Goal: Information Seeking & Learning: Learn about a topic

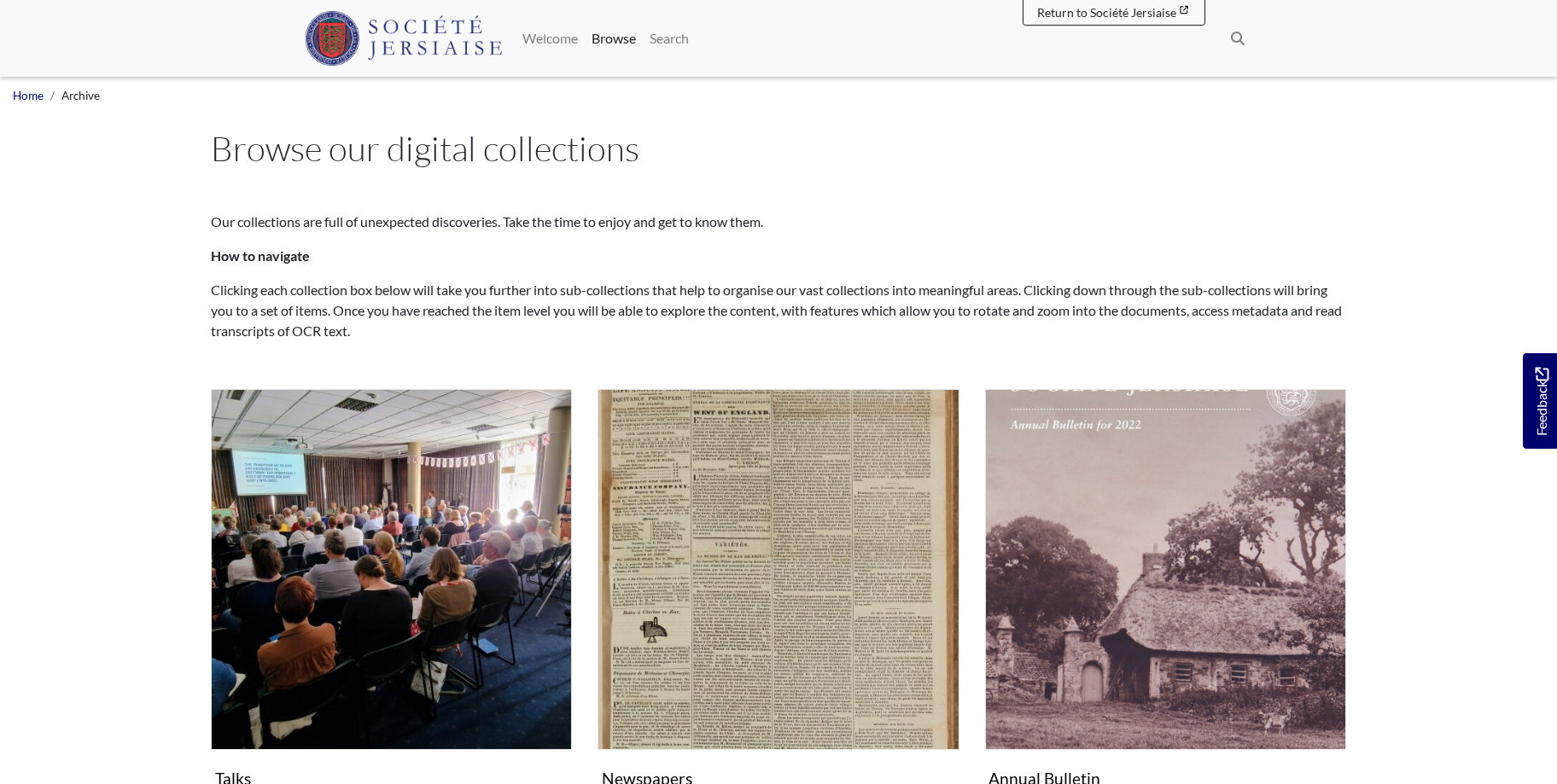
scroll to position [522, 0]
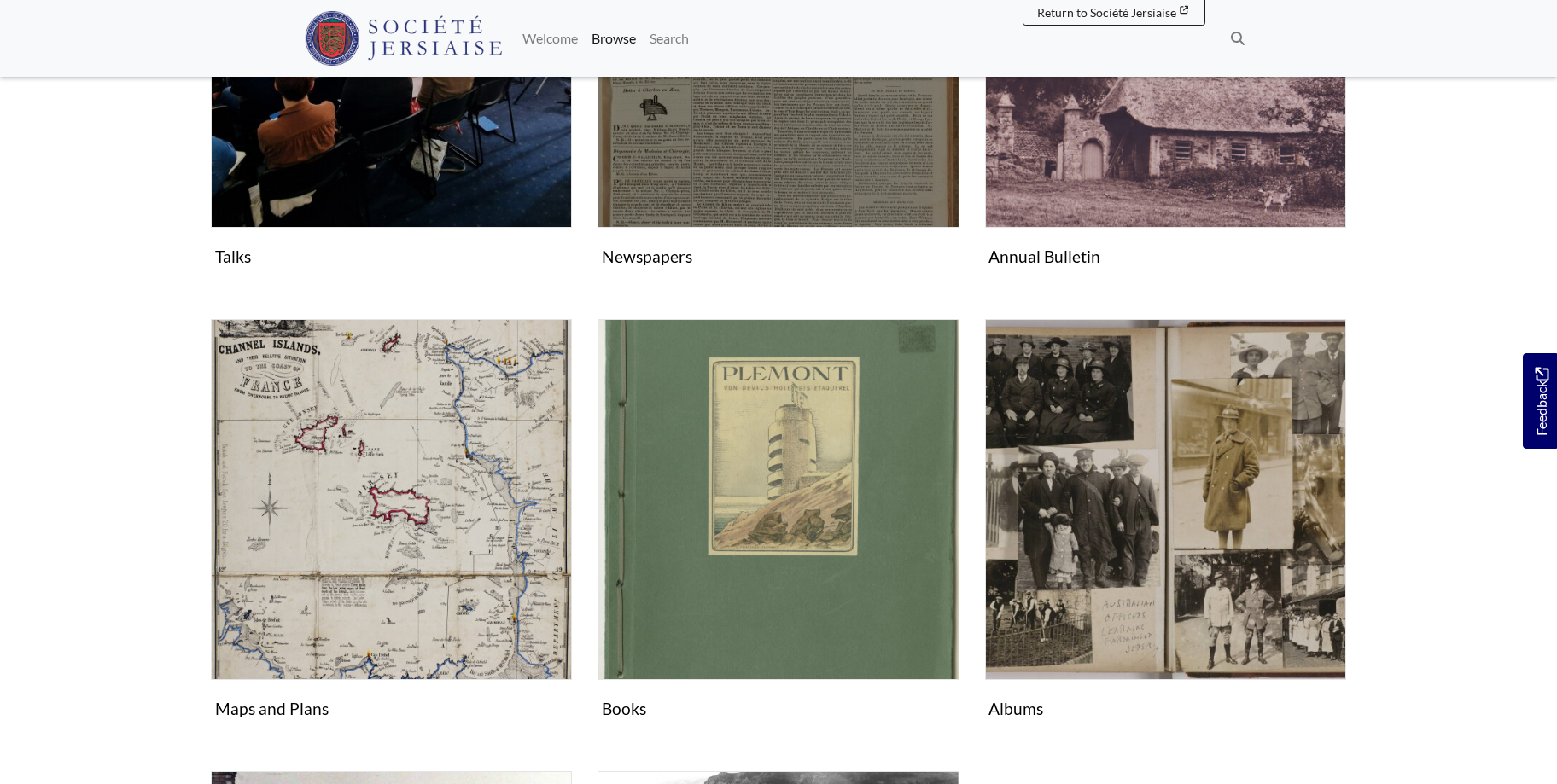
click at [722, 154] on img "Subcollection" at bounding box center [778, 47] width 361 height 361
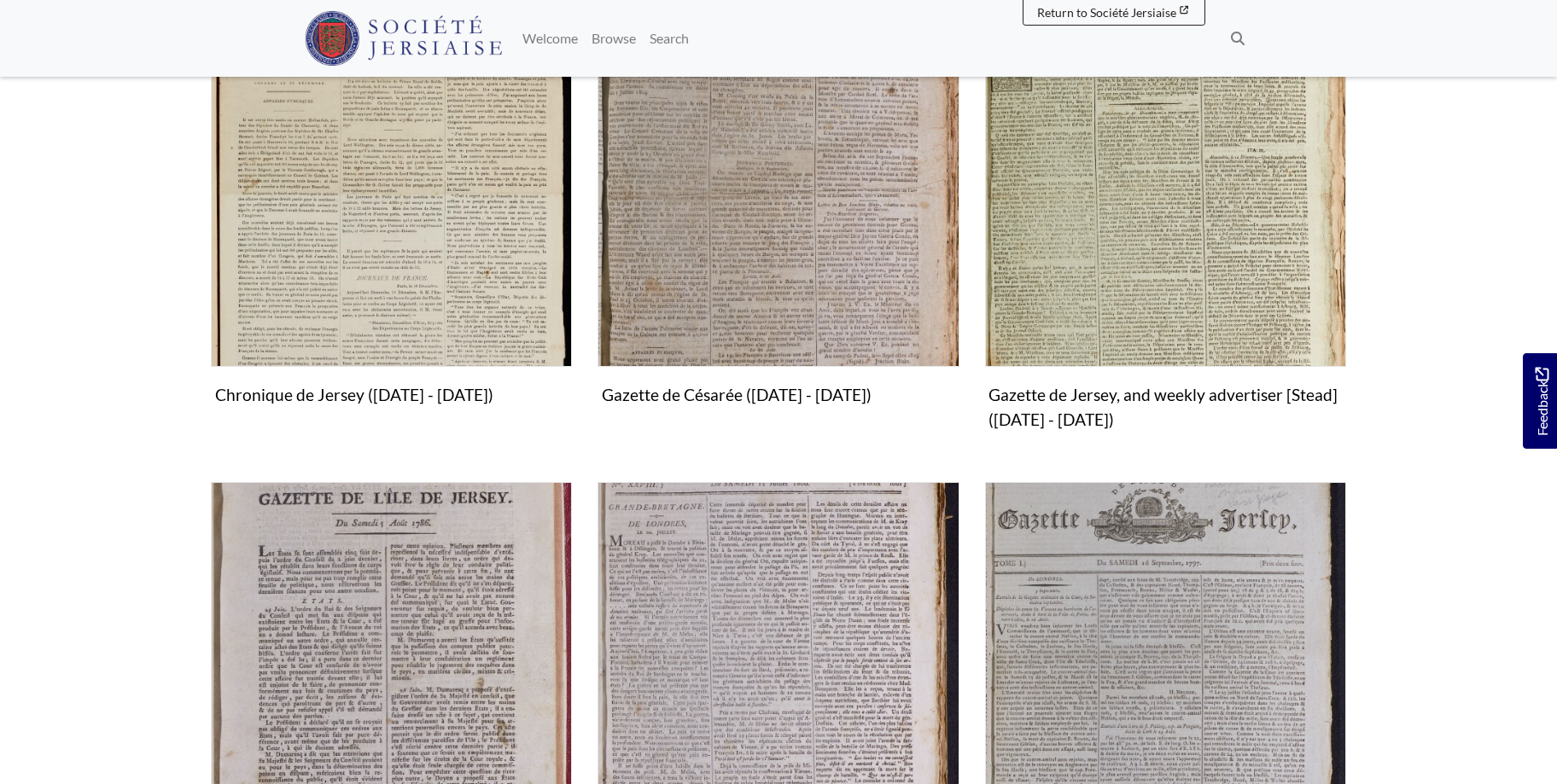
scroll to position [783, 0]
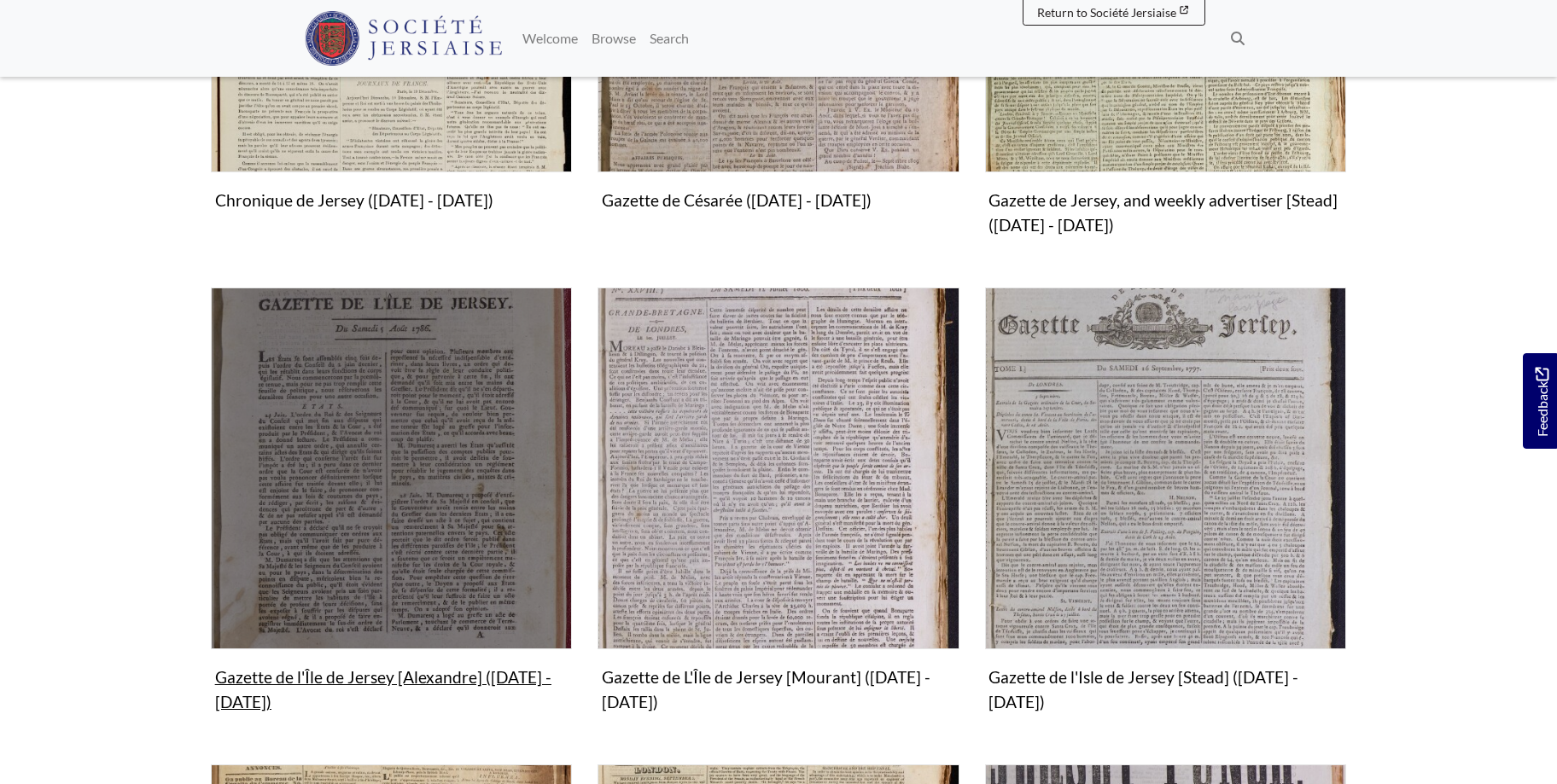
click at [429, 563] on img "Subcollection" at bounding box center [391, 468] width 361 height 361
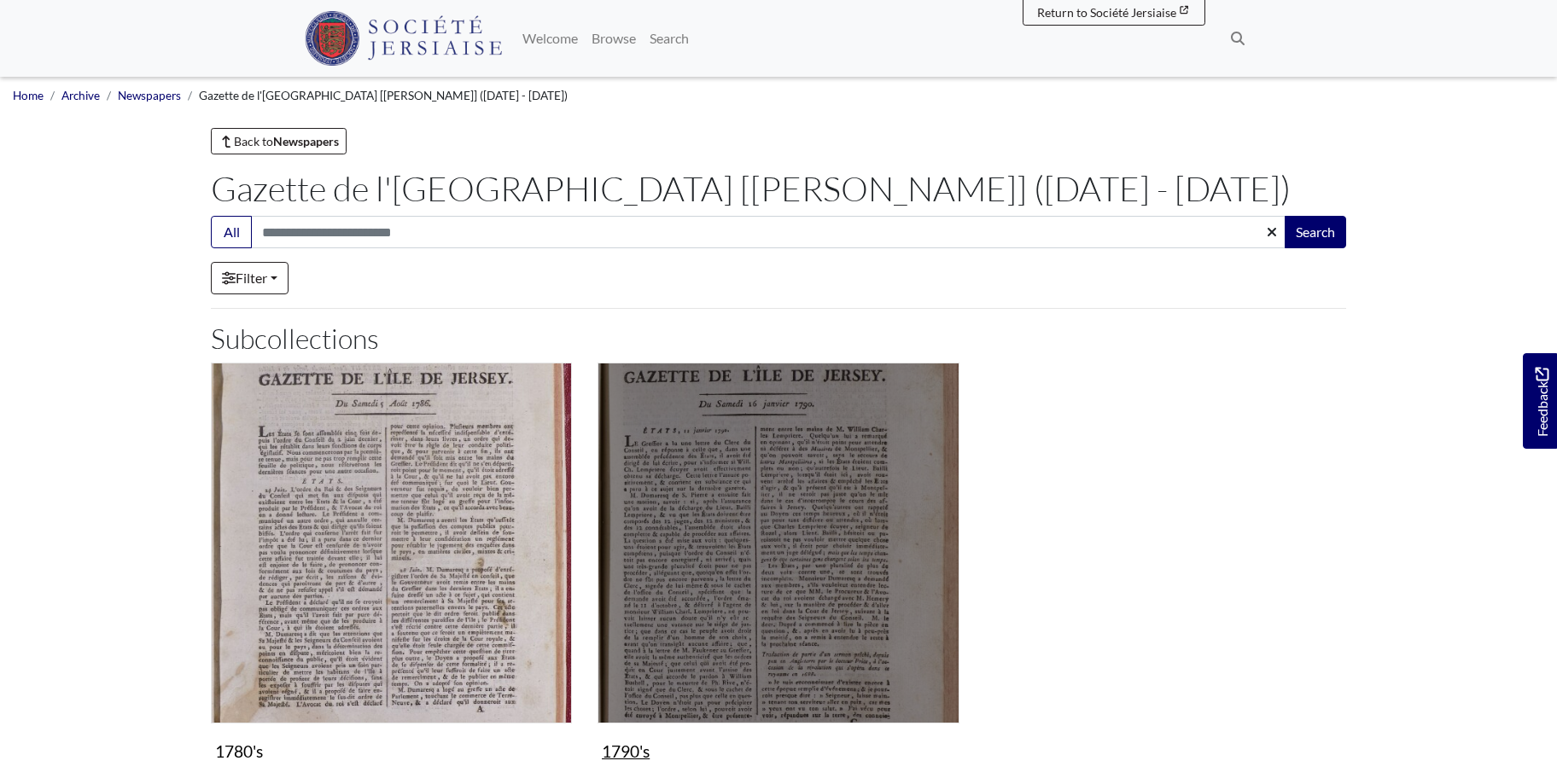
click at [805, 531] on img "Subcollection" at bounding box center [778, 543] width 361 height 361
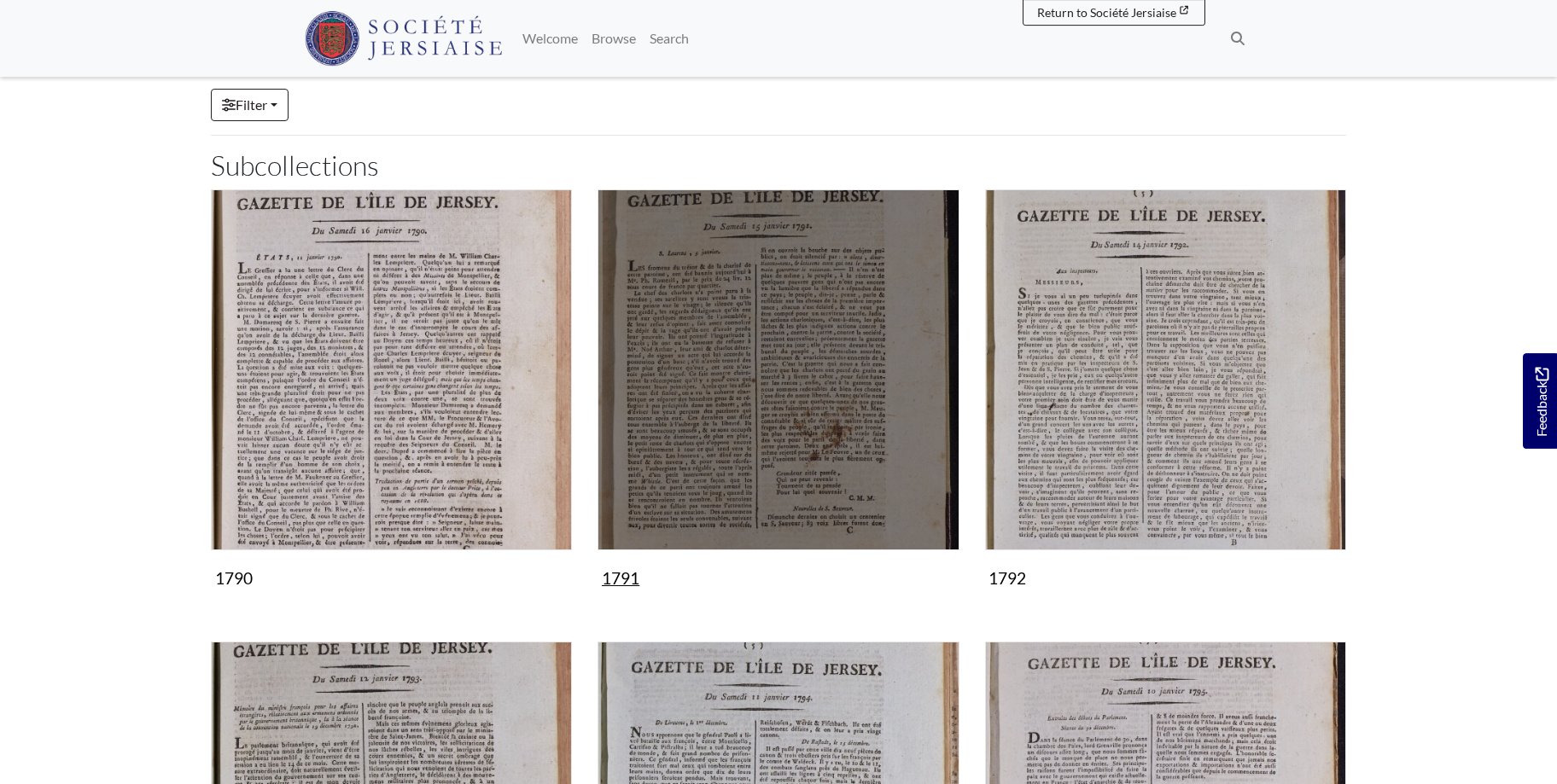
scroll to position [435, 0]
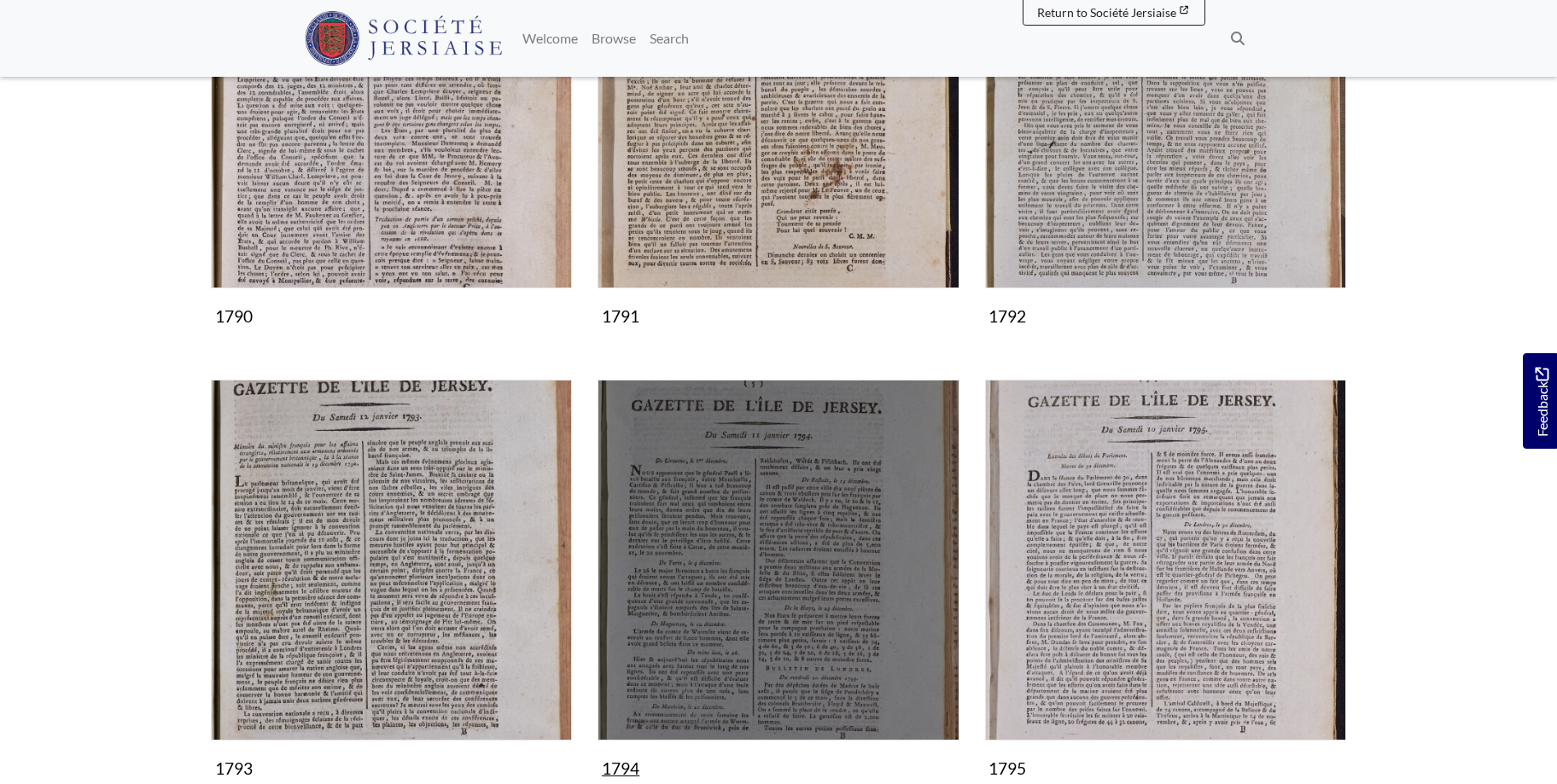
click at [778, 540] on img "Subcollection" at bounding box center [778, 560] width 361 height 361
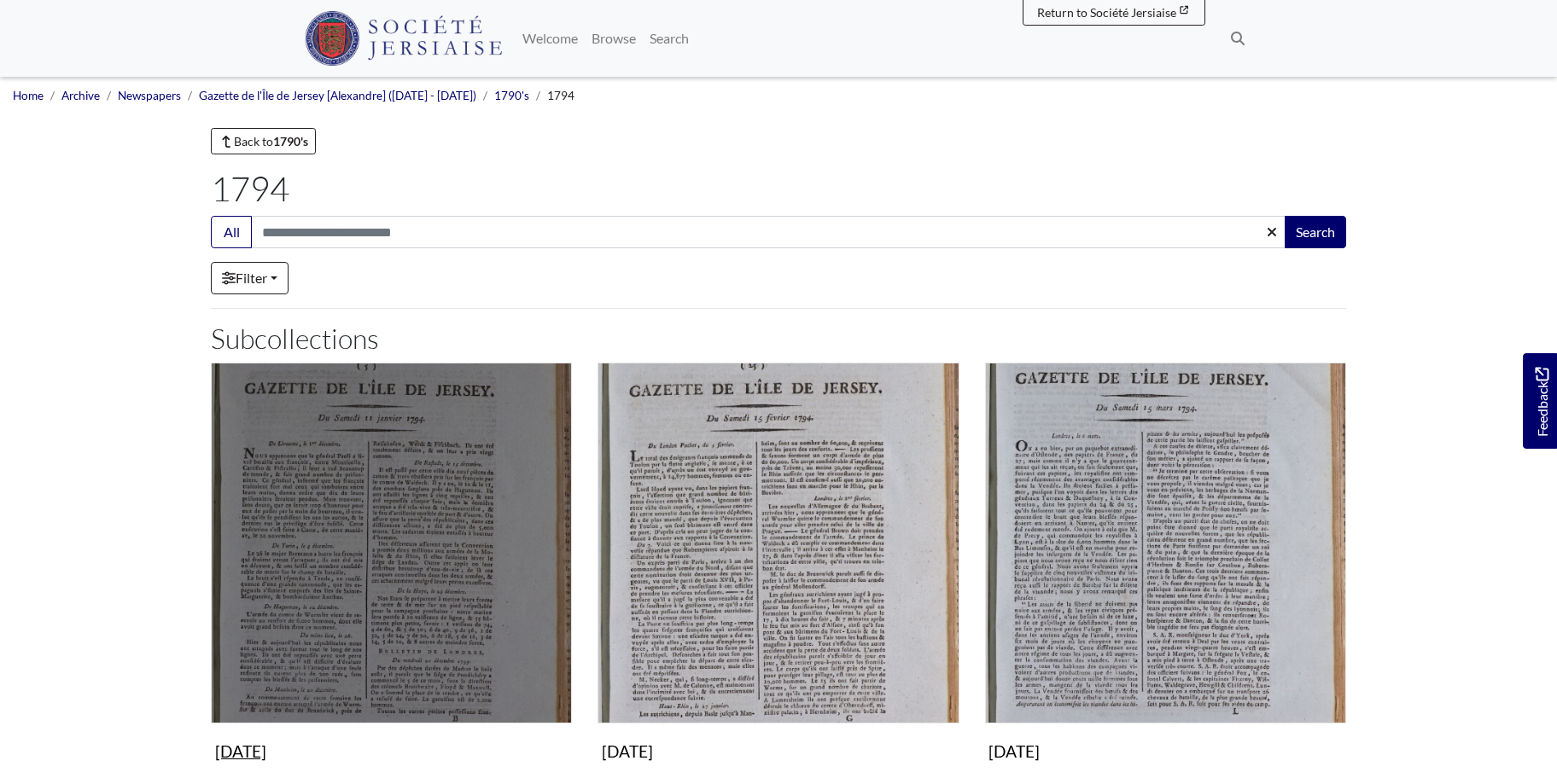
click at [382, 613] on img "Subcollection" at bounding box center [391, 543] width 361 height 361
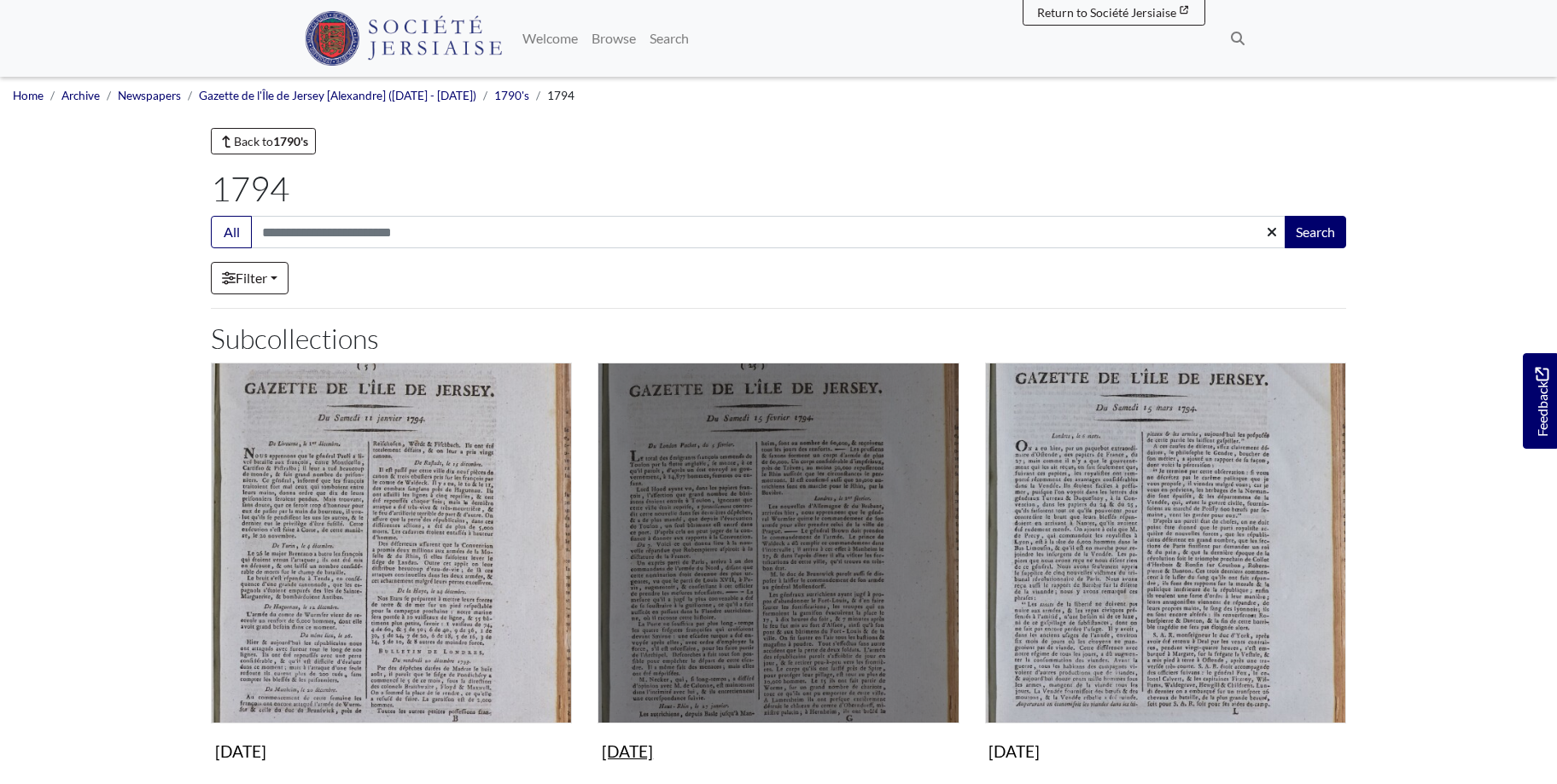
click at [812, 582] on img "Subcollection" at bounding box center [778, 543] width 361 height 361
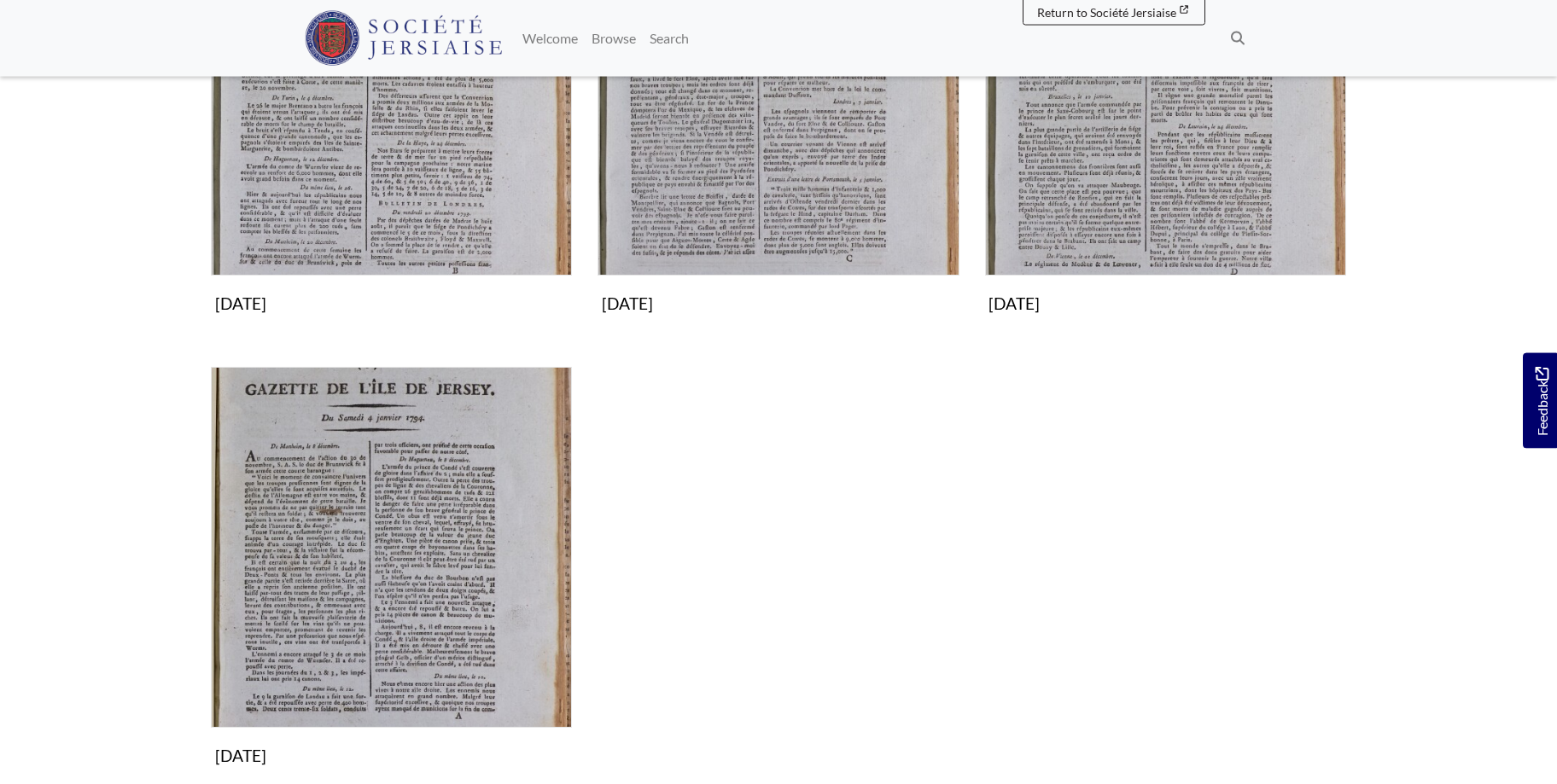
scroll to position [459, 0]
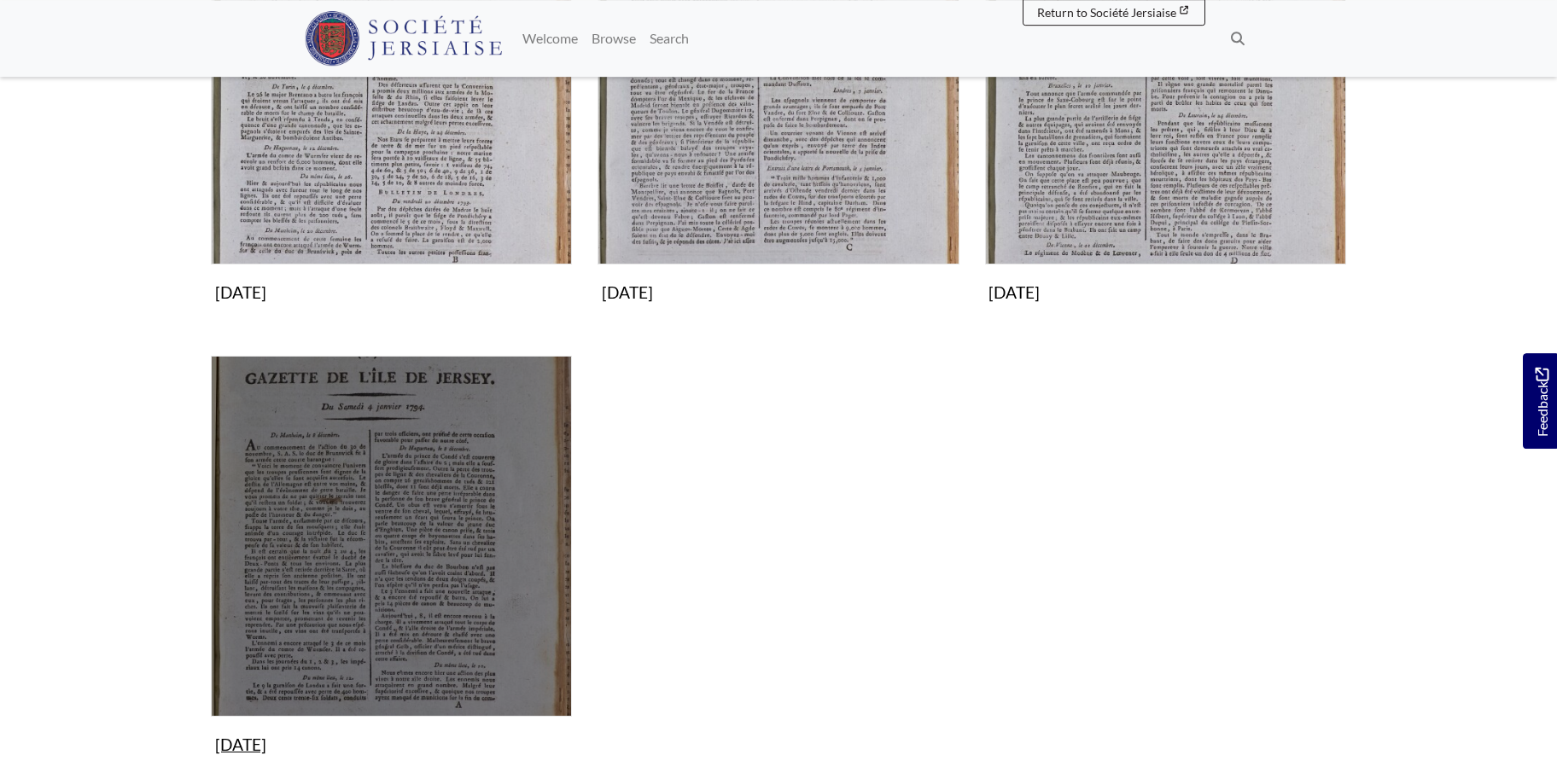
click at [433, 556] on img "Subcollection" at bounding box center [391, 536] width 361 height 361
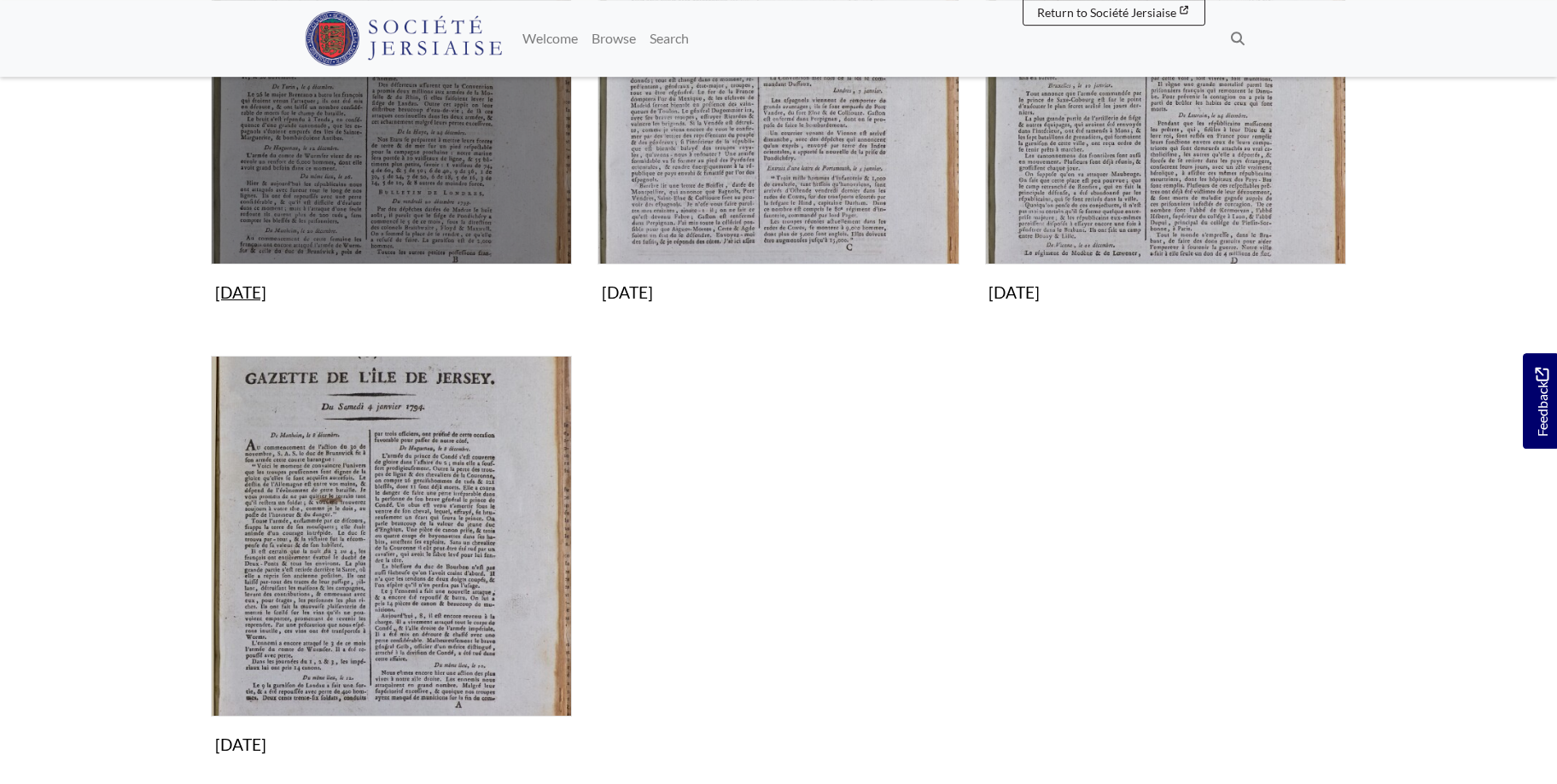
click at [371, 194] on img "Subcollection" at bounding box center [391, 84] width 361 height 361
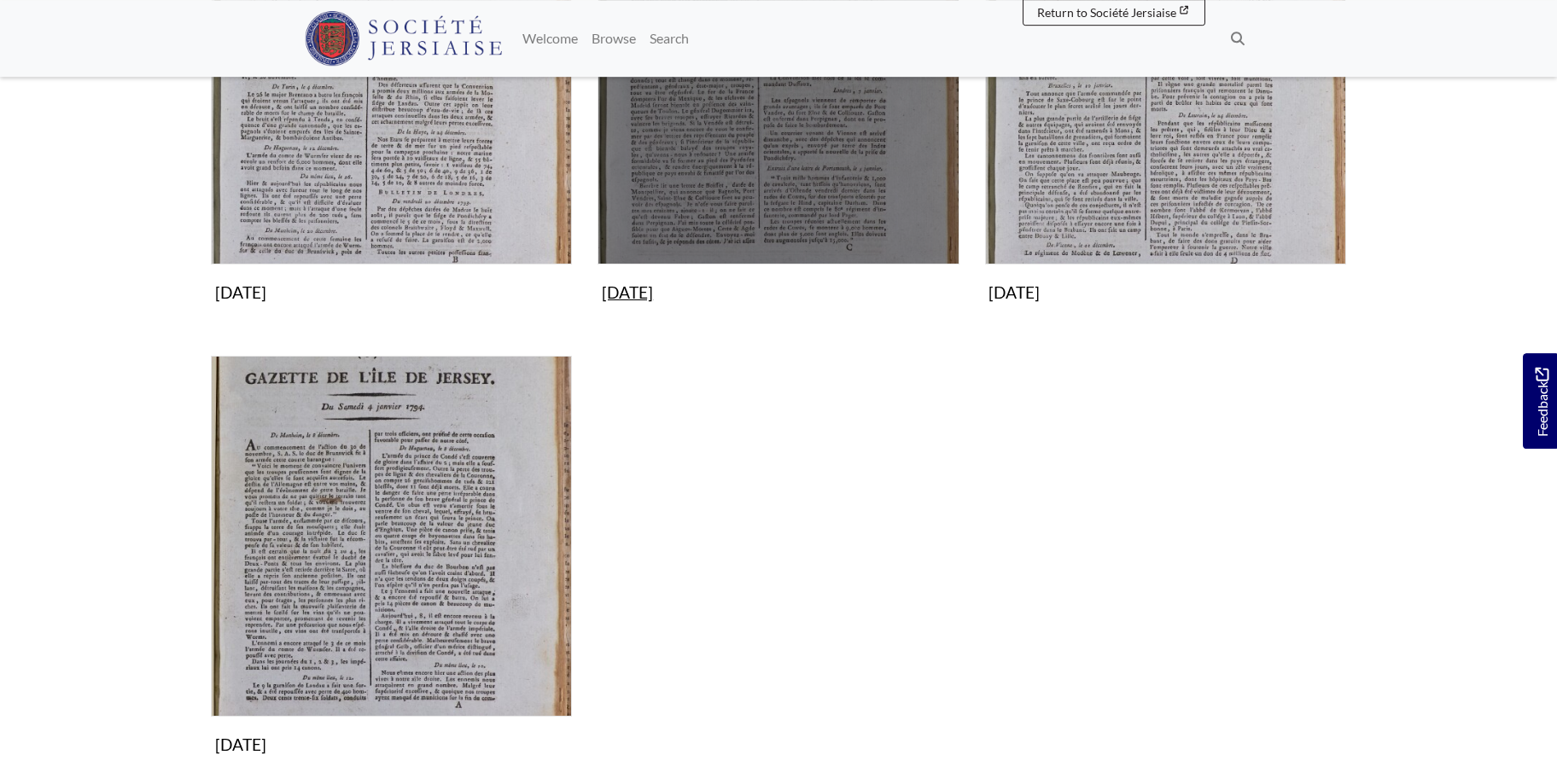
click at [784, 170] on img "Subcollection" at bounding box center [778, 84] width 361 height 361
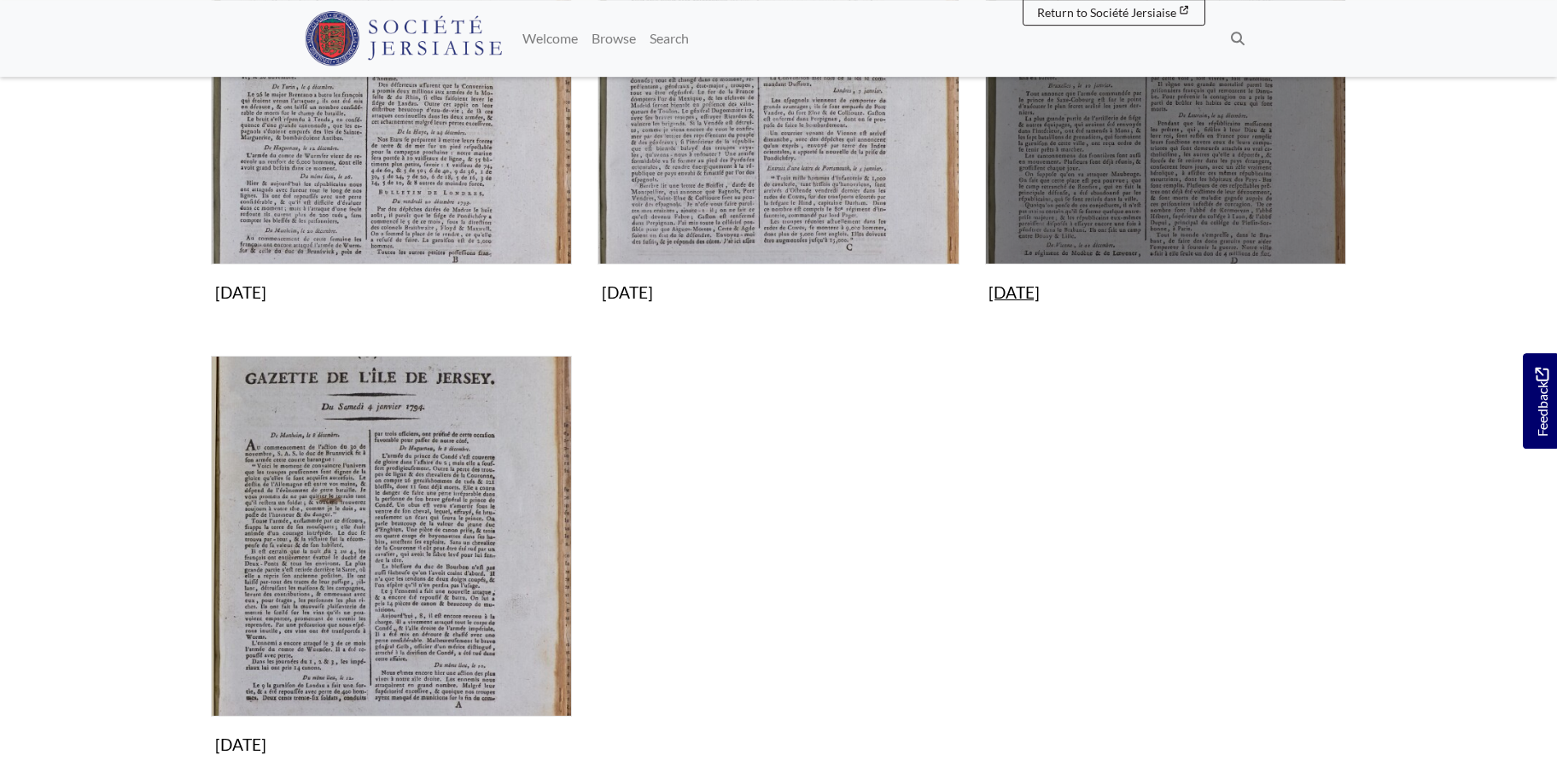
click at [1223, 173] on img "Subcollection" at bounding box center [1165, 84] width 361 height 361
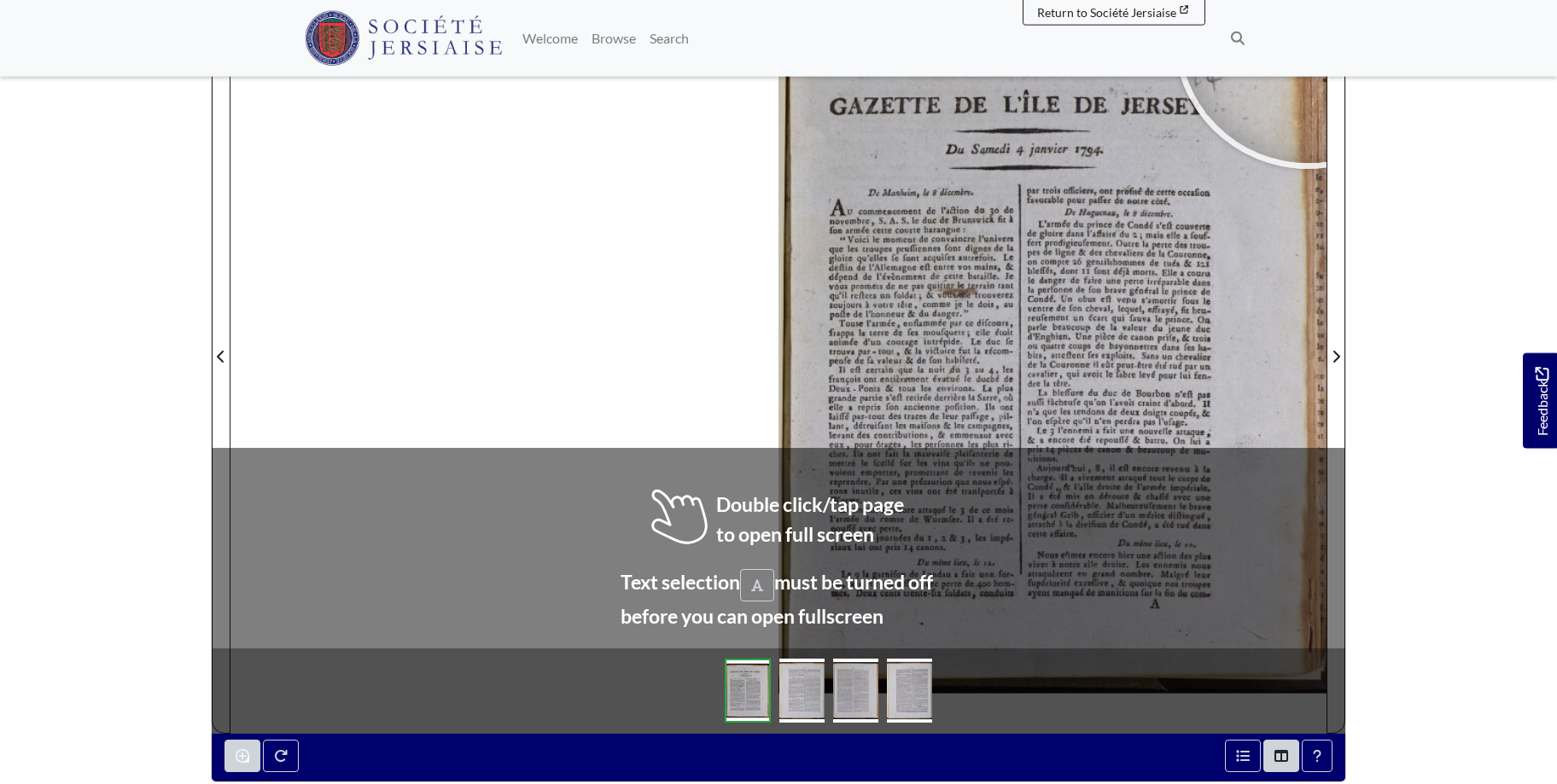
scroll to position [311, 0]
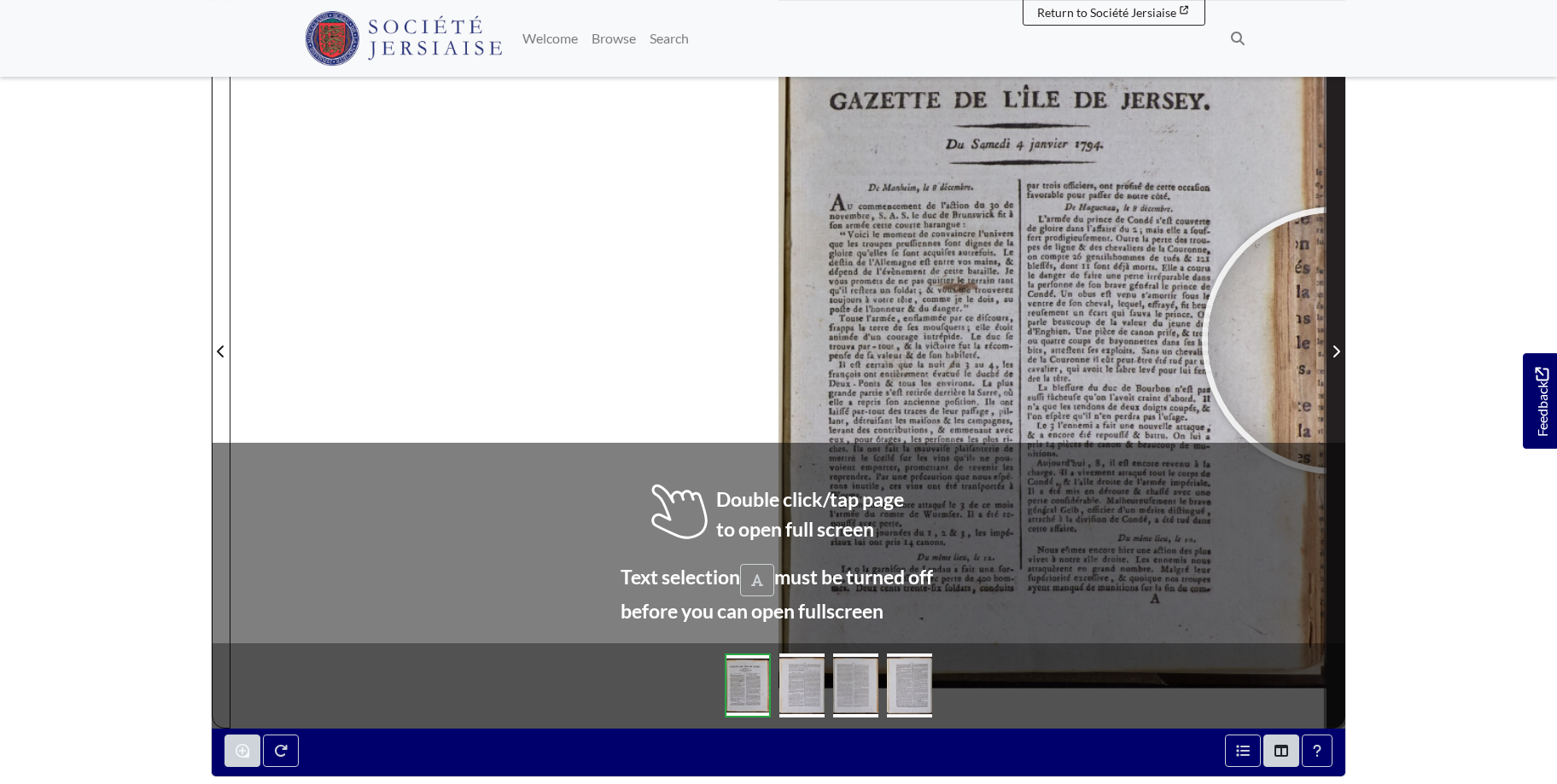
click at [1335, 341] on span "Next Page" at bounding box center [1335, 341] width 17 height 773
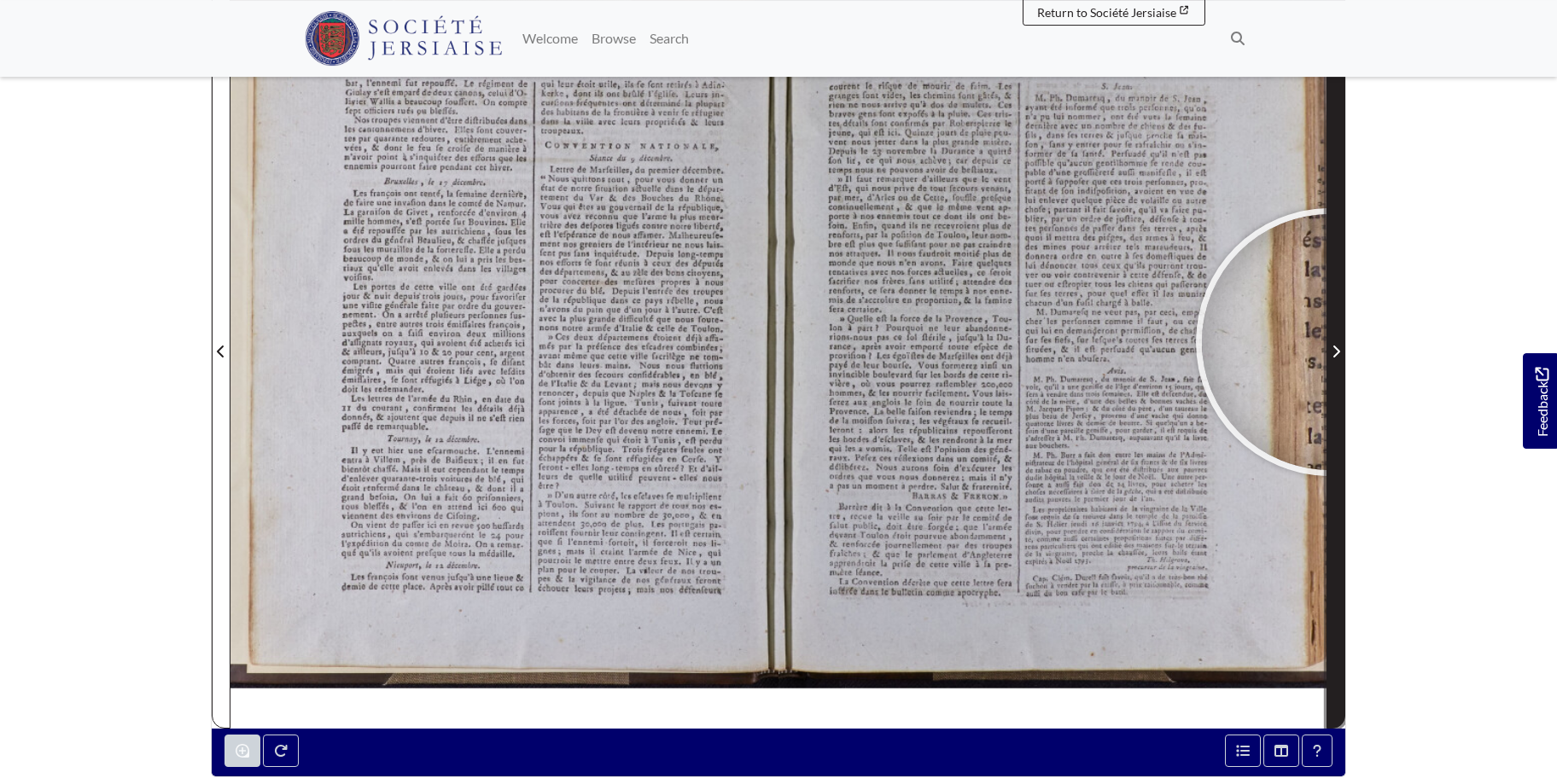
click at [1330, 342] on span "Next Page" at bounding box center [1335, 351] width 17 height 21
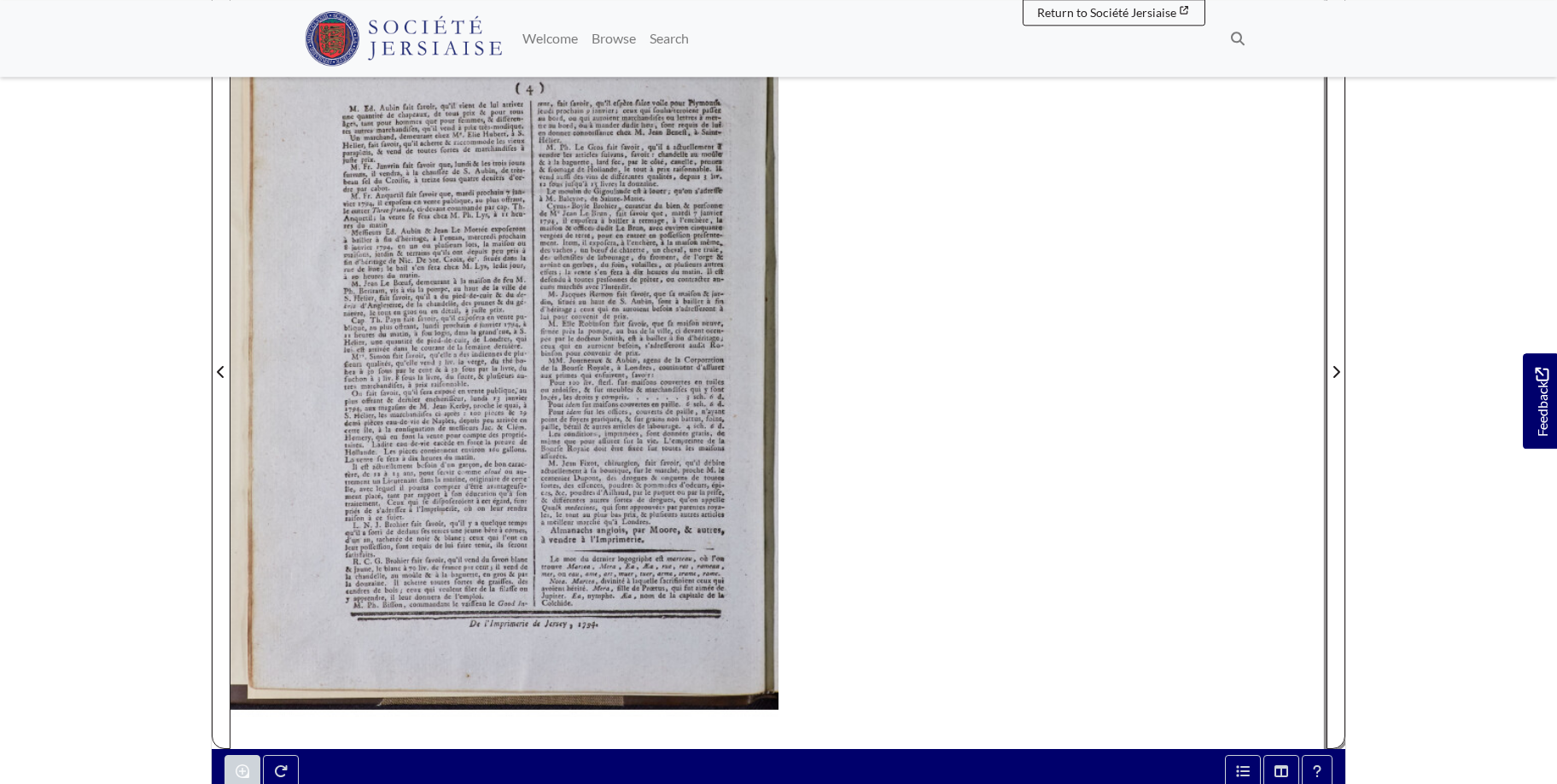
scroll to position [286, 0]
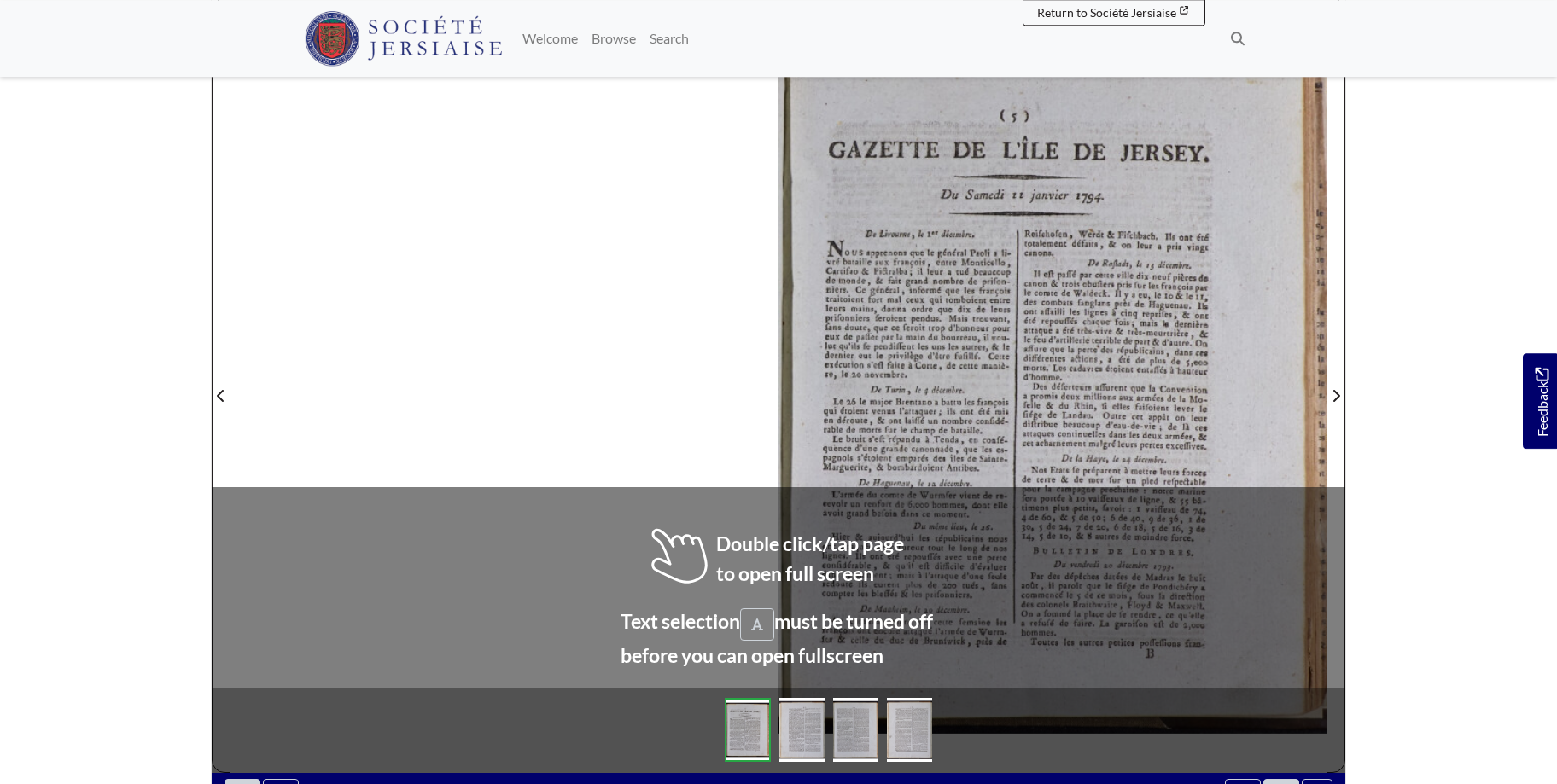
scroll to position [280, 0]
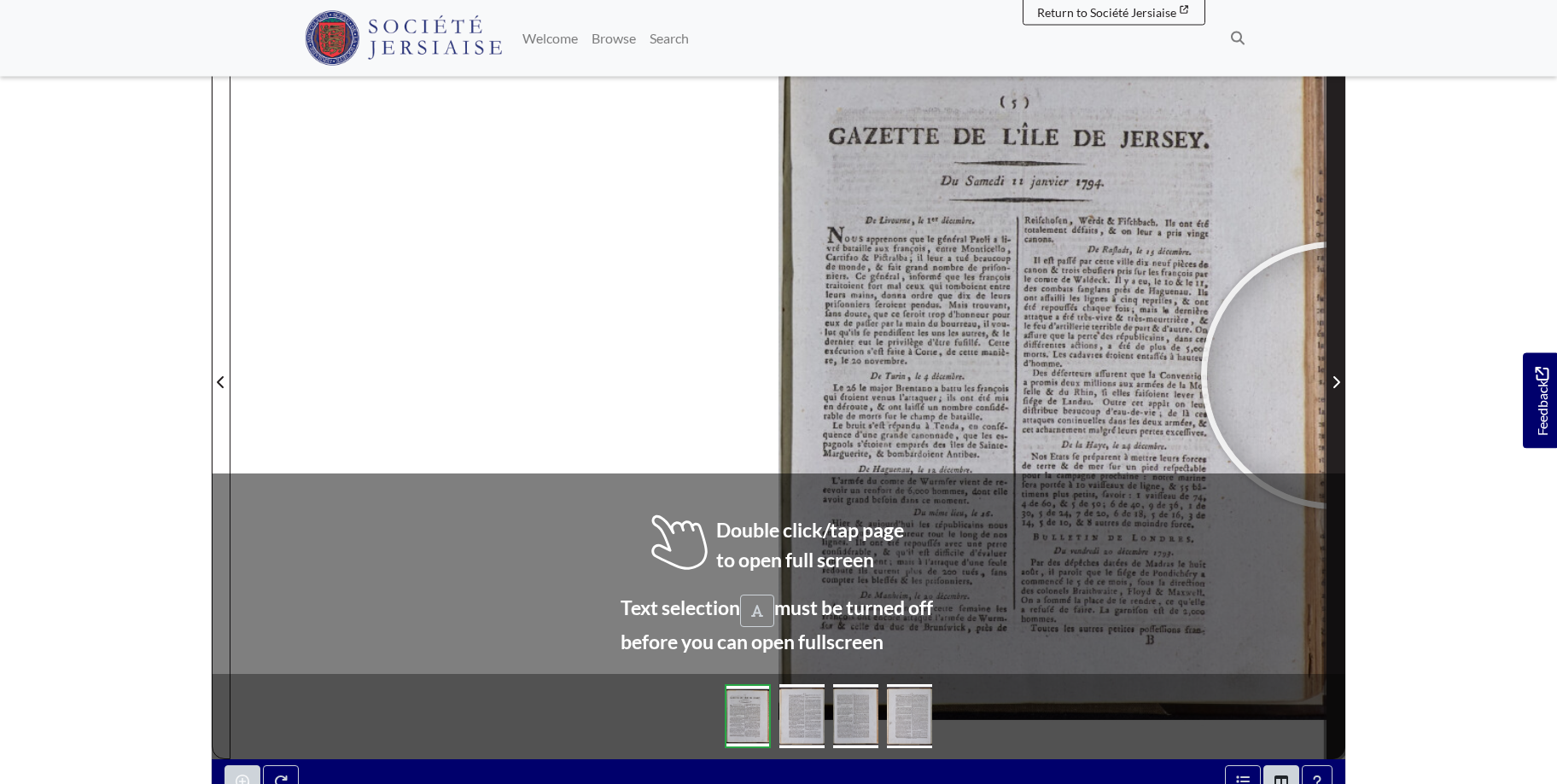
click at [1334, 376] on span "Next Page" at bounding box center [1335, 382] width 17 height 21
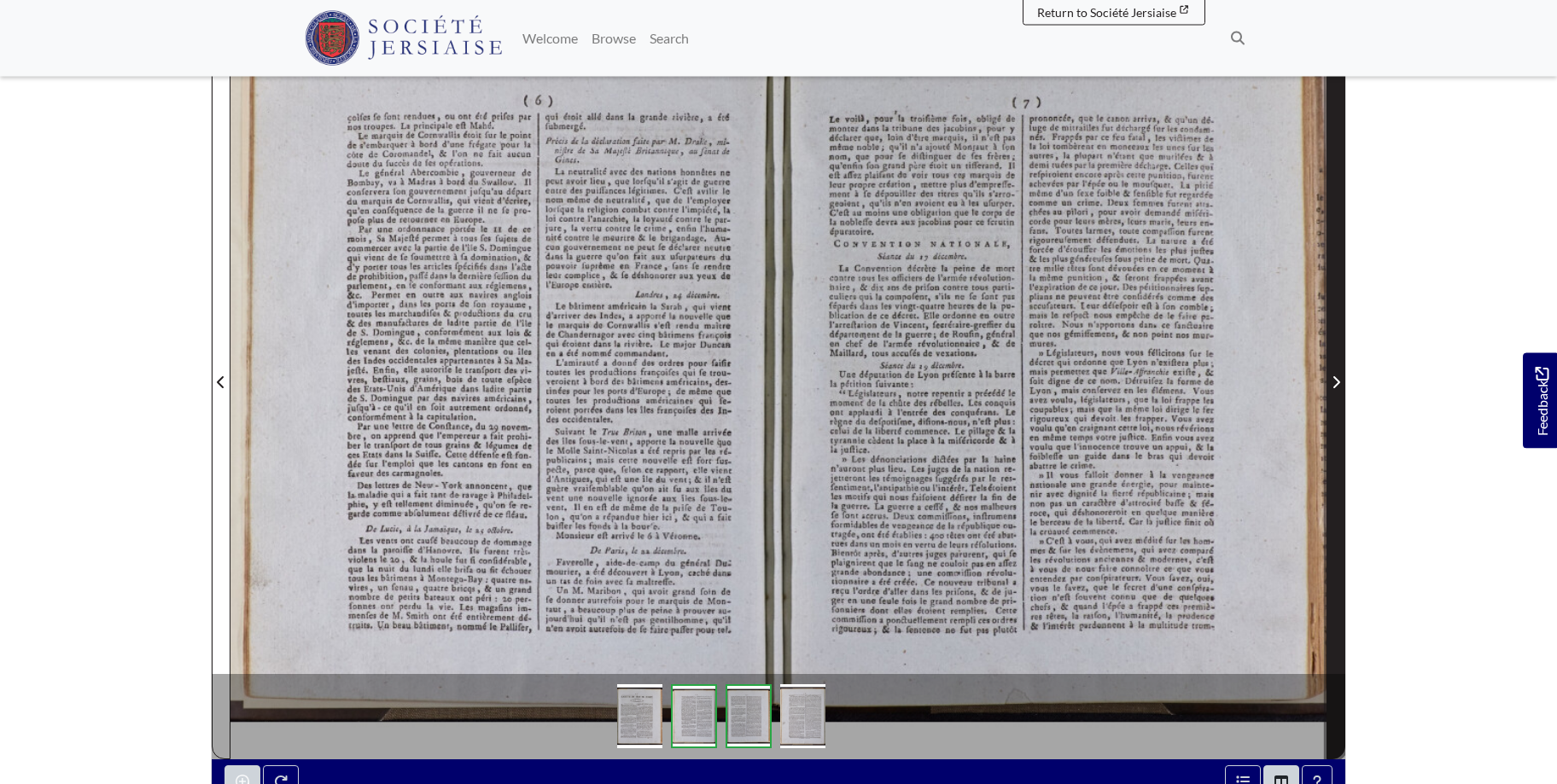
click at [1333, 367] on span "Next Page" at bounding box center [1335, 372] width 17 height 773
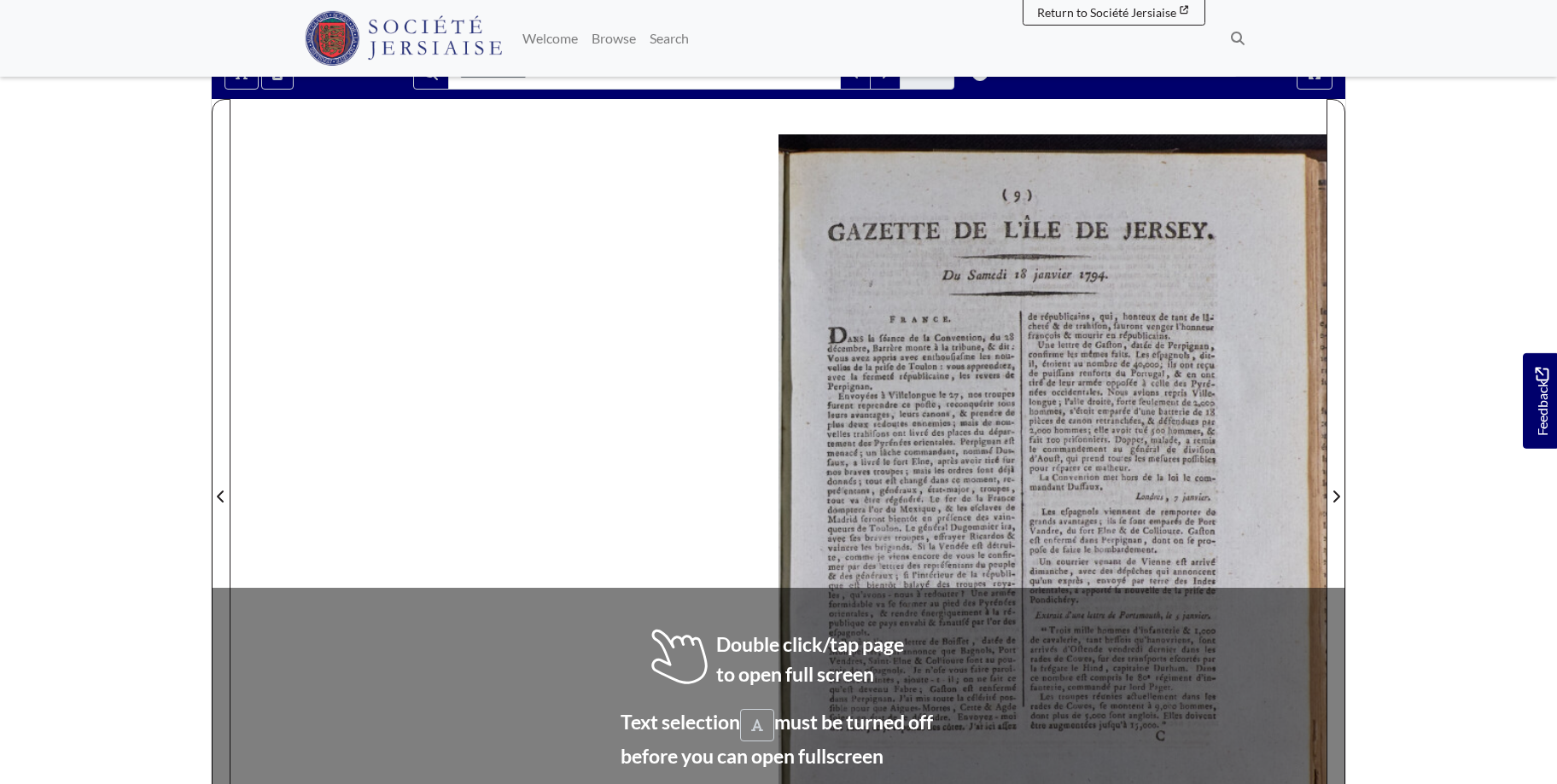
scroll to position [186, 0]
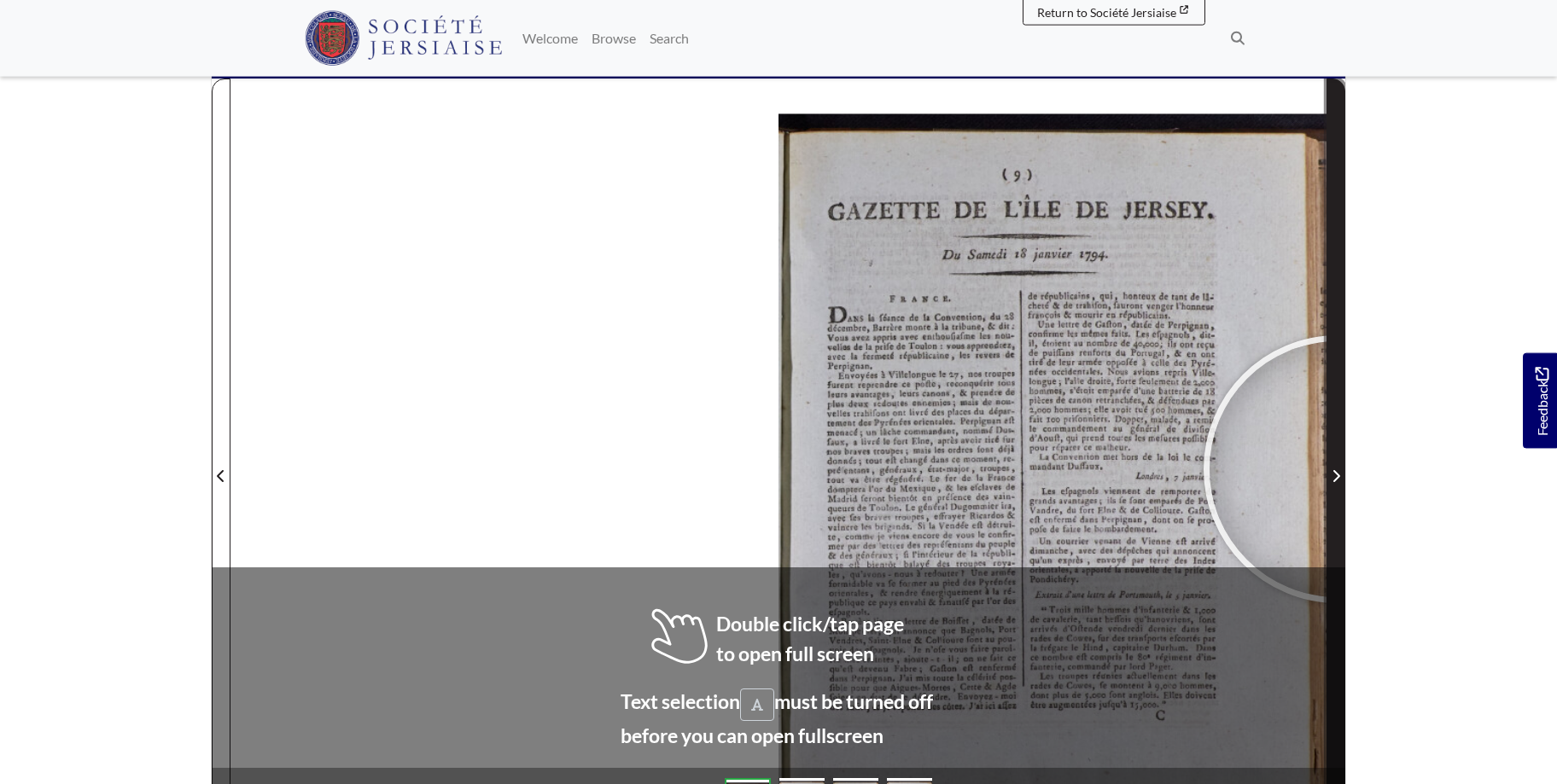
click at [1337, 469] on span "Next Page" at bounding box center [1335, 476] width 17 height 21
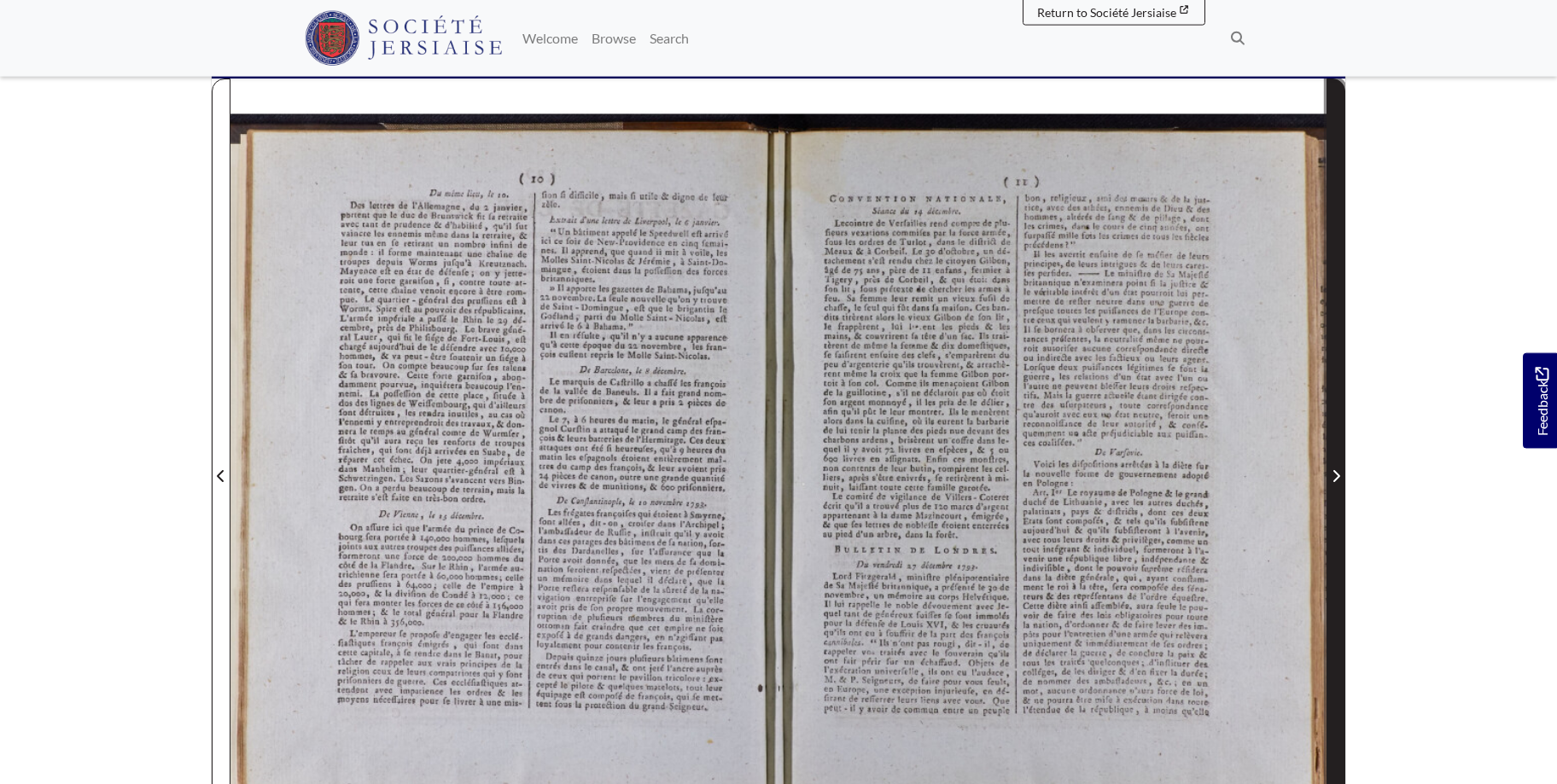
click at [1337, 469] on span "Next Page" at bounding box center [1335, 476] width 17 height 21
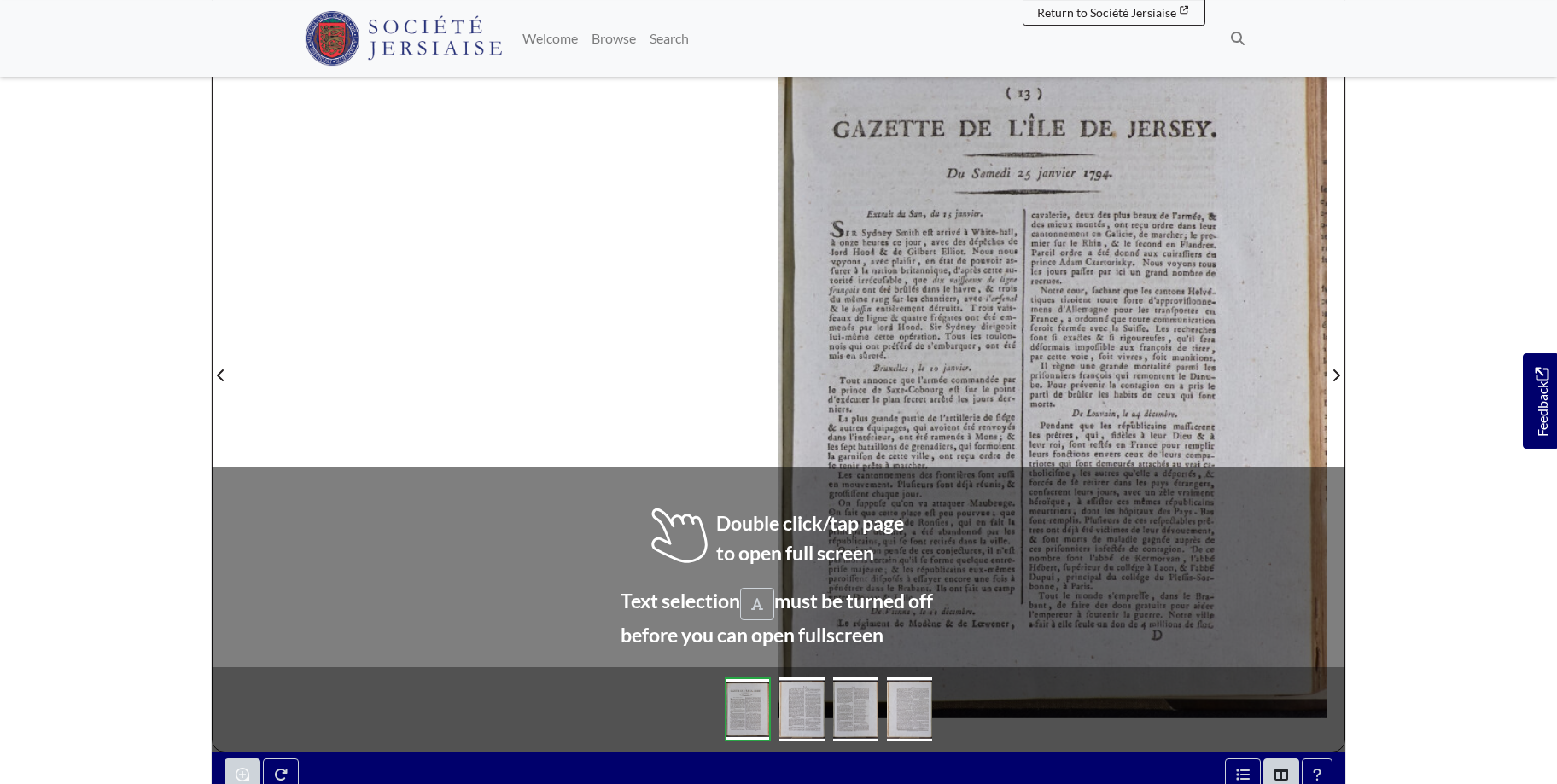
scroll to position [288, 0]
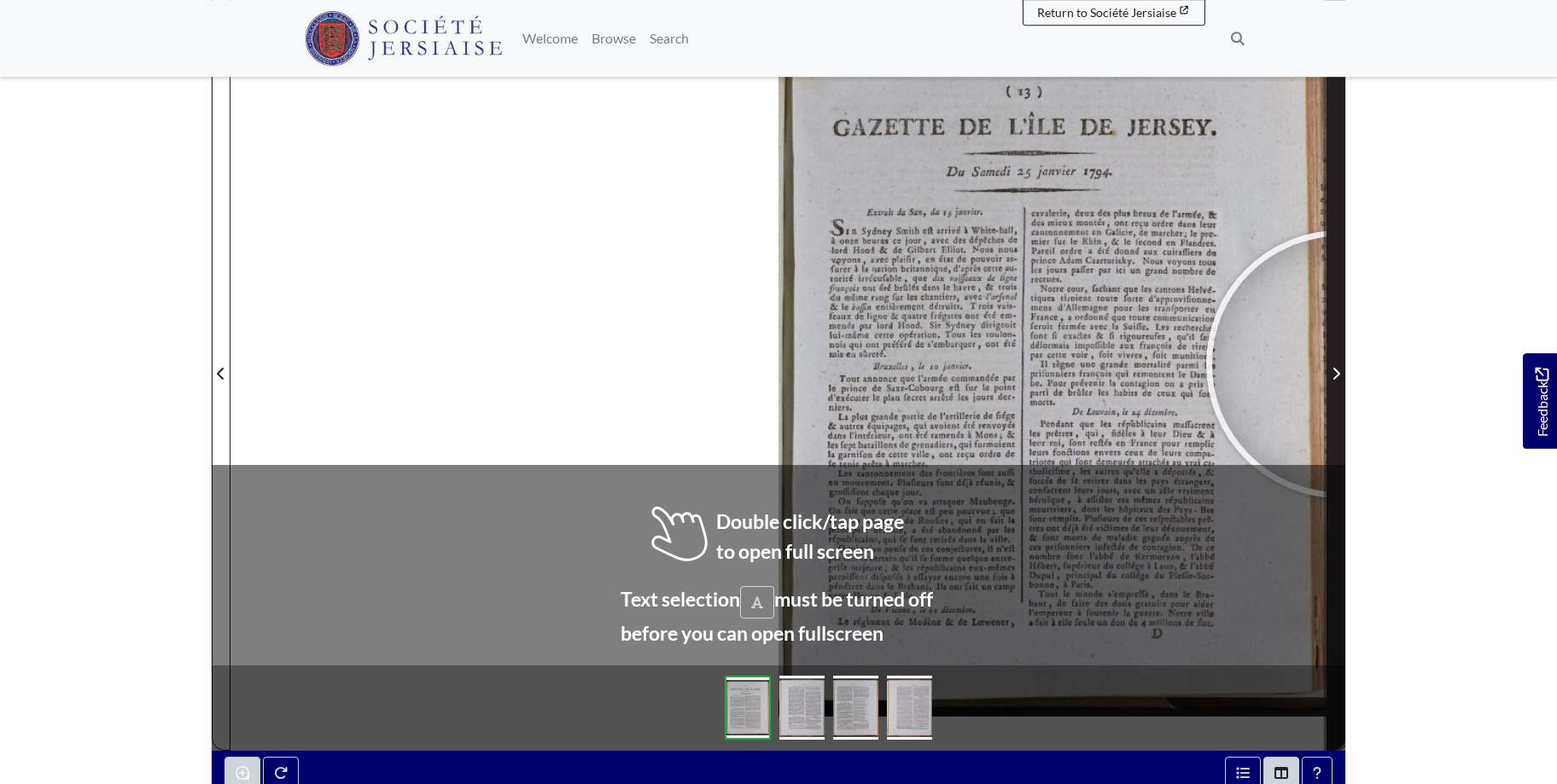
click at [1340, 364] on span "Next Page" at bounding box center [1335, 374] width 17 height 21
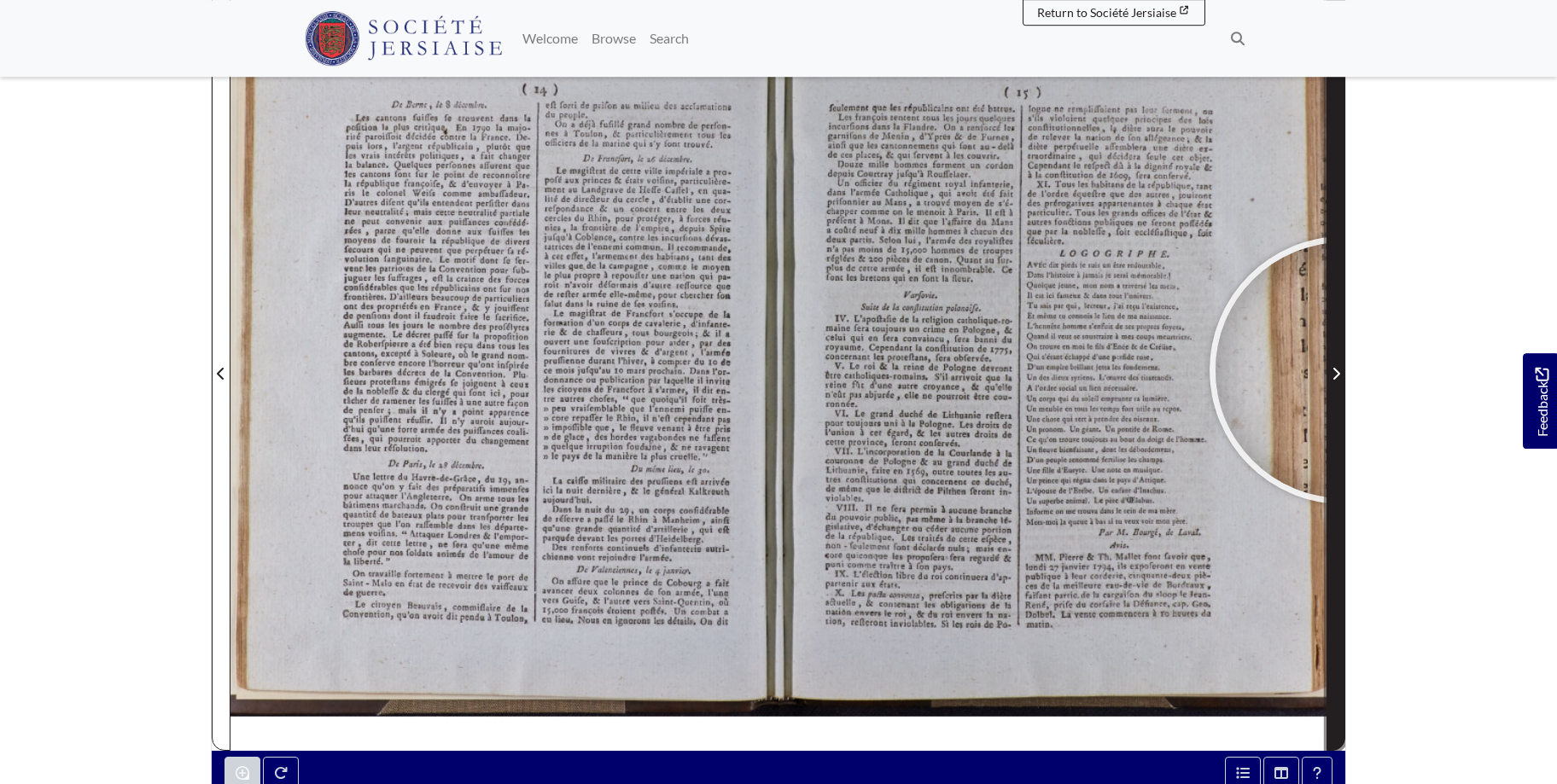
click at [1343, 370] on span "Next Page" at bounding box center [1335, 374] width 17 height 21
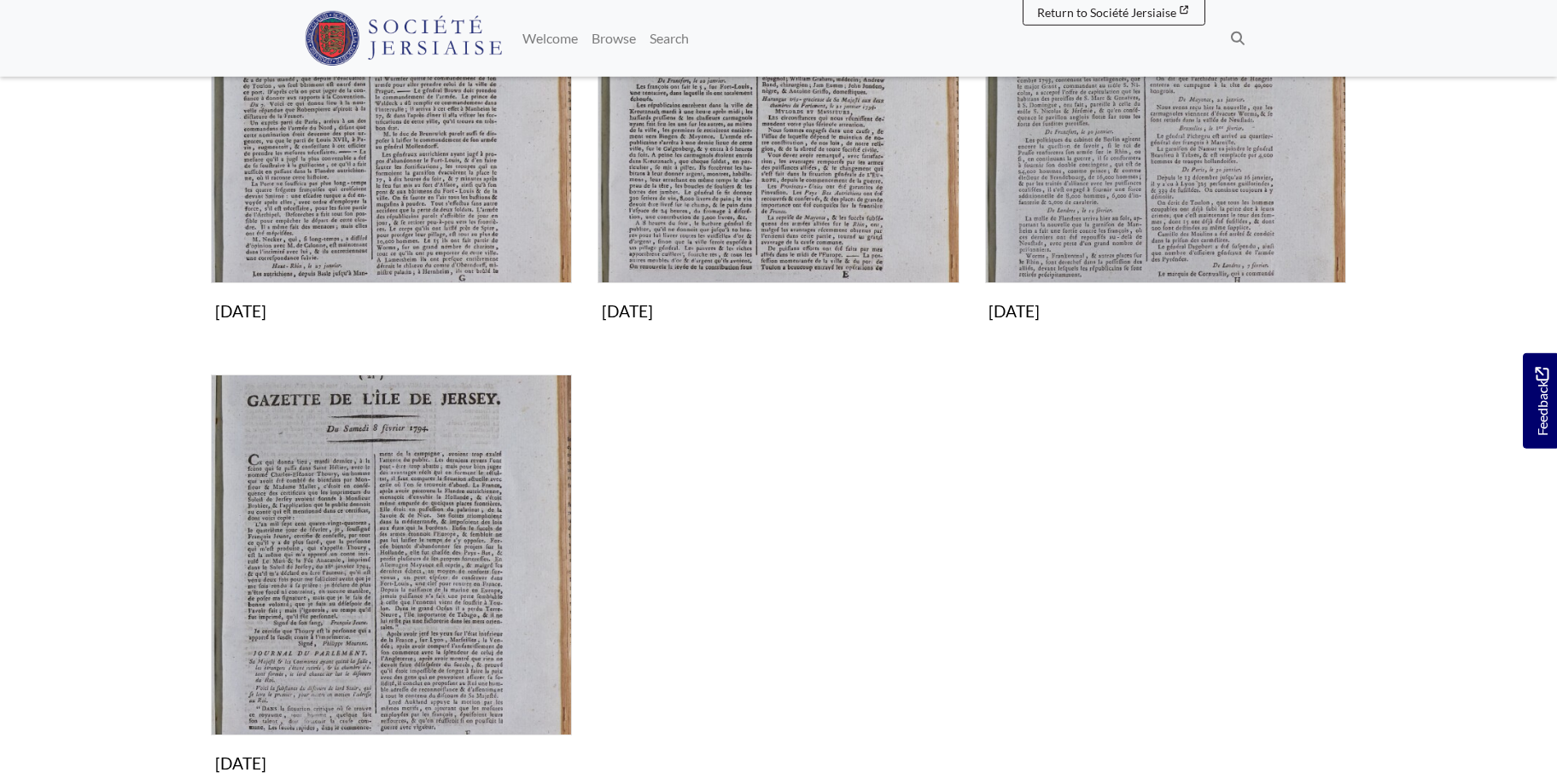
scroll to position [522, 0]
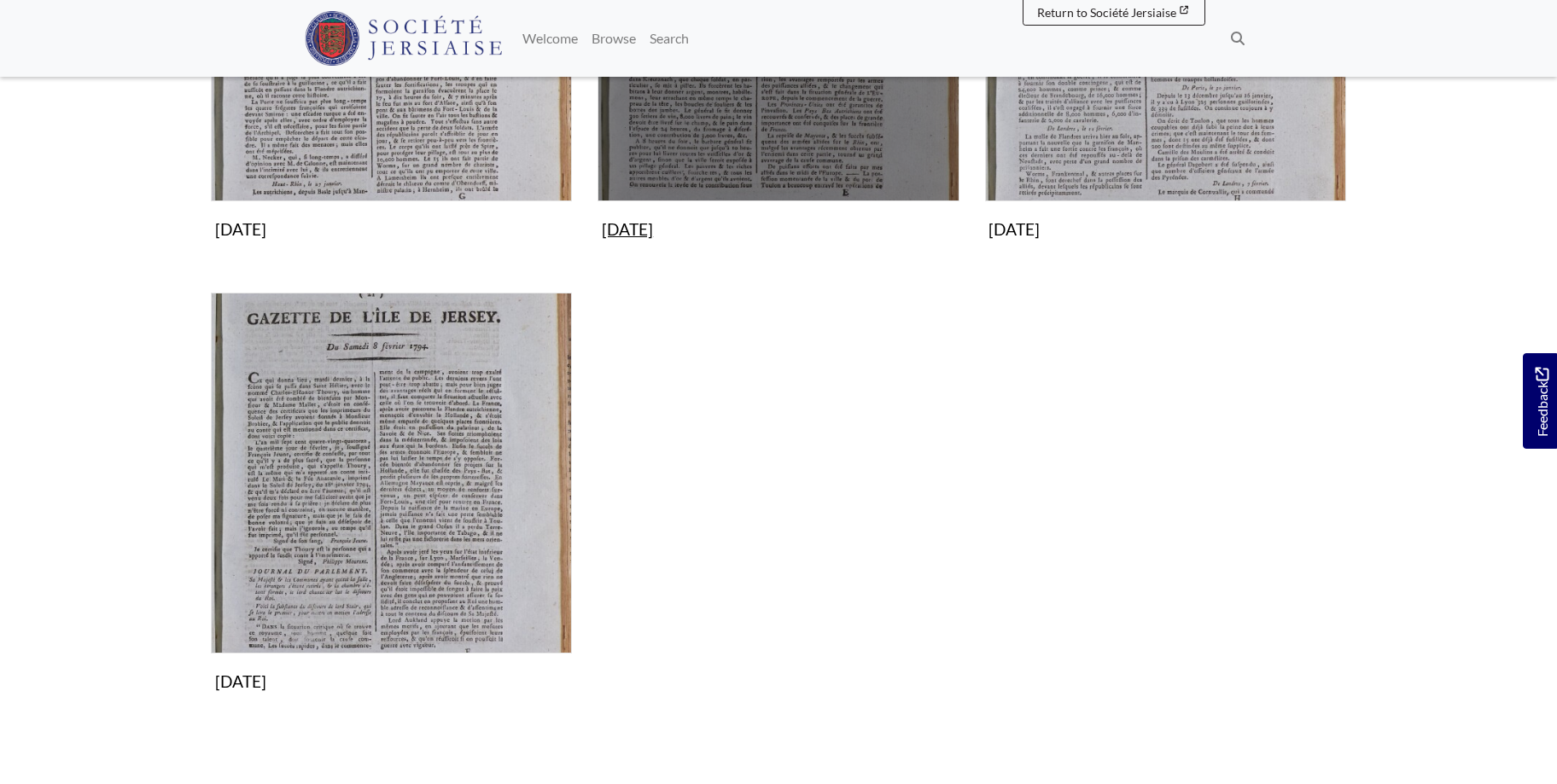
click at [818, 123] on img "Subcollection" at bounding box center [778, 21] width 361 height 361
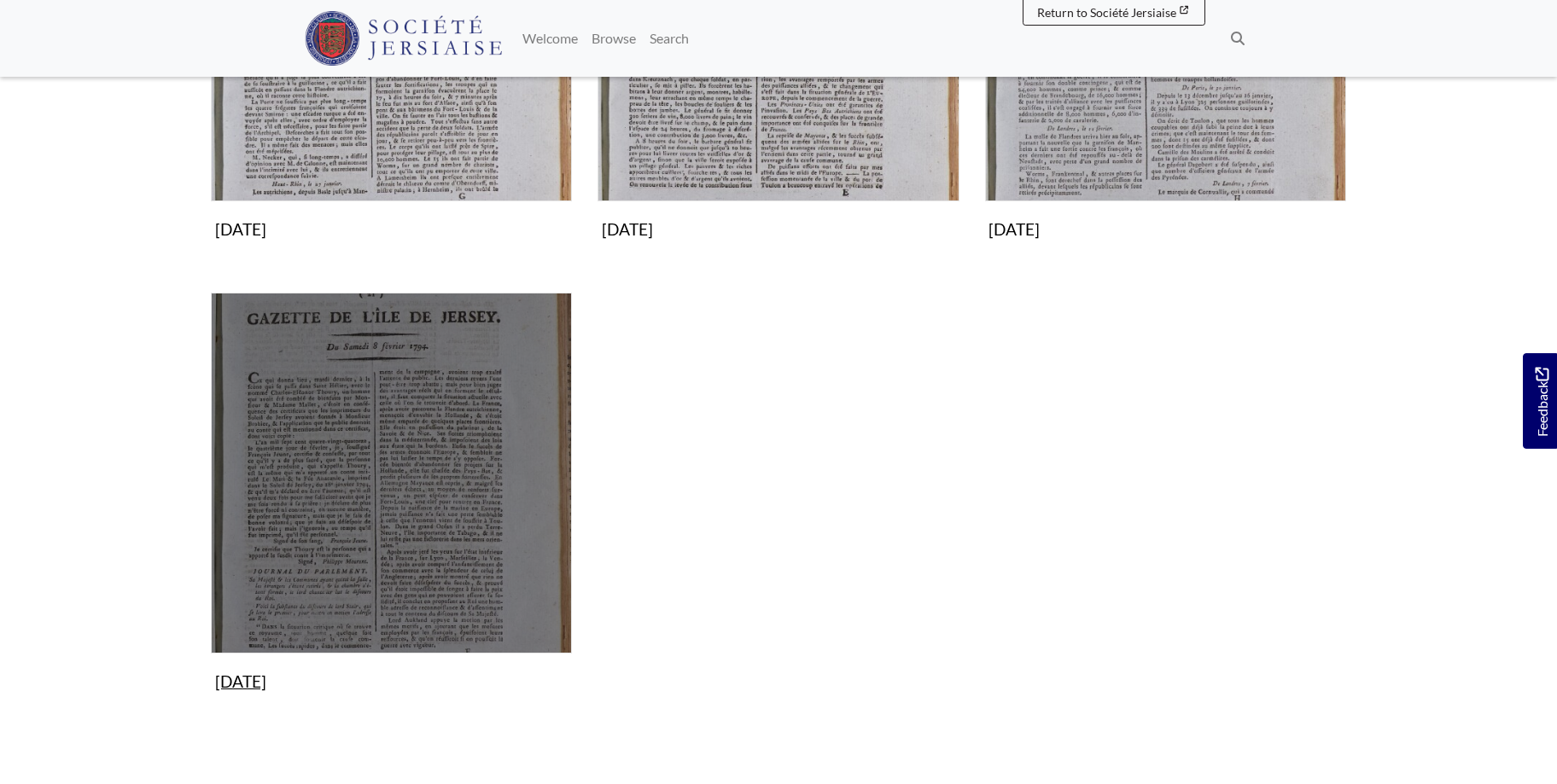
click at [320, 402] on img "Subcollection" at bounding box center [391, 473] width 361 height 361
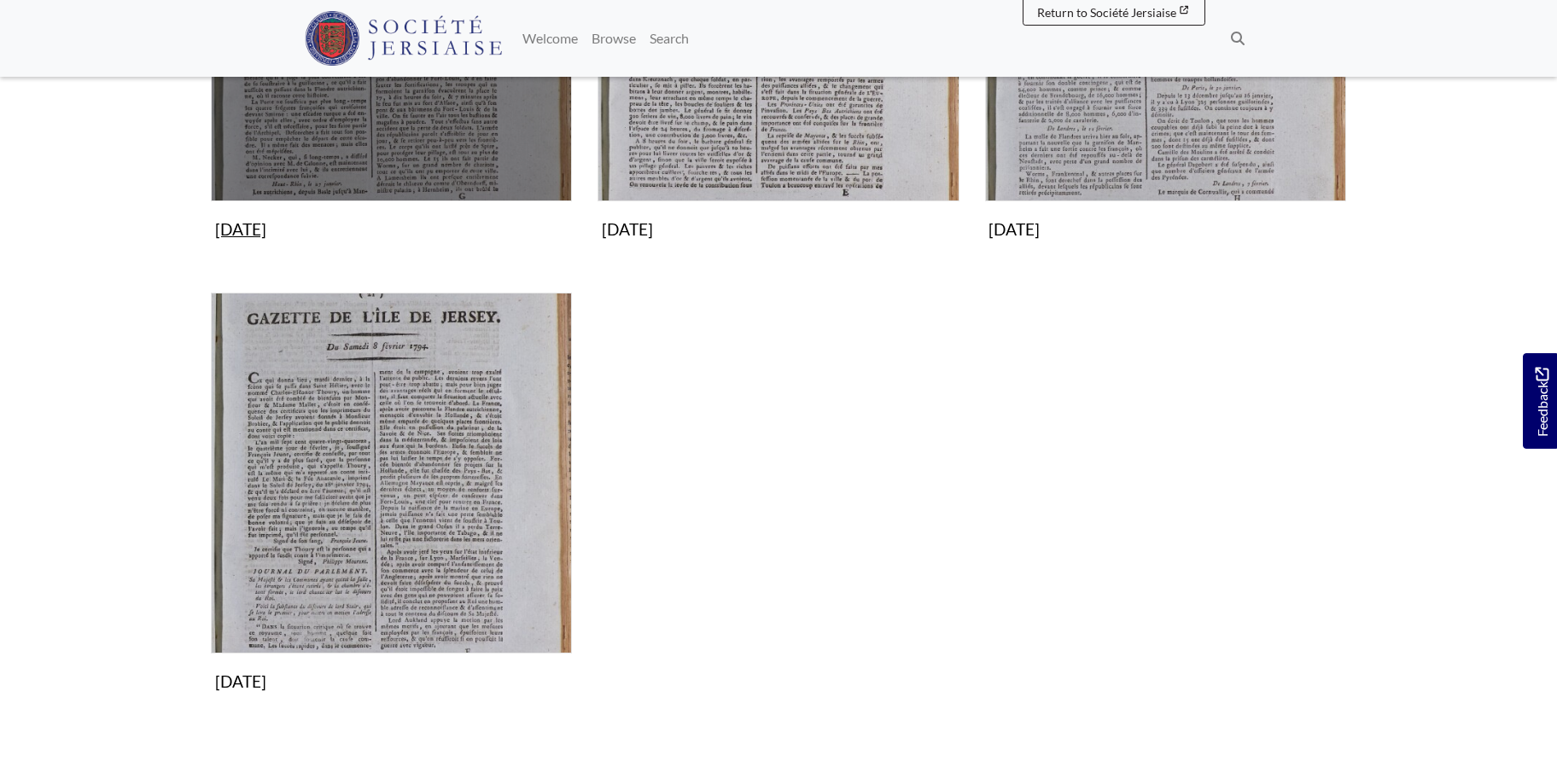
click at [442, 116] on img "Subcollection" at bounding box center [391, 21] width 361 height 361
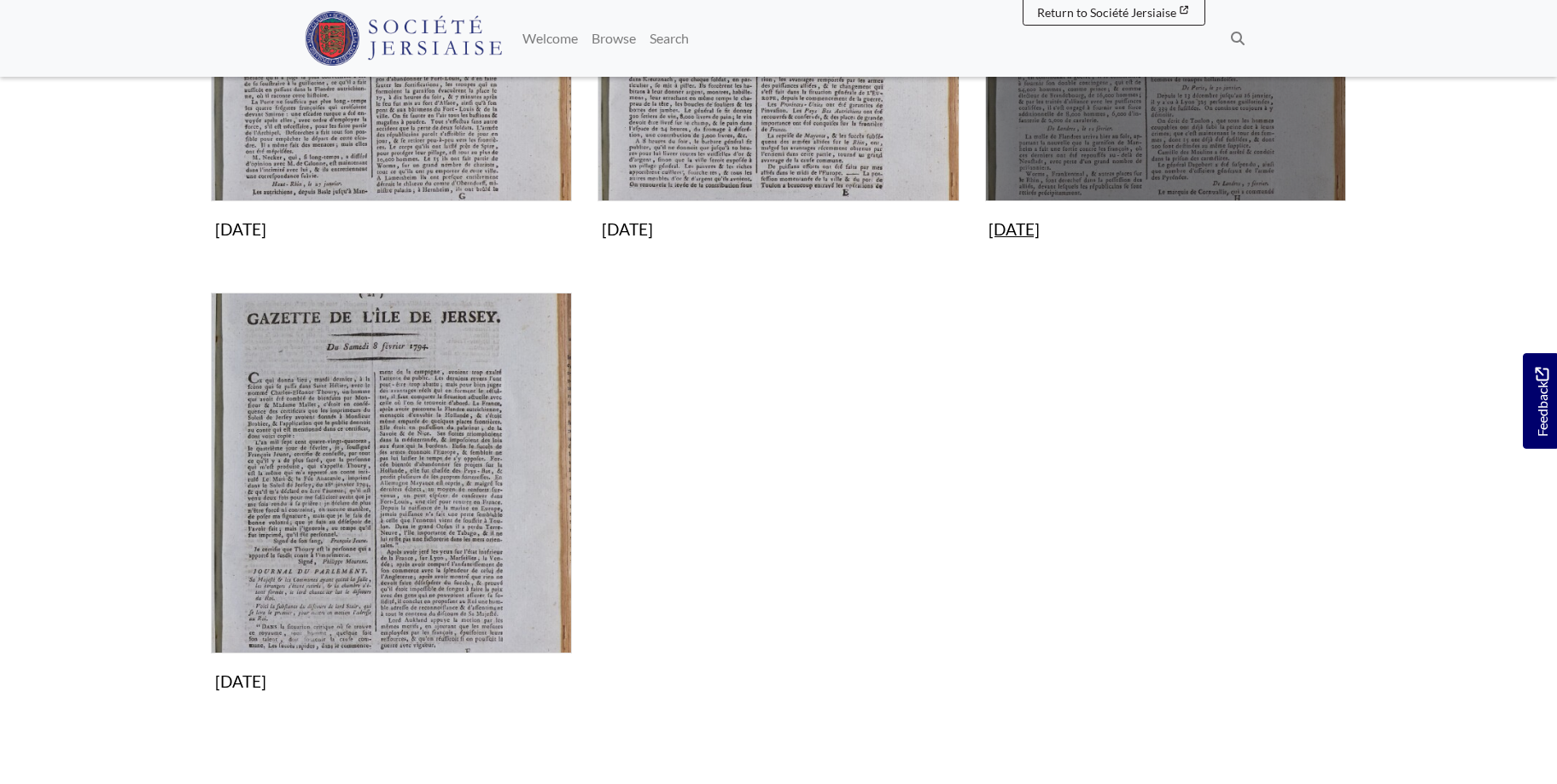
click at [1143, 122] on img "Subcollection" at bounding box center [1165, 21] width 361 height 361
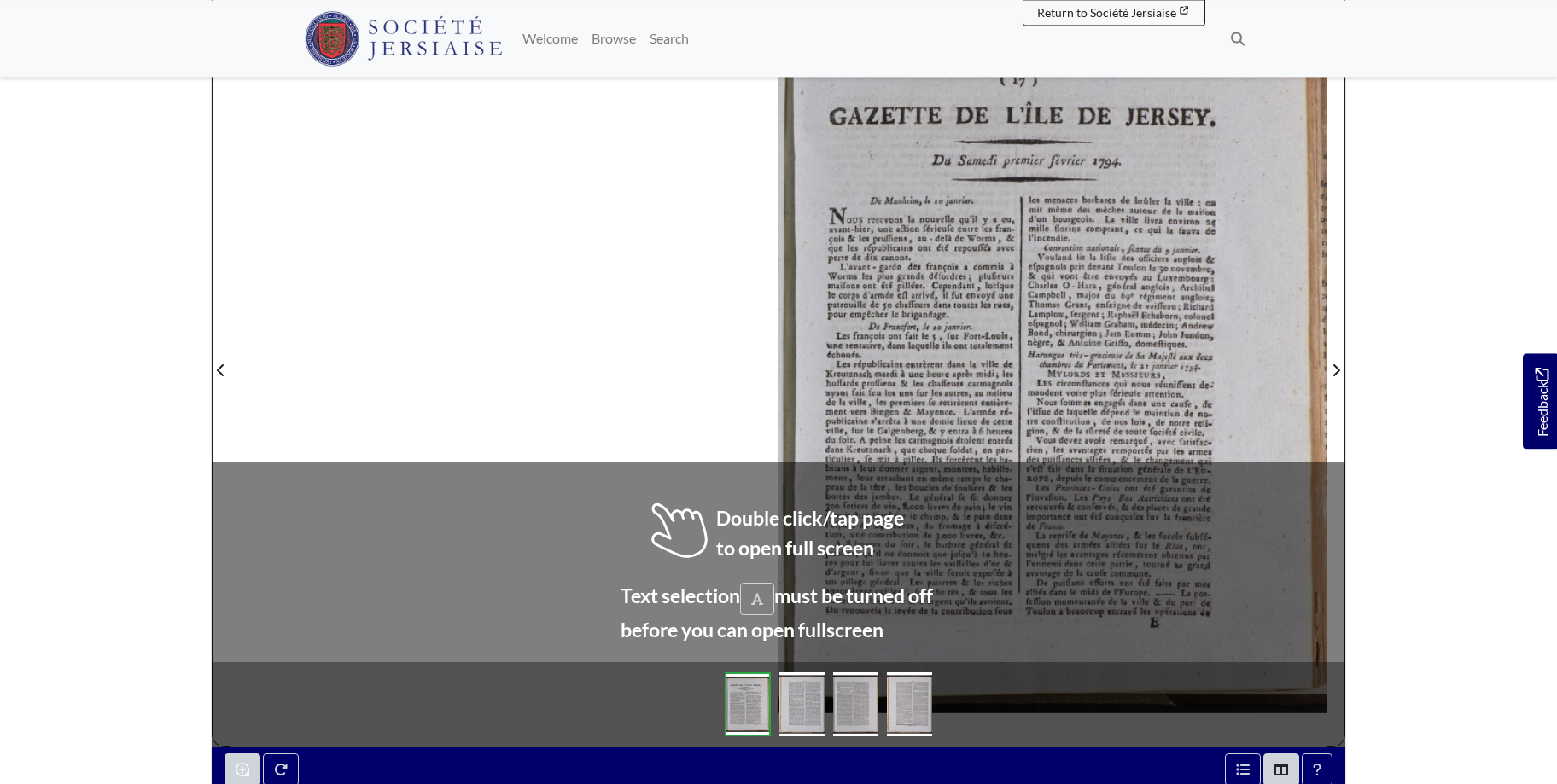
scroll to position [301, 0]
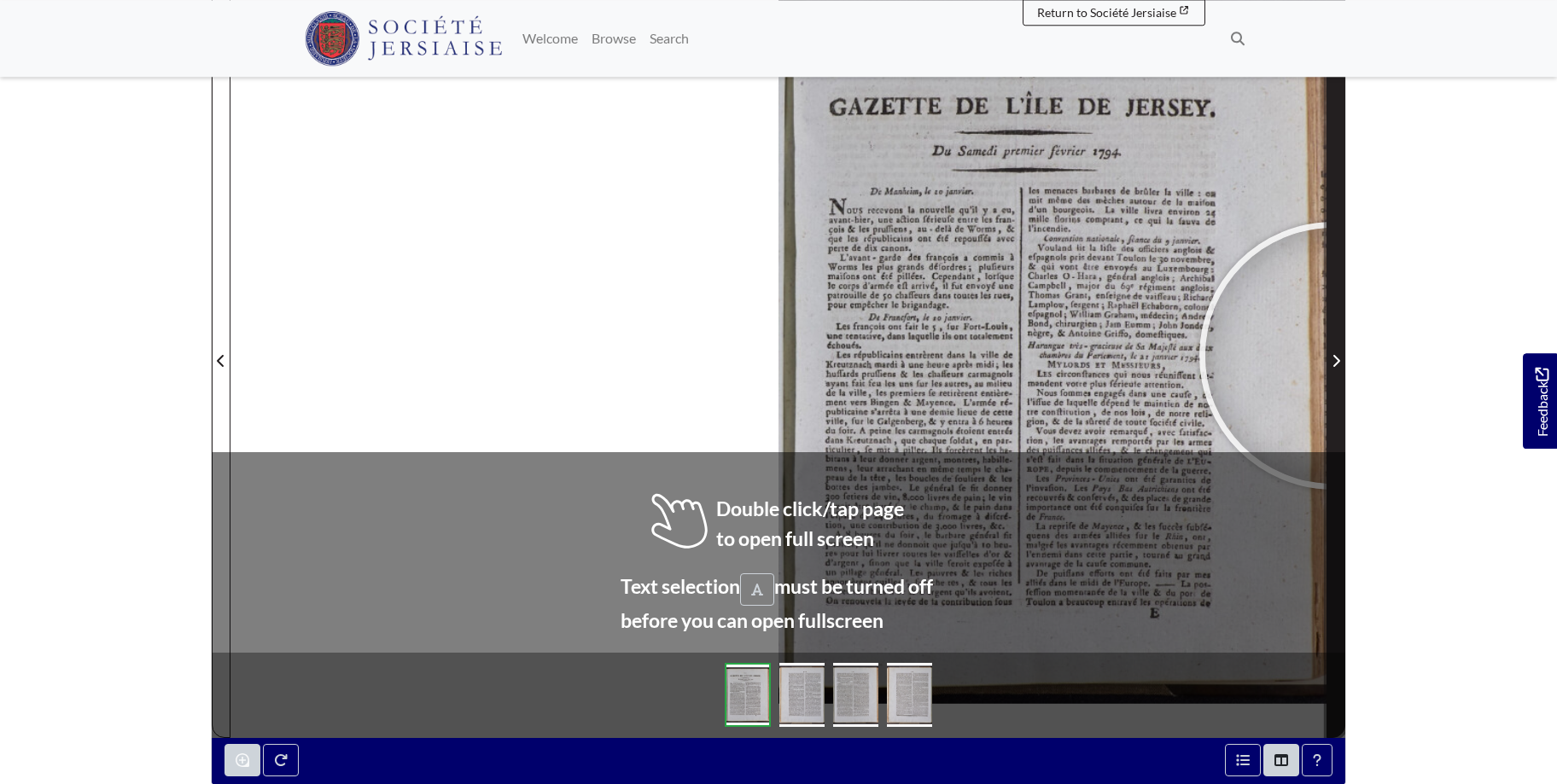
click at [1333, 356] on icon "Next Page" at bounding box center [1335, 361] width 8 height 14
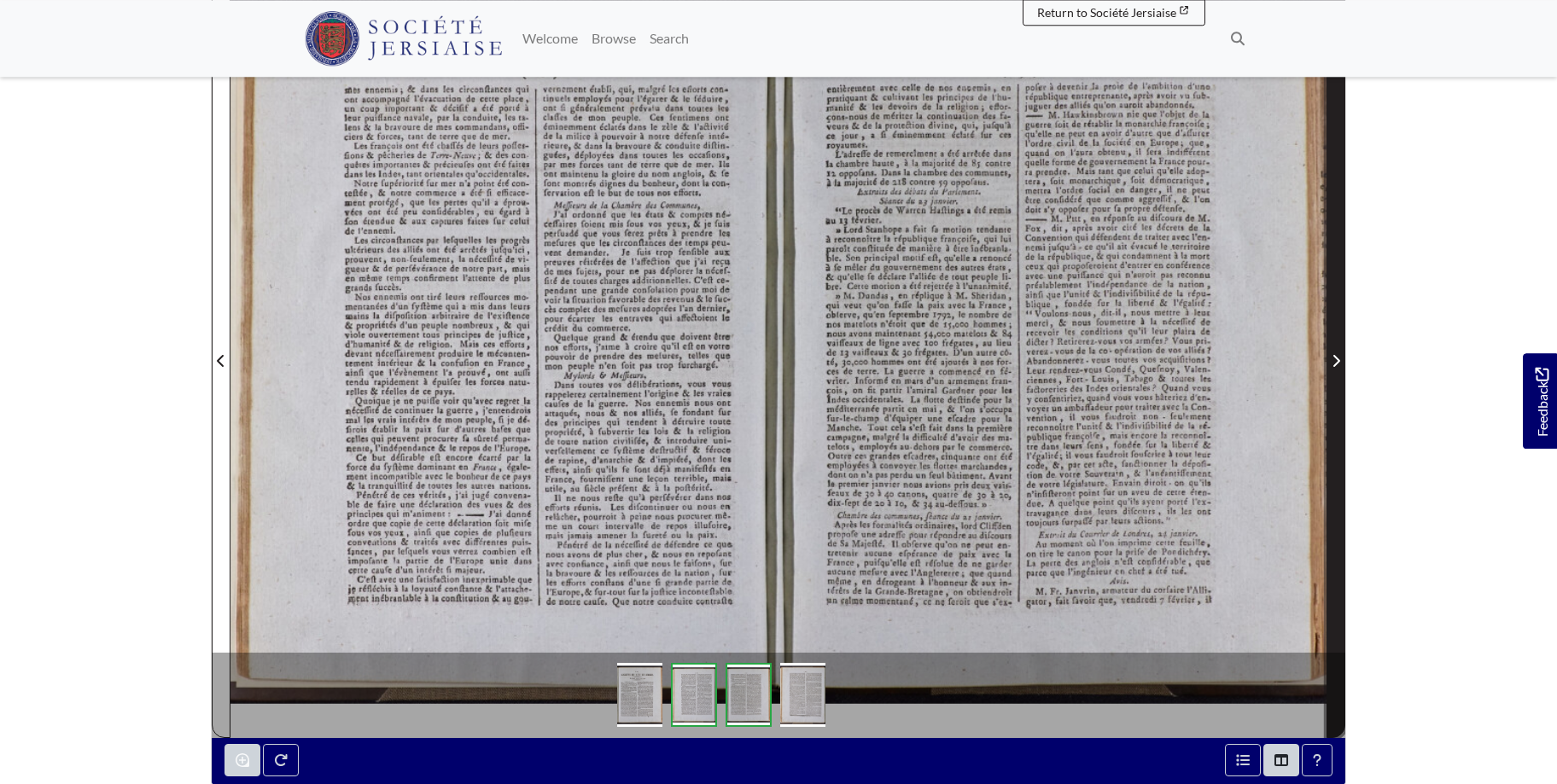
click at [1340, 350] on span "Next Page" at bounding box center [1335, 350] width 17 height 773
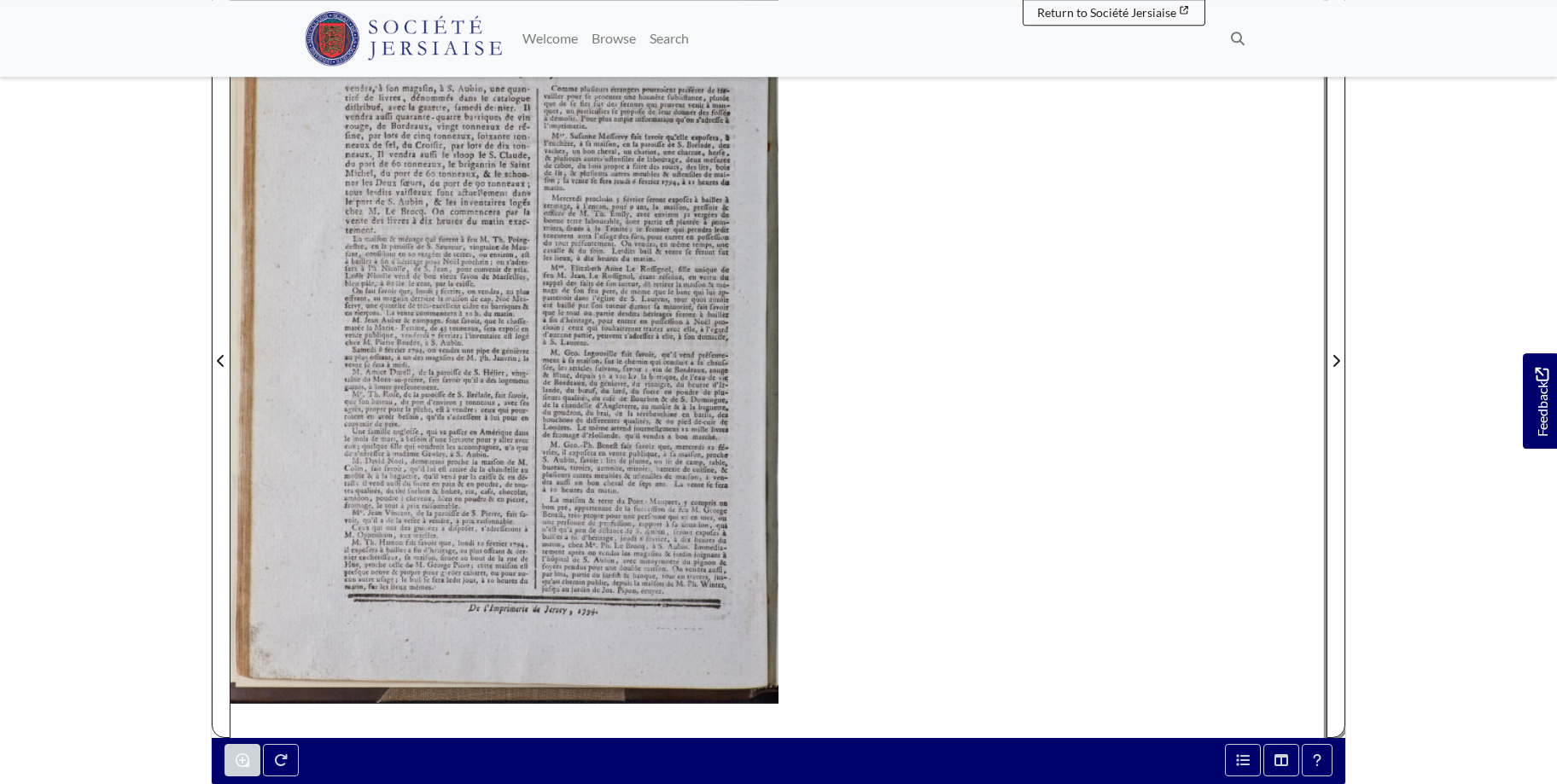
scroll to position [284, 0]
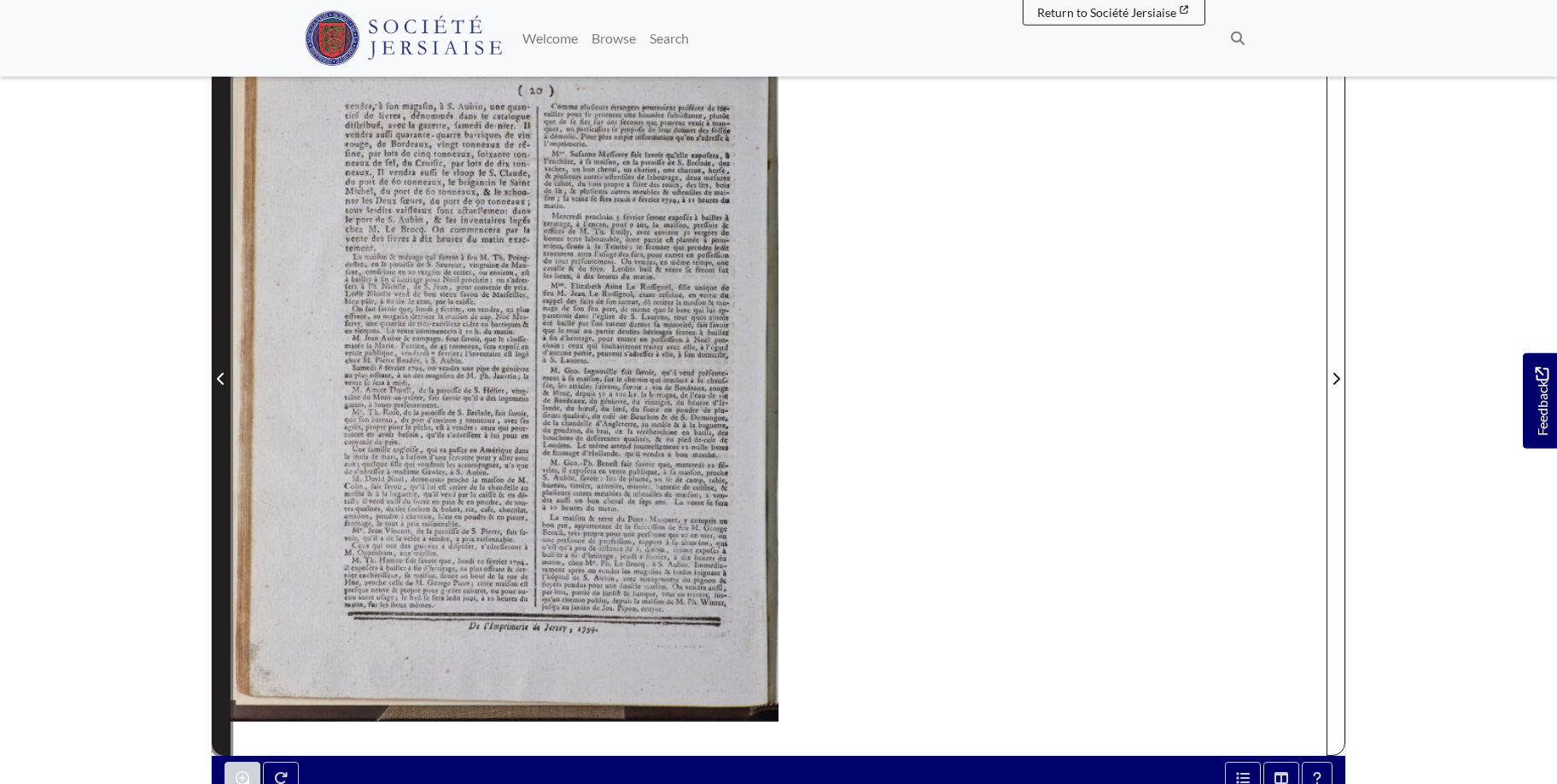
click at [215, 372] on span "Previous Page" at bounding box center [221, 379] width 17 height 21
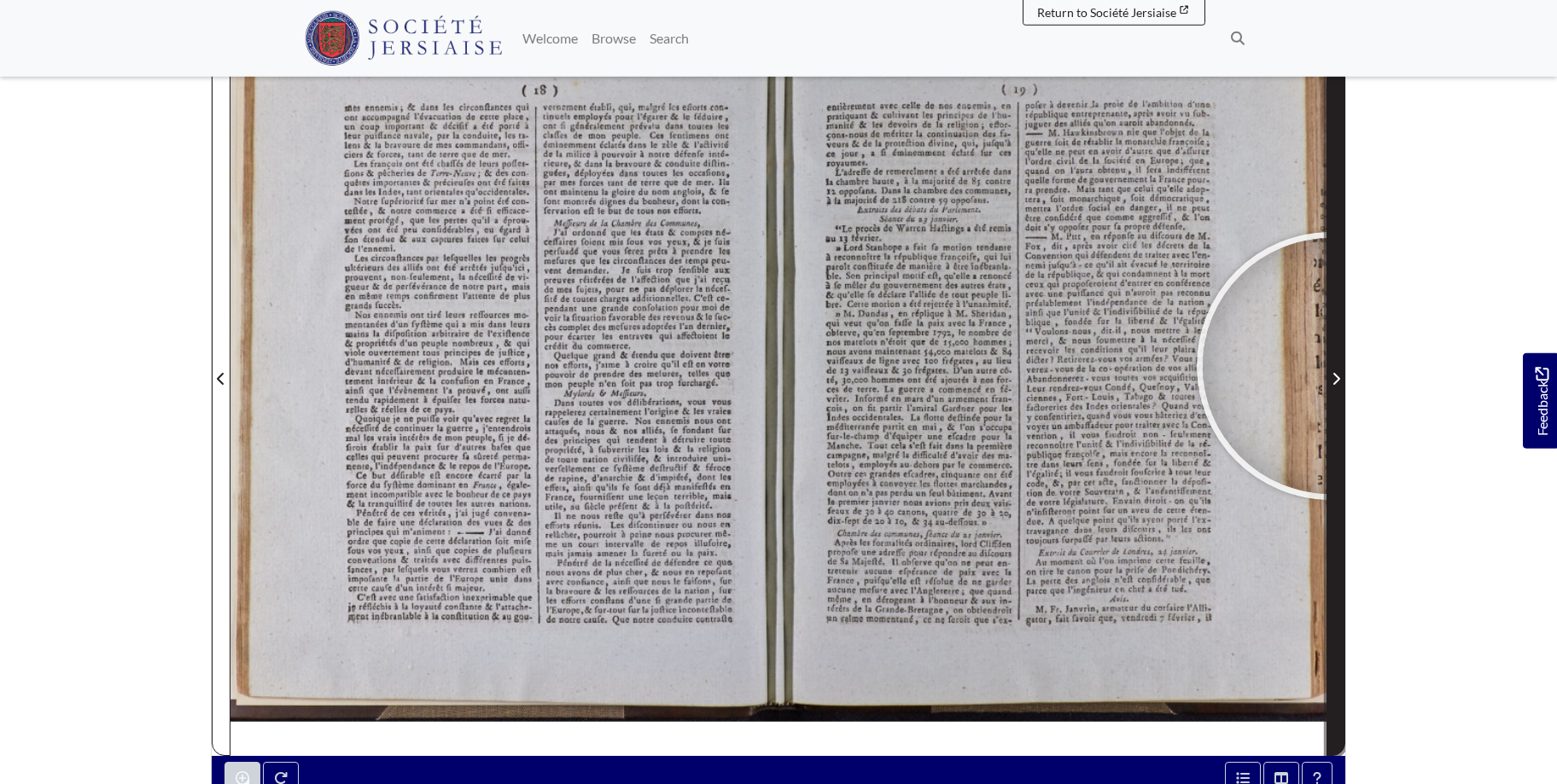
click at [1331, 366] on span "Next Page" at bounding box center [1335, 368] width 17 height 773
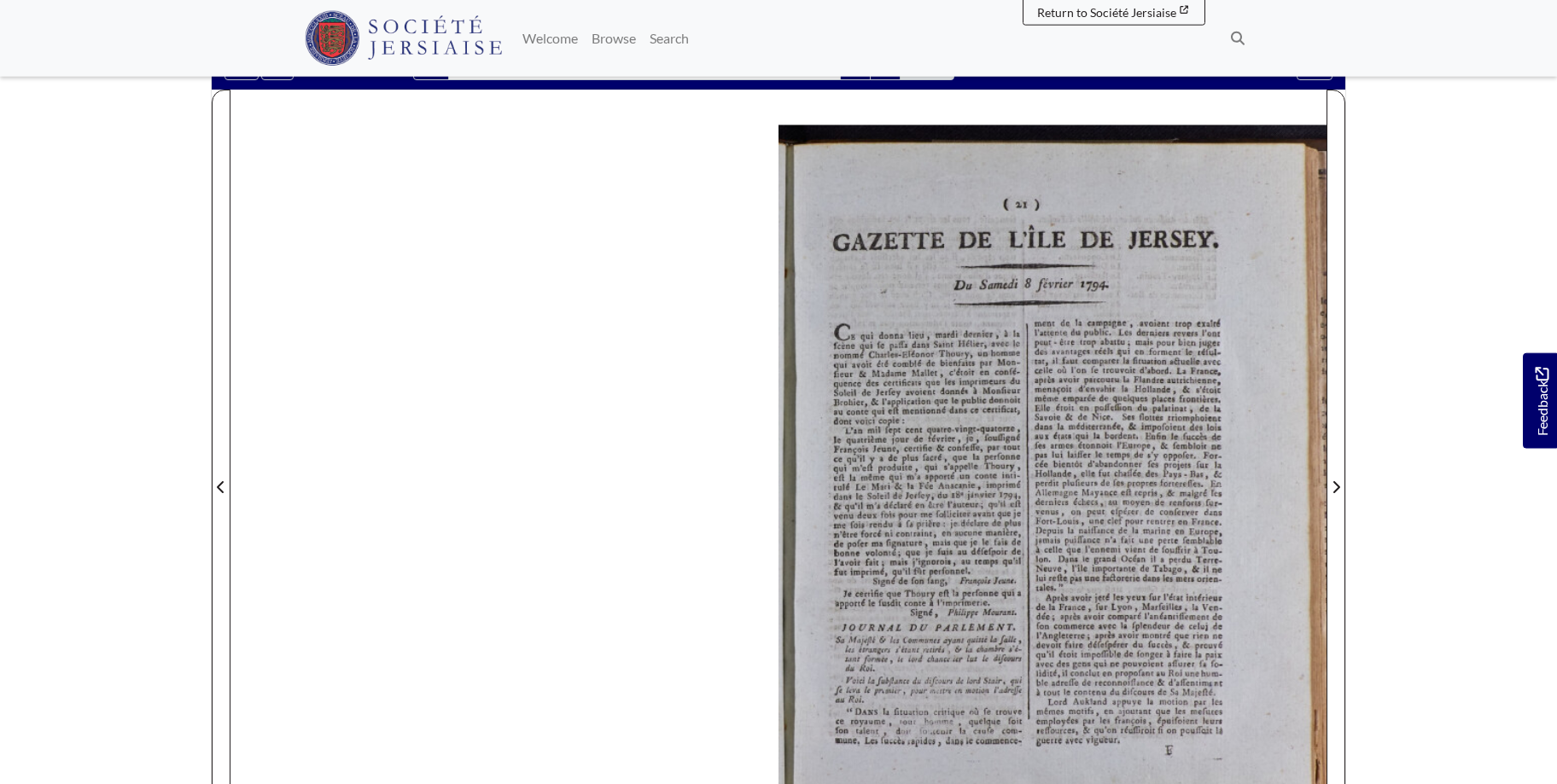
scroll to position [232, 0]
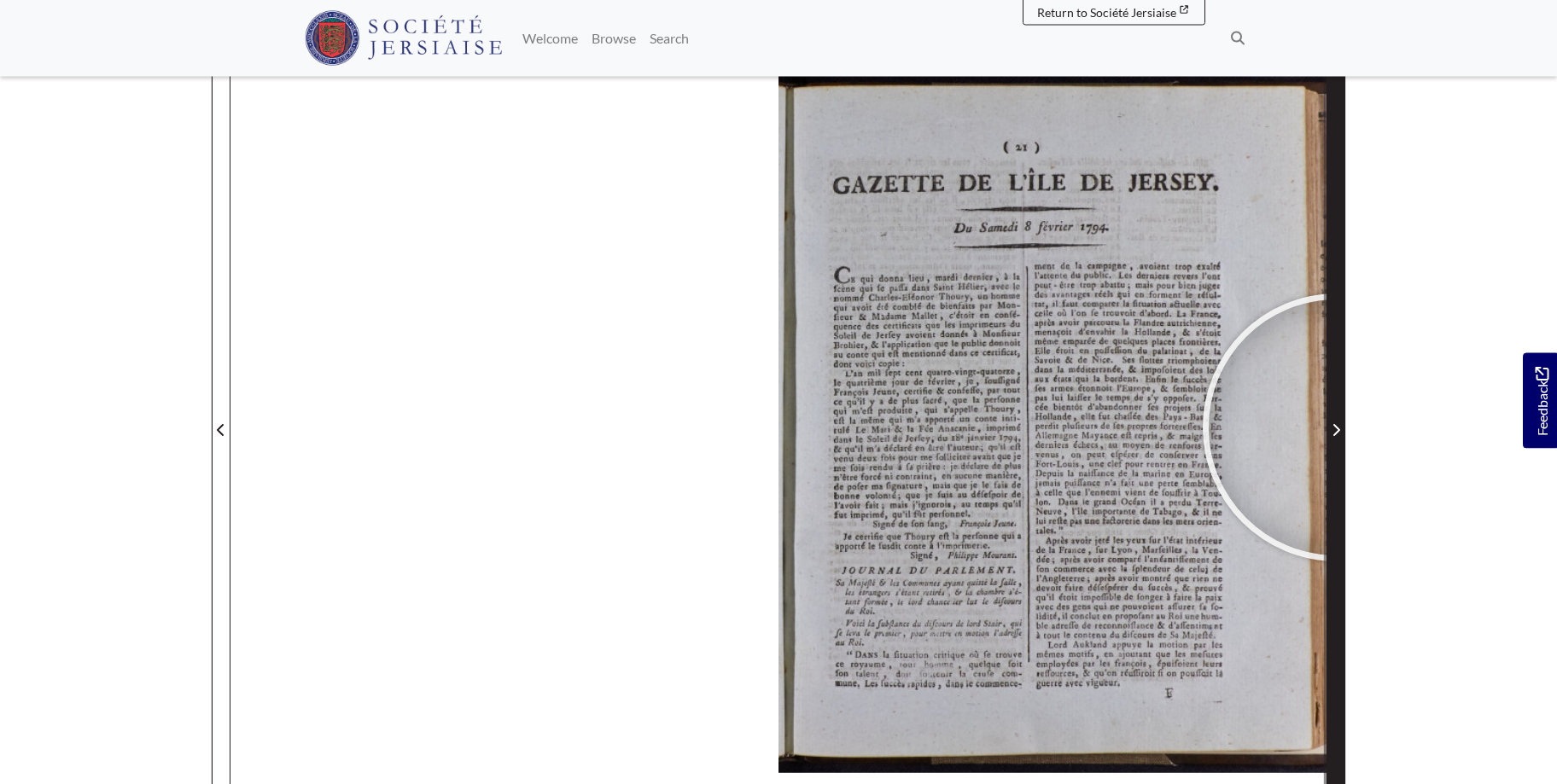
click at [1336, 427] on icon "Next Page" at bounding box center [1335, 430] width 7 height 12
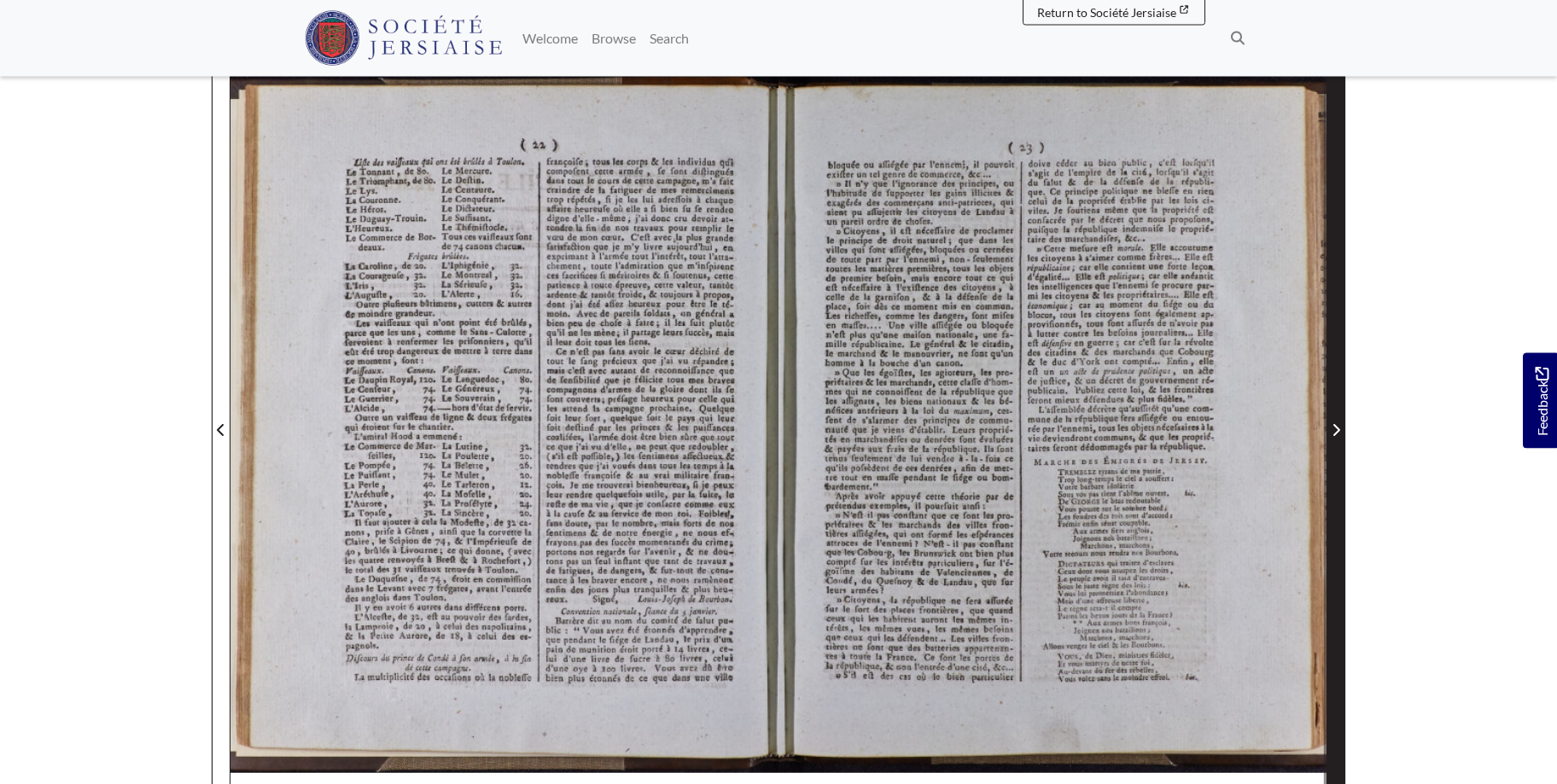
click at [1333, 423] on span "Next Page" at bounding box center [1335, 430] width 17 height 21
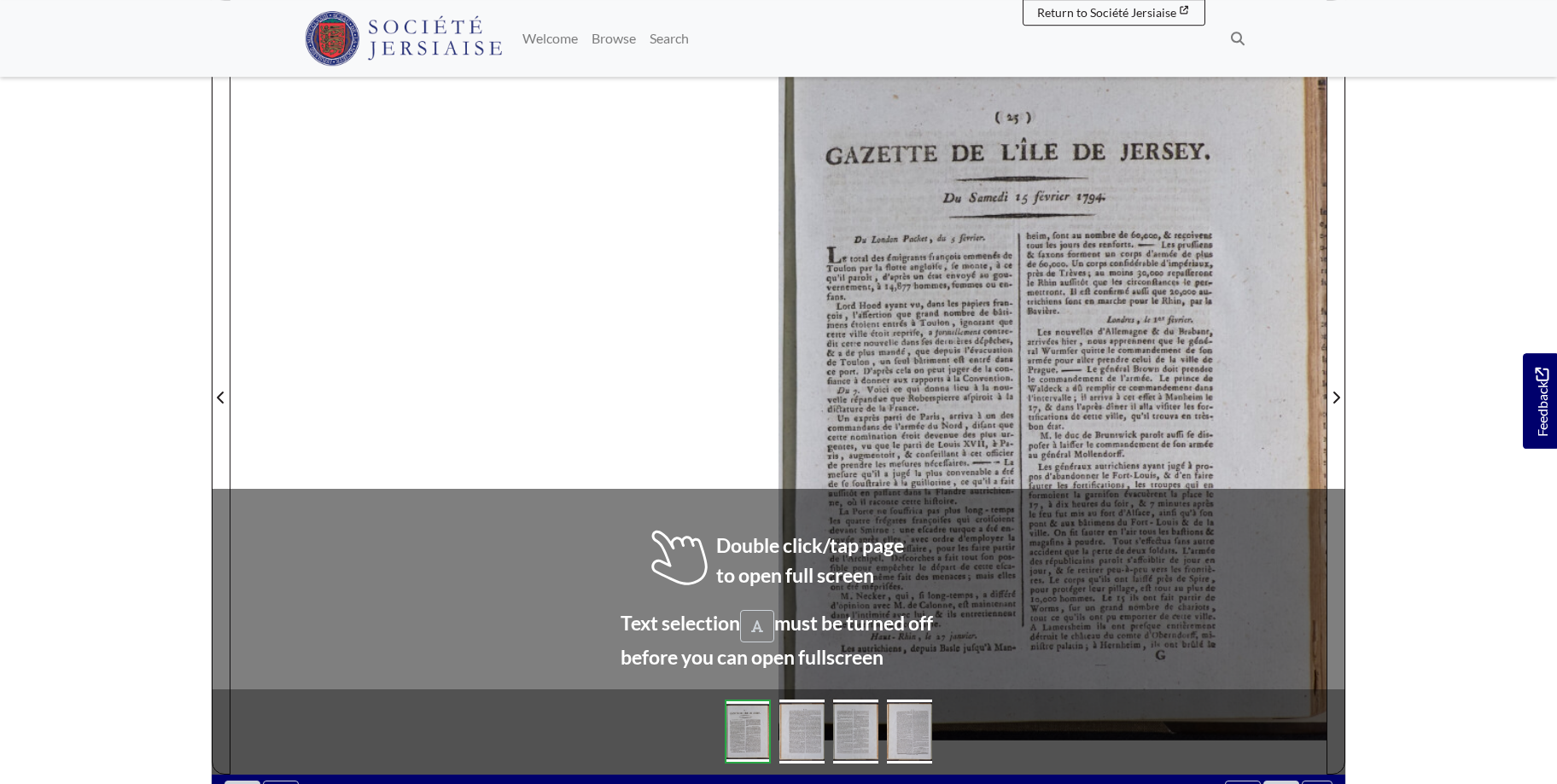
scroll to position [270, 0]
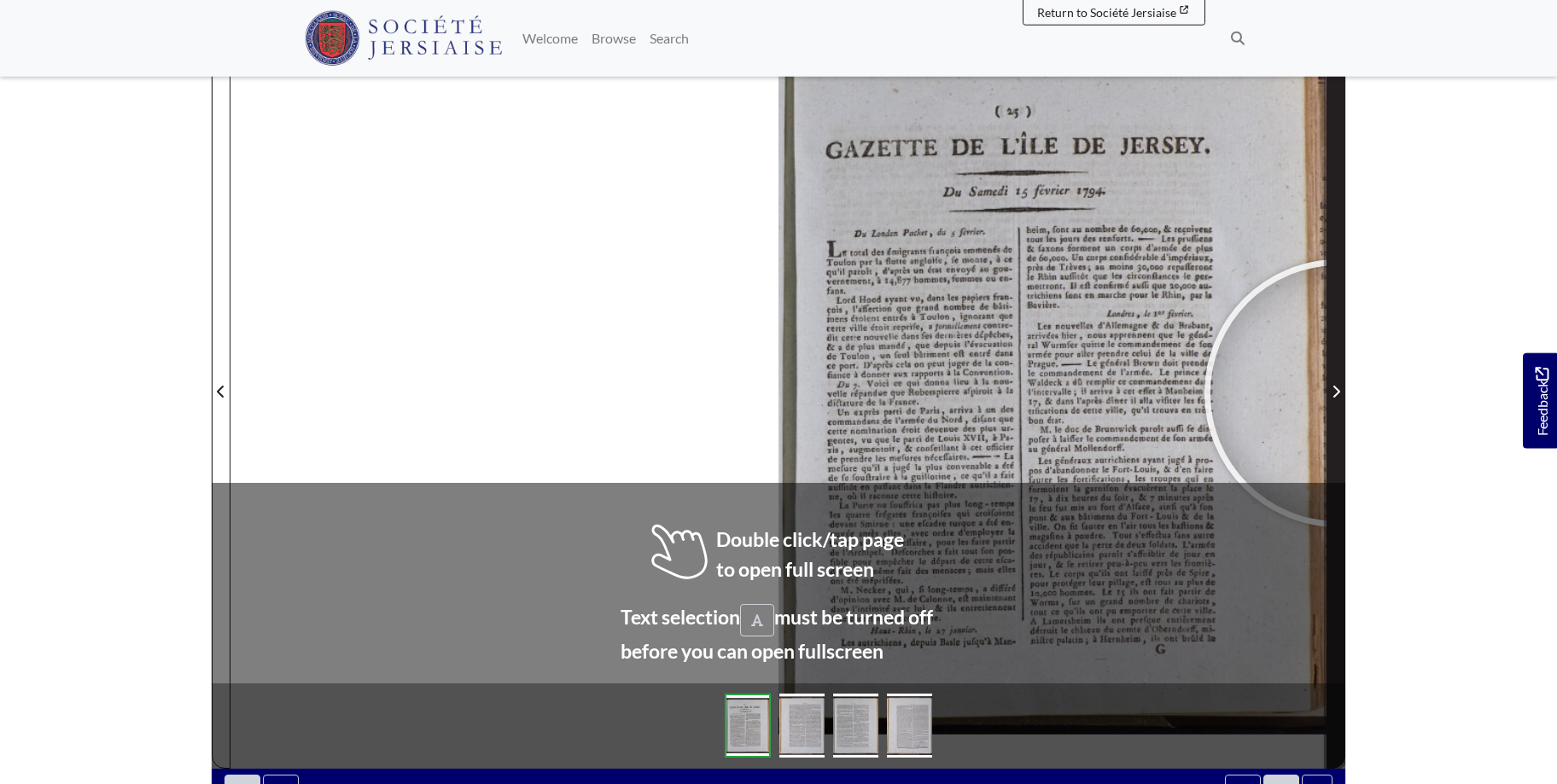
click at [1338, 393] on icon "Next Page" at bounding box center [1335, 392] width 7 height 12
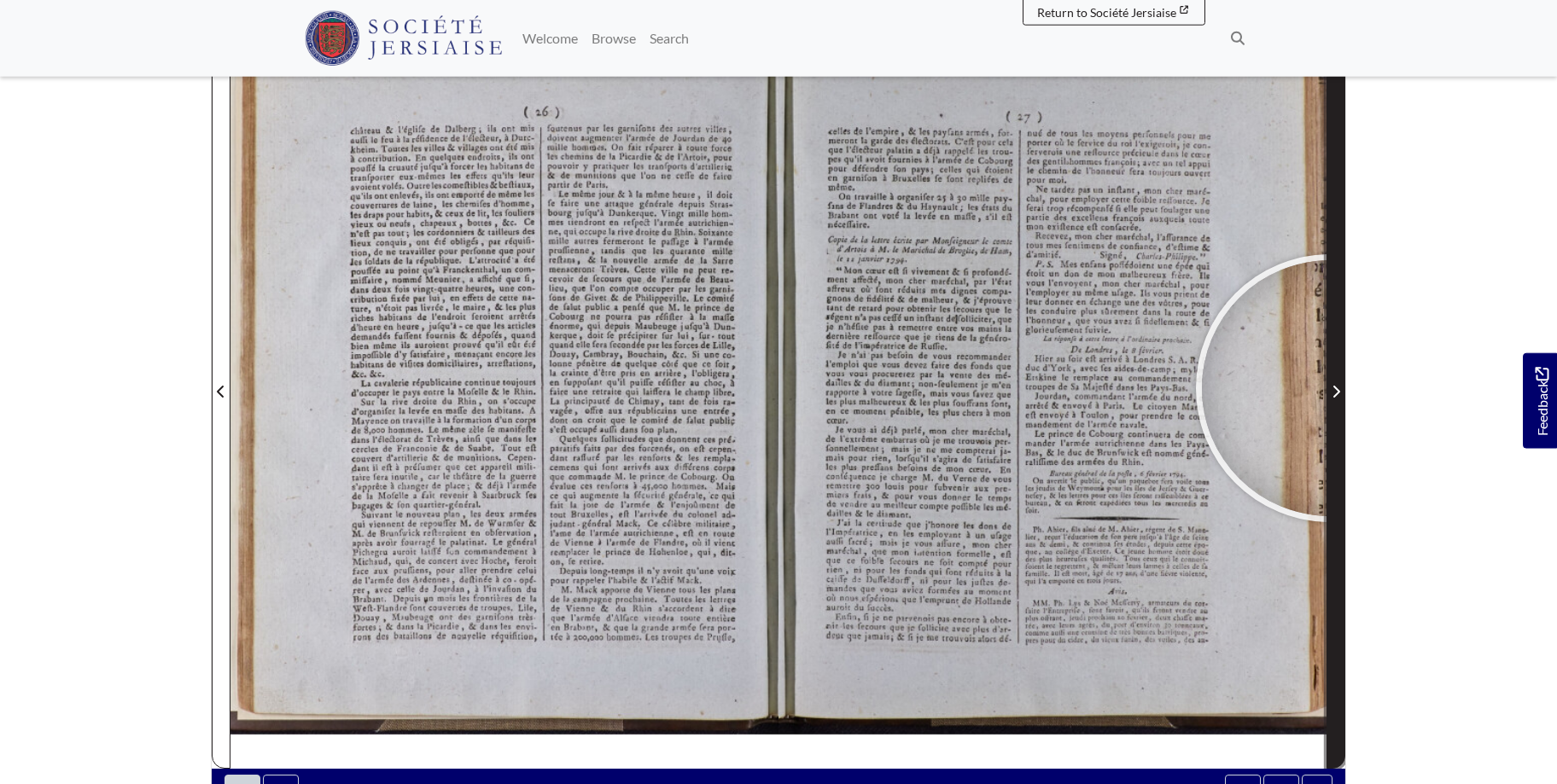
click at [1330, 388] on span "Next Page" at bounding box center [1335, 392] width 17 height 21
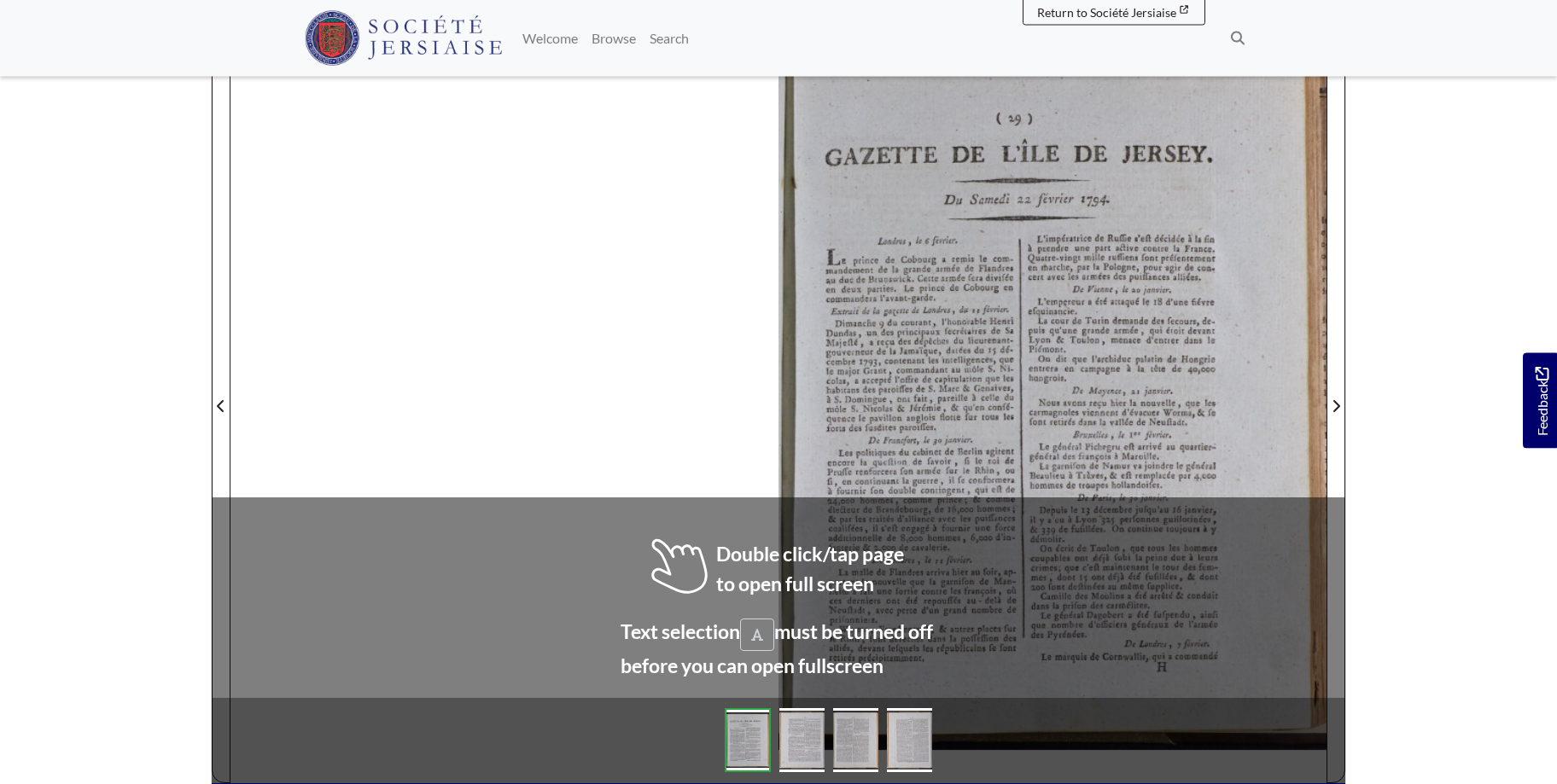
scroll to position [269, 0]
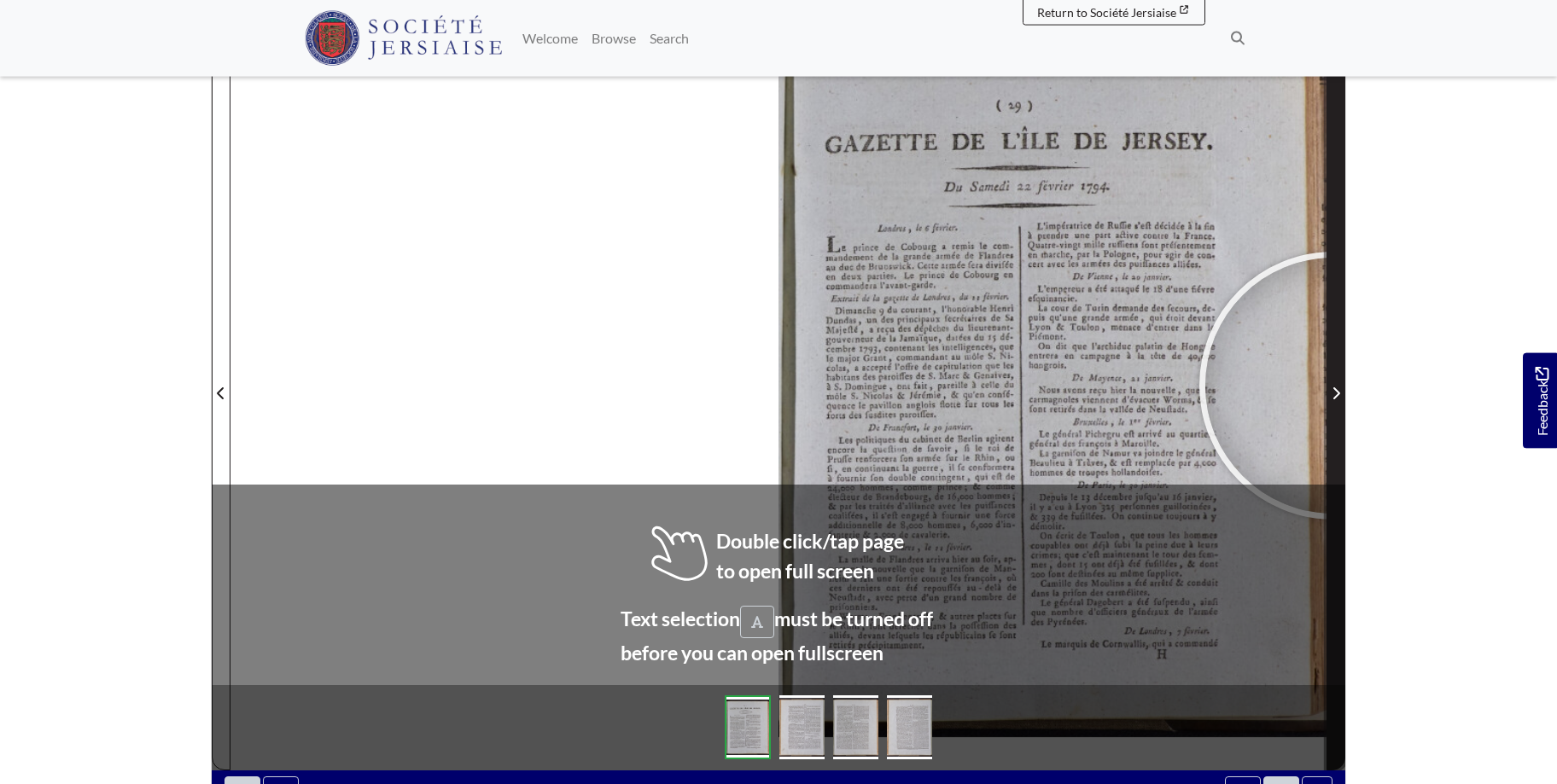
click at [1333, 386] on span "Next Page" at bounding box center [1335, 393] width 17 height 21
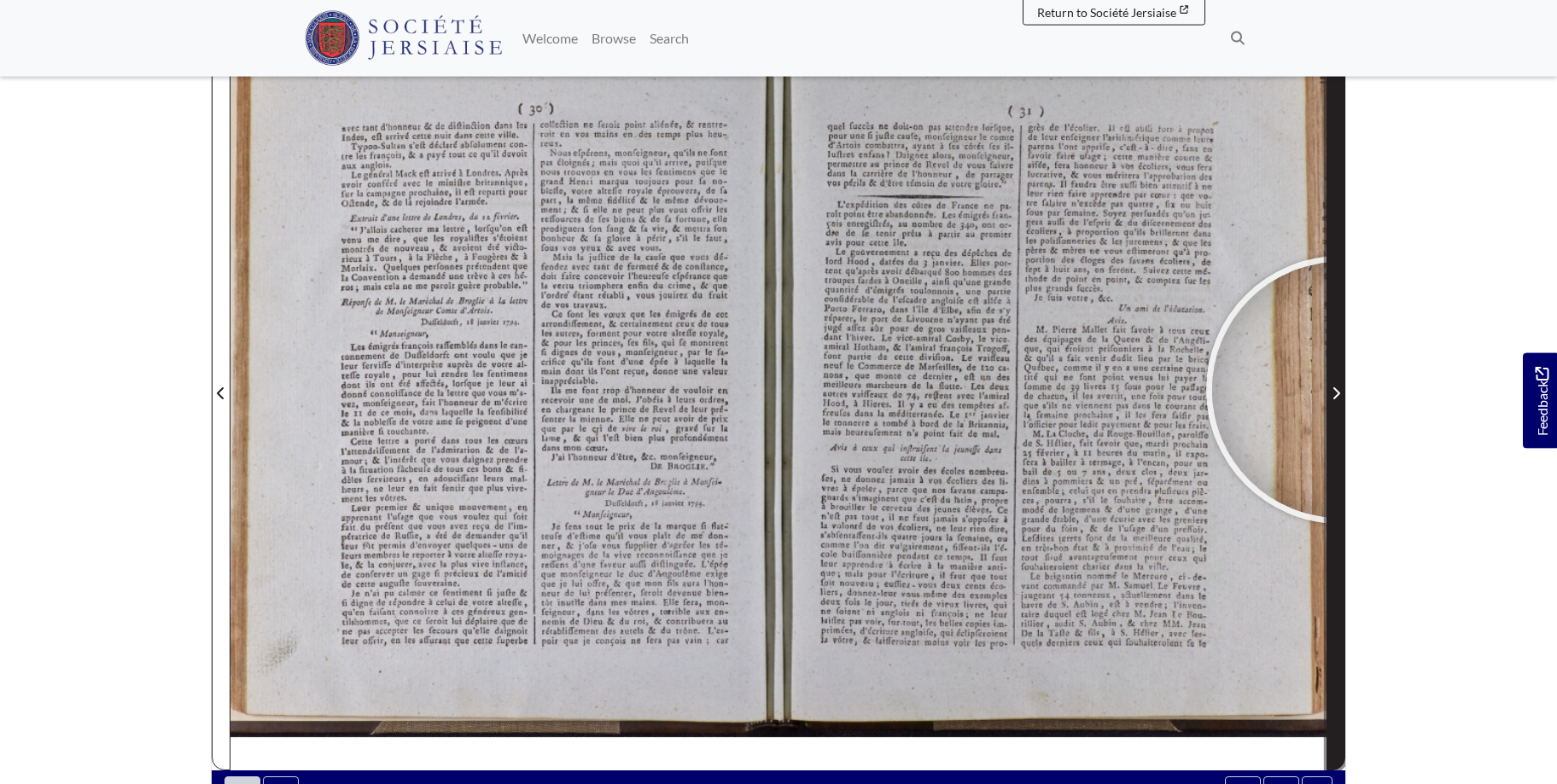
click at [1340, 390] on span "Next Page" at bounding box center [1335, 393] width 17 height 21
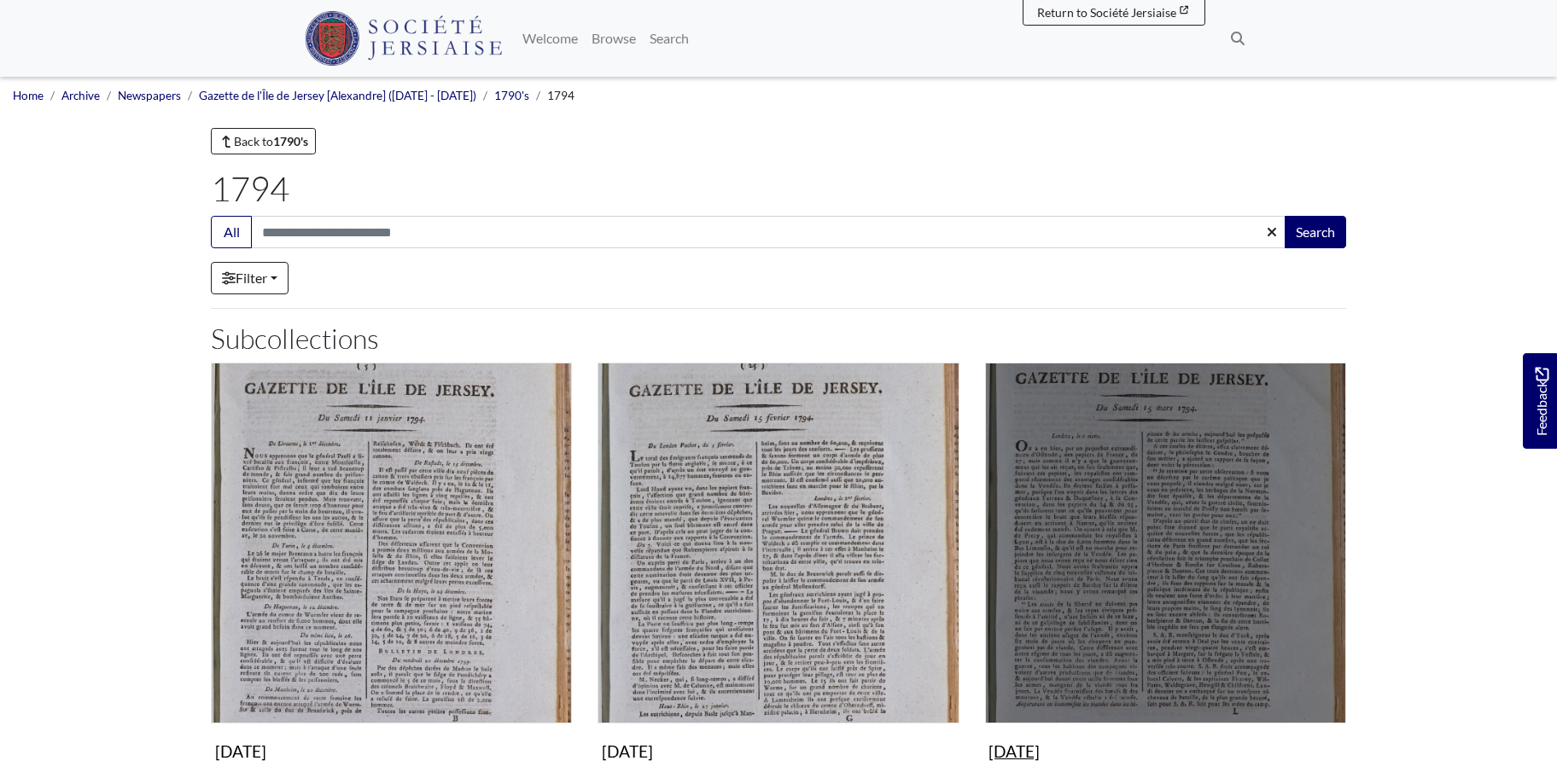
click at [1217, 549] on img "Subcollection" at bounding box center [1165, 543] width 361 height 361
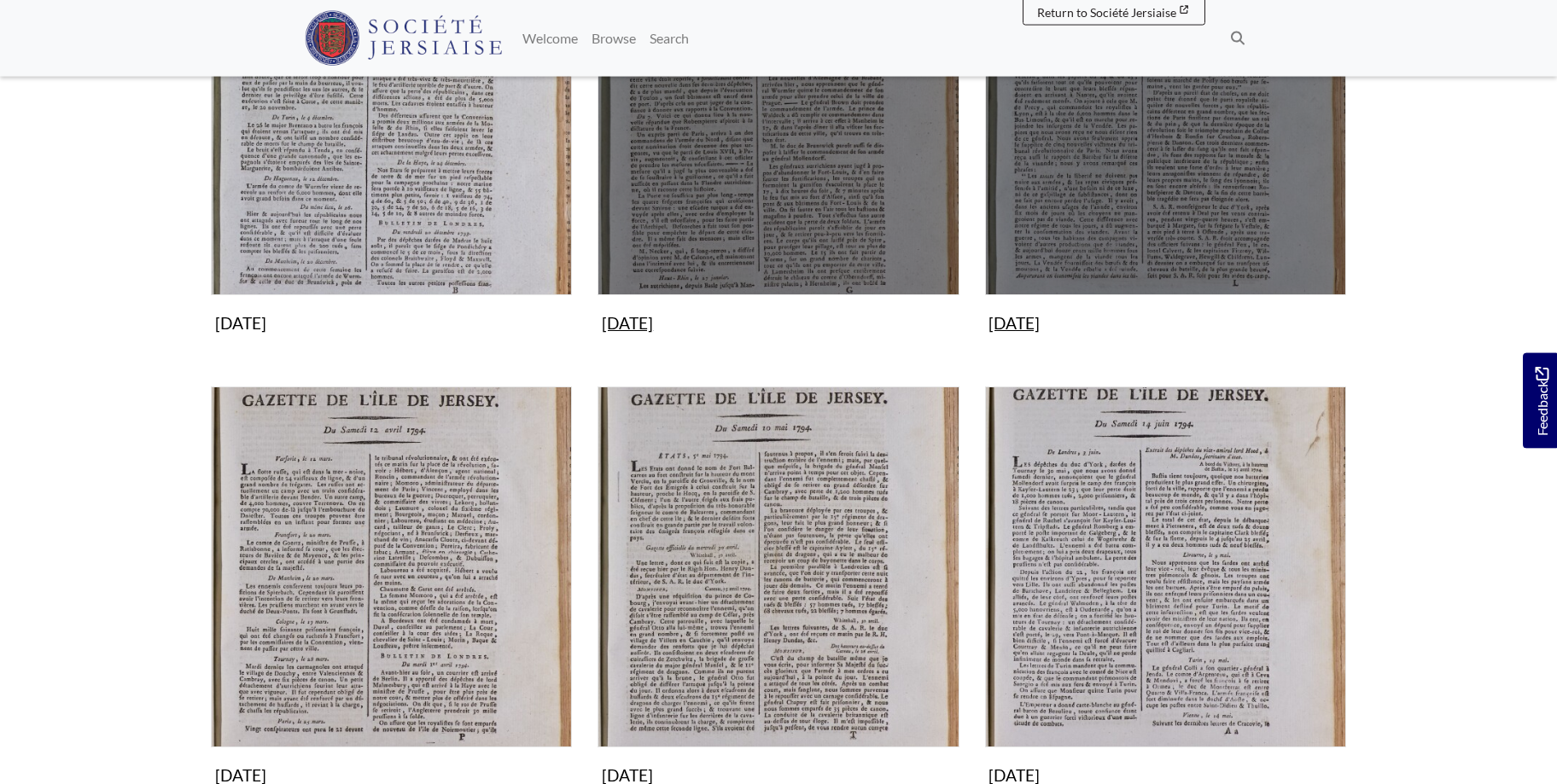
scroll to position [609, 0]
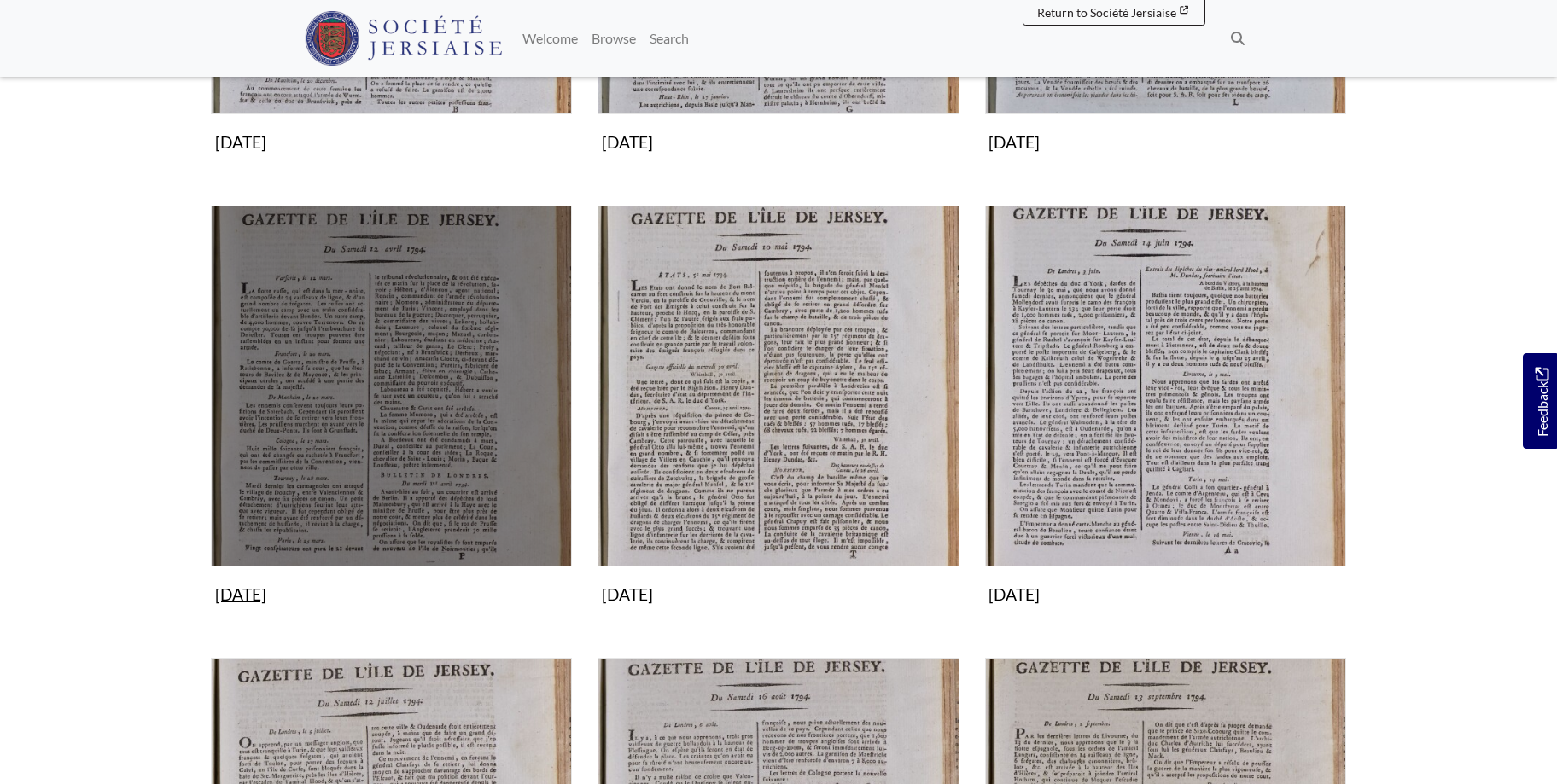
click at [390, 364] on img "Subcollection" at bounding box center [391, 386] width 361 height 361
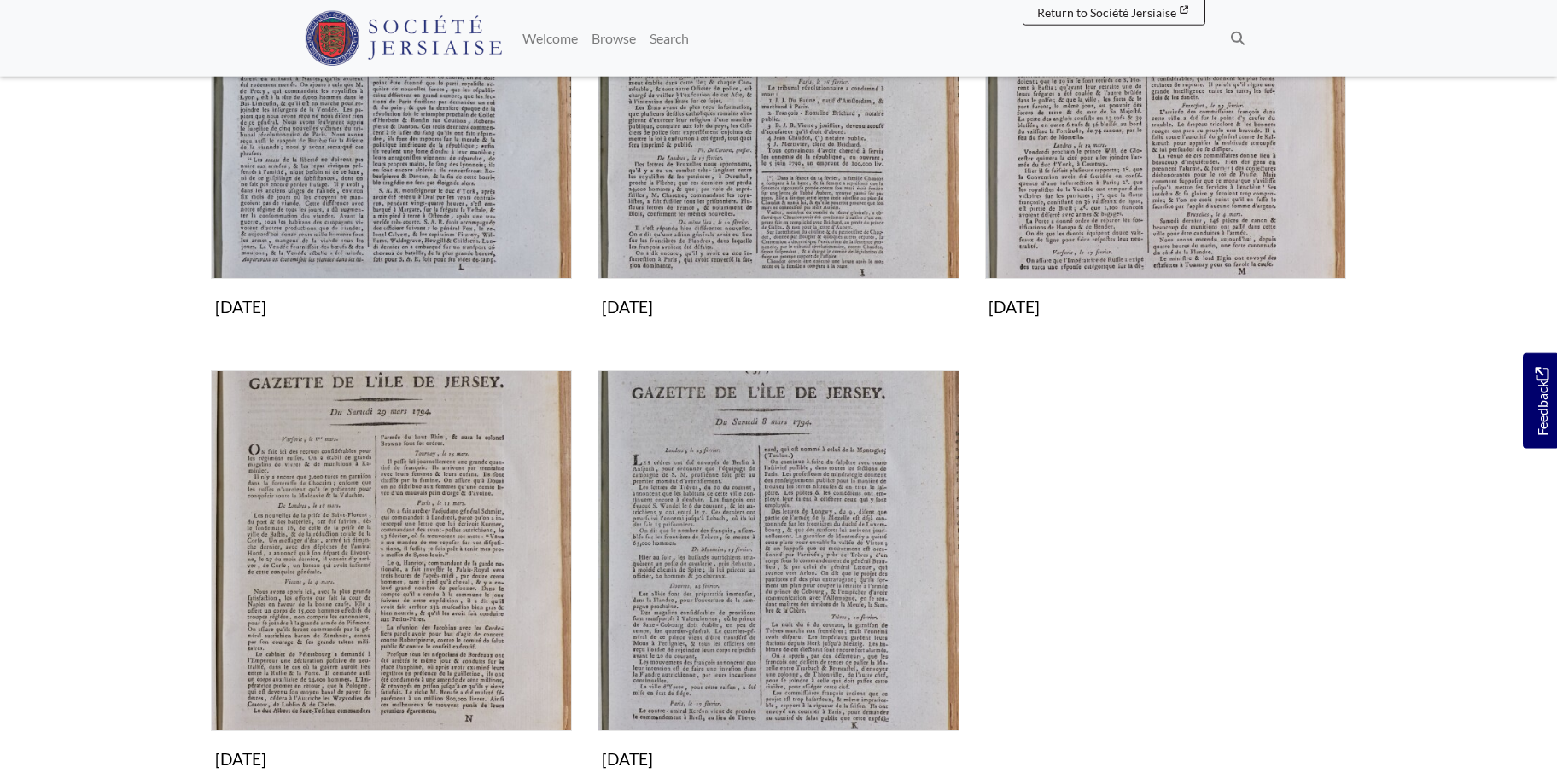
scroll to position [451, 0]
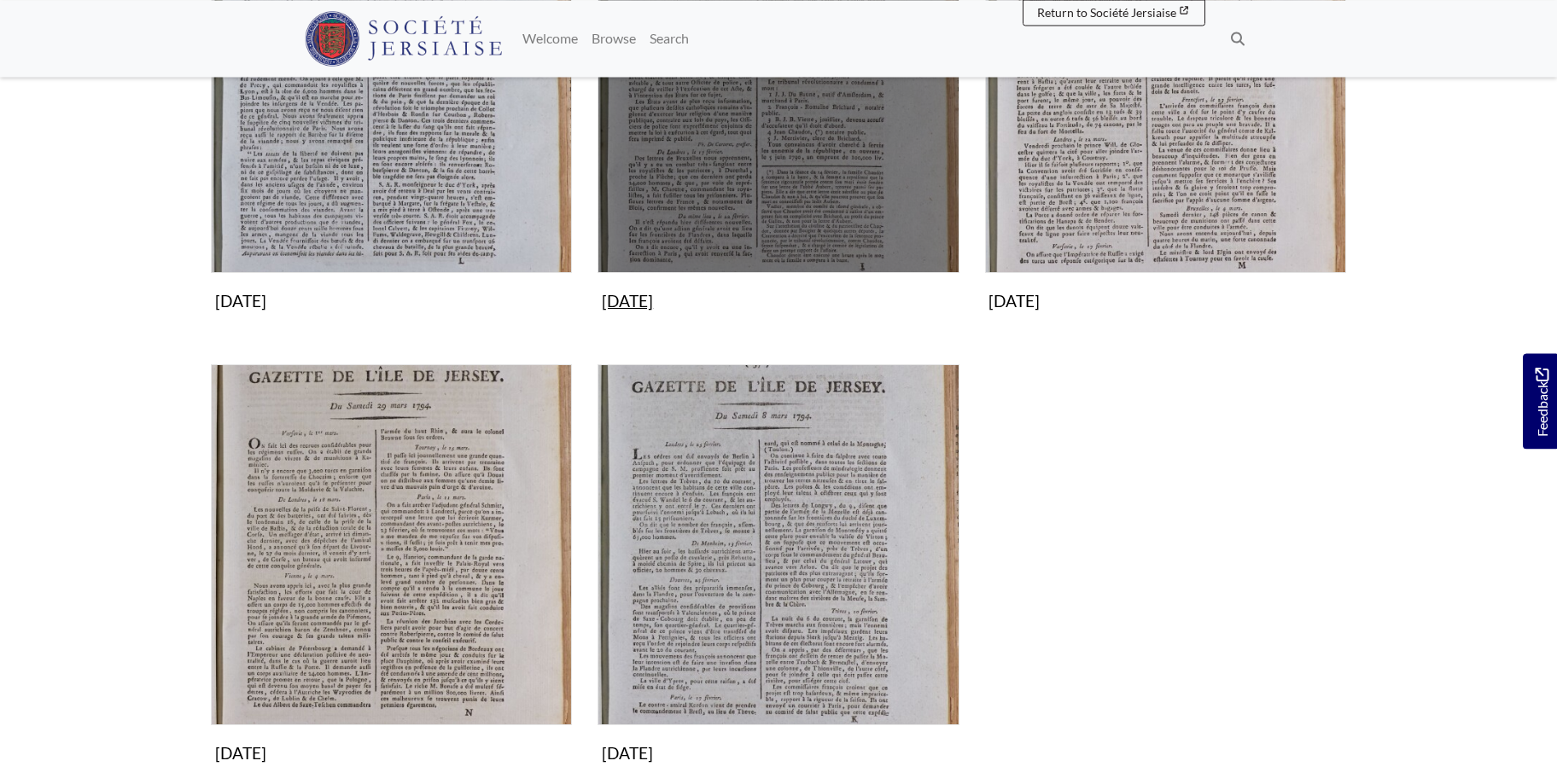
click at [746, 190] on img "Subcollection" at bounding box center [778, 92] width 361 height 361
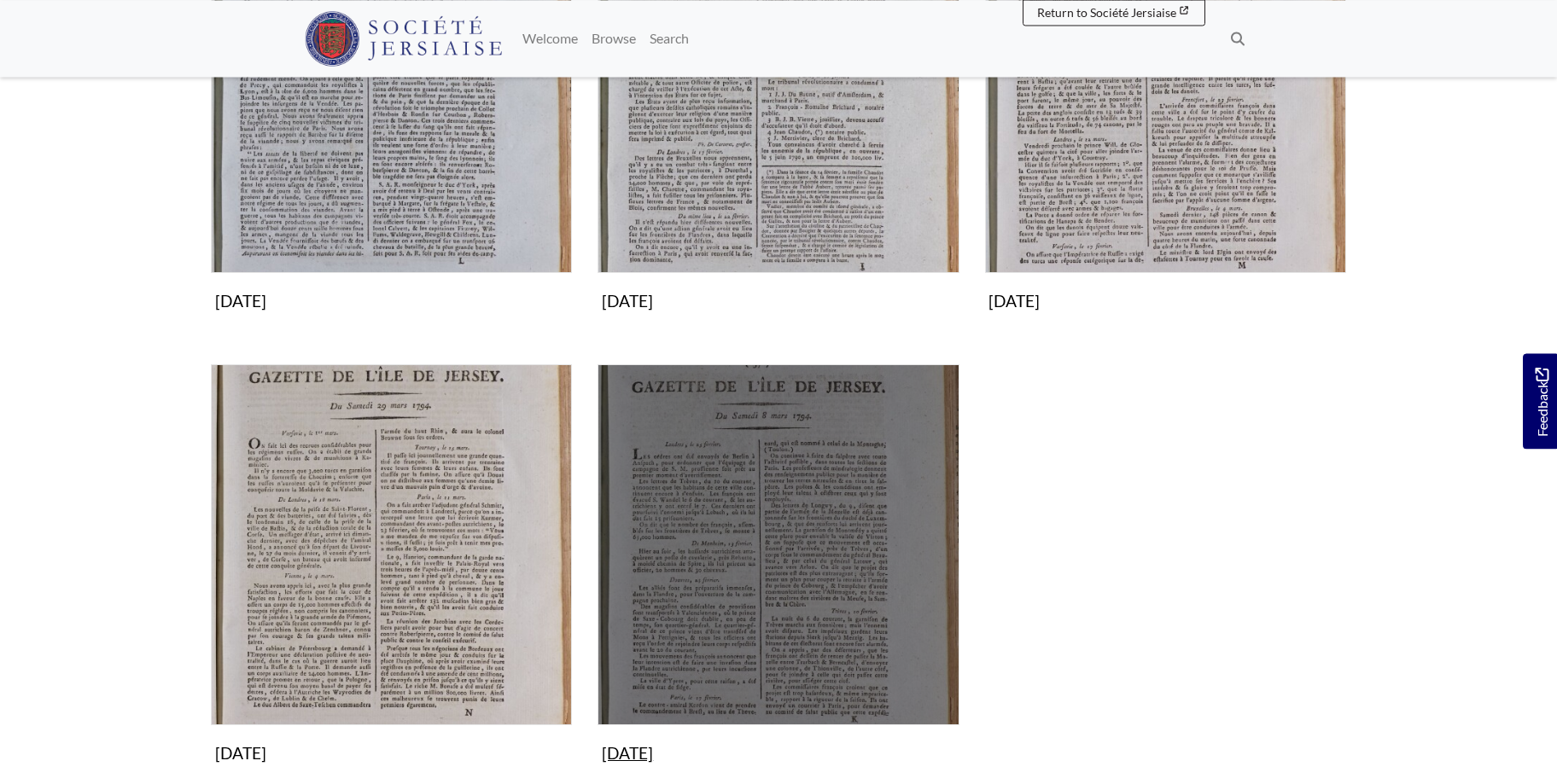
click at [826, 463] on img "Subcollection" at bounding box center [778, 545] width 361 height 361
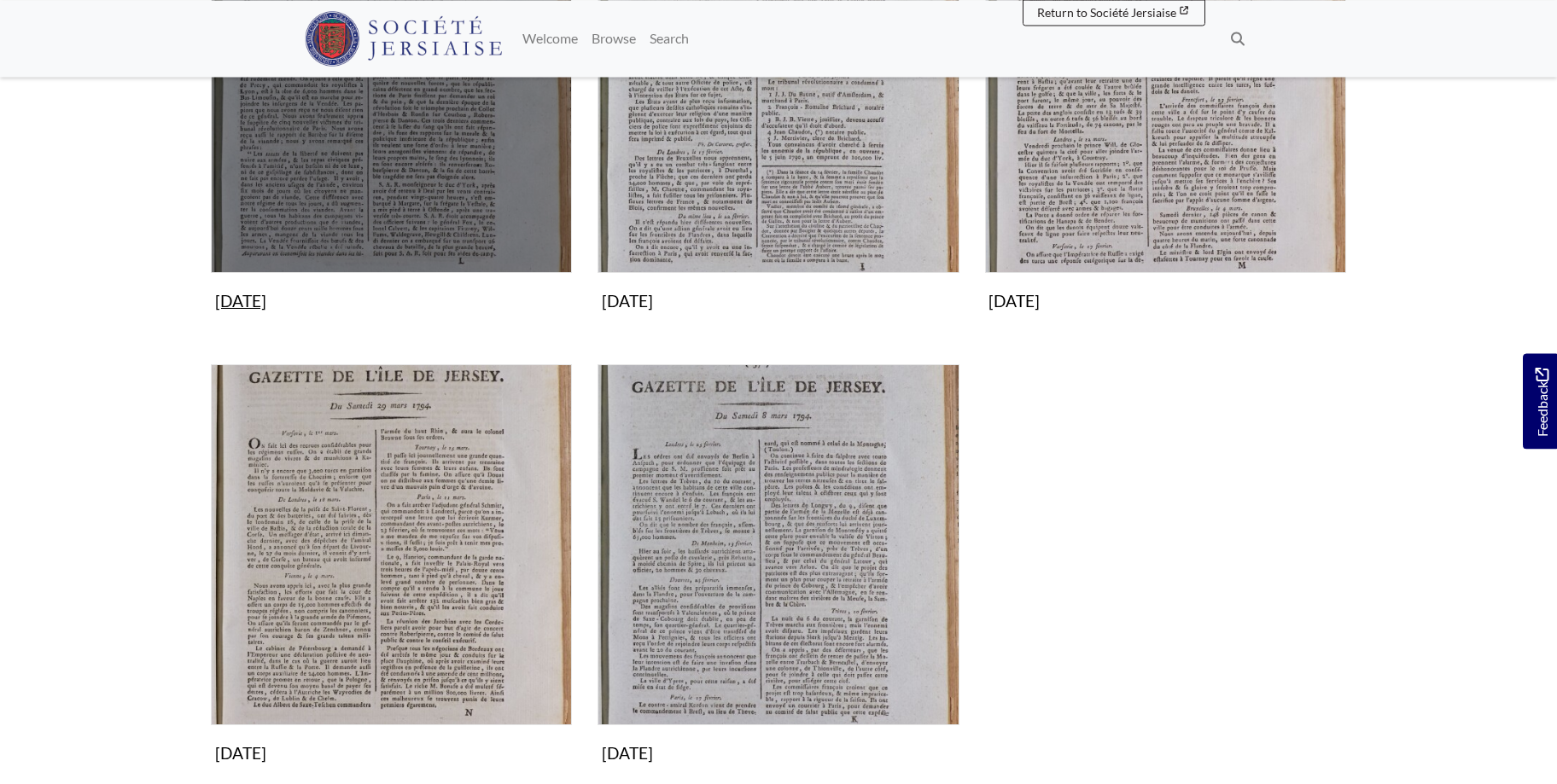
click at [435, 159] on img "Subcollection" at bounding box center [391, 92] width 361 height 361
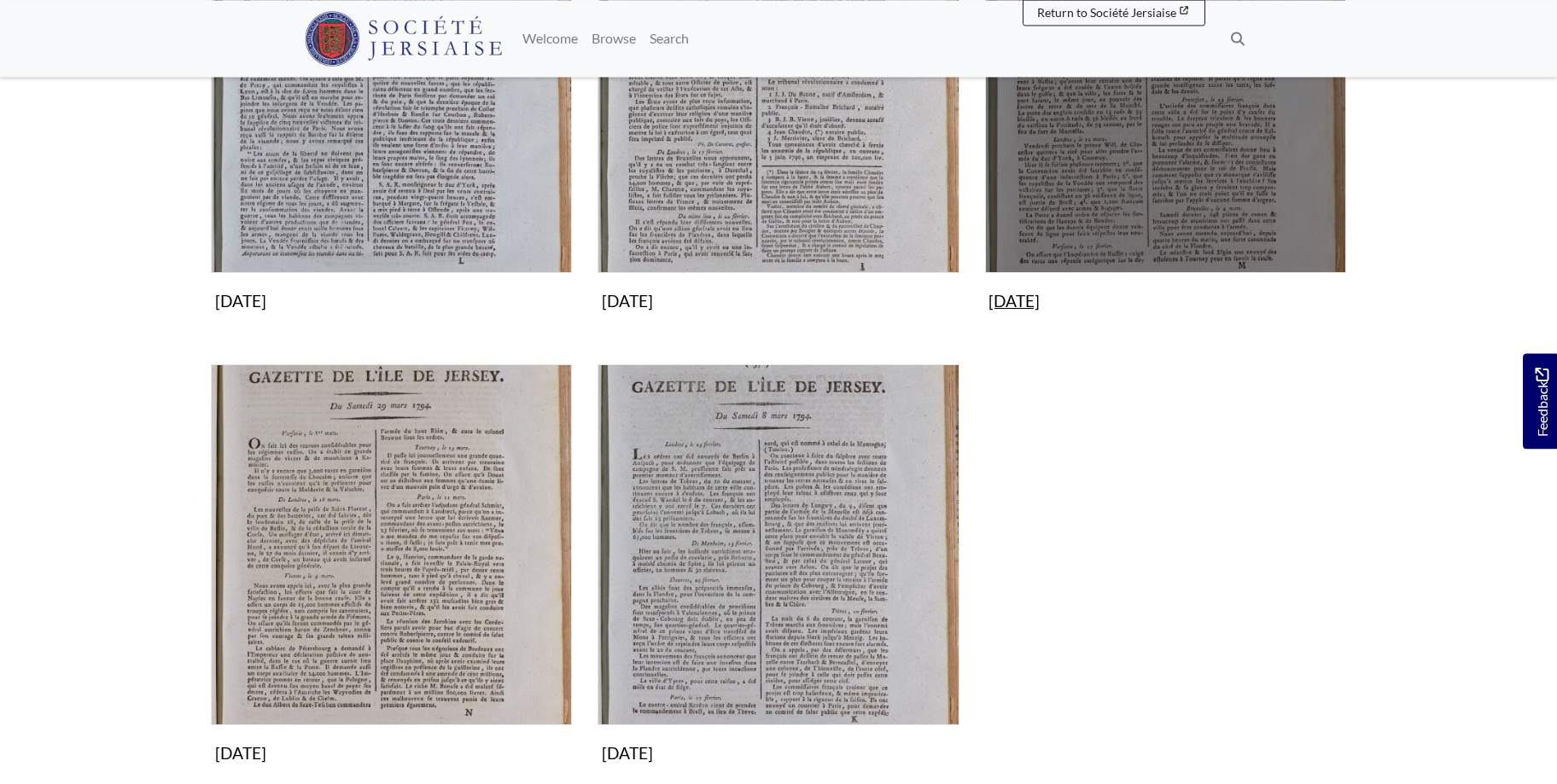
click at [1169, 185] on img "Subcollection" at bounding box center [1165, 92] width 361 height 361
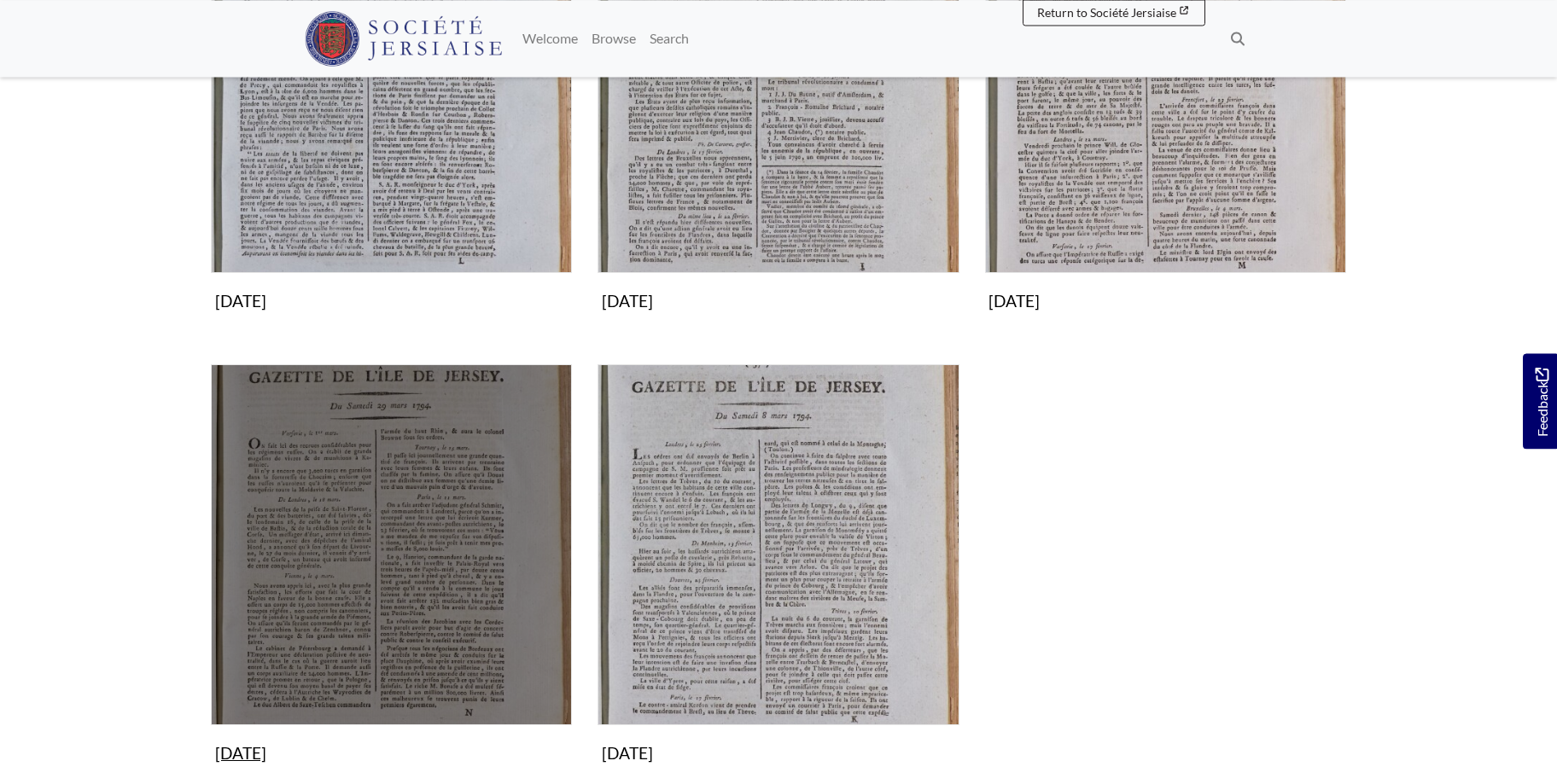
click at [456, 608] on img "Subcollection" at bounding box center [391, 545] width 361 height 361
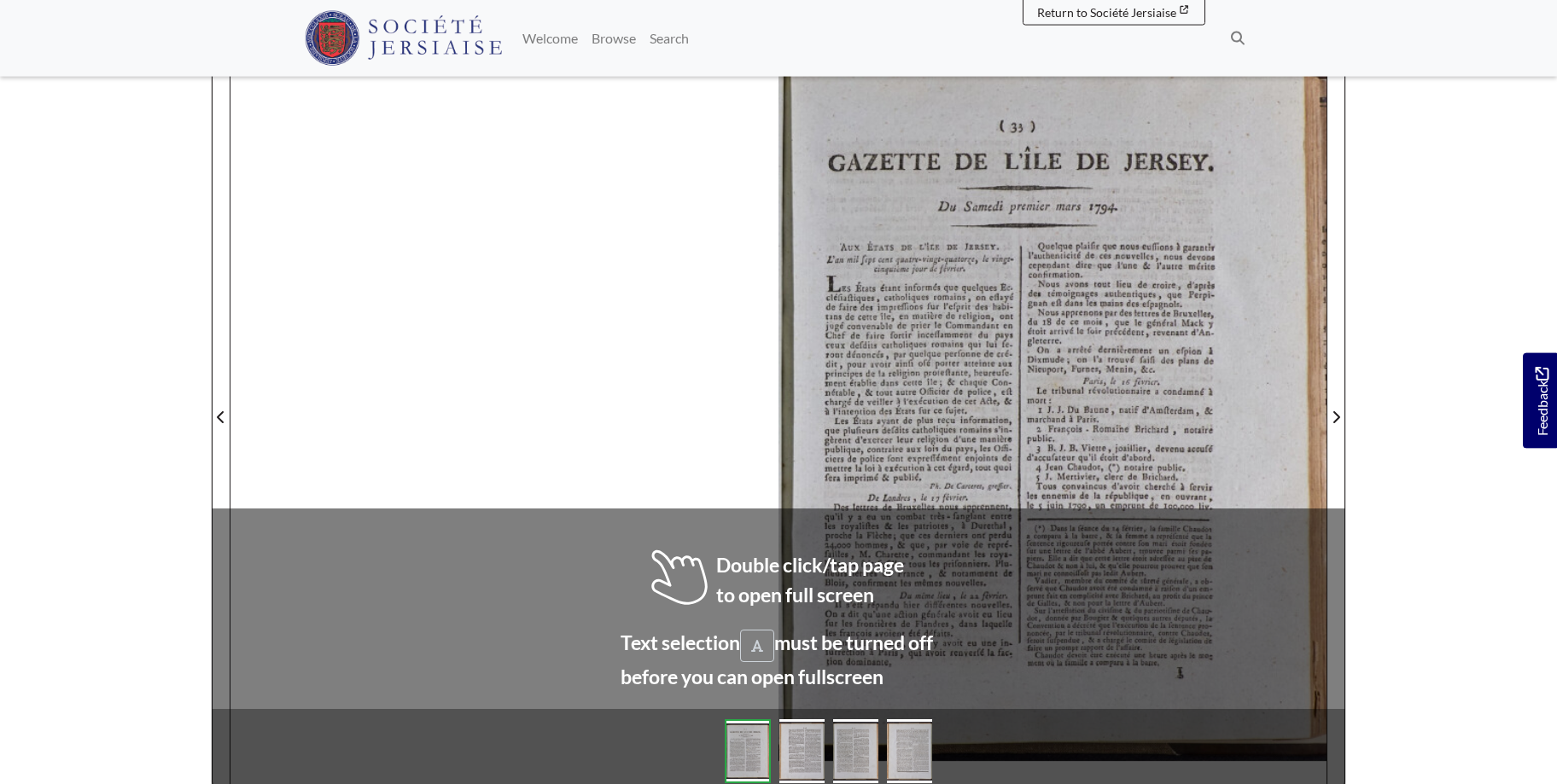
scroll to position [248, 0]
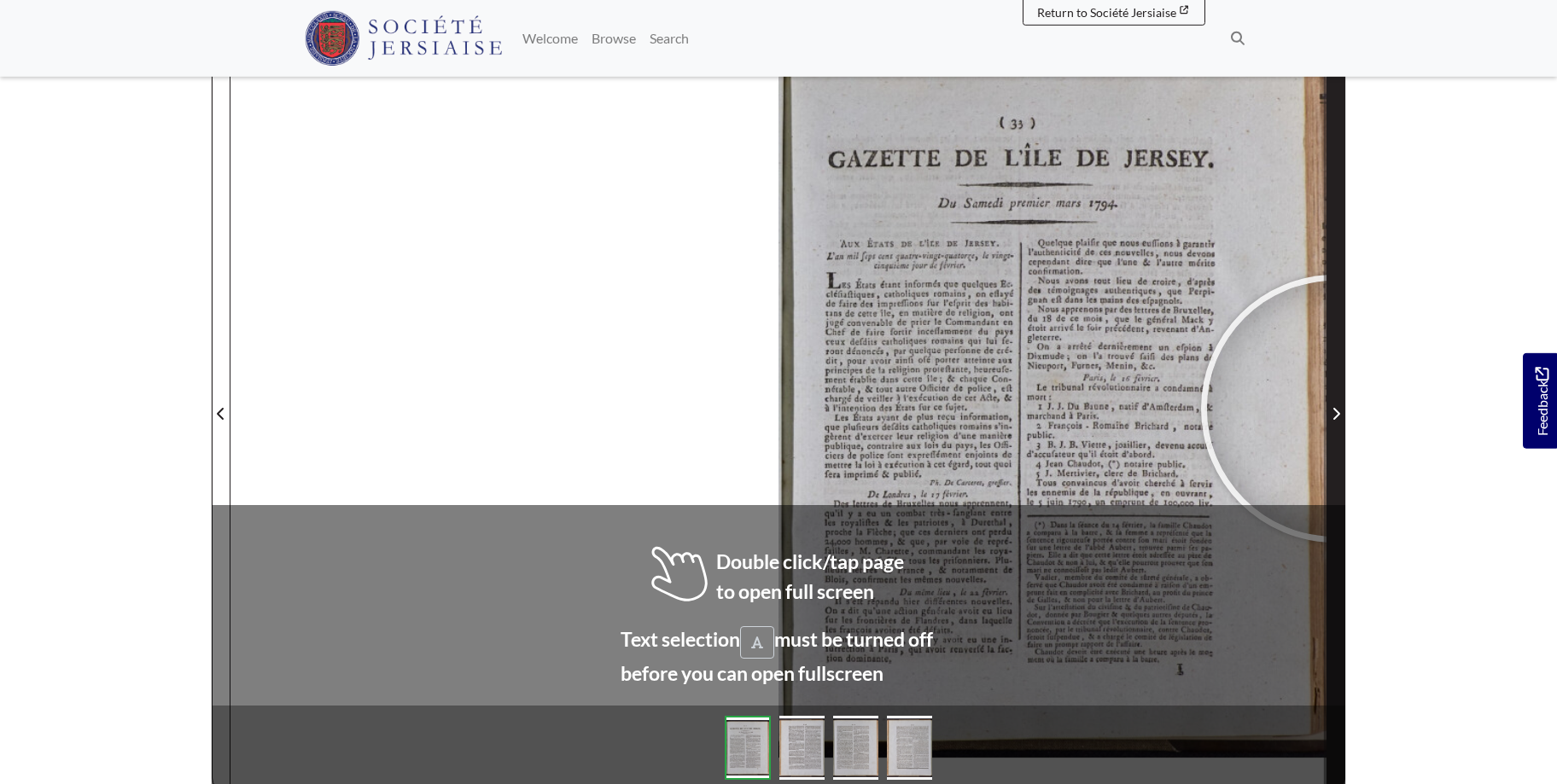
click at [1334, 408] on icon "Next Page" at bounding box center [1335, 413] width 8 height 14
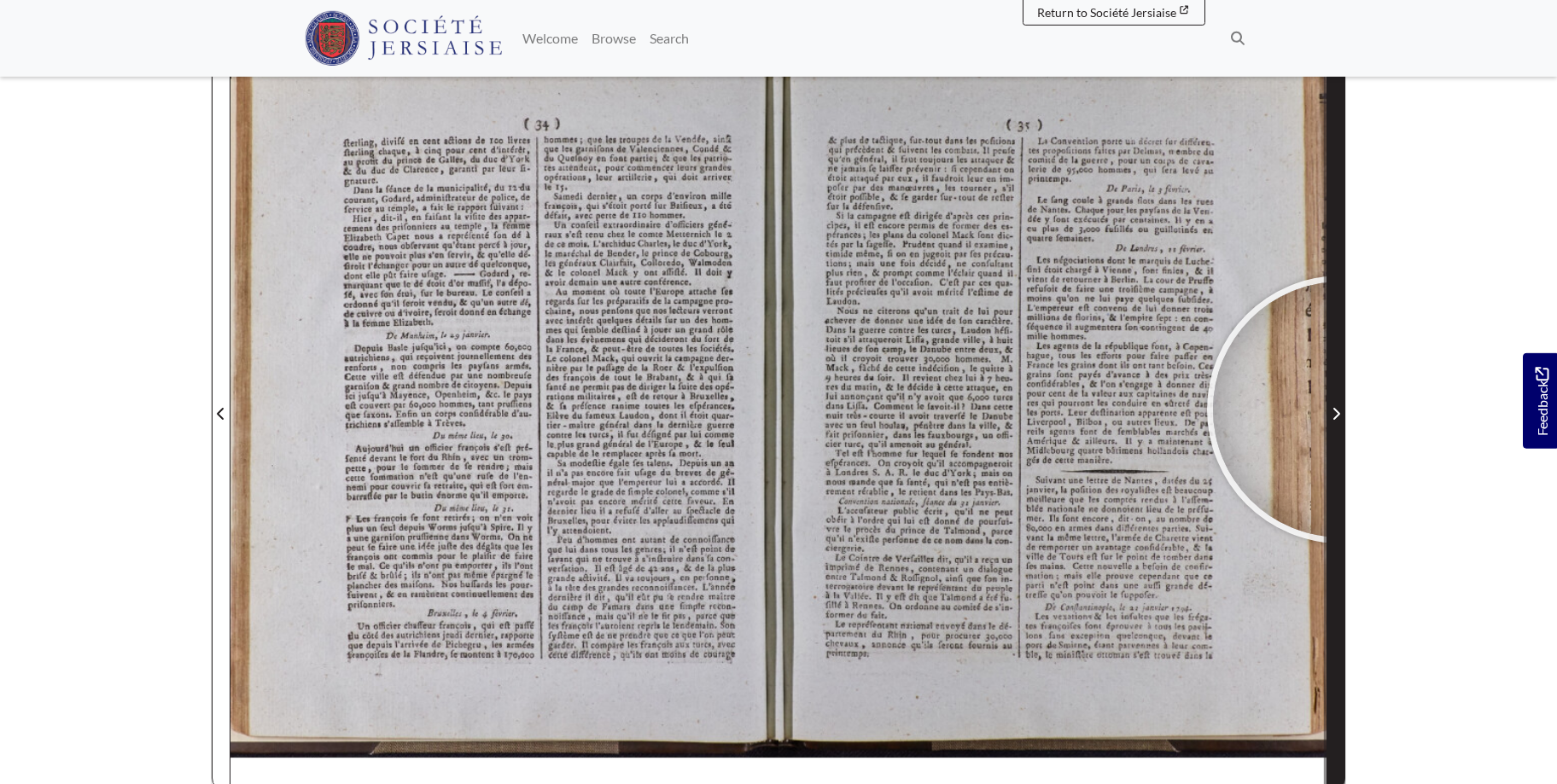
click at [1344, 409] on button "Next Page" at bounding box center [1335, 403] width 19 height 775
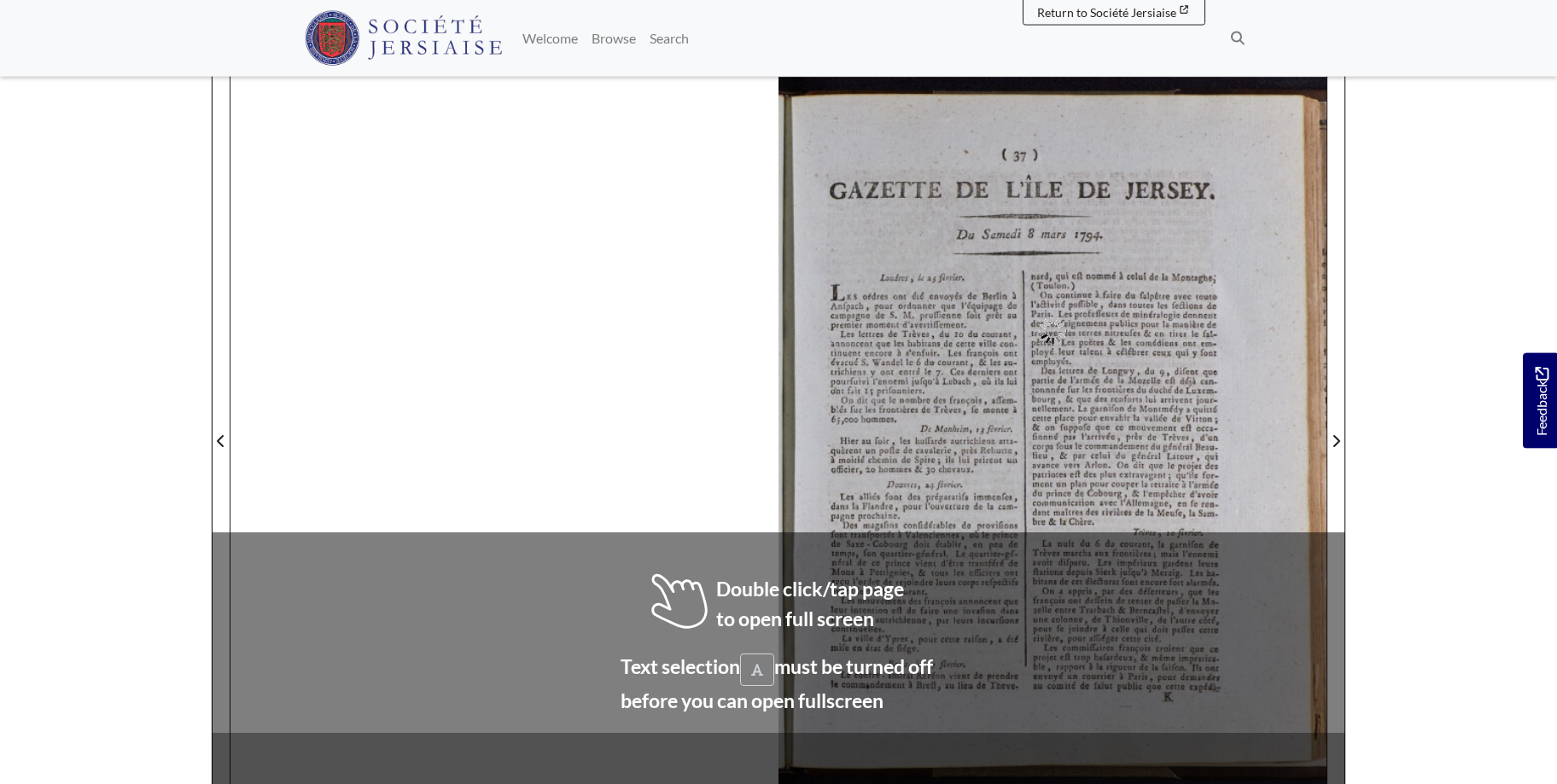
scroll to position [229, 0]
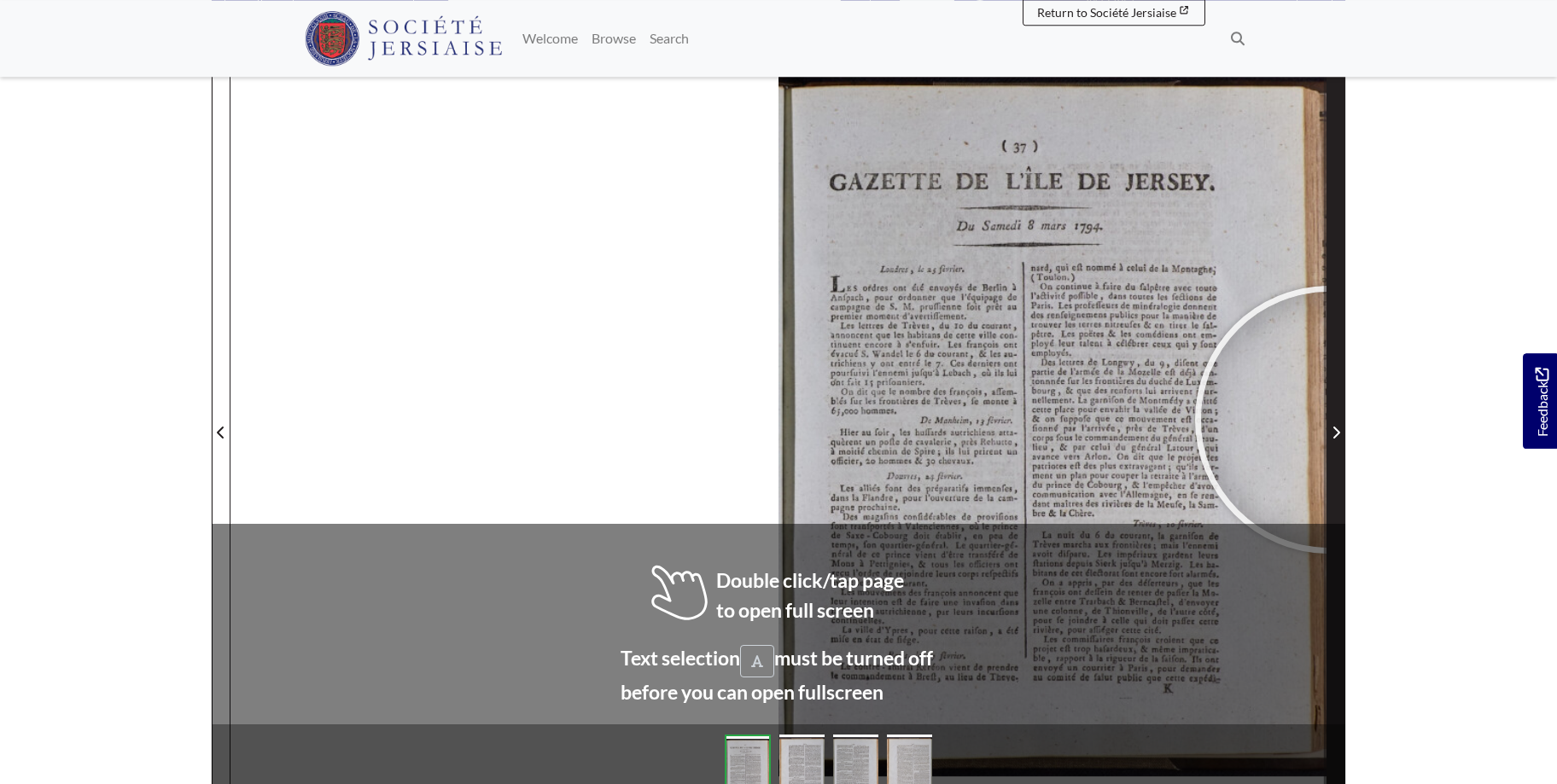
click at [1329, 420] on span "Next Page" at bounding box center [1335, 422] width 17 height 773
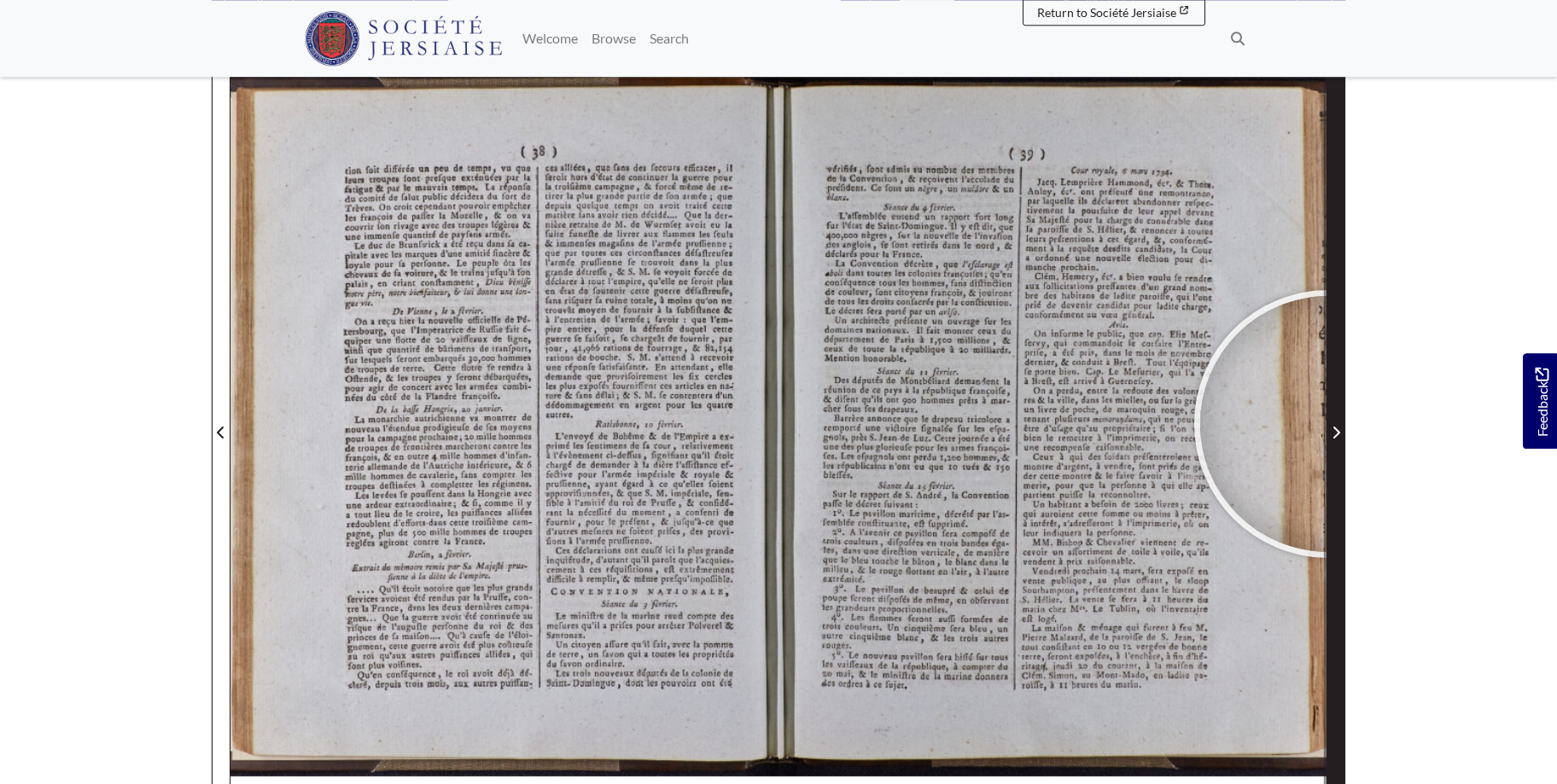
click at [1328, 424] on span "Next Page" at bounding box center [1335, 433] width 17 height 21
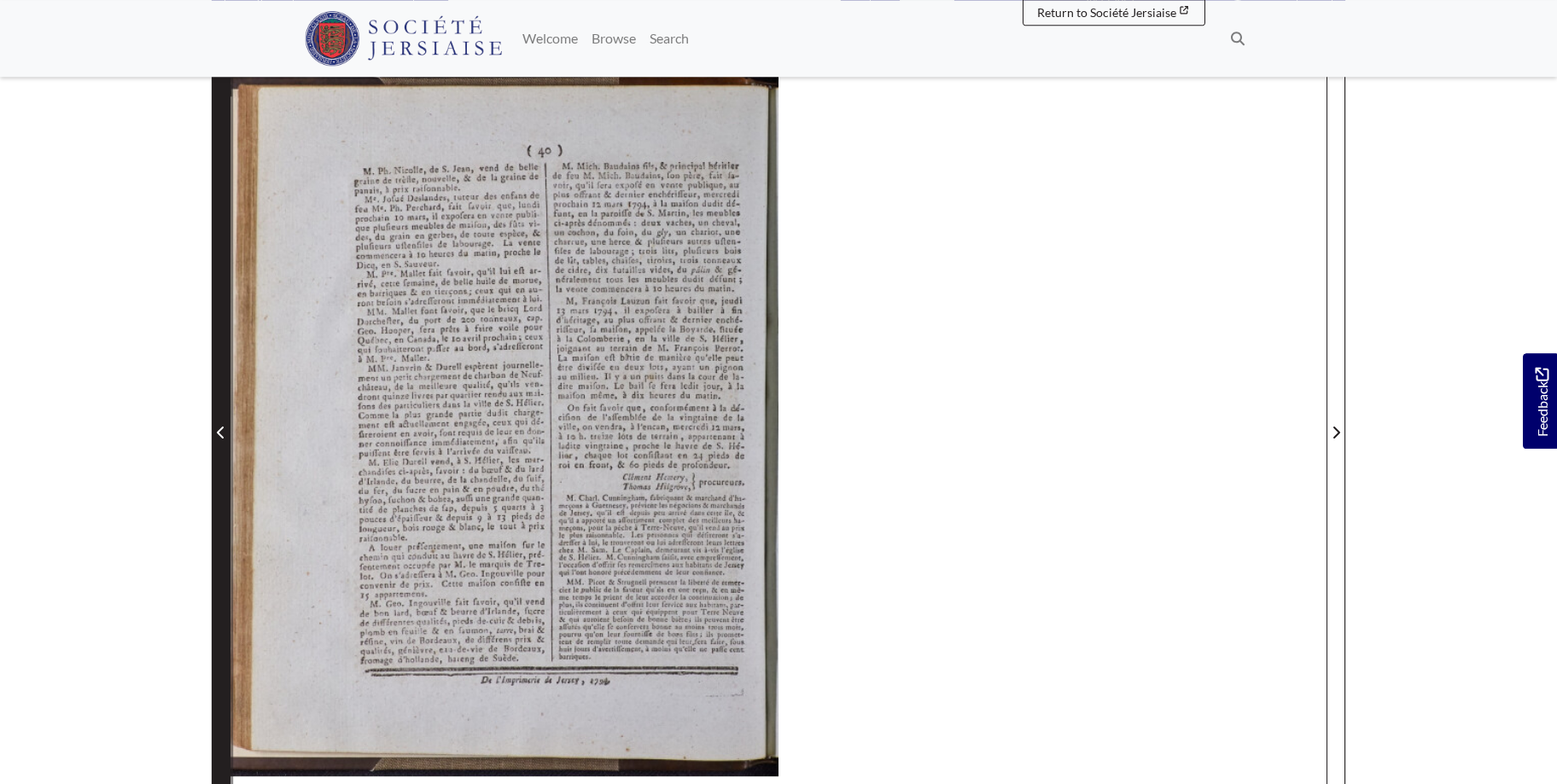
click at [216, 429] on span "Previous Page" at bounding box center [221, 433] width 17 height 21
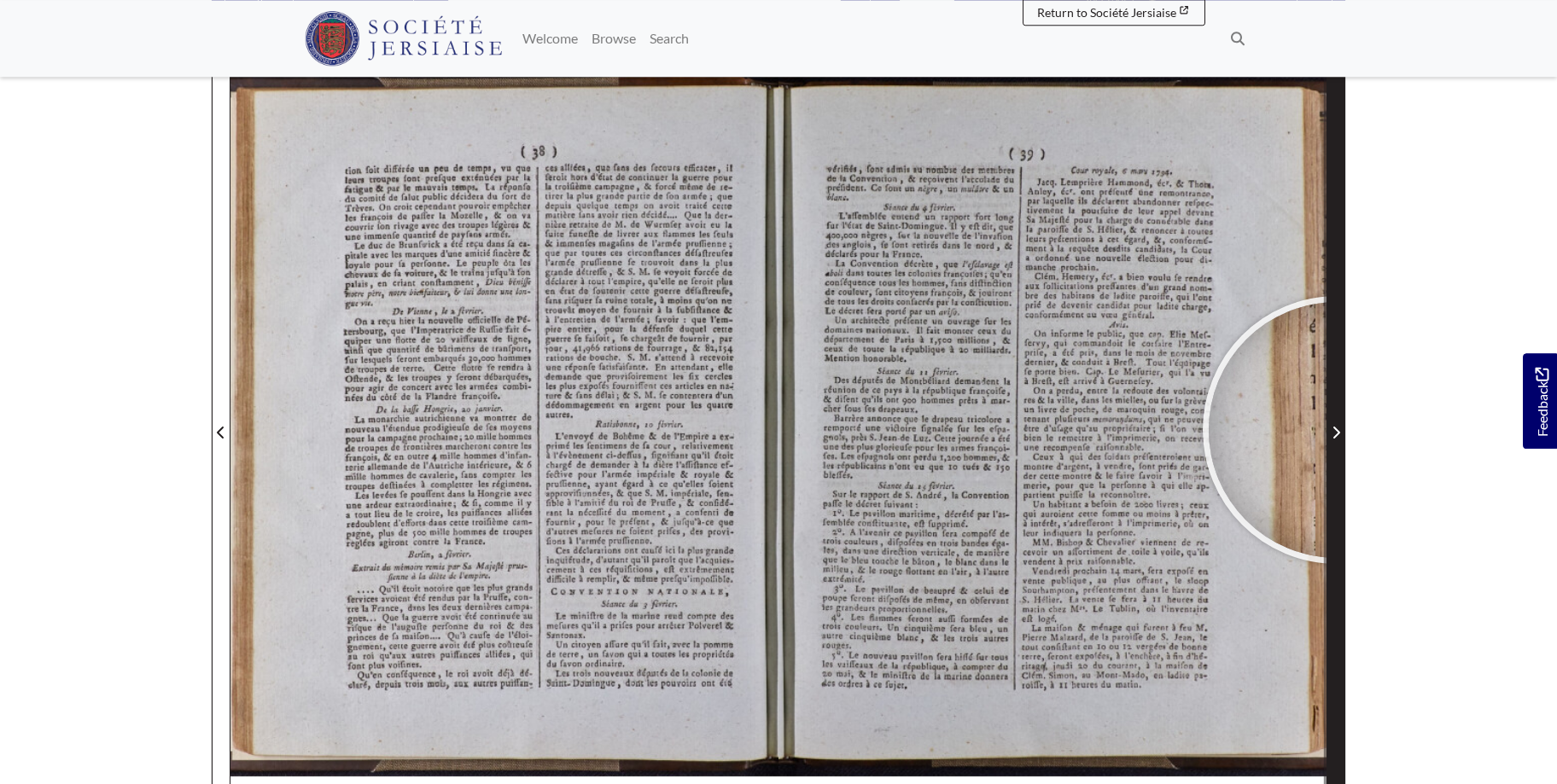
click at [1335, 429] on icon "Next Page" at bounding box center [1335, 432] width 7 height 12
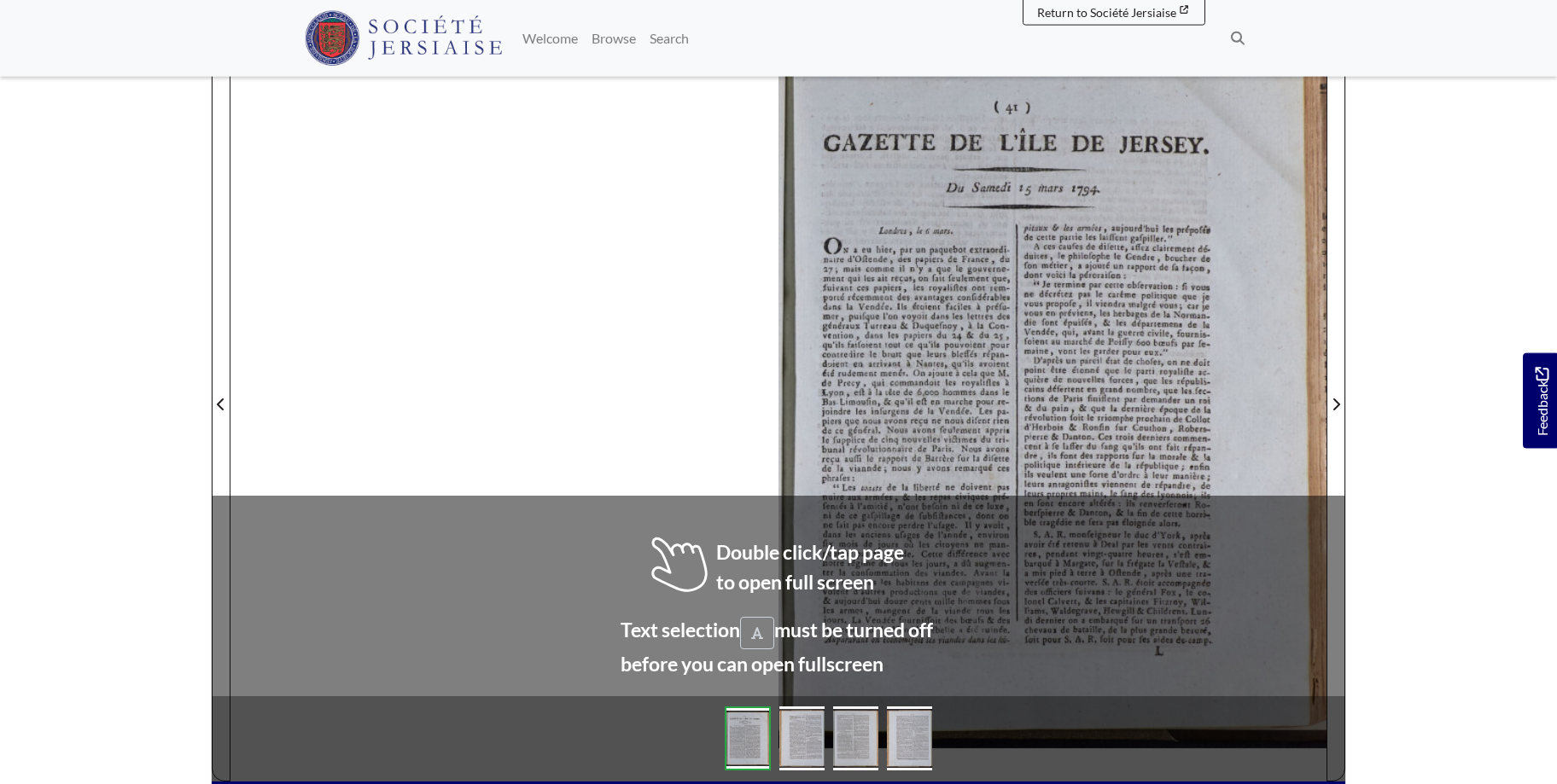
scroll to position [274, 0]
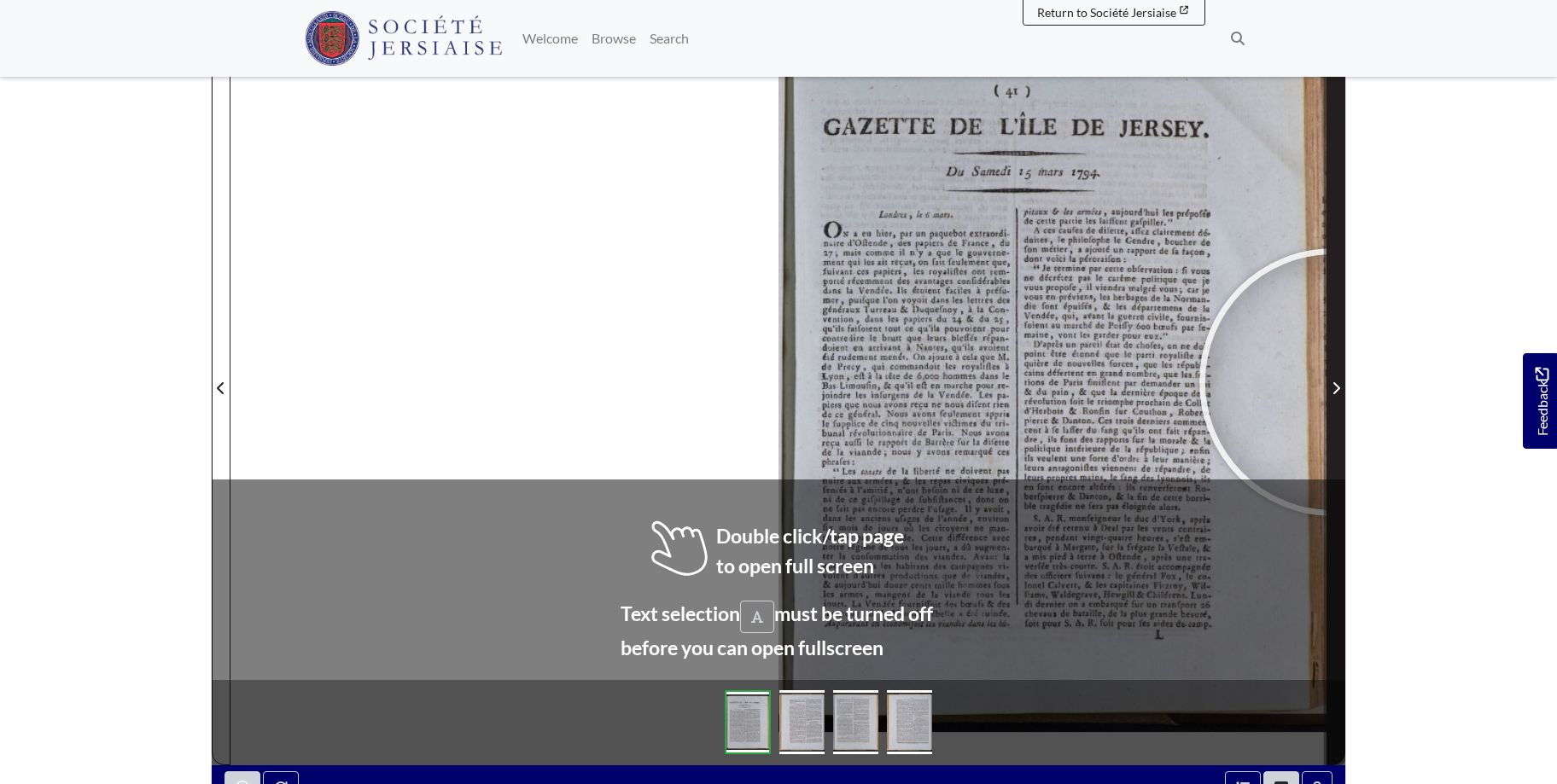
click at [1333, 382] on icon "Next Page" at bounding box center [1335, 388] width 8 height 14
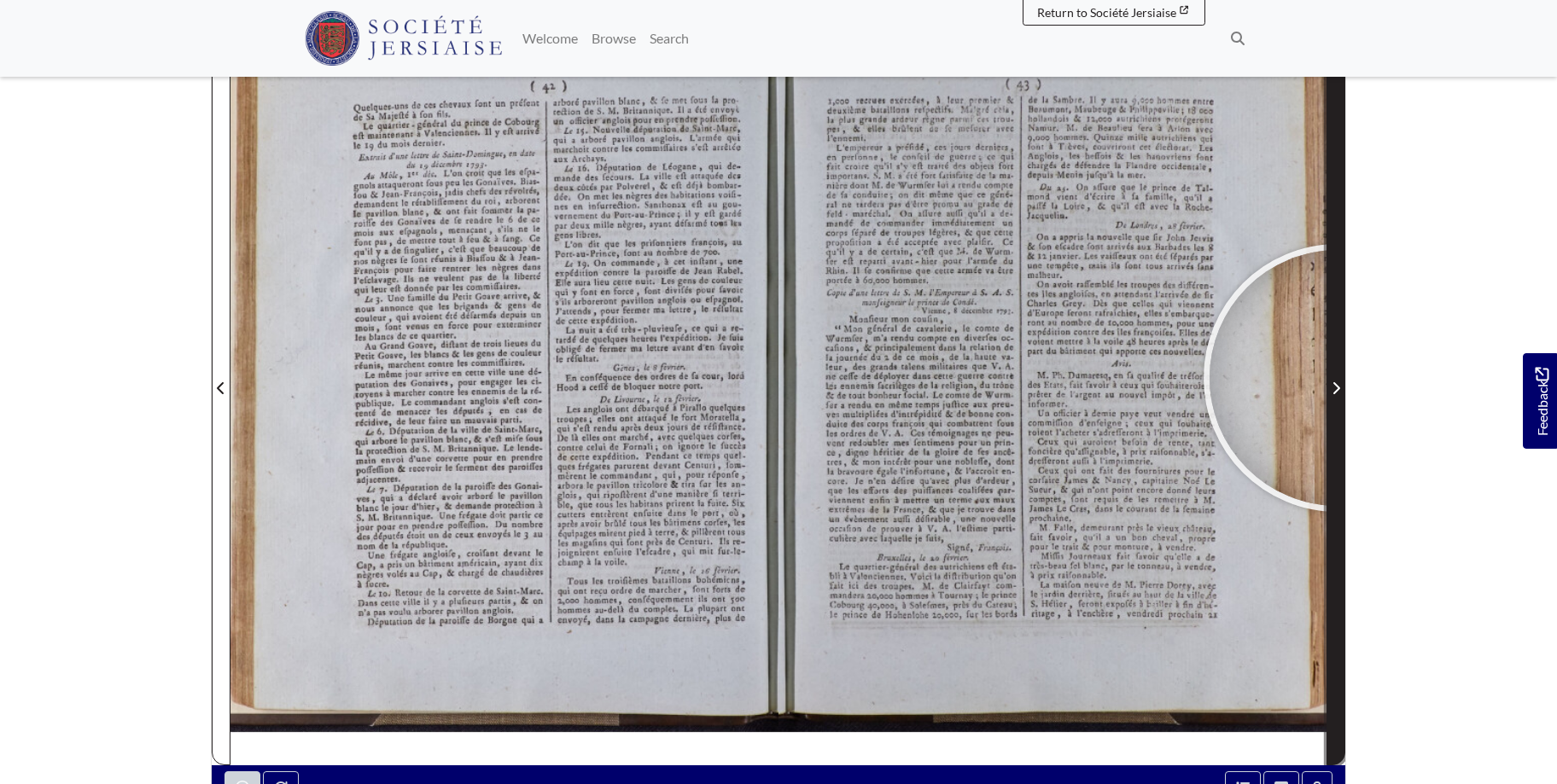
click at [1337, 378] on span "Next Page" at bounding box center [1335, 377] width 17 height 773
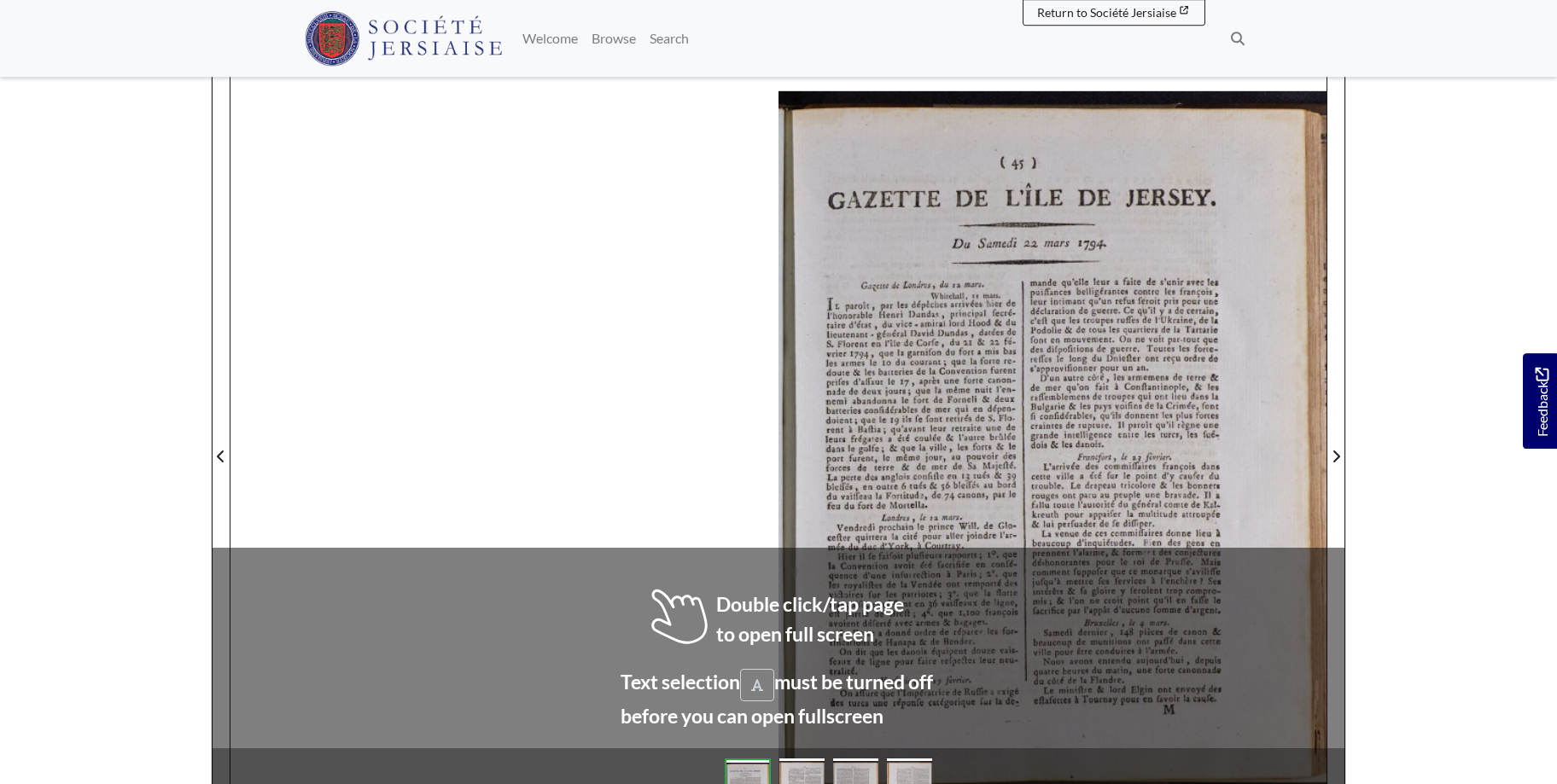
scroll to position [277, 0]
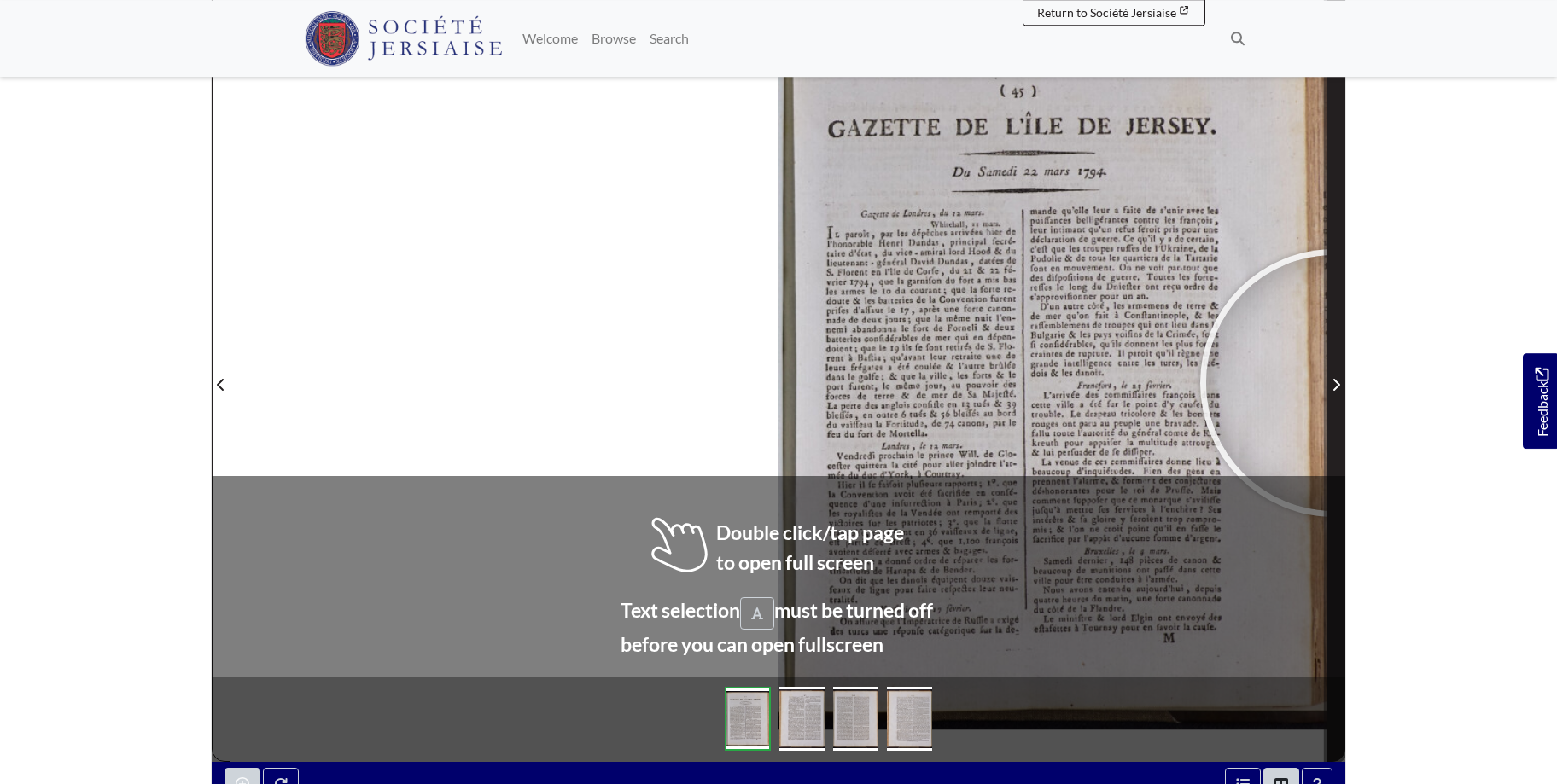
click at [1333, 383] on icon "Next Page" at bounding box center [1335, 385] width 8 height 14
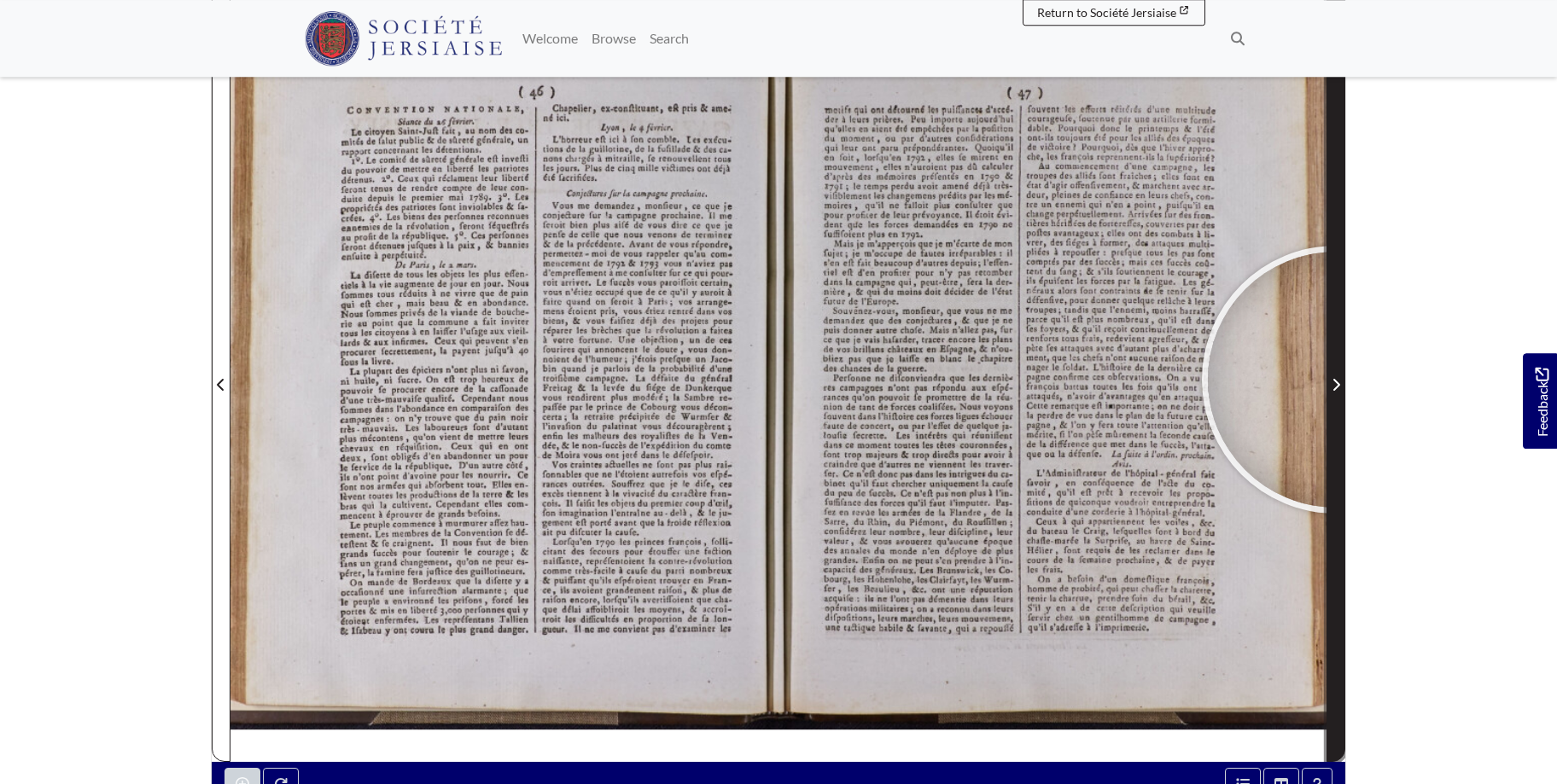
click at [1335, 379] on icon "Next Page" at bounding box center [1335, 385] width 8 height 14
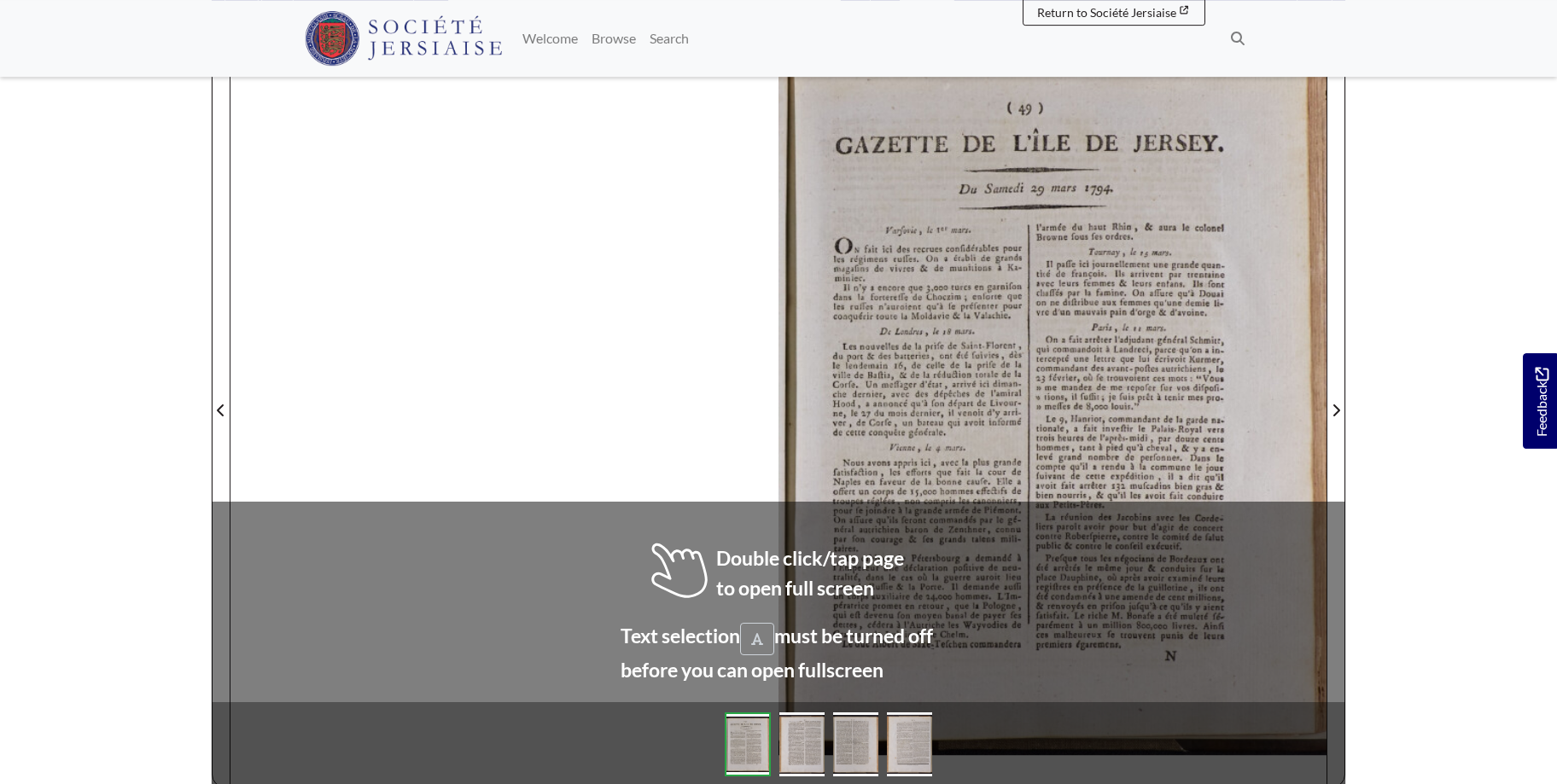
scroll to position [268, 0]
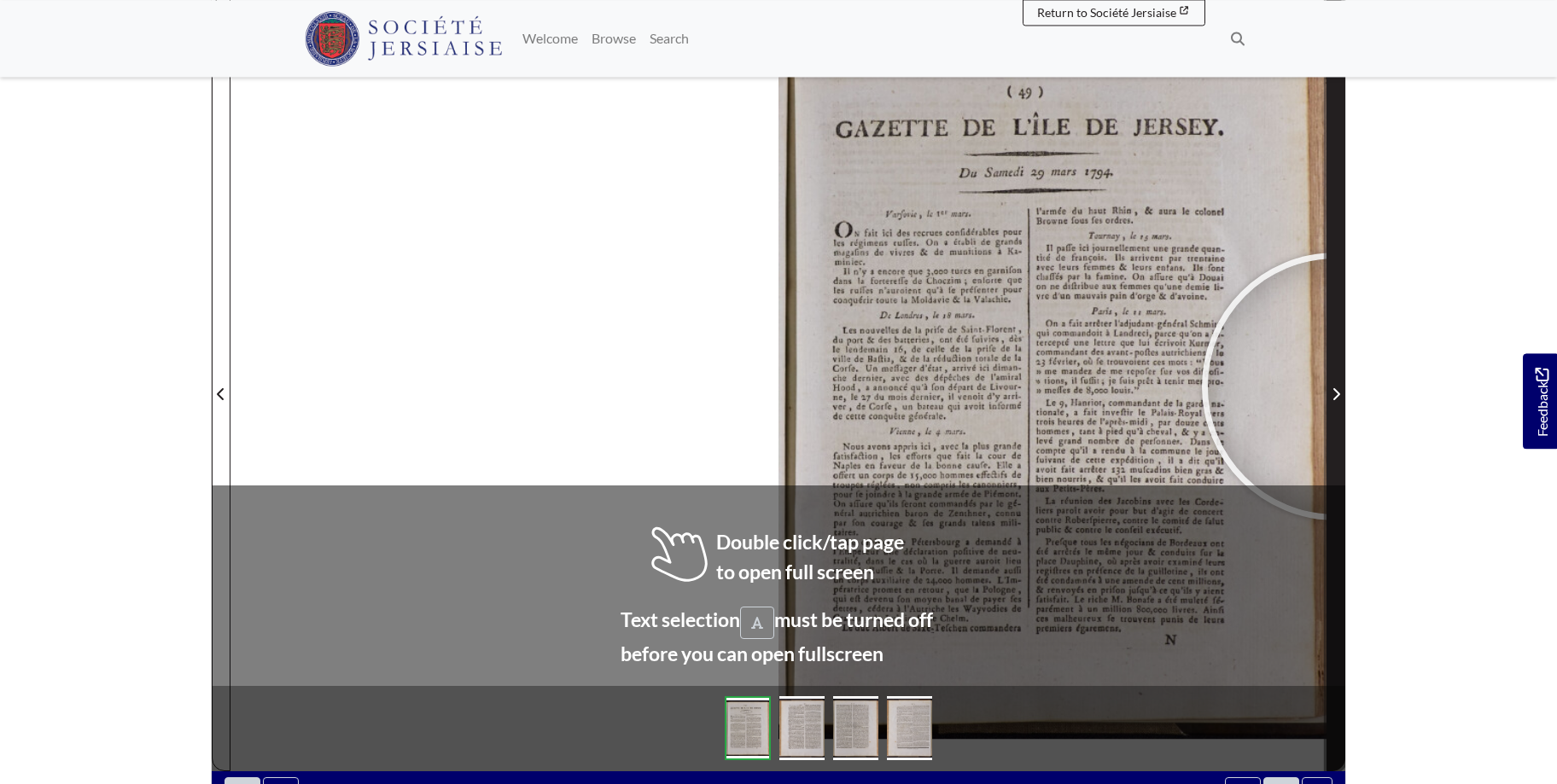
click at [1335, 387] on span "Next Page" at bounding box center [1335, 394] width 17 height 21
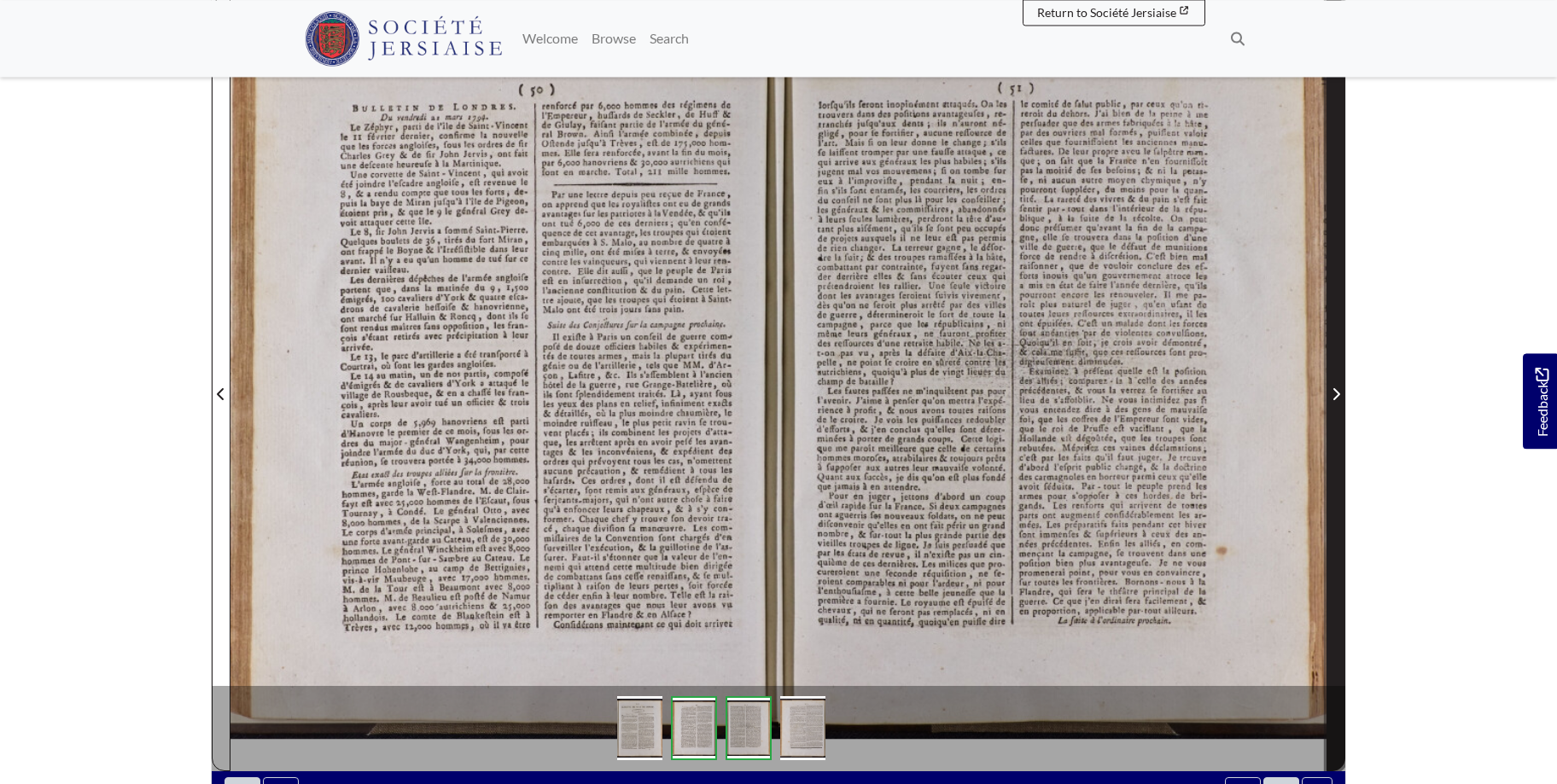
click at [1335, 387] on span "Next Page" at bounding box center [1335, 394] width 17 height 21
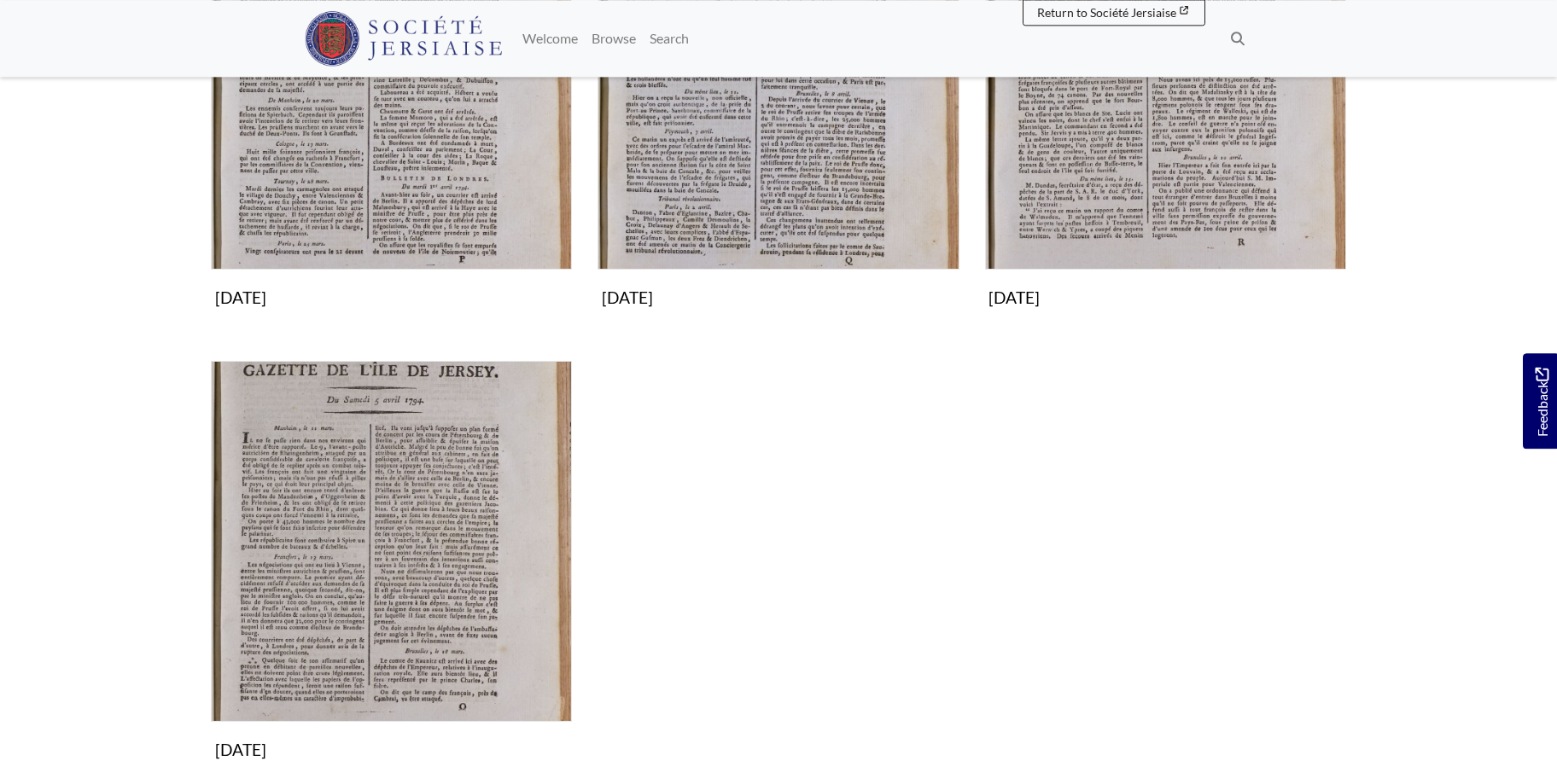
scroll to position [464, 0]
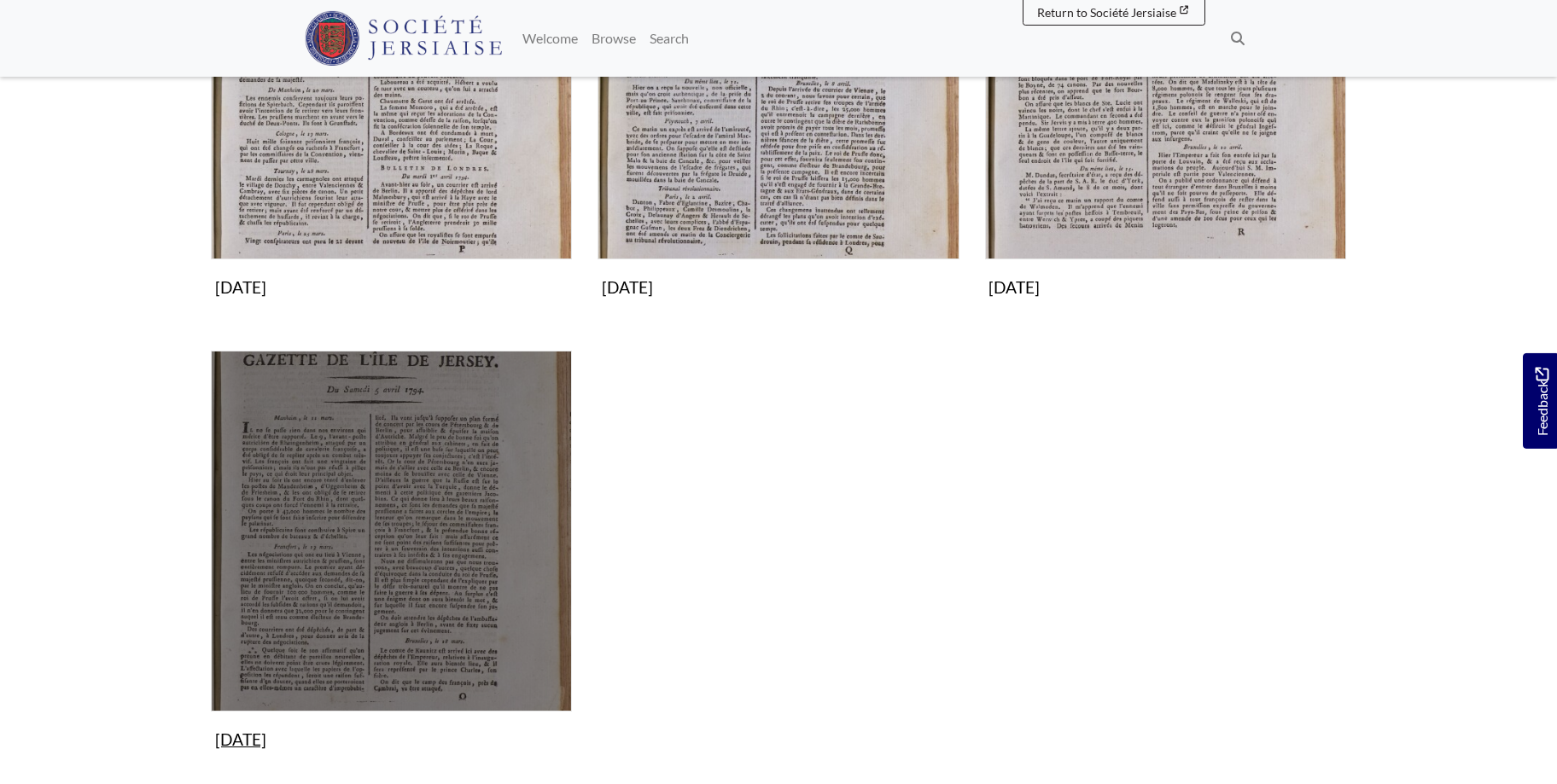
click at [350, 511] on img "Subcollection" at bounding box center [391, 530] width 361 height 361
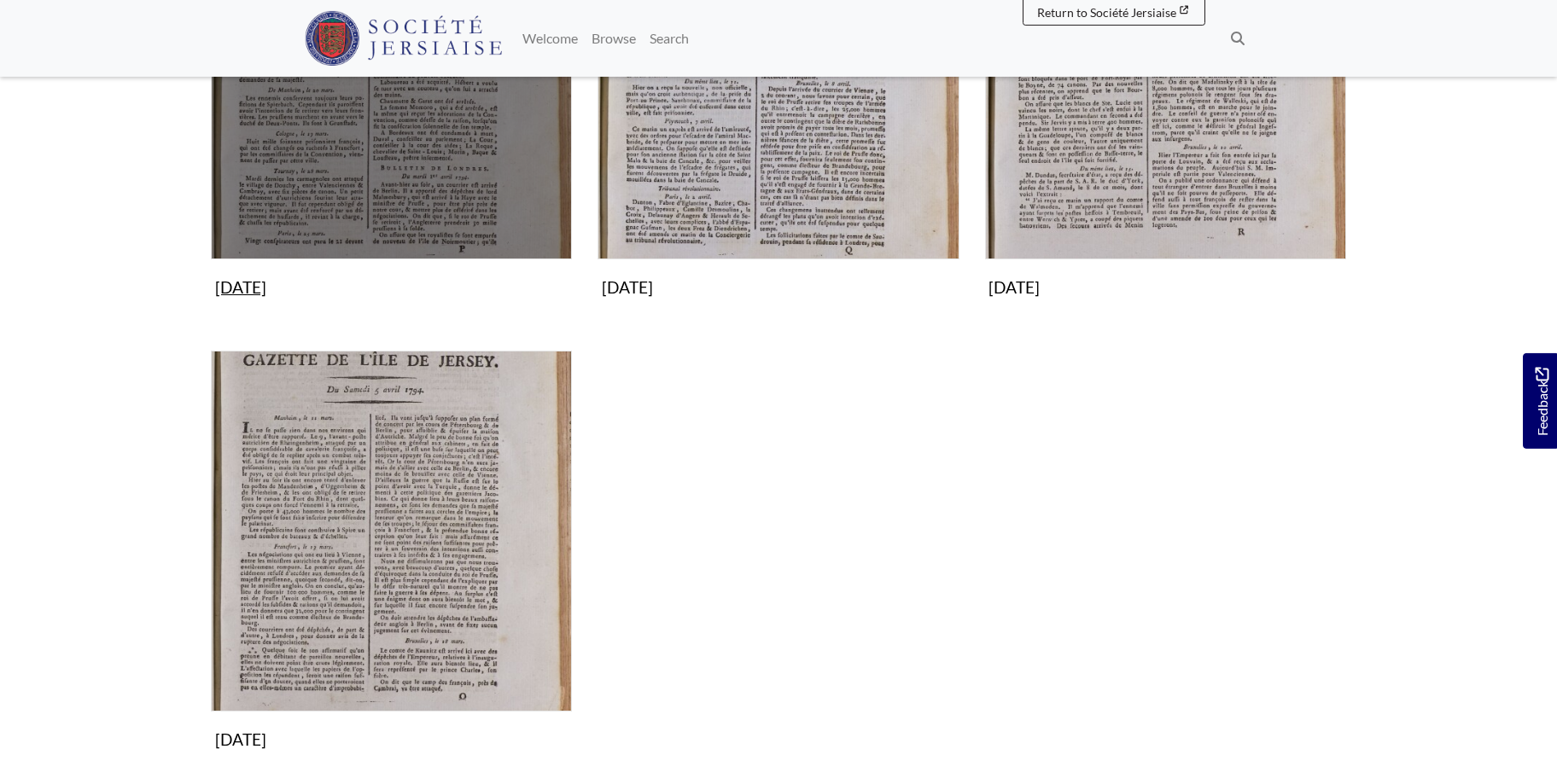
click at [459, 151] on img "Subcollection" at bounding box center [391, 79] width 361 height 361
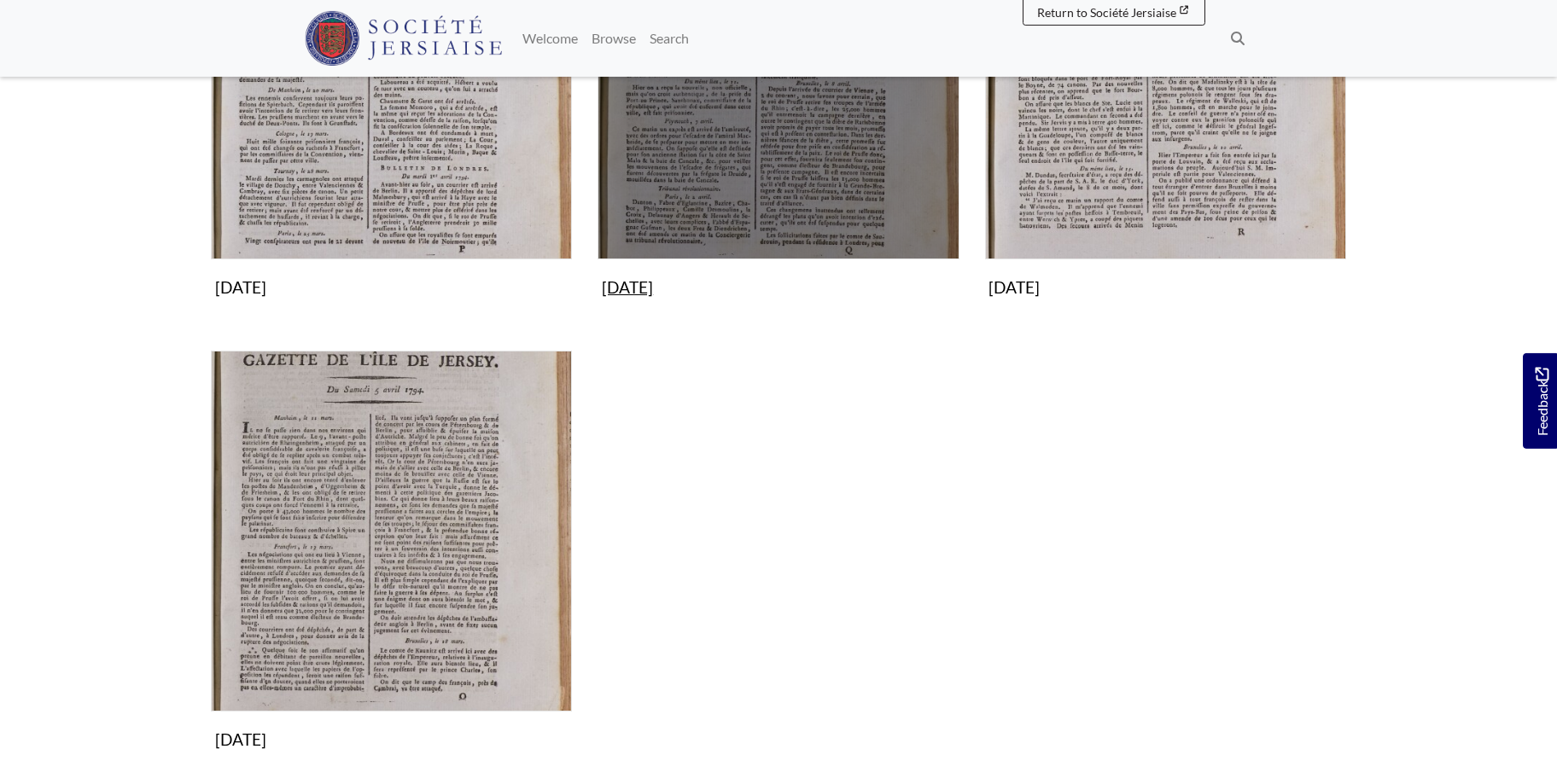
click at [806, 116] on img "Subcollection" at bounding box center [778, 79] width 361 height 361
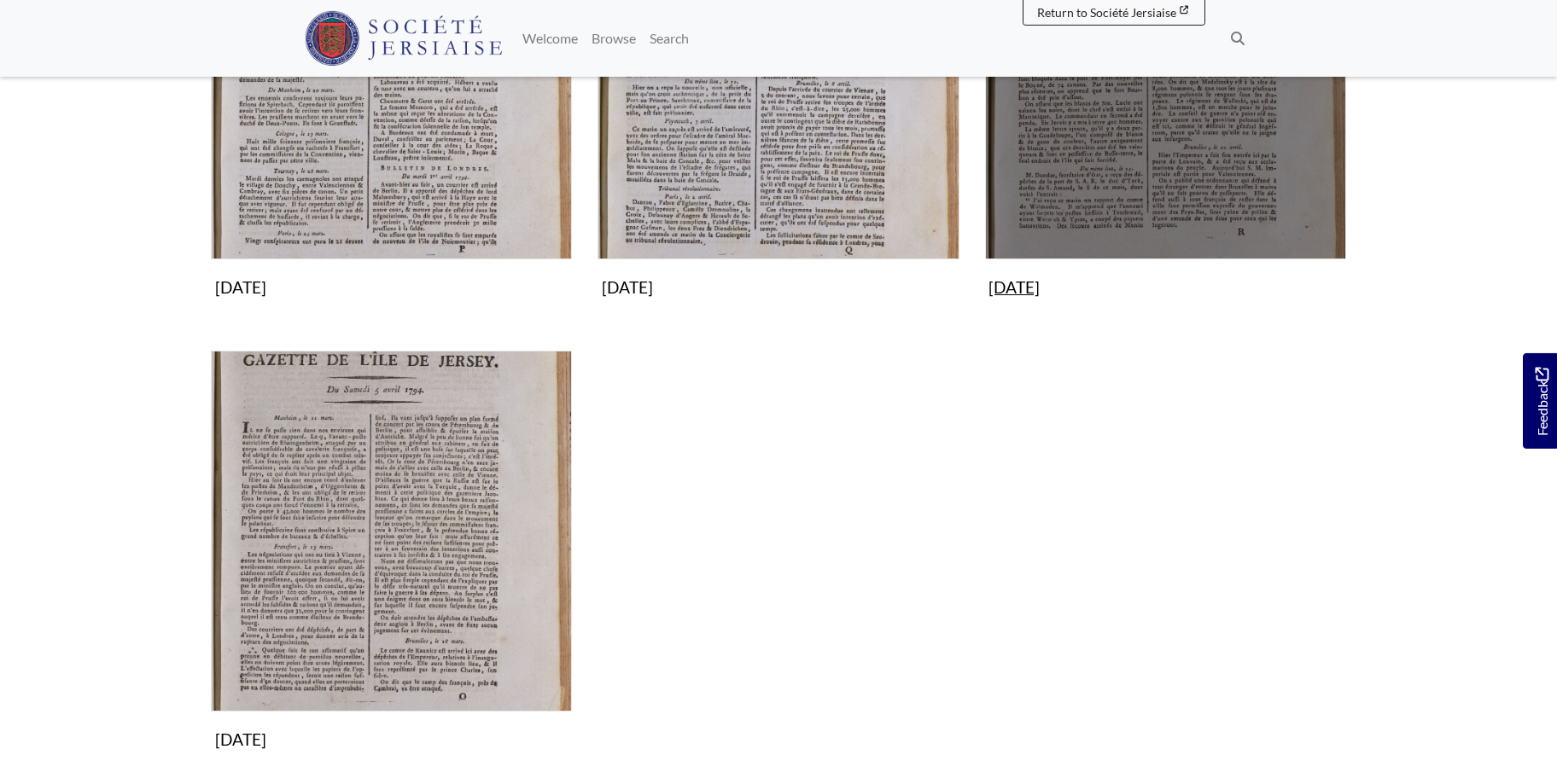
click at [1084, 122] on img "Subcollection" at bounding box center [1165, 79] width 361 height 361
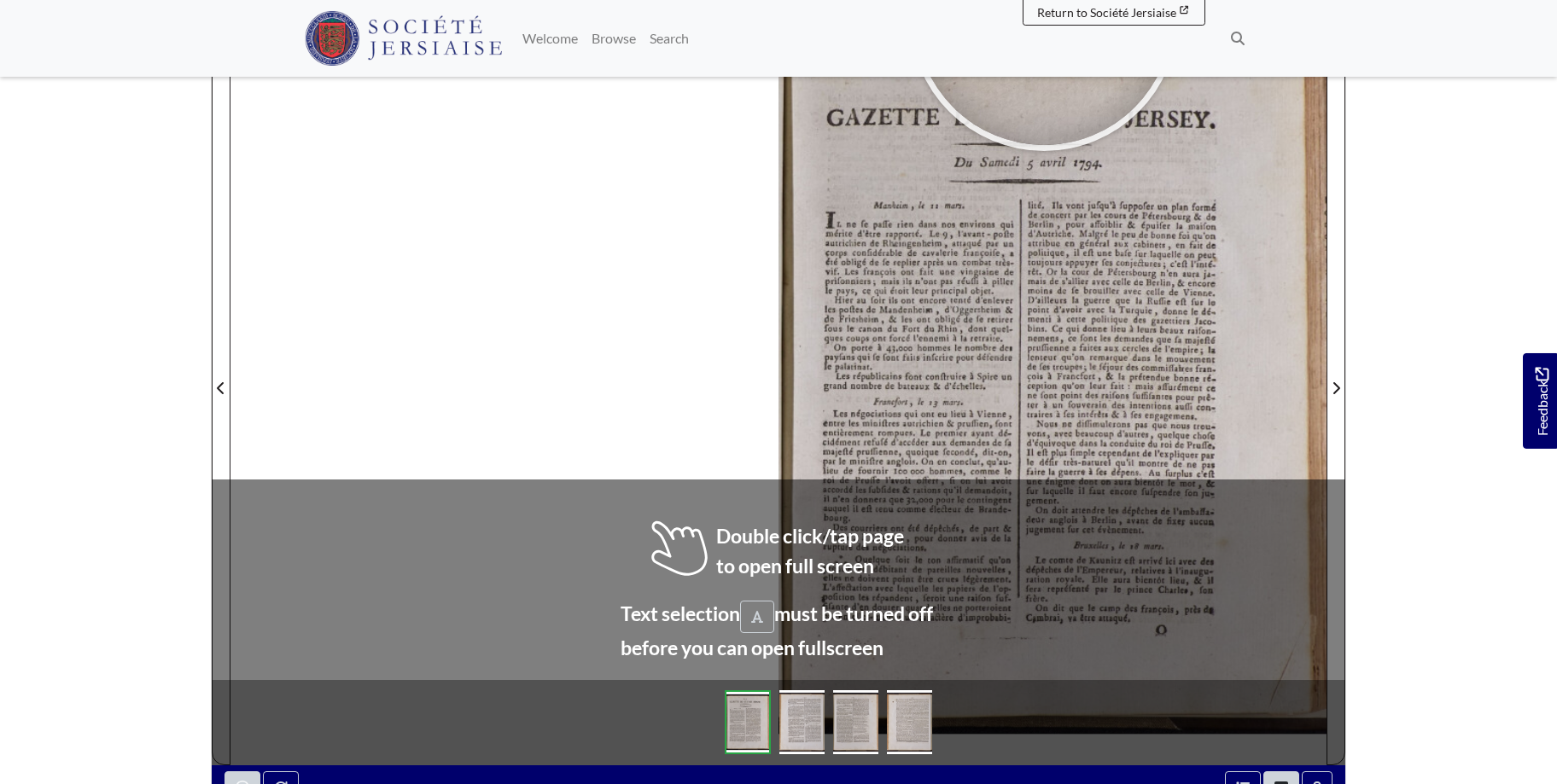
scroll to position [277, 0]
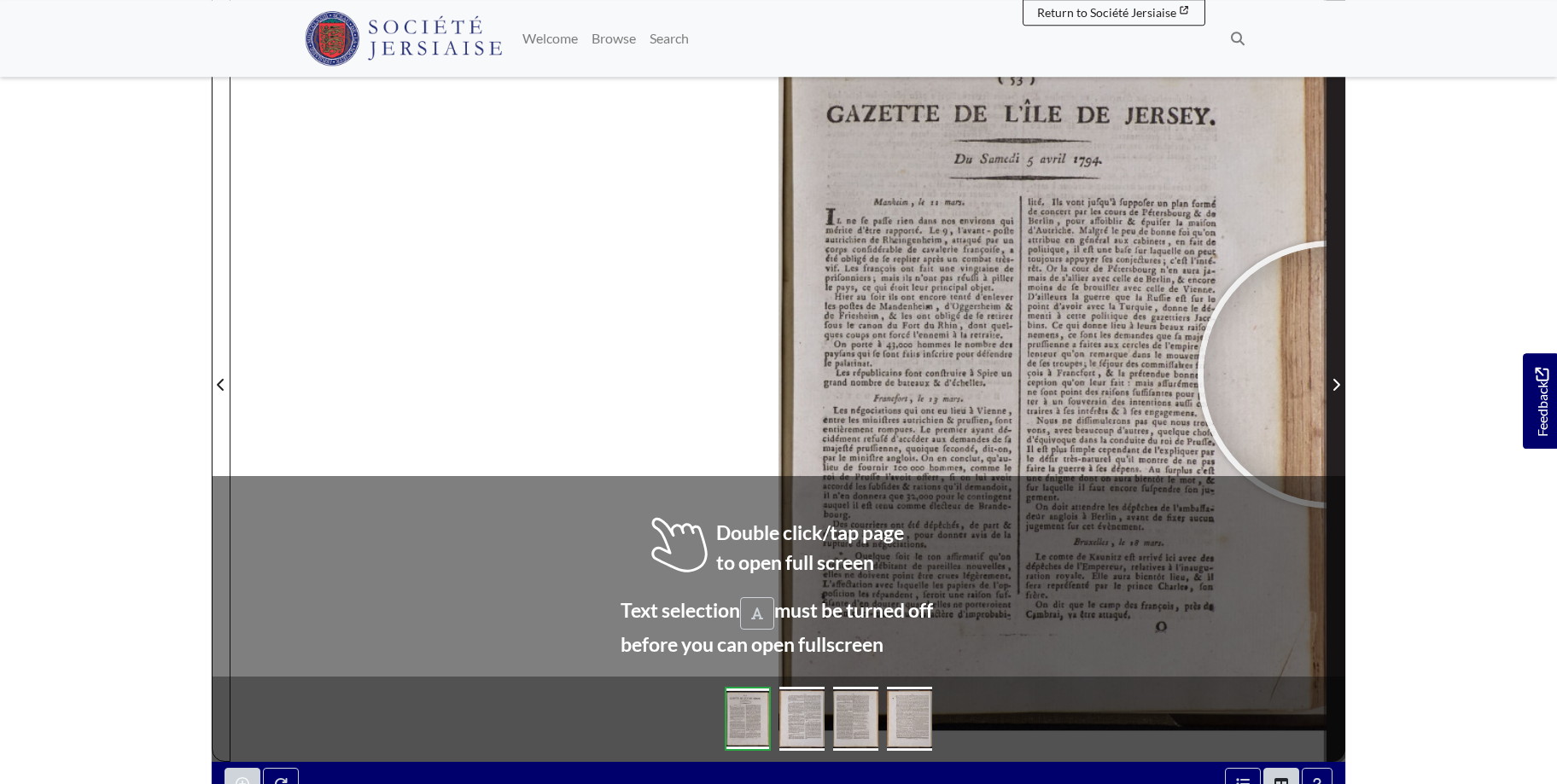
click at [1332, 375] on span "Next Page" at bounding box center [1335, 374] width 17 height 773
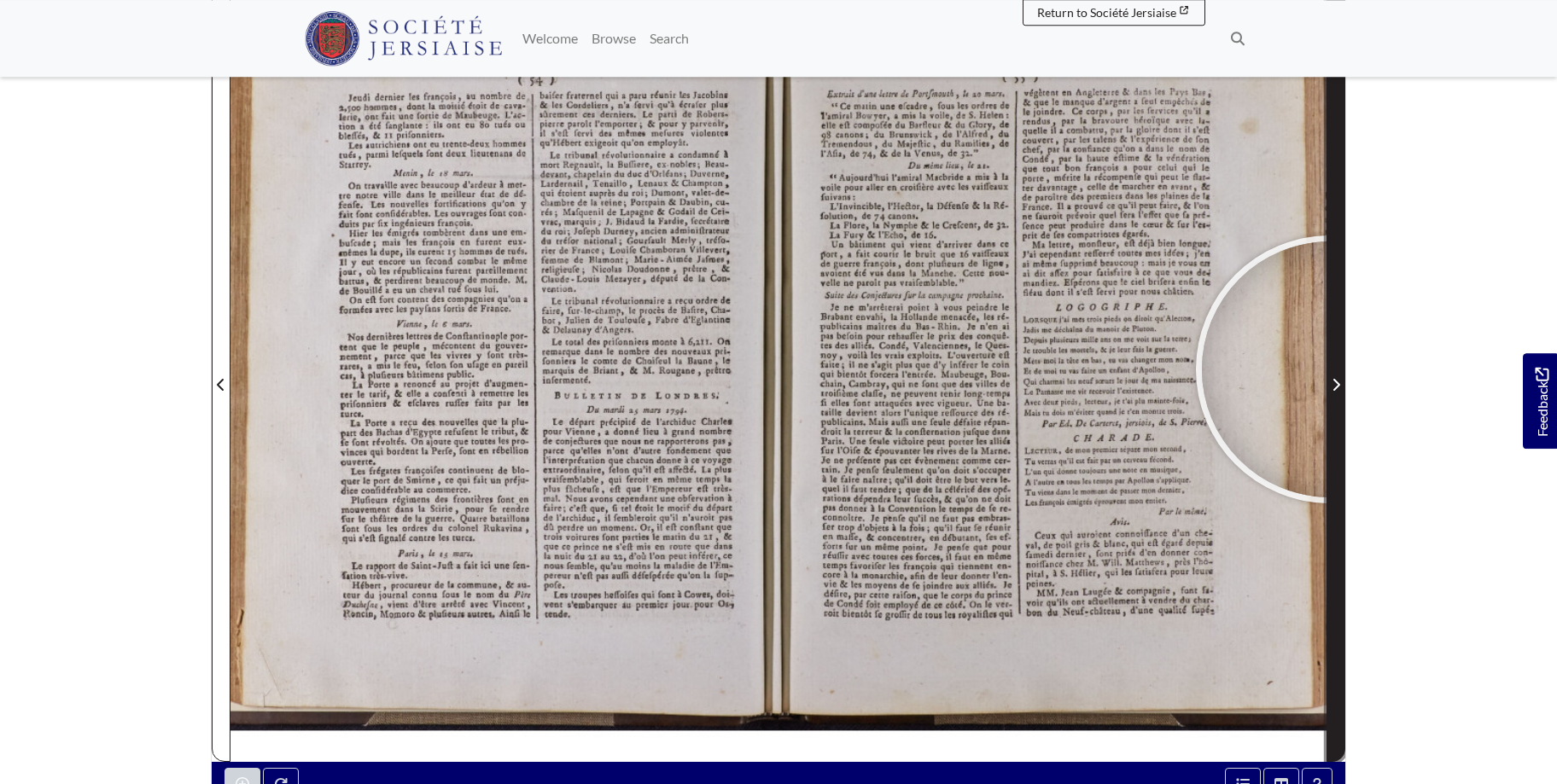
click at [1330, 369] on span "Next Page" at bounding box center [1335, 374] width 17 height 773
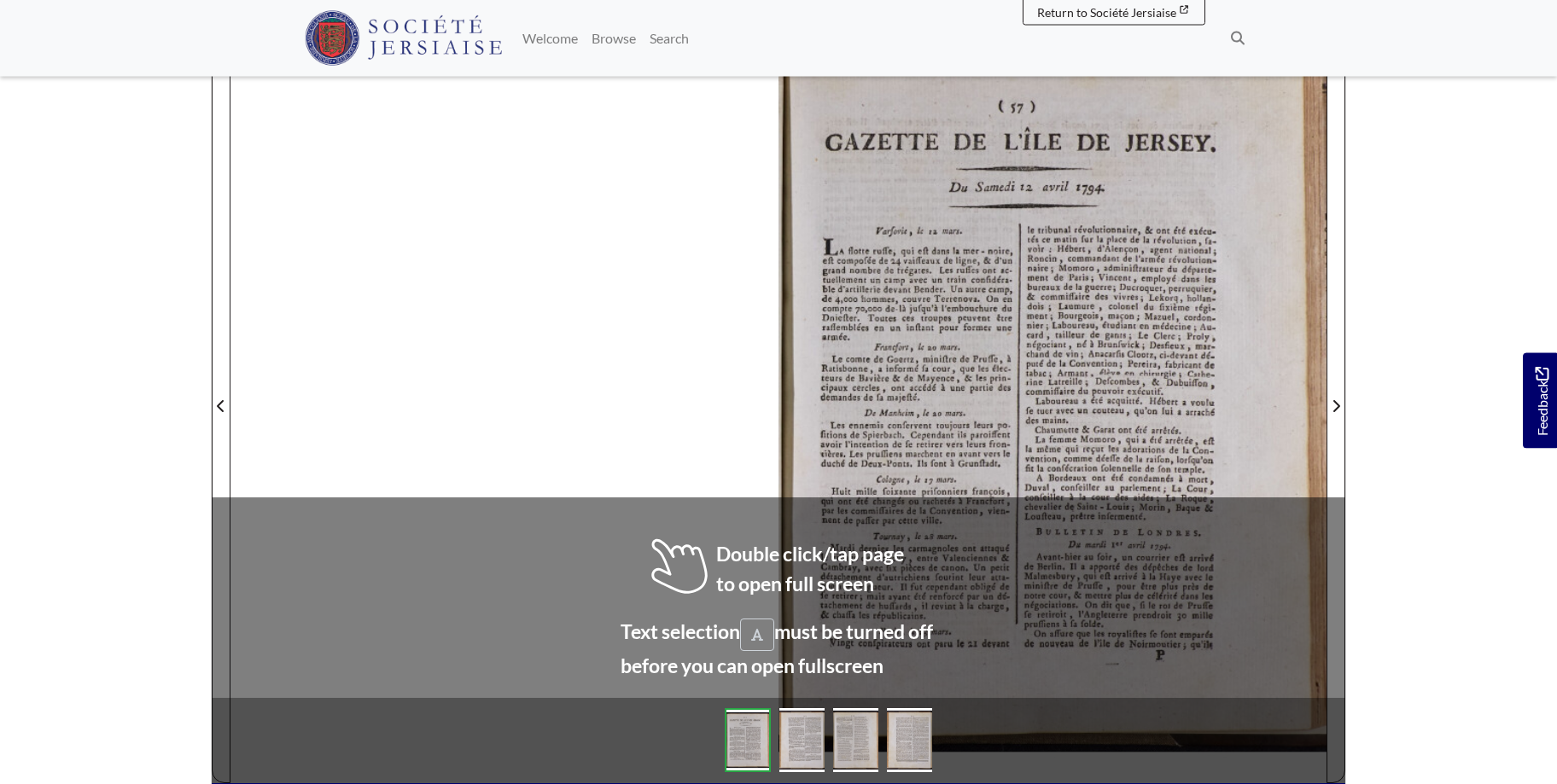
scroll to position [267, 0]
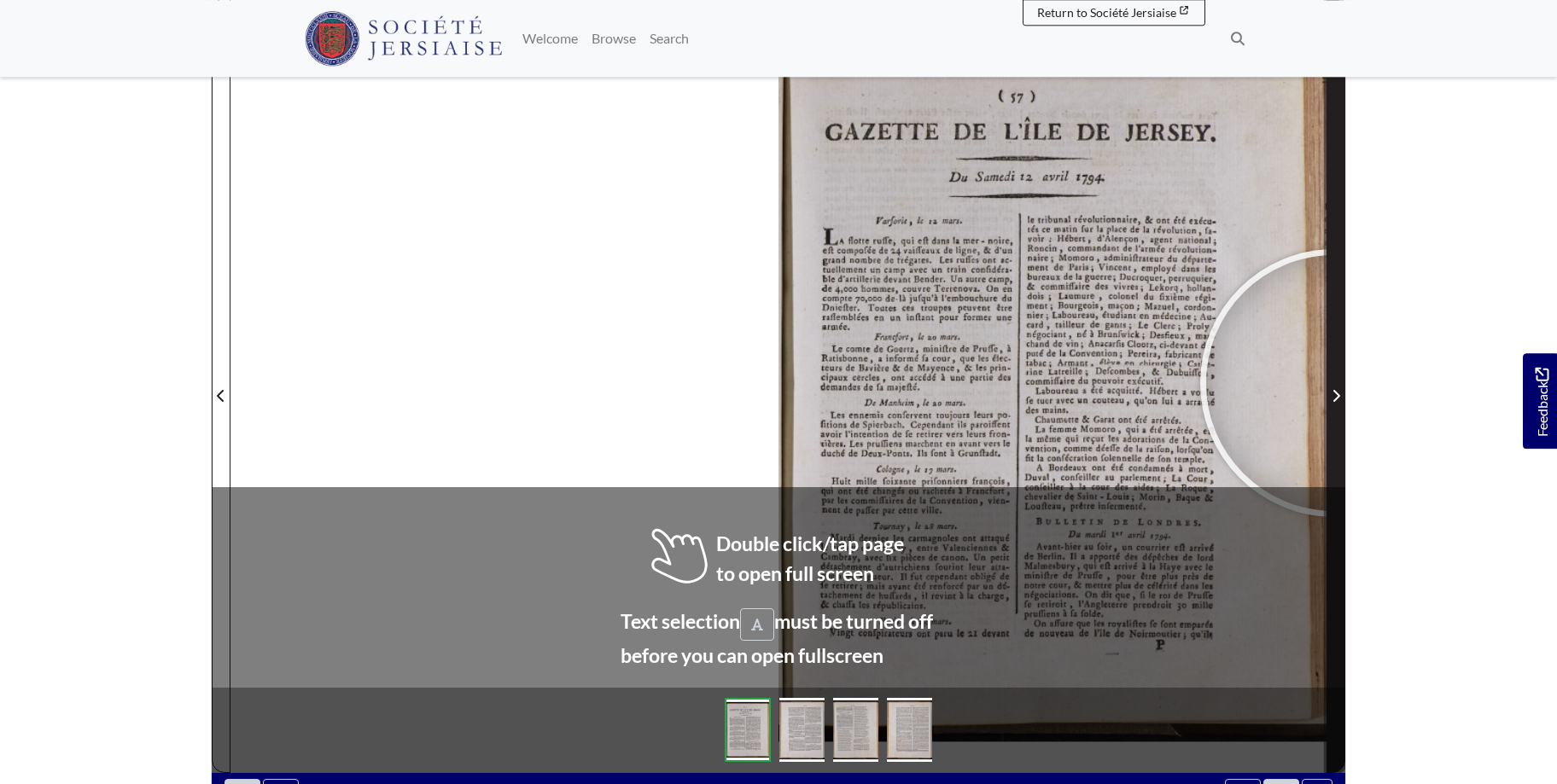
click at [1334, 383] on span "Next Page" at bounding box center [1335, 385] width 17 height 773
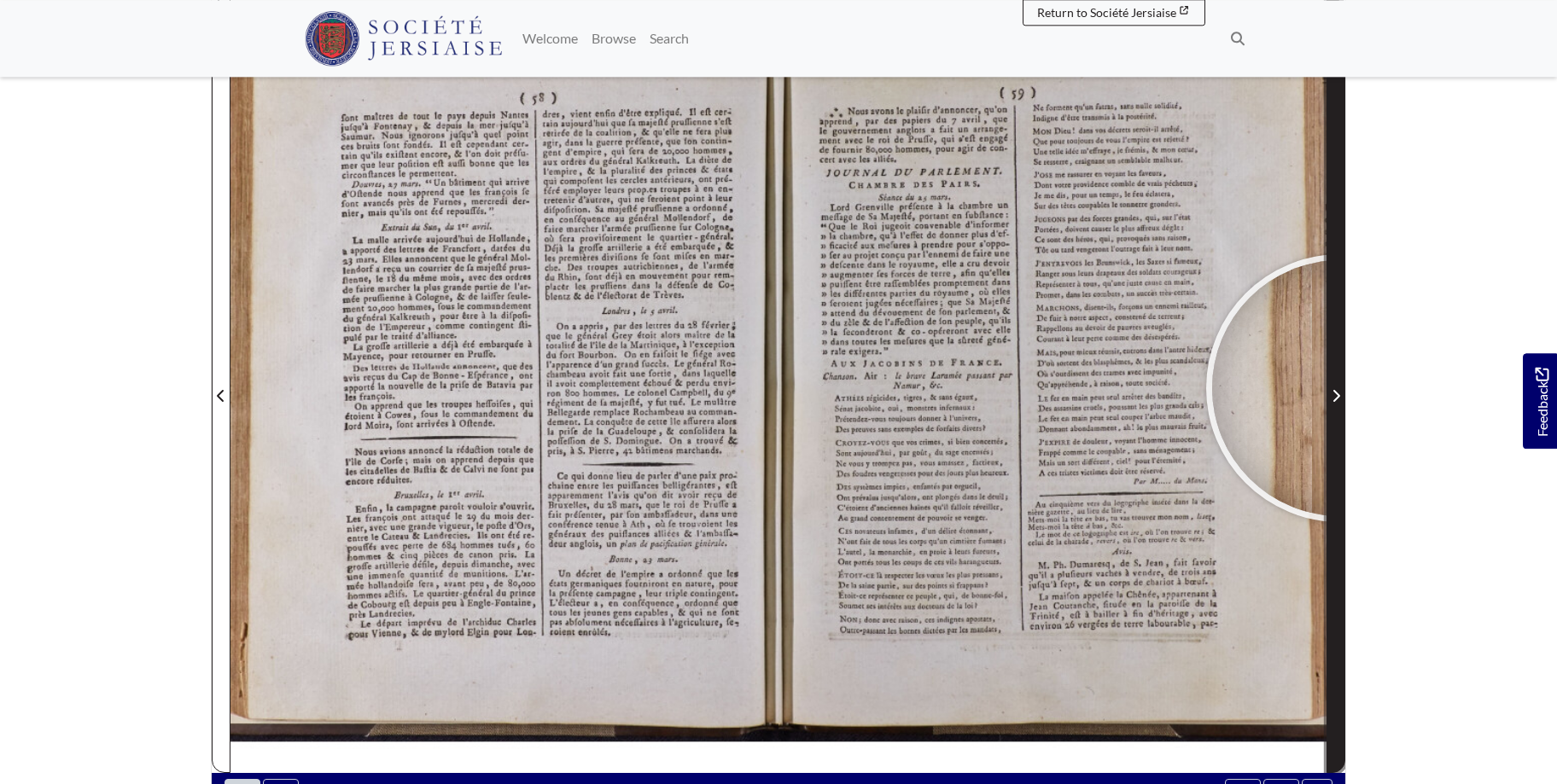
click at [1340, 388] on span "Next Page" at bounding box center [1335, 396] width 17 height 21
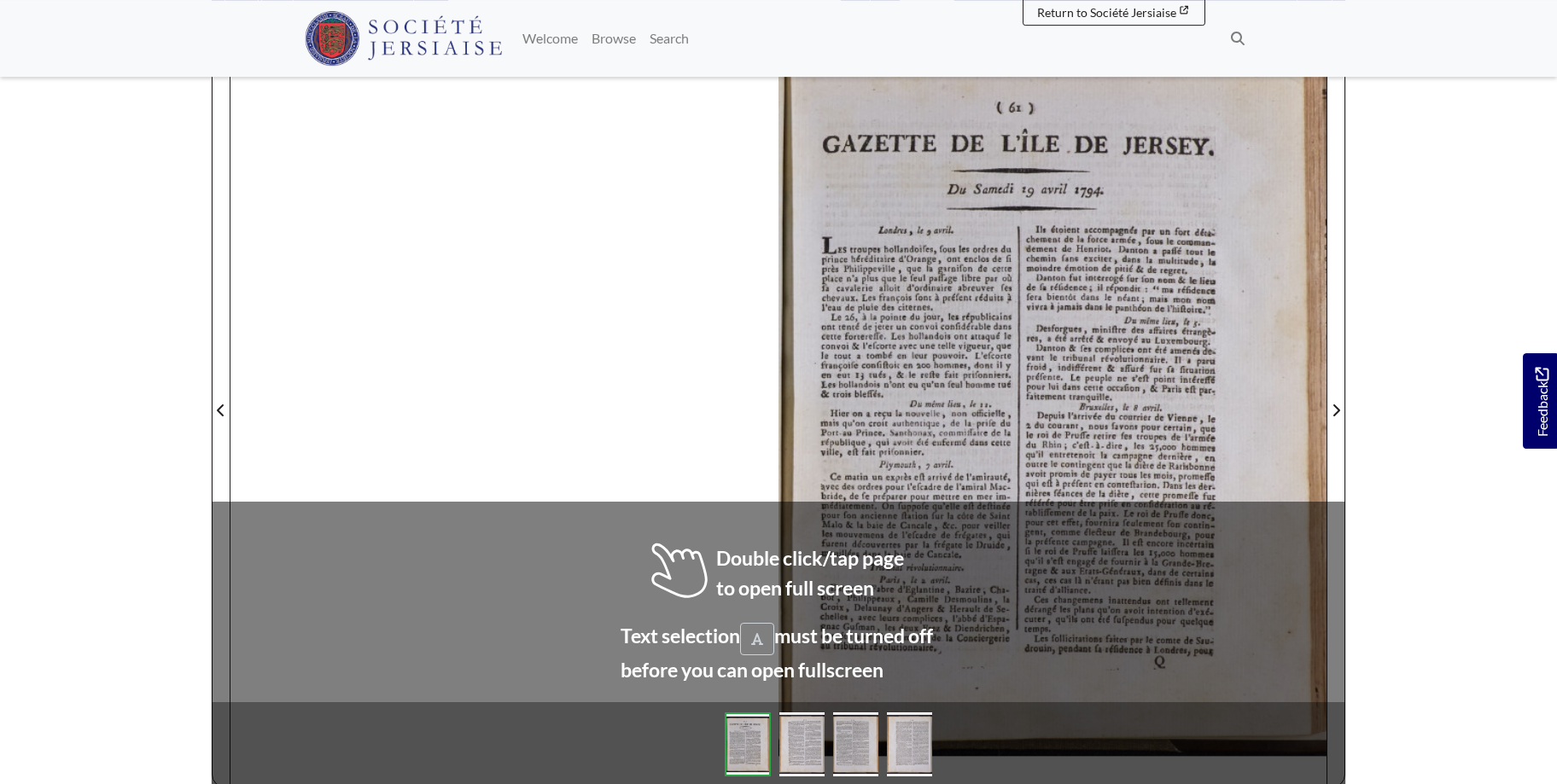
scroll to position [267, 0]
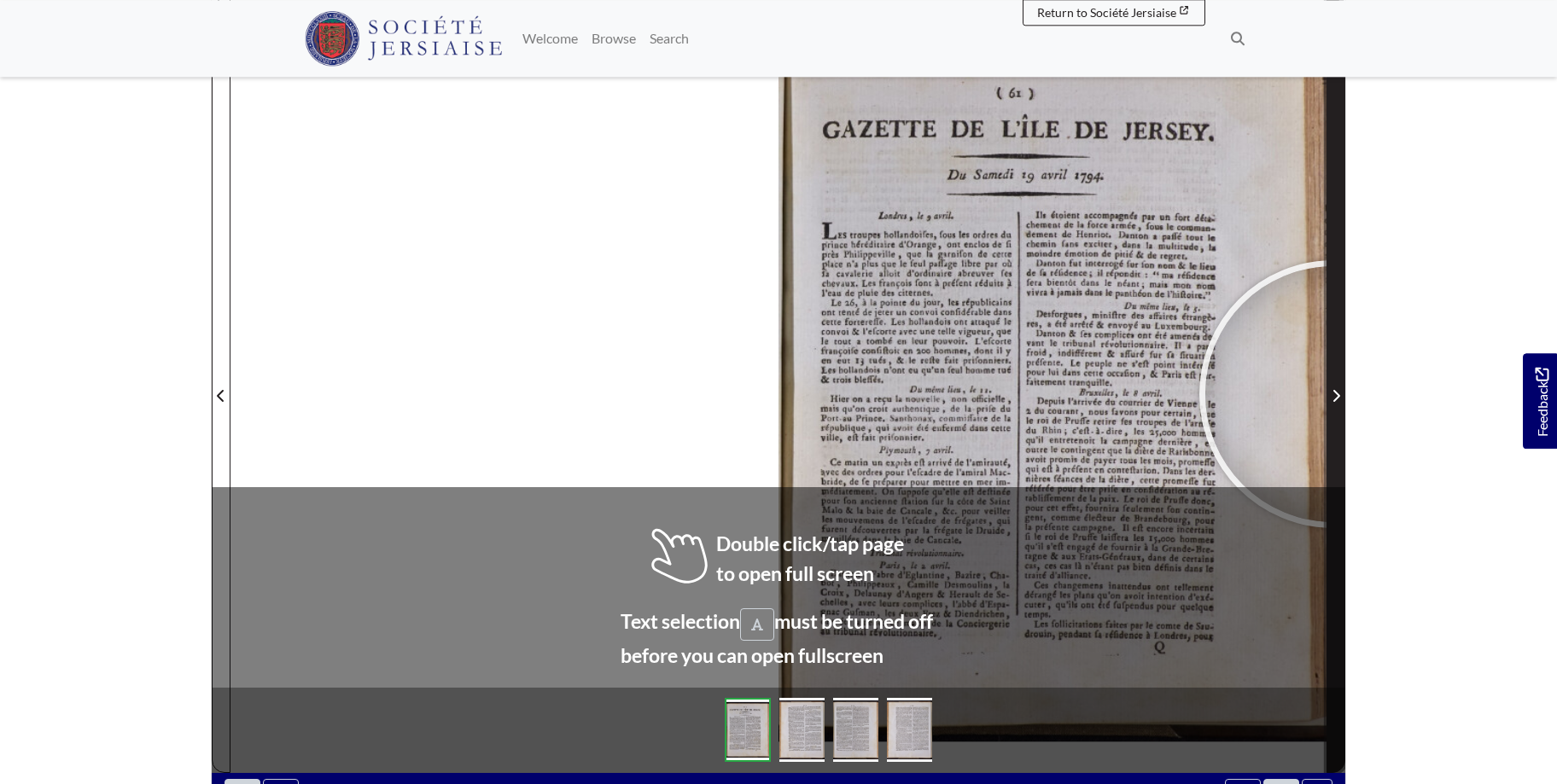
click at [1333, 394] on icon "Next Page" at bounding box center [1335, 395] width 8 height 14
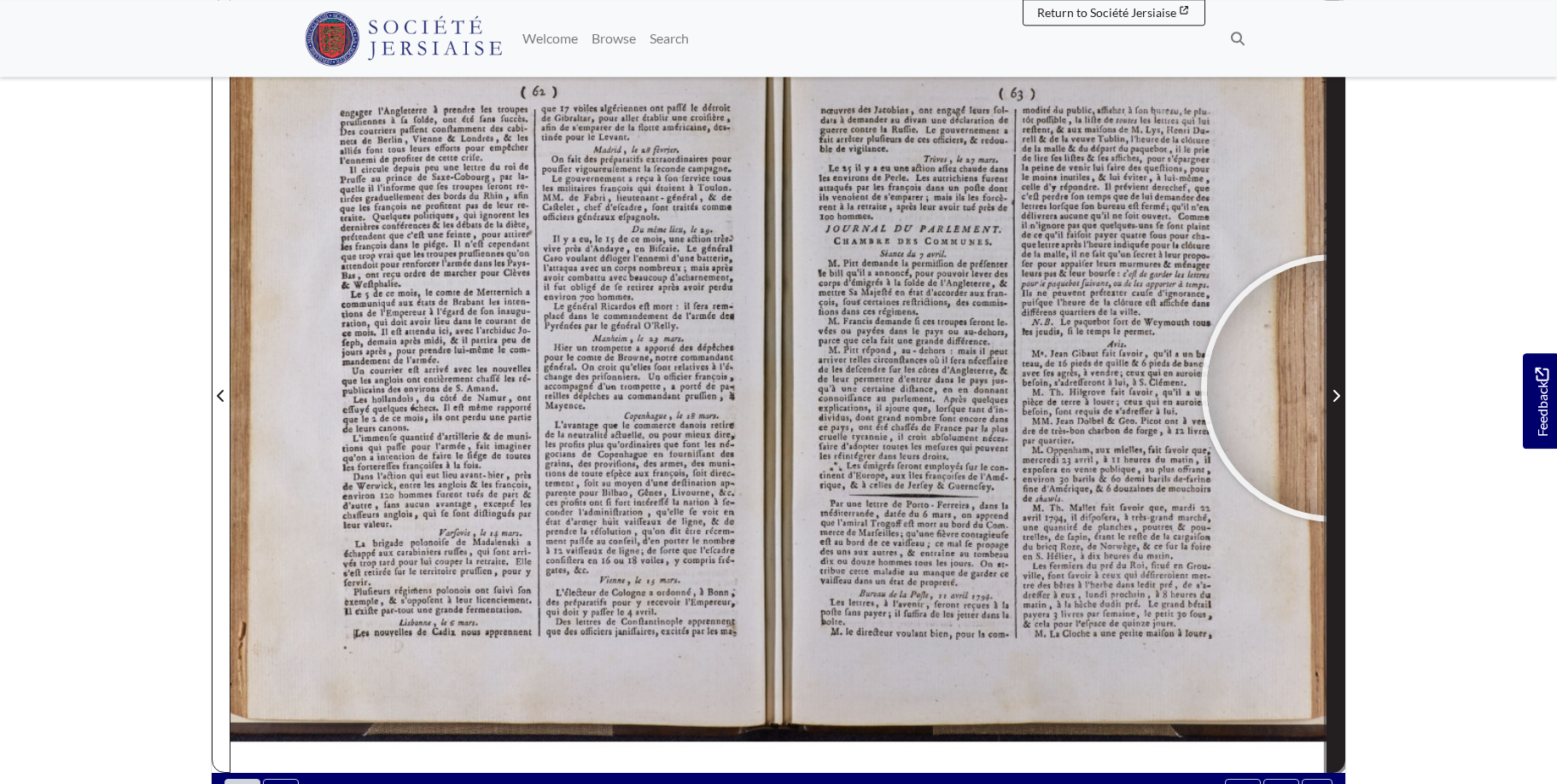
click at [1334, 388] on span "Next Page" at bounding box center [1335, 396] width 17 height 21
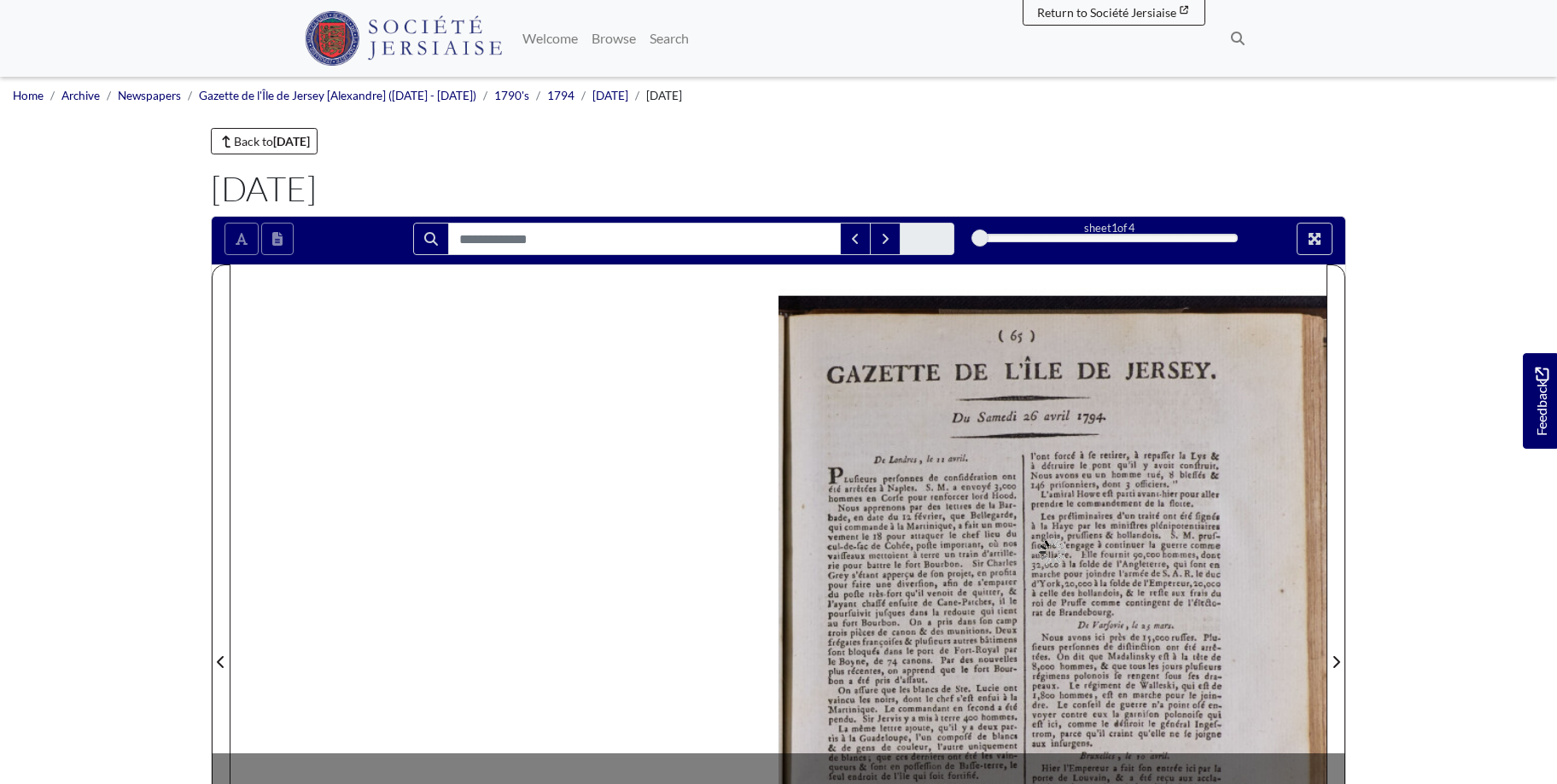
scroll to position [247, 0]
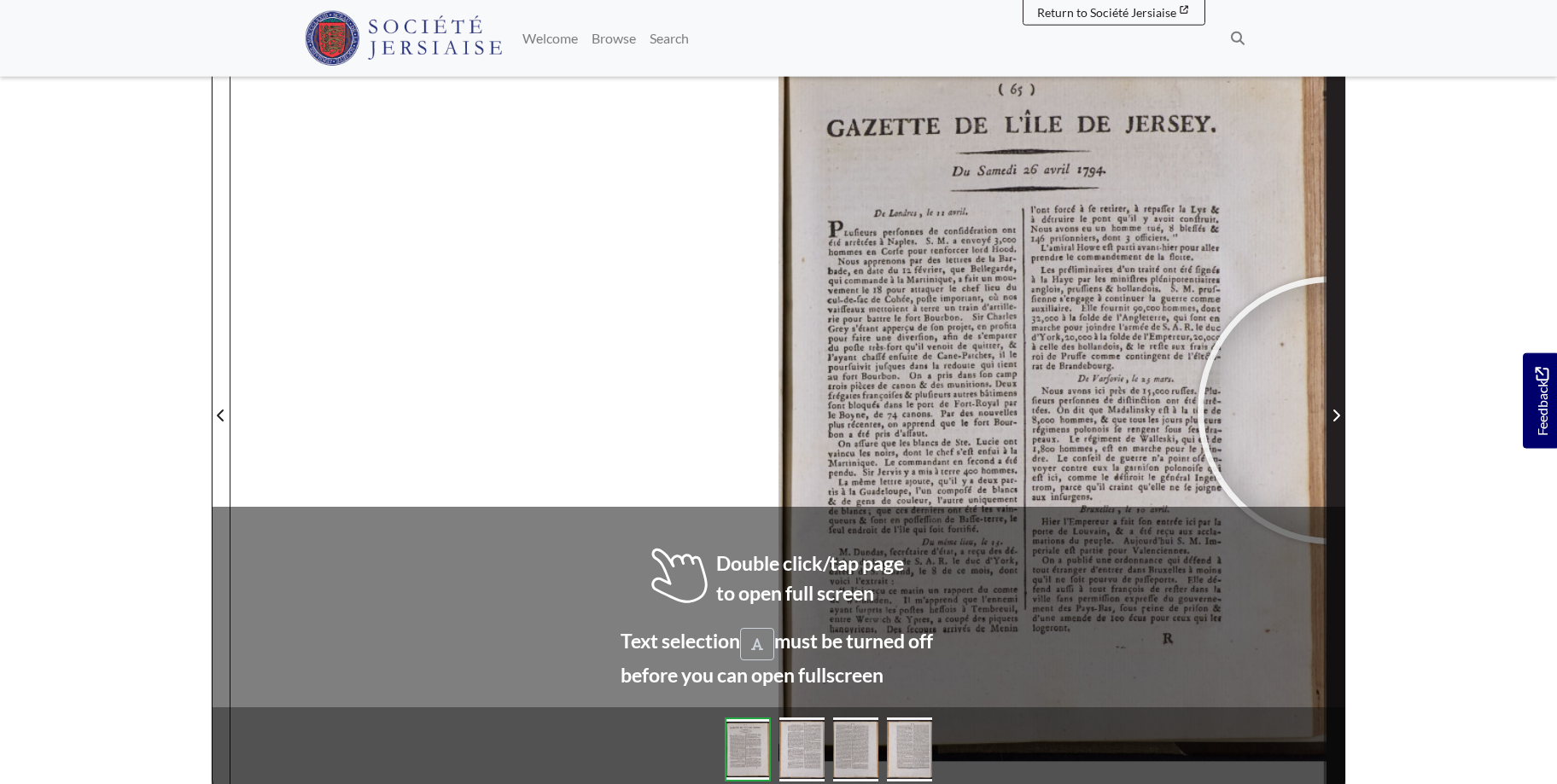
click at [1332, 410] on icon "Next Page" at bounding box center [1335, 415] width 8 height 14
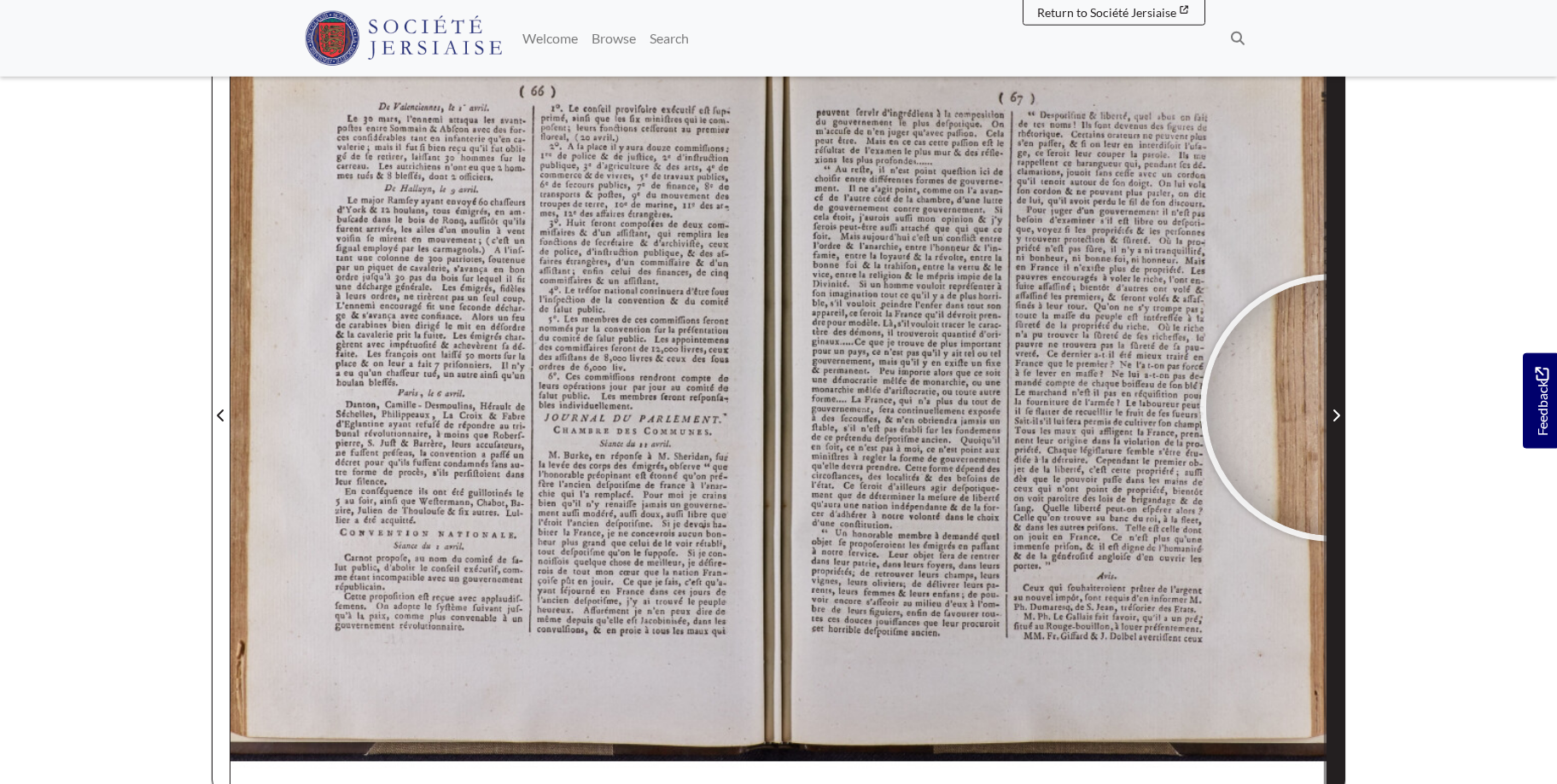
click at [1333, 407] on span "Next Page" at bounding box center [1335, 416] width 17 height 21
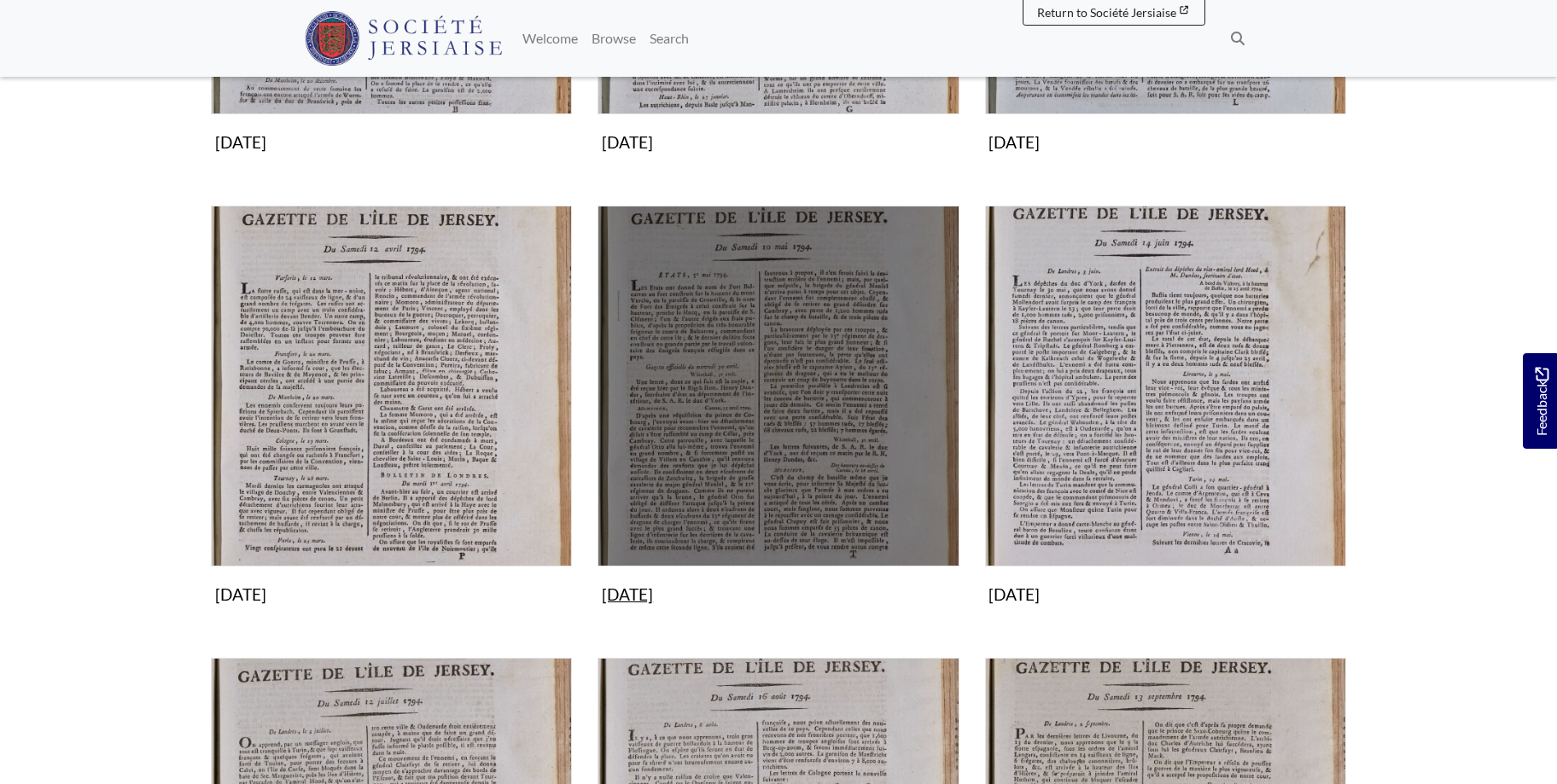
scroll to position [609, 0]
click at [819, 462] on img "Subcollection" at bounding box center [778, 386] width 361 height 361
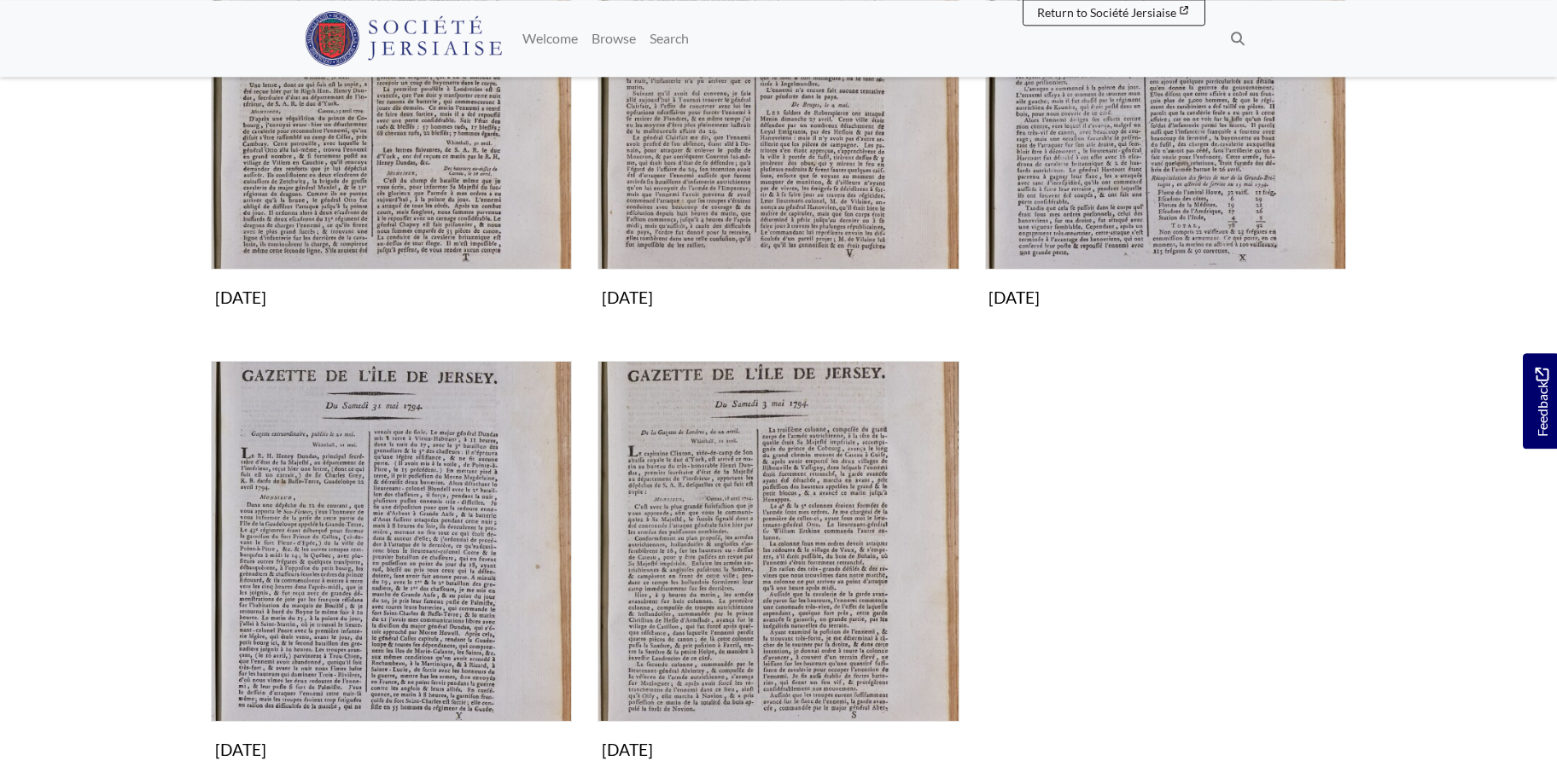
scroll to position [481, 0]
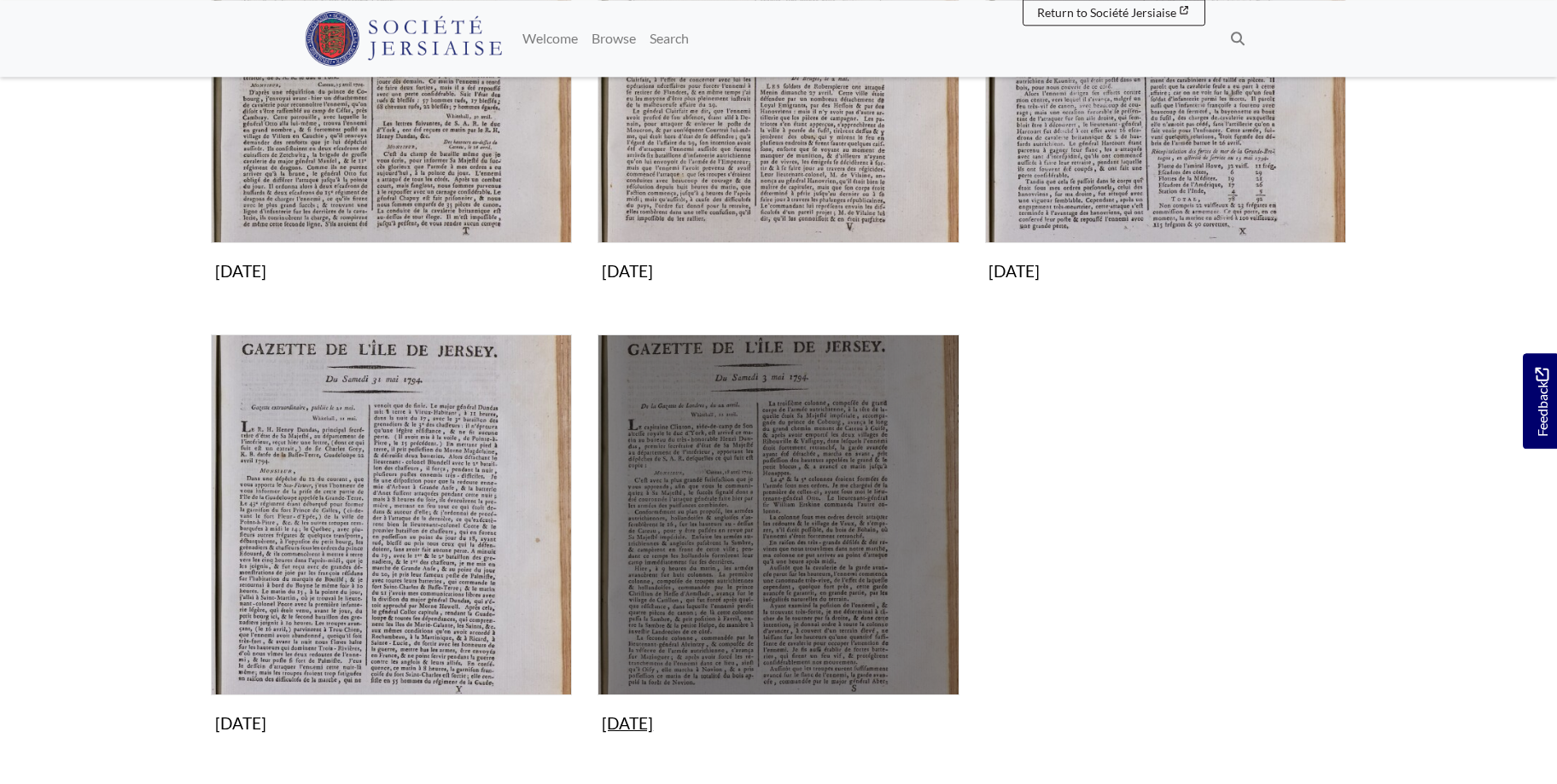
click at [825, 550] on img "Subcollection" at bounding box center [778, 515] width 361 height 361
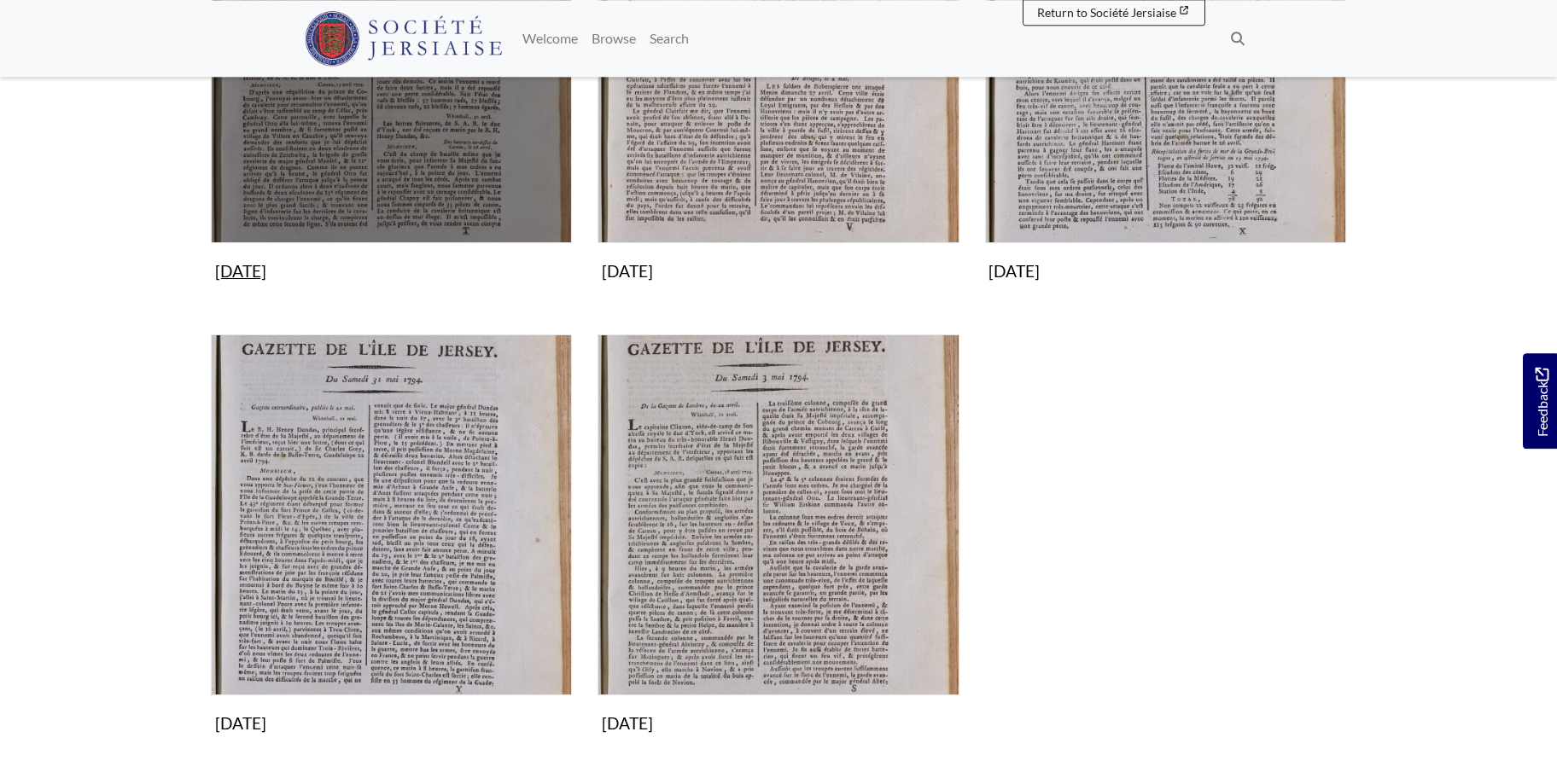
click at [402, 154] on img "Subcollection" at bounding box center [391, 63] width 361 height 361
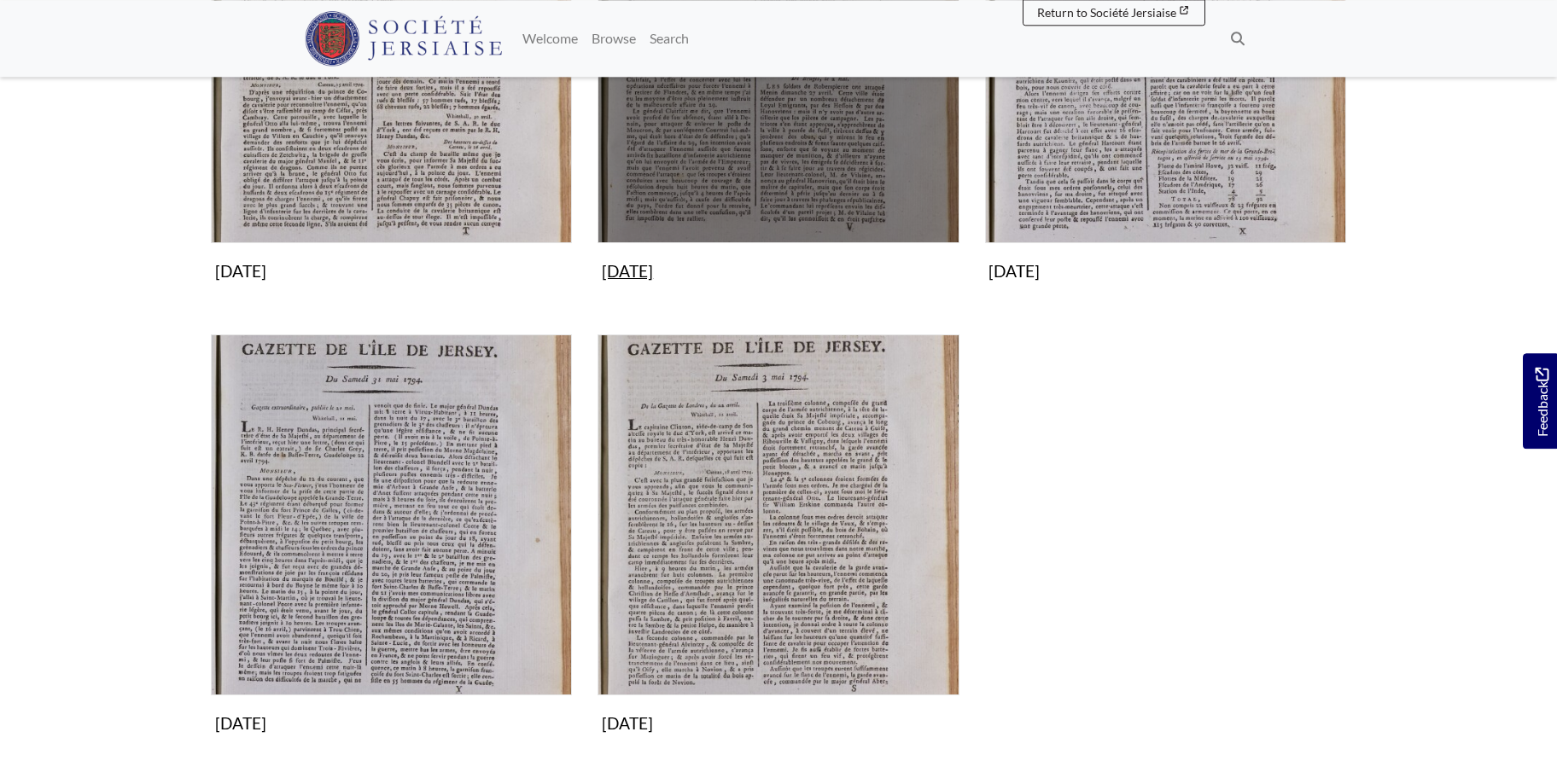
click at [774, 161] on img "Subcollection" at bounding box center [778, 63] width 361 height 361
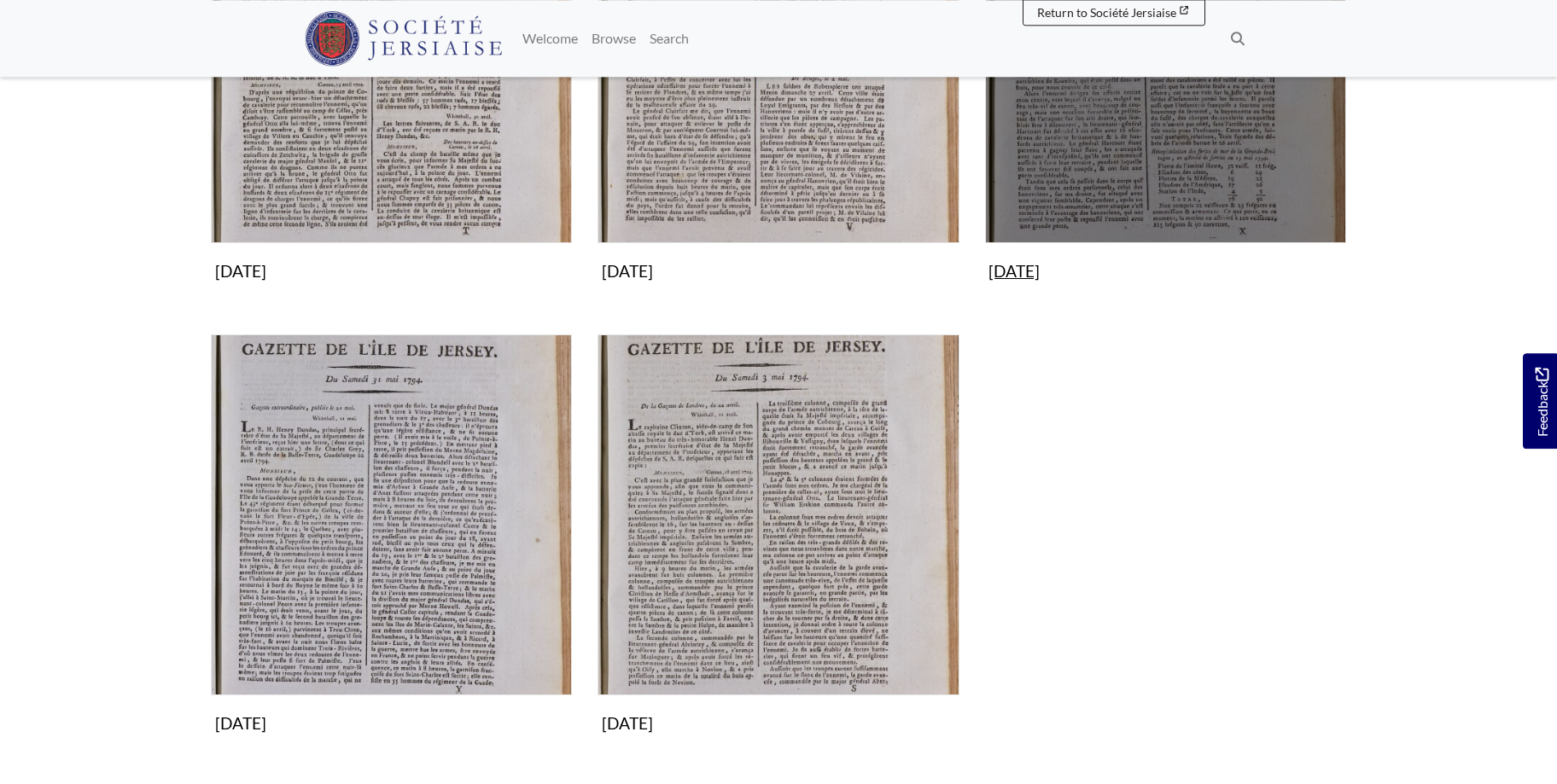
click at [1239, 171] on img "Subcollection" at bounding box center [1165, 63] width 361 height 361
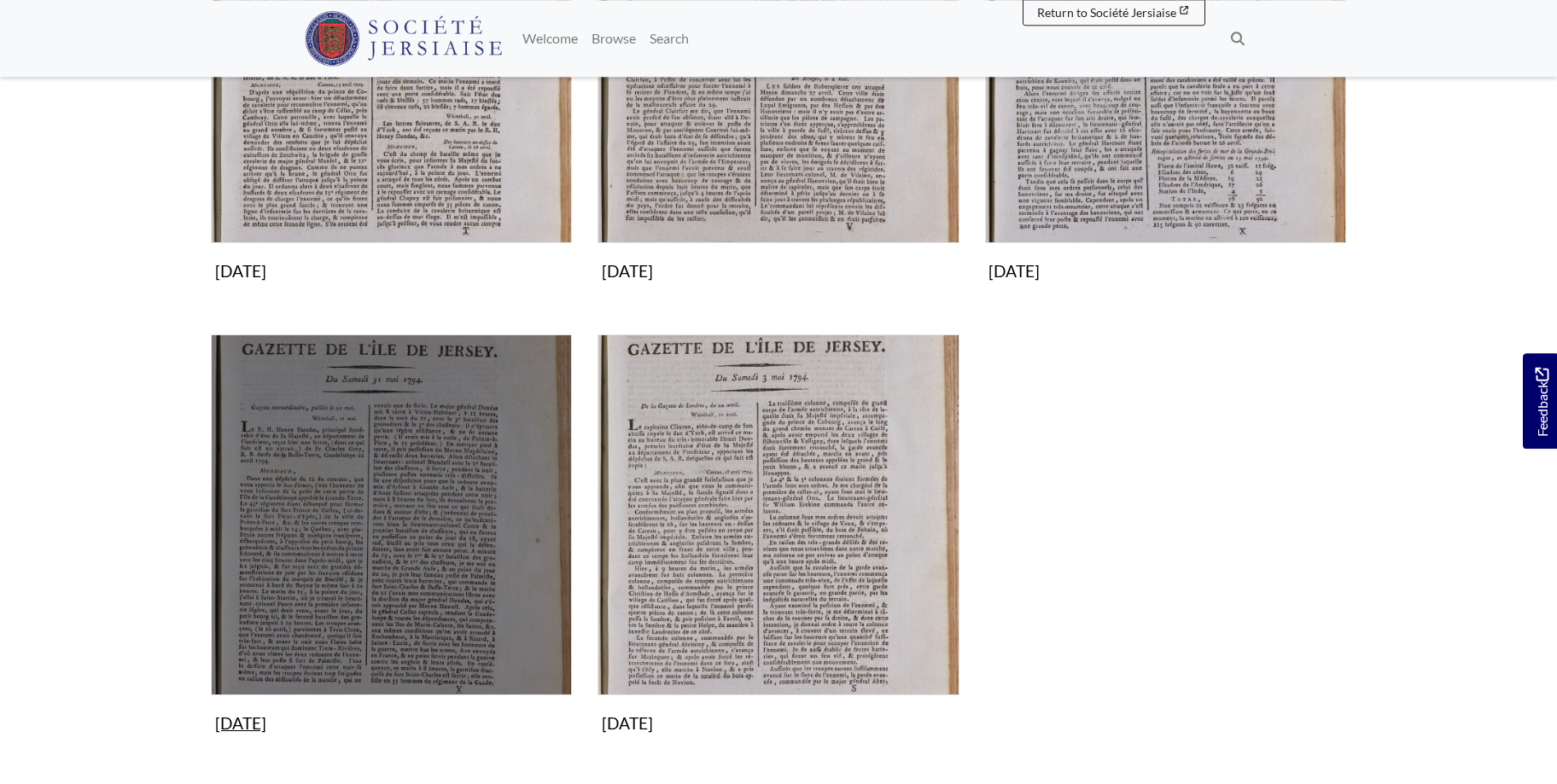
click at [400, 554] on img "Subcollection" at bounding box center [391, 515] width 361 height 361
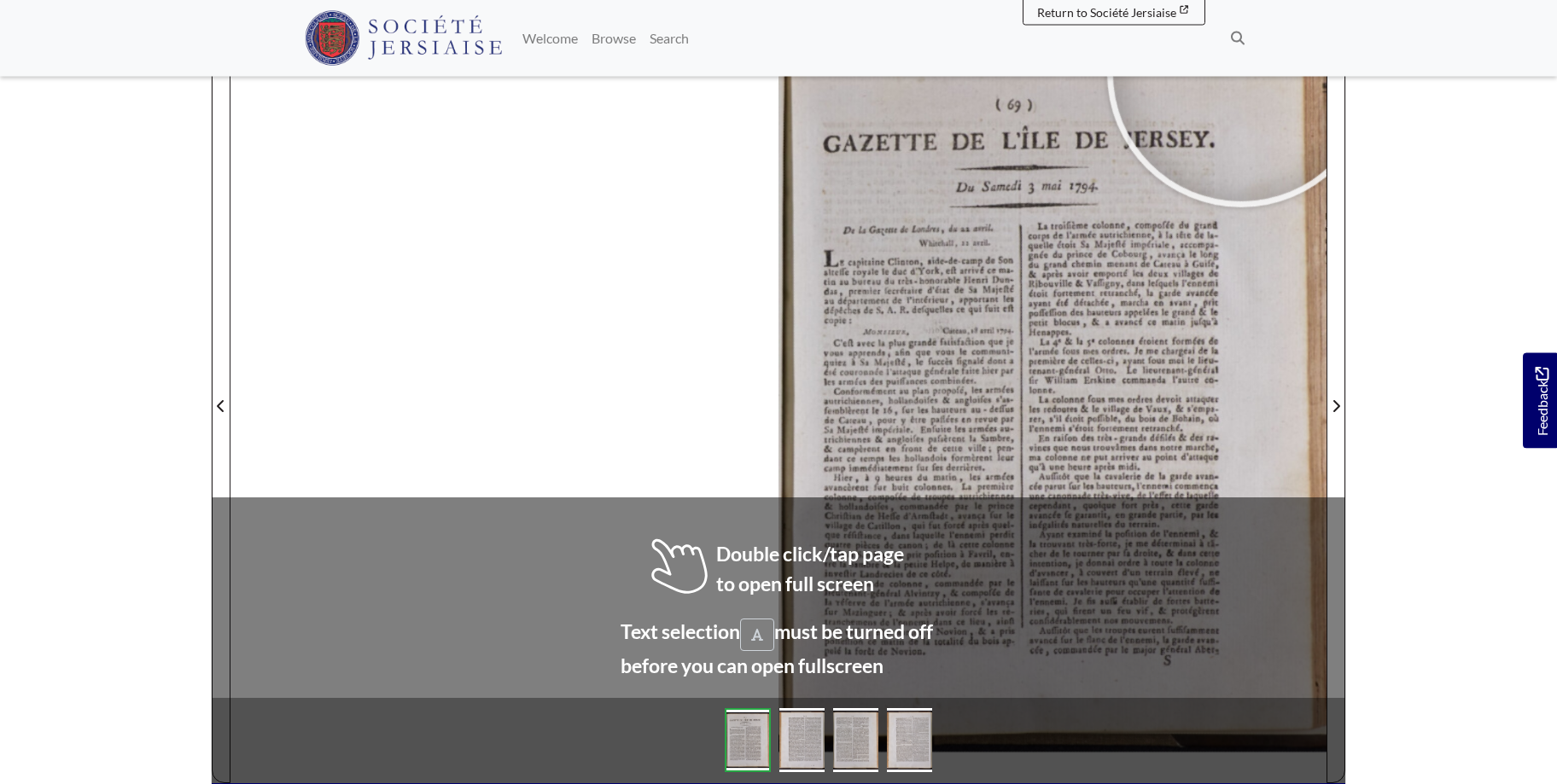
scroll to position [267, 0]
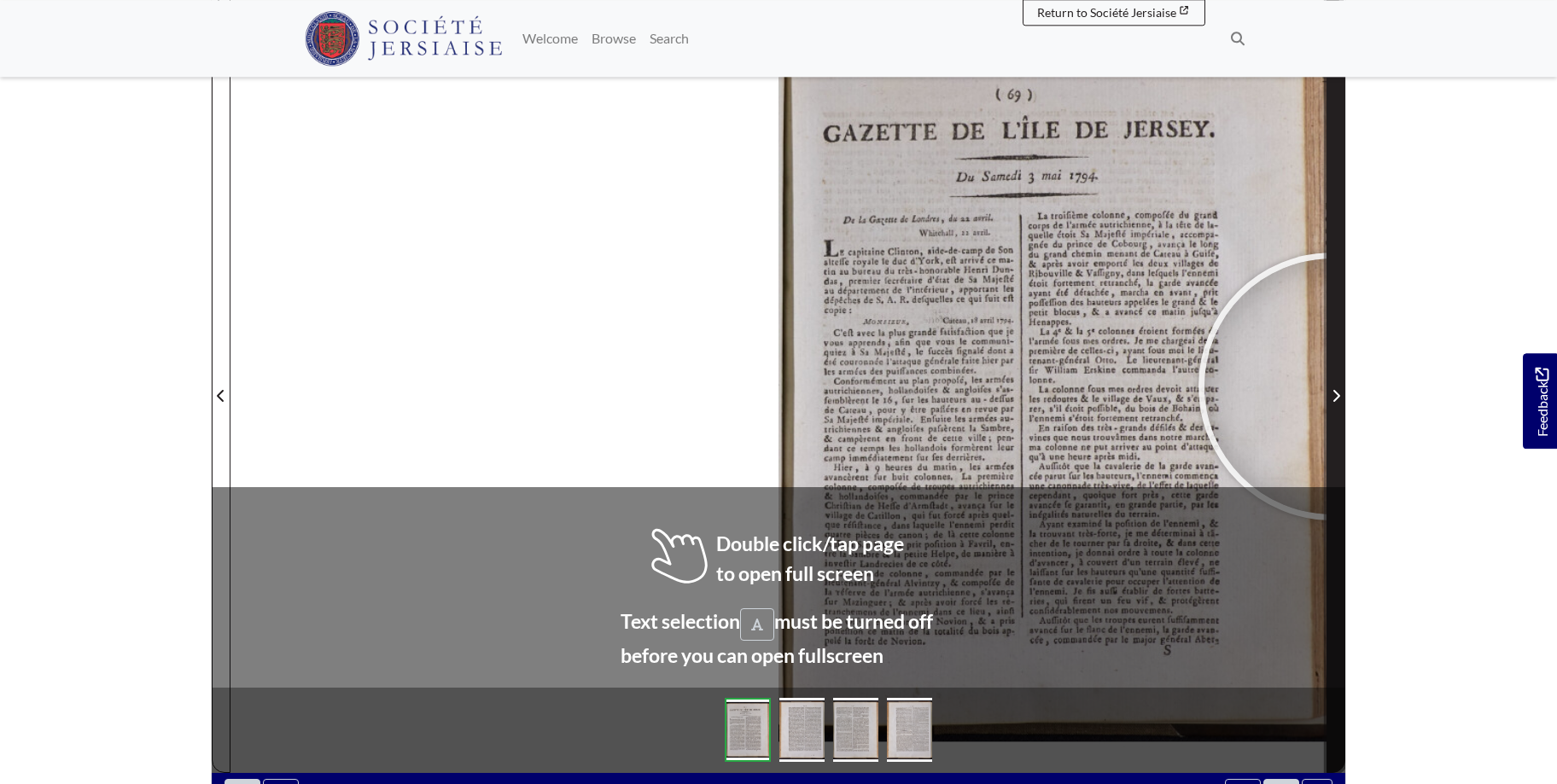
click at [1333, 387] on span "Next Page" at bounding box center [1335, 396] width 17 height 21
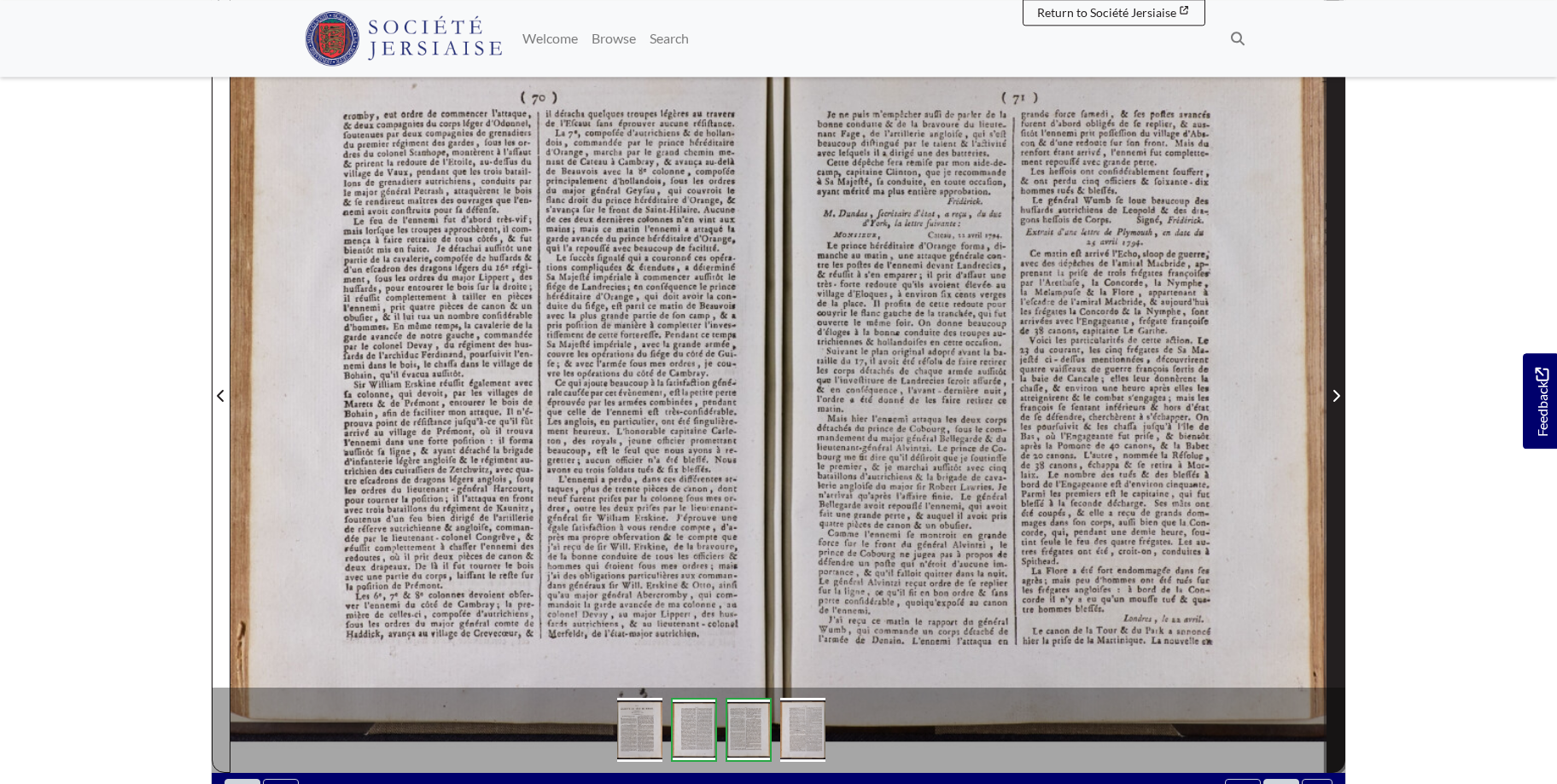
click at [1332, 391] on icon "Next Page" at bounding box center [1335, 395] width 8 height 14
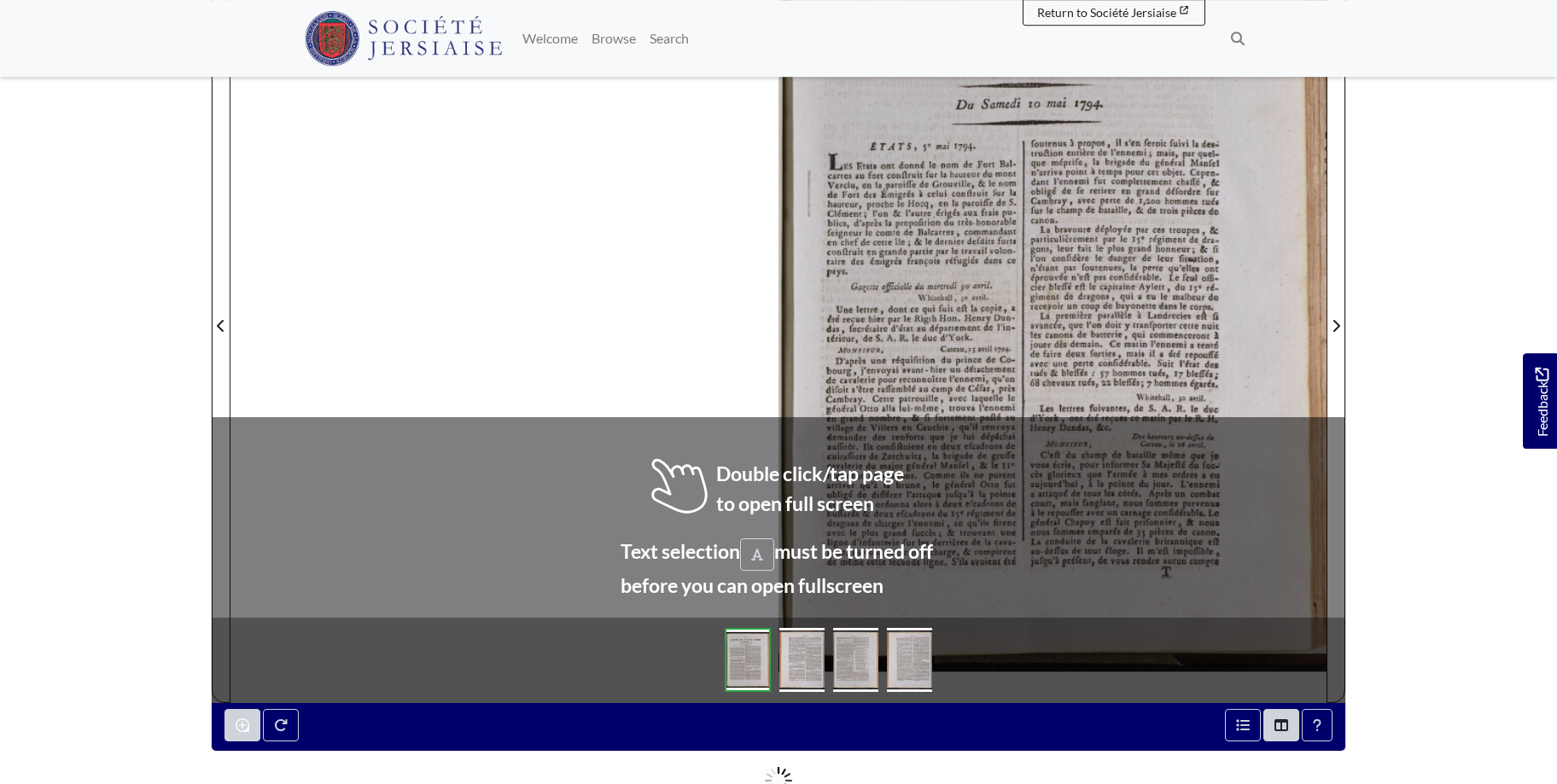
scroll to position [341, 0]
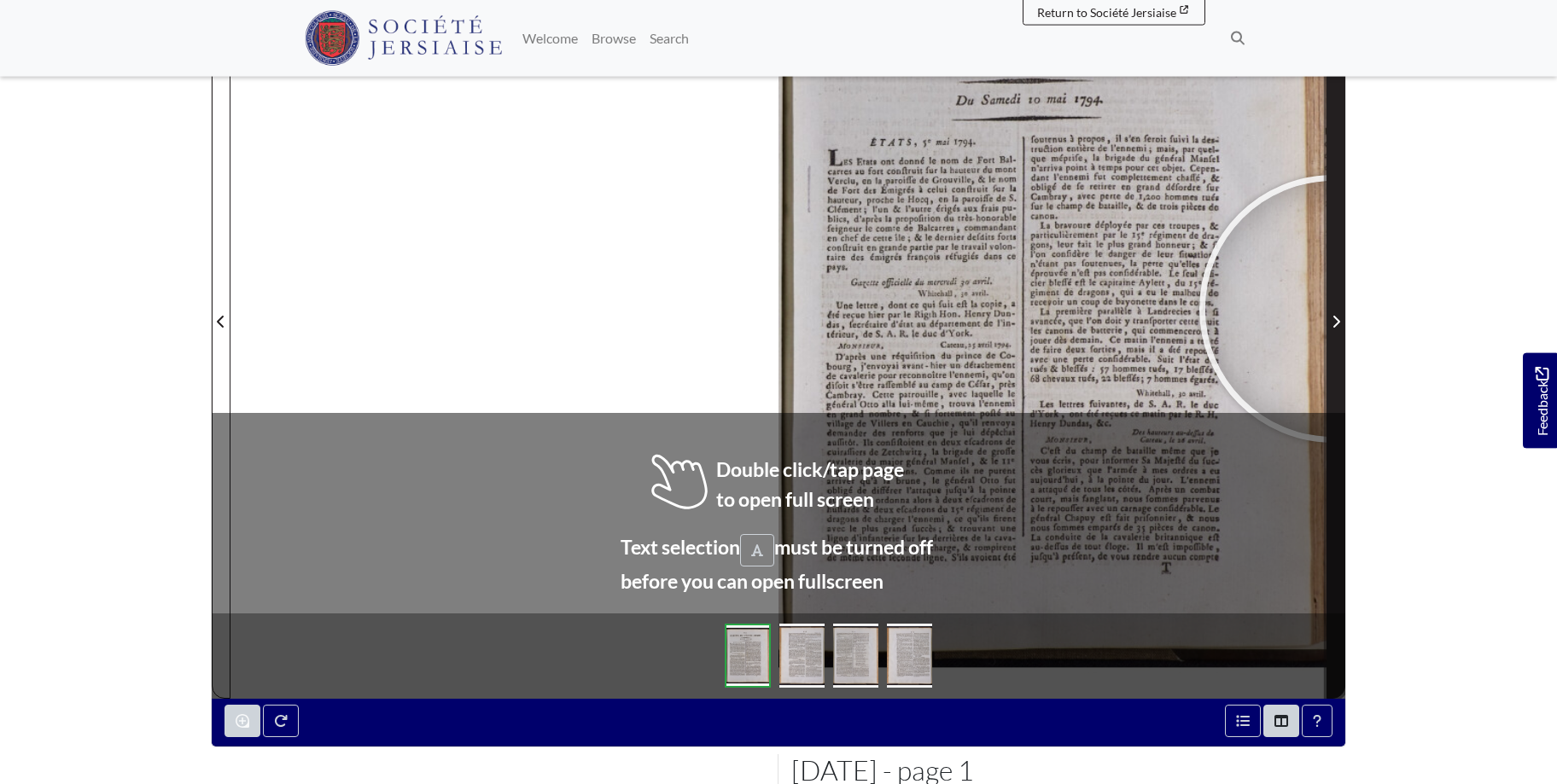
click at [1333, 309] on span "Next Page" at bounding box center [1335, 311] width 17 height 773
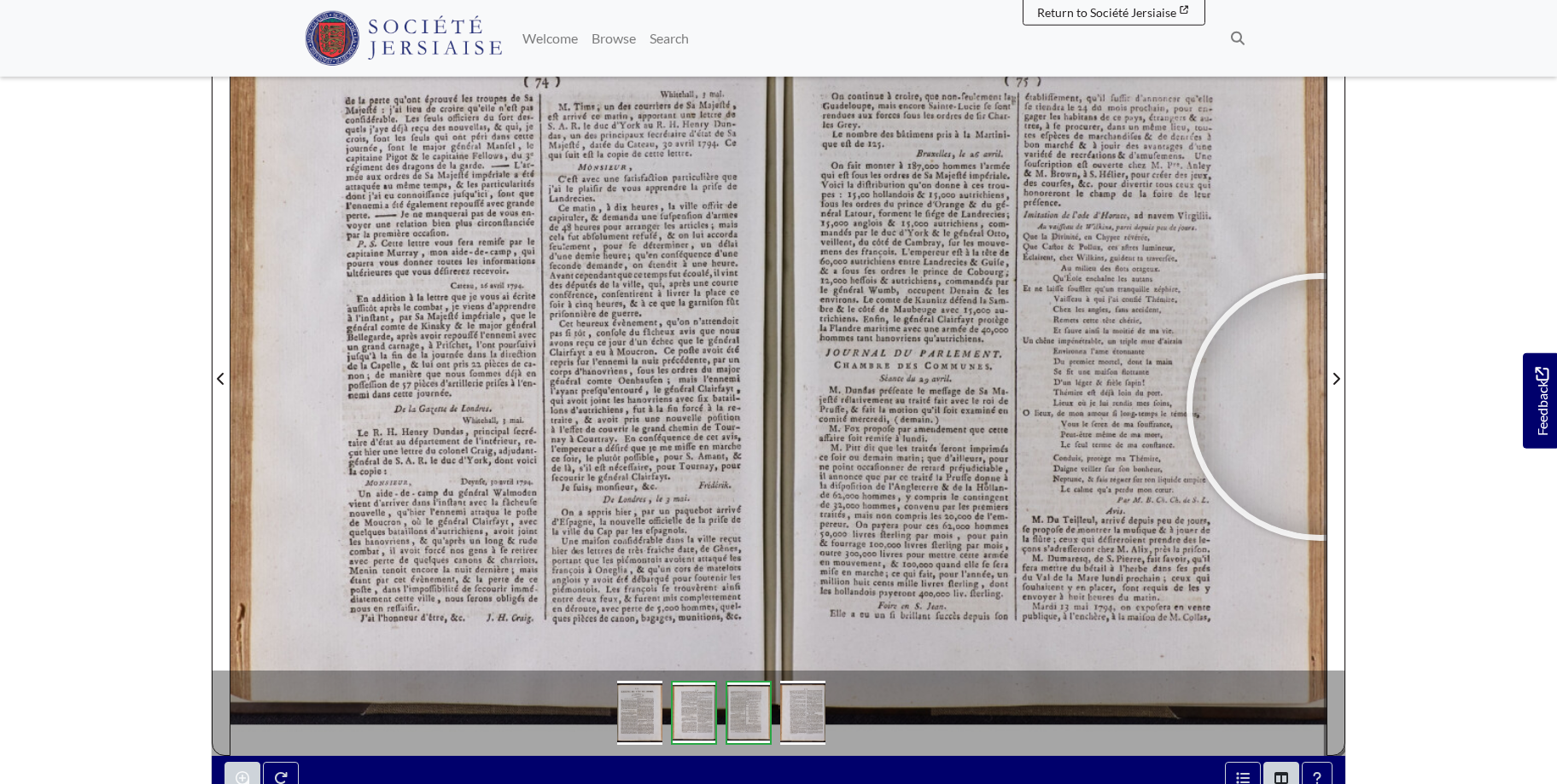
scroll to position [282, 0]
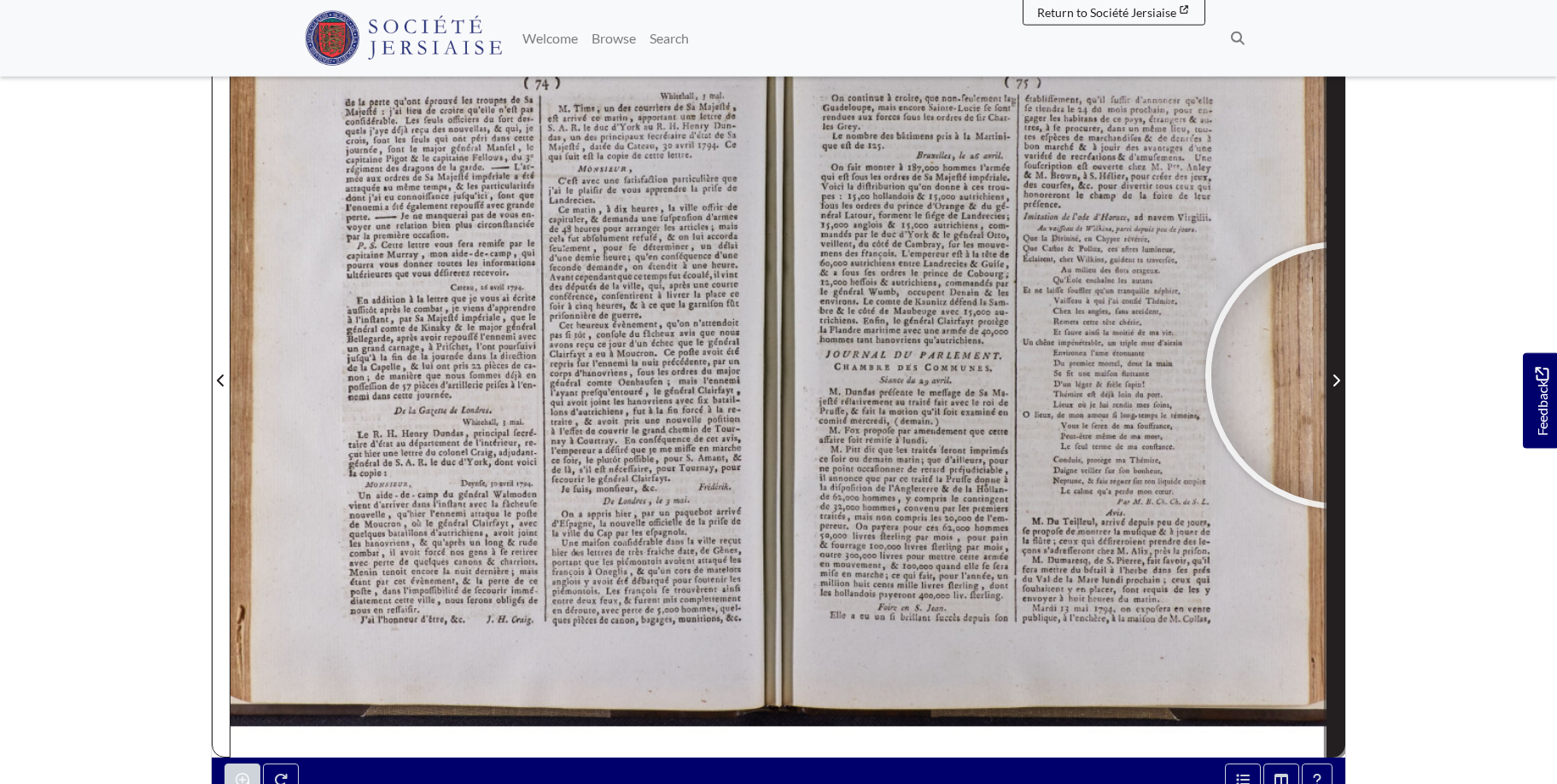
click at [1339, 376] on icon "Next Page" at bounding box center [1335, 380] width 8 height 14
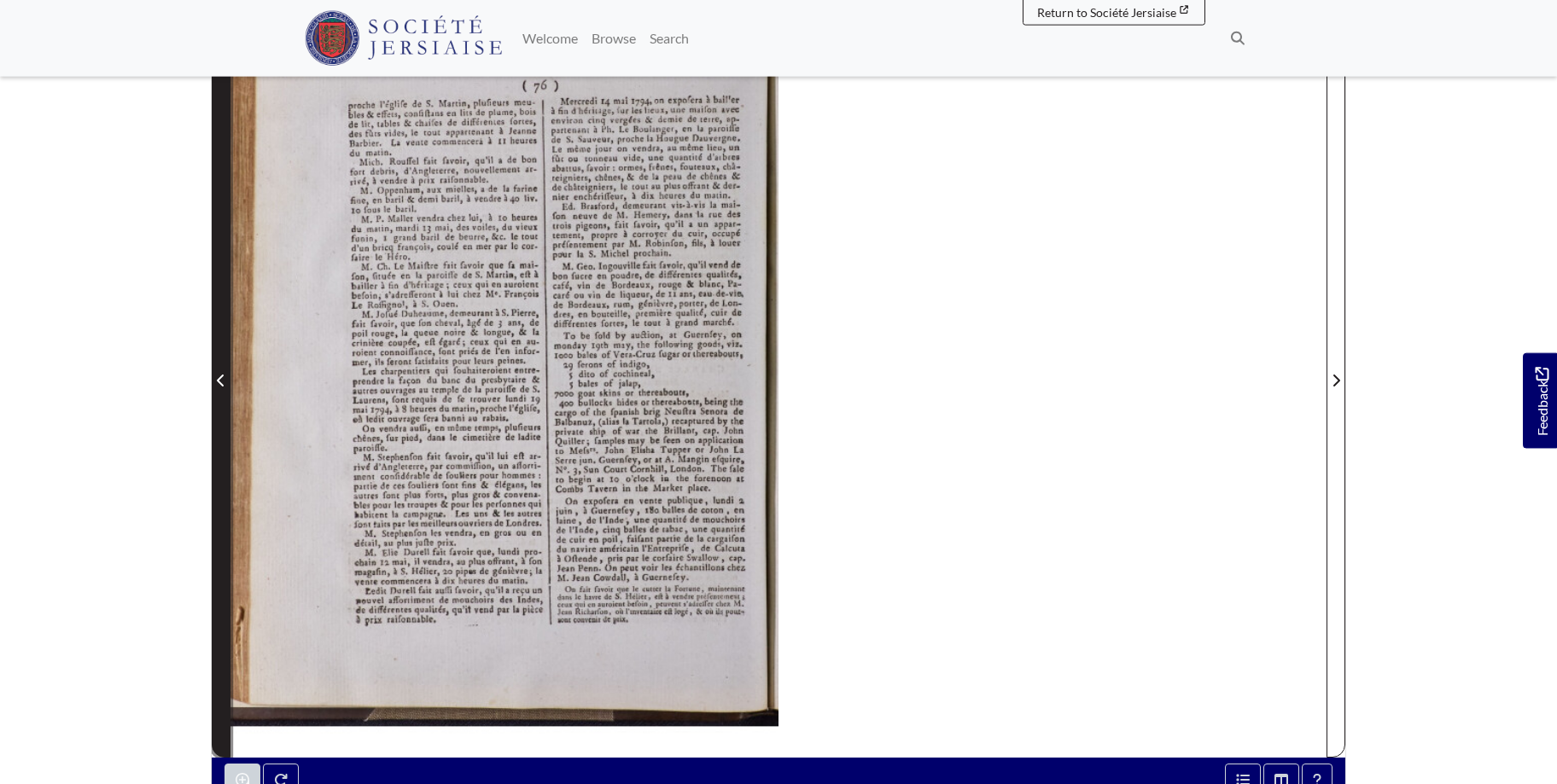
click at [221, 368] on span "Previous Page" at bounding box center [221, 370] width 17 height 773
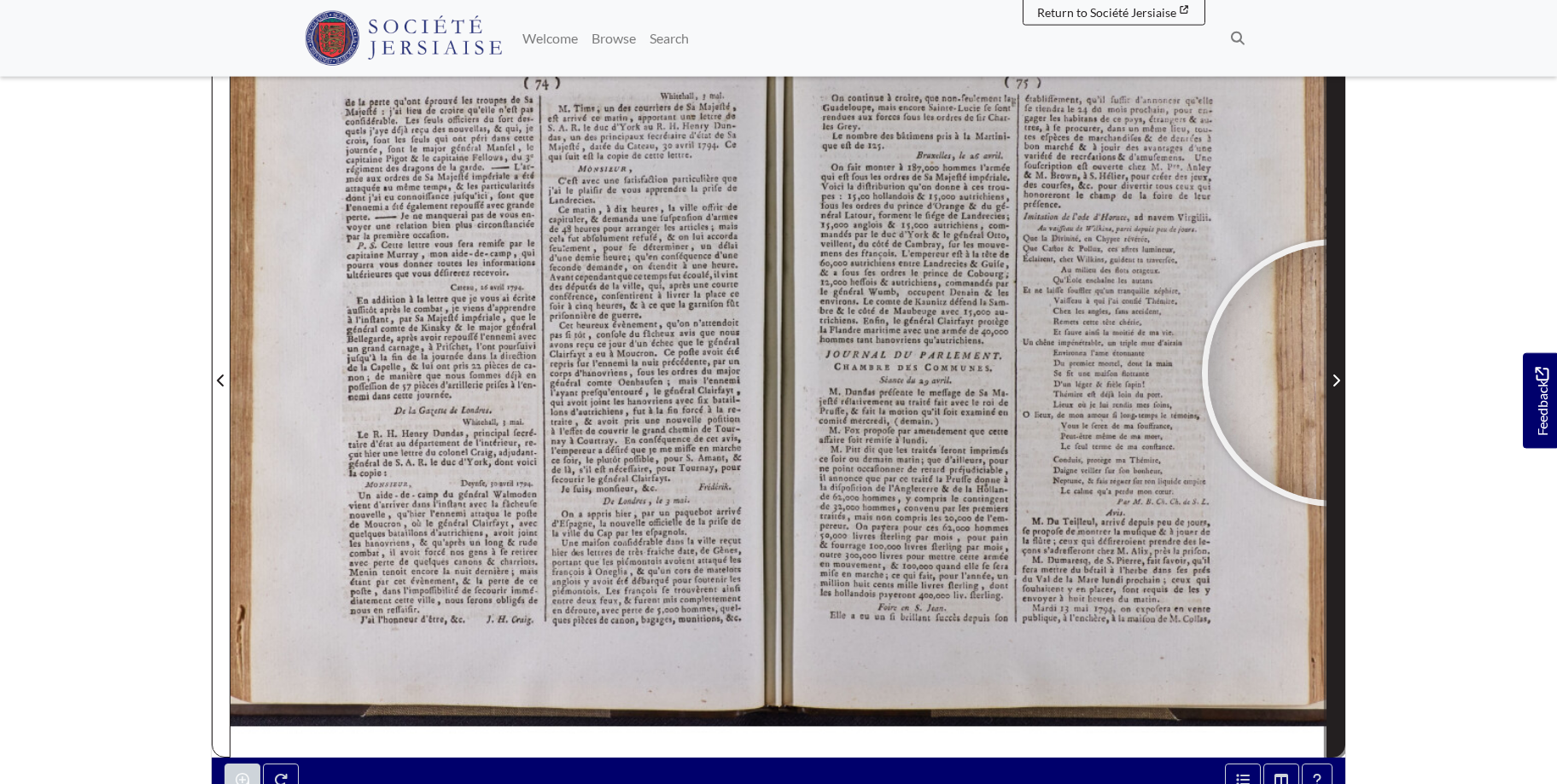
click at [1335, 373] on span "Next Page" at bounding box center [1335, 380] width 17 height 21
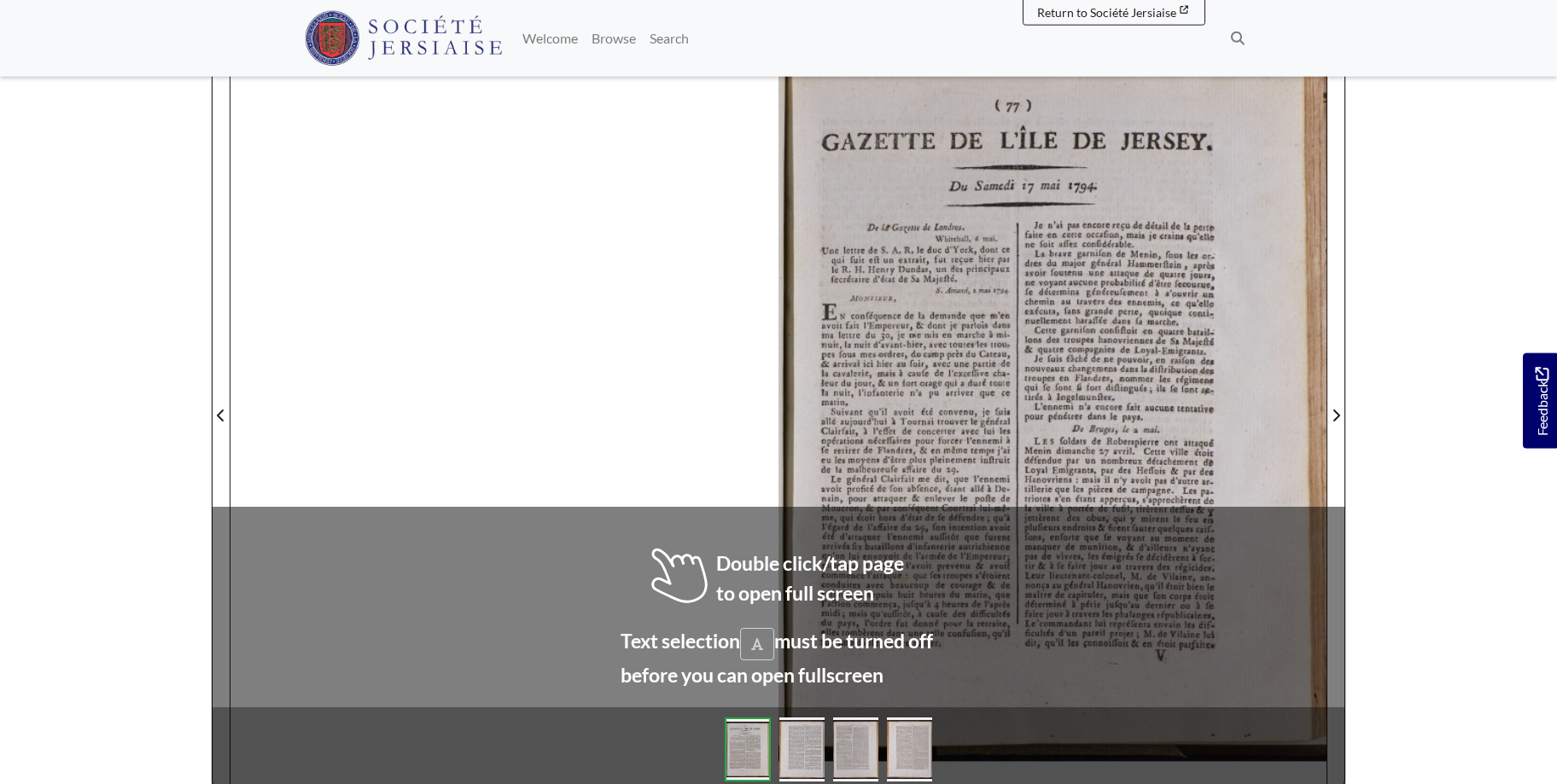
scroll to position [250, 0]
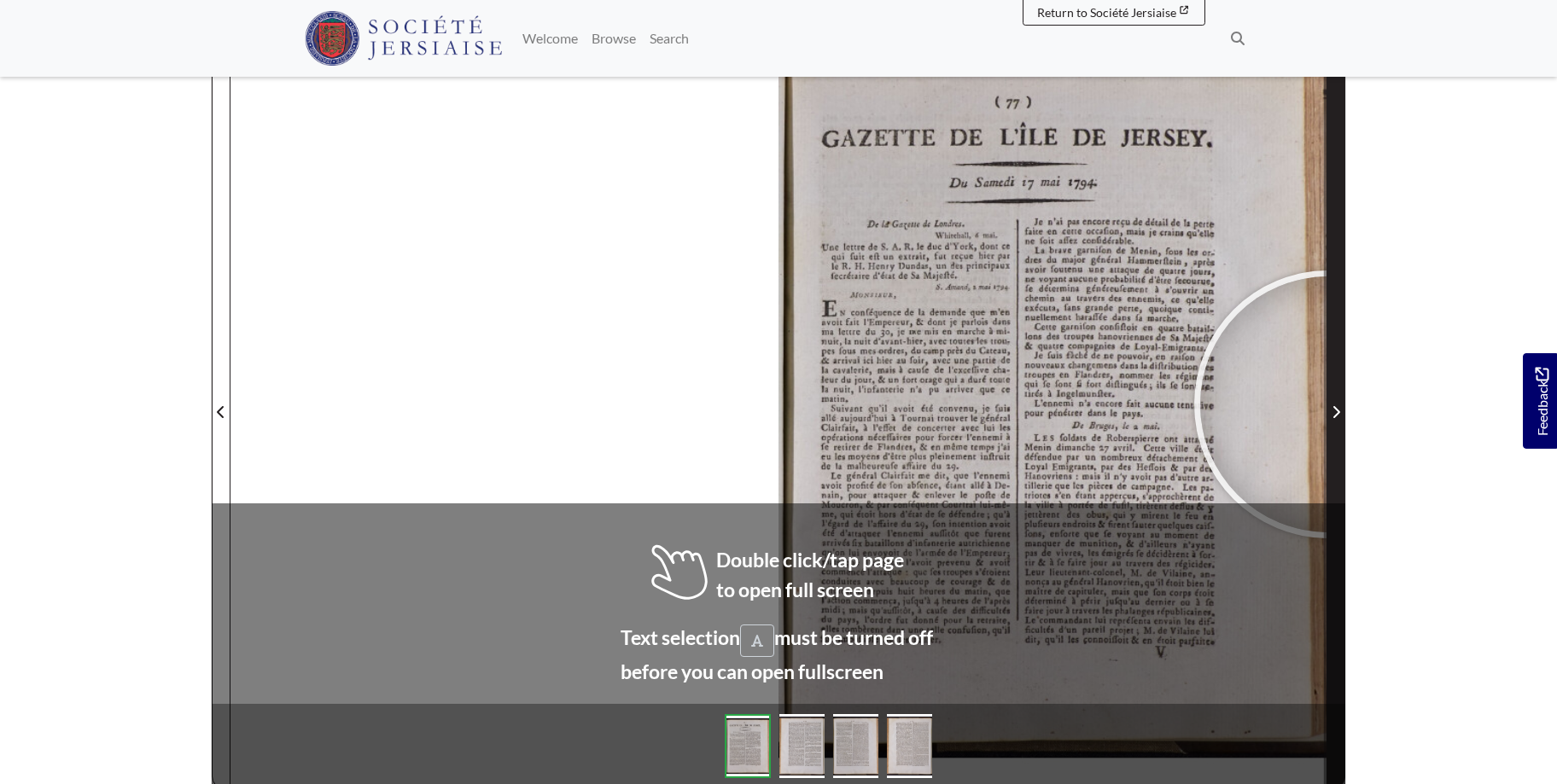
click at [1328, 405] on span "Next Page" at bounding box center [1335, 412] width 17 height 21
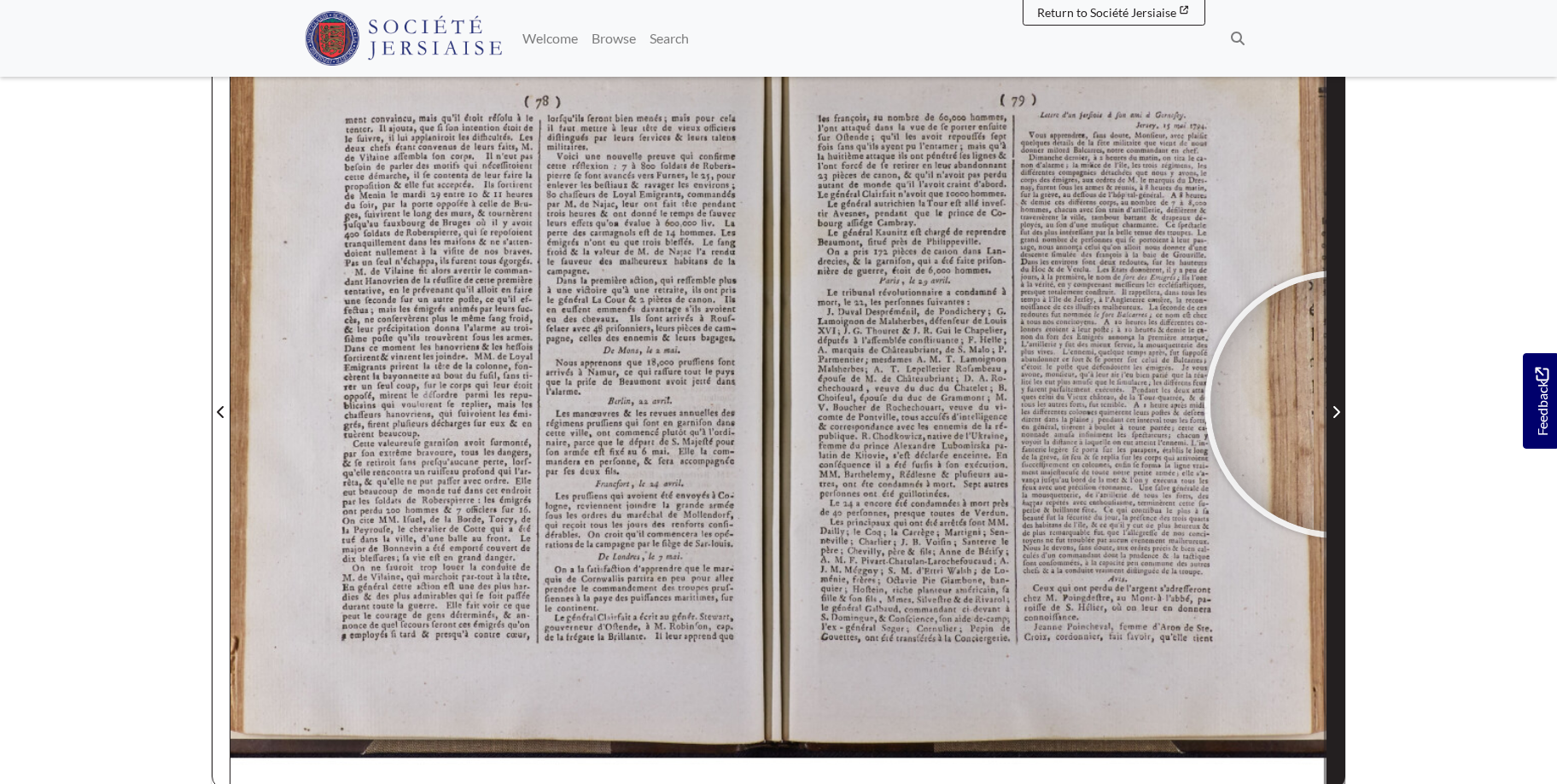
click at [1338, 405] on span "Next Page" at bounding box center [1335, 412] width 17 height 21
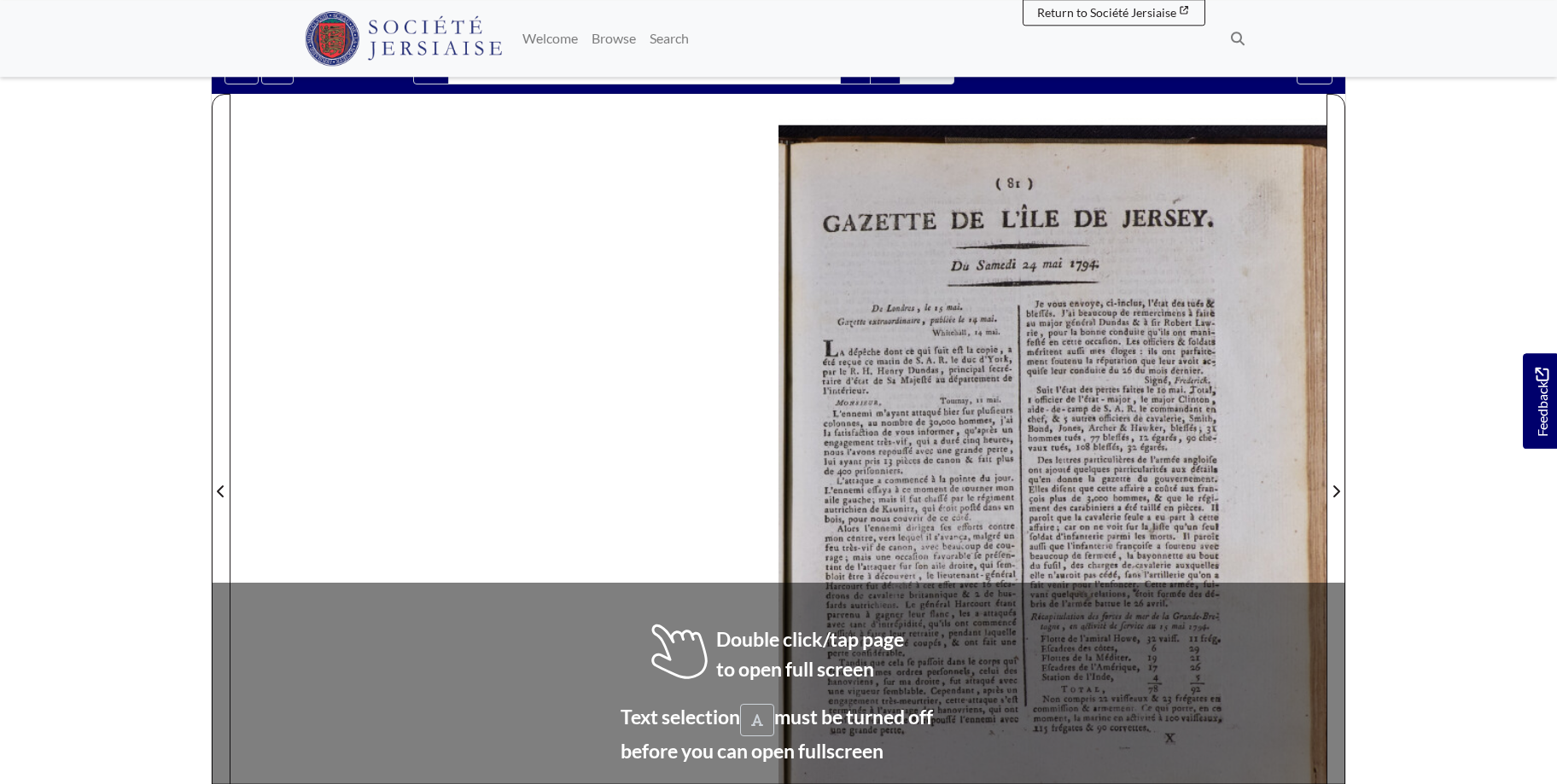
scroll to position [245, 0]
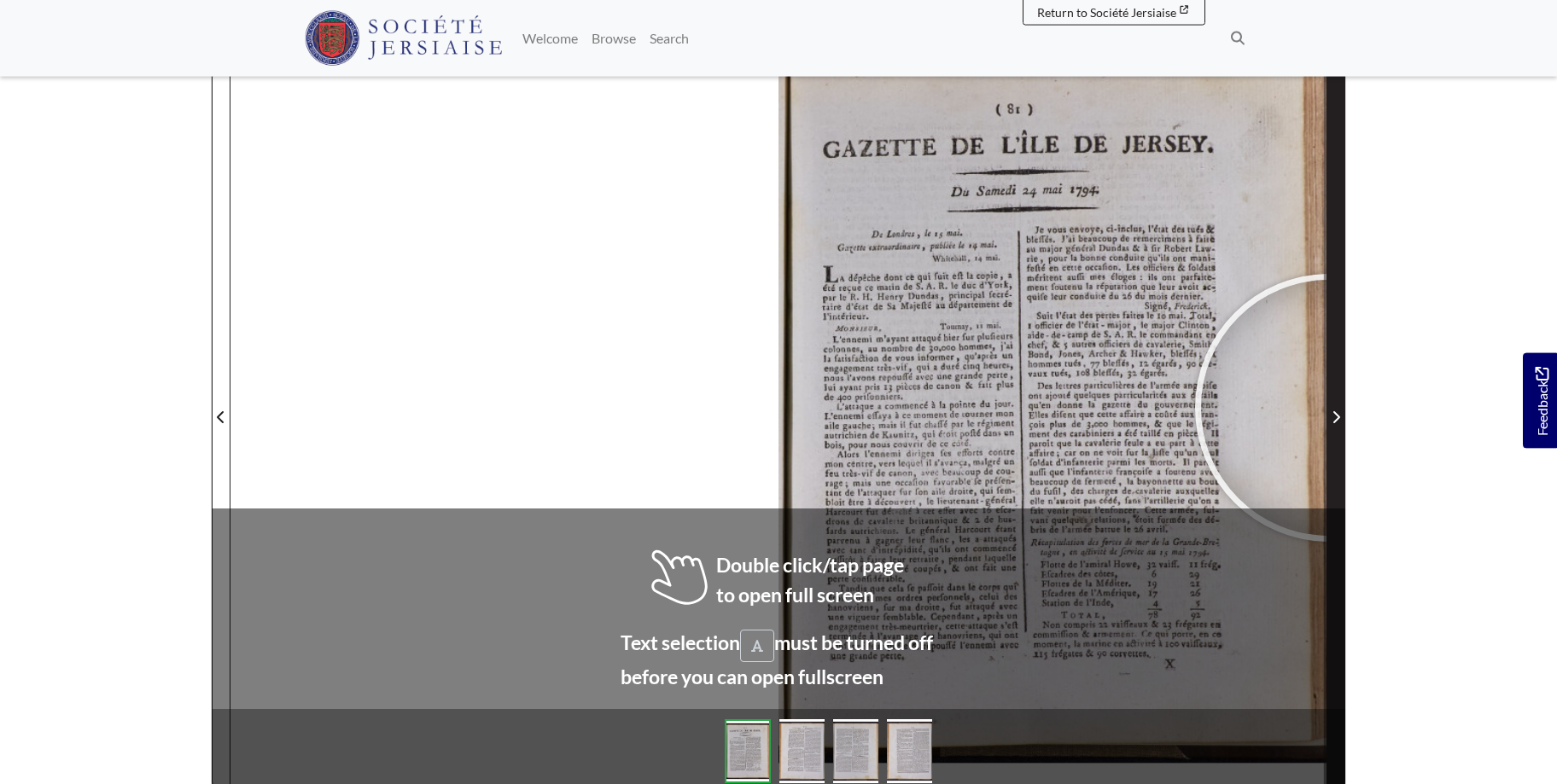
click at [1329, 407] on span "Next Page" at bounding box center [1335, 417] width 17 height 21
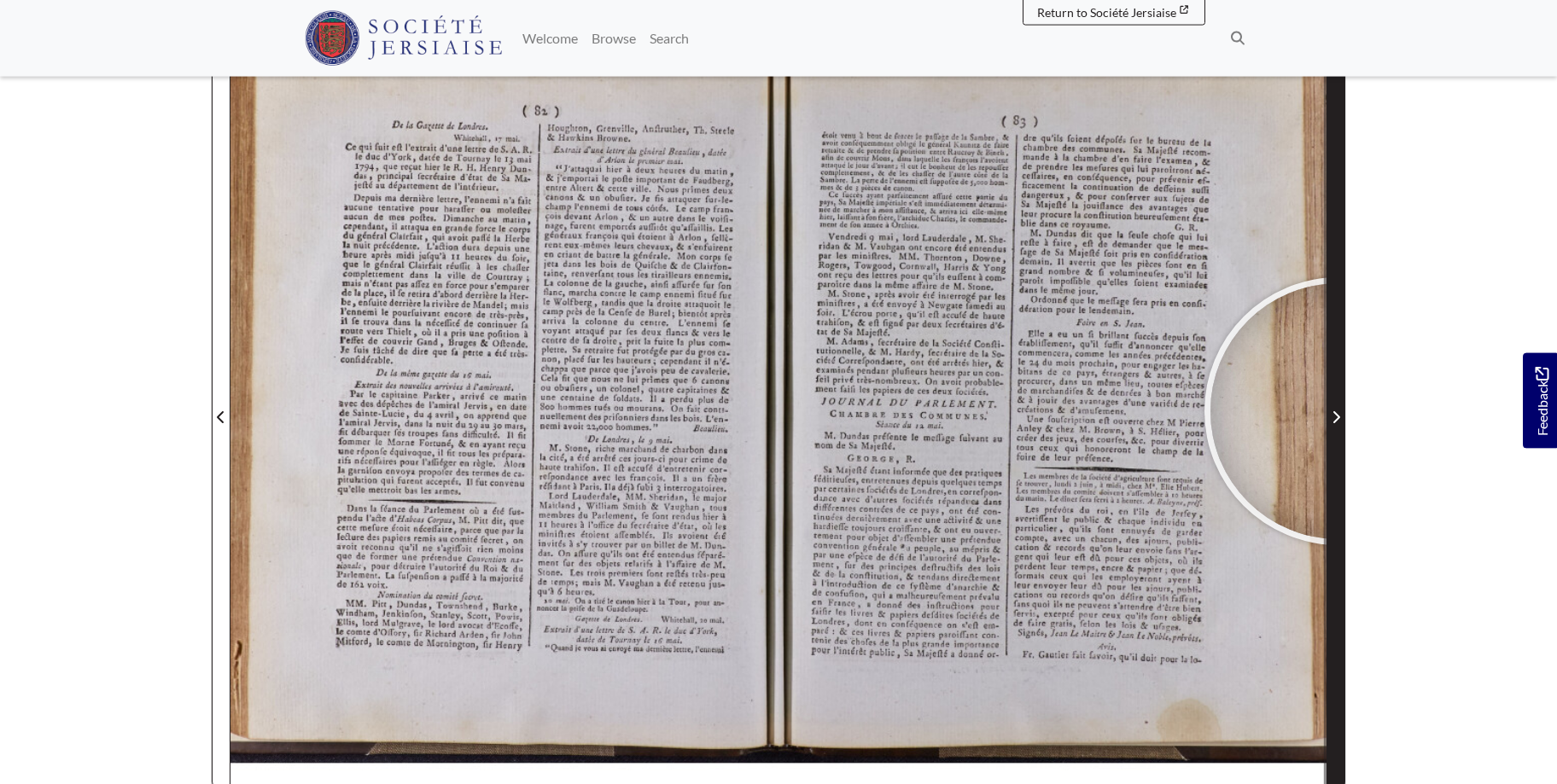
click at [1338, 411] on icon "Next Page" at bounding box center [1335, 417] width 8 height 14
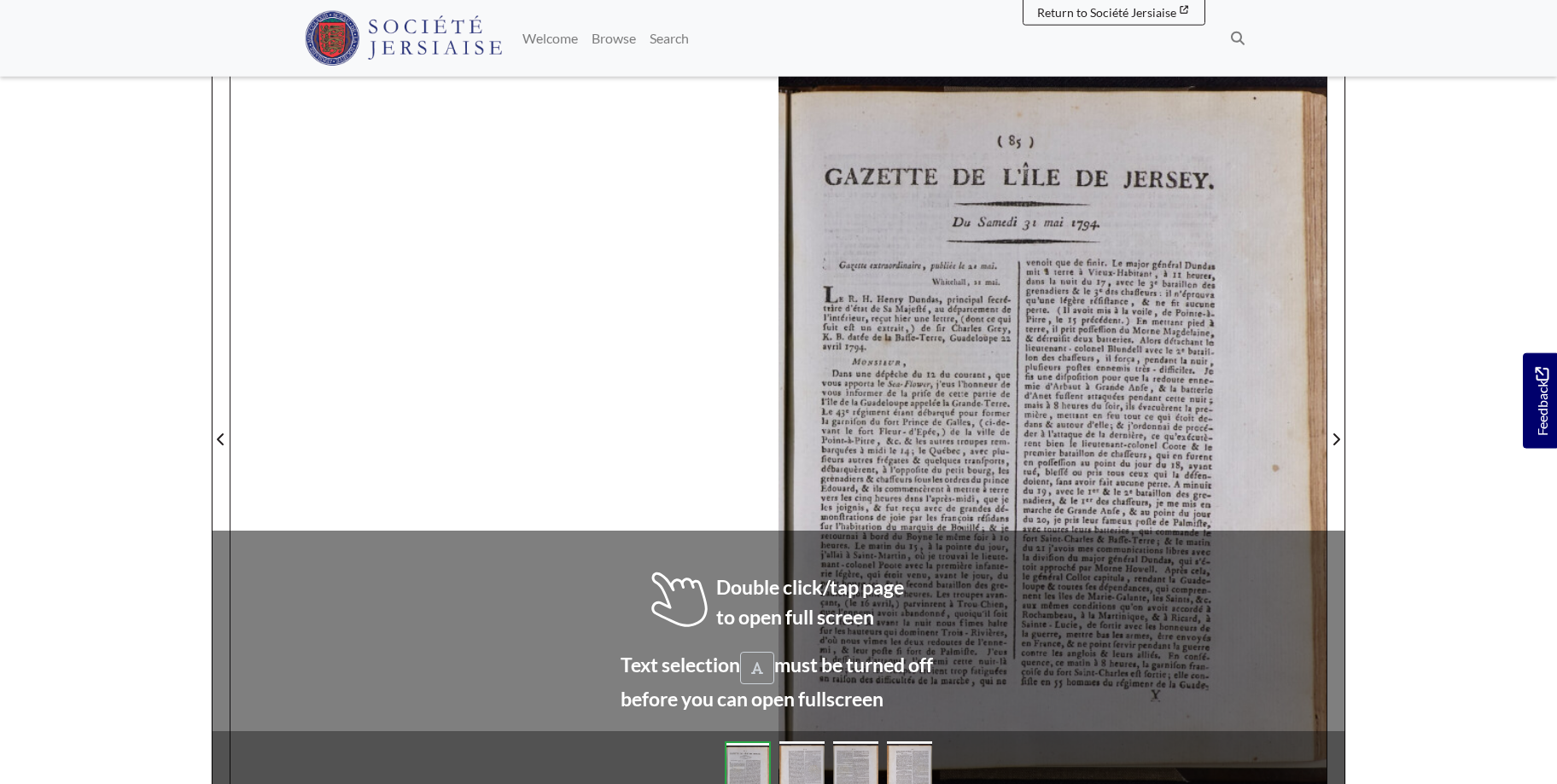
scroll to position [238, 0]
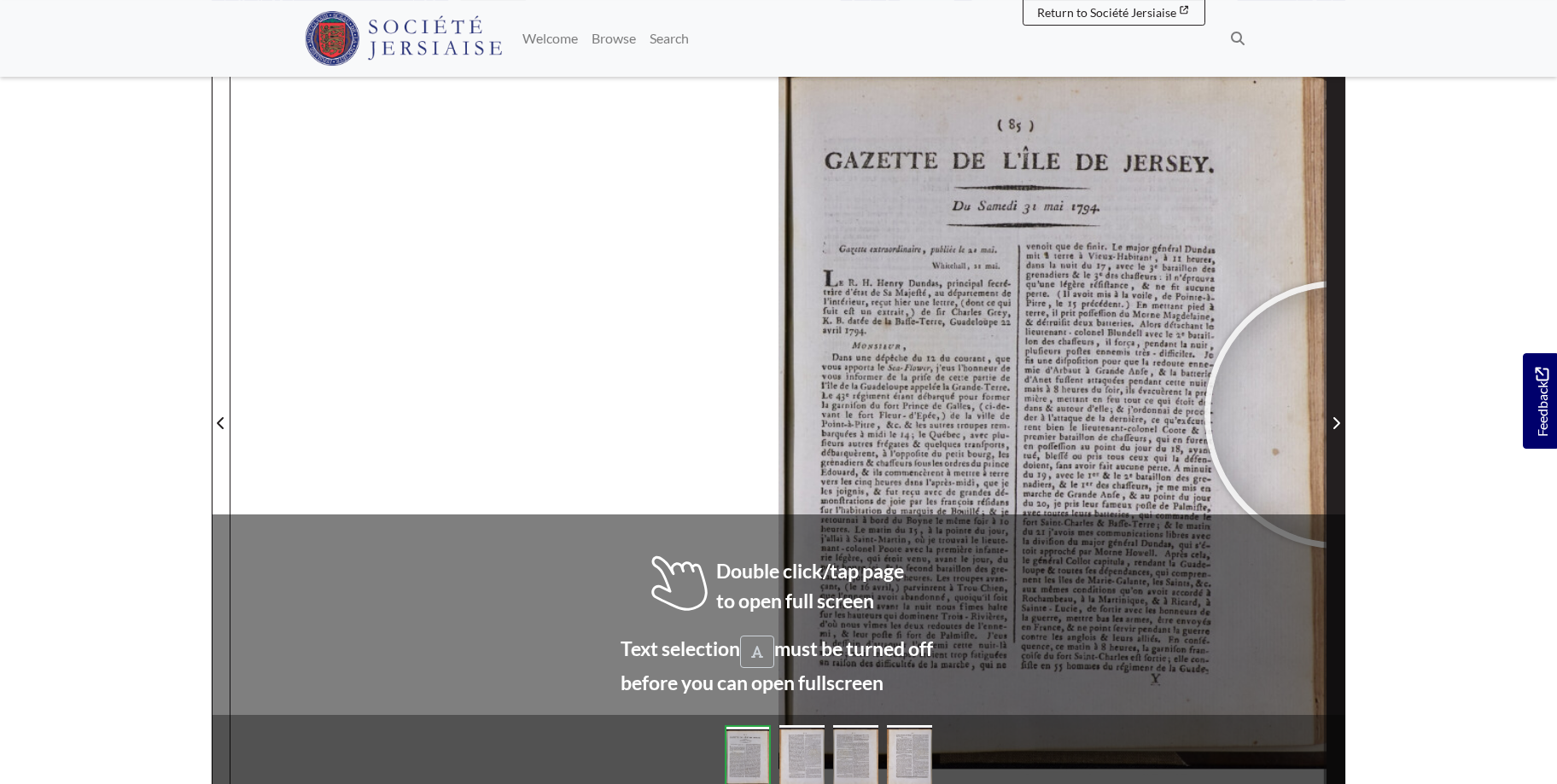
click at [1338, 415] on span "Next Page" at bounding box center [1335, 423] width 17 height 21
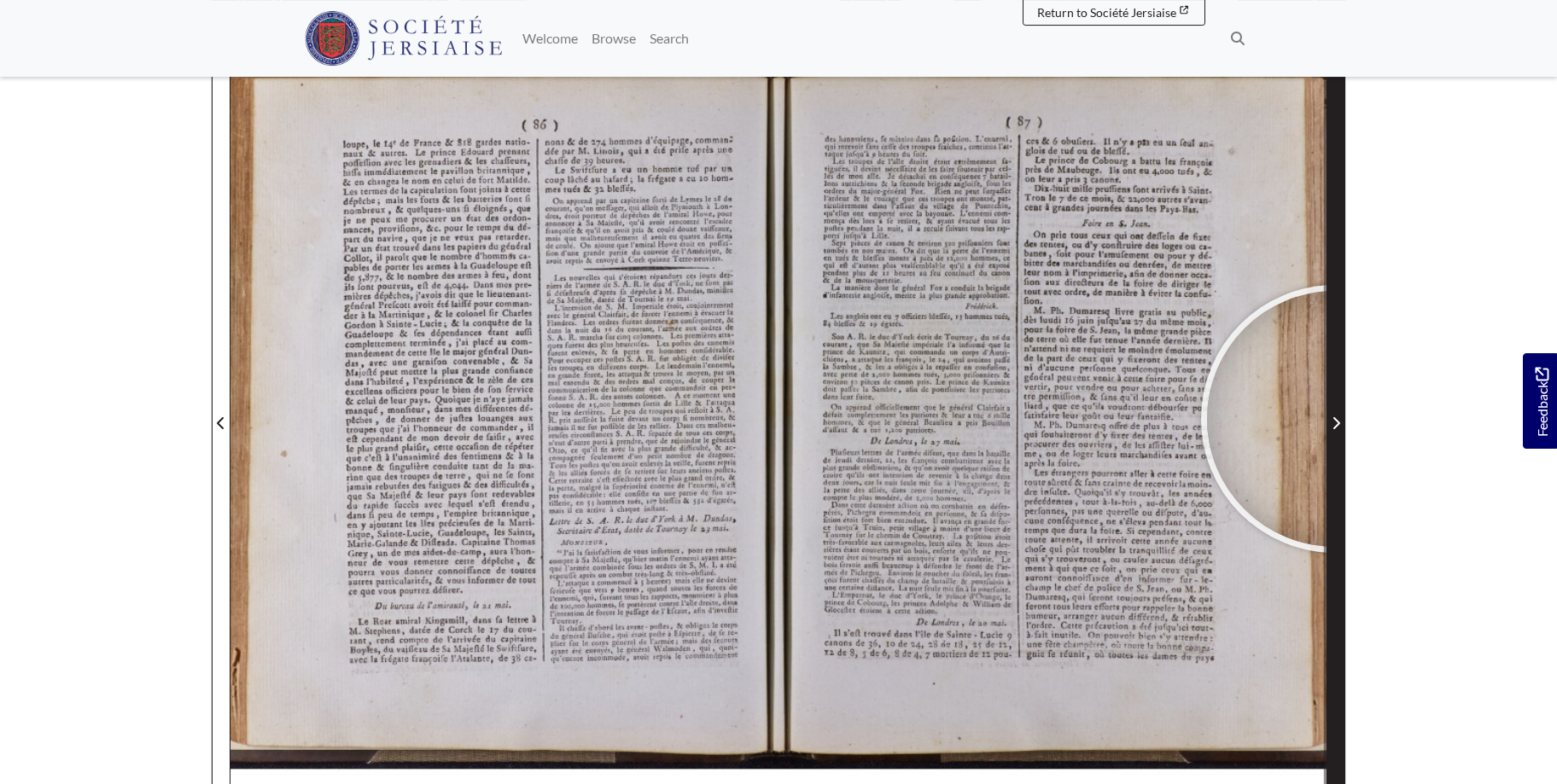
click at [1334, 419] on icon "Next Page" at bounding box center [1335, 423] width 7 height 12
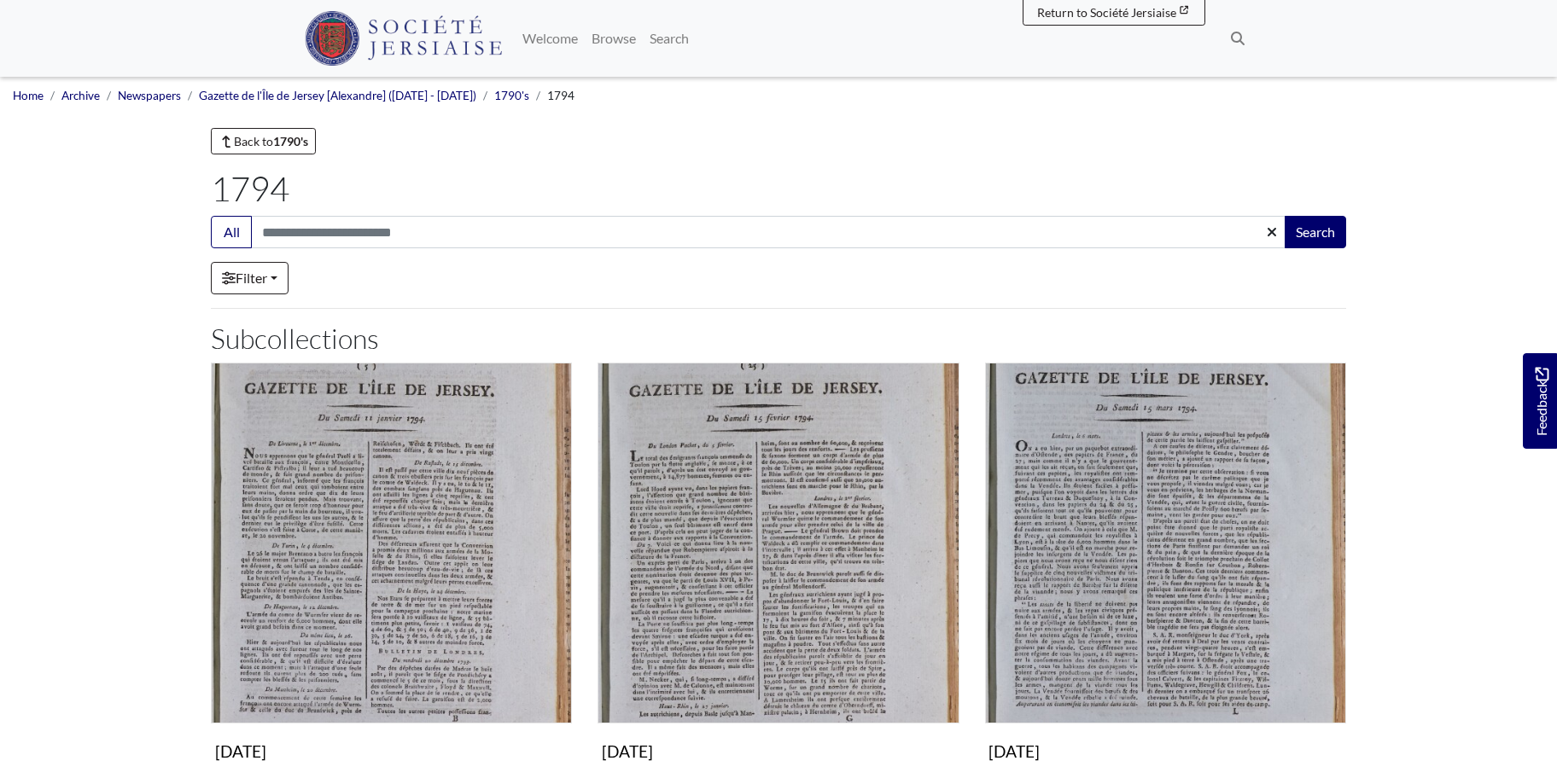
scroll to position [609, 0]
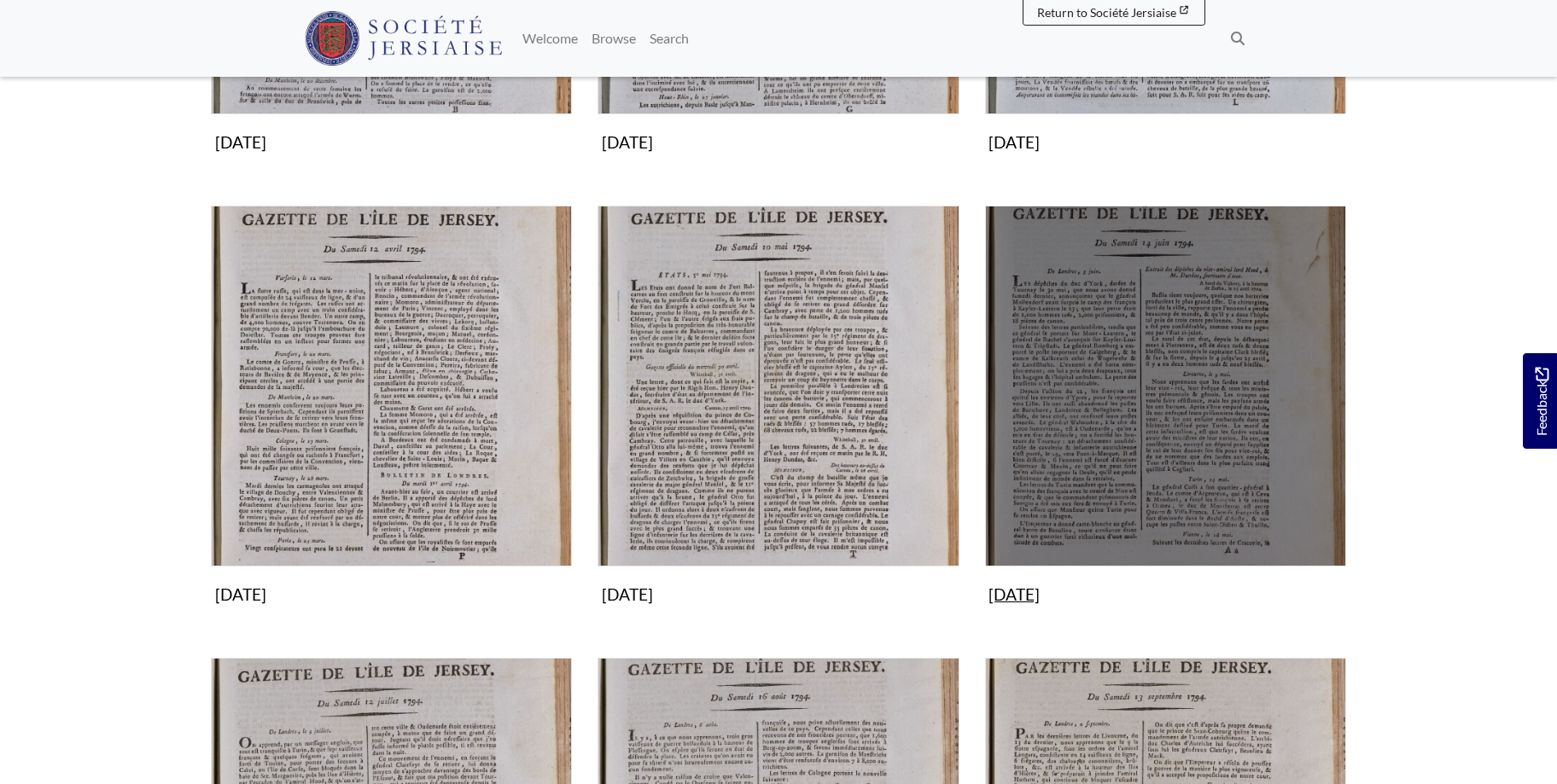
click at [1177, 388] on img "Subcollection" at bounding box center [1165, 386] width 361 height 361
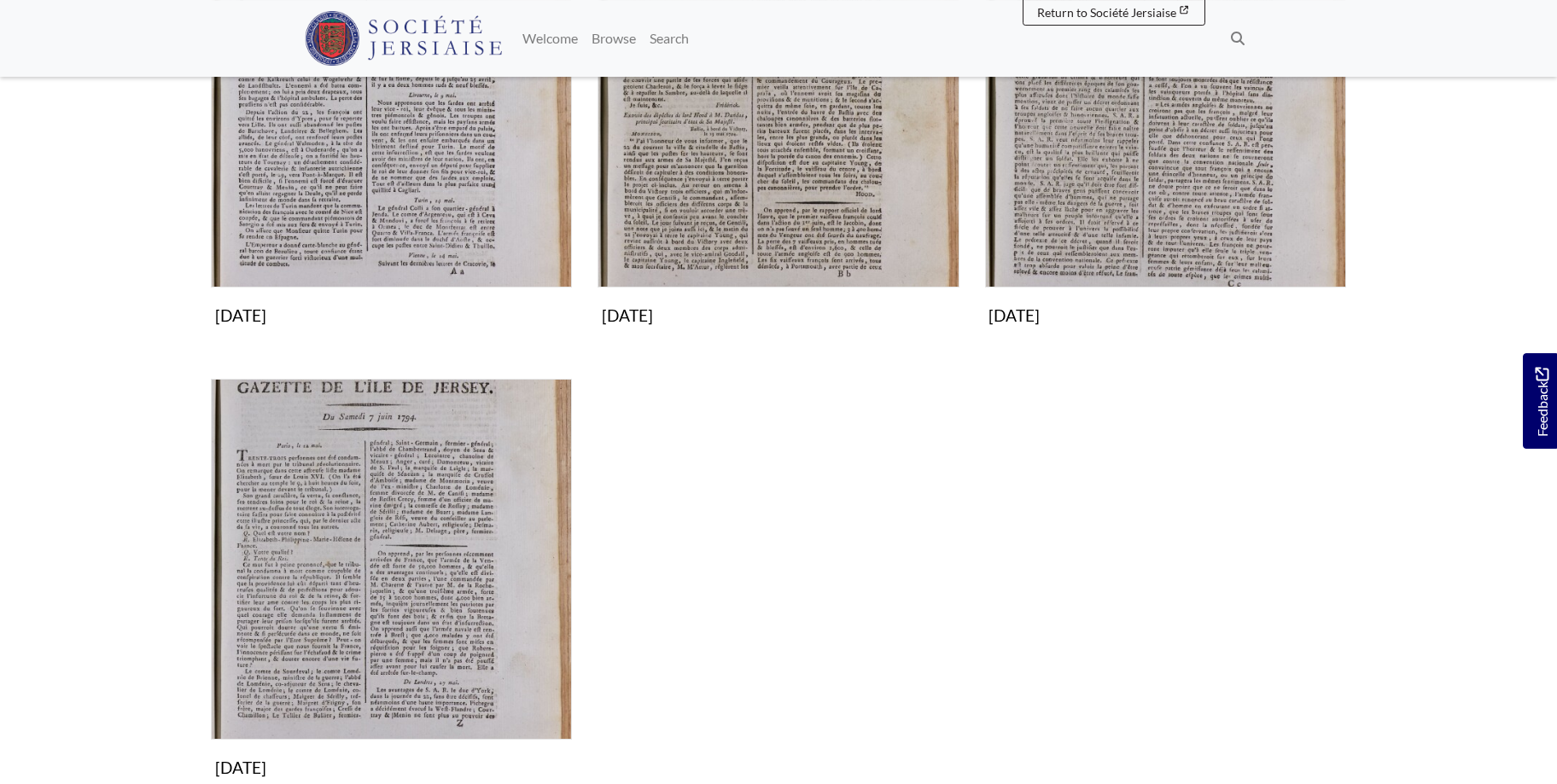
scroll to position [453, 0]
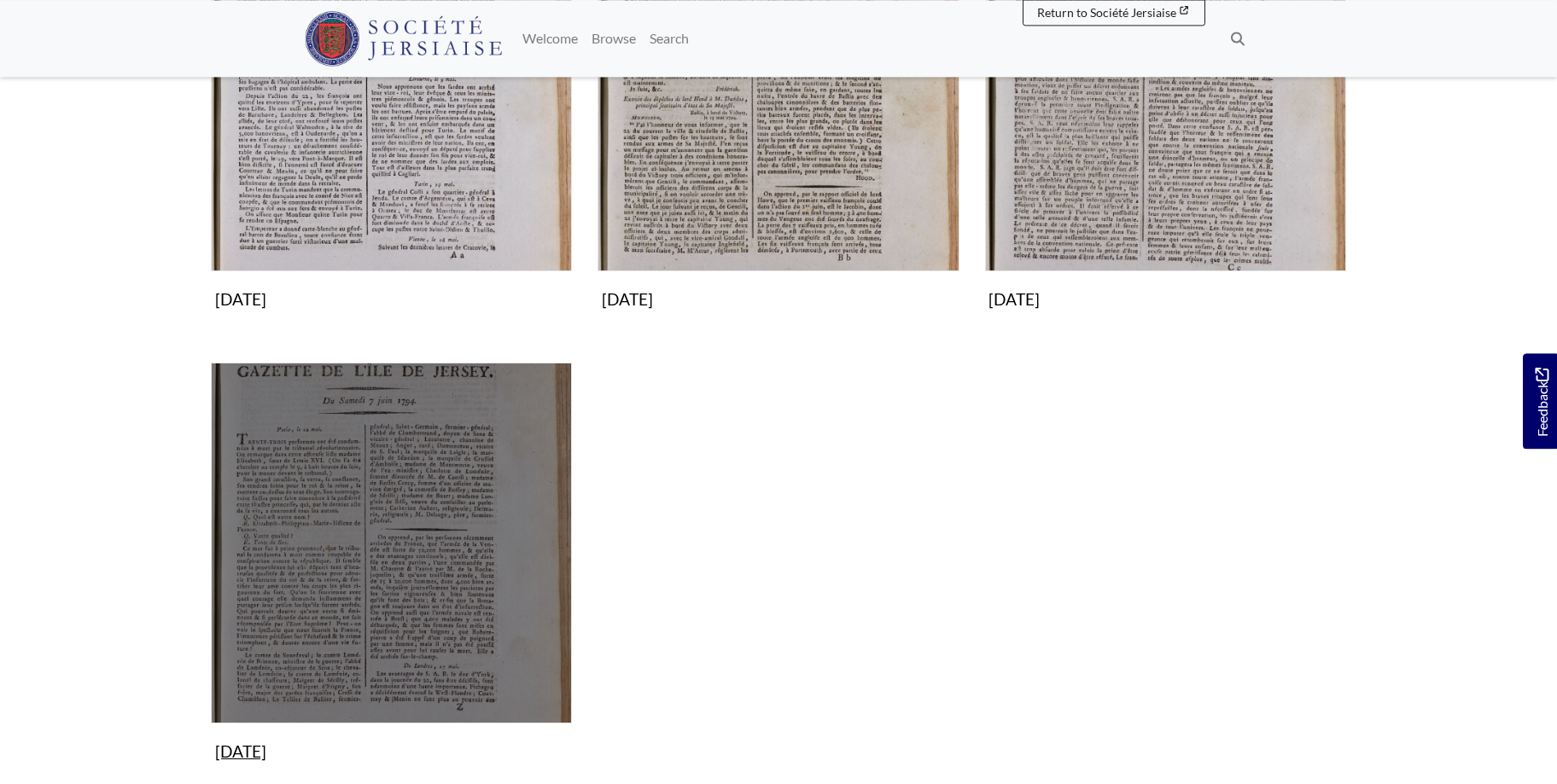
click at [439, 470] on img "Subcollection" at bounding box center [391, 543] width 361 height 361
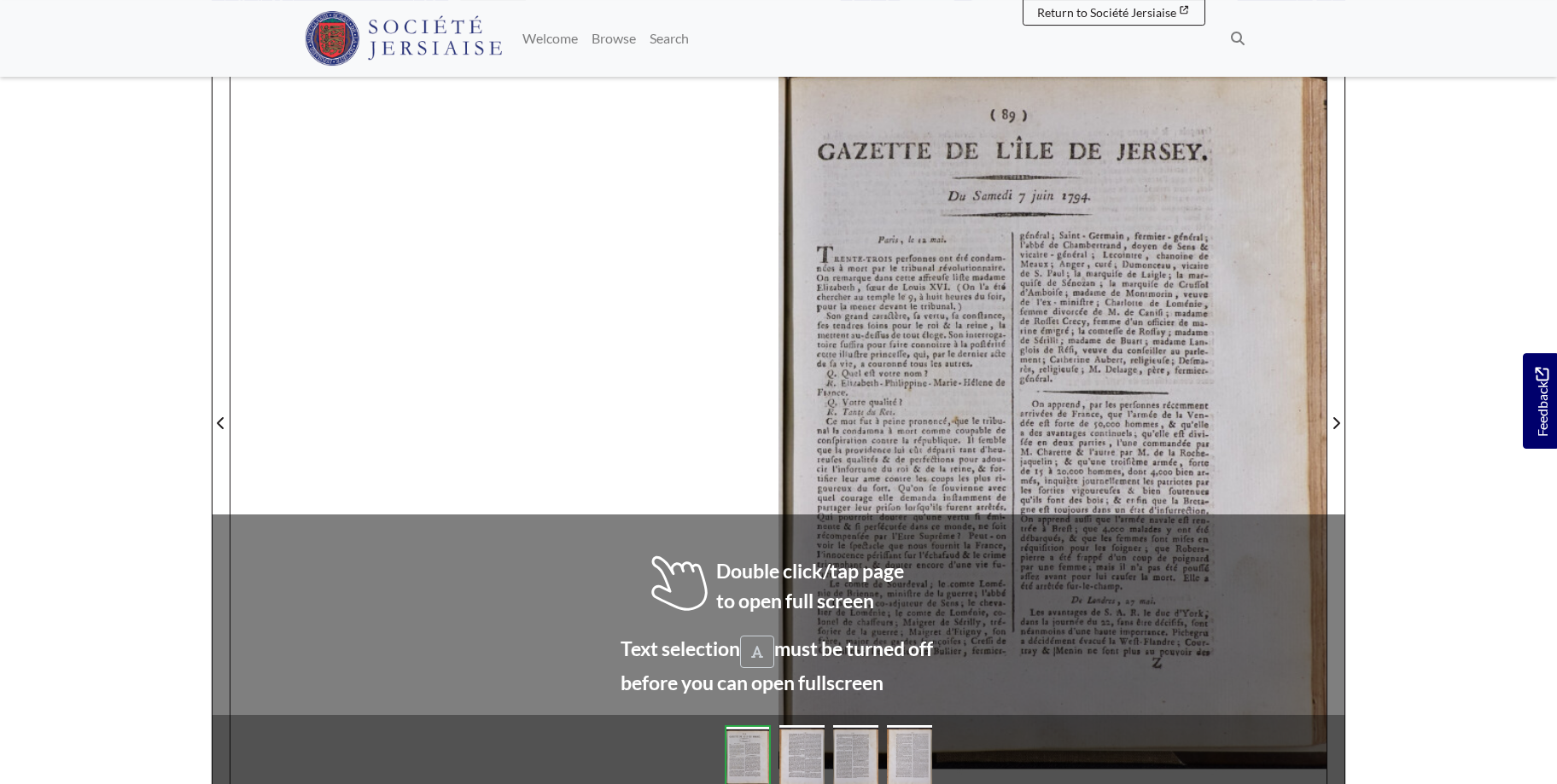
scroll to position [261, 0]
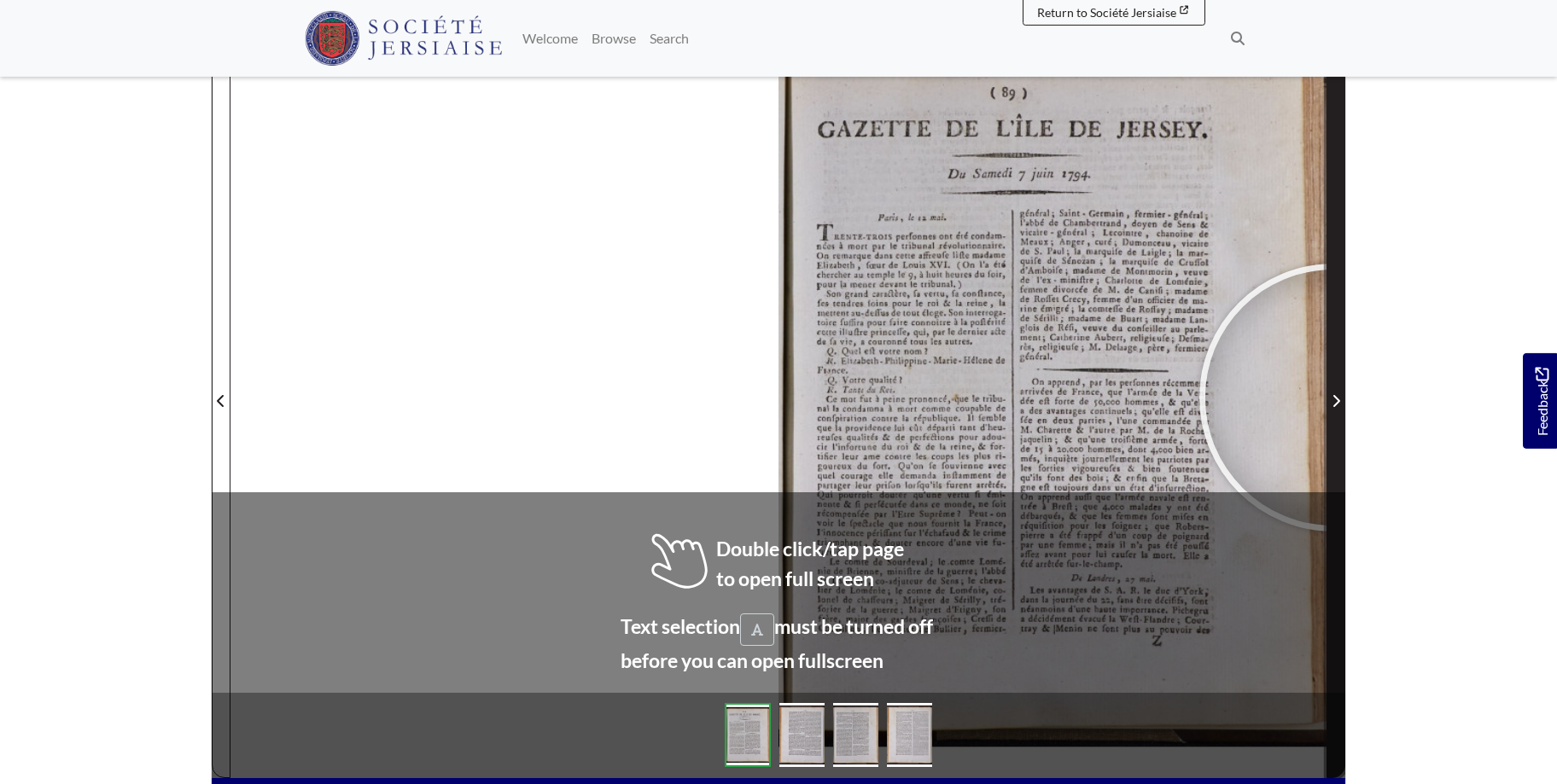
click at [1333, 397] on icon "Next Page" at bounding box center [1335, 401] width 8 height 14
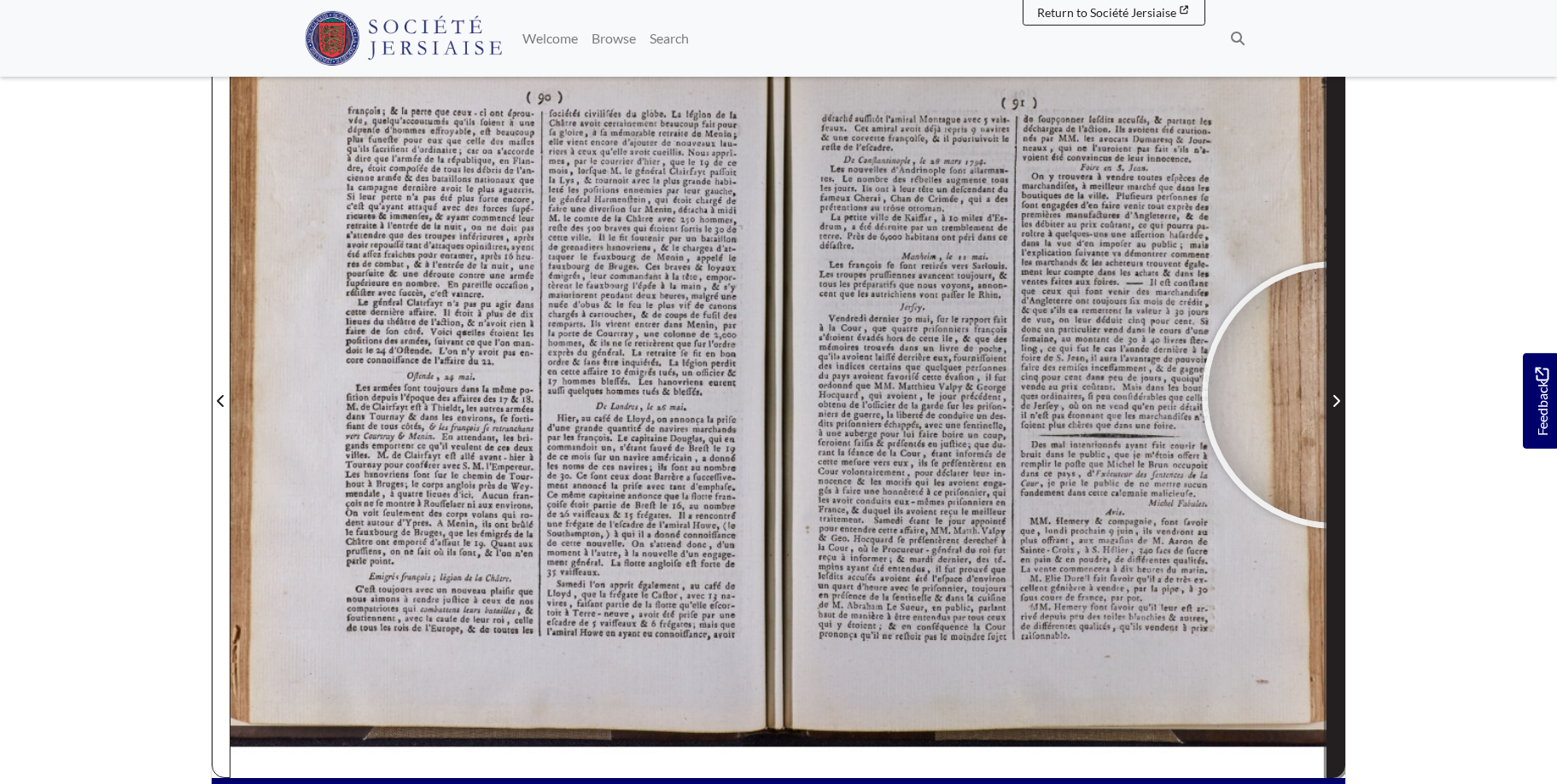
click at [1335, 395] on icon "Next Page" at bounding box center [1335, 401] width 8 height 14
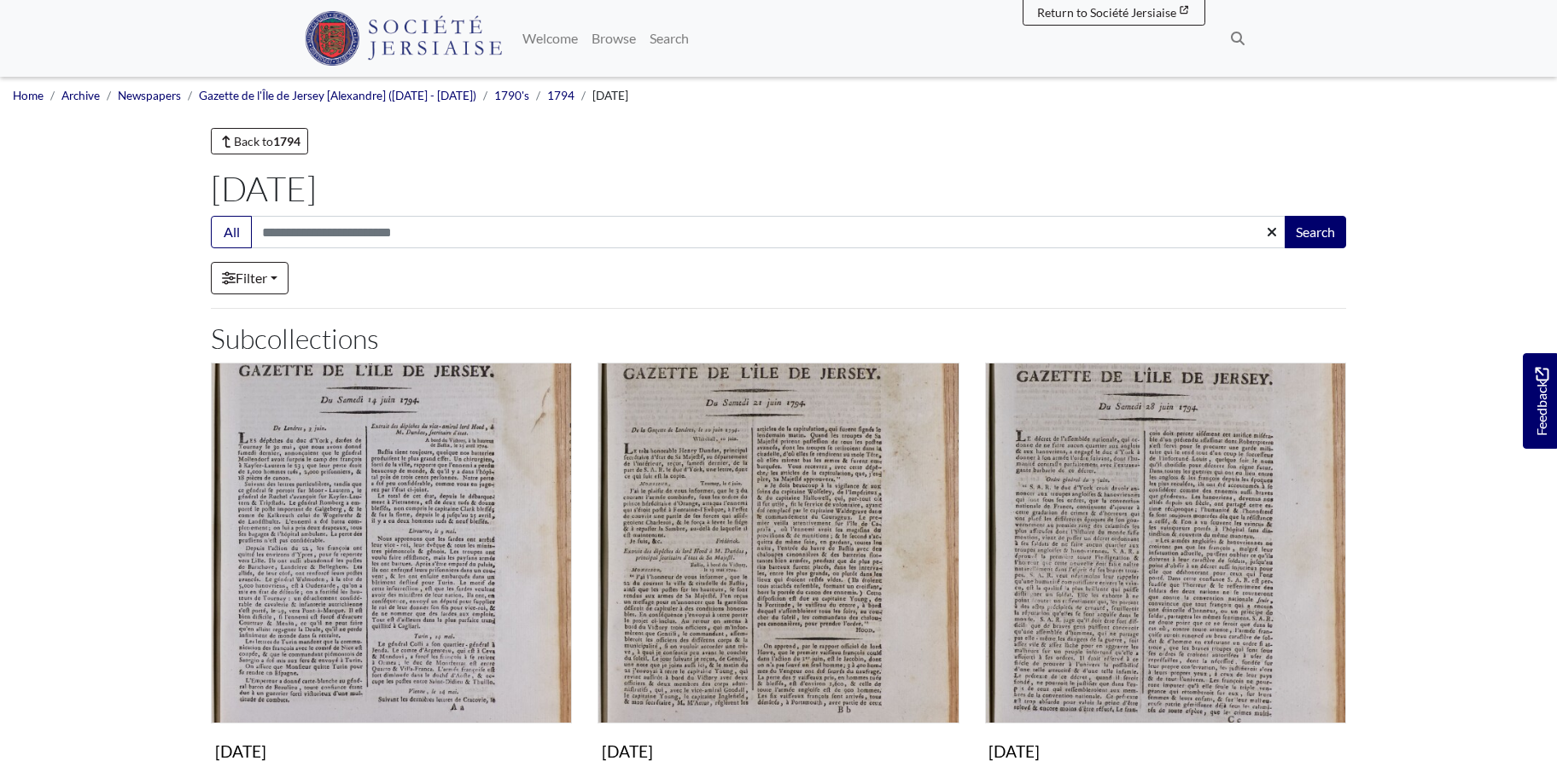
scroll to position [452, 0]
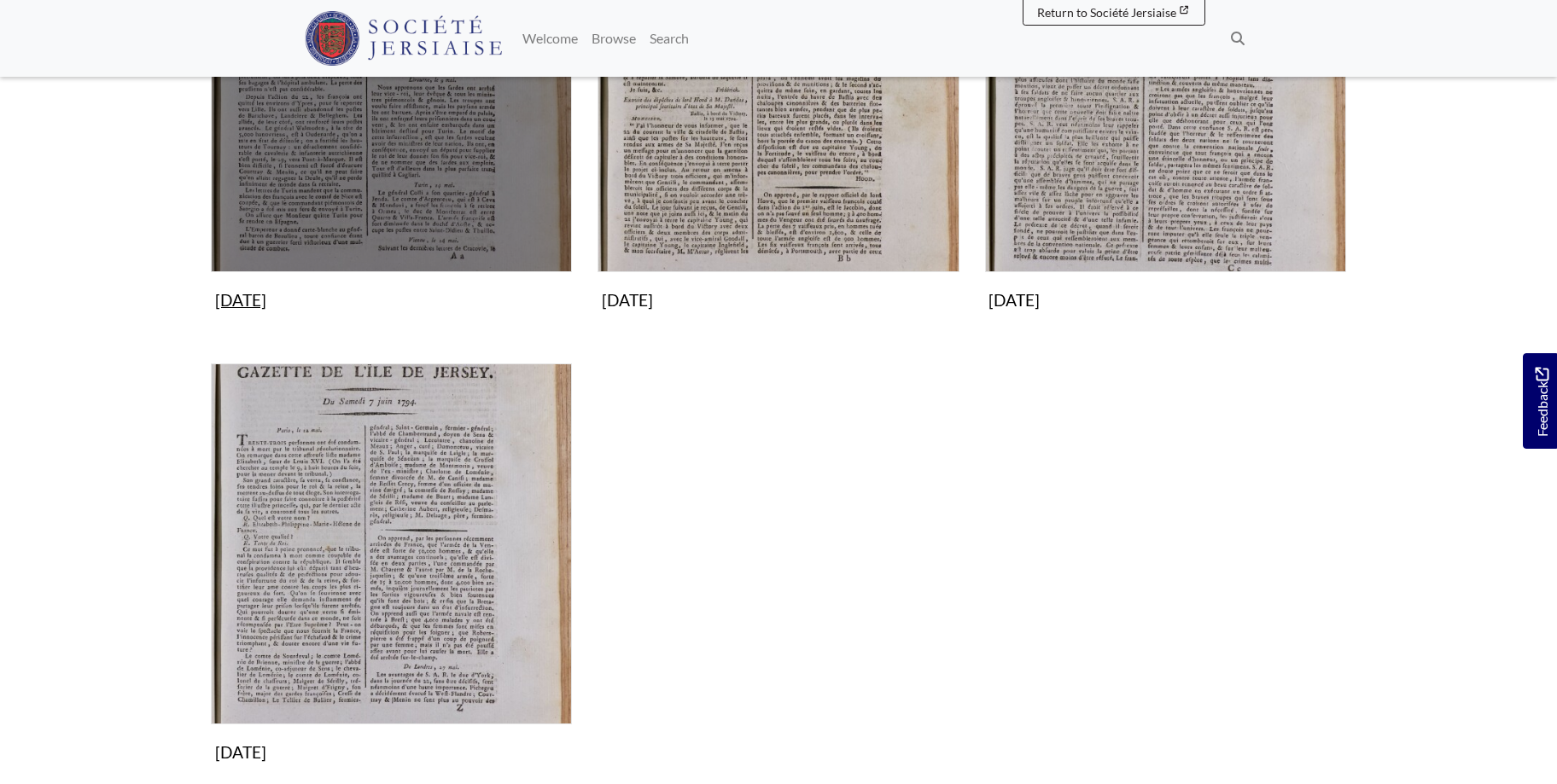
click at [348, 143] on img "Subcollection" at bounding box center [391, 91] width 361 height 361
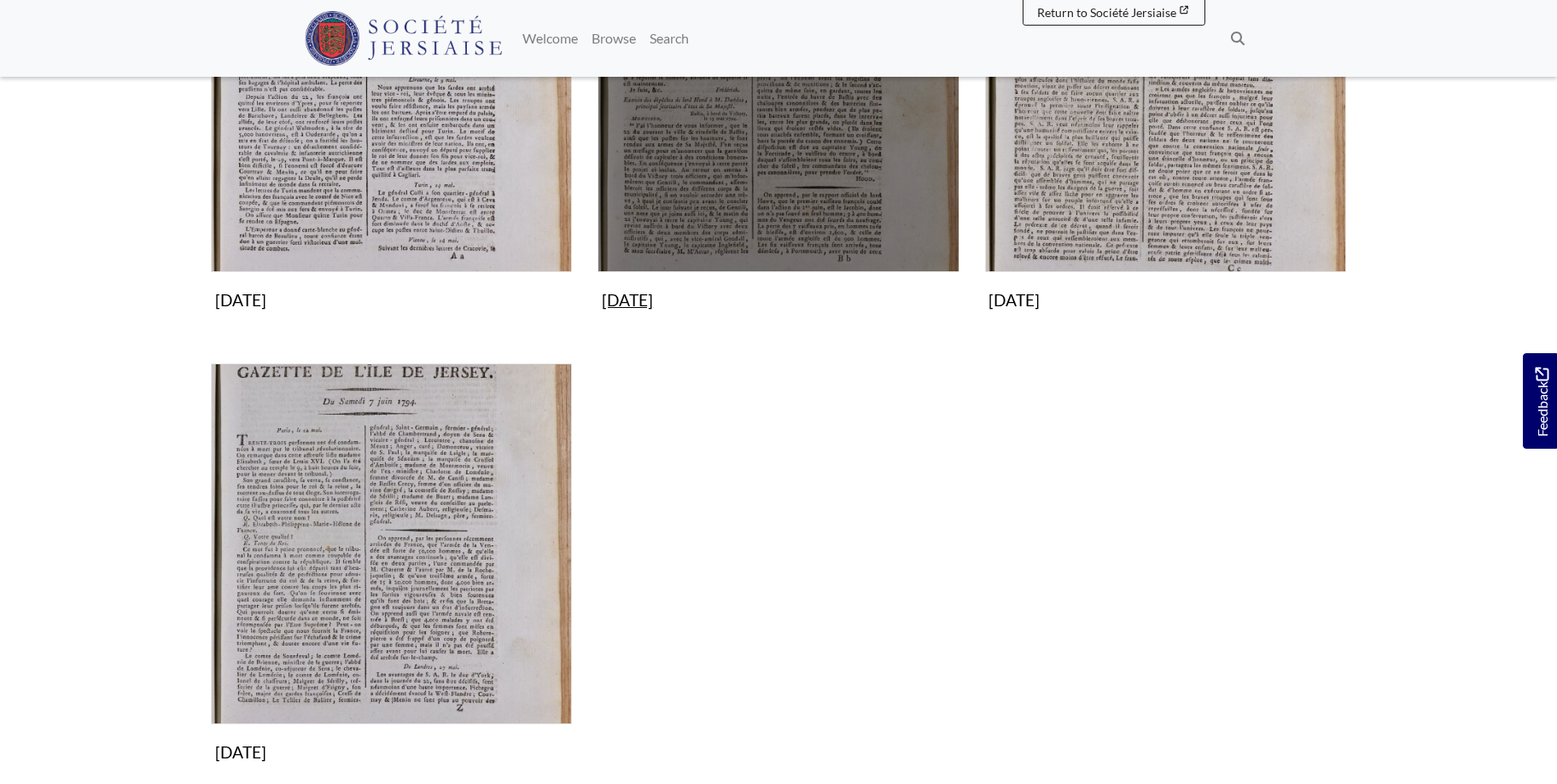
click at [799, 115] on img "Subcollection" at bounding box center [778, 91] width 361 height 361
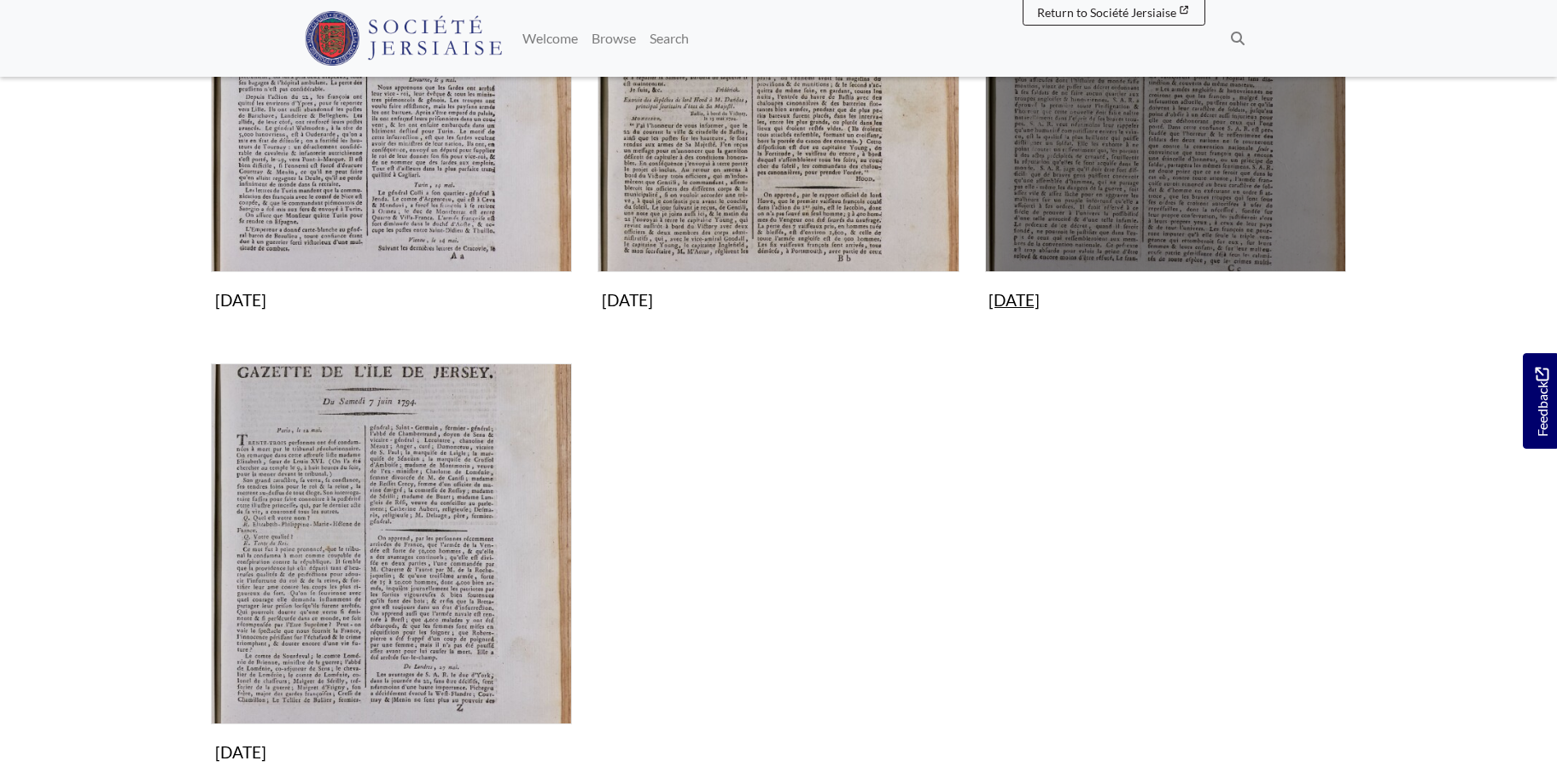
click at [1181, 150] on img "Subcollection" at bounding box center [1165, 91] width 361 height 361
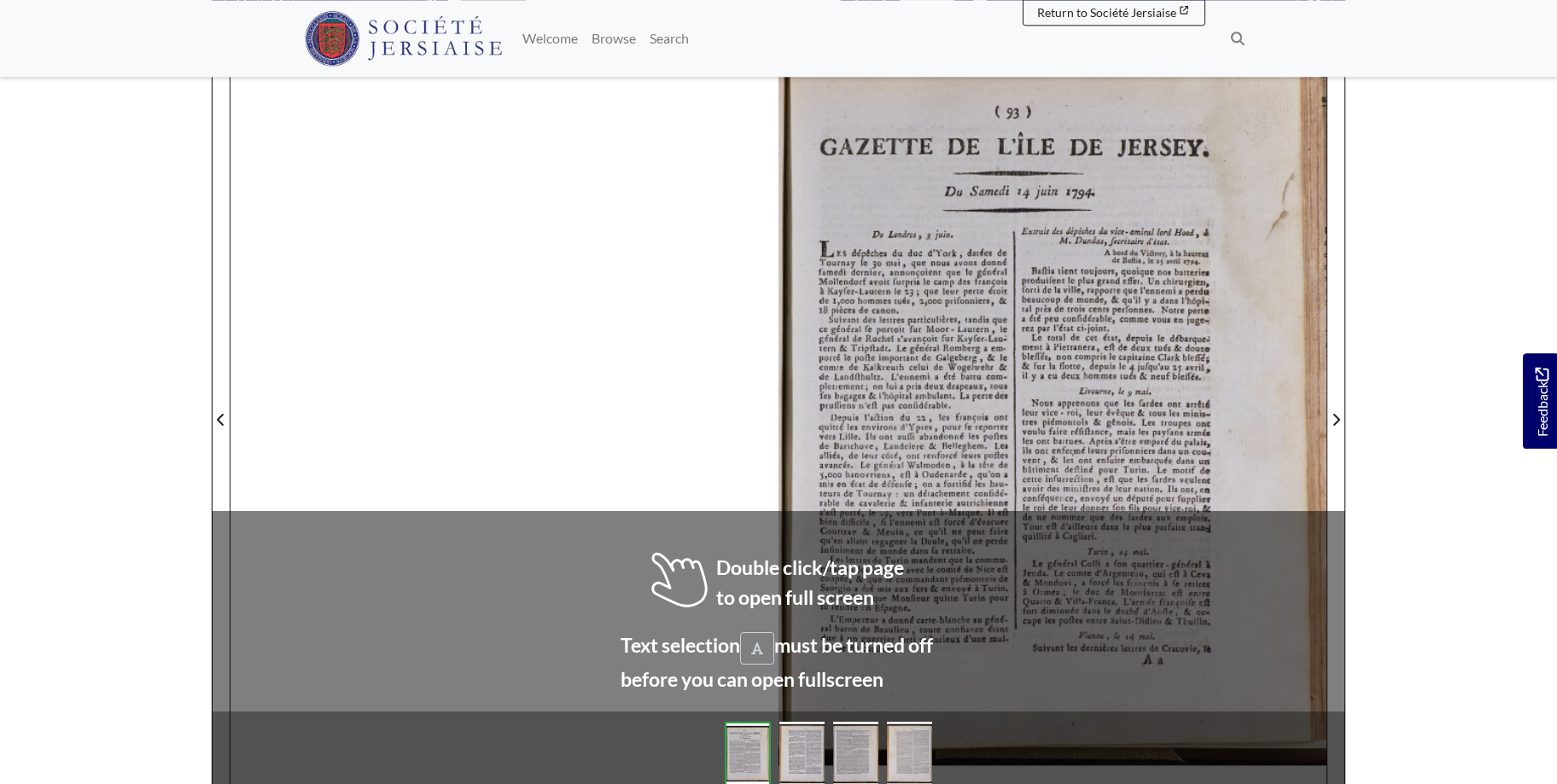
scroll to position [245, 0]
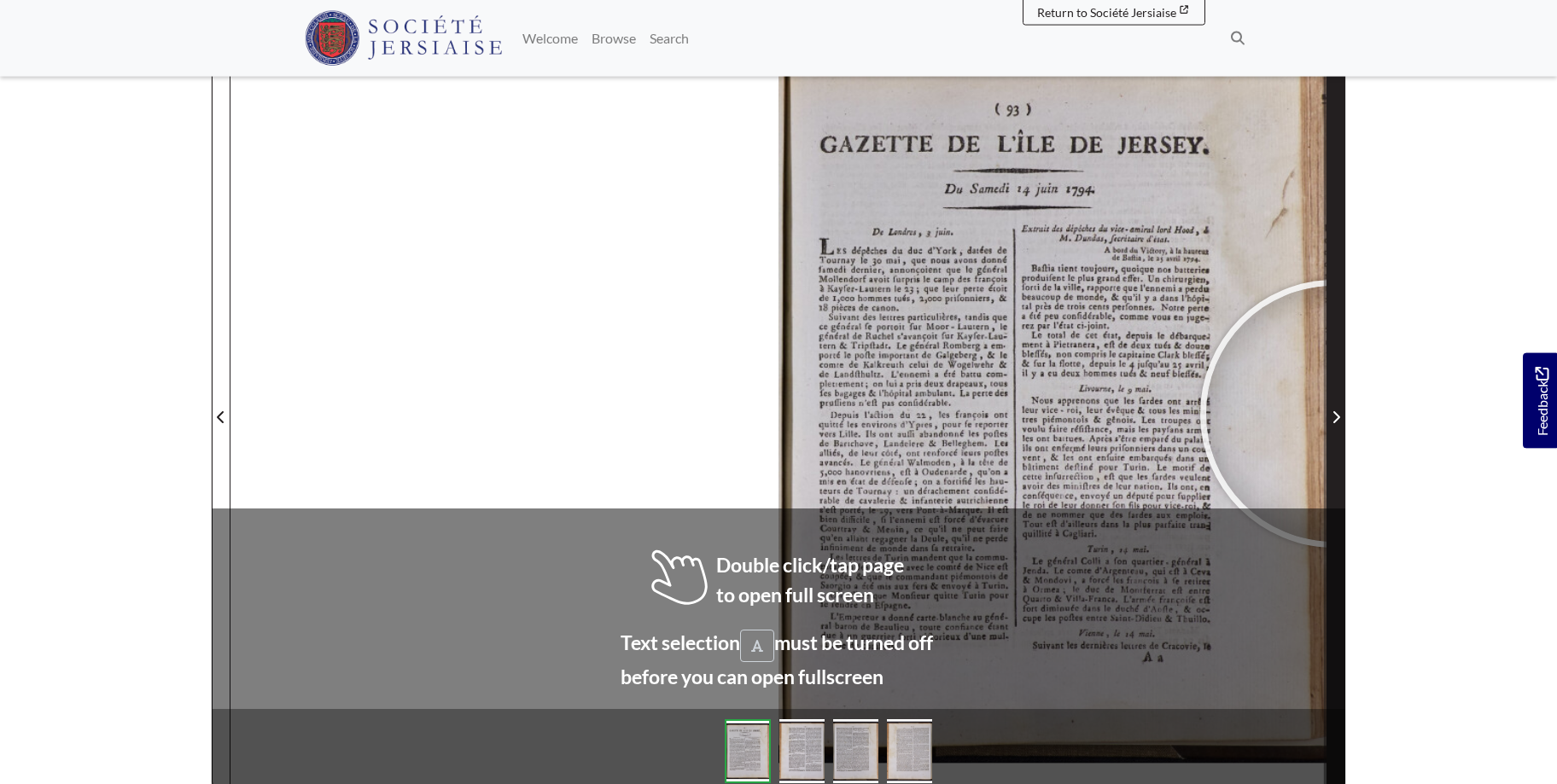
click at [1333, 414] on icon "Next Page" at bounding box center [1335, 417] width 8 height 14
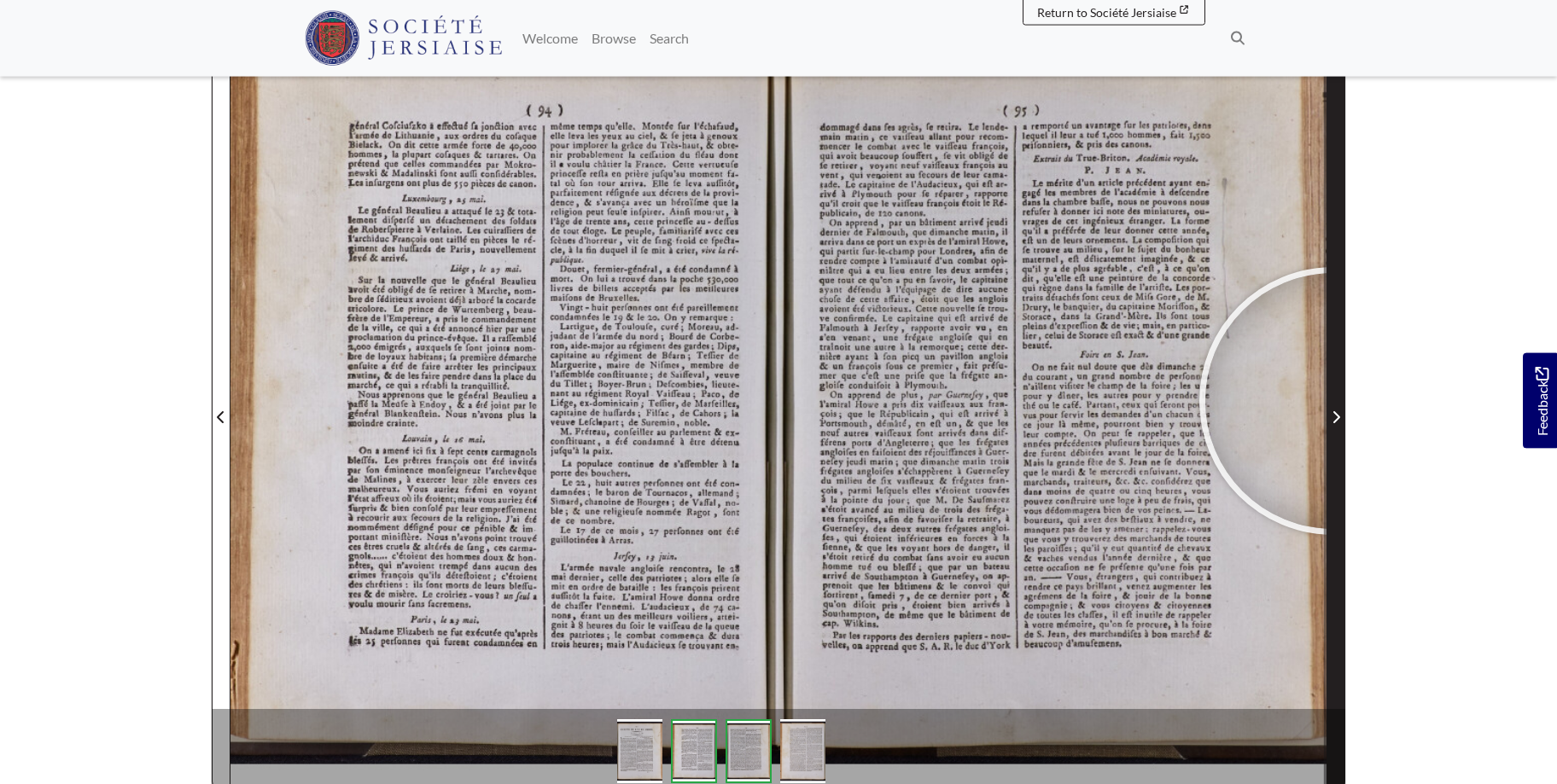
click at [1333, 401] on span "Next Page" at bounding box center [1335, 407] width 17 height 773
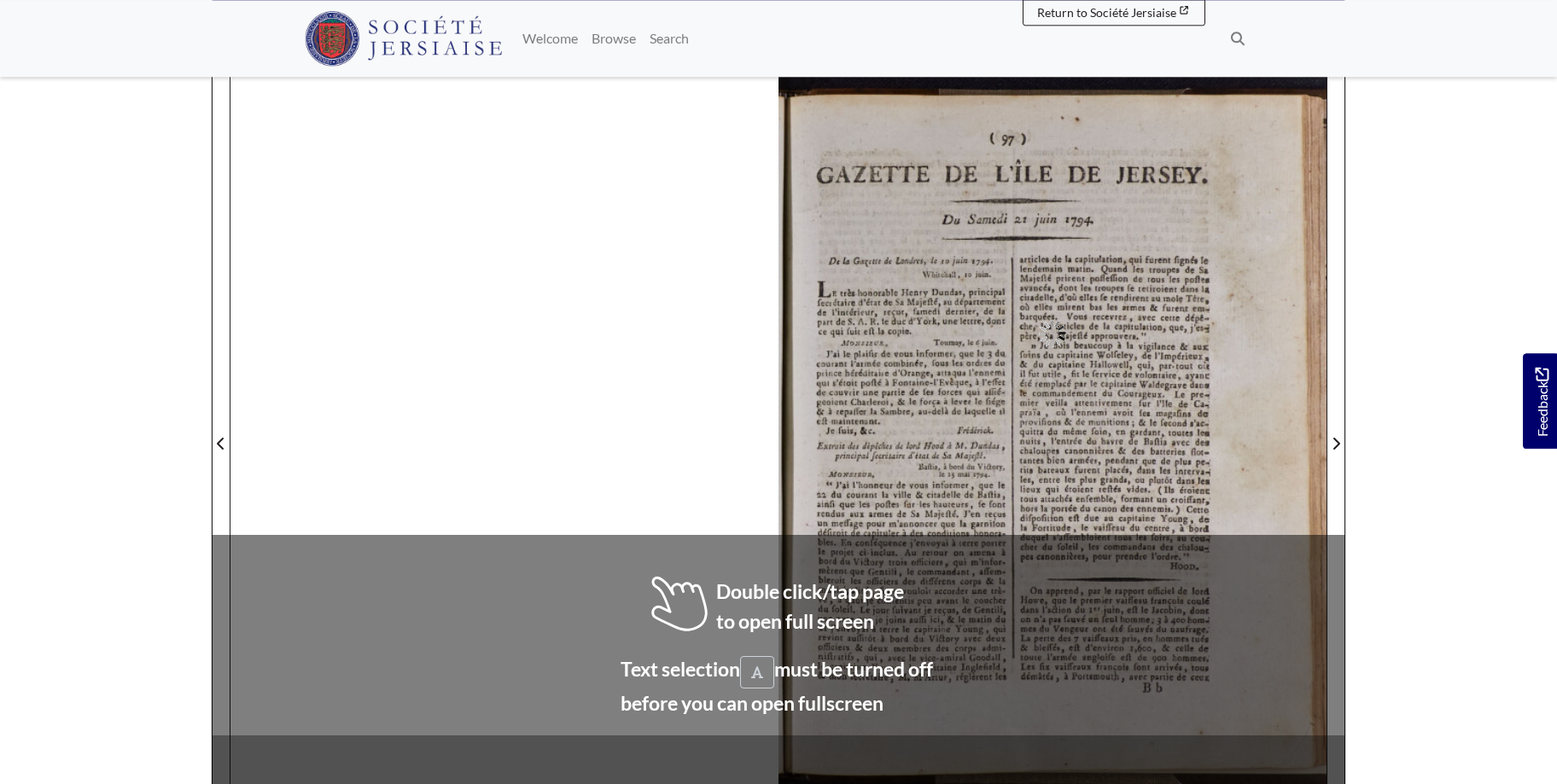
scroll to position [228, 0]
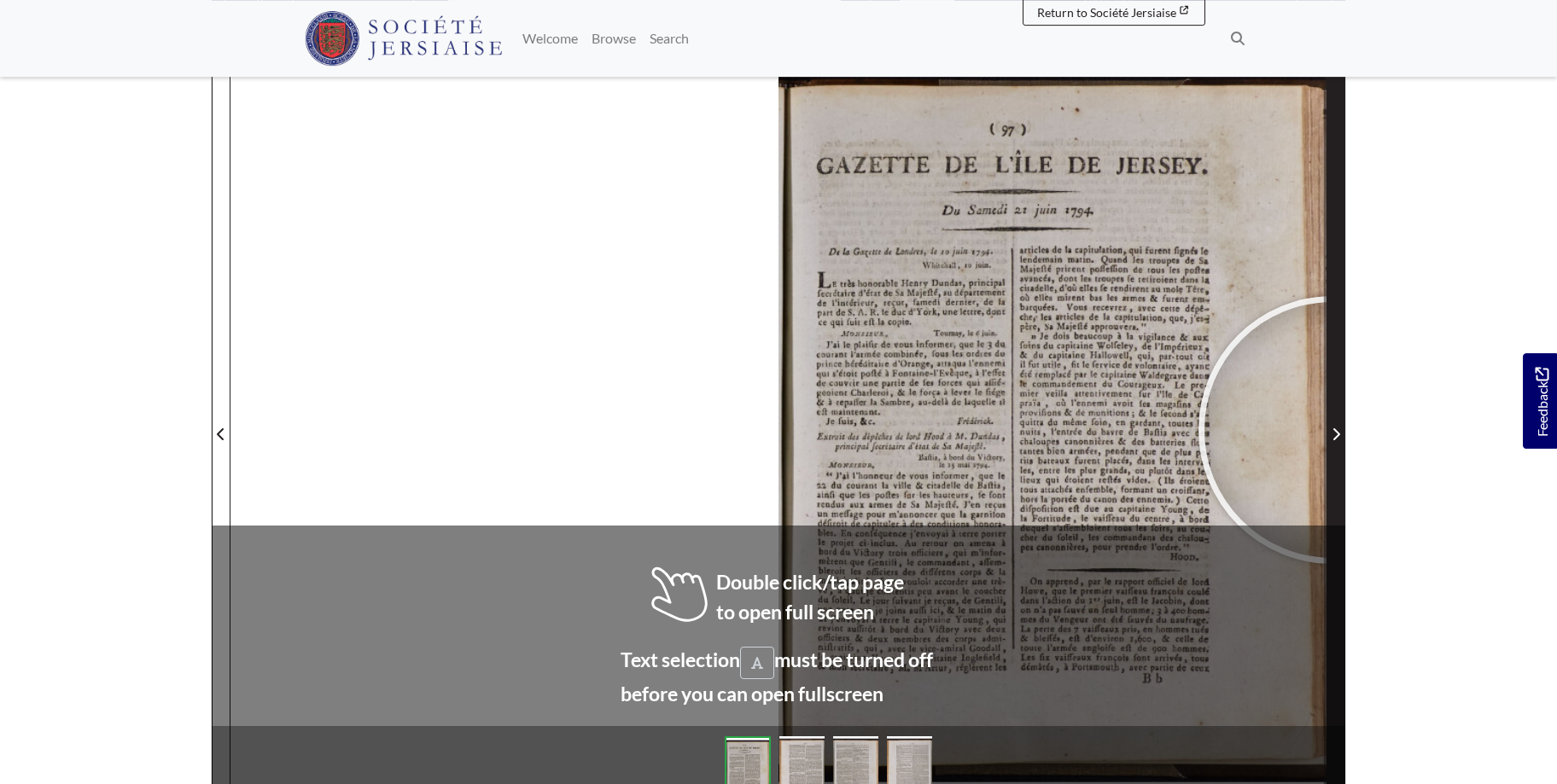
click at [1333, 430] on icon "Next Page" at bounding box center [1335, 434] width 8 height 14
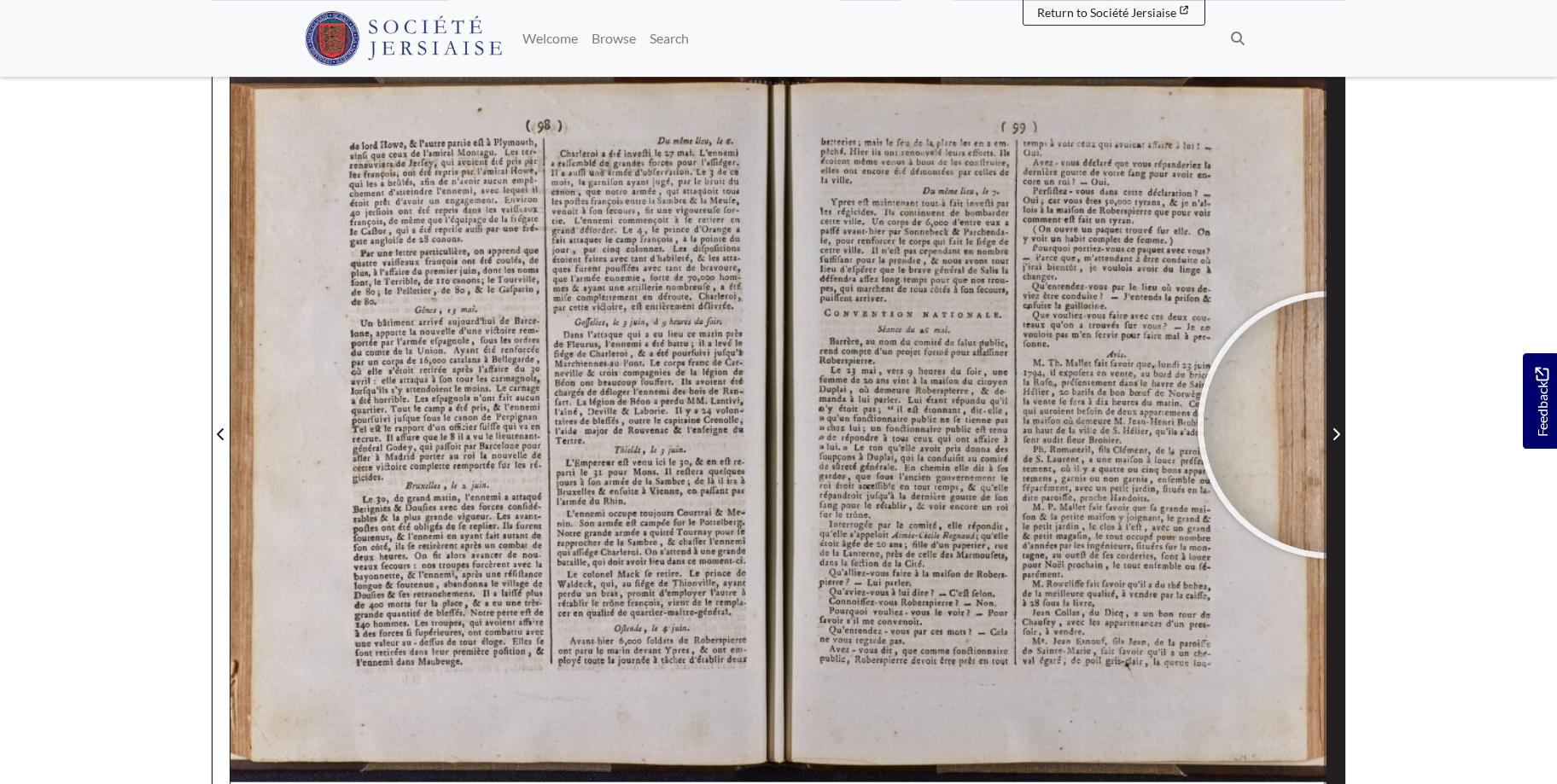
click at [1332, 425] on span "Next Page" at bounding box center [1335, 435] width 17 height 21
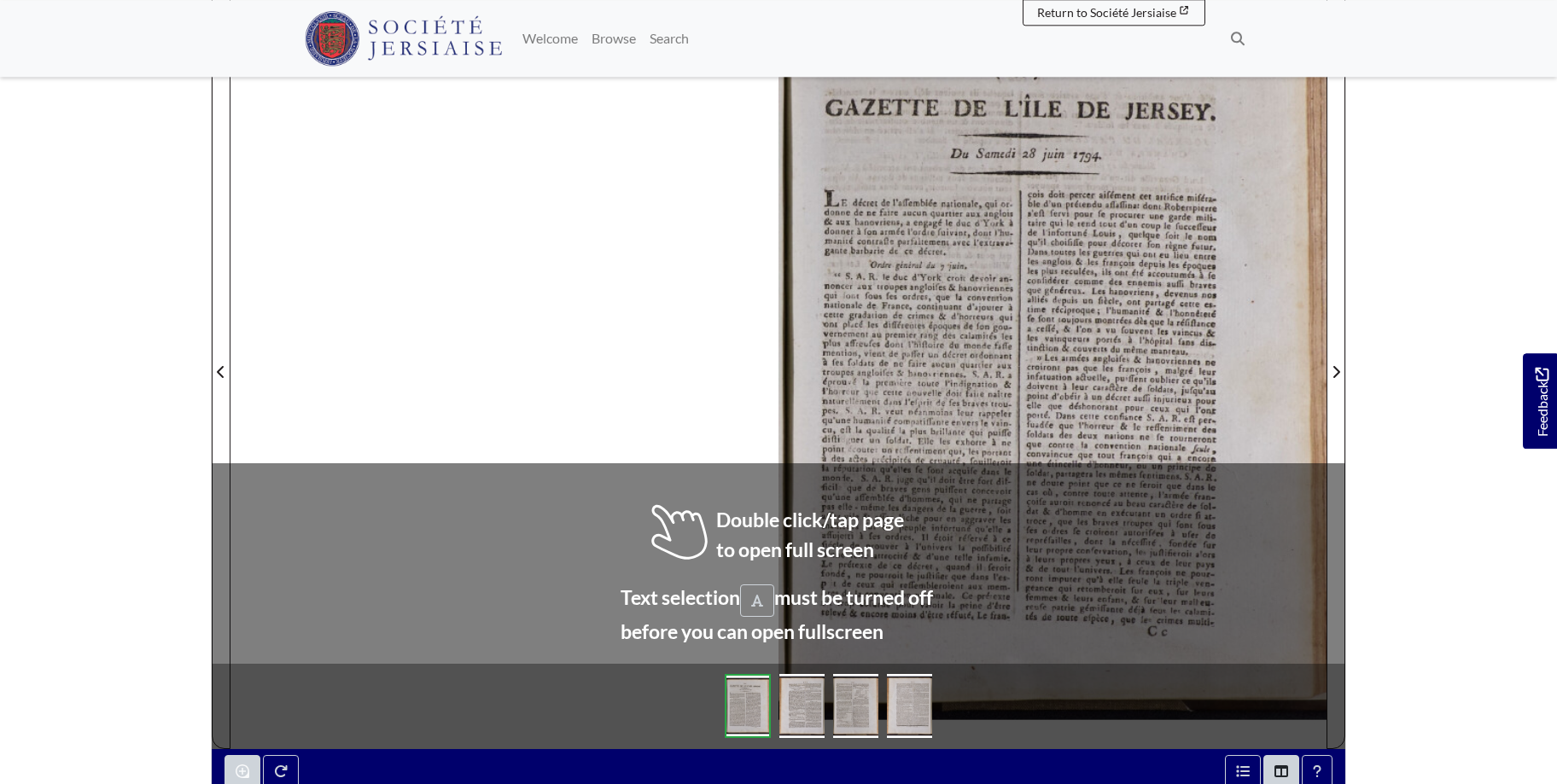
scroll to position [295, 0]
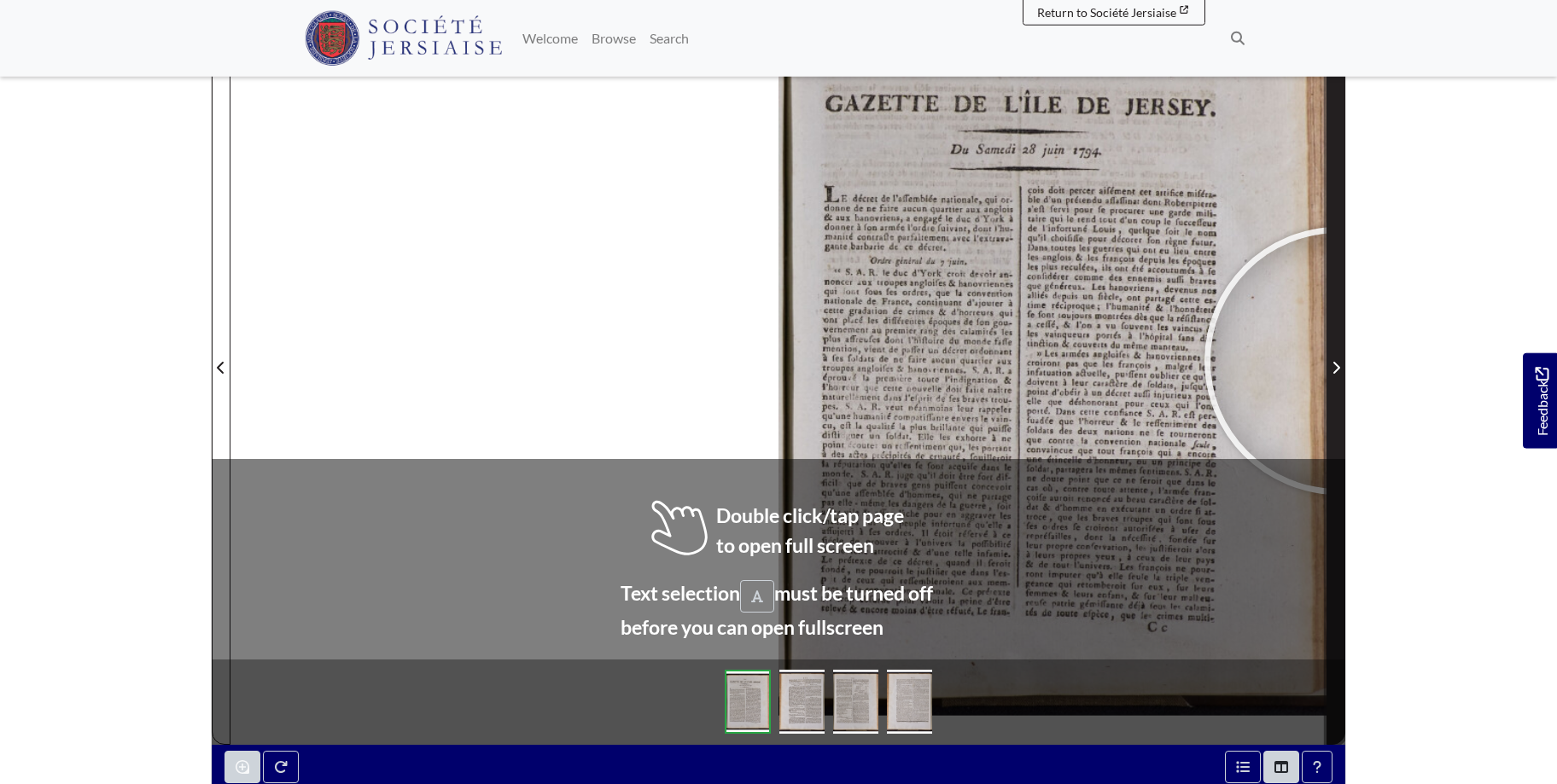
click at [1338, 361] on span "Next Page" at bounding box center [1335, 368] width 17 height 21
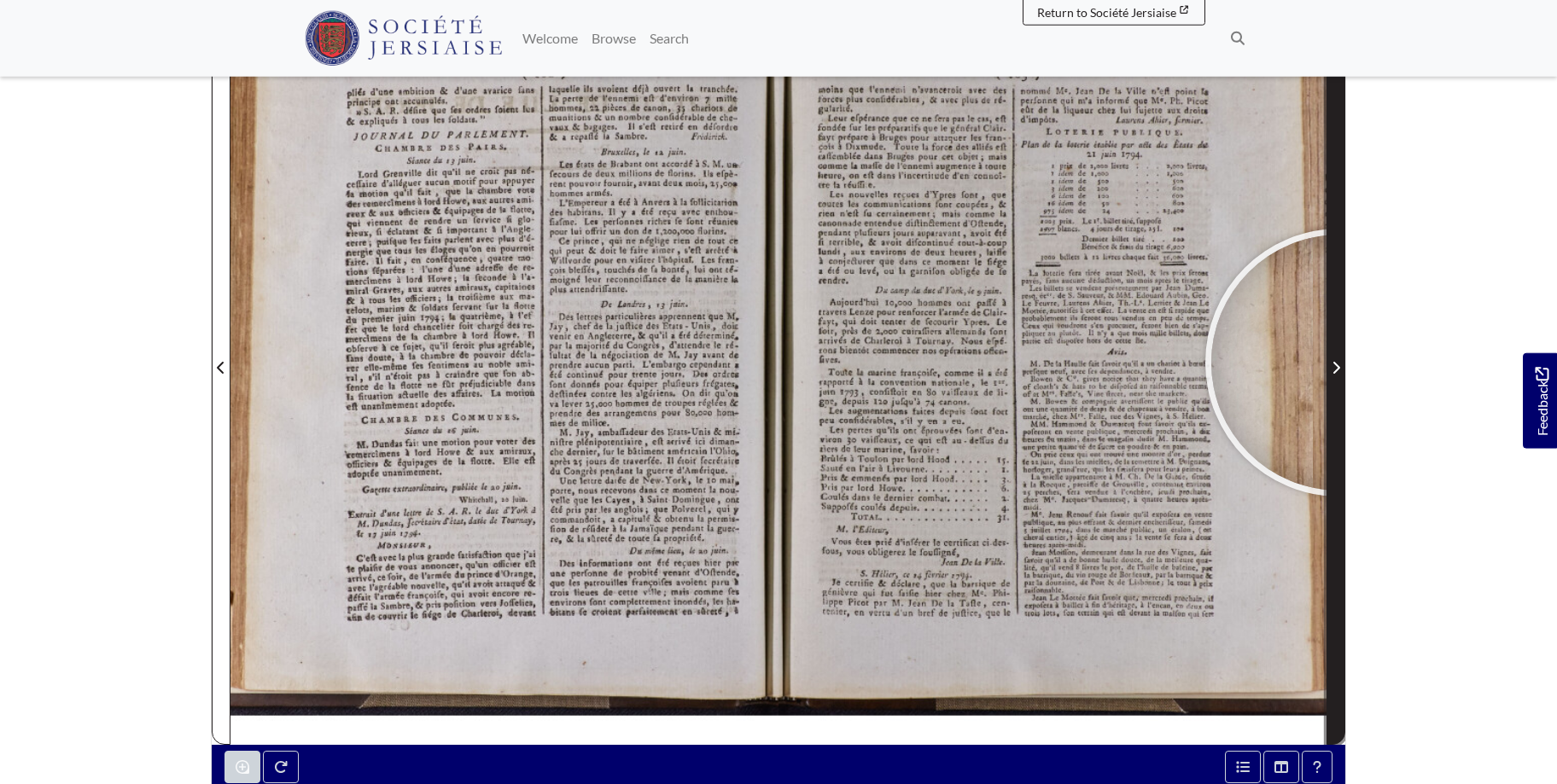
click at [1339, 361] on icon "Next Page" at bounding box center [1335, 367] width 8 height 14
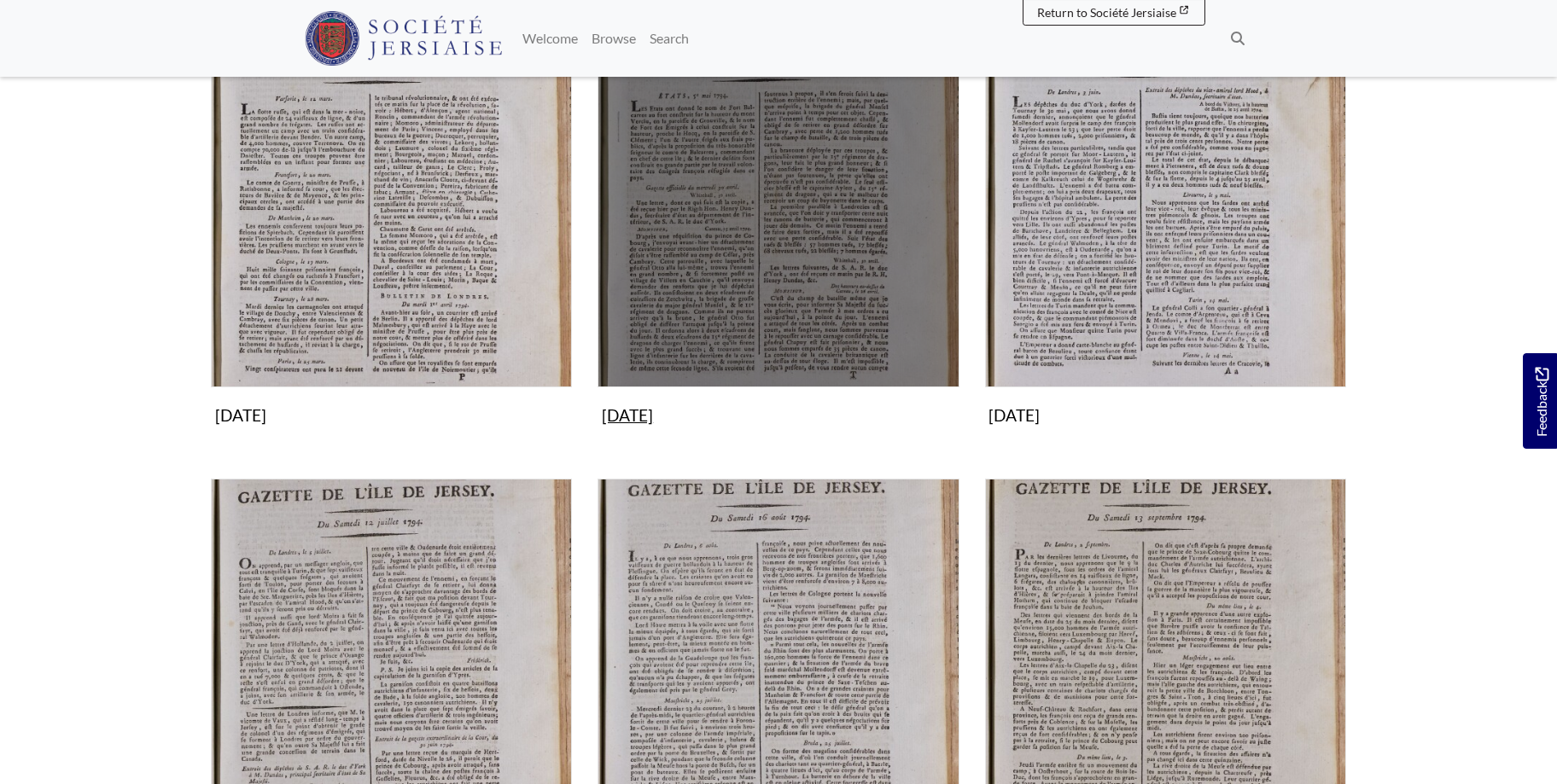
scroll to position [1044, 0]
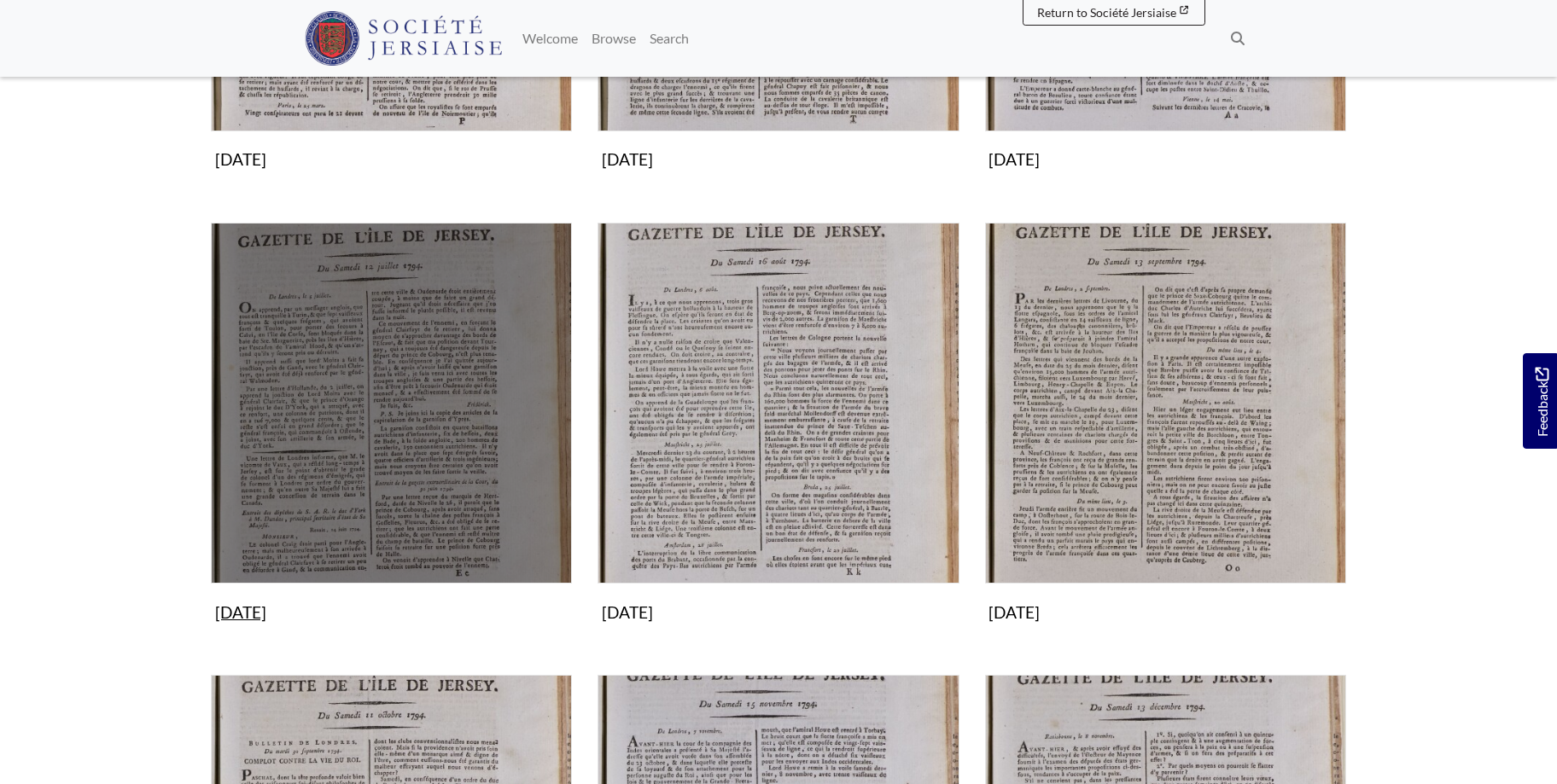
click at [407, 391] on img "Subcollection" at bounding box center [391, 403] width 361 height 361
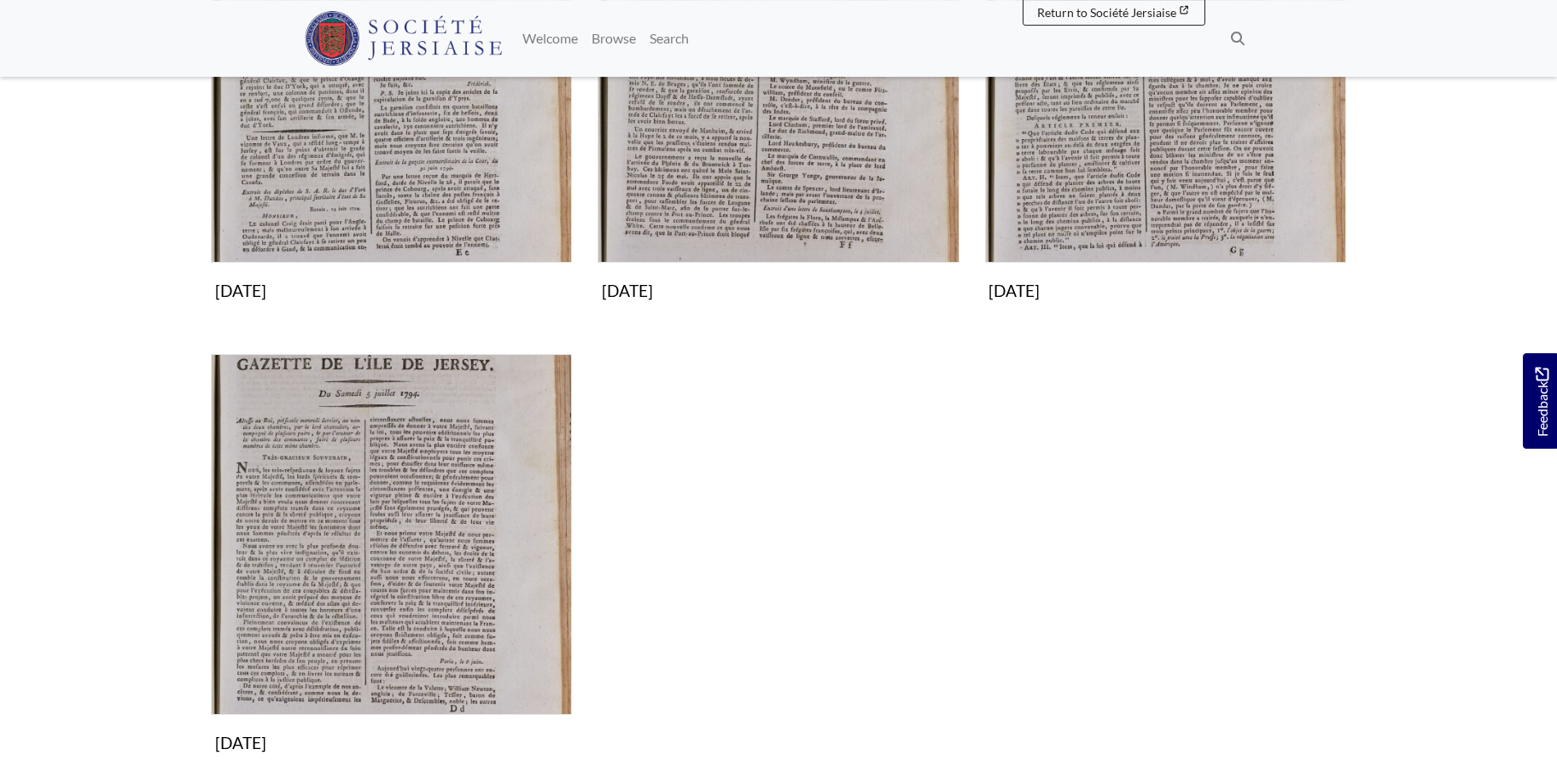
scroll to position [482, 0]
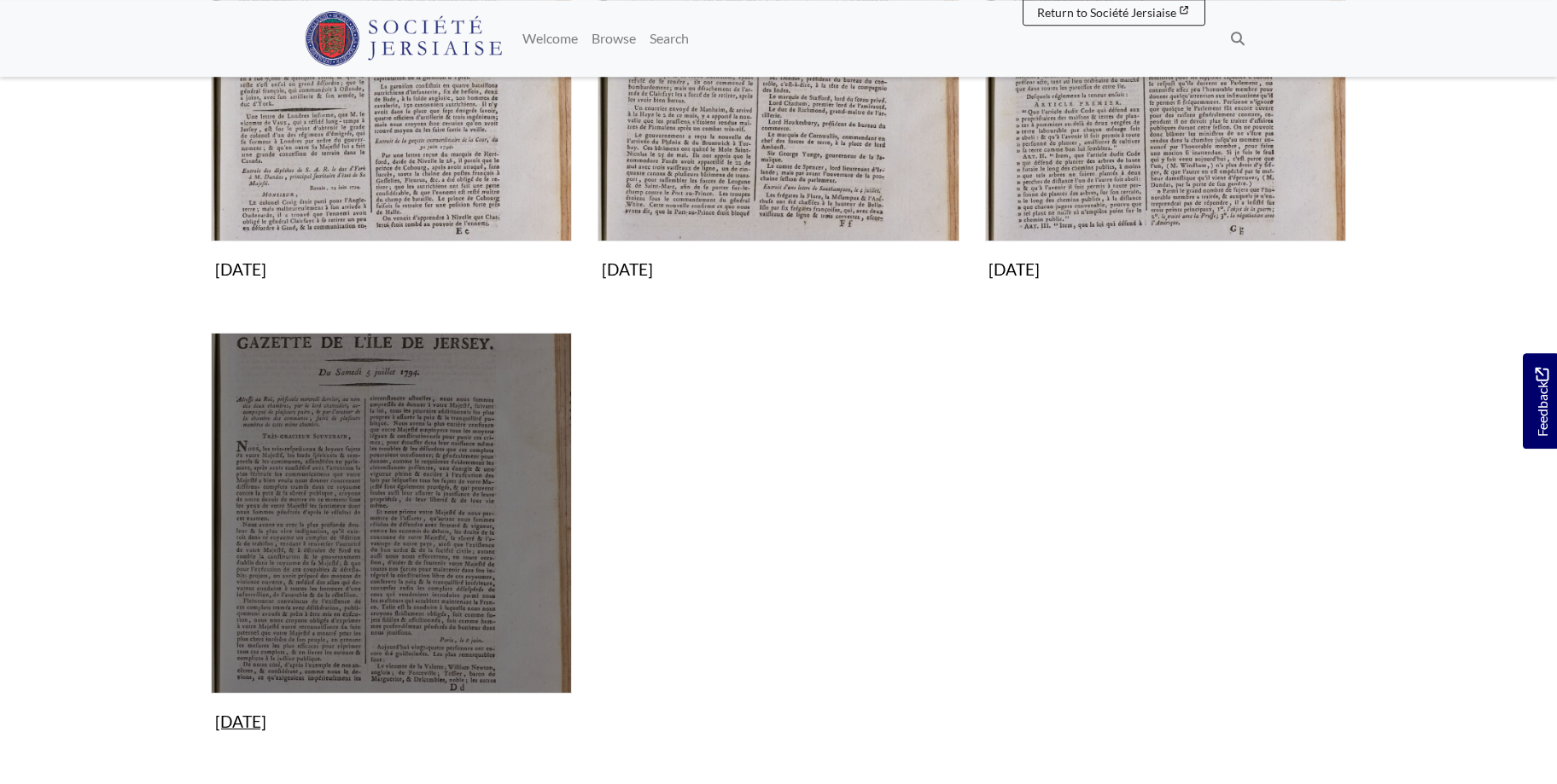
click at [369, 575] on img "Subcollection" at bounding box center [391, 513] width 361 height 361
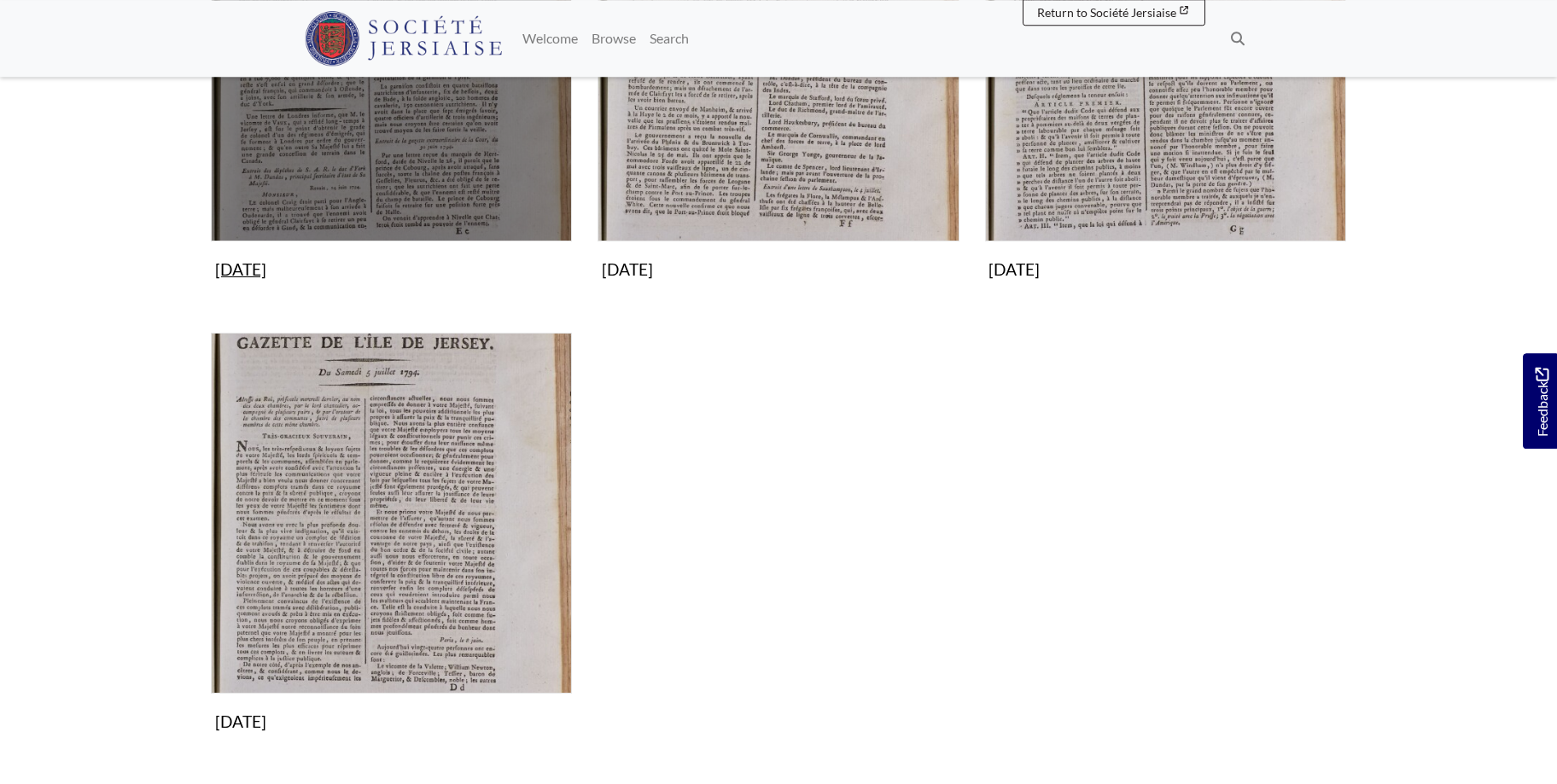
click at [388, 148] on img "Subcollection" at bounding box center [391, 61] width 361 height 361
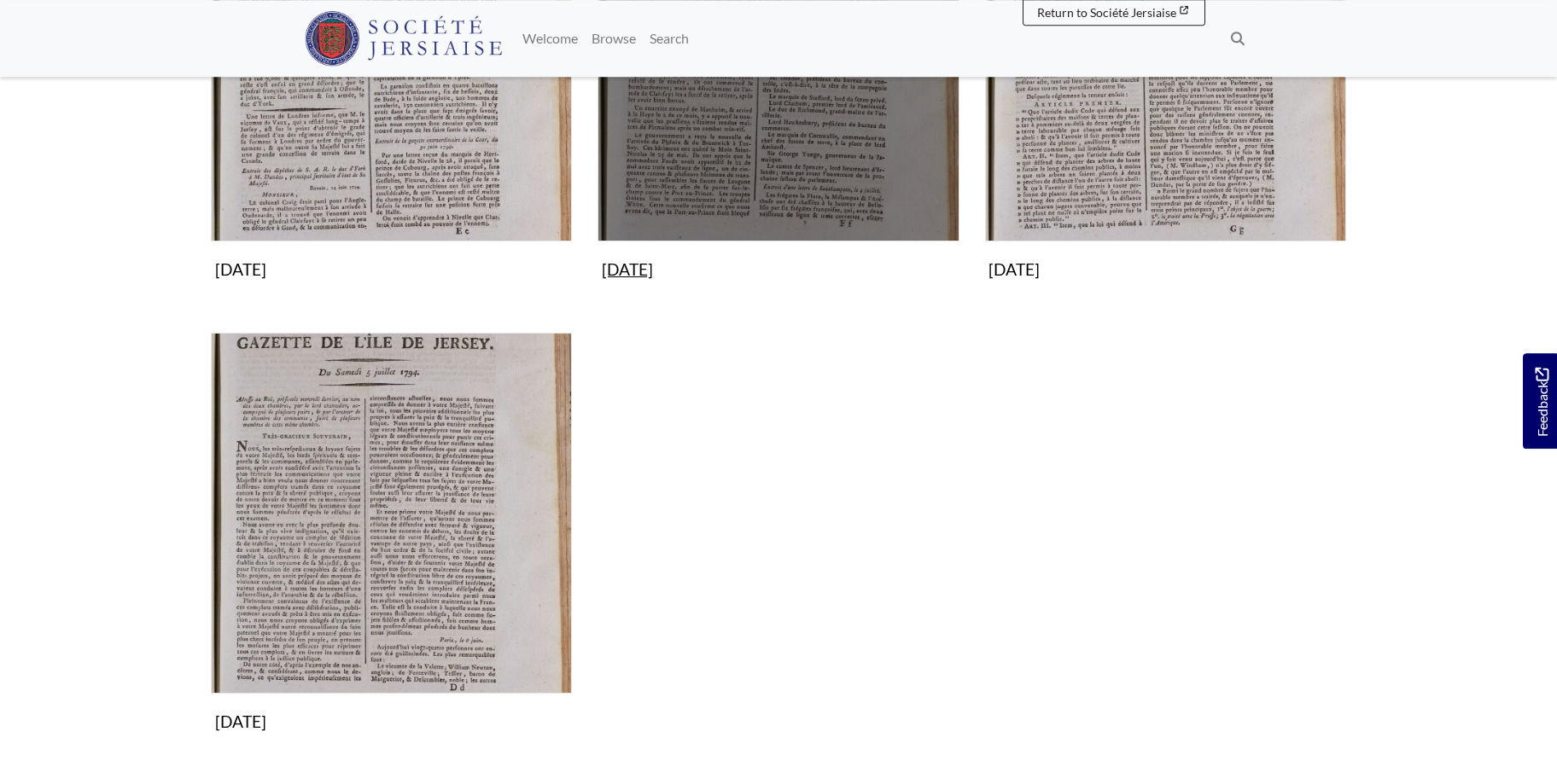
click at [824, 155] on img "Subcollection" at bounding box center [778, 61] width 361 height 361
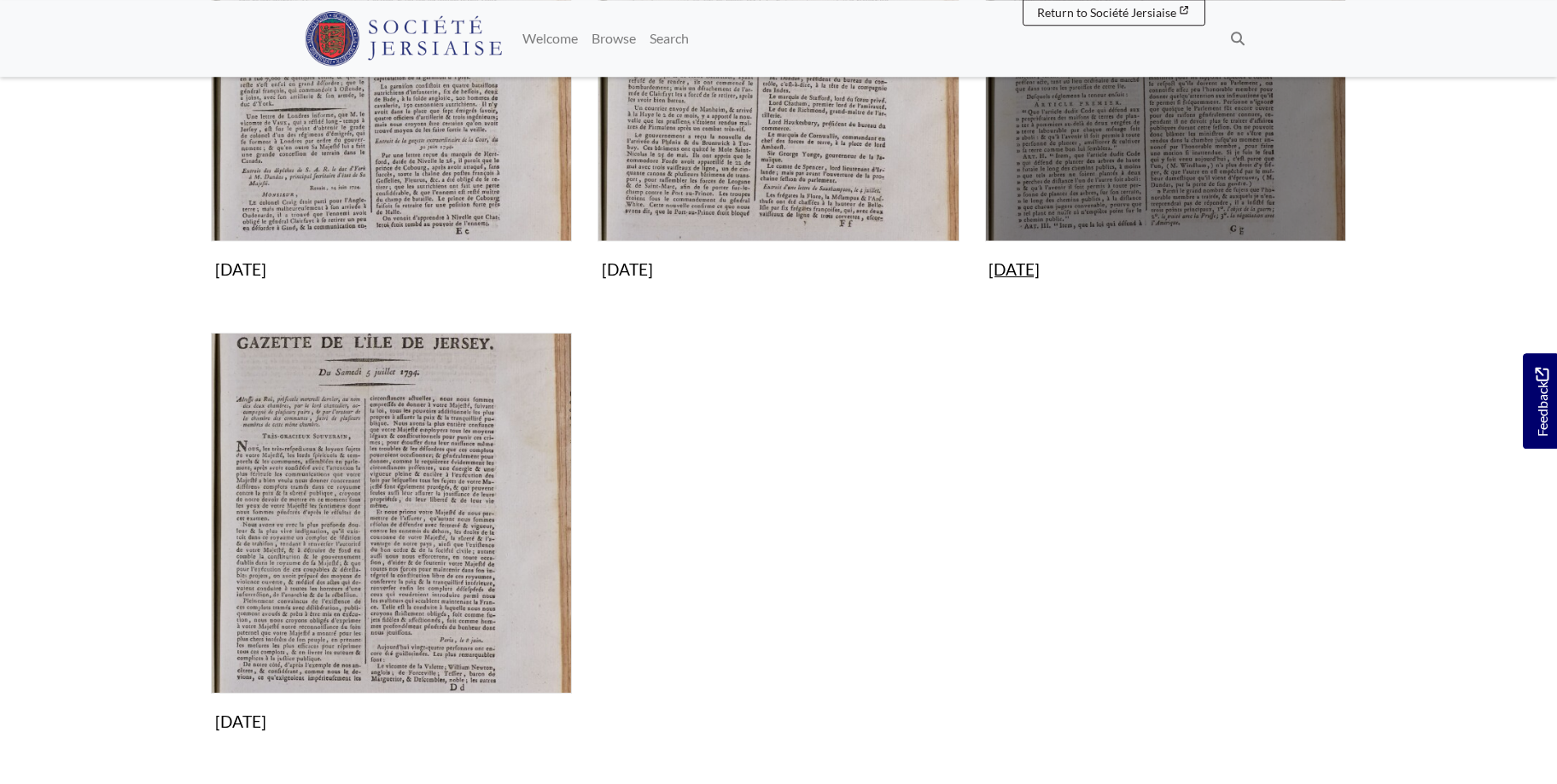
click at [1102, 163] on img "Subcollection" at bounding box center [1165, 61] width 361 height 361
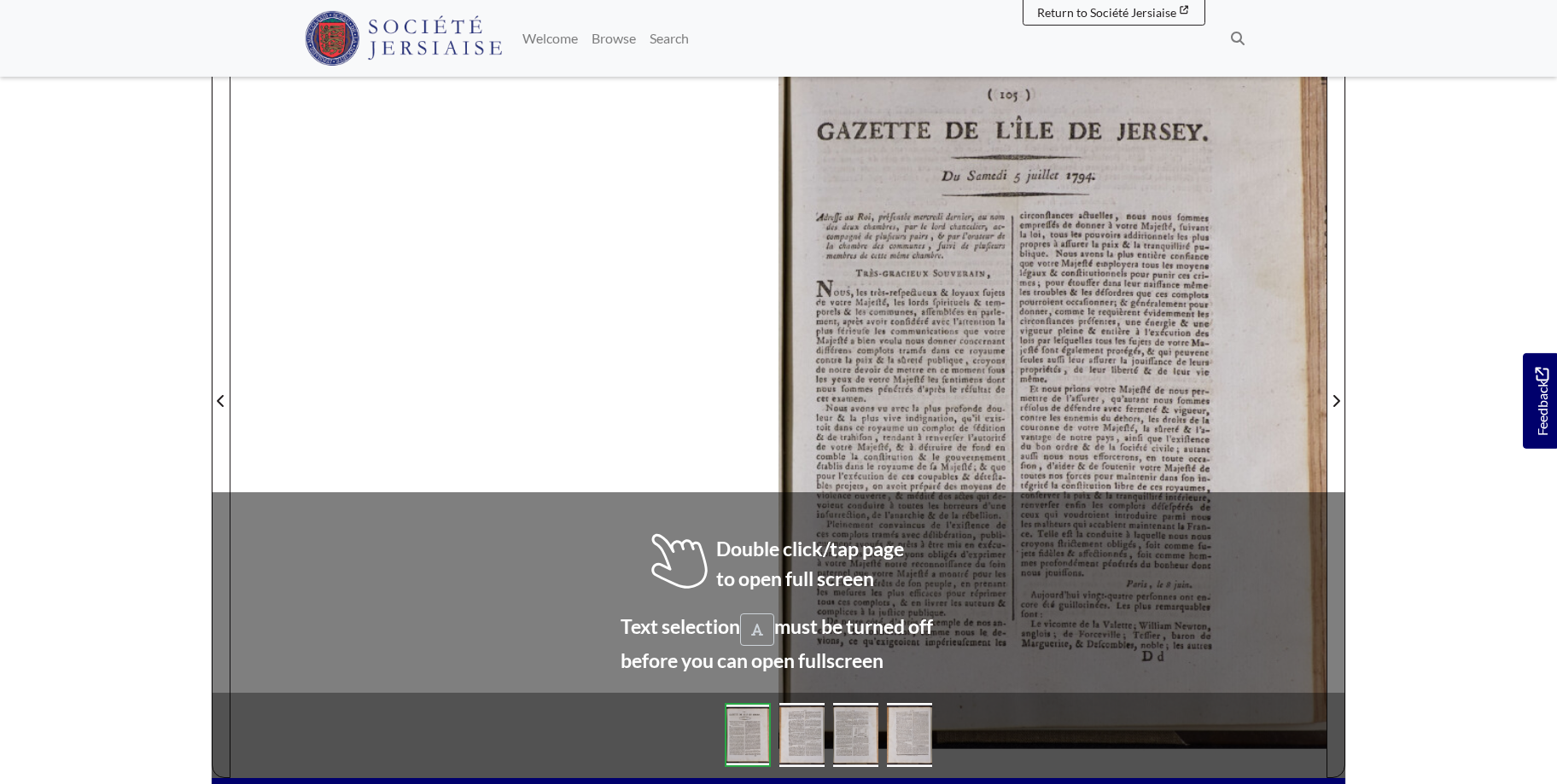
scroll to position [263, 0]
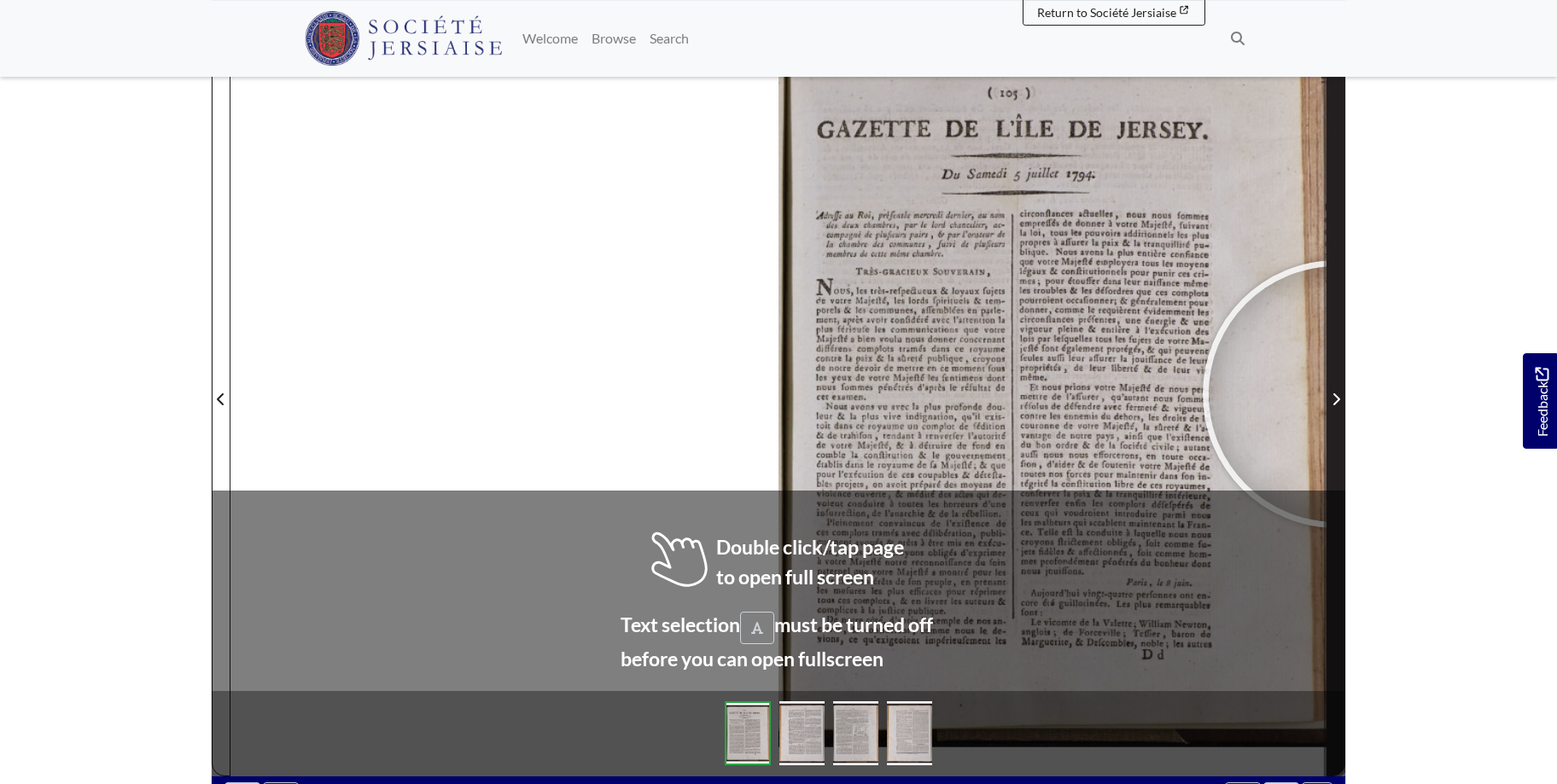
click at [1336, 394] on icon "Next Page" at bounding box center [1335, 399] width 8 height 14
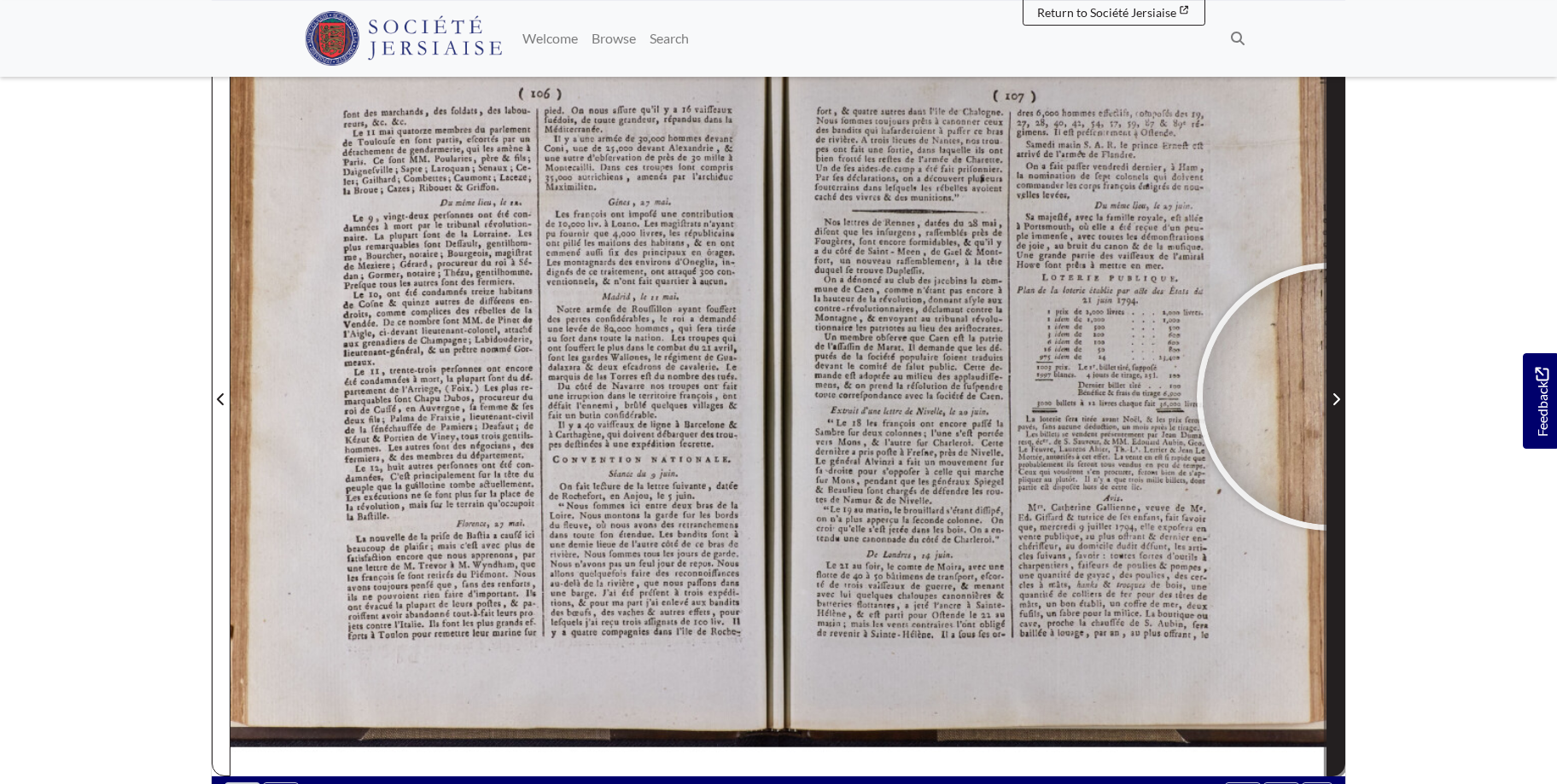
click at [1331, 397] on span "Next Page" at bounding box center [1335, 399] width 17 height 21
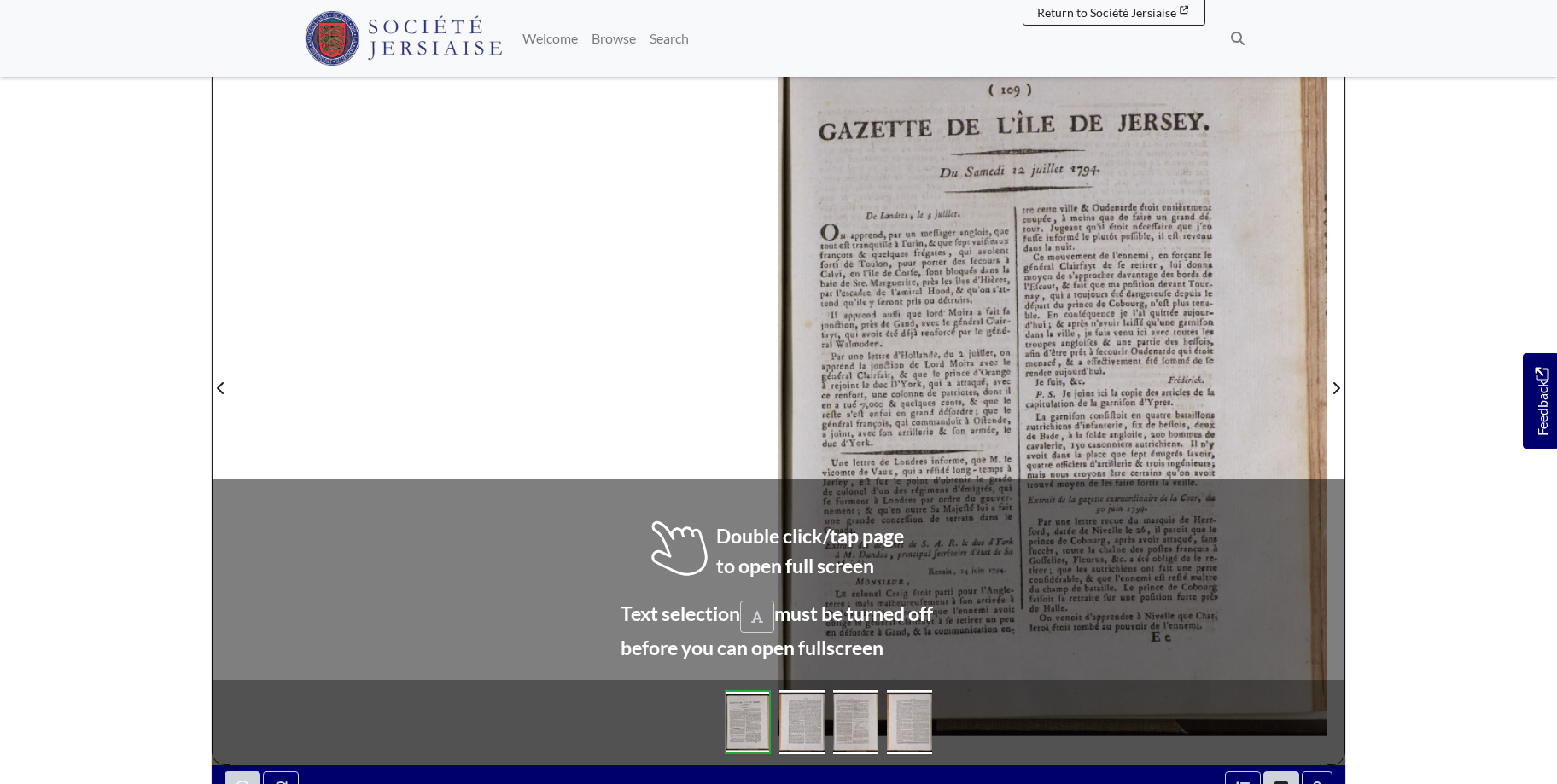
scroll to position [279, 0]
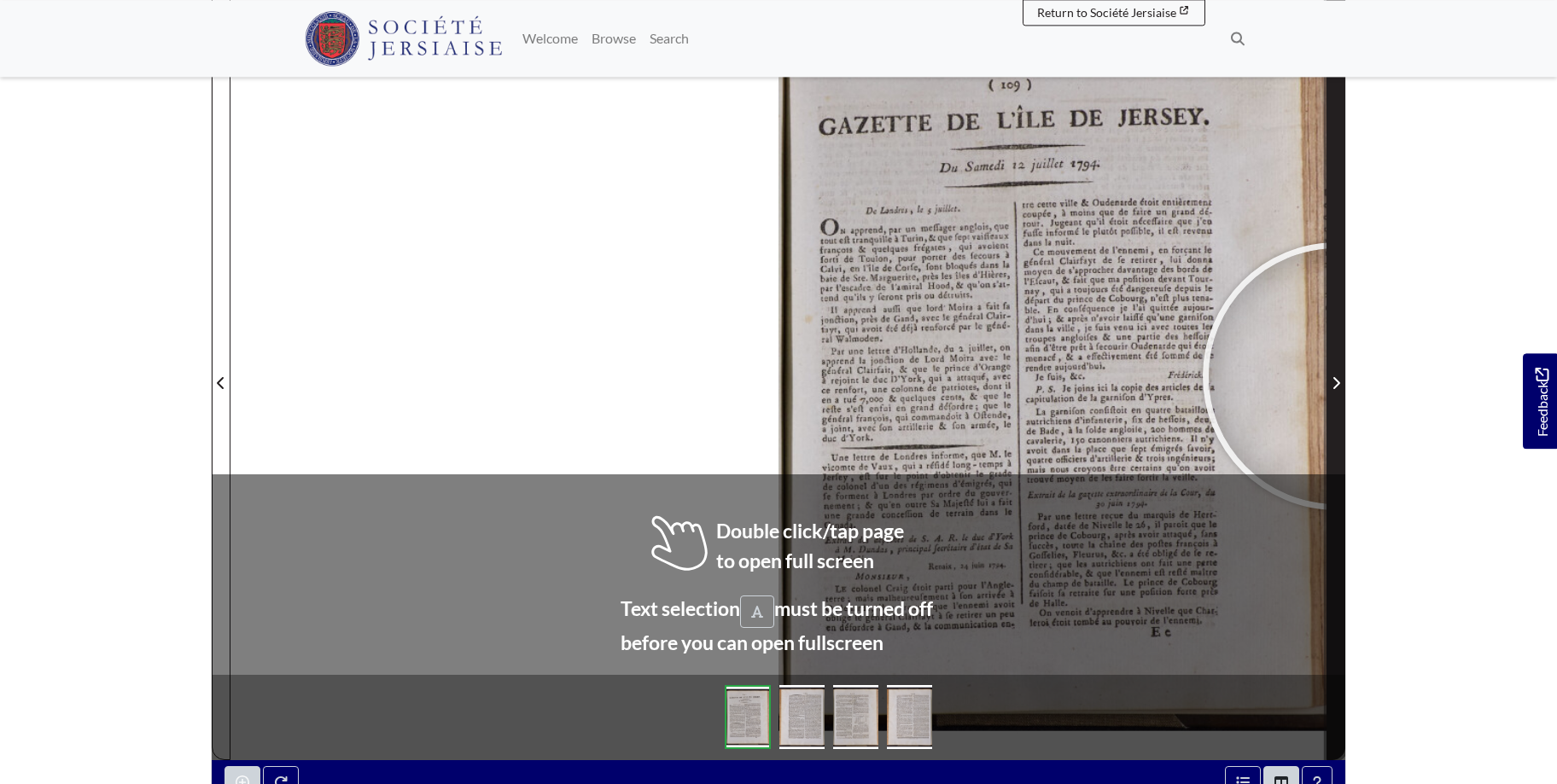
click at [1336, 377] on span "Next Page" at bounding box center [1335, 383] width 17 height 21
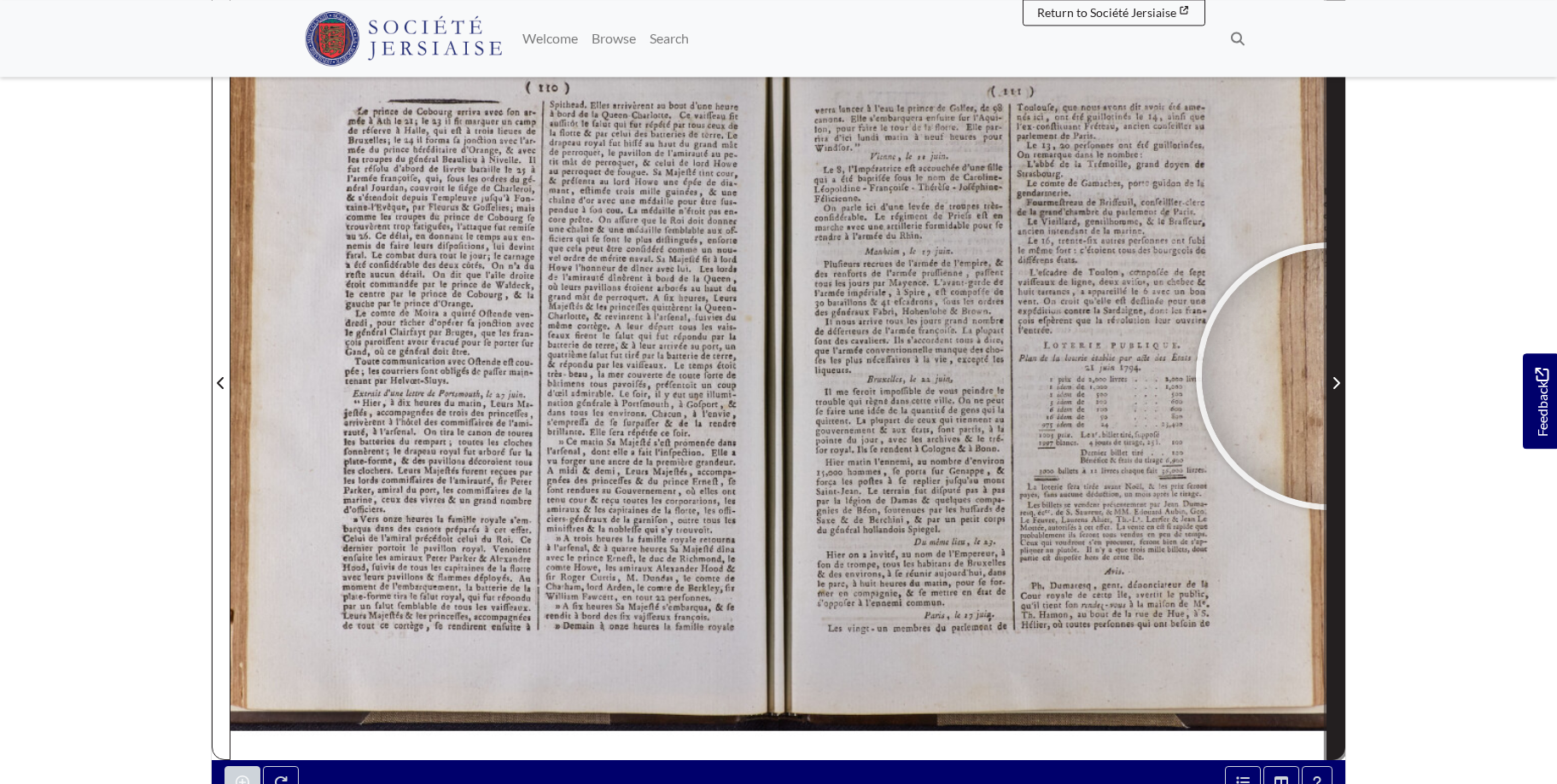
click at [1330, 377] on span "Next Page" at bounding box center [1335, 383] width 17 height 21
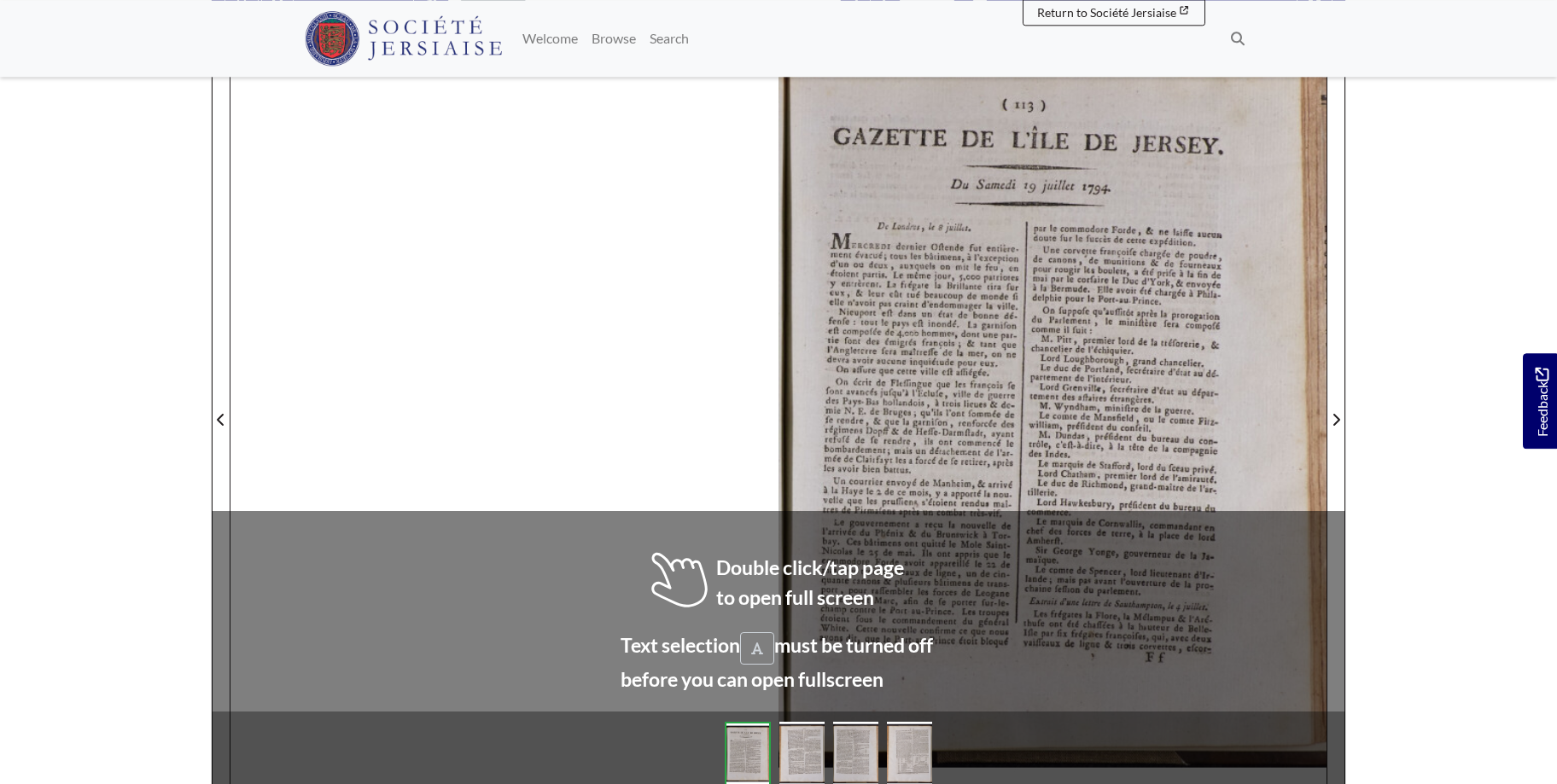
scroll to position [247, 0]
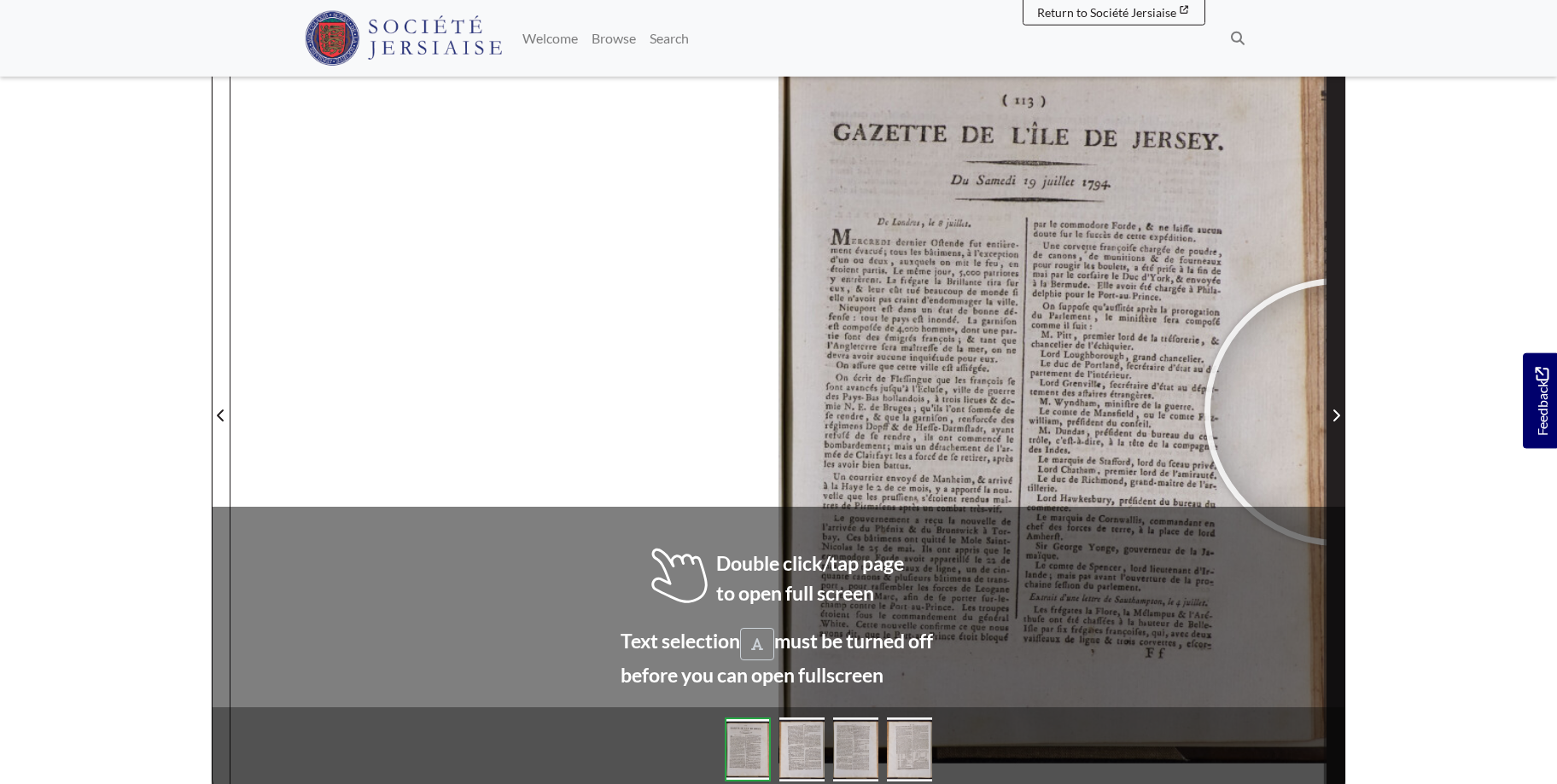
click at [1338, 412] on icon "Next Page" at bounding box center [1335, 415] width 8 height 14
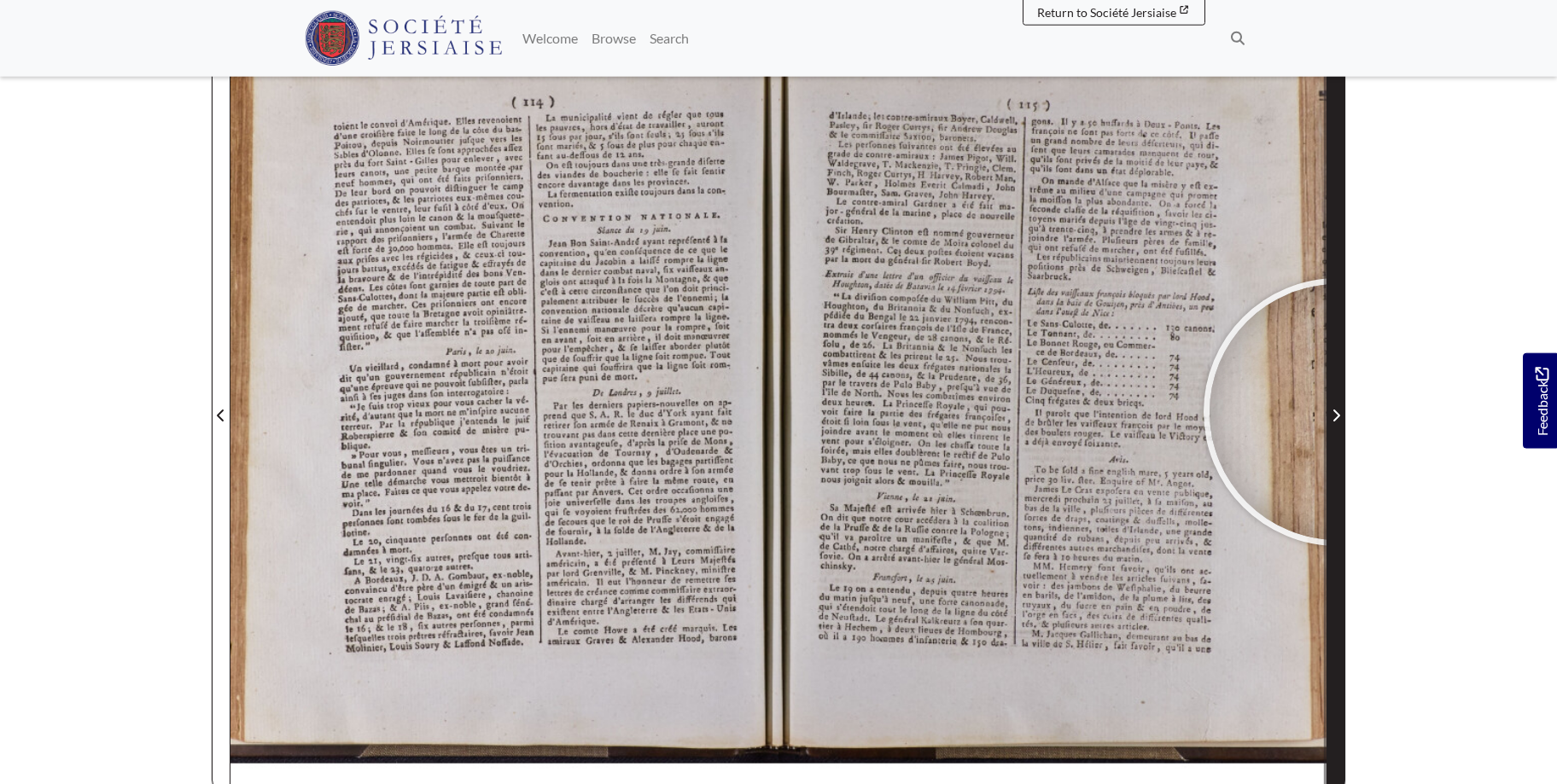
click at [1337, 412] on icon "Next Page" at bounding box center [1335, 415] width 8 height 14
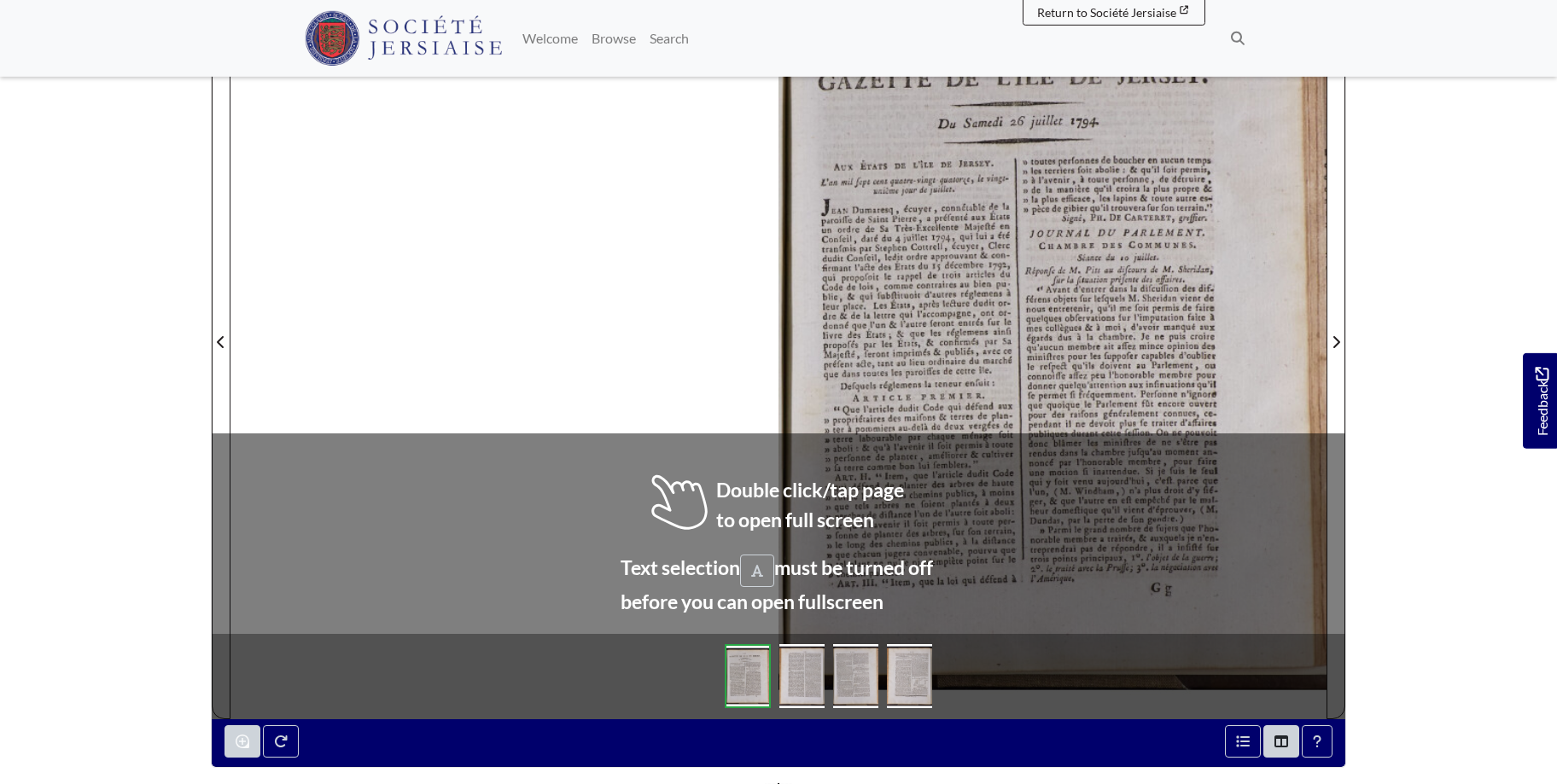
scroll to position [322, 0]
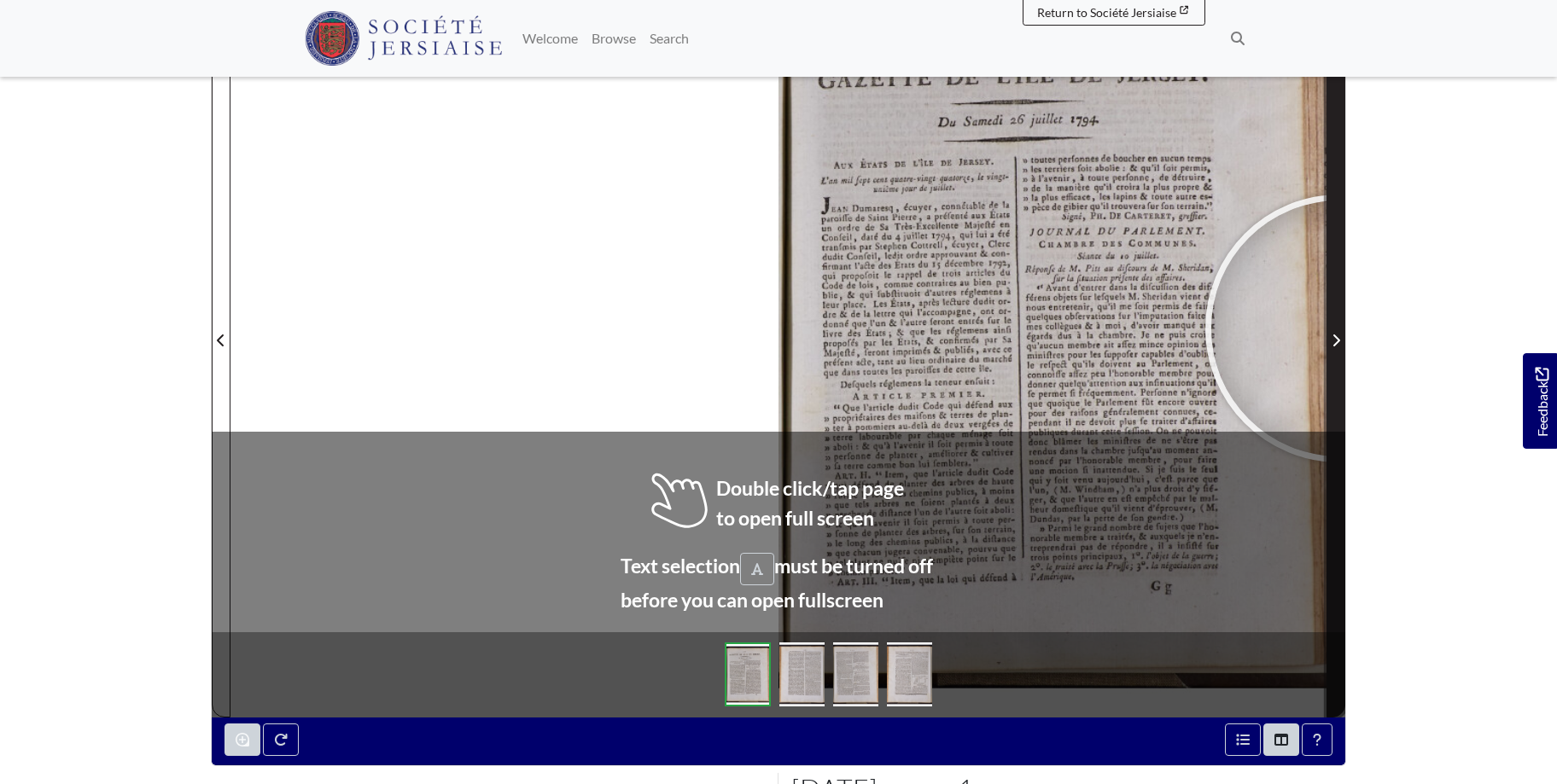
click at [1339, 329] on span "Next Page" at bounding box center [1335, 330] width 17 height 773
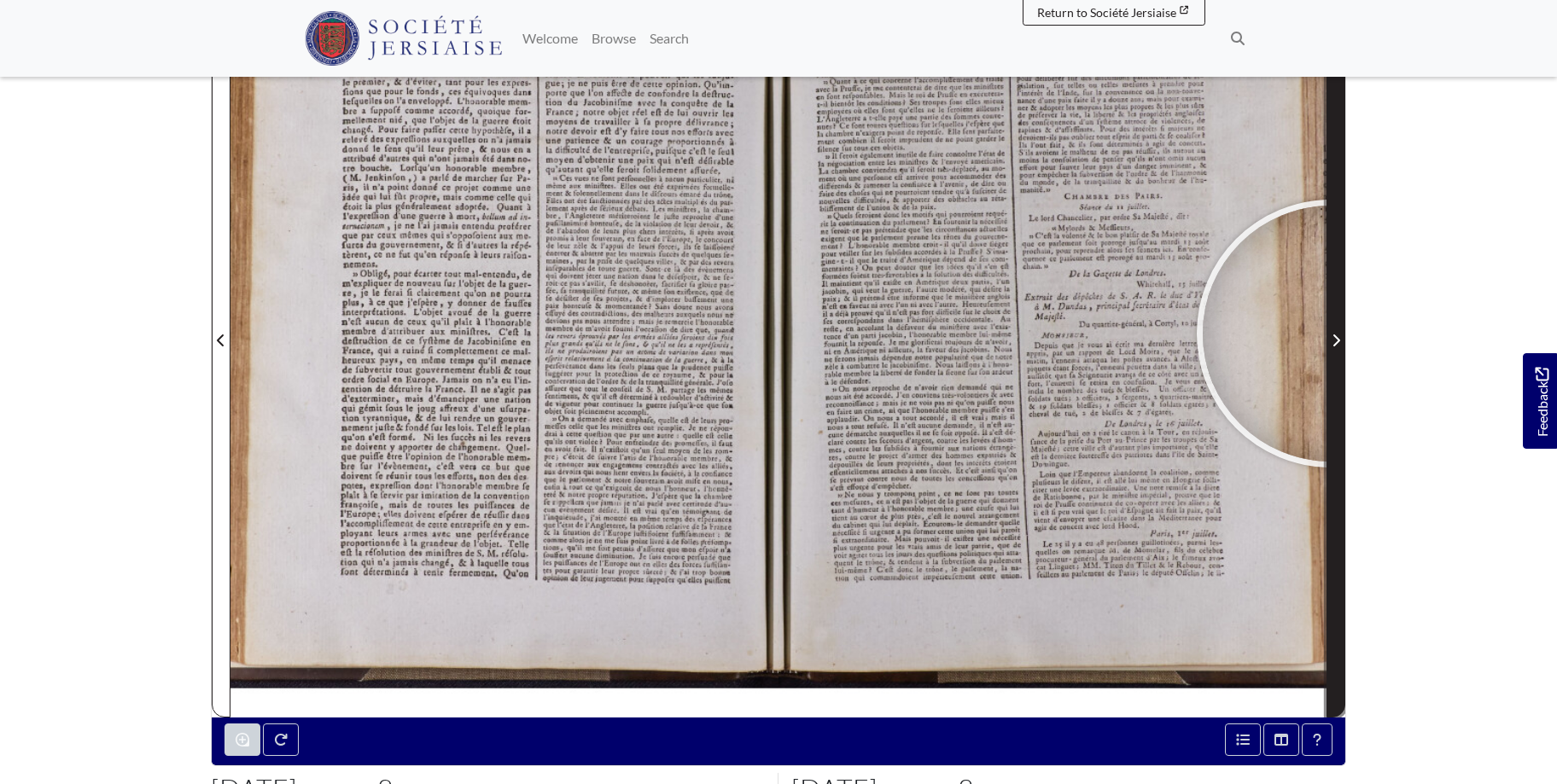
click at [1331, 333] on span "Next Page" at bounding box center [1335, 341] width 17 height 21
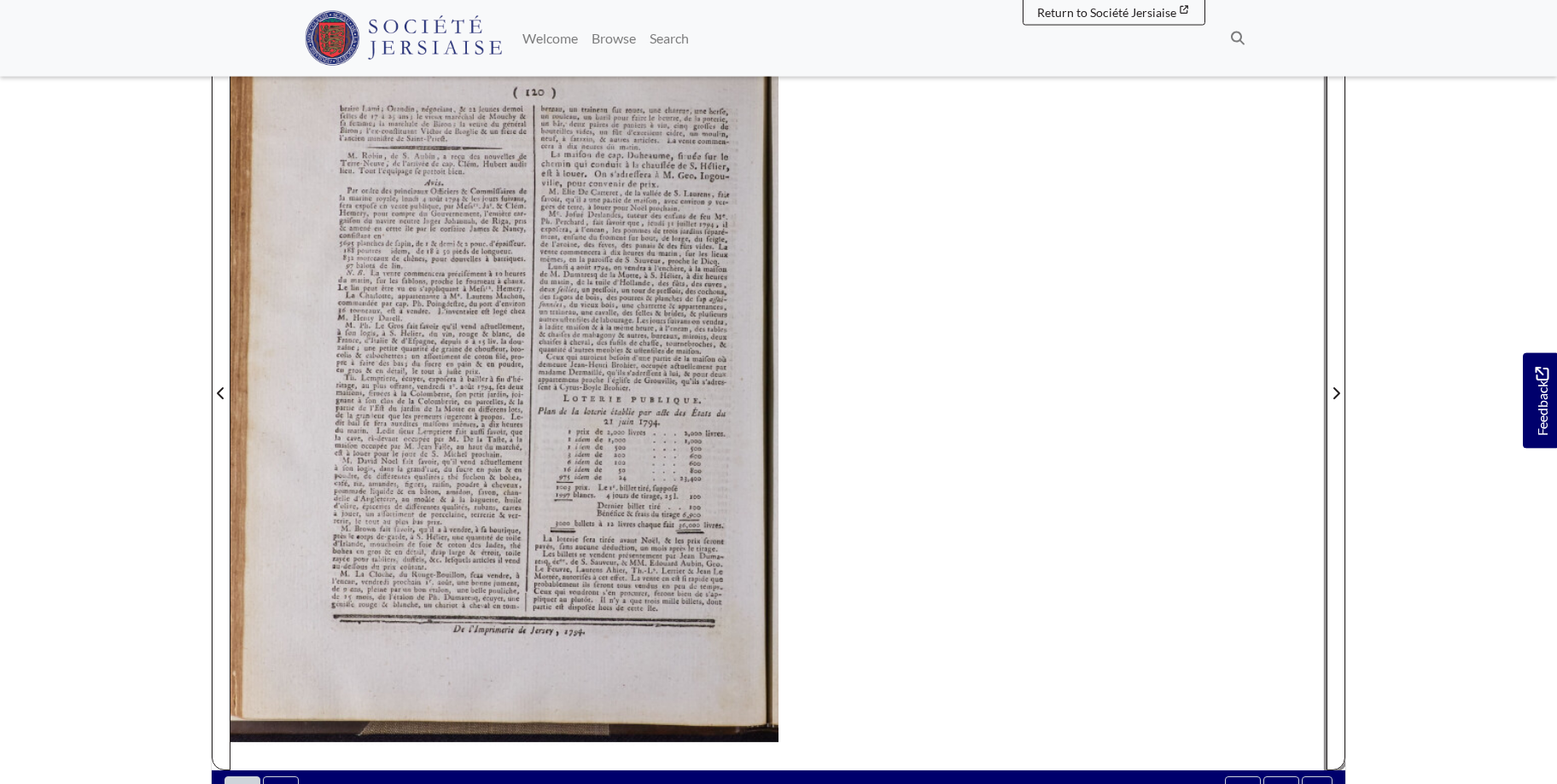
scroll to position [268, 0]
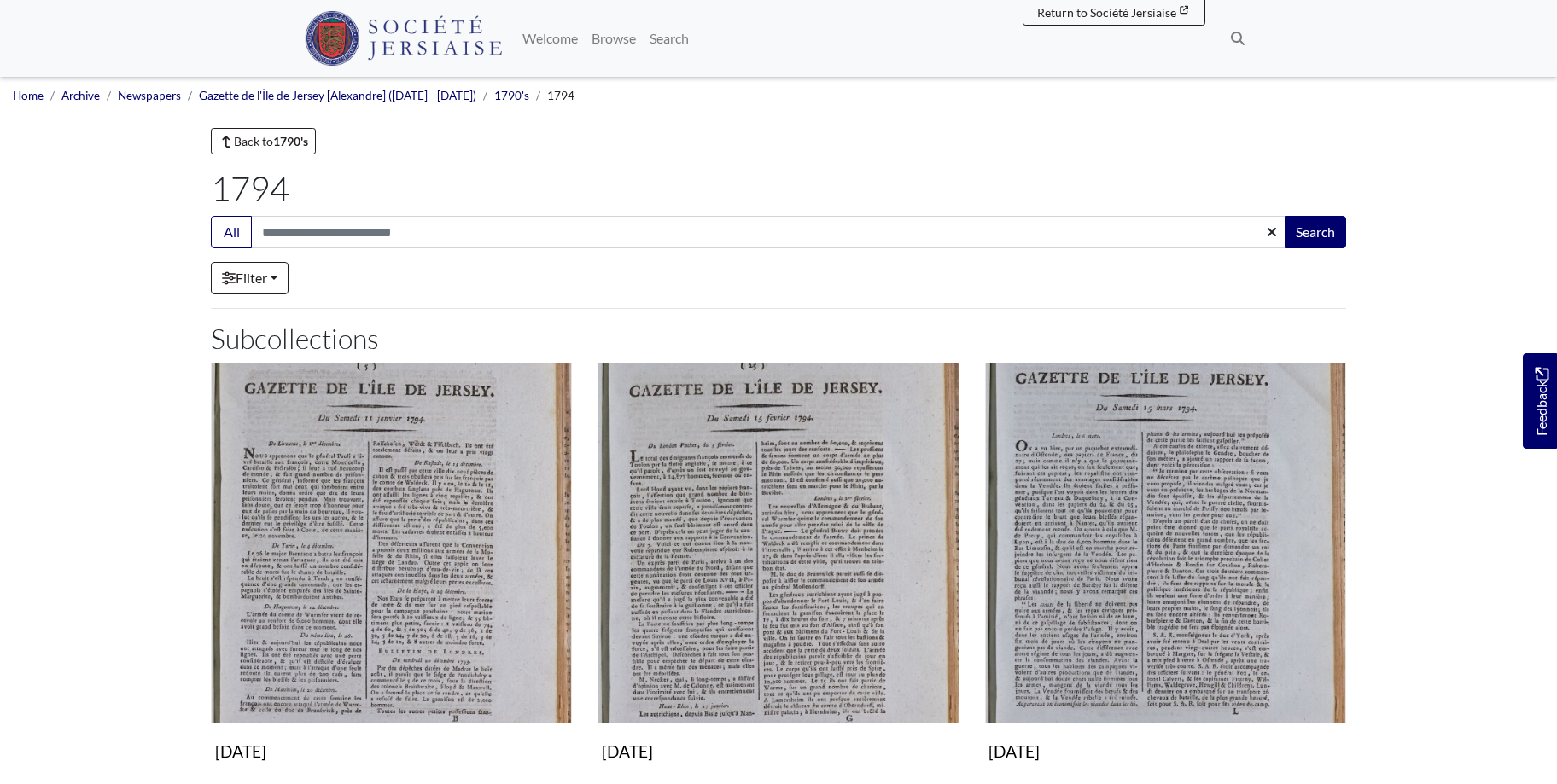
scroll to position [1044, 0]
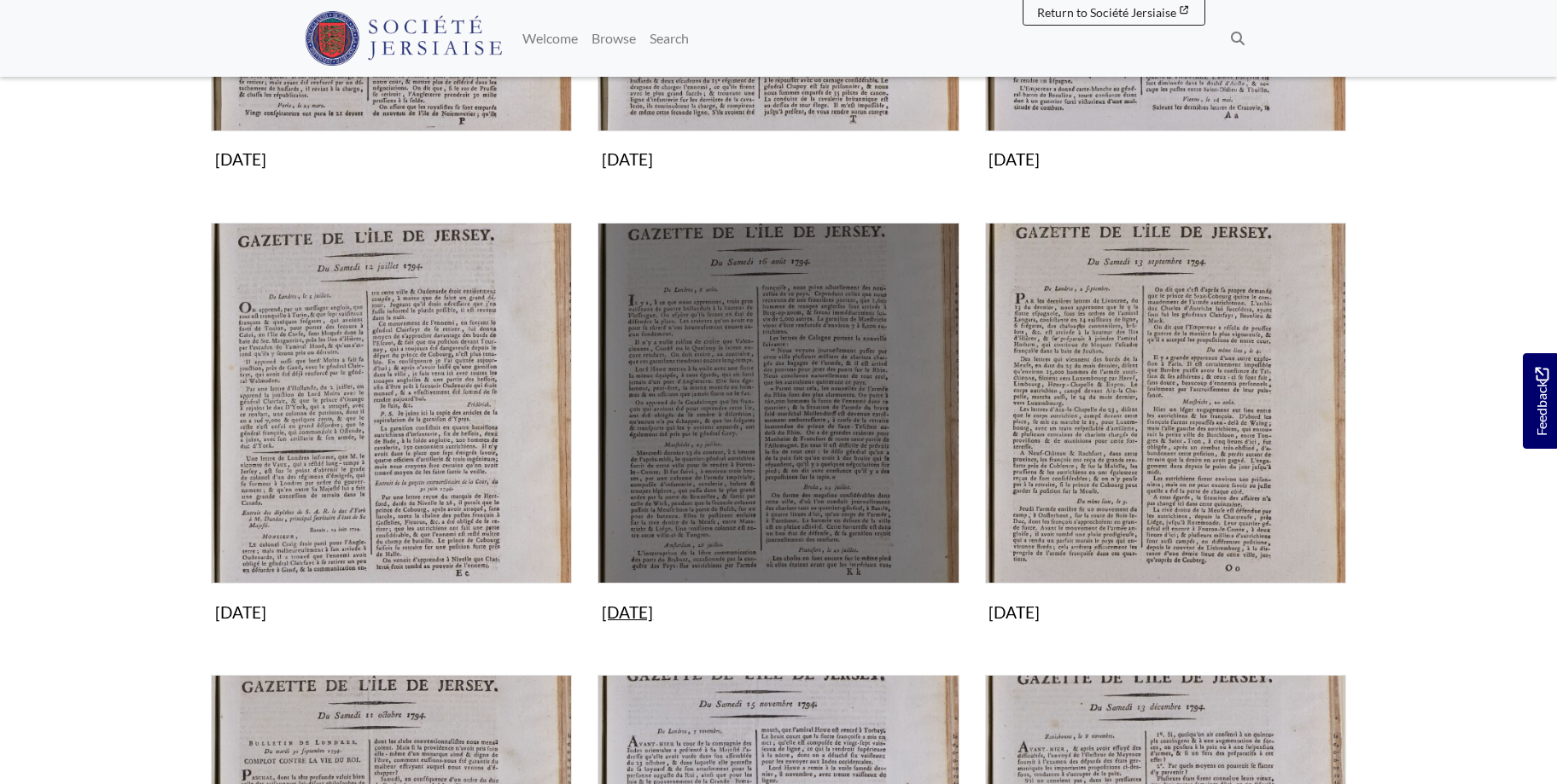
click at [758, 409] on img "Subcollection" at bounding box center [778, 403] width 361 height 361
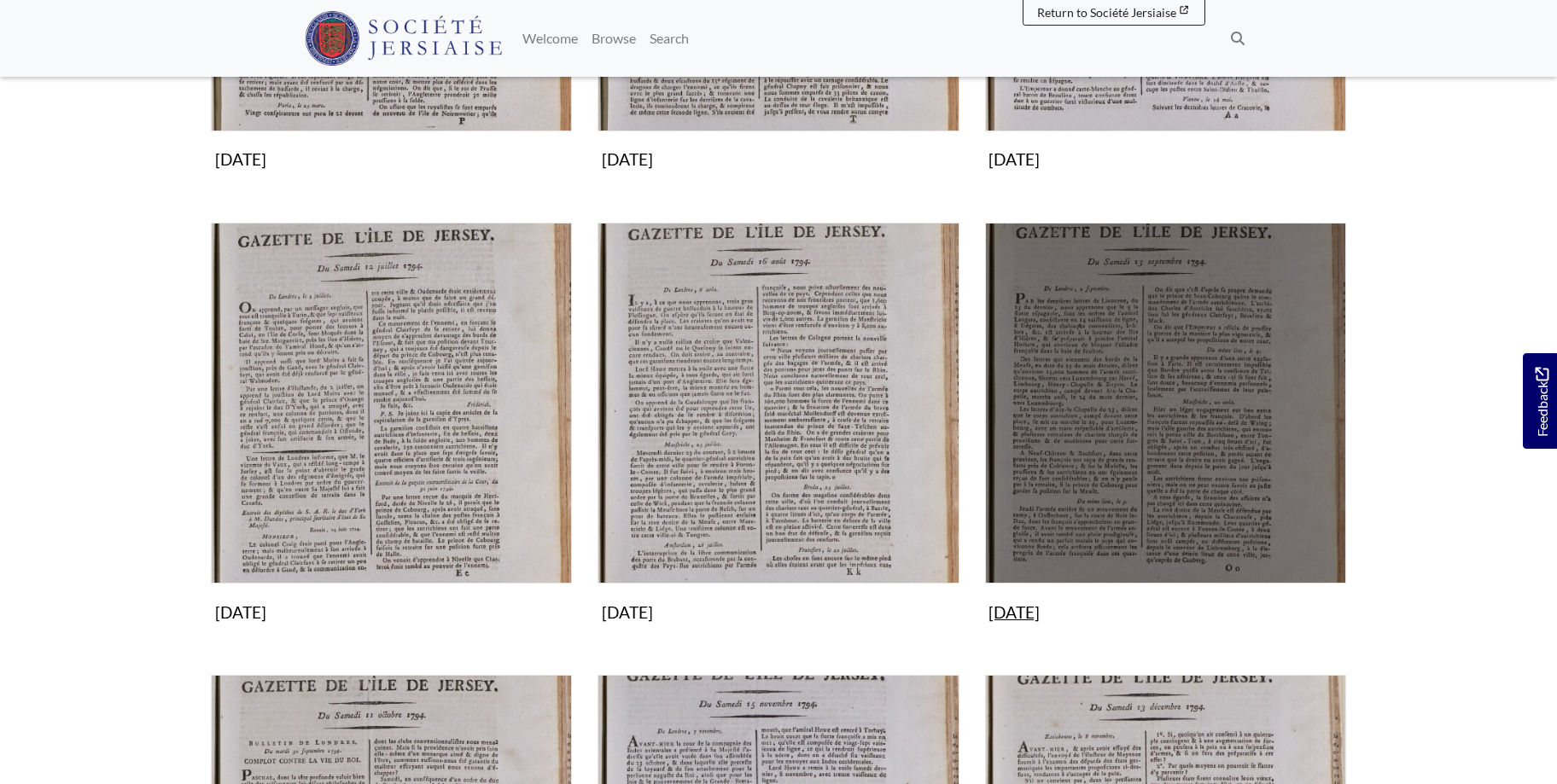
click at [1128, 383] on img "Subcollection" at bounding box center [1165, 403] width 361 height 361
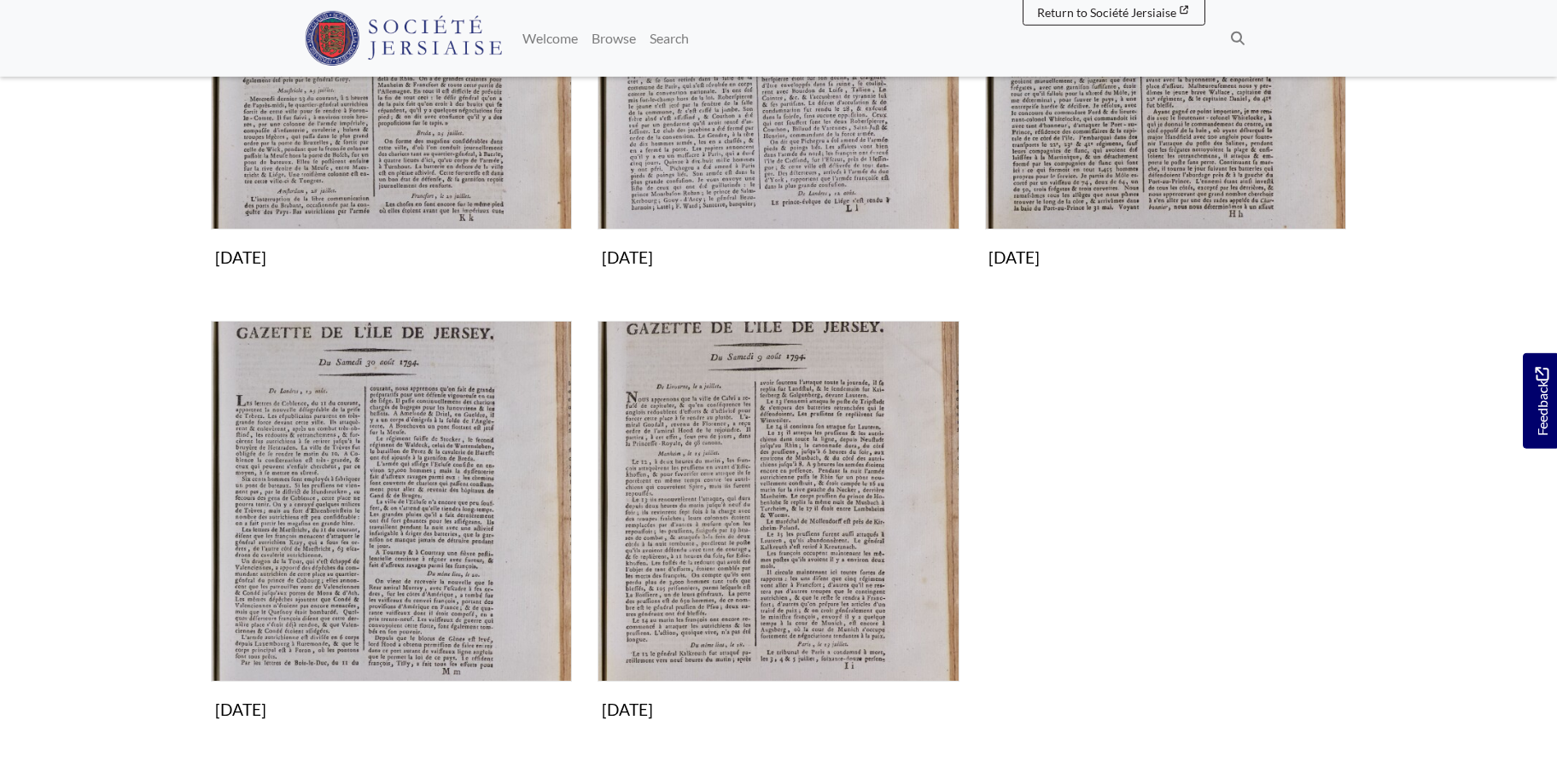
scroll to position [522, 0]
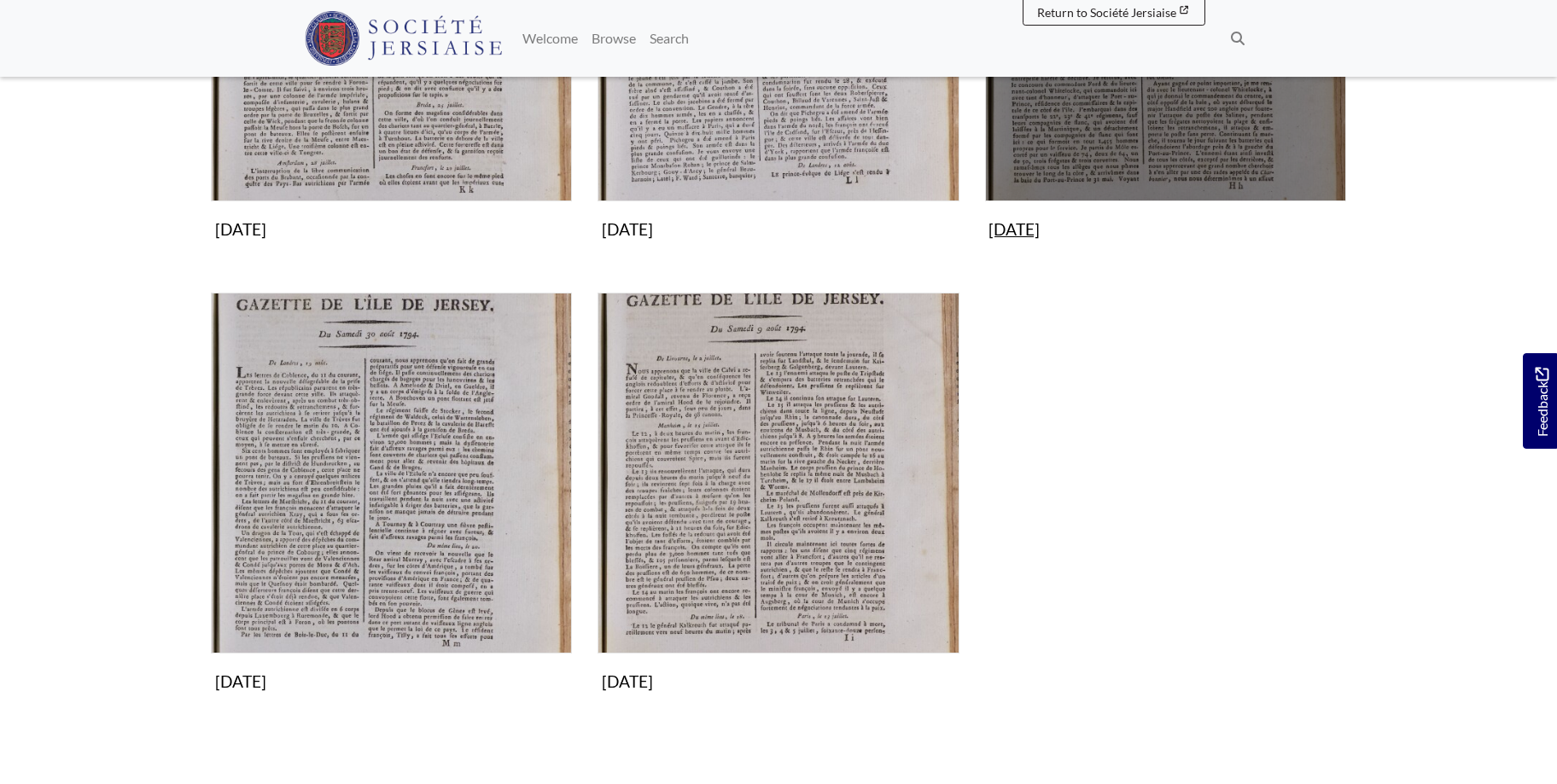
click at [1200, 109] on img "Subcollection" at bounding box center [1165, 21] width 361 height 361
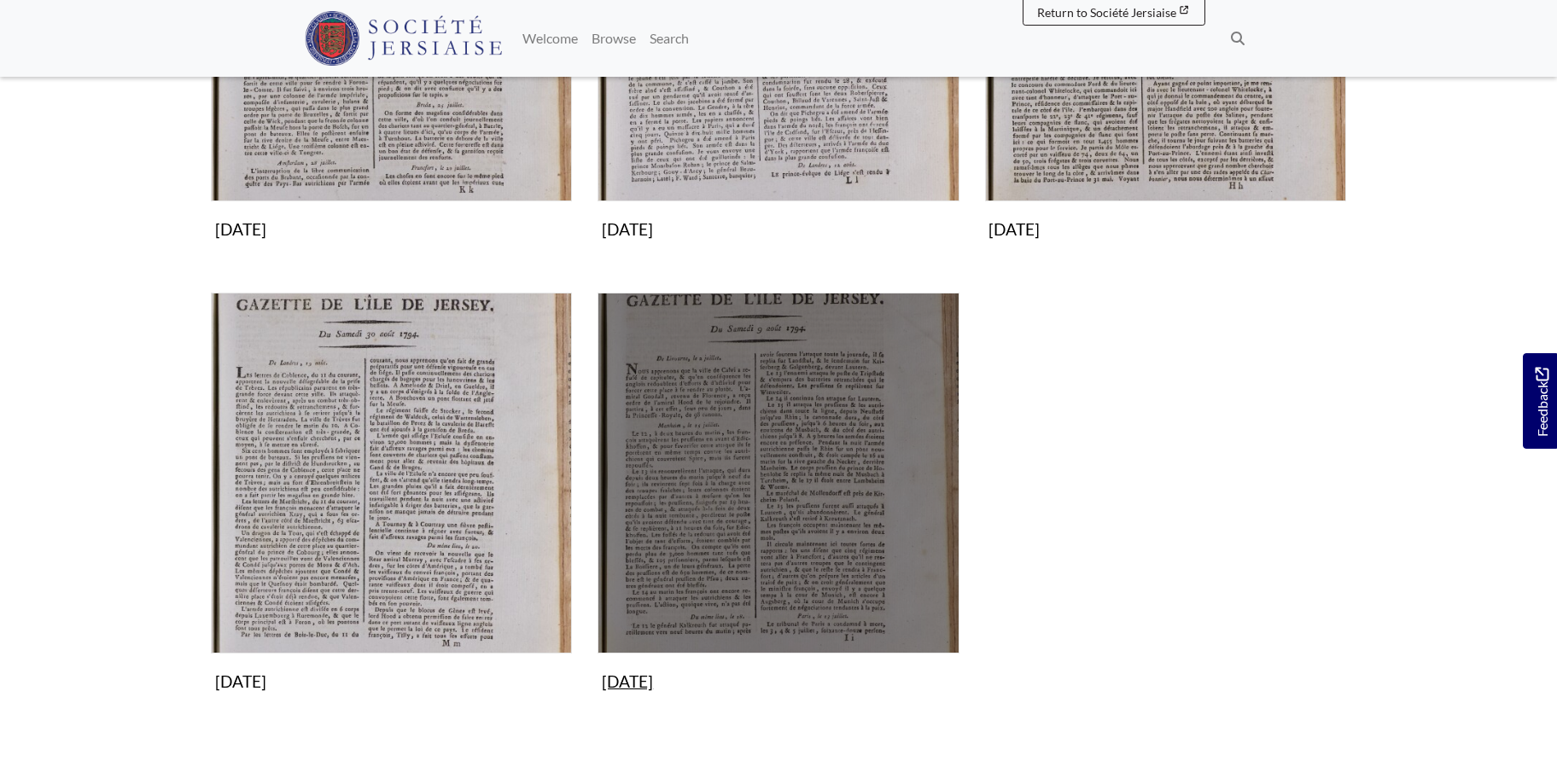
click at [837, 520] on img "Subcollection" at bounding box center [778, 473] width 361 height 361
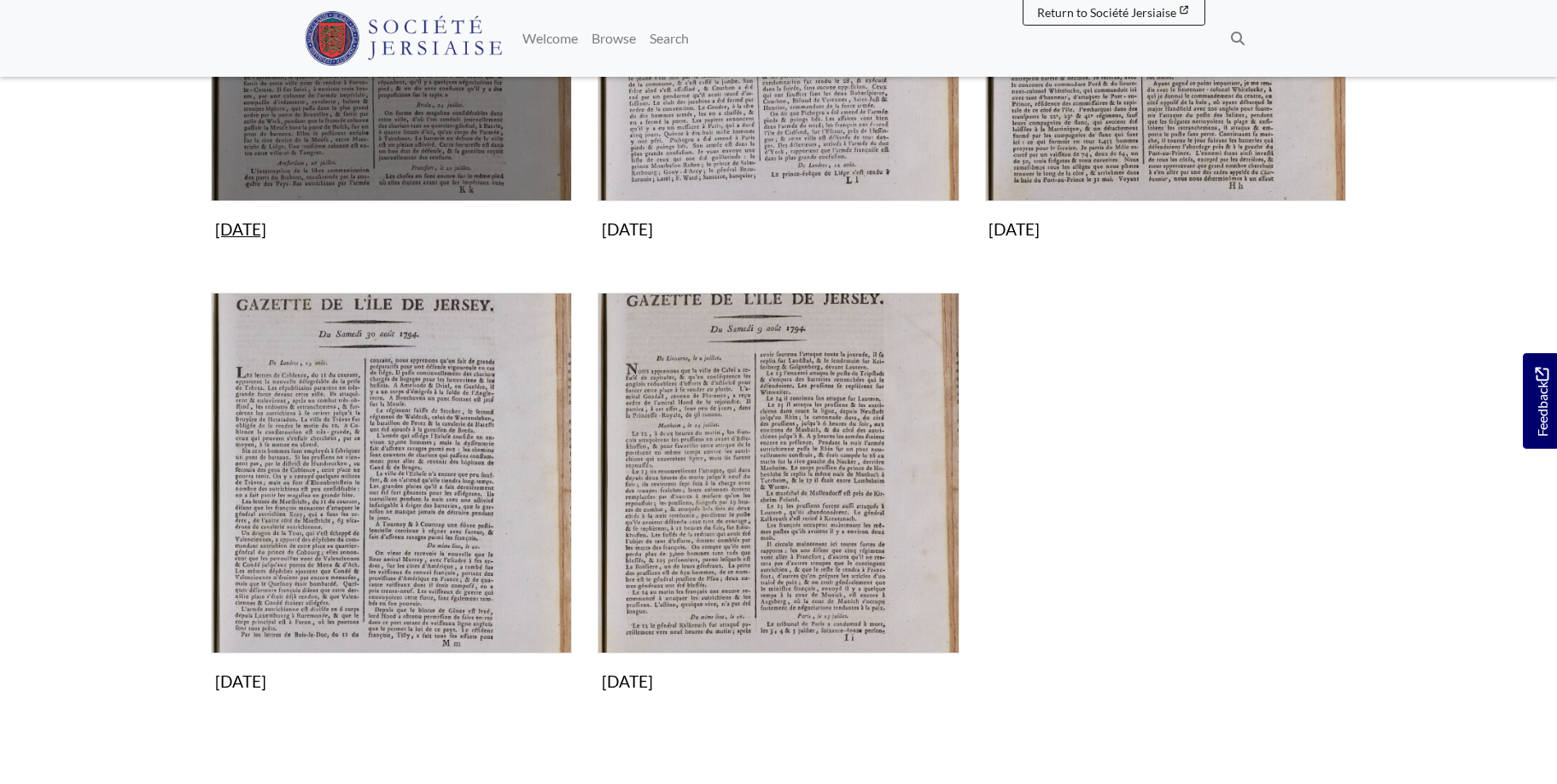
click at [419, 128] on img "Subcollection" at bounding box center [391, 21] width 361 height 361
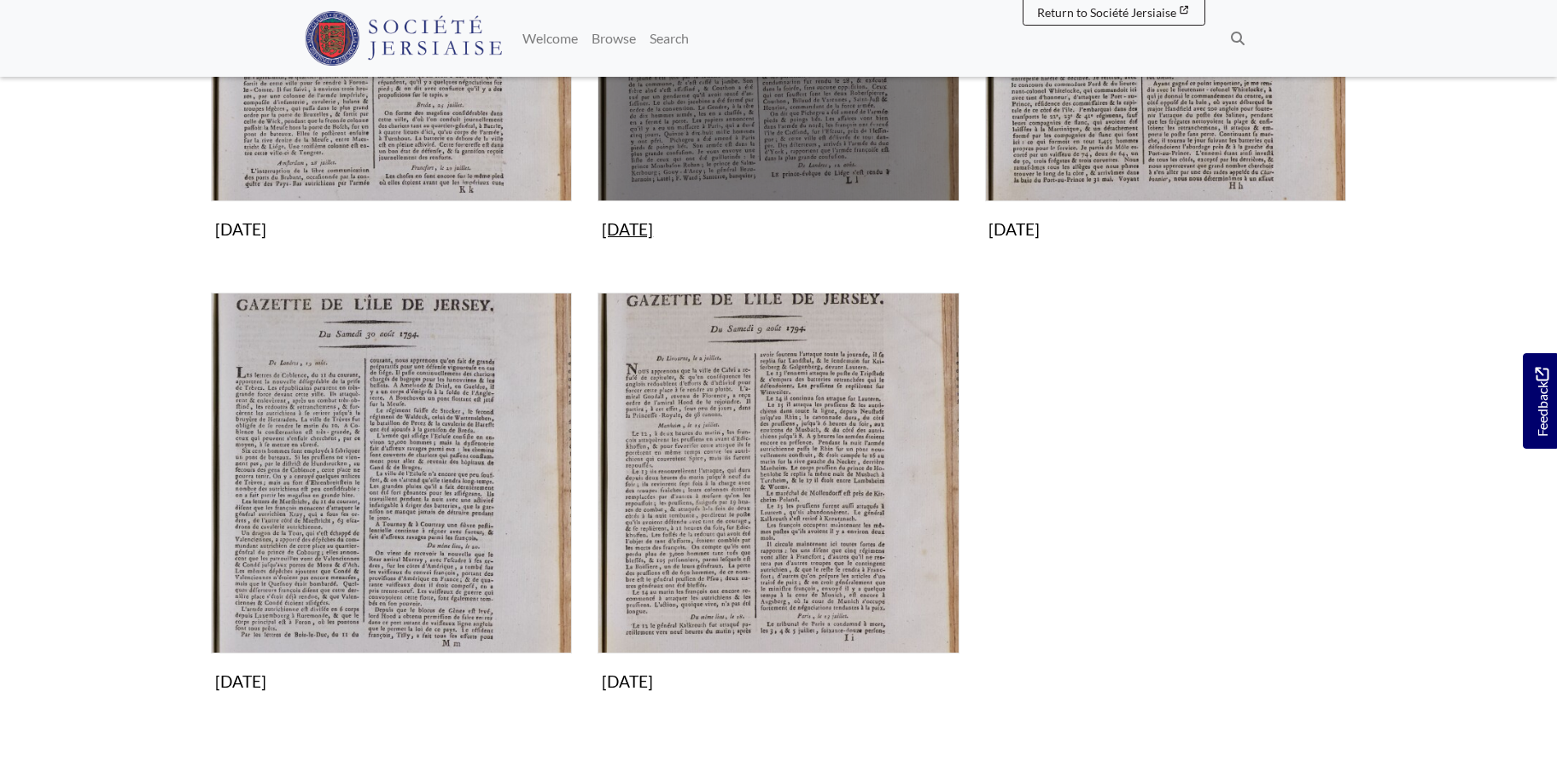
click at [768, 118] on img "Subcollection" at bounding box center [778, 21] width 361 height 361
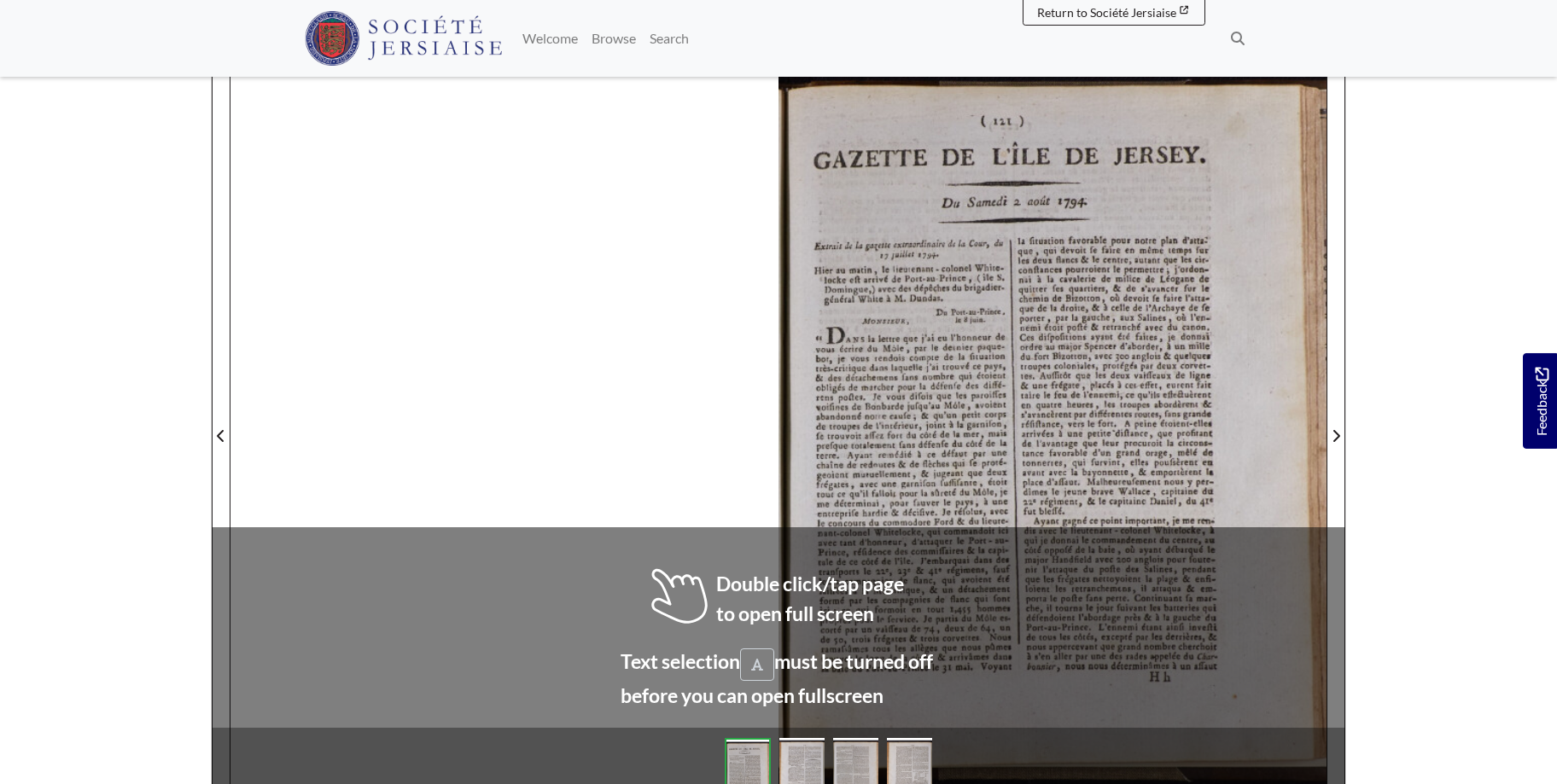
scroll to position [234, 0]
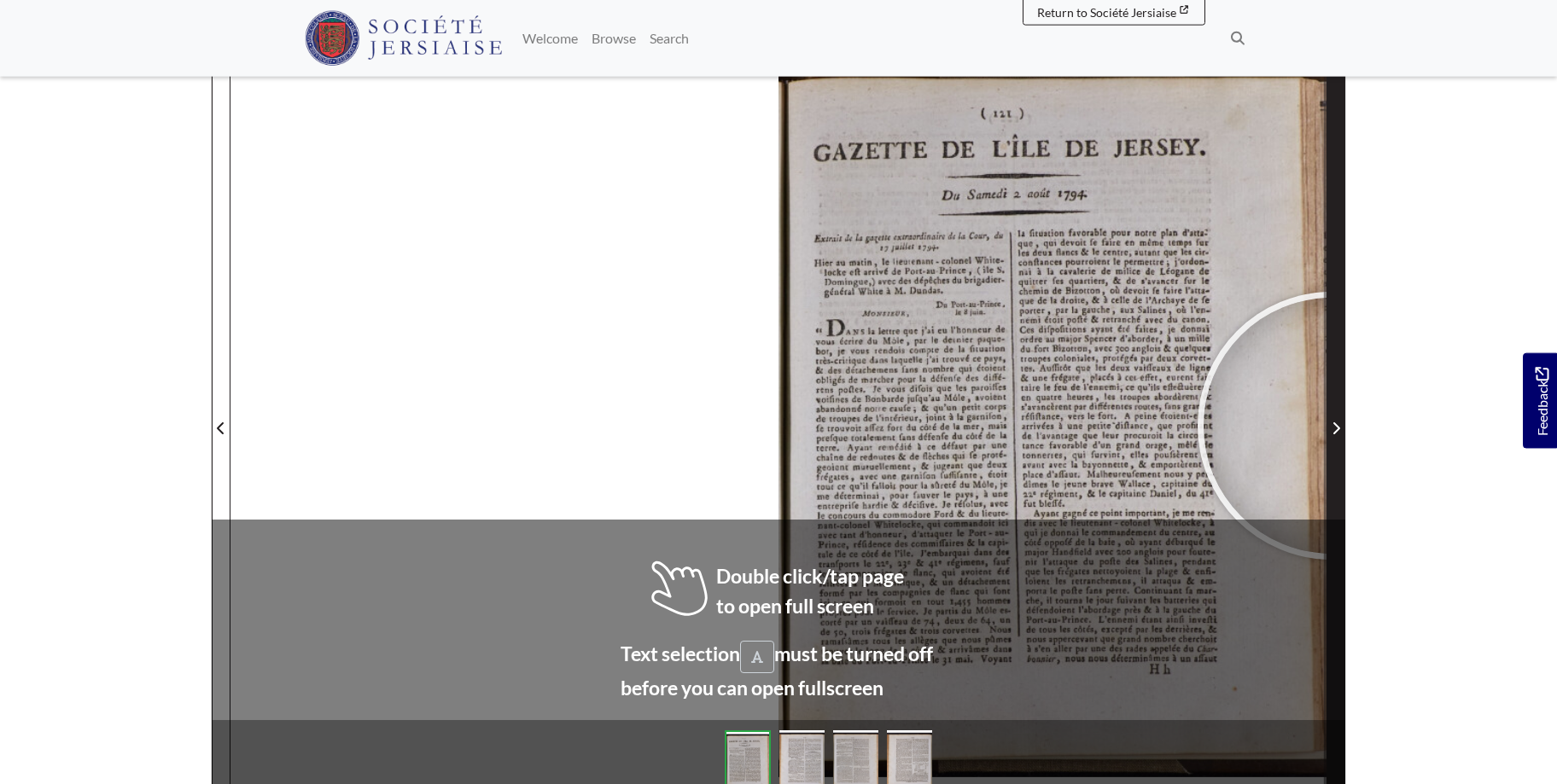
click at [1332, 425] on icon "Next Page" at bounding box center [1335, 428] width 8 height 14
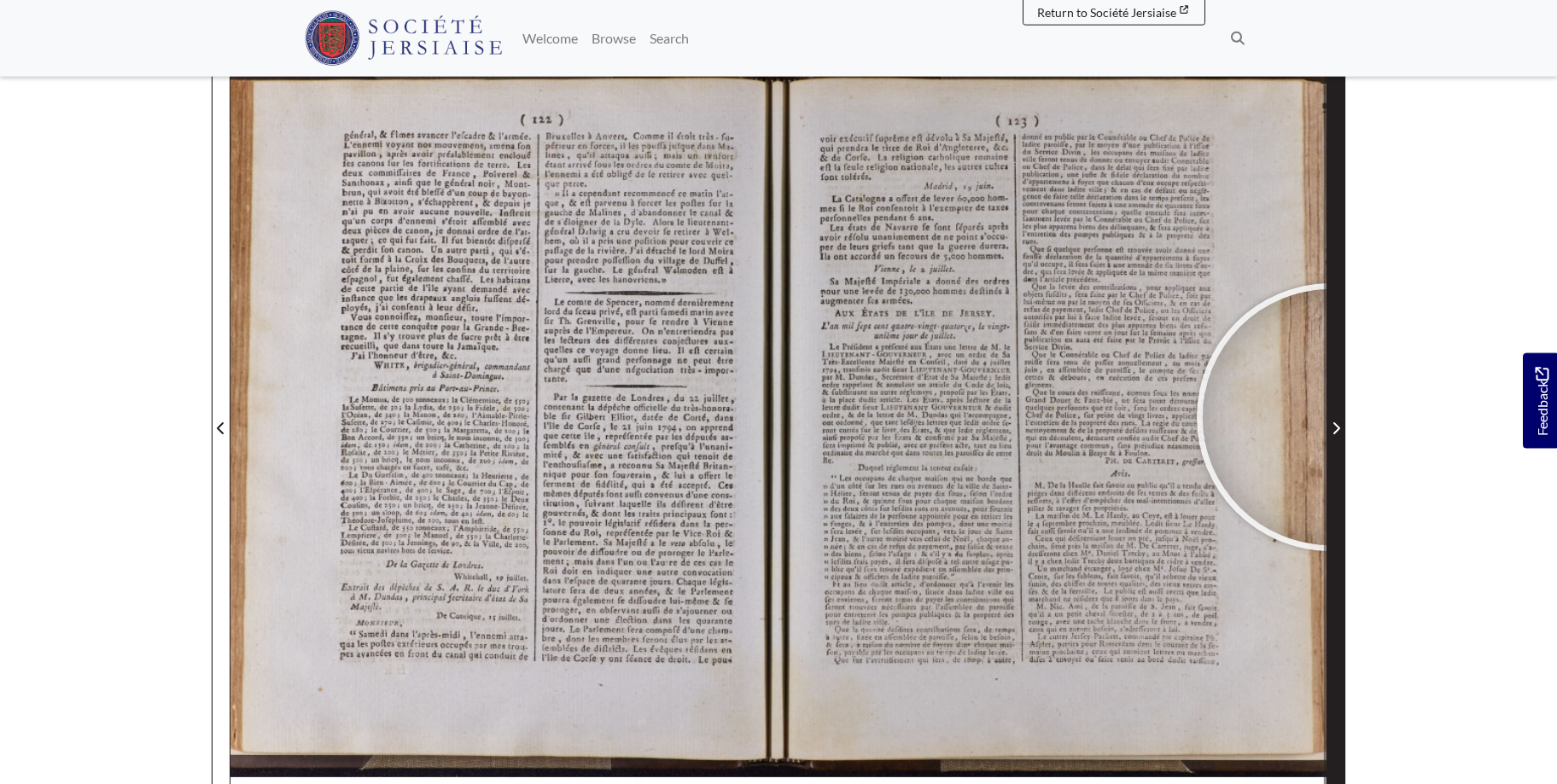
click at [1331, 417] on span "Next Page" at bounding box center [1335, 418] width 17 height 773
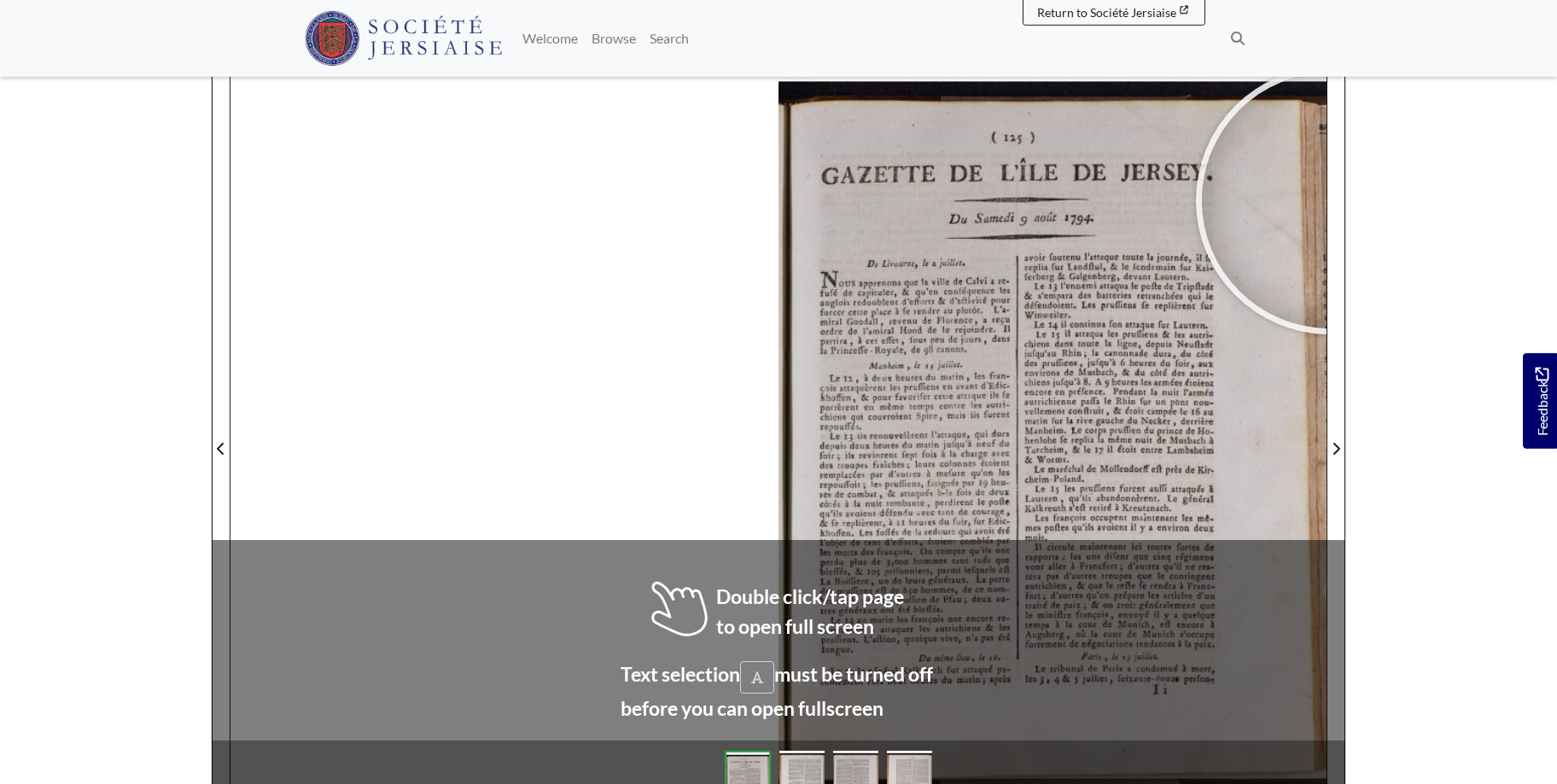
scroll to position [238, 0]
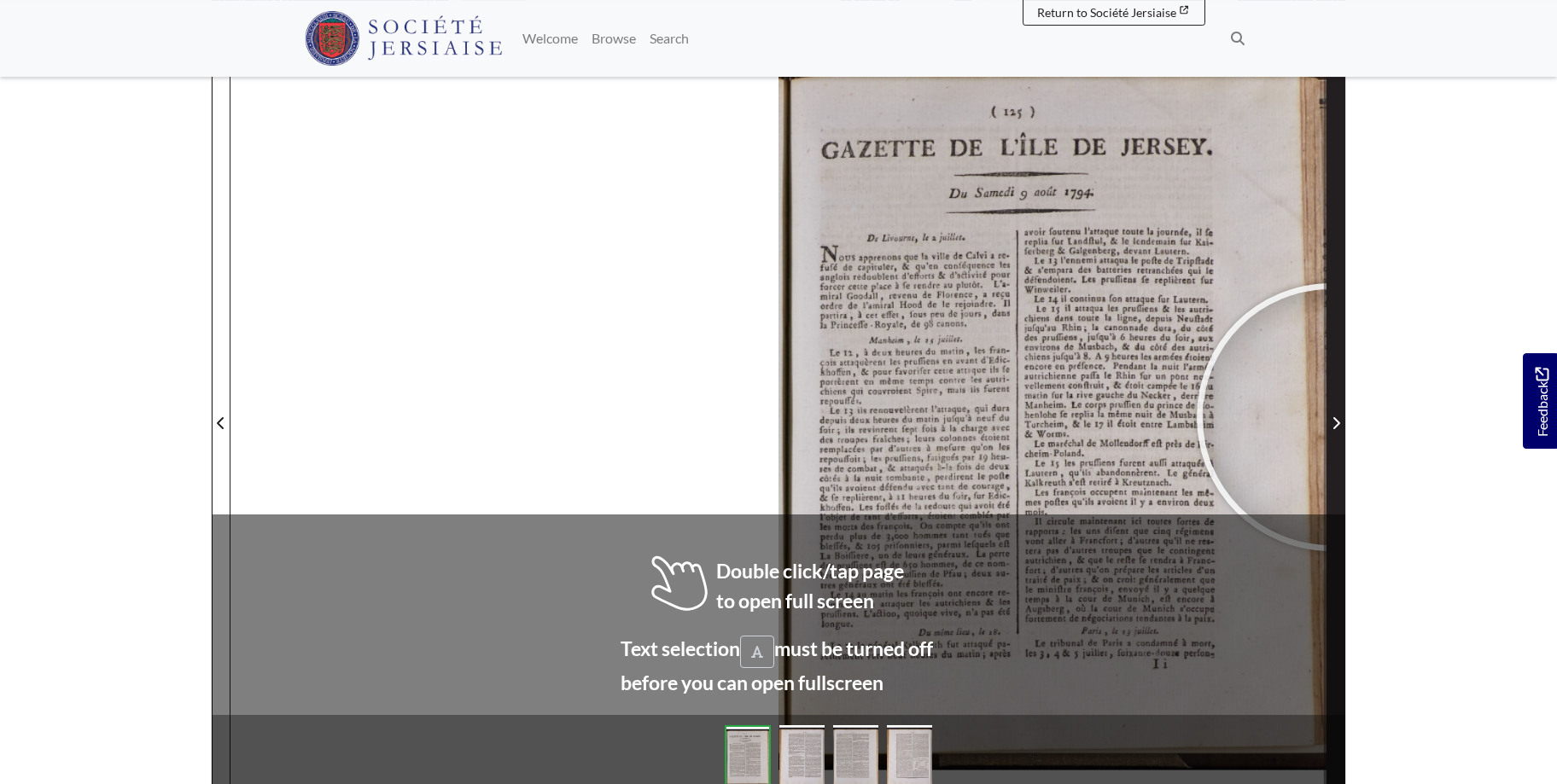
click at [1331, 417] on span "Next Page" at bounding box center [1335, 423] width 17 height 21
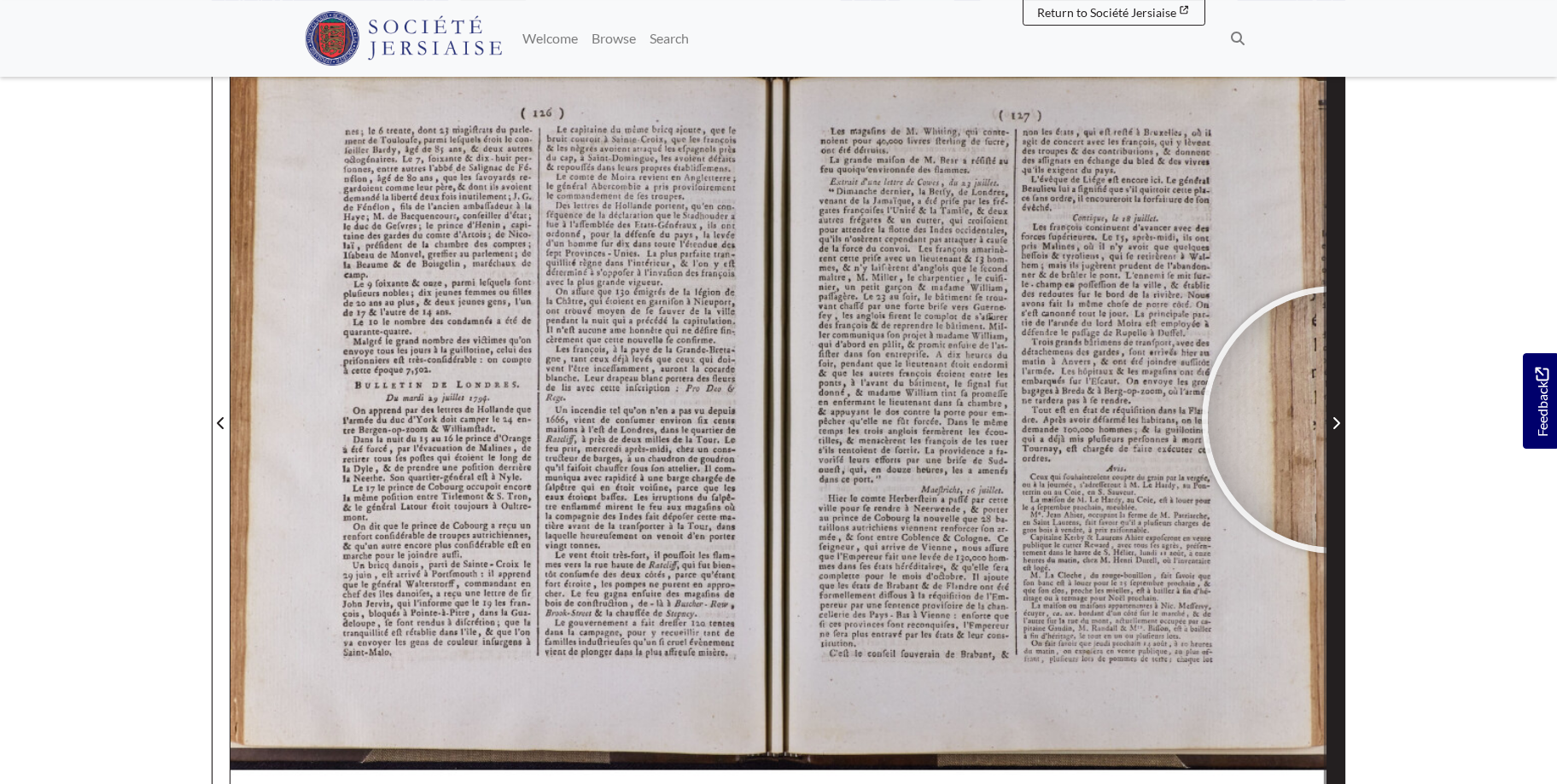
click at [1335, 420] on icon "Next Page" at bounding box center [1335, 423] width 7 height 12
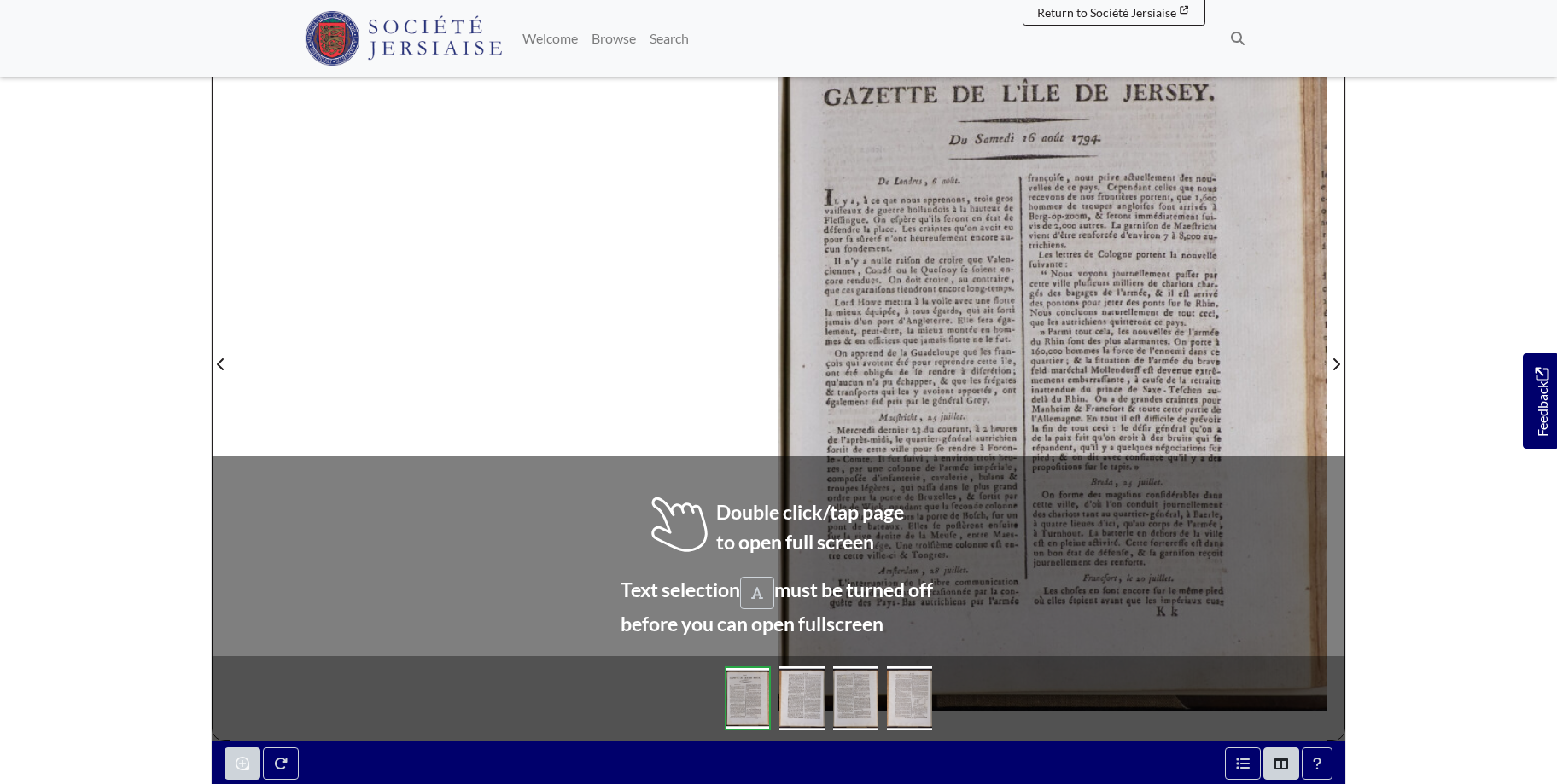
scroll to position [313, 0]
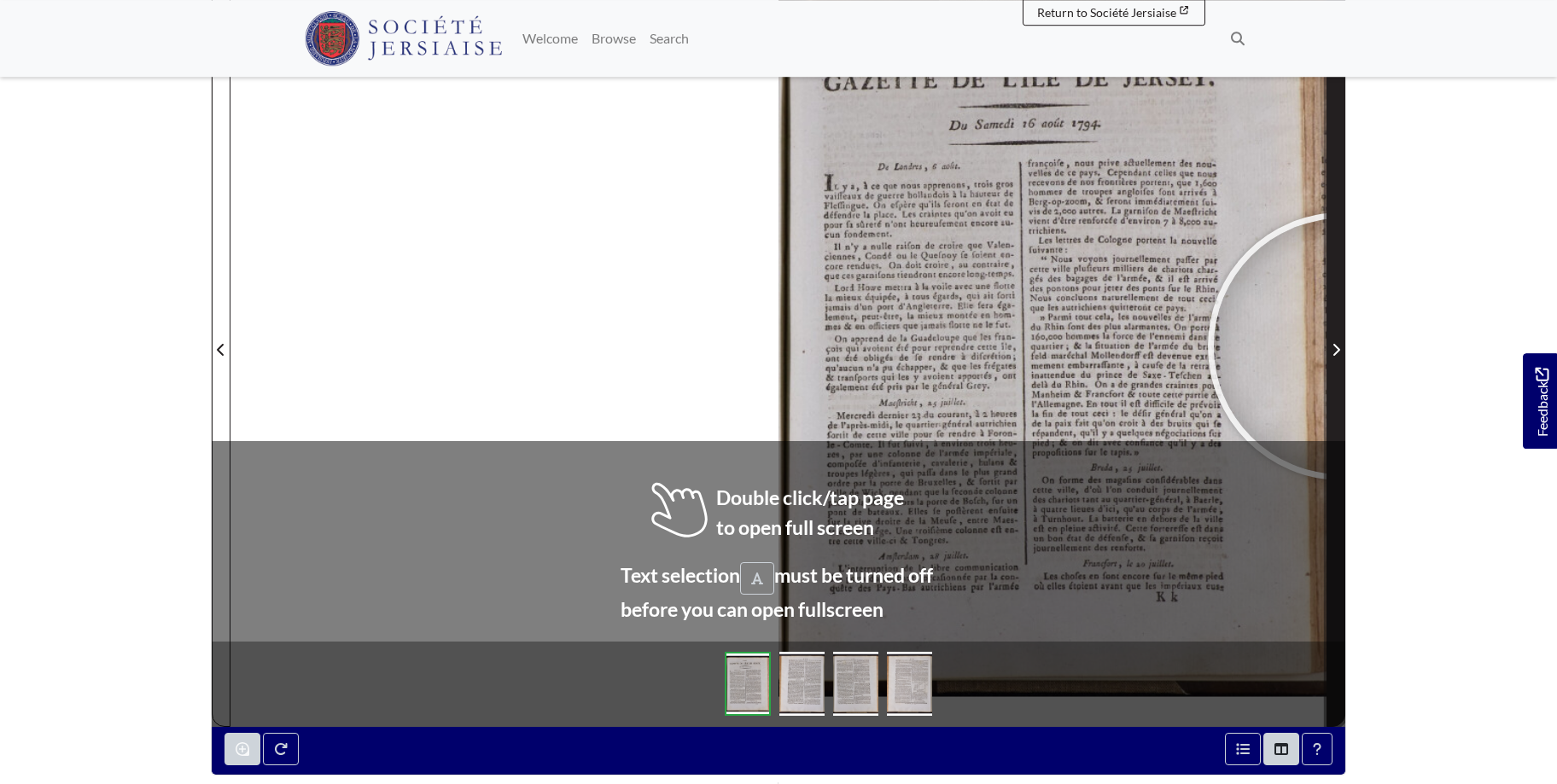
click at [1342, 346] on span "Next Page" at bounding box center [1335, 350] width 17 height 21
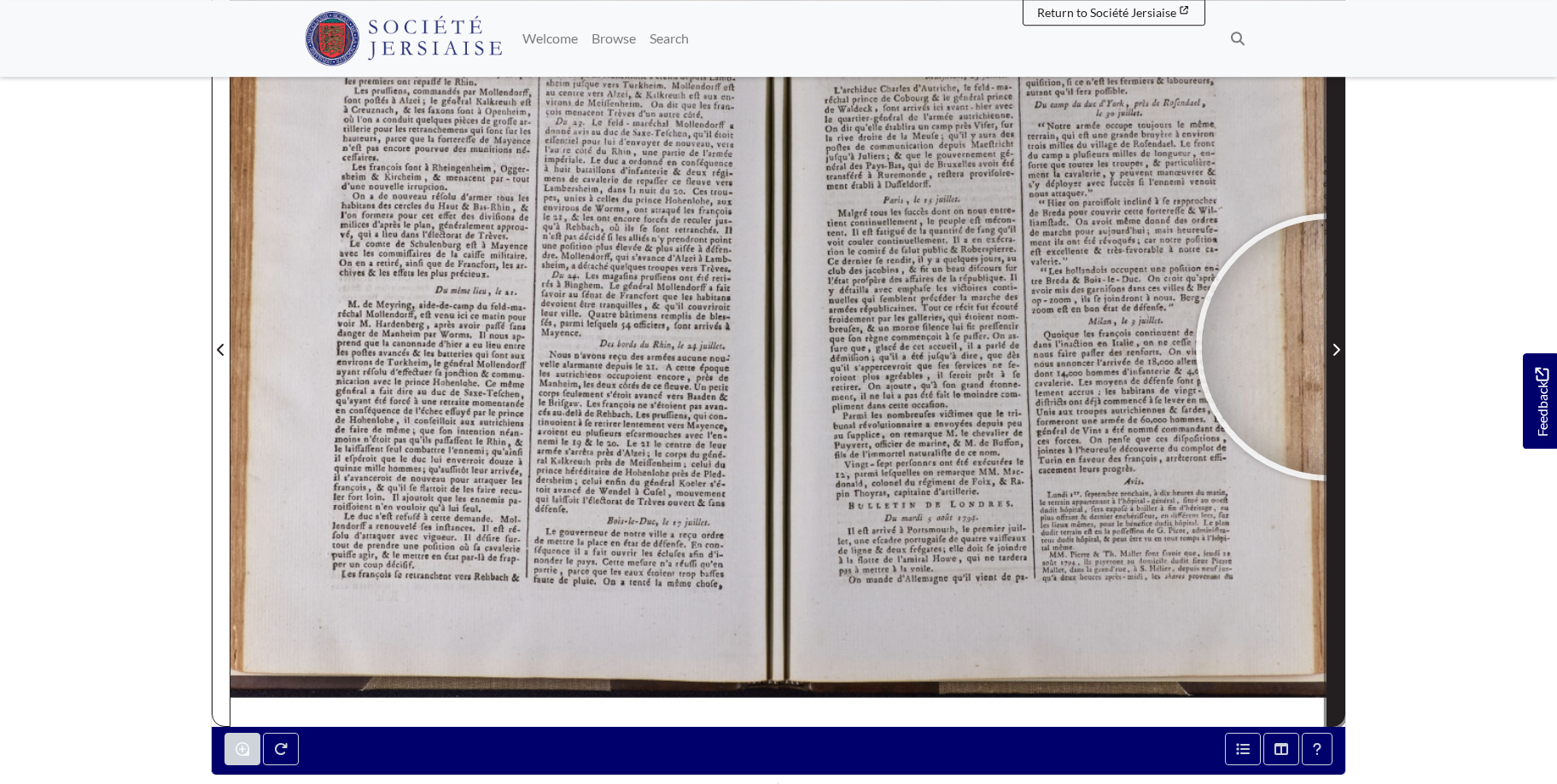
click at [1330, 347] on span "Next Page" at bounding box center [1335, 350] width 17 height 21
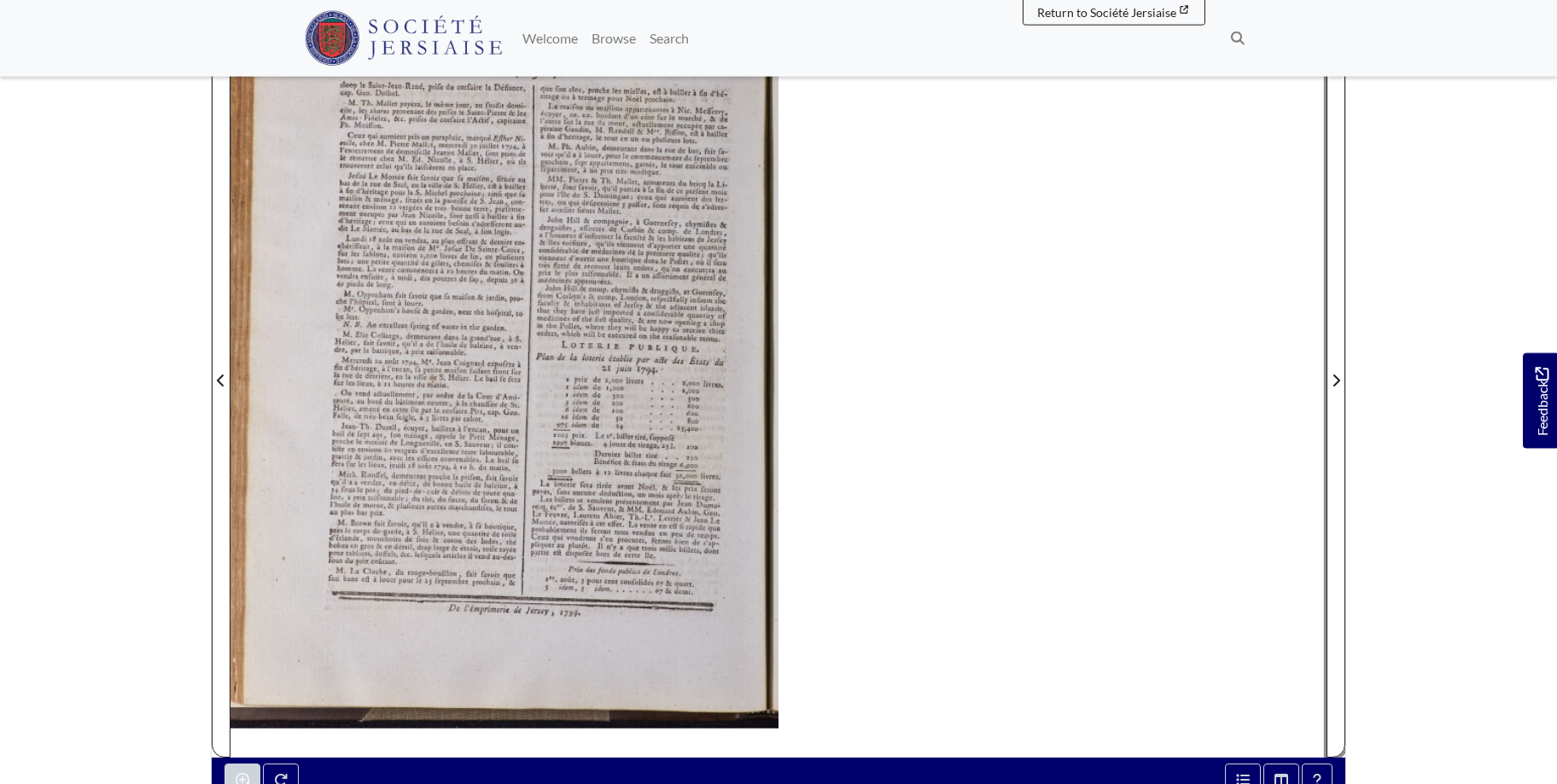
scroll to position [257, 0]
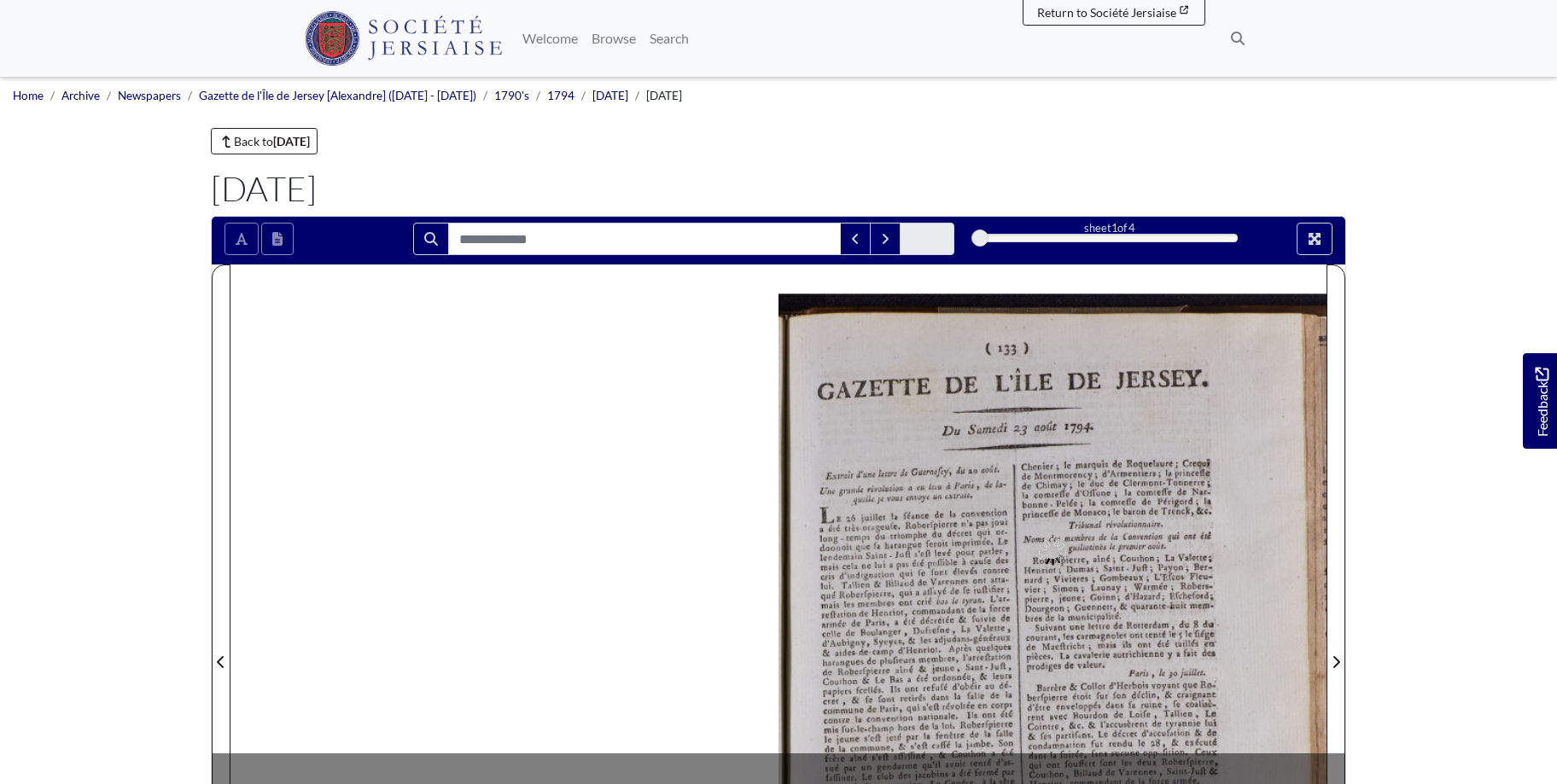
scroll to position [279, 0]
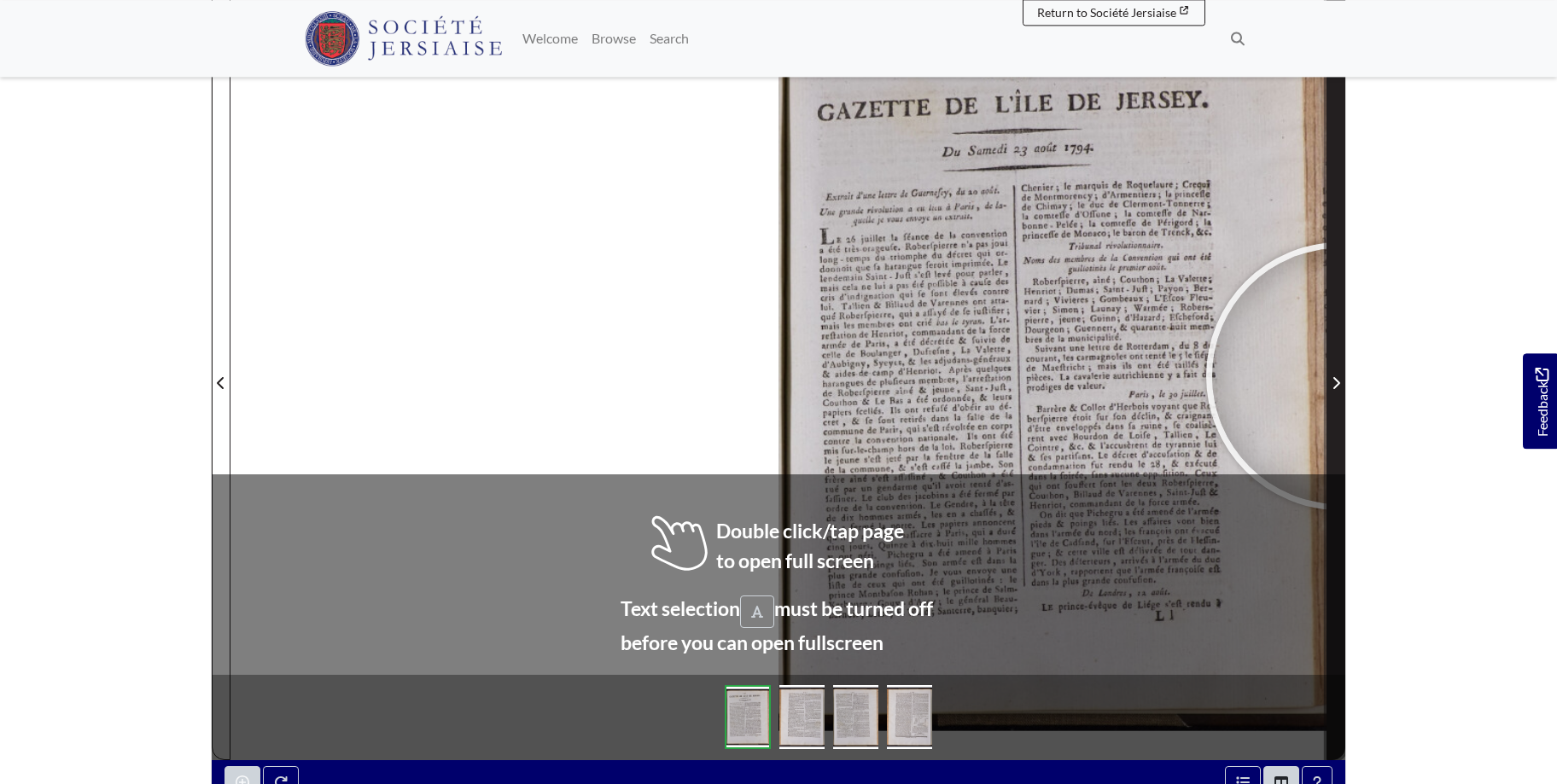
click at [1340, 377] on span "Next Page" at bounding box center [1335, 383] width 17 height 21
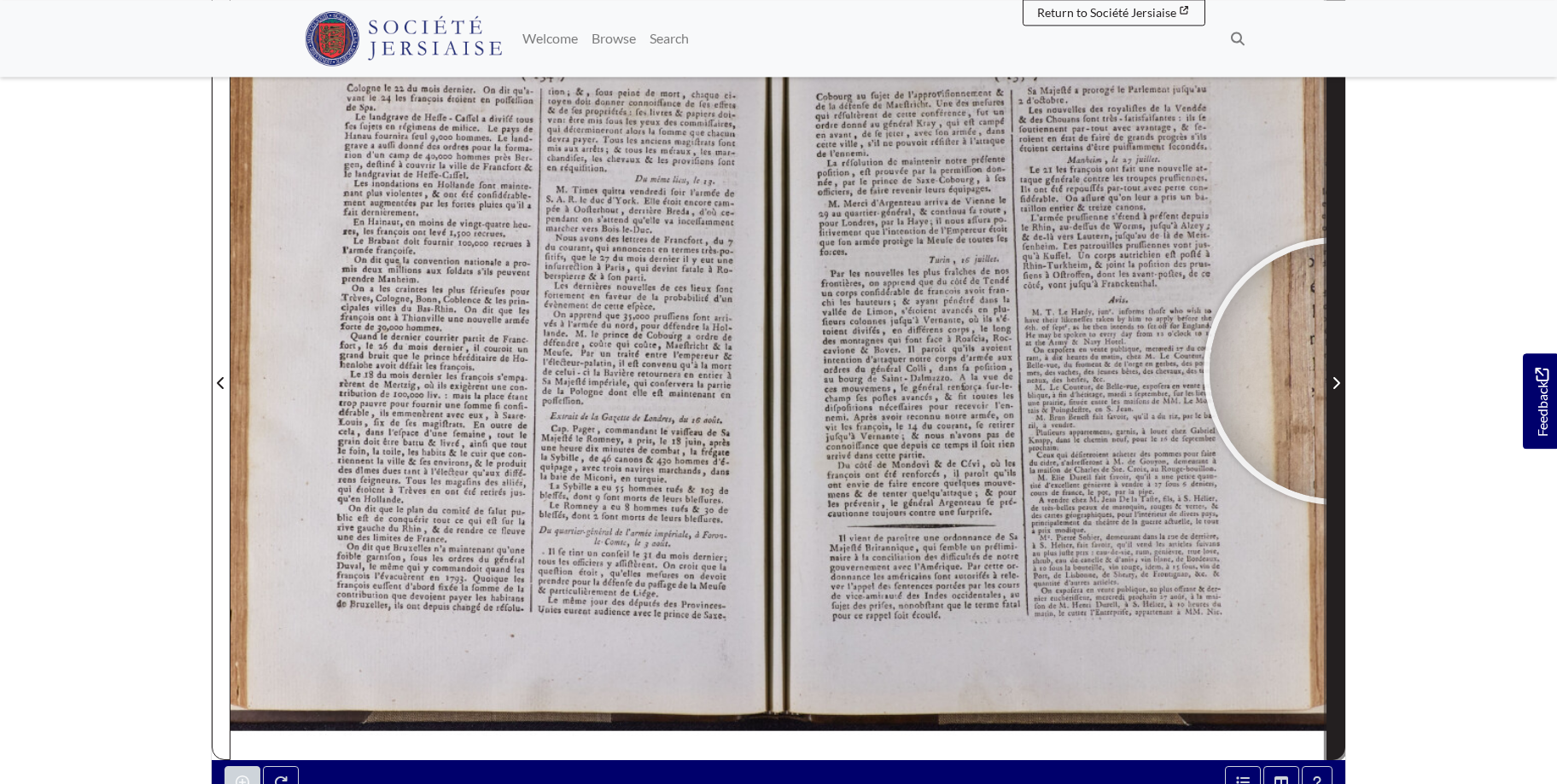
click at [1337, 371] on span "Next Page" at bounding box center [1335, 372] width 17 height 773
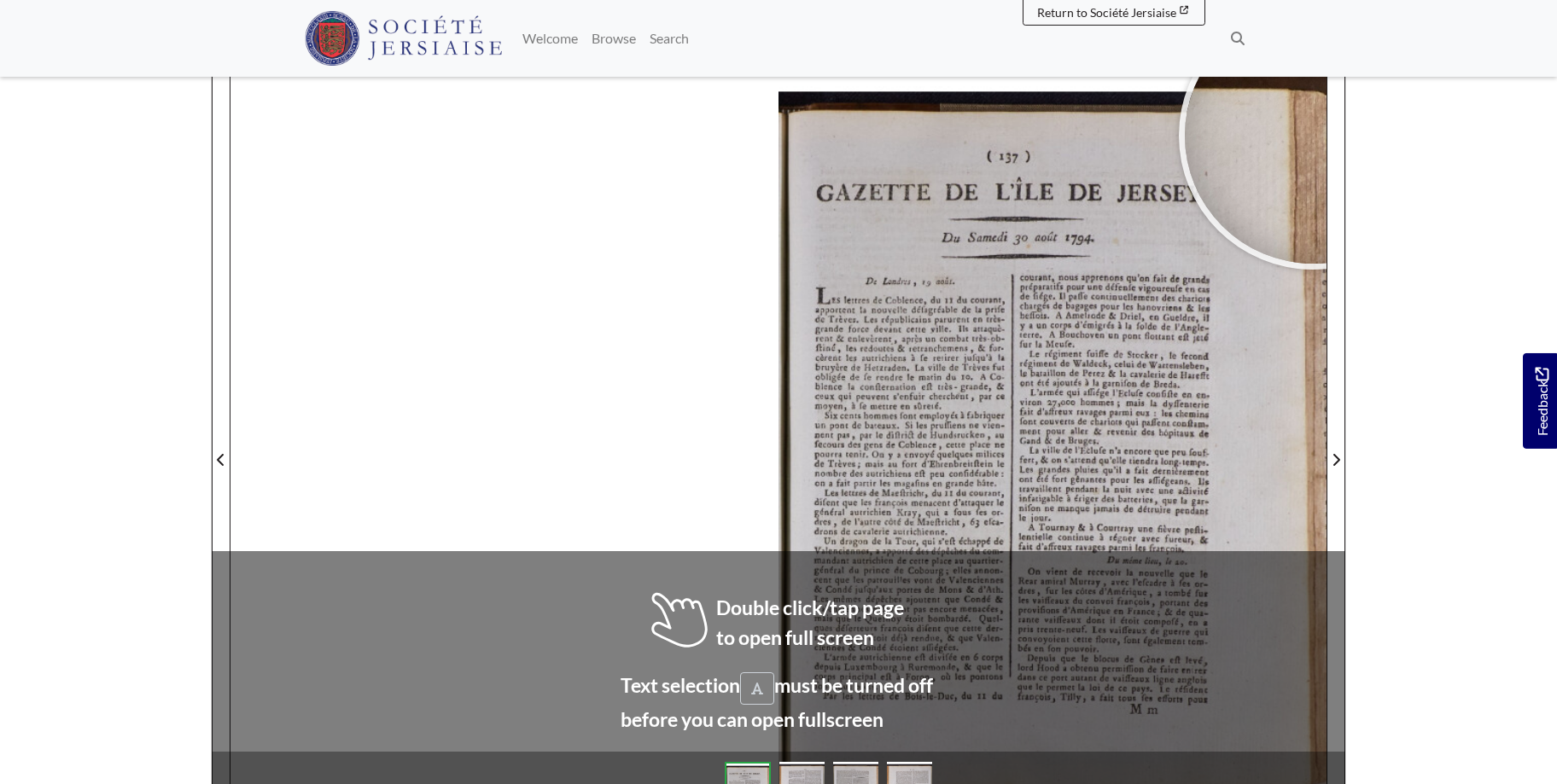
scroll to position [250, 0]
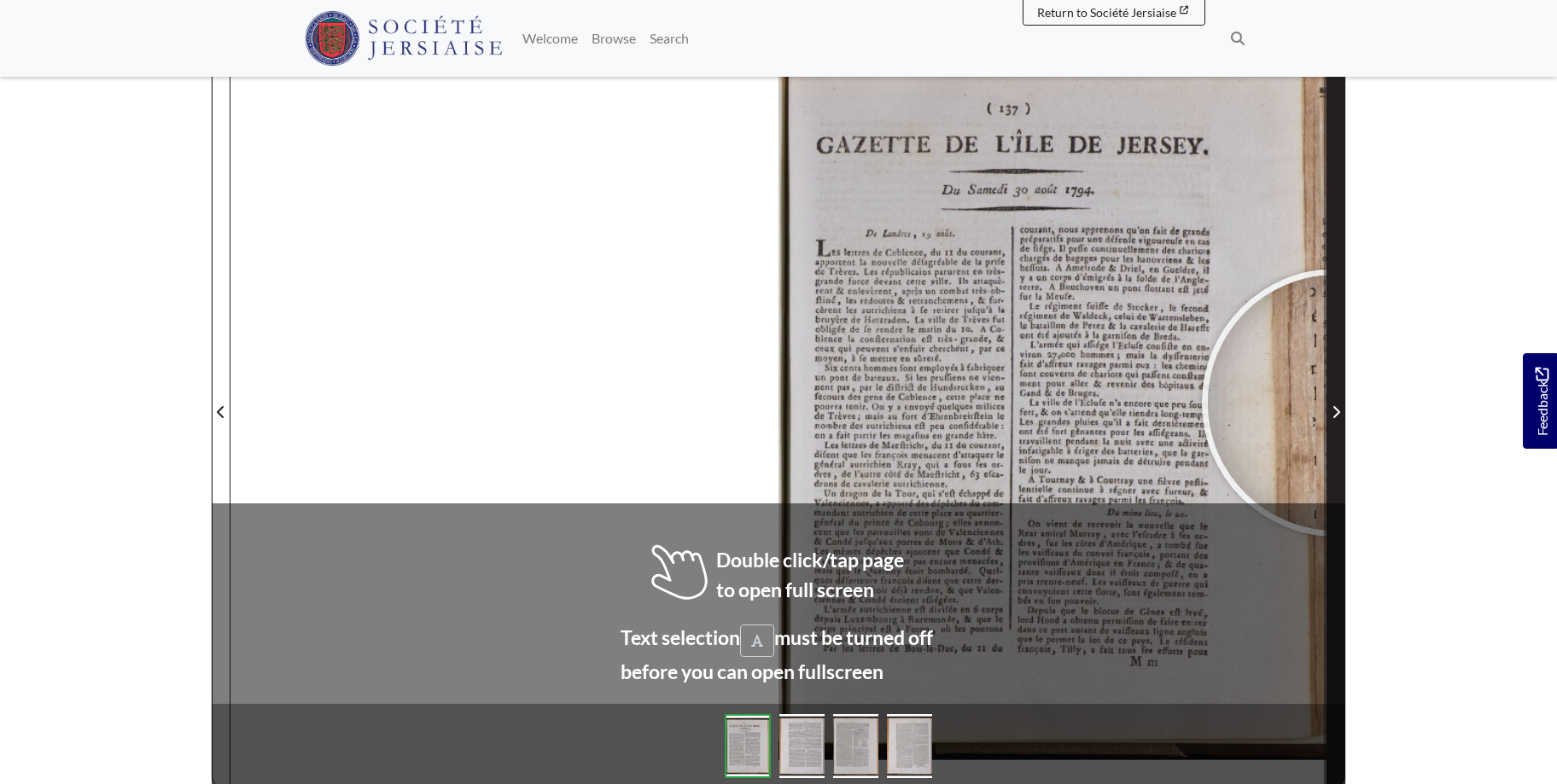
click at [1335, 403] on span "Next Page" at bounding box center [1335, 412] width 17 height 21
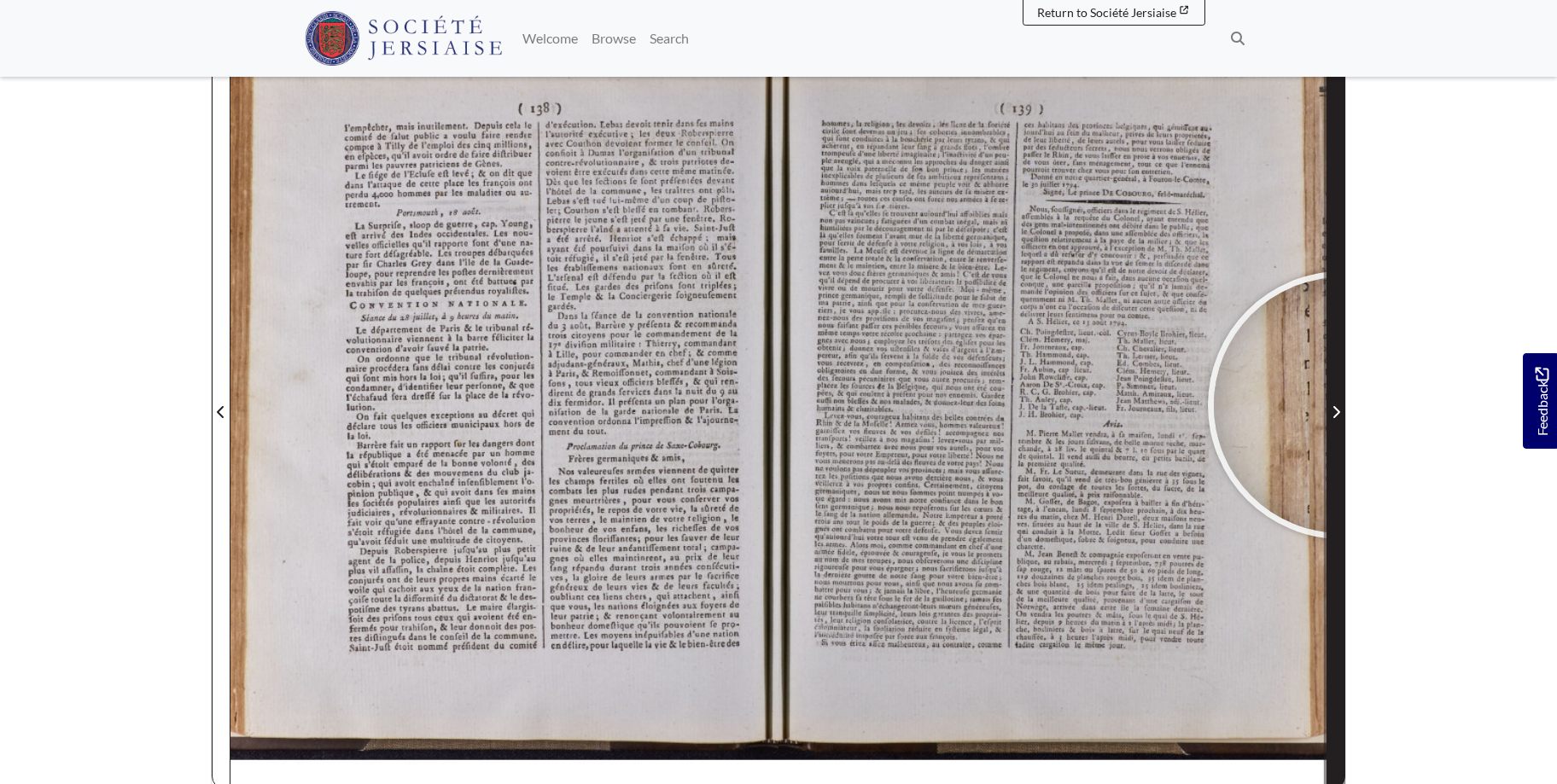
click at [1342, 406] on span "Next Page" at bounding box center [1335, 412] width 17 height 21
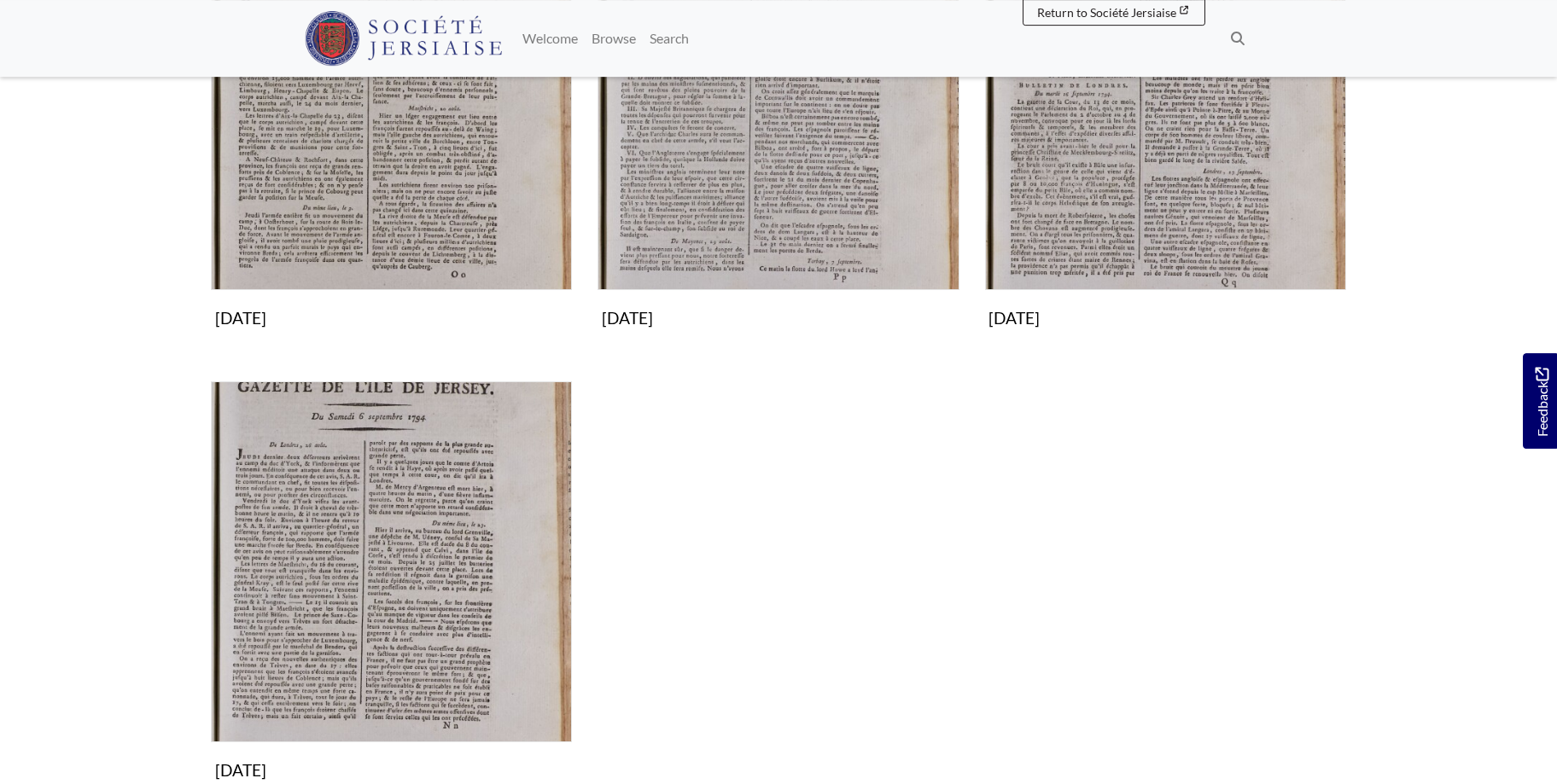
scroll to position [522, 0]
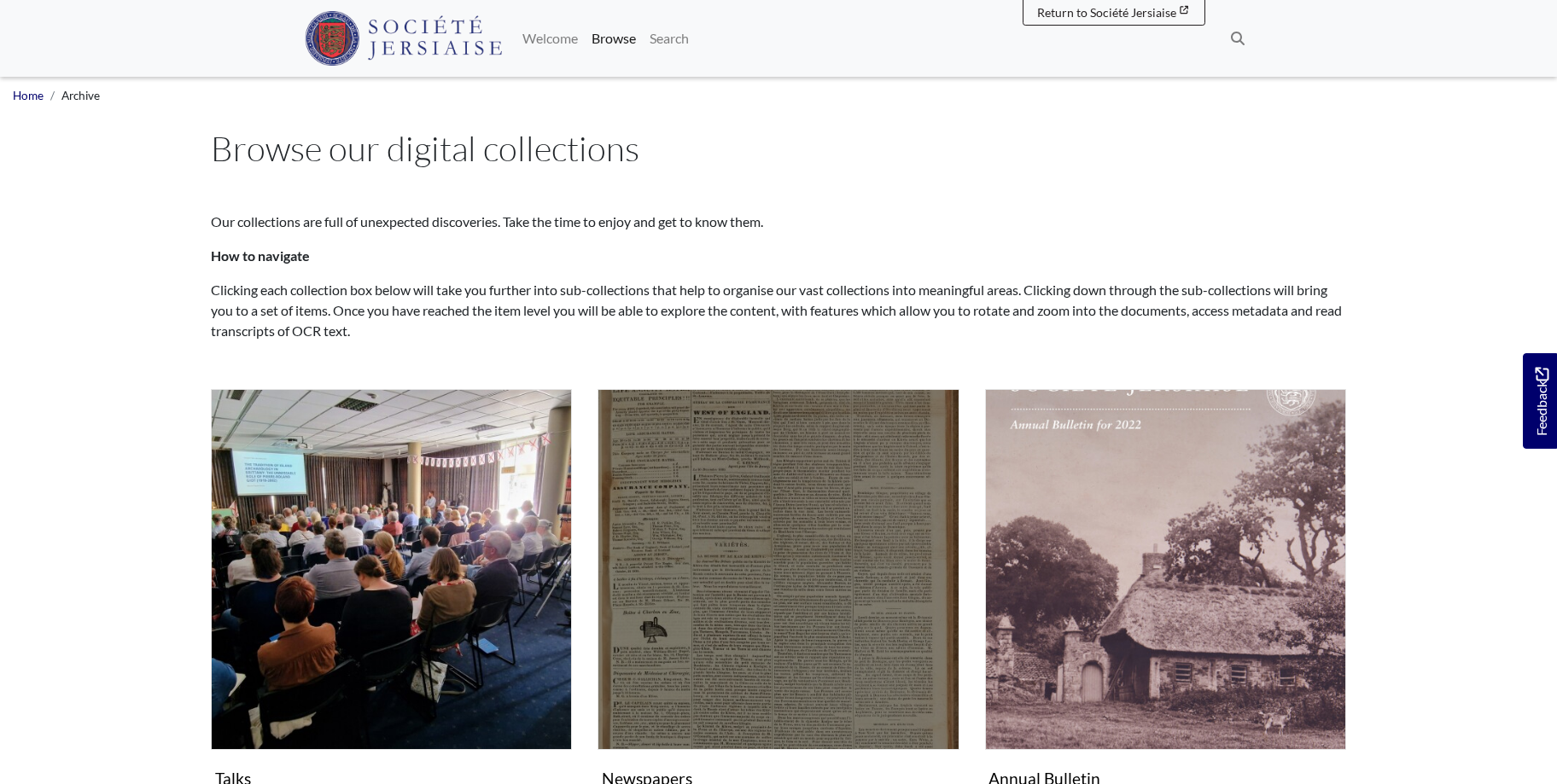
click at [768, 670] on img "Subcollection" at bounding box center [778, 569] width 361 height 361
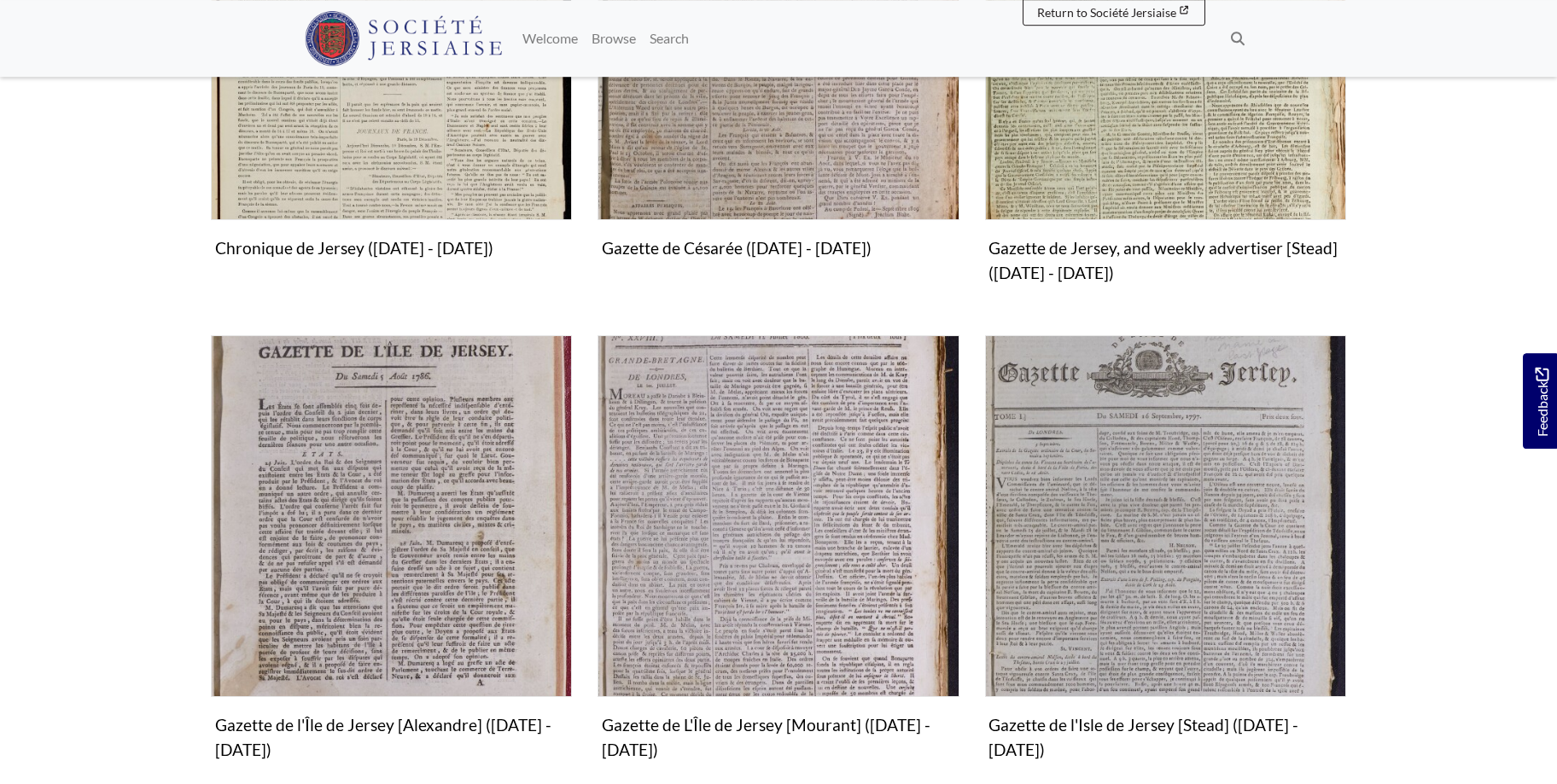
scroll to position [752, 0]
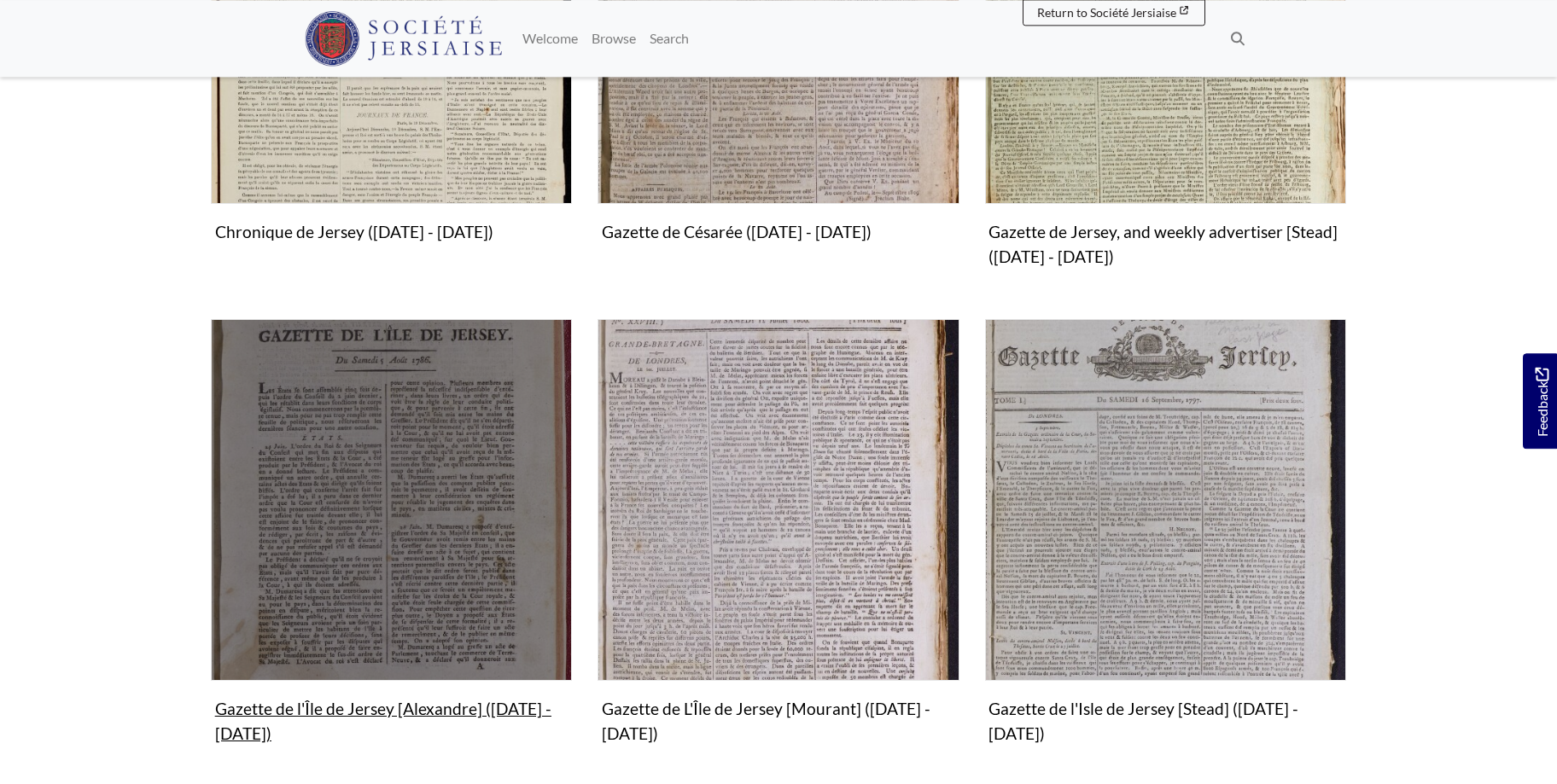
click at [430, 493] on img "Subcollection" at bounding box center [391, 500] width 361 height 361
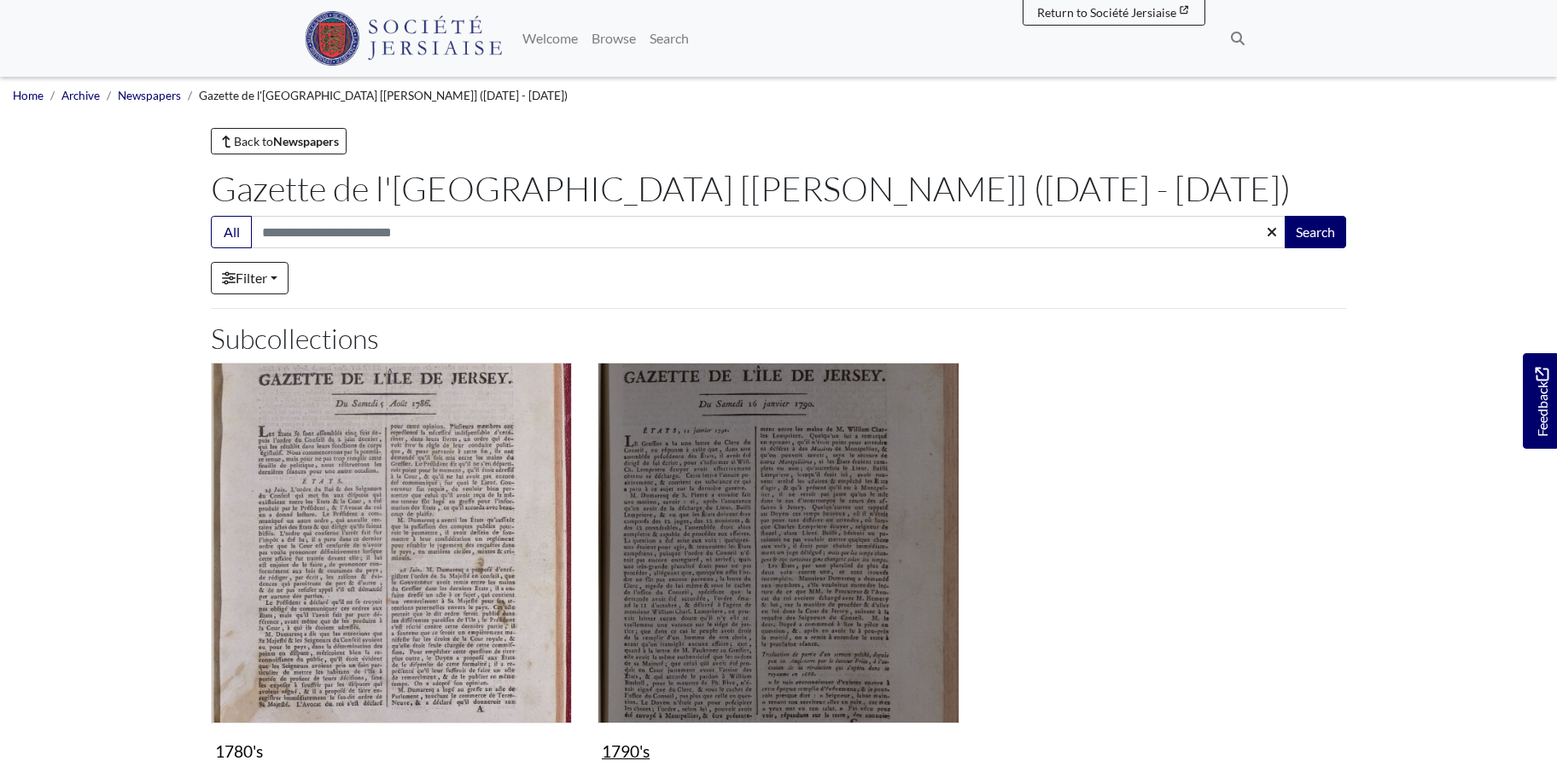
click at [837, 484] on img "Subcollection" at bounding box center [778, 543] width 361 height 361
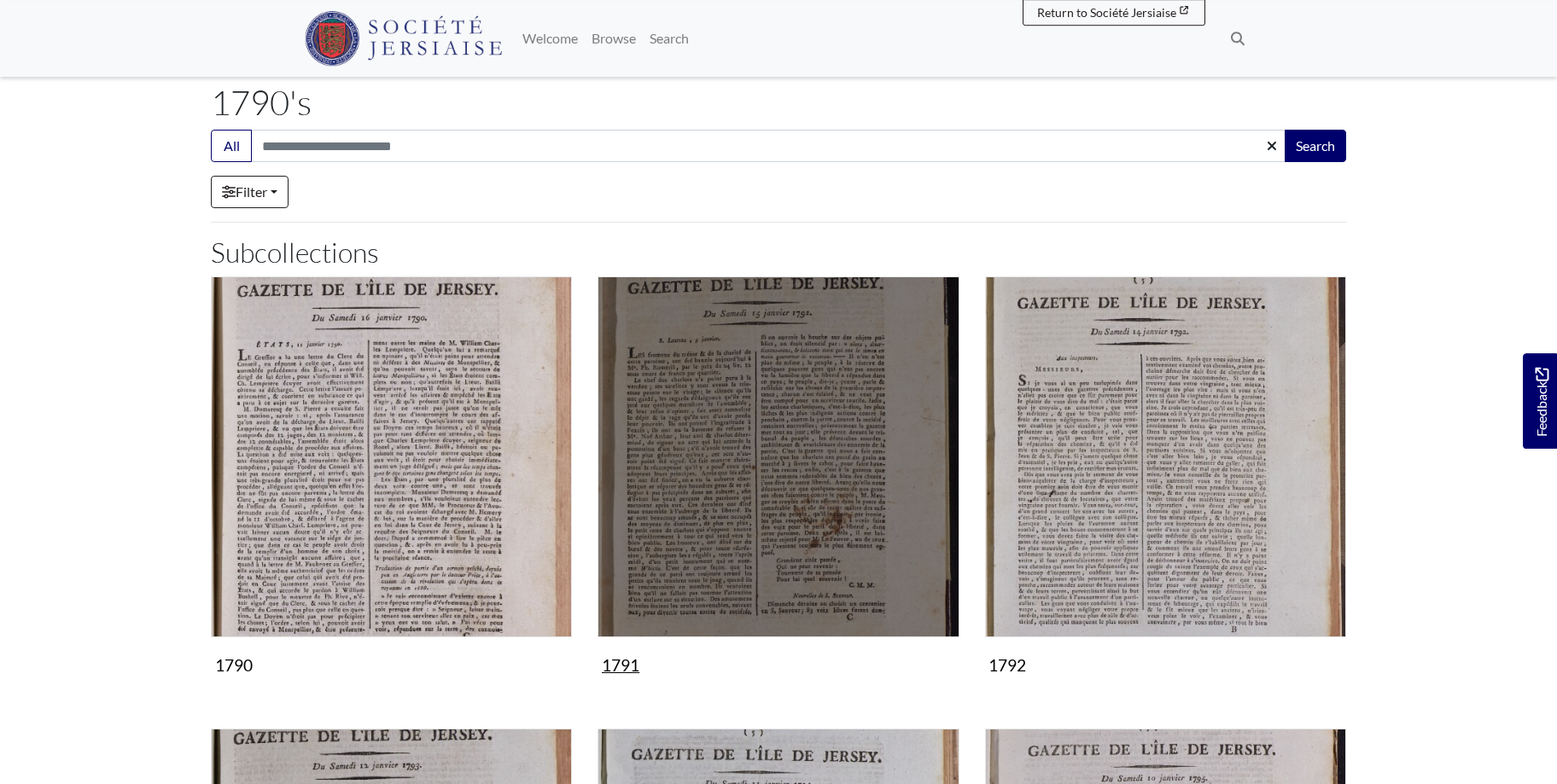
scroll to position [435, 0]
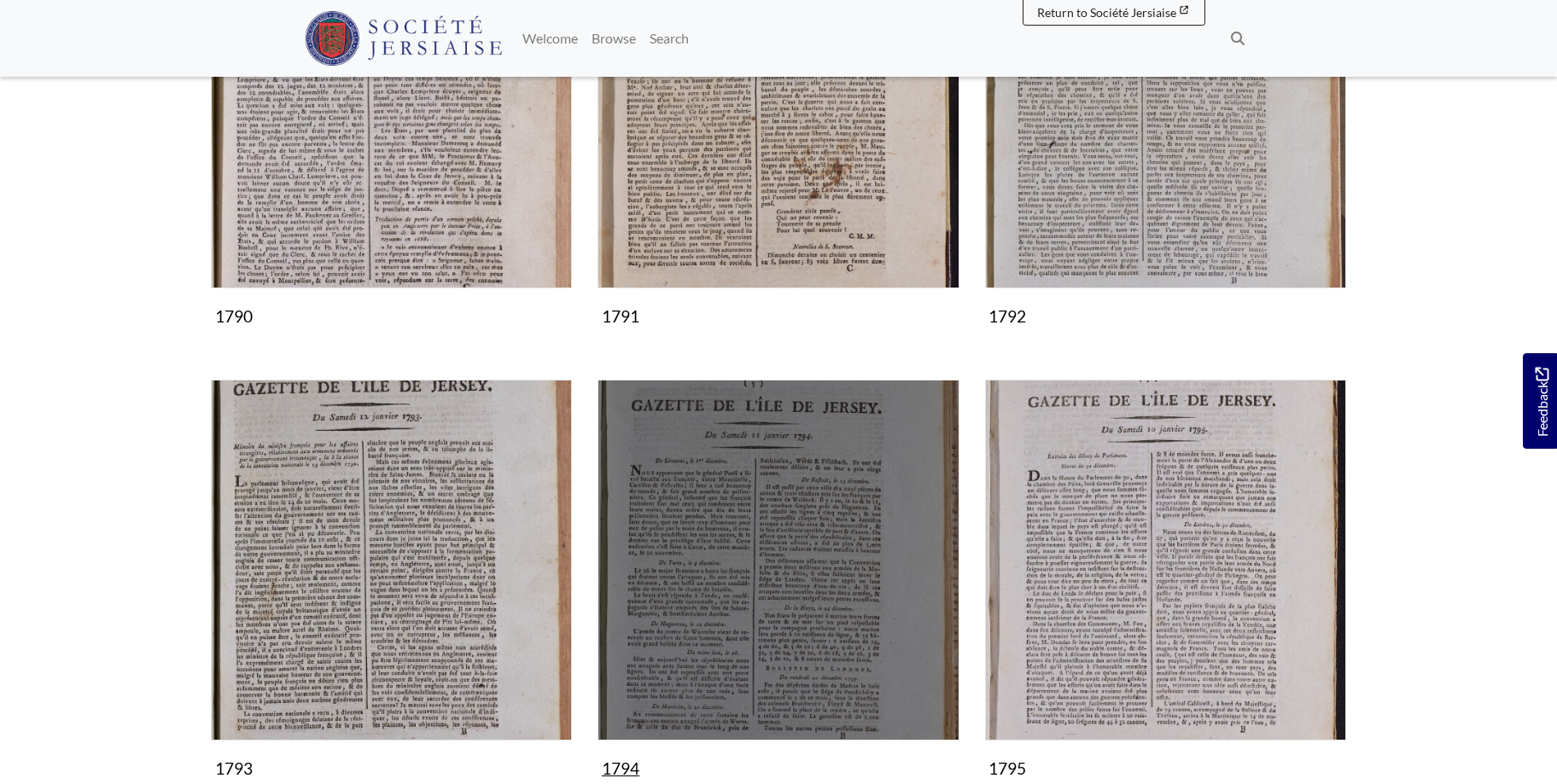
click at [778, 570] on img "Subcollection" at bounding box center [778, 560] width 361 height 361
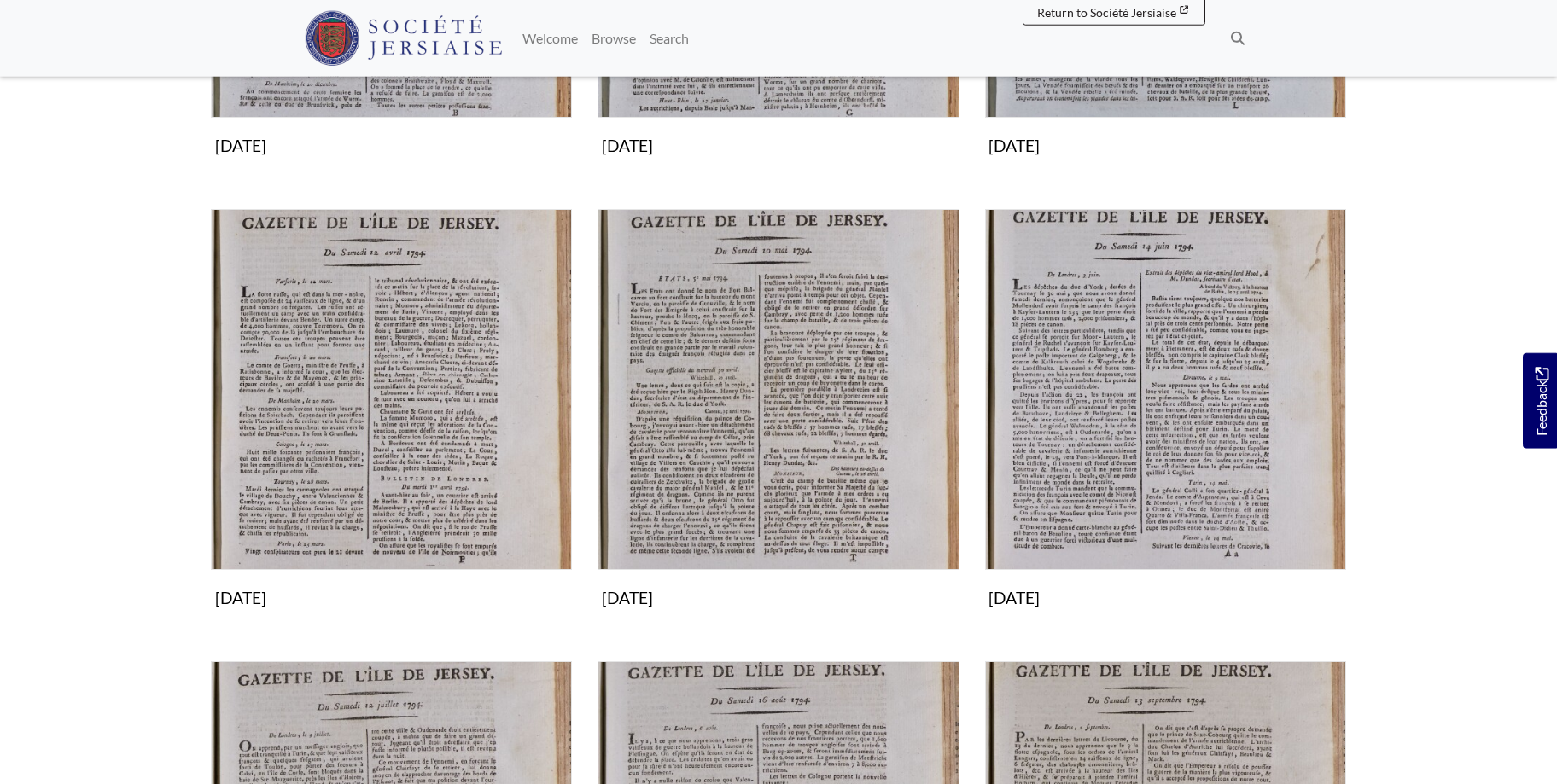
scroll to position [958, 0]
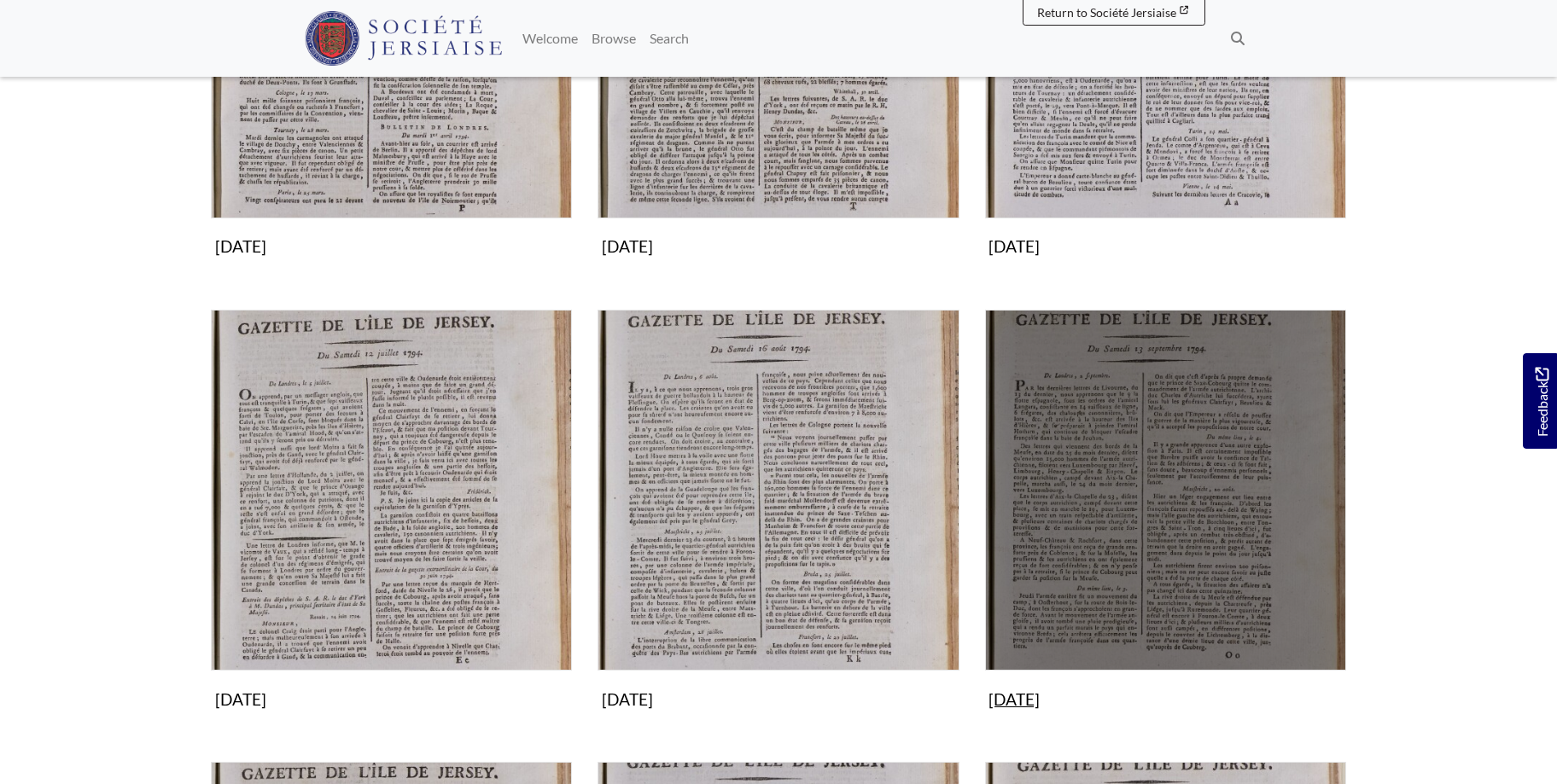
click at [1099, 546] on img "Subcollection" at bounding box center [1165, 490] width 361 height 361
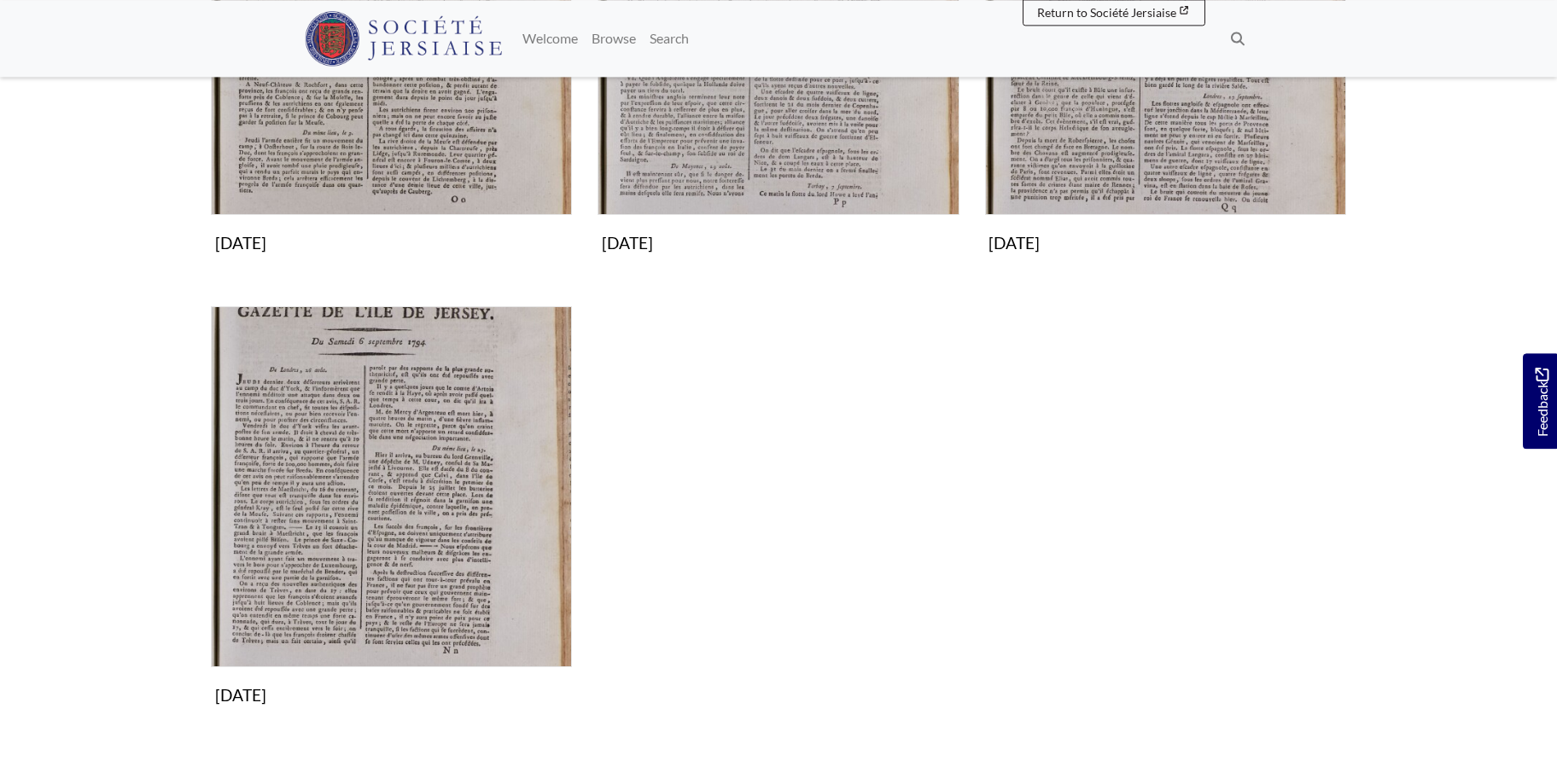
scroll to position [522, 0]
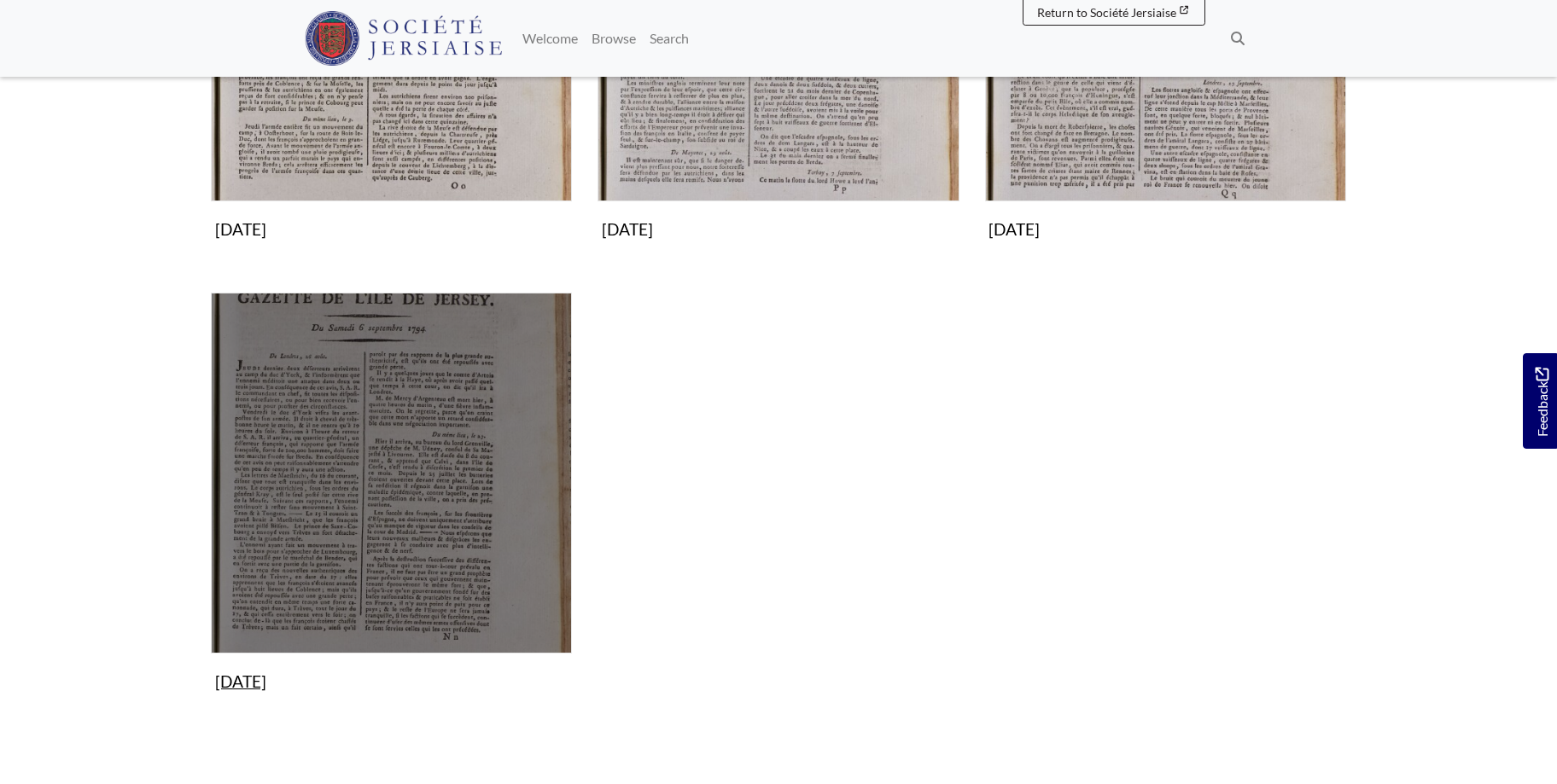
click at [457, 546] on img "Subcollection" at bounding box center [391, 473] width 361 height 361
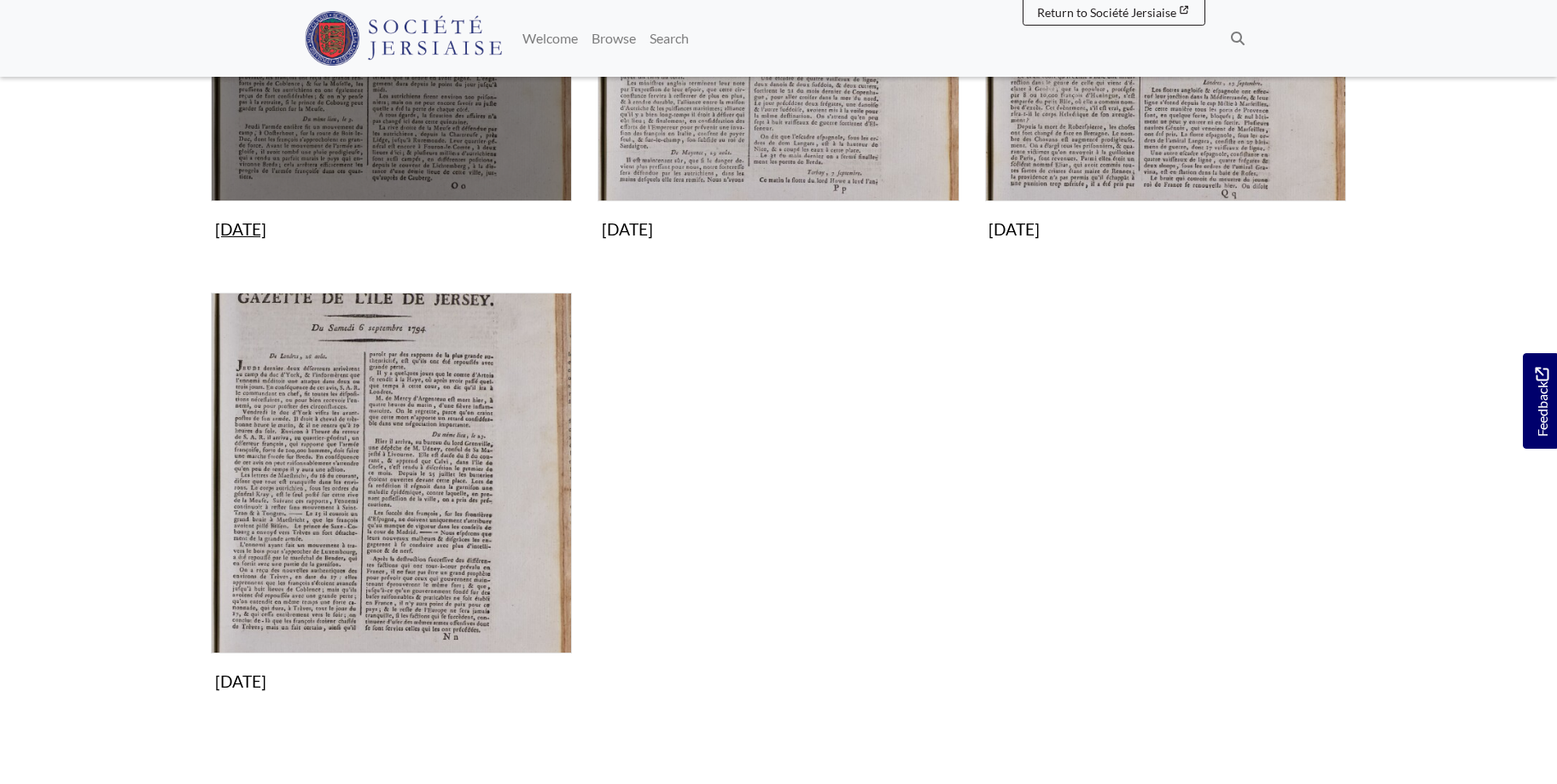
click at [395, 116] on img "Subcollection" at bounding box center [391, 21] width 361 height 361
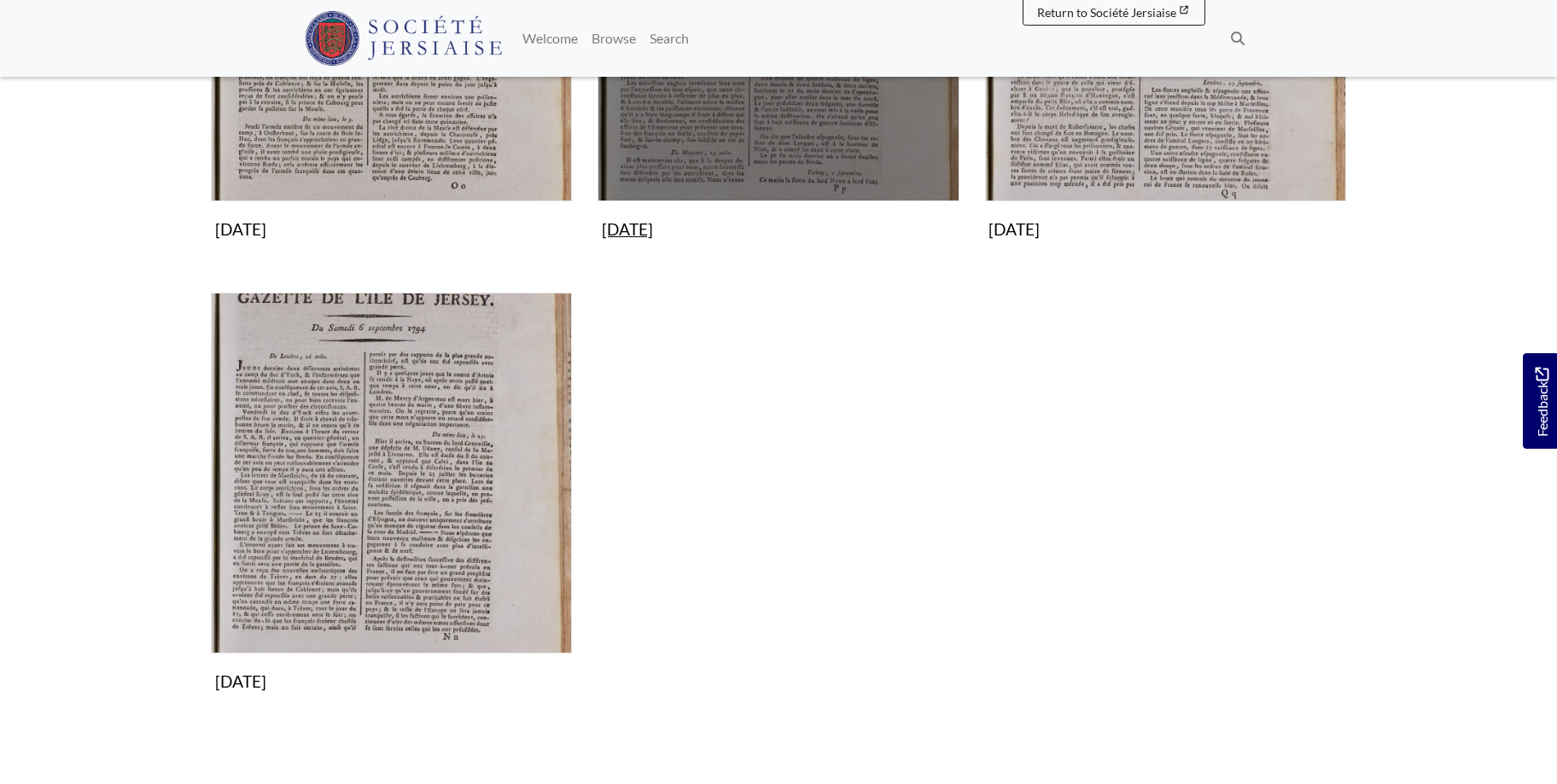
click at [805, 140] on img "Subcollection" at bounding box center [778, 21] width 361 height 361
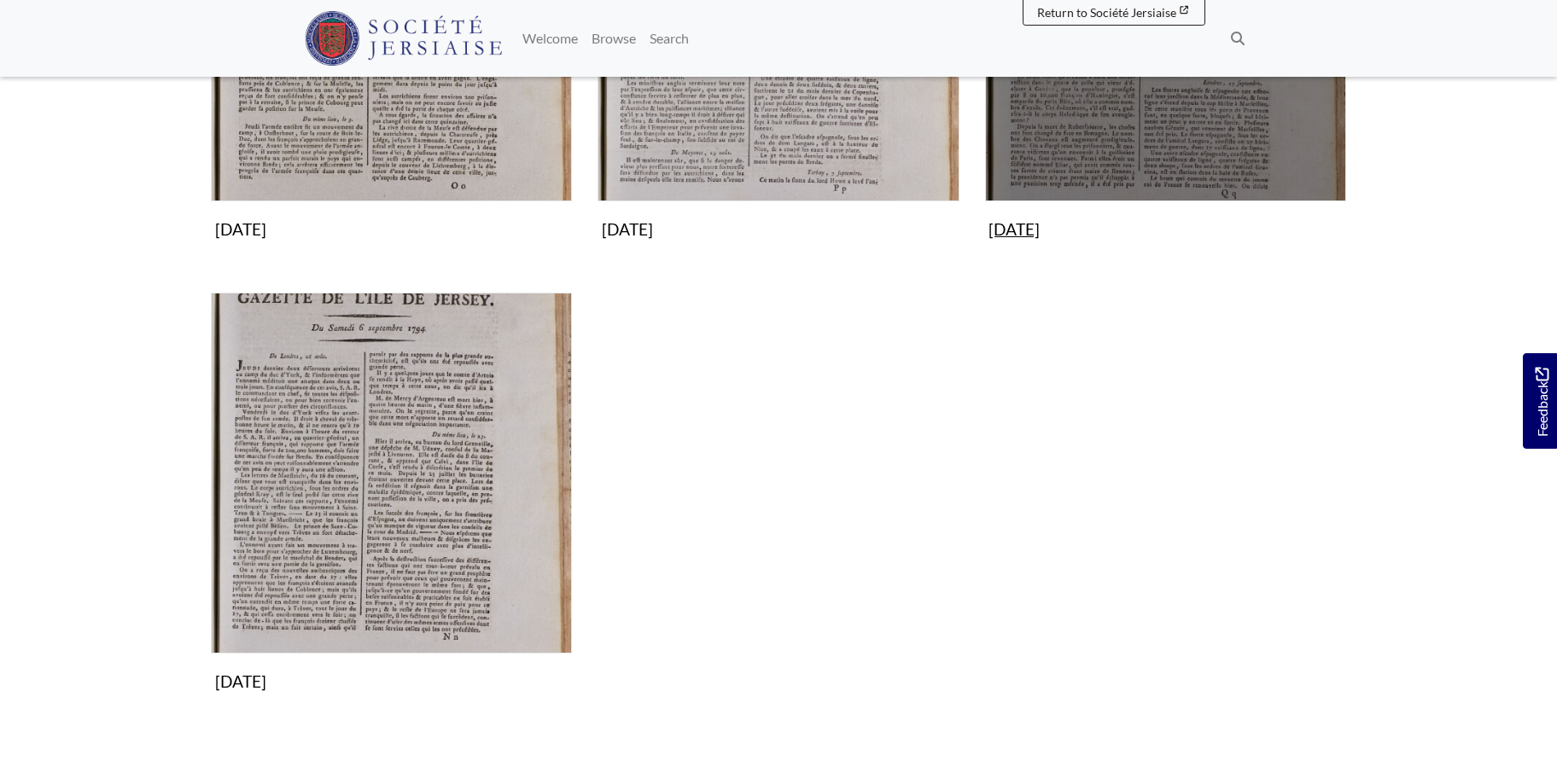
click at [1193, 144] on img "Subcollection" at bounding box center [1165, 21] width 361 height 361
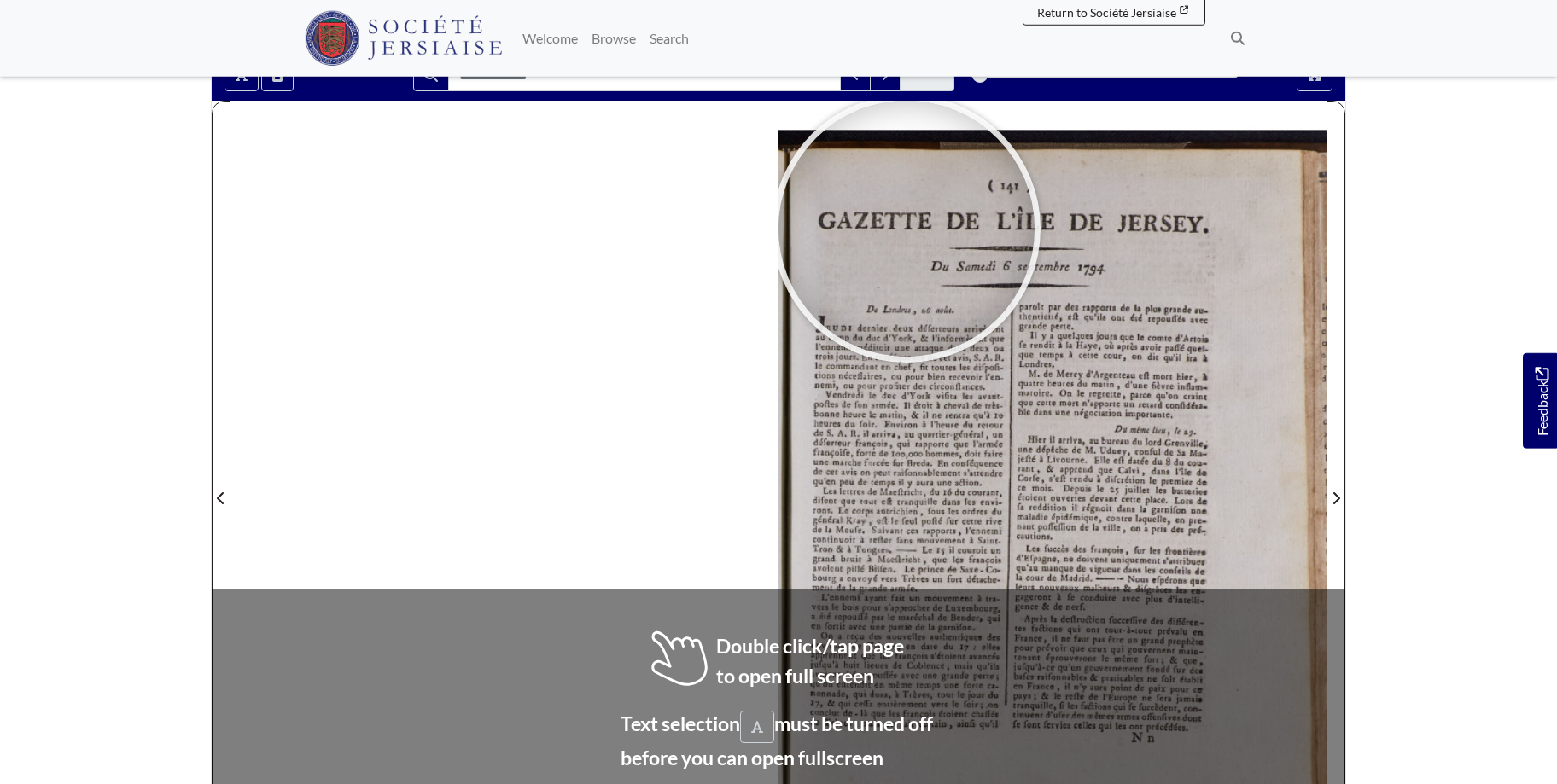
scroll to position [210, 0]
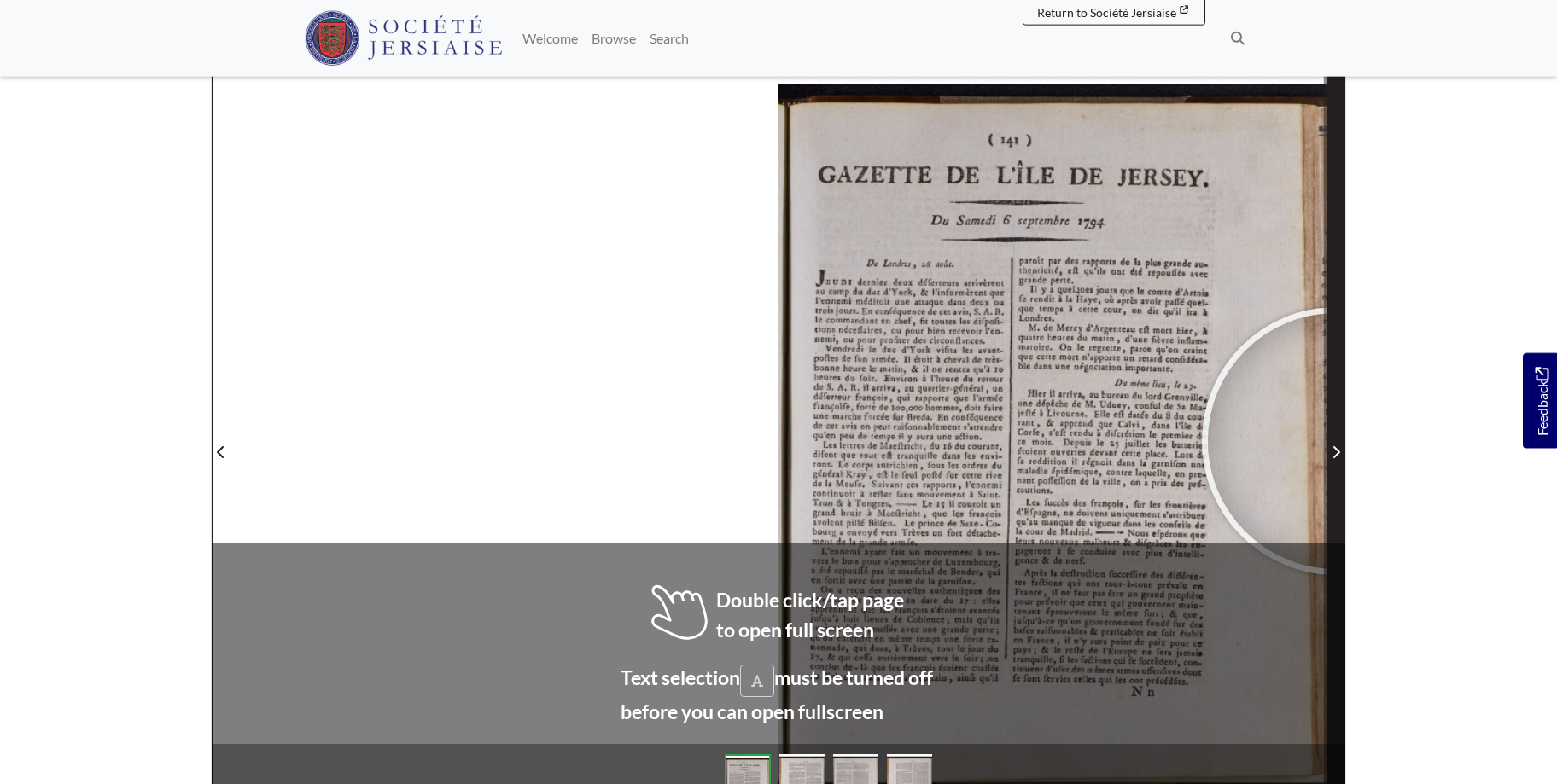
click at [1335, 441] on span "Next Page" at bounding box center [1335, 441] width 17 height 773
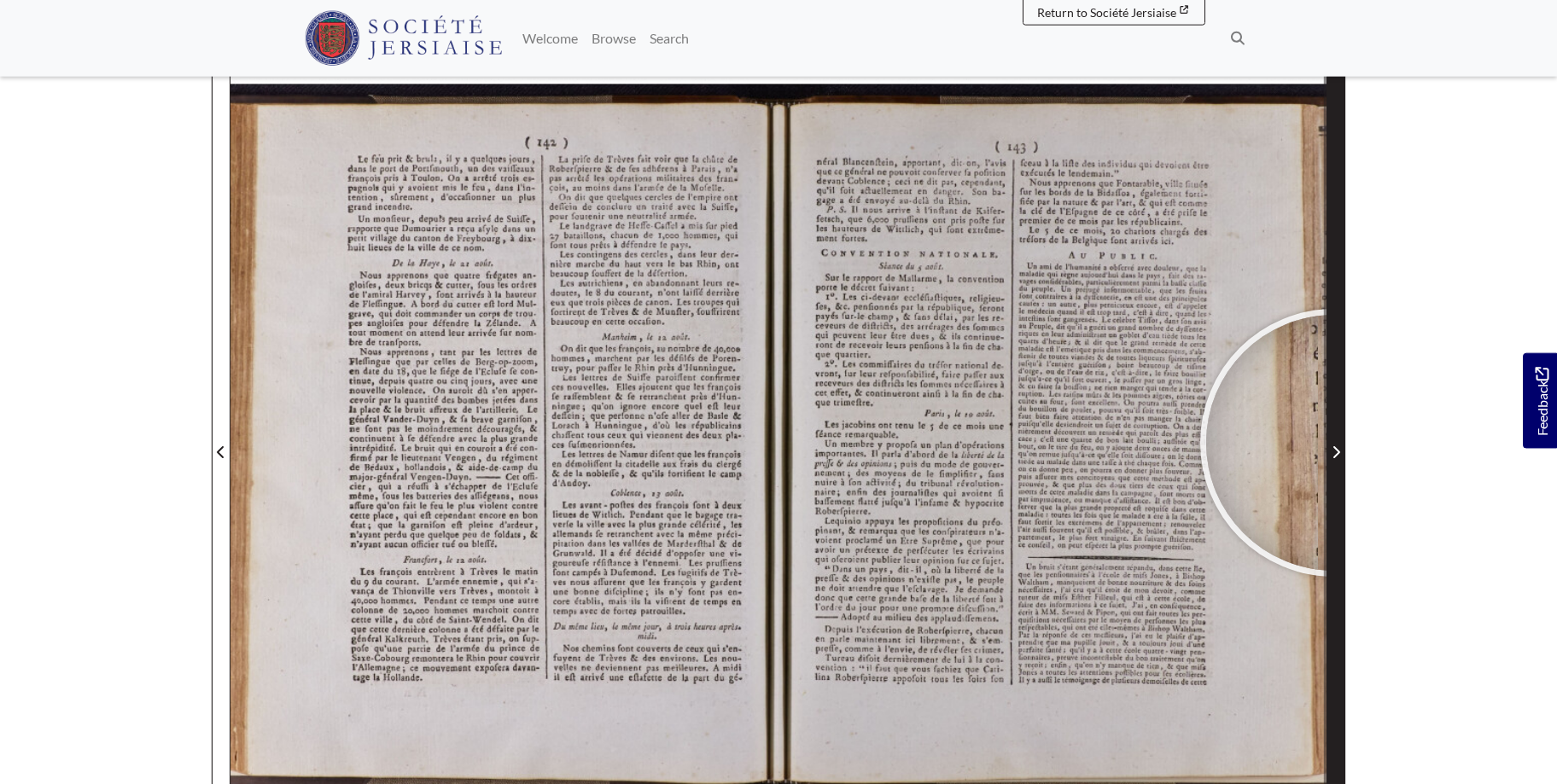
click at [1333, 443] on span "Next Page" at bounding box center [1335, 453] width 17 height 21
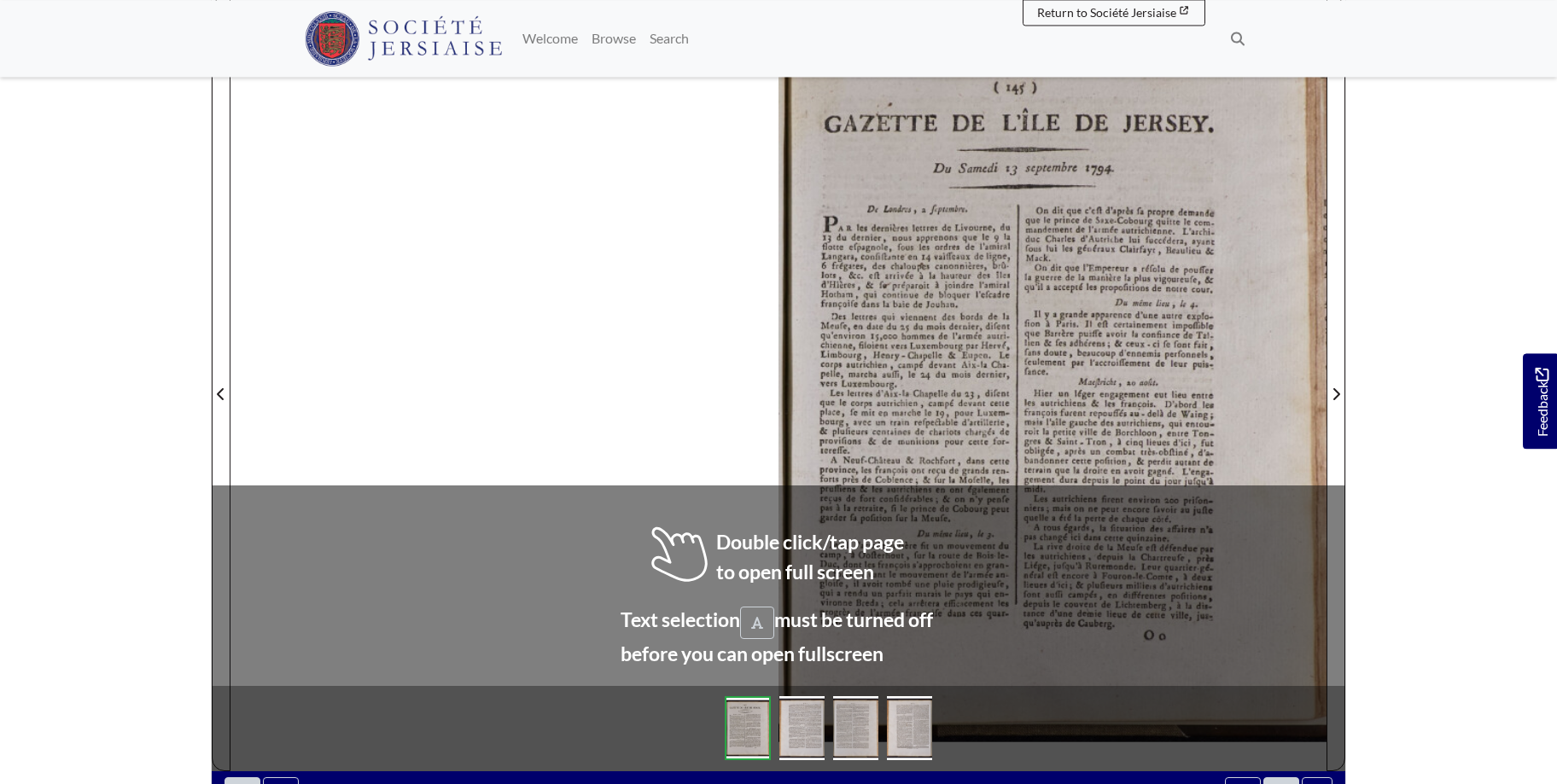
scroll to position [272, 0]
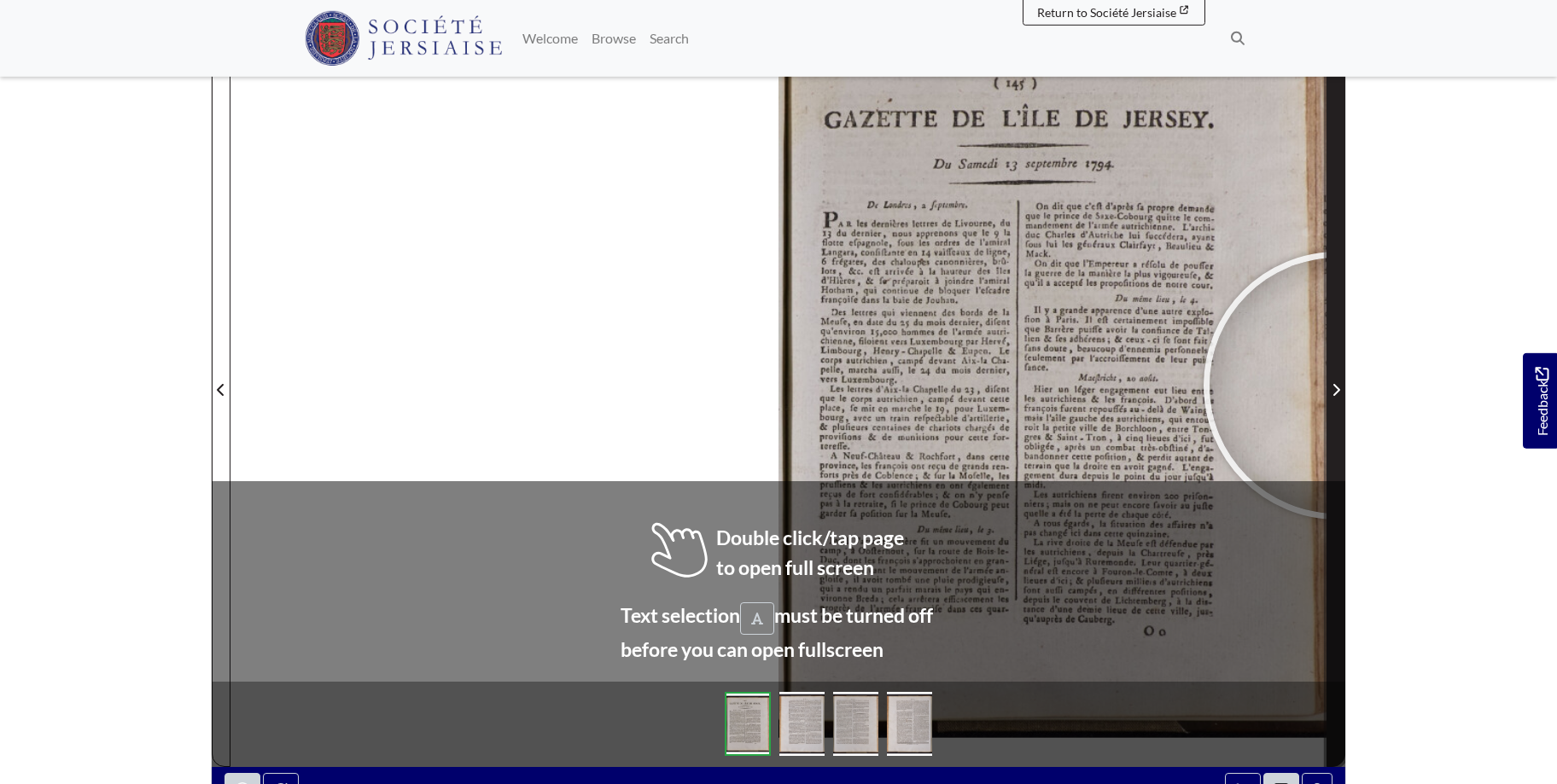
click at [1337, 386] on icon "Next Page" at bounding box center [1335, 390] width 8 height 14
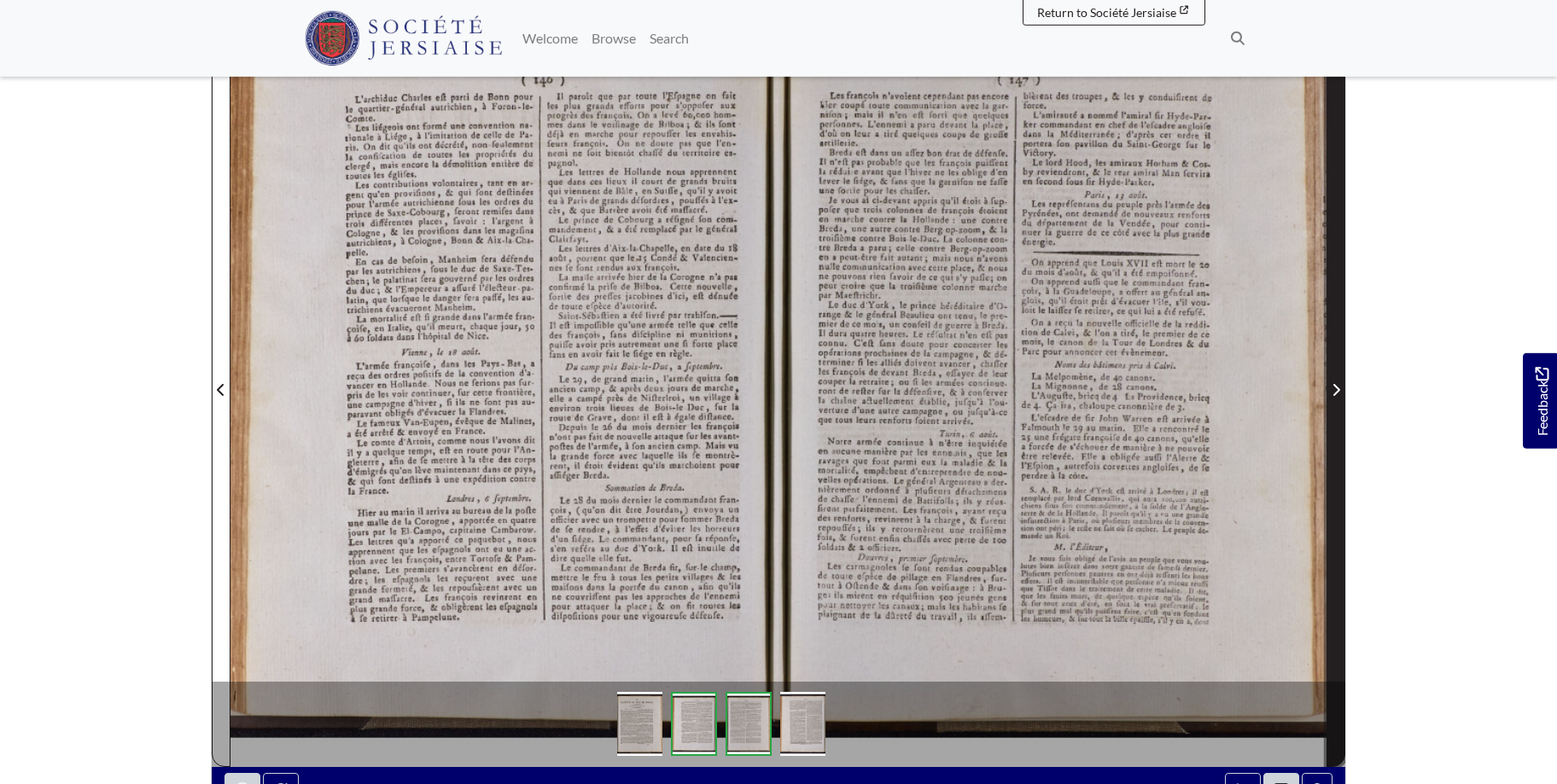
click at [1337, 386] on icon "Next Page" at bounding box center [1335, 390] width 8 height 14
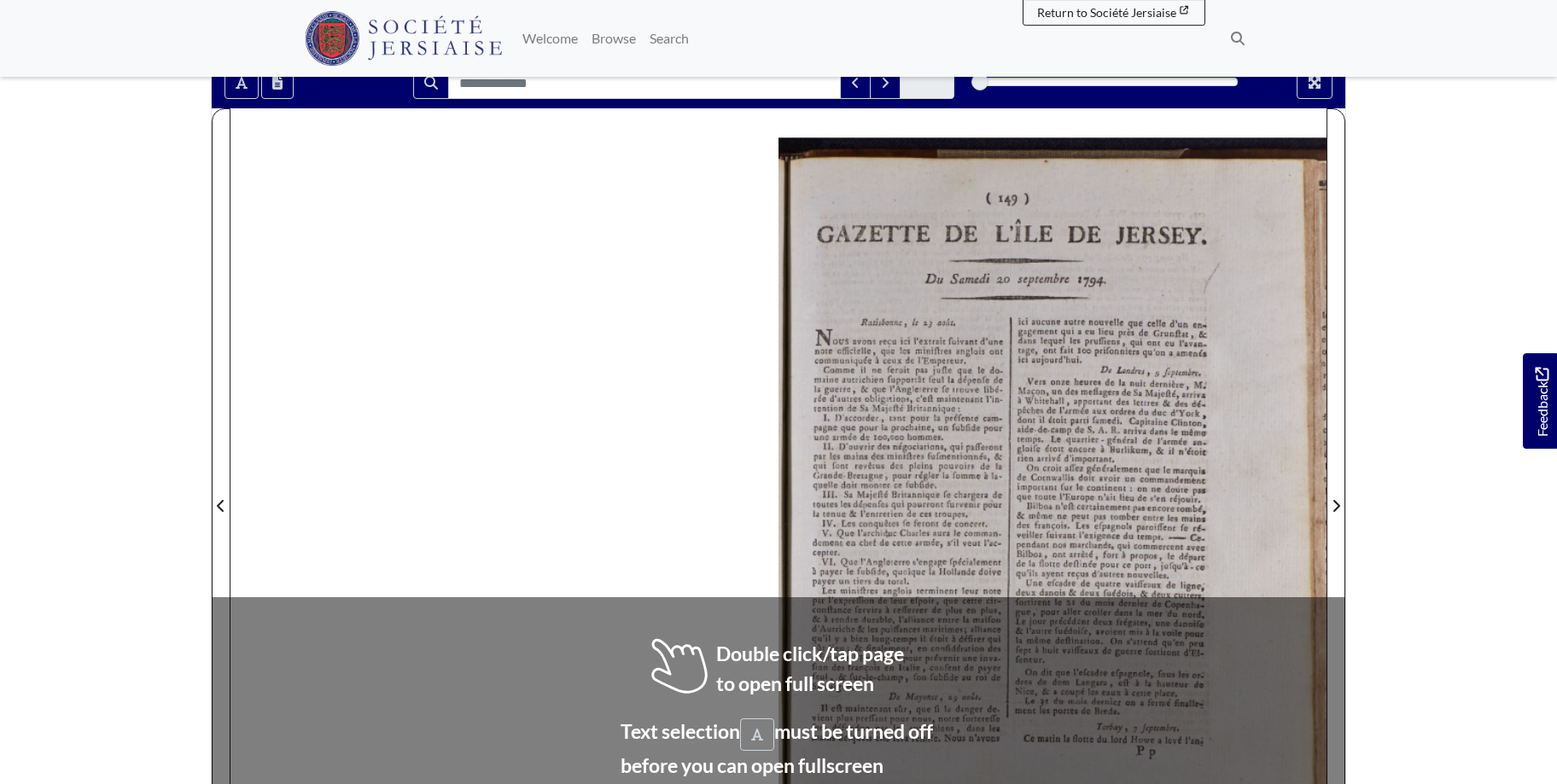
scroll to position [183, 0]
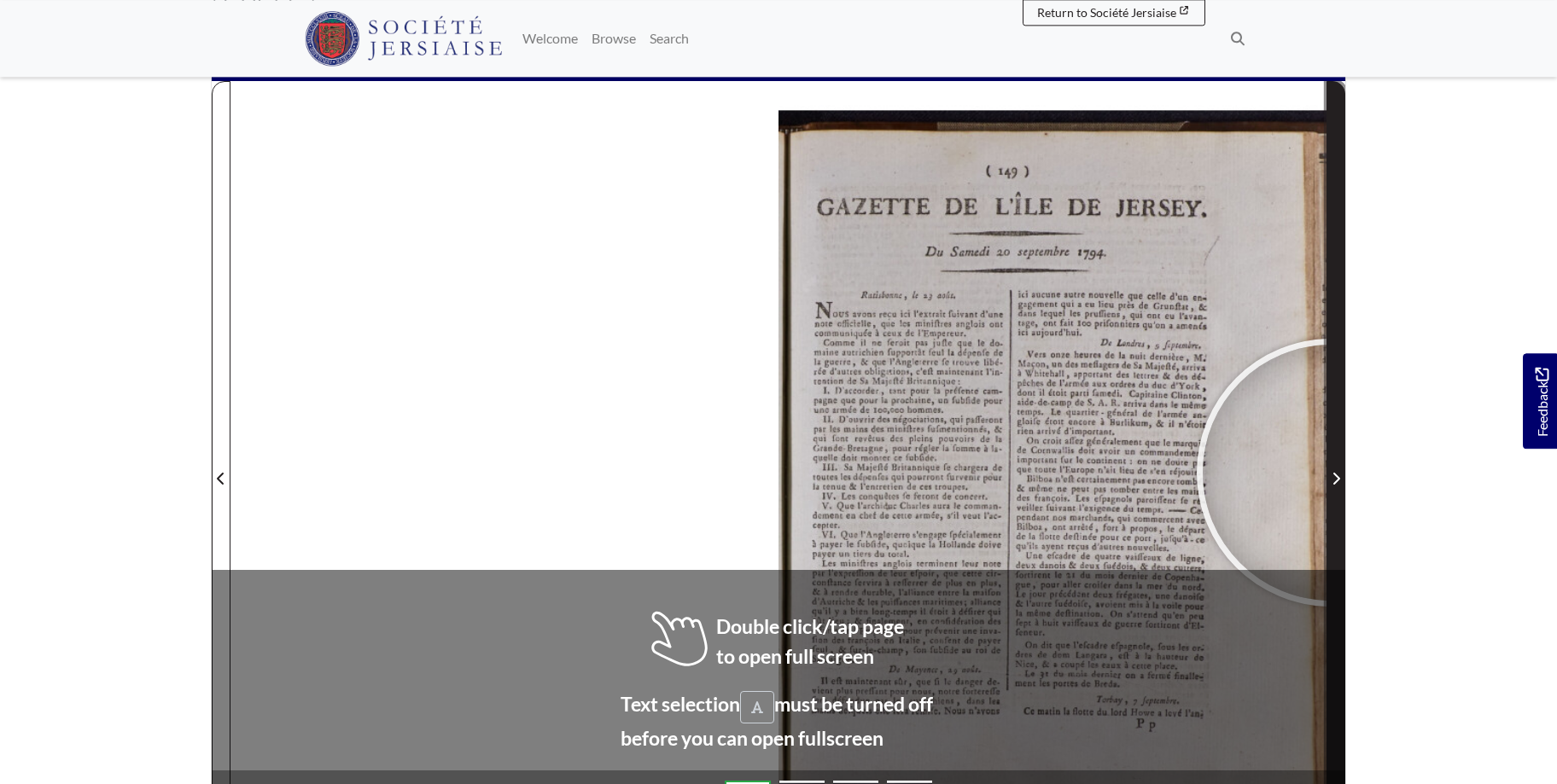
click at [1331, 472] on span "Next Page" at bounding box center [1335, 479] width 17 height 21
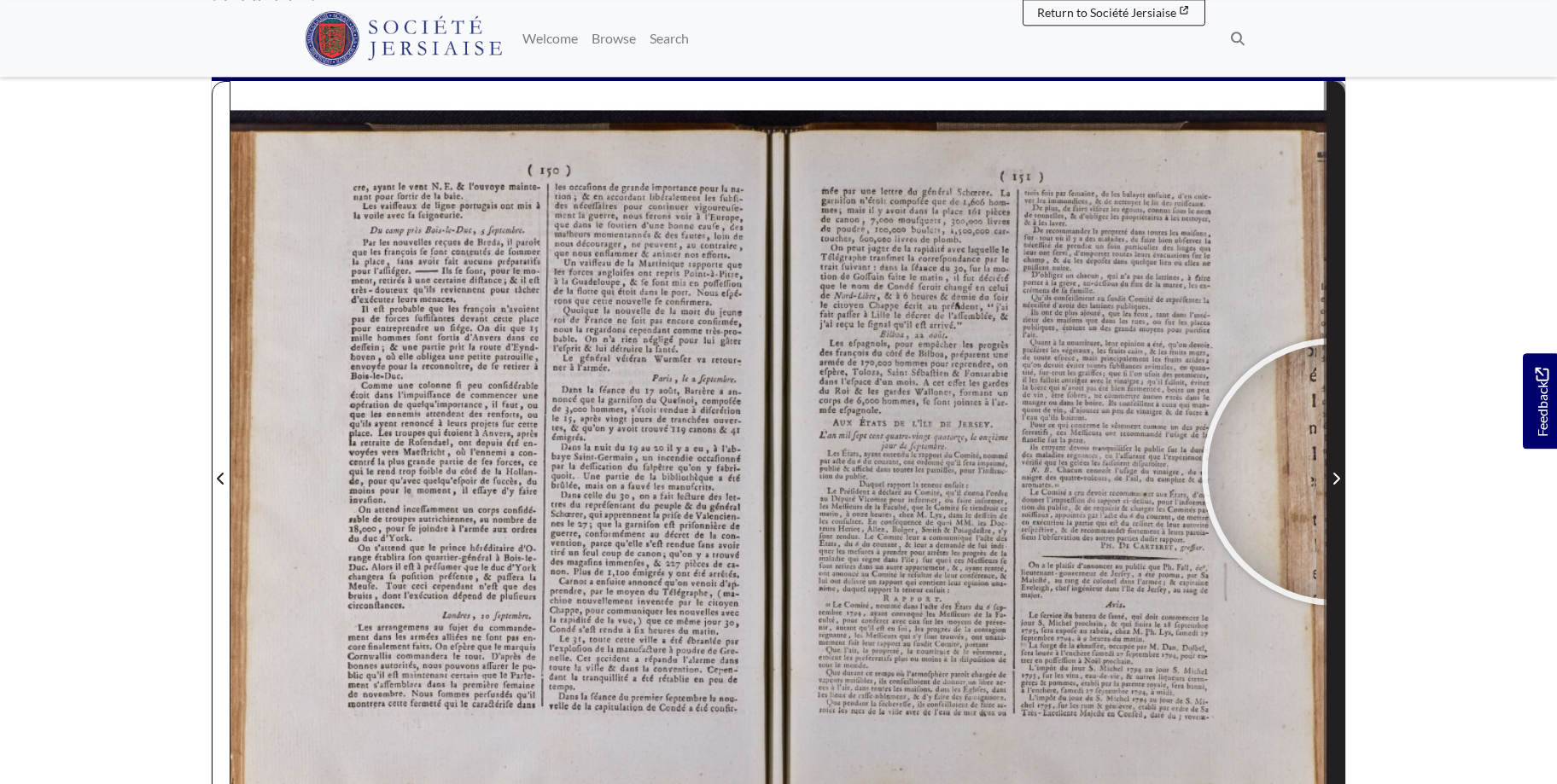
click at [1335, 472] on span "Next Page" at bounding box center [1335, 479] width 17 height 21
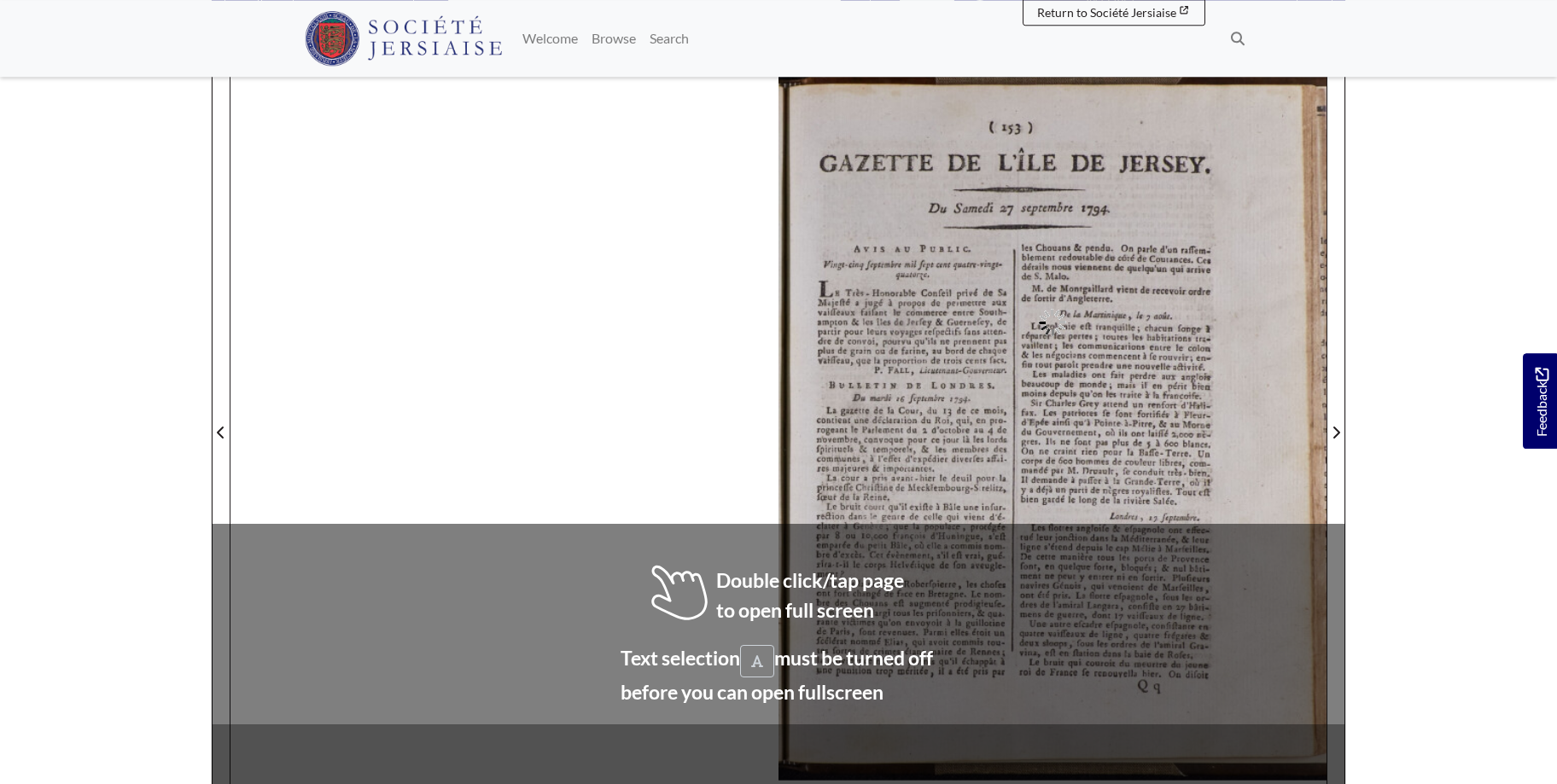
scroll to position [242, 0]
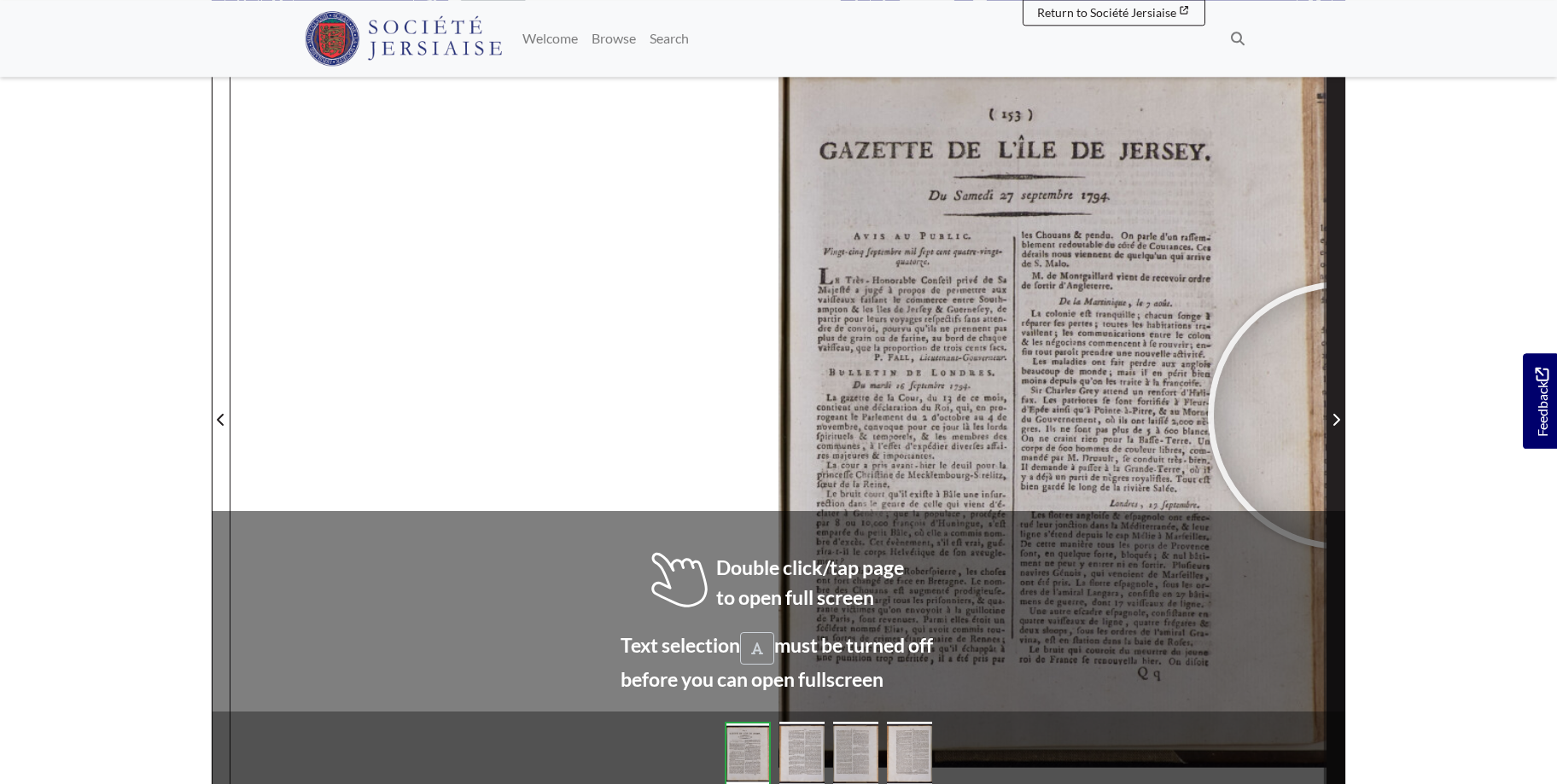
click at [1342, 416] on span "Next Page" at bounding box center [1335, 420] width 17 height 21
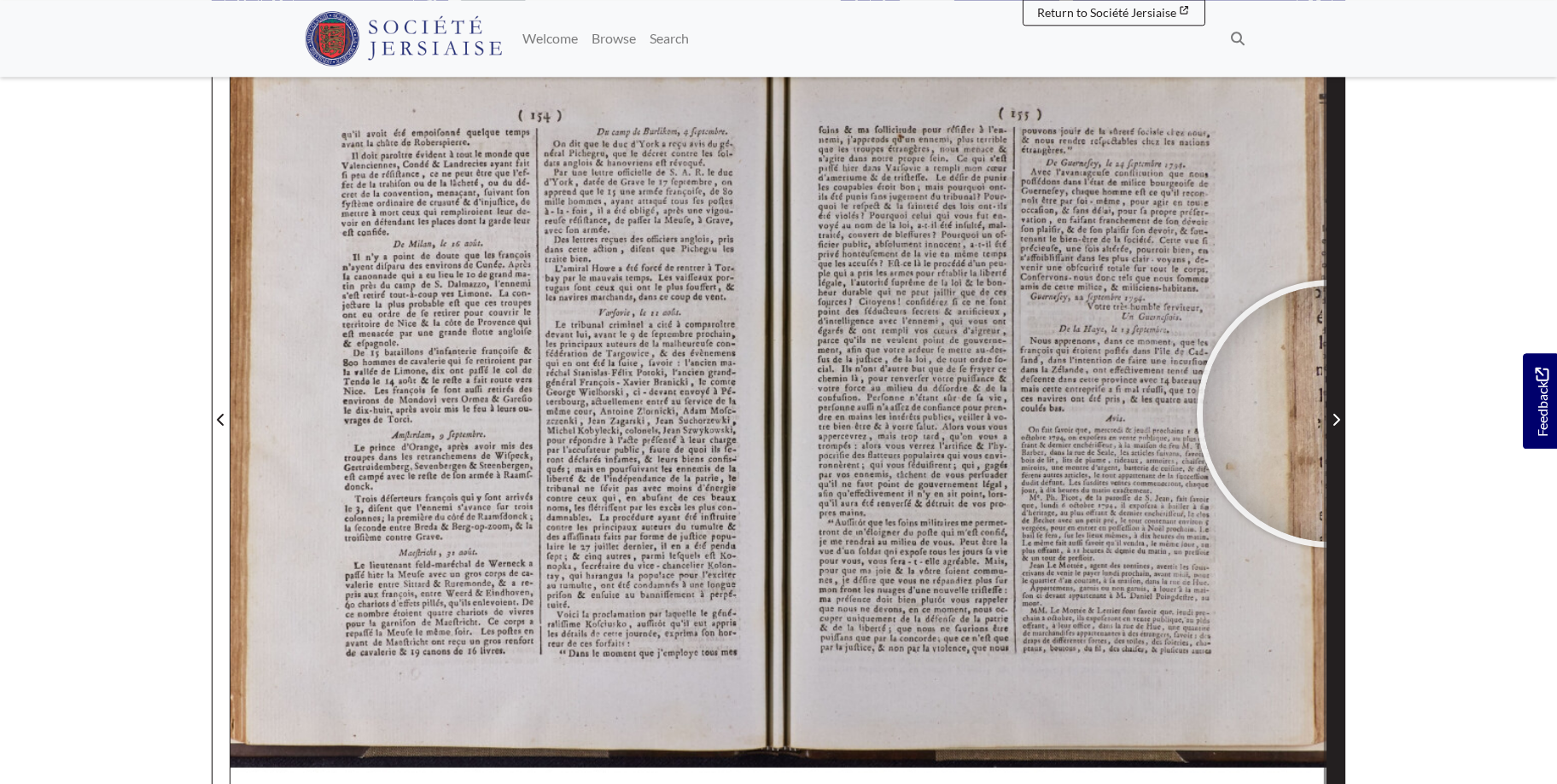
click at [1331, 414] on span "Next Page" at bounding box center [1335, 420] width 17 height 21
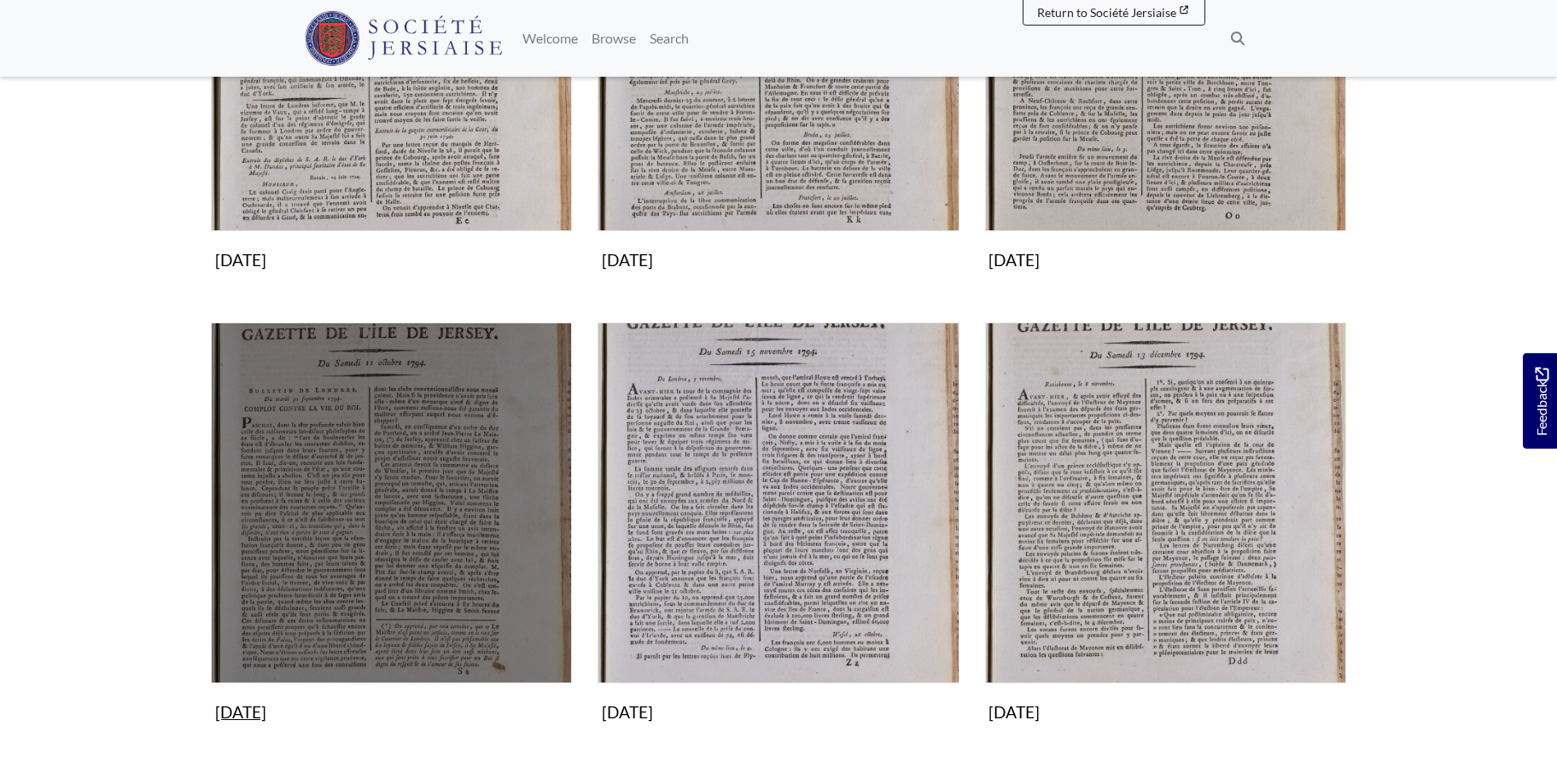
scroll to position [1566, 0]
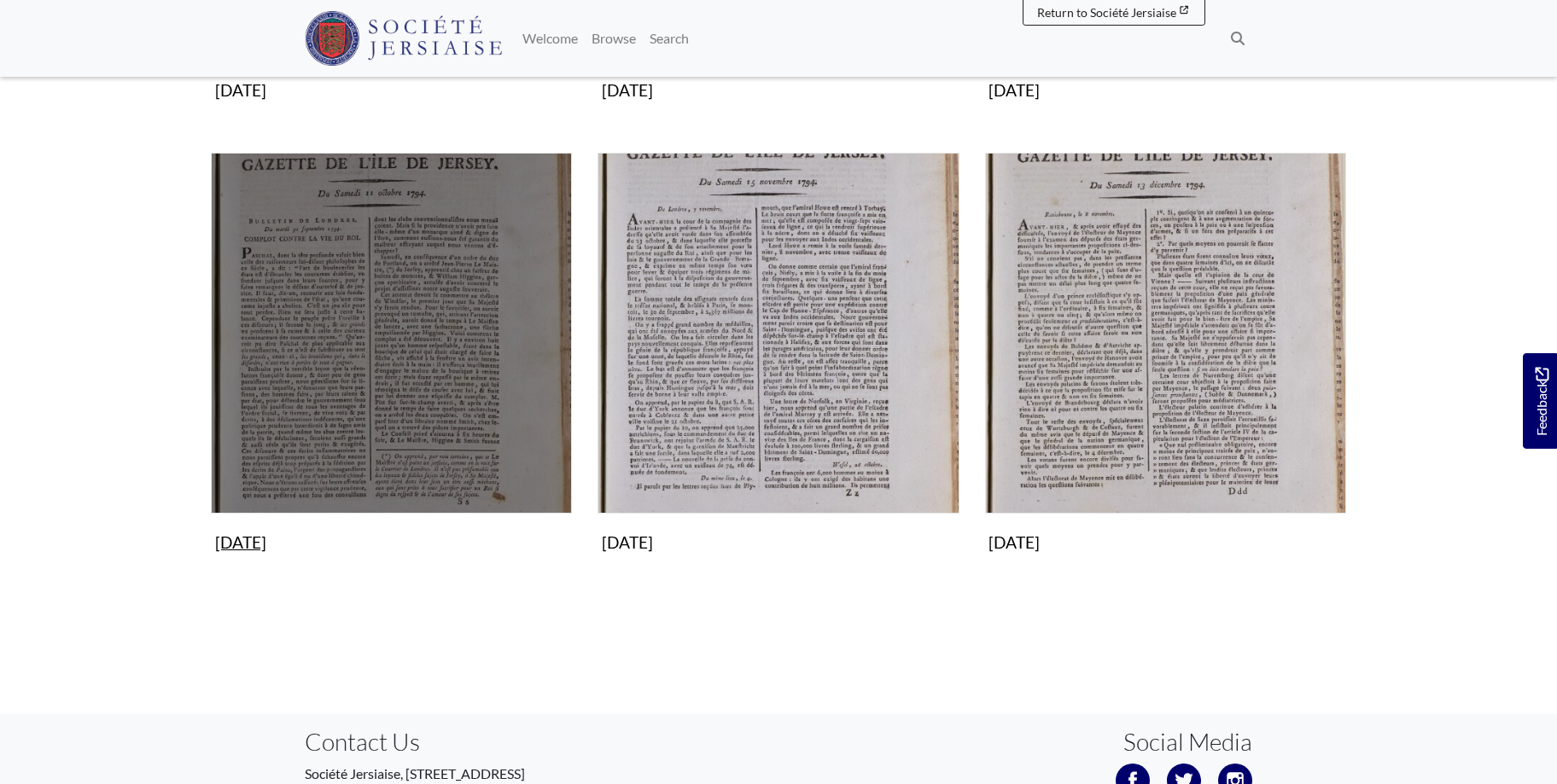
click at [378, 322] on img "Subcollection" at bounding box center [391, 333] width 361 height 361
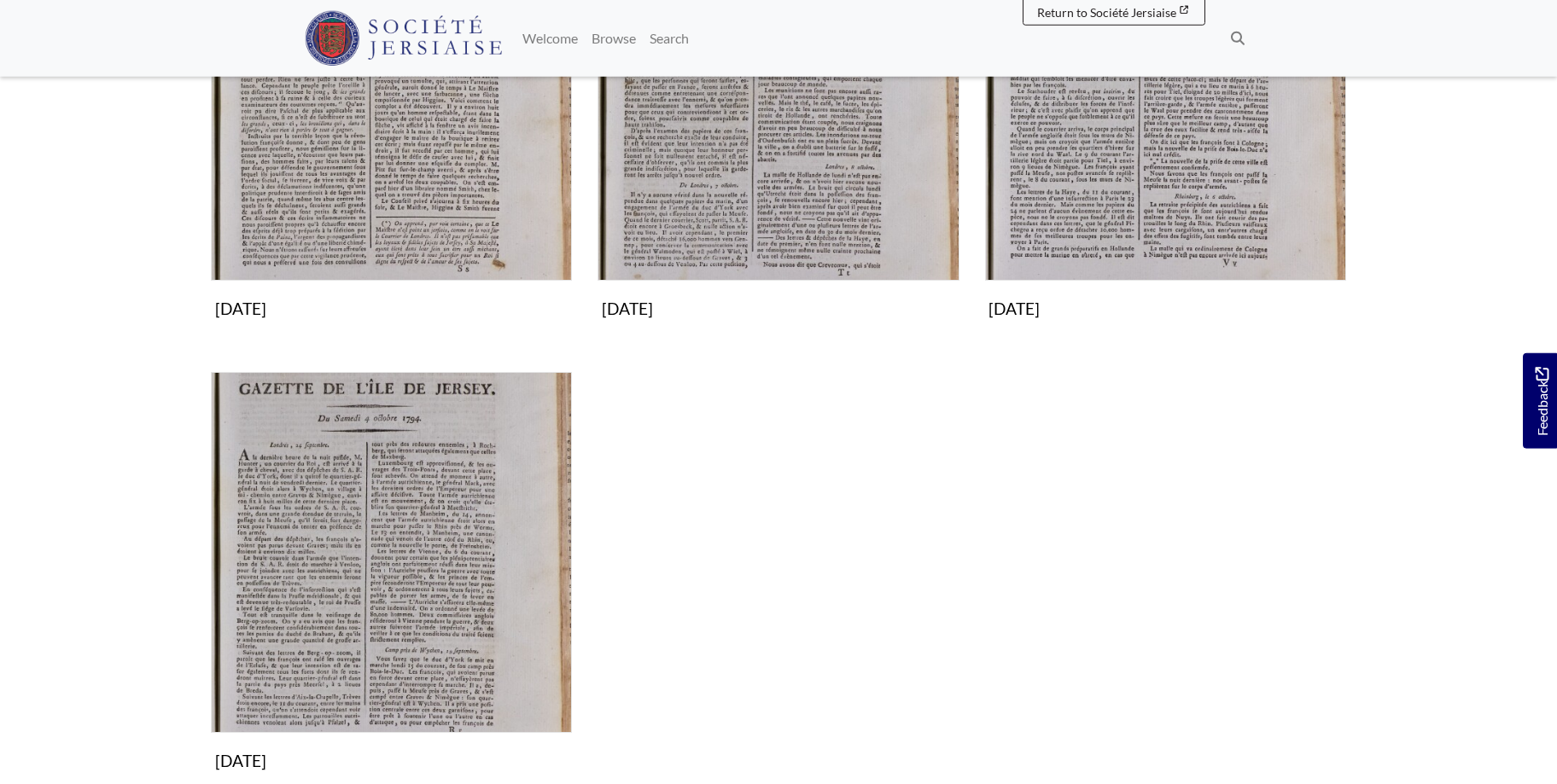
scroll to position [448, 0]
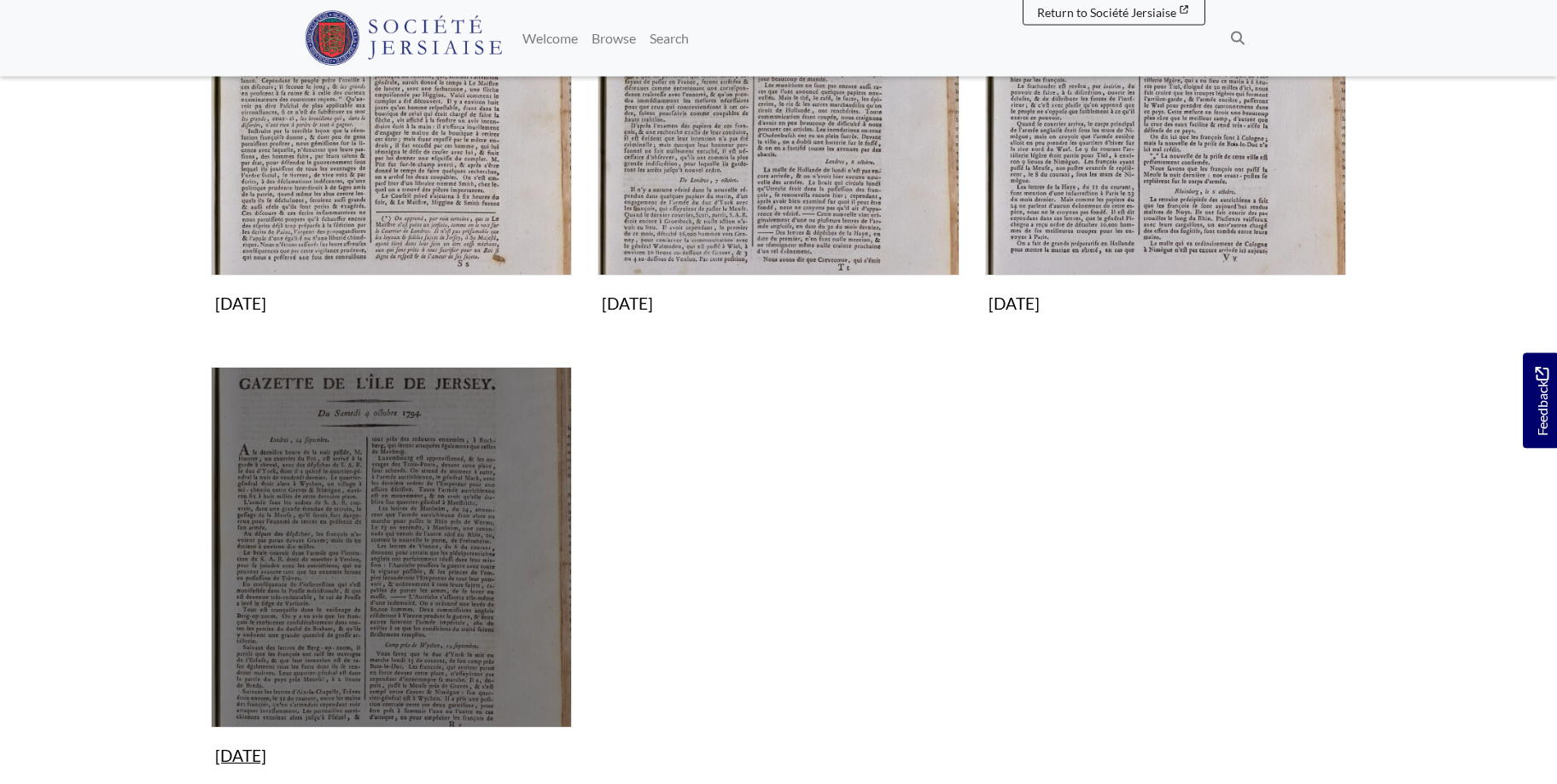
click at [324, 591] on img "Subcollection" at bounding box center [391, 547] width 361 height 361
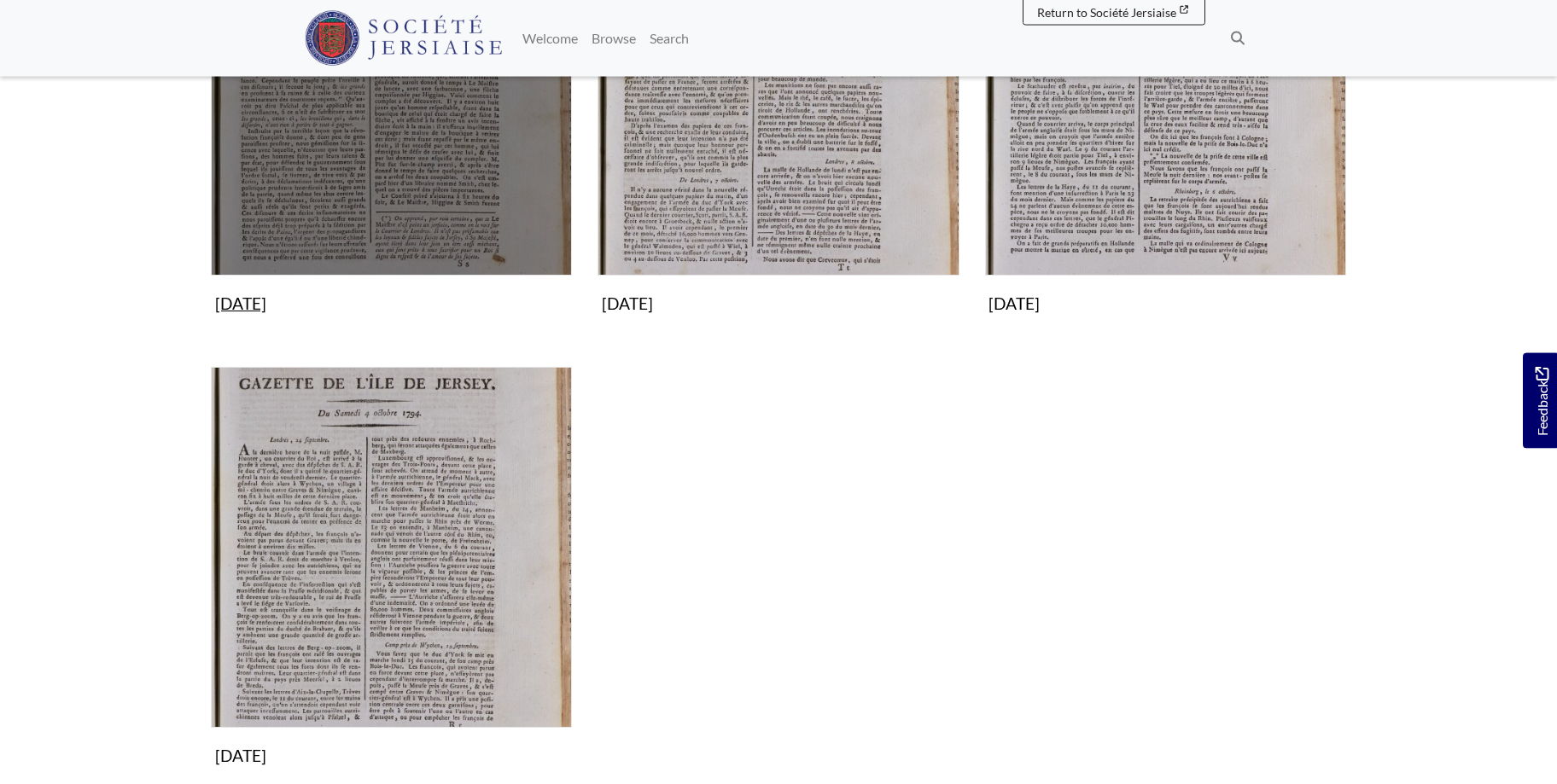
click at [359, 154] on img "Subcollection" at bounding box center [391, 95] width 361 height 361
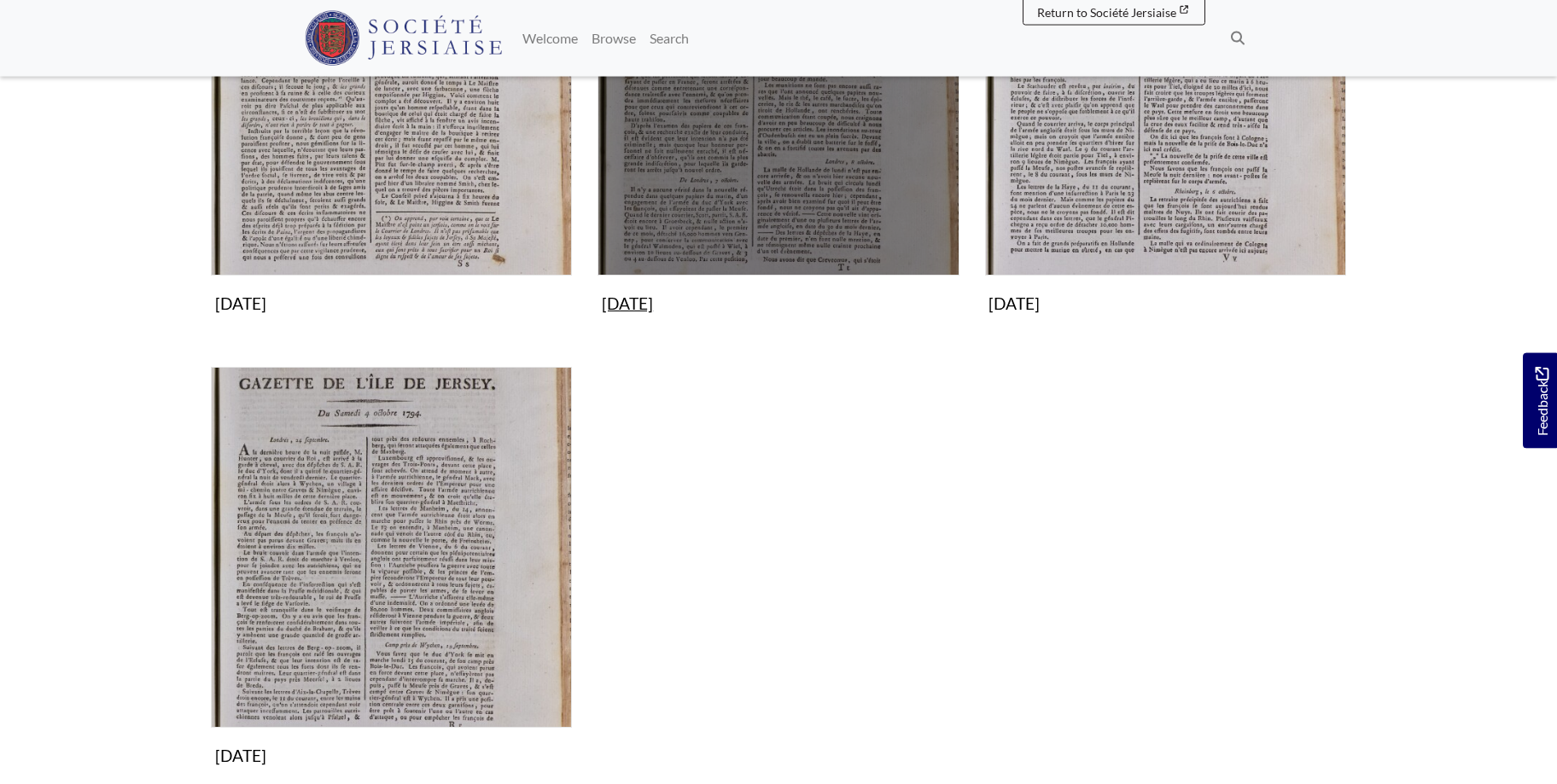
click at [752, 172] on img "Subcollection" at bounding box center [778, 95] width 361 height 361
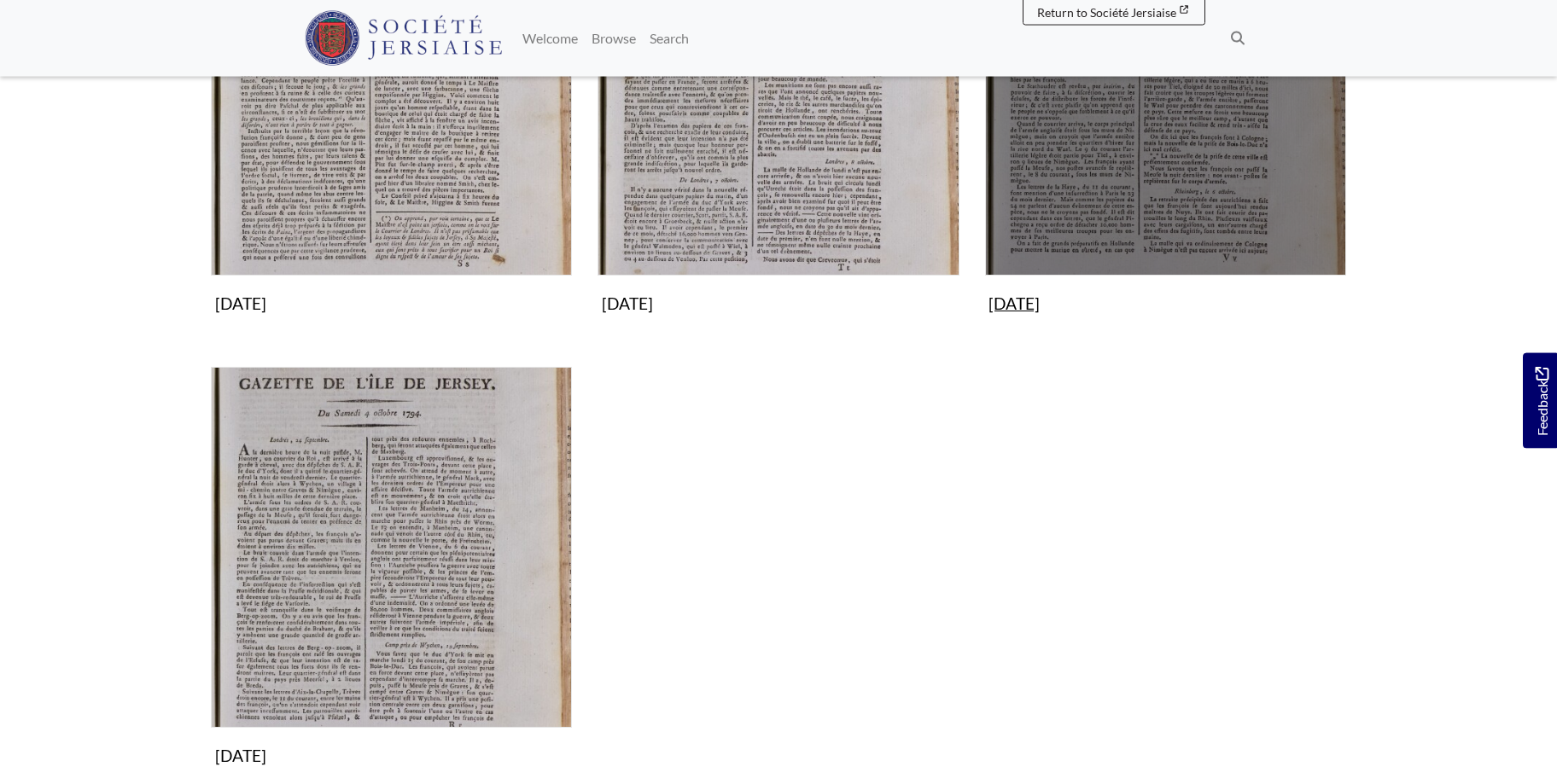
click at [1158, 167] on img "Subcollection" at bounding box center [1165, 95] width 361 height 361
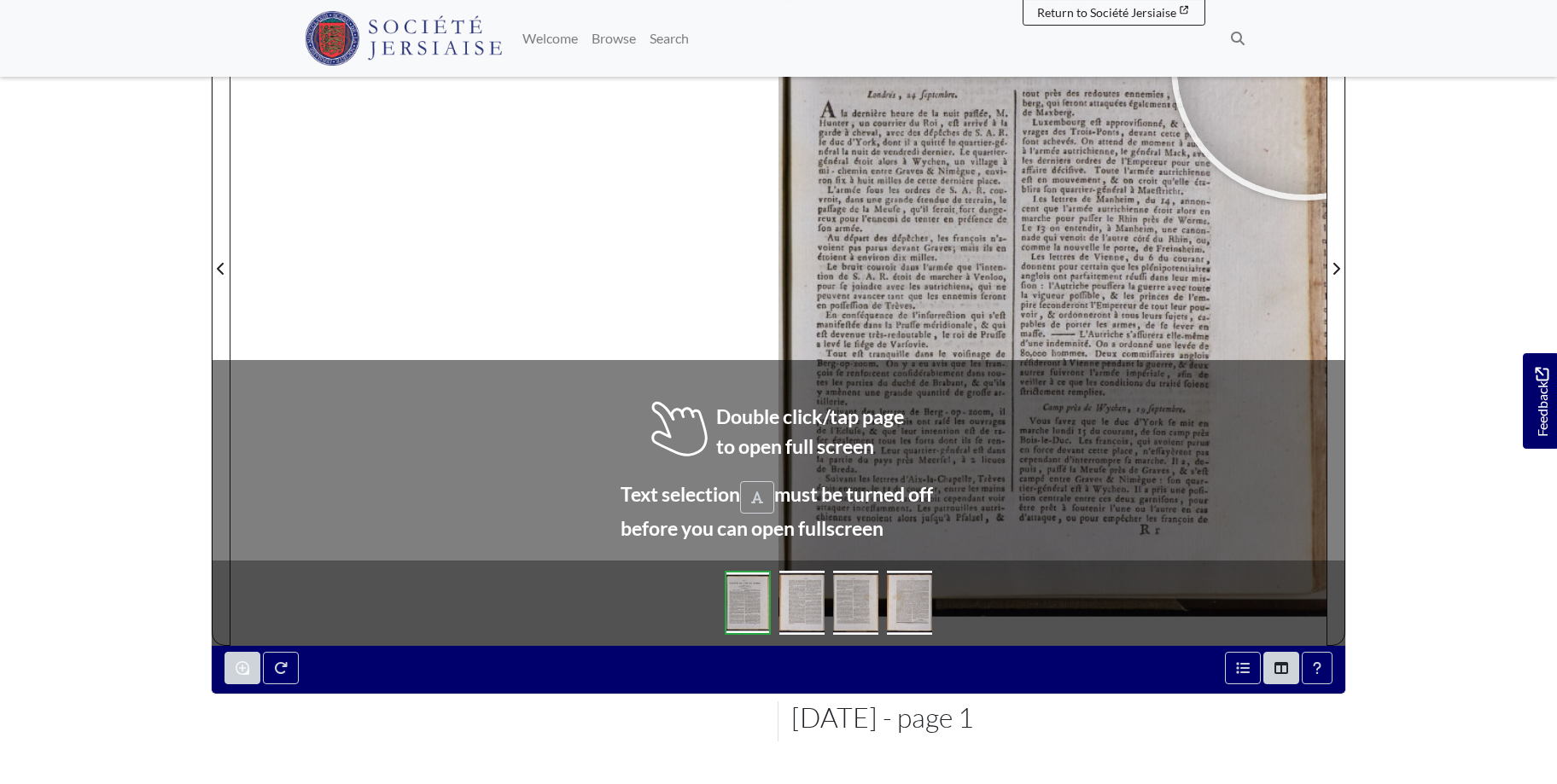
scroll to position [432, 0]
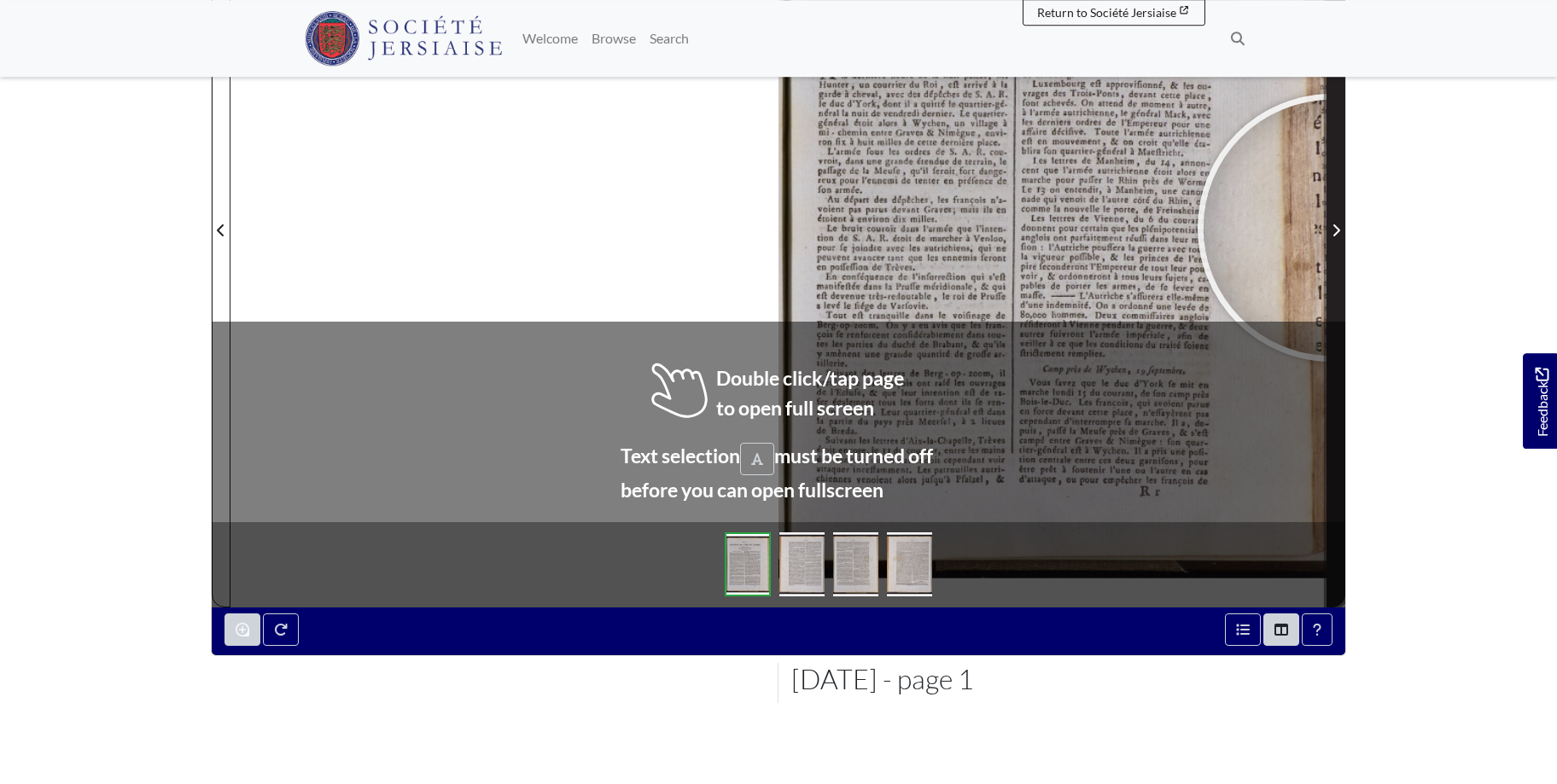
click at [1332, 228] on icon "Next Page" at bounding box center [1335, 230] width 8 height 14
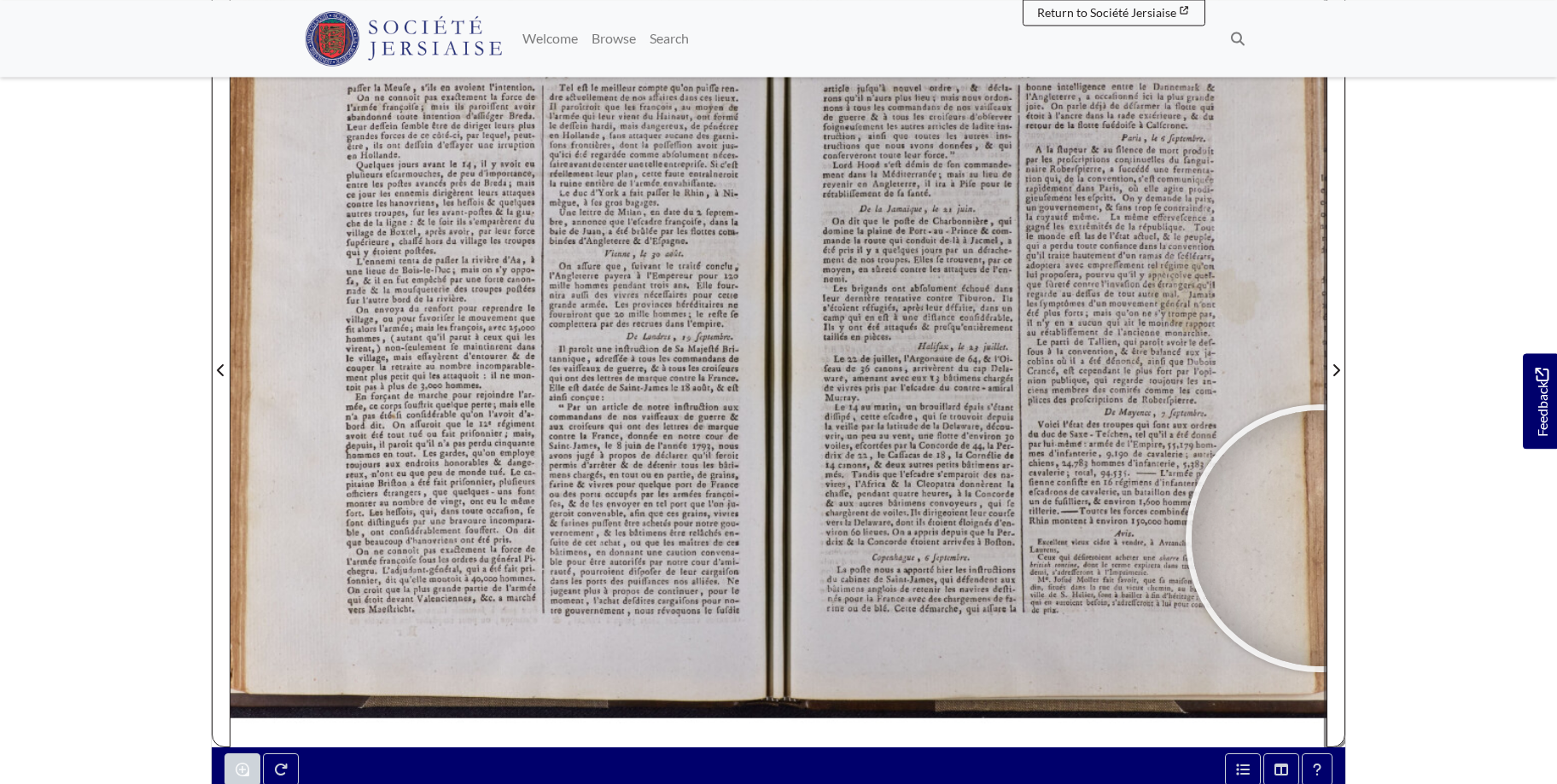
scroll to position [276, 0]
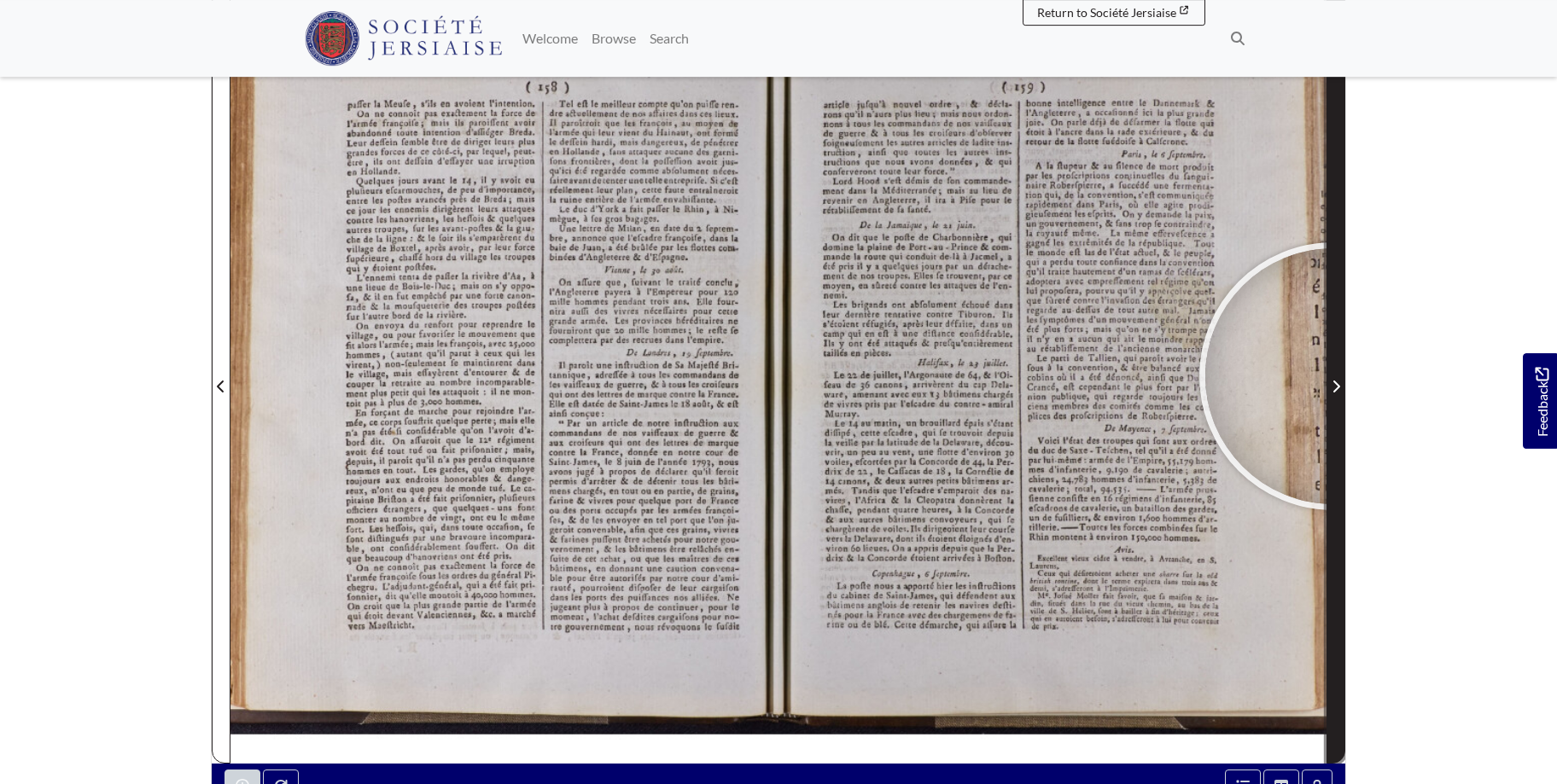
click at [1333, 377] on span "Next Page" at bounding box center [1335, 376] width 17 height 773
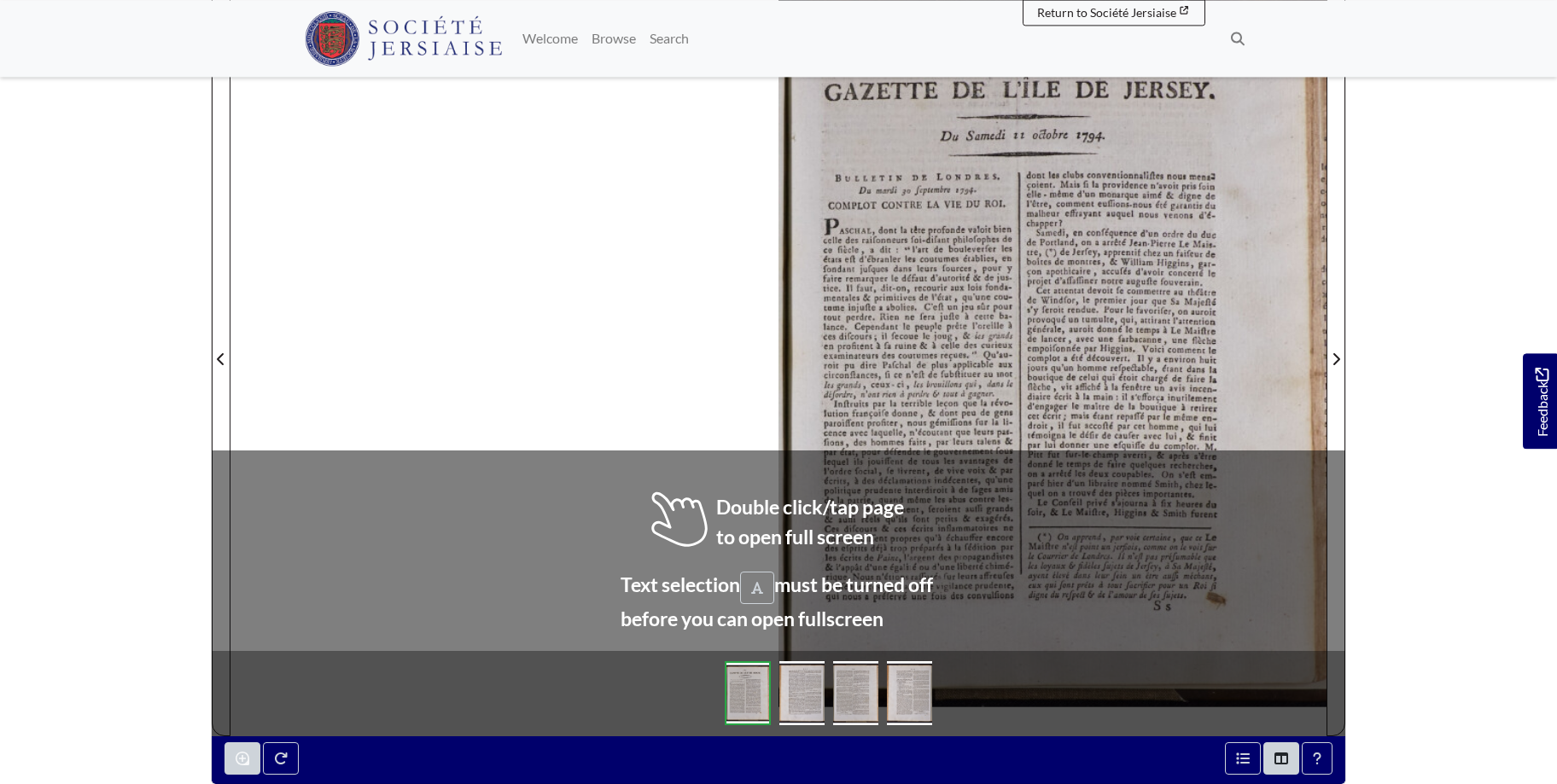
scroll to position [304, 0]
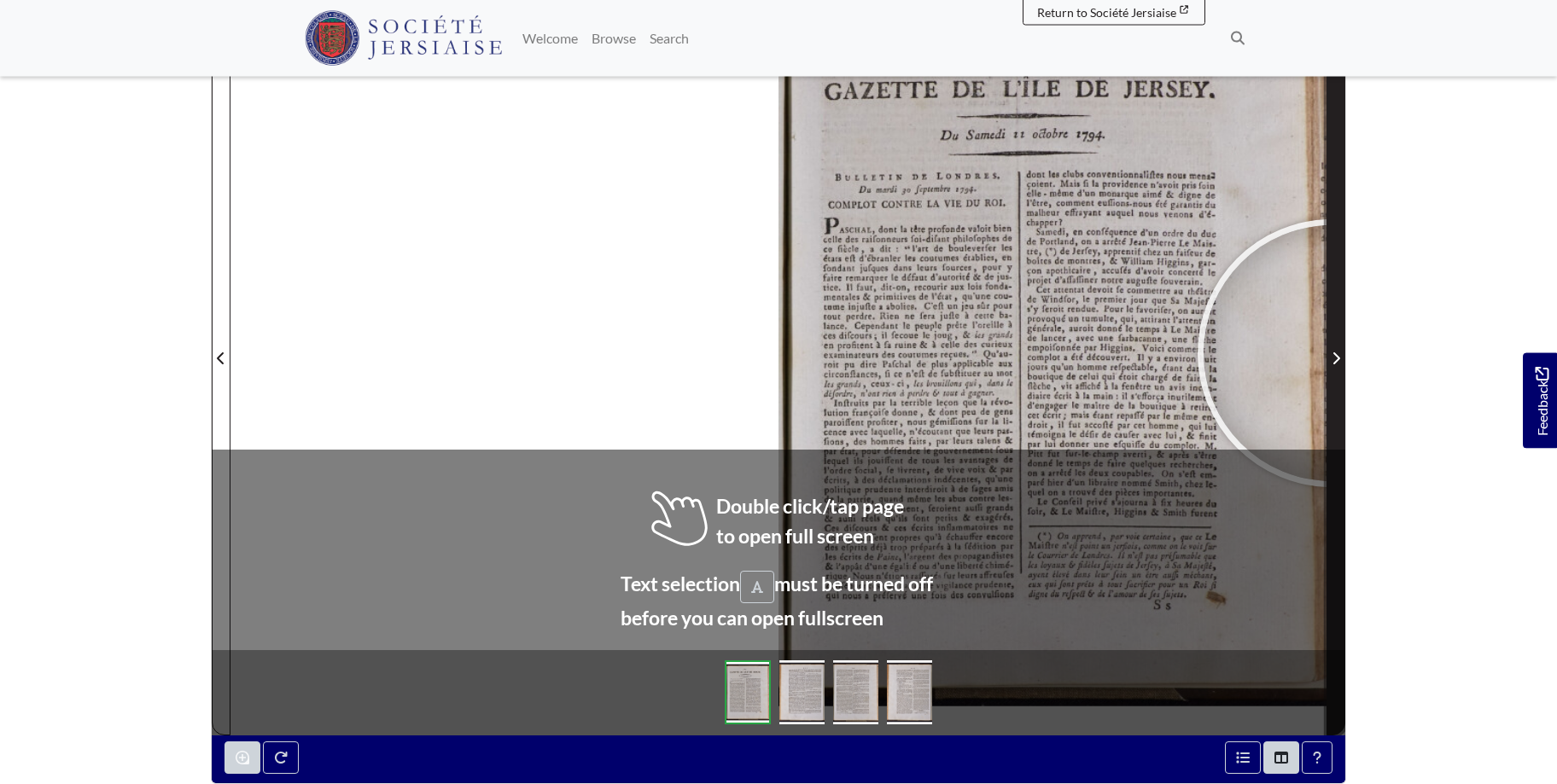
click at [1332, 353] on icon "Next Page" at bounding box center [1335, 358] width 8 height 14
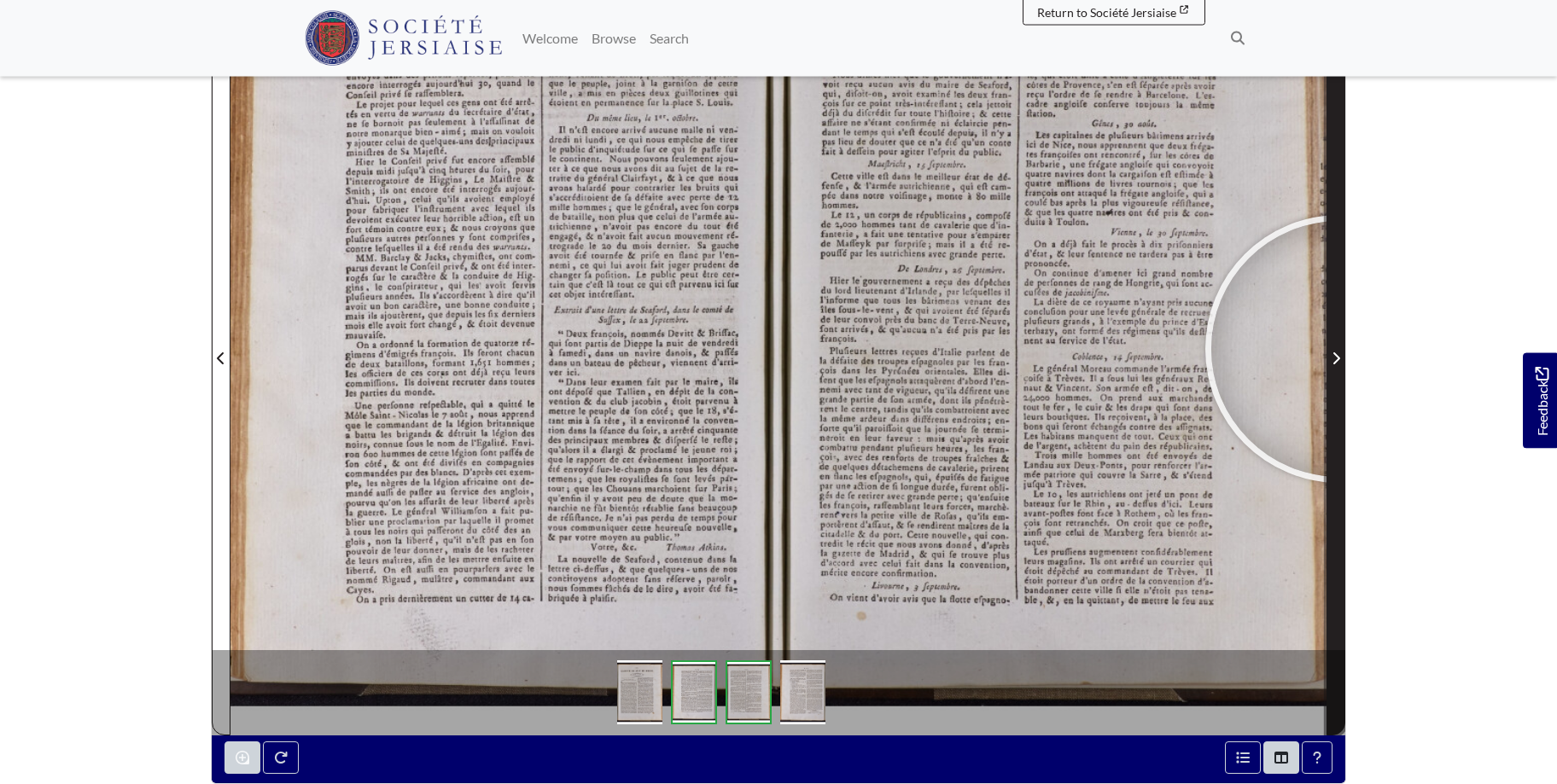
click at [1339, 349] on span "Next Page" at bounding box center [1335, 359] width 17 height 21
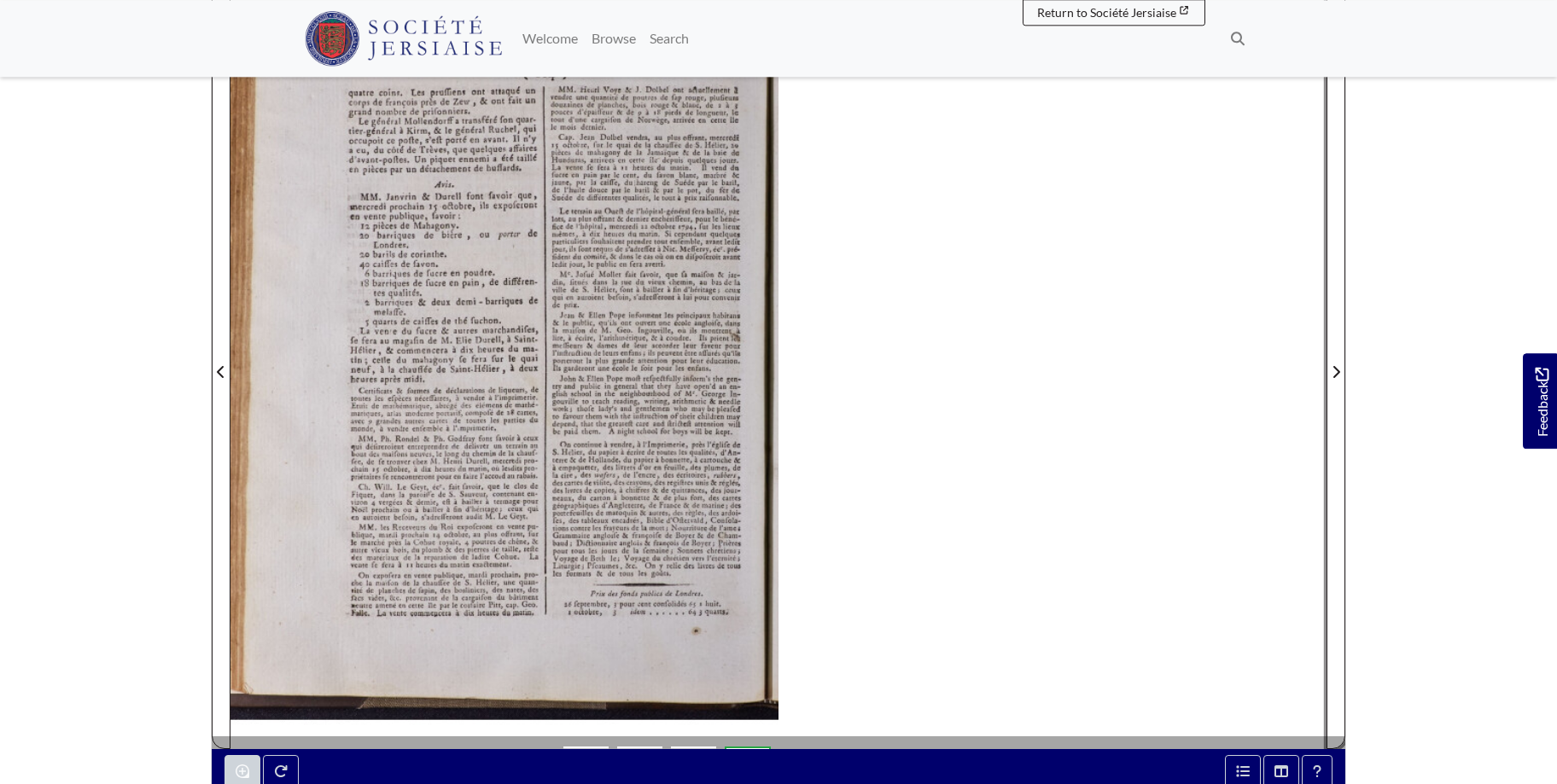
scroll to position [277, 0]
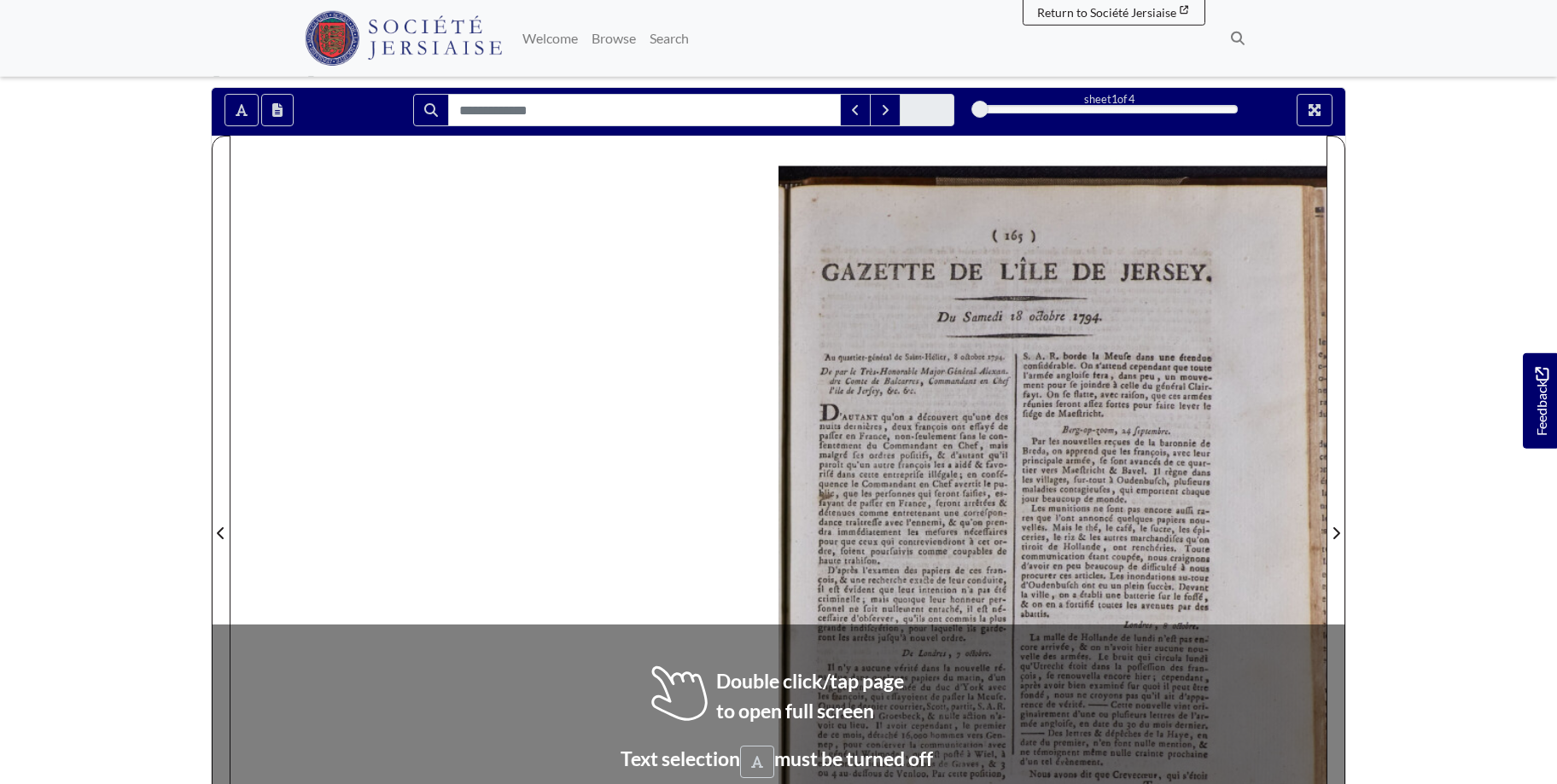
scroll to position [180, 0]
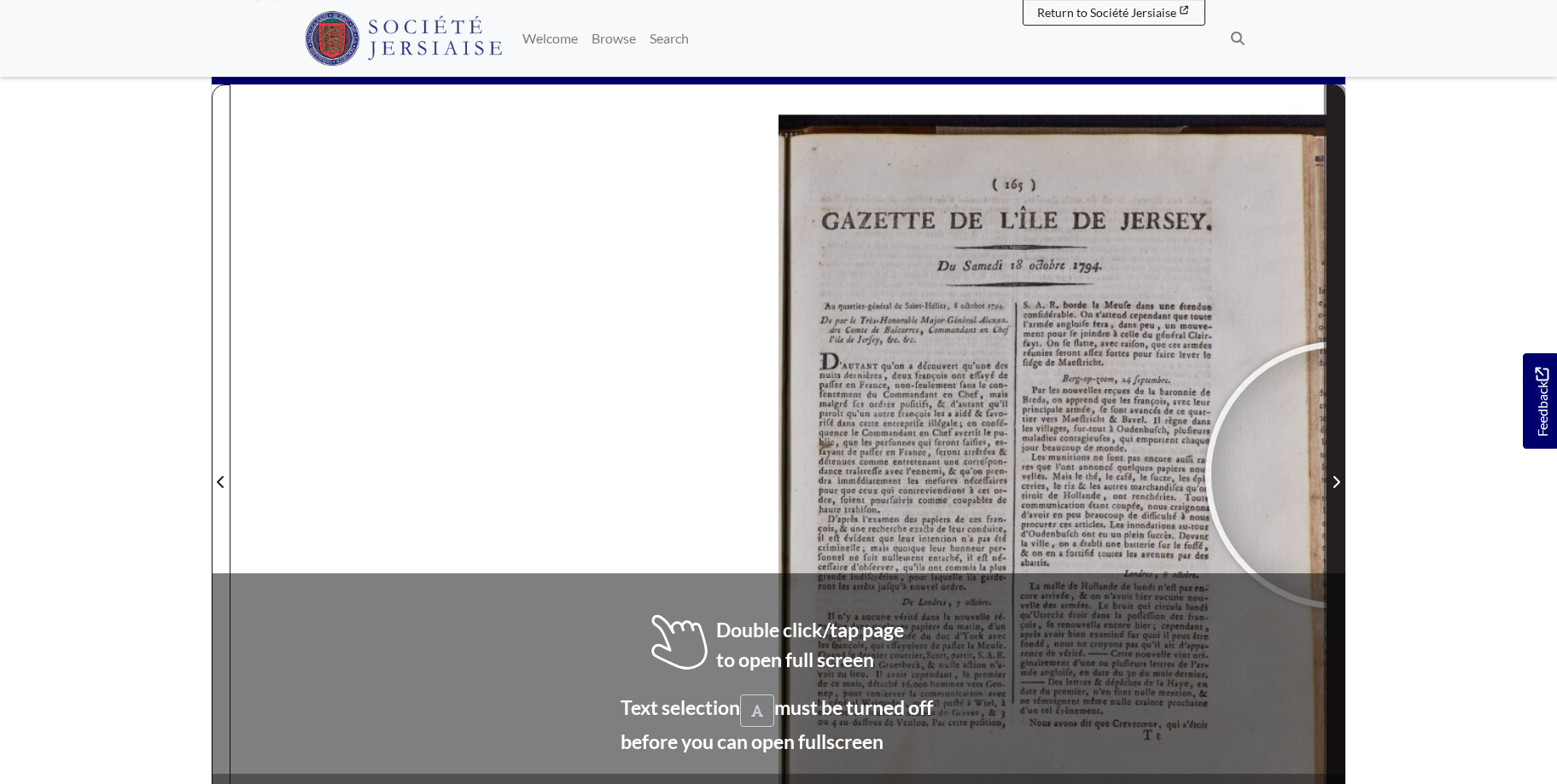
click at [1339, 475] on span "Next Page" at bounding box center [1335, 483] width 17 height 21
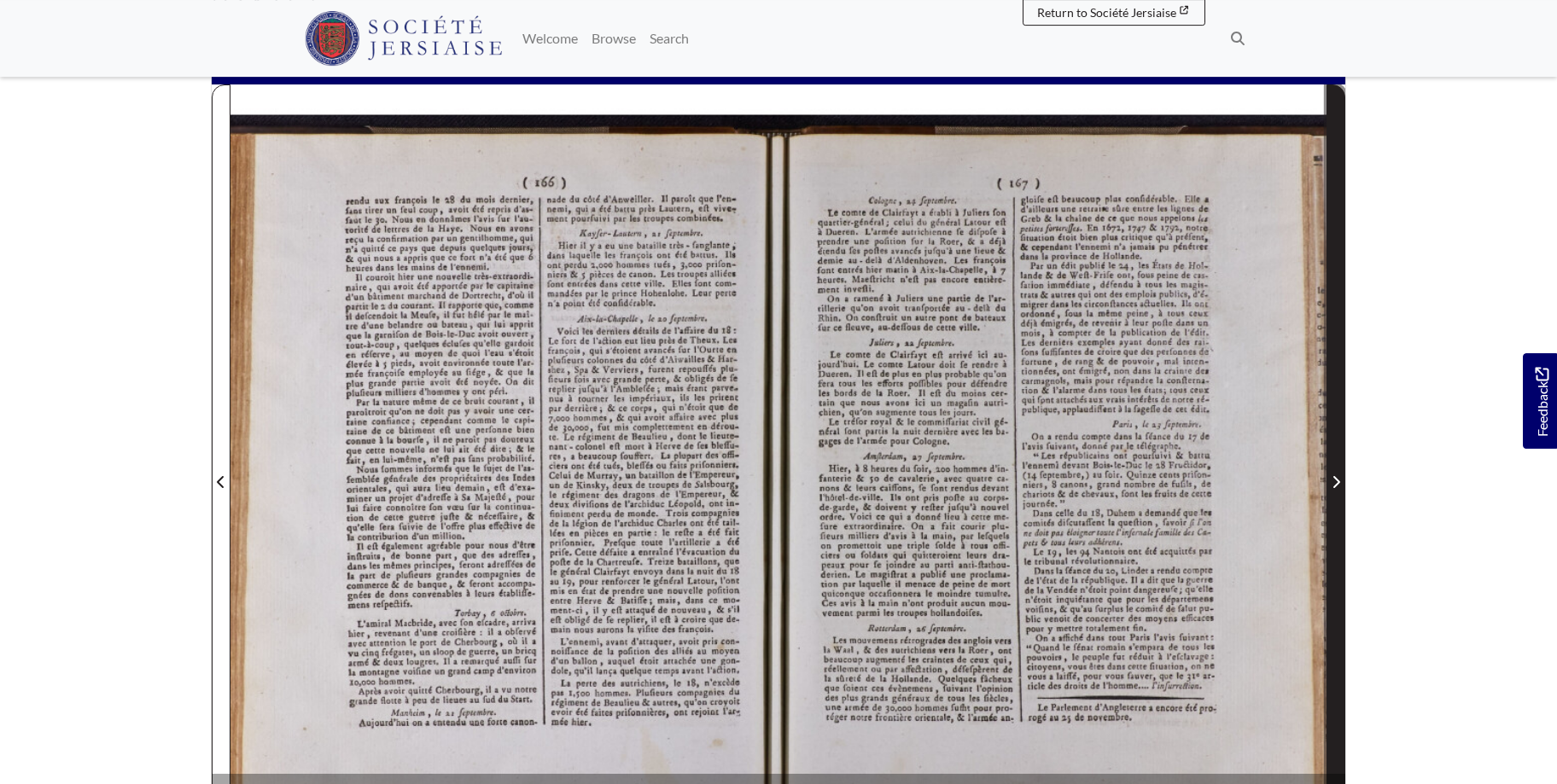
click at [1339, 475] on span "Next Page" at bounding box center [1335, 483] width 17 height 21
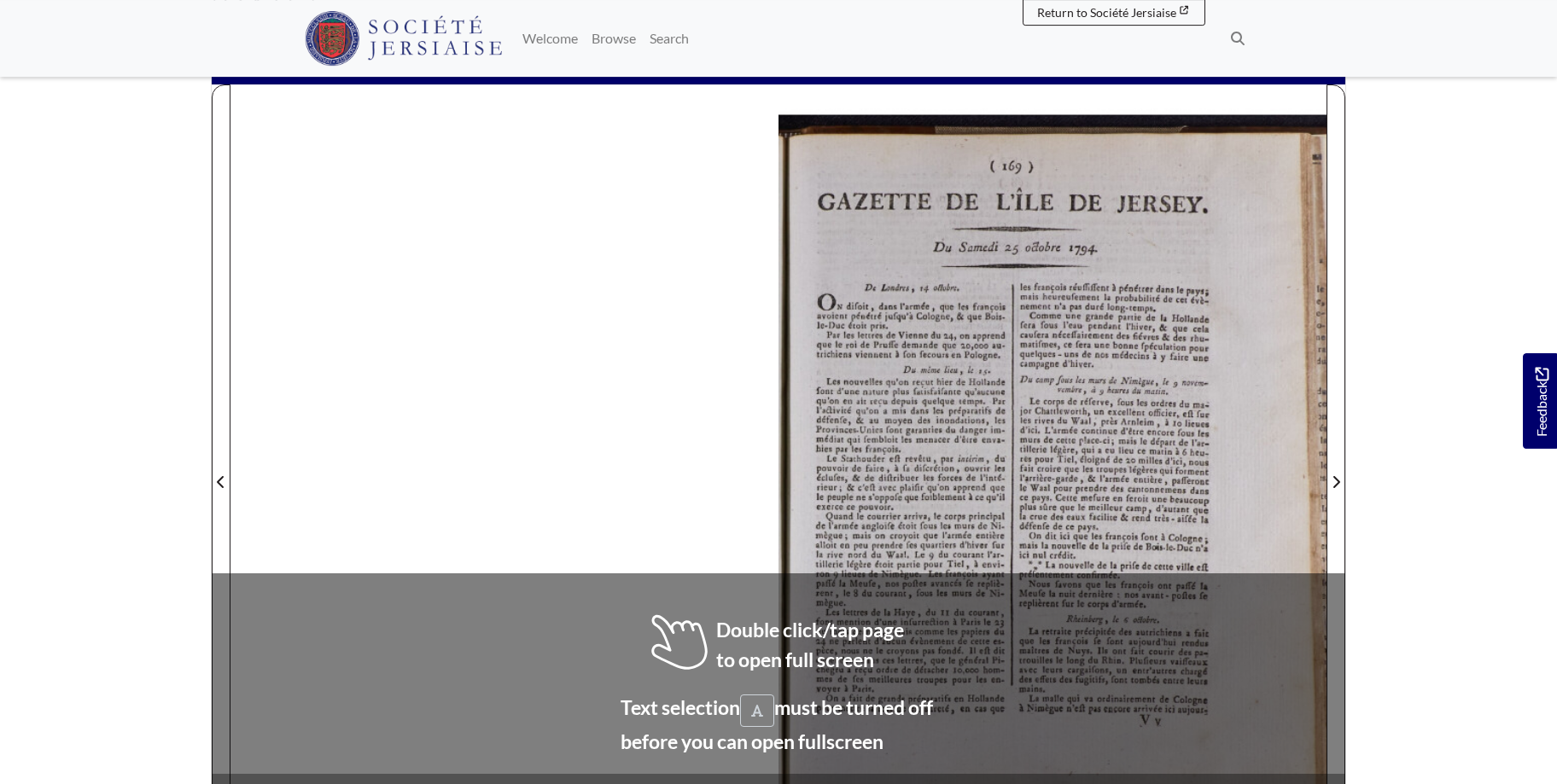
scroll to position [196, 0]
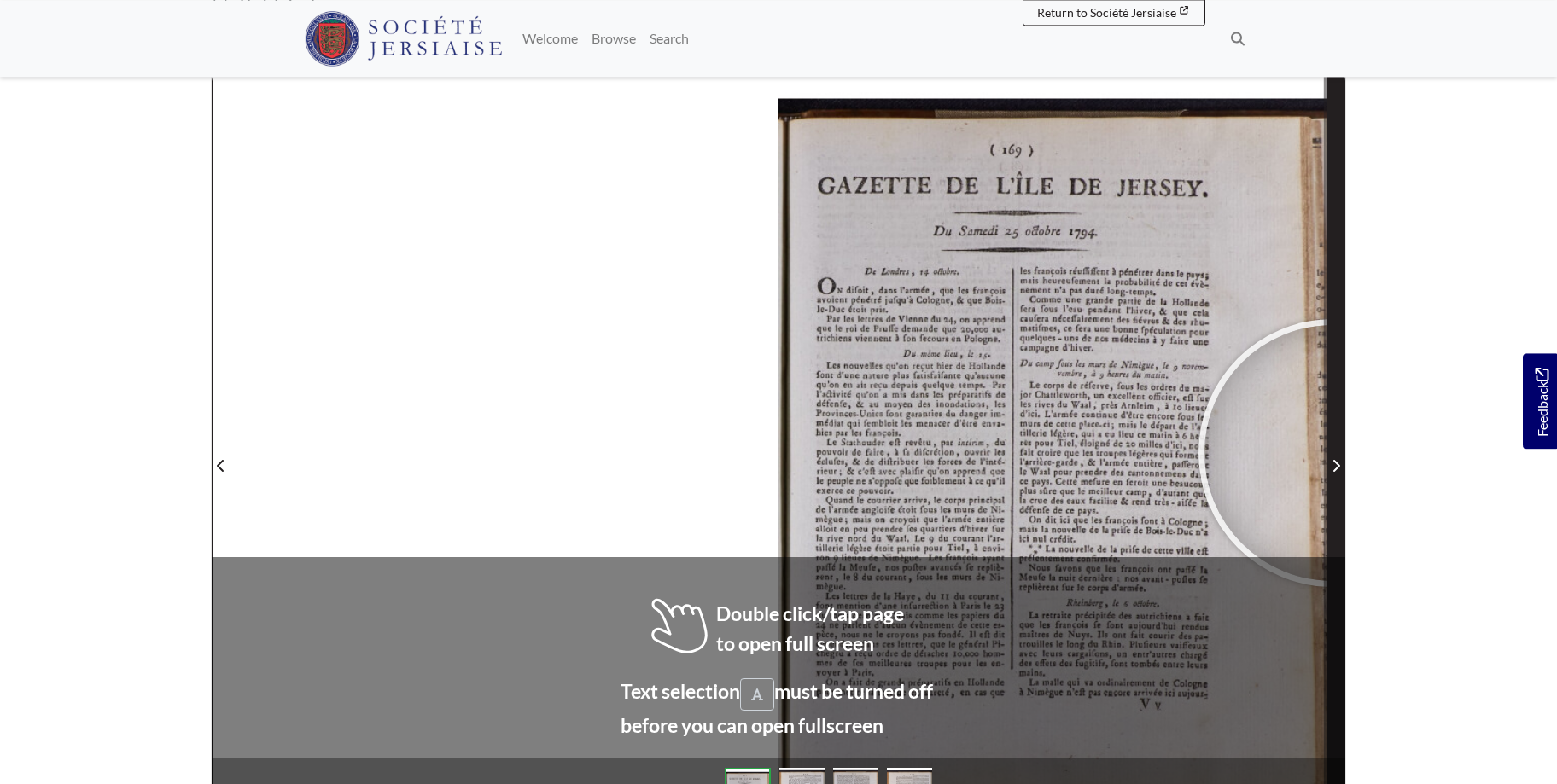
click at [1333, 453] on span "Next Page" at bounding box center [1335, 455] width 17 height 773
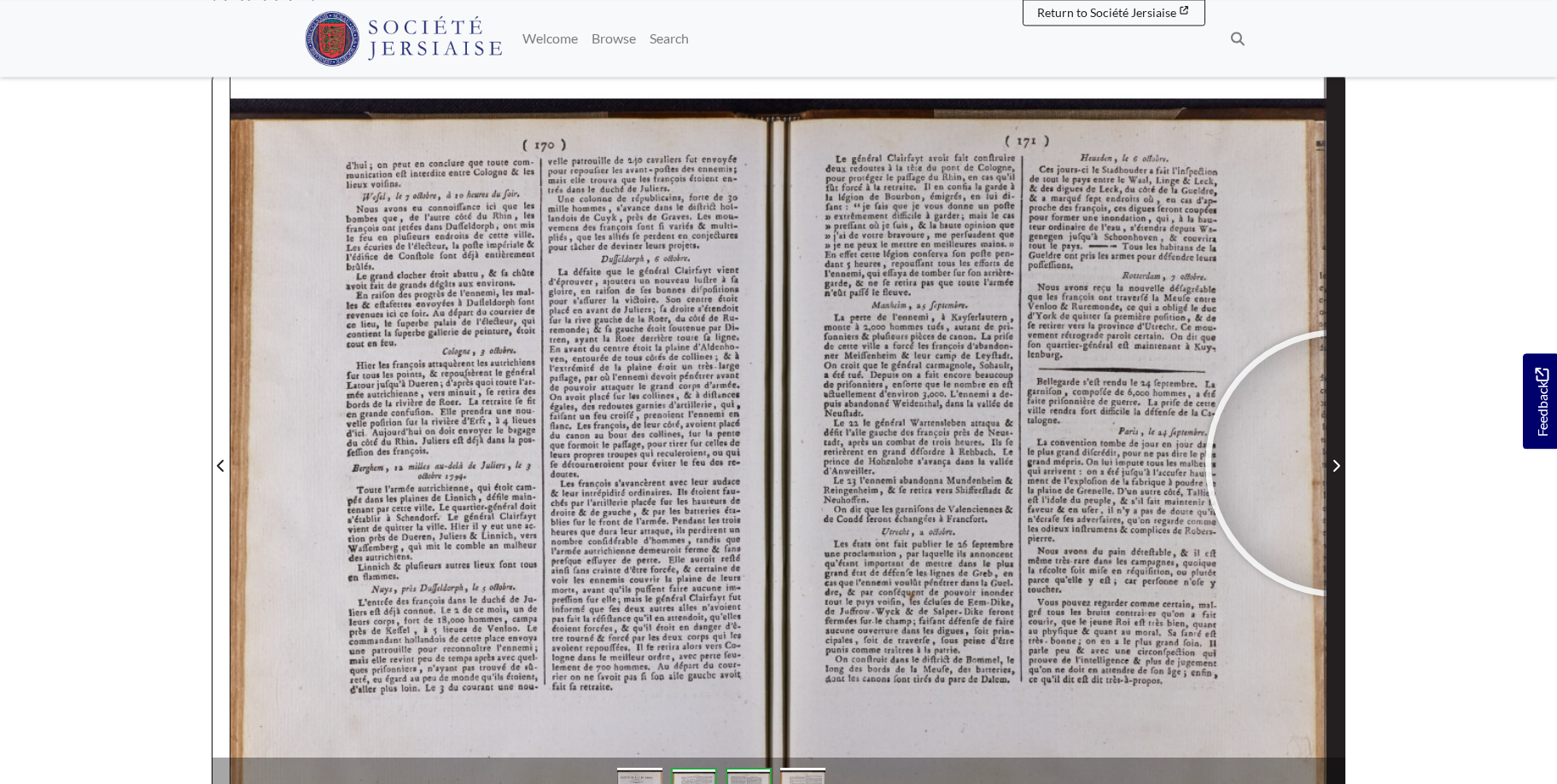
click at [1339, 463] on icon "Next Page" at bounding box center [1335, 466] width 8 height 14
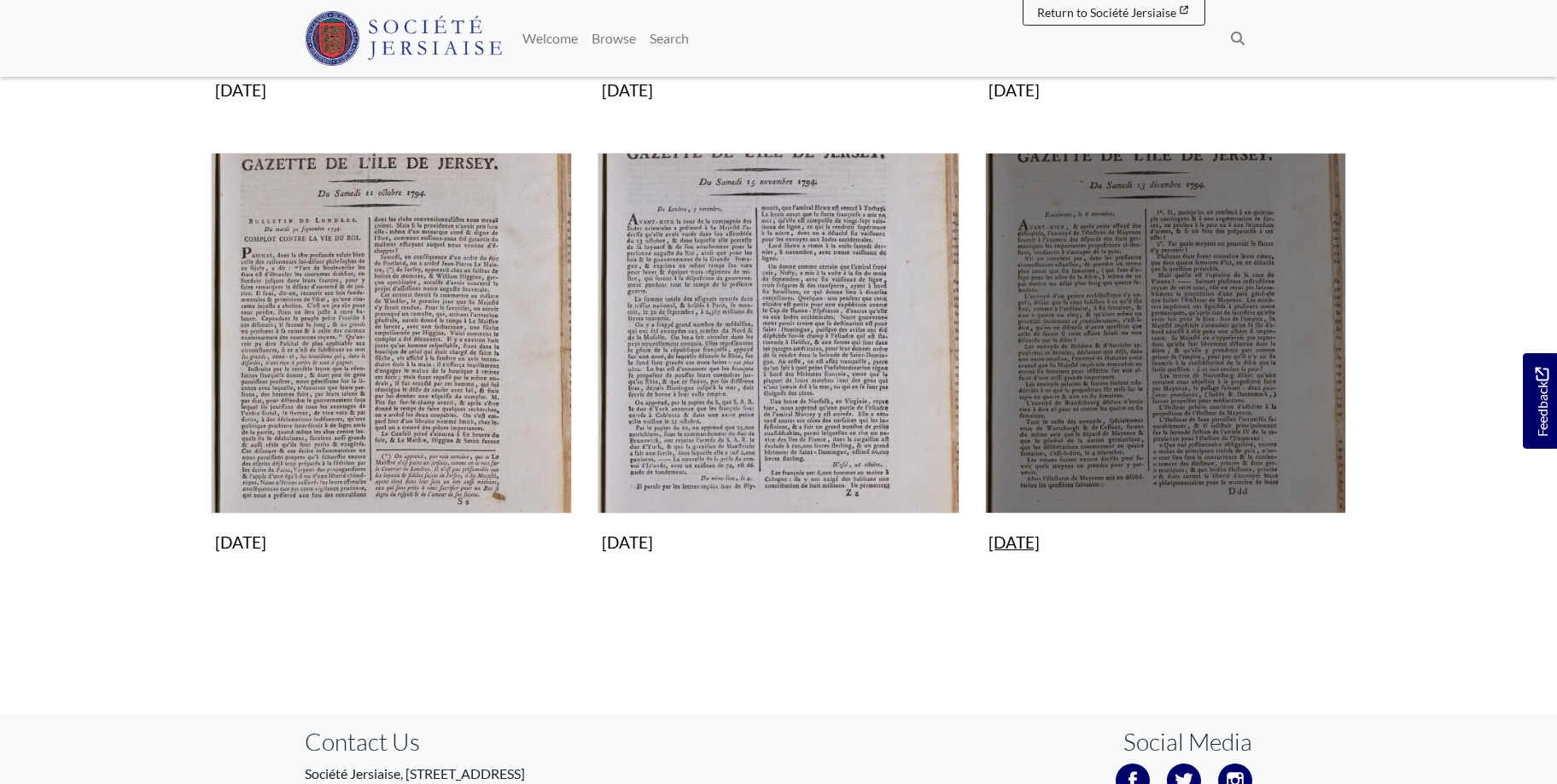
click at [1133, 379] on img "Subcollection" at bounding box center [1165, 333] width 361 height 361
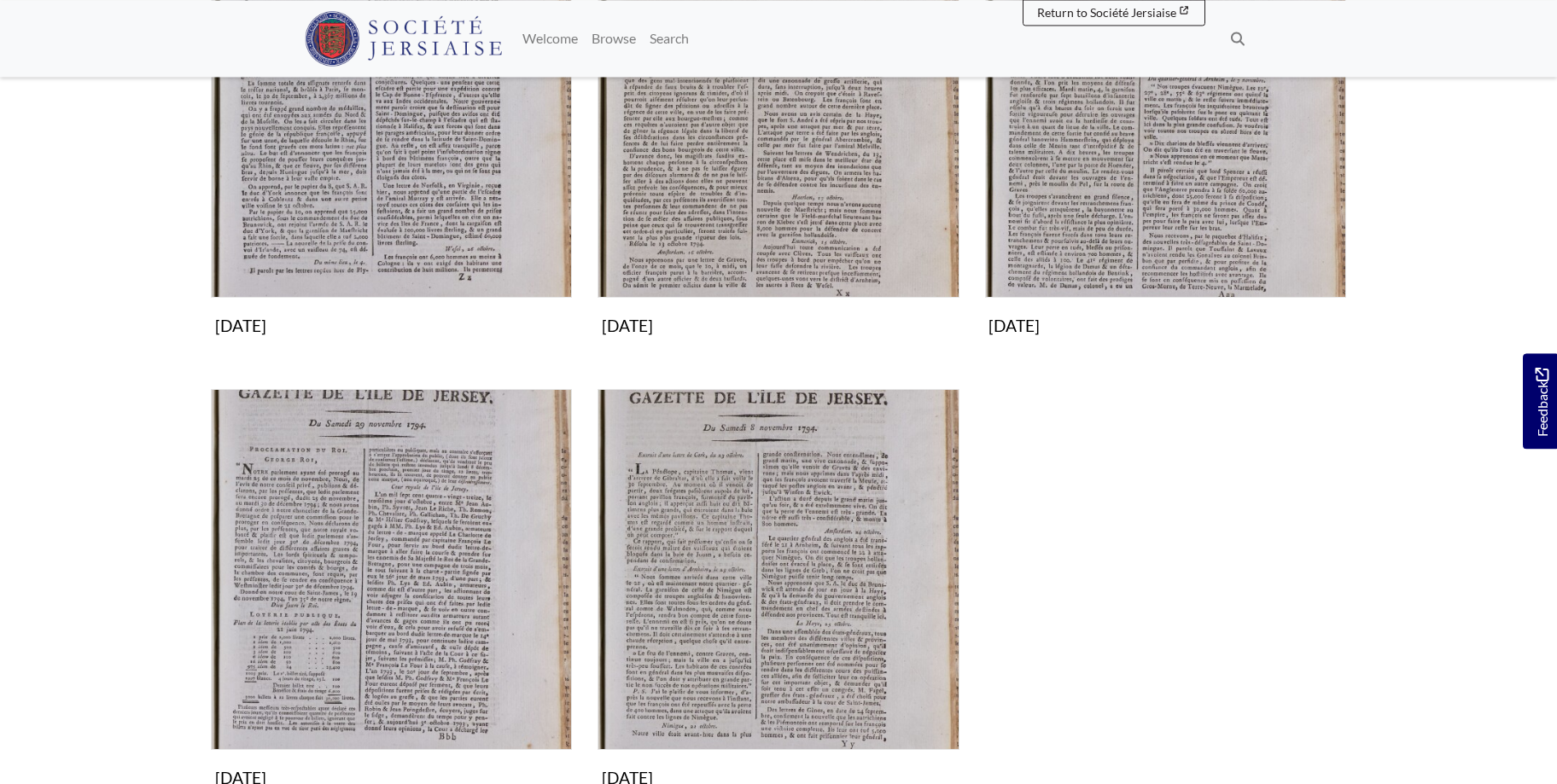
scroll to position [429, 0]
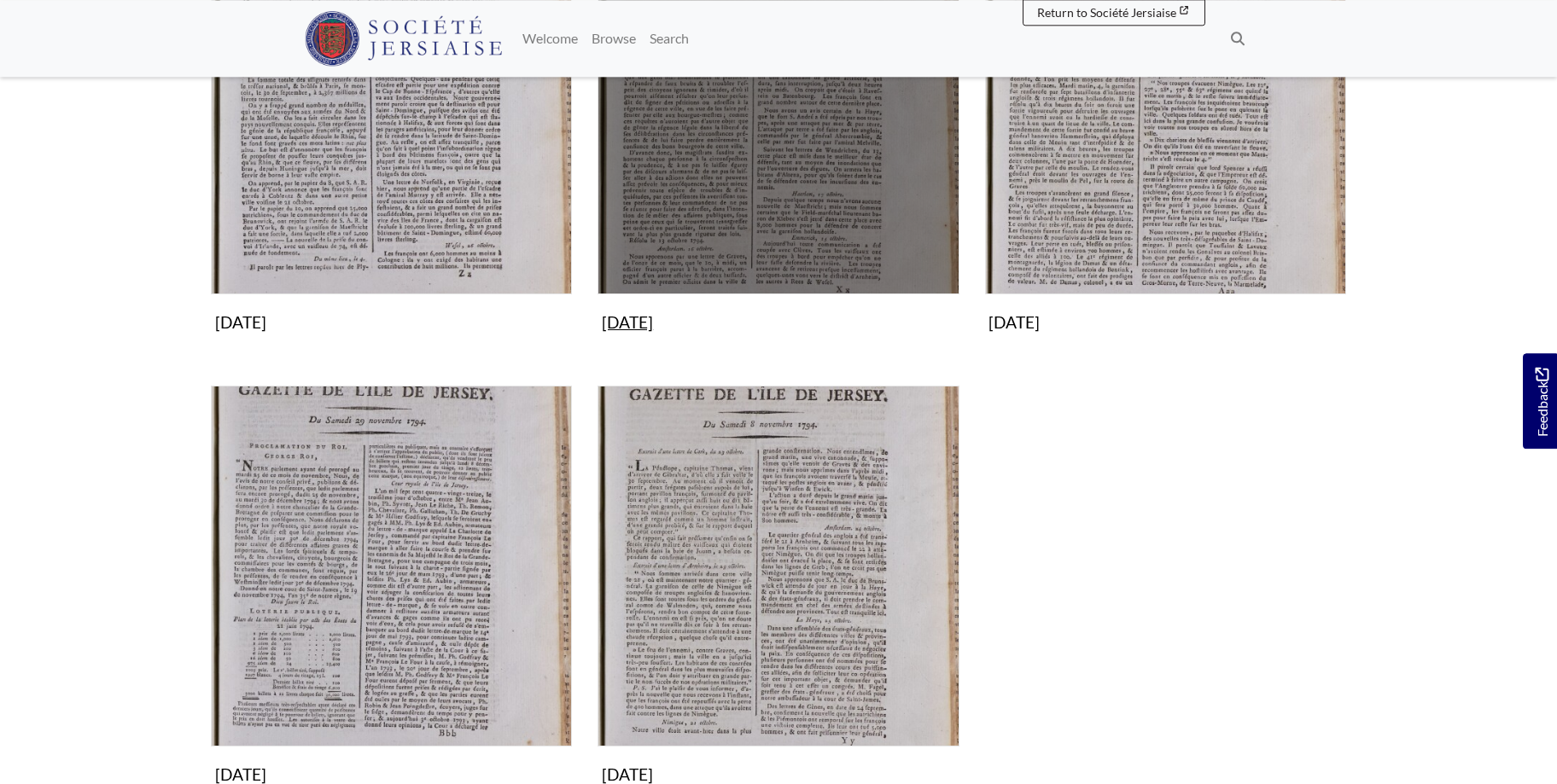
click at [735, 181] on img "Subcollection" at bounding box center [778, 114] width 361 height 361
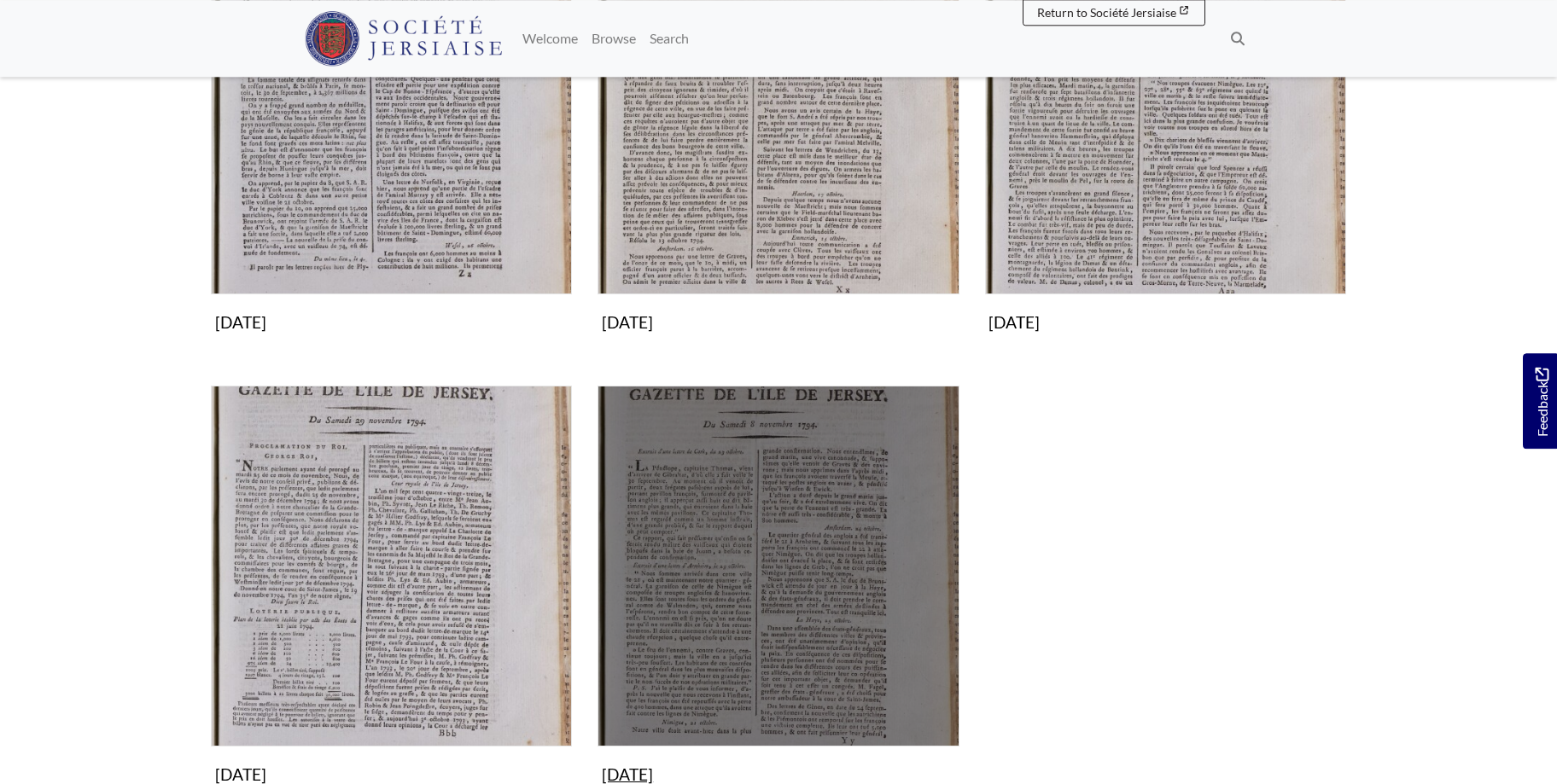
click at [840, 598] on img "Subcollection" at bounding box center [778, 566] width 361 height 361
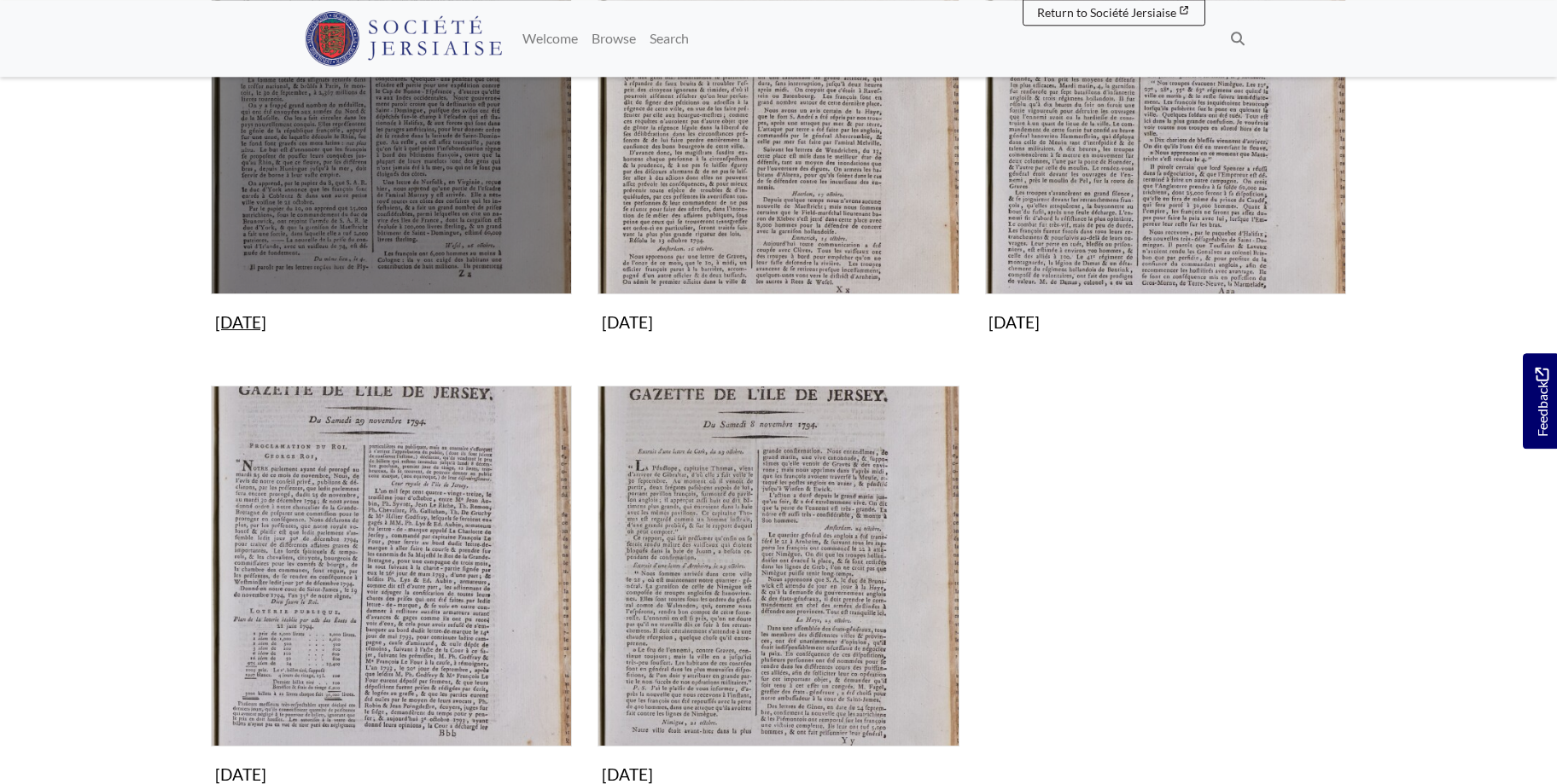
click at [462, 160] on img "Subcollection" at bounding box center [391, 114] width 361 height 361
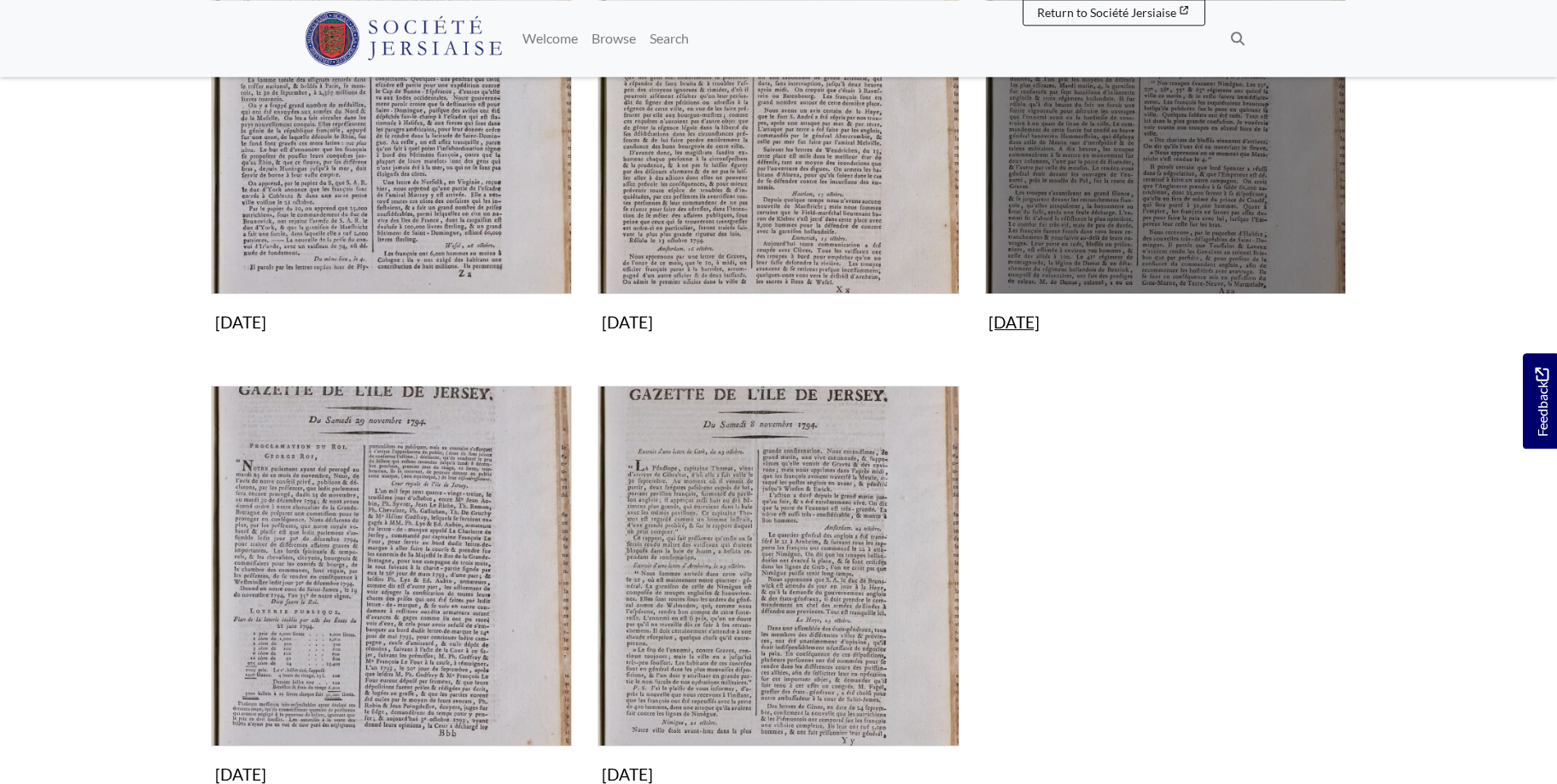
click at [1158, 144] on img "Subcollection" at bounding box center [1165, 114] width 361 height 361
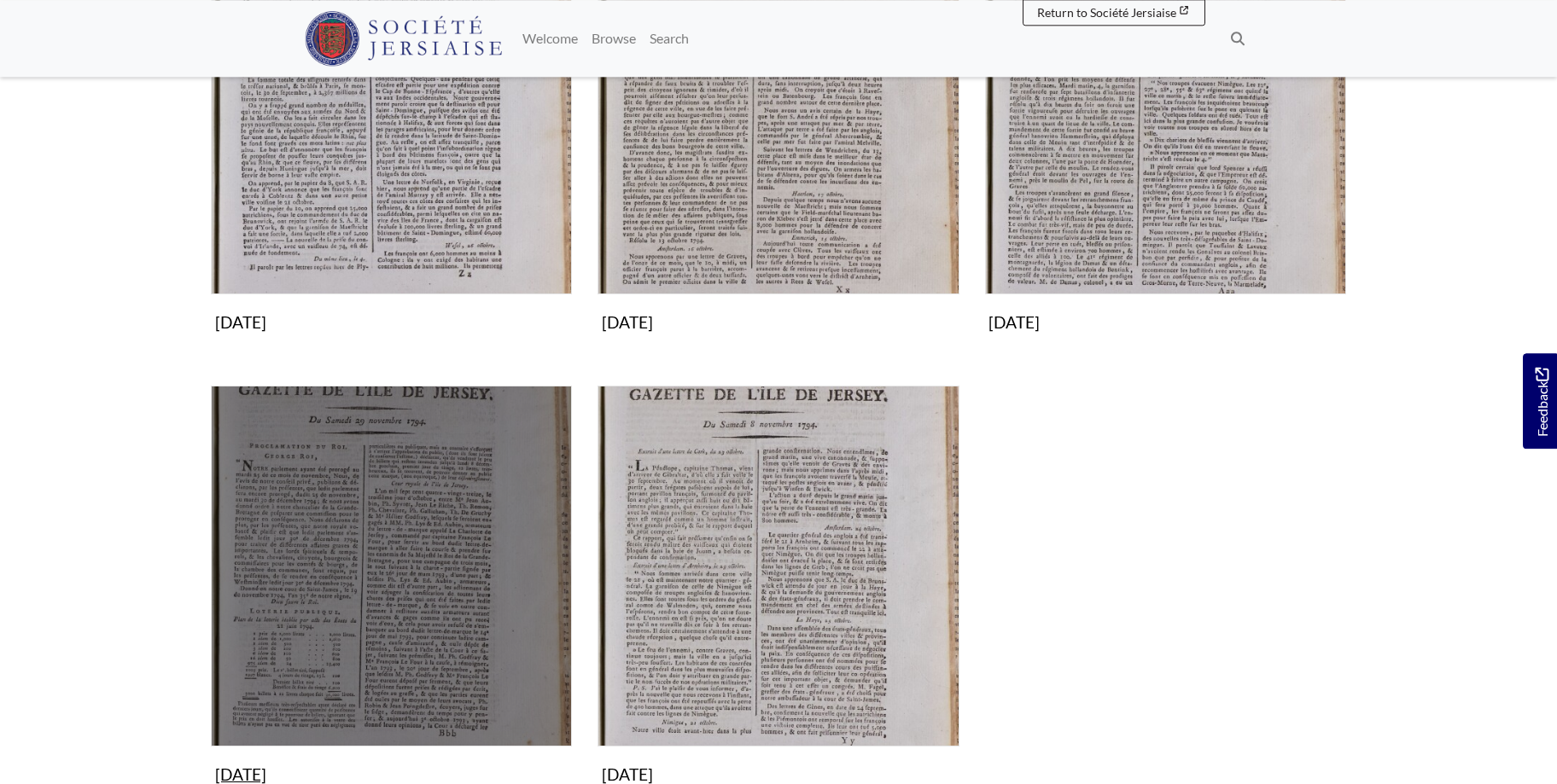
click at [410, 549] on img "Subcollection" at bounding box center [391, 566] width 361 height 361
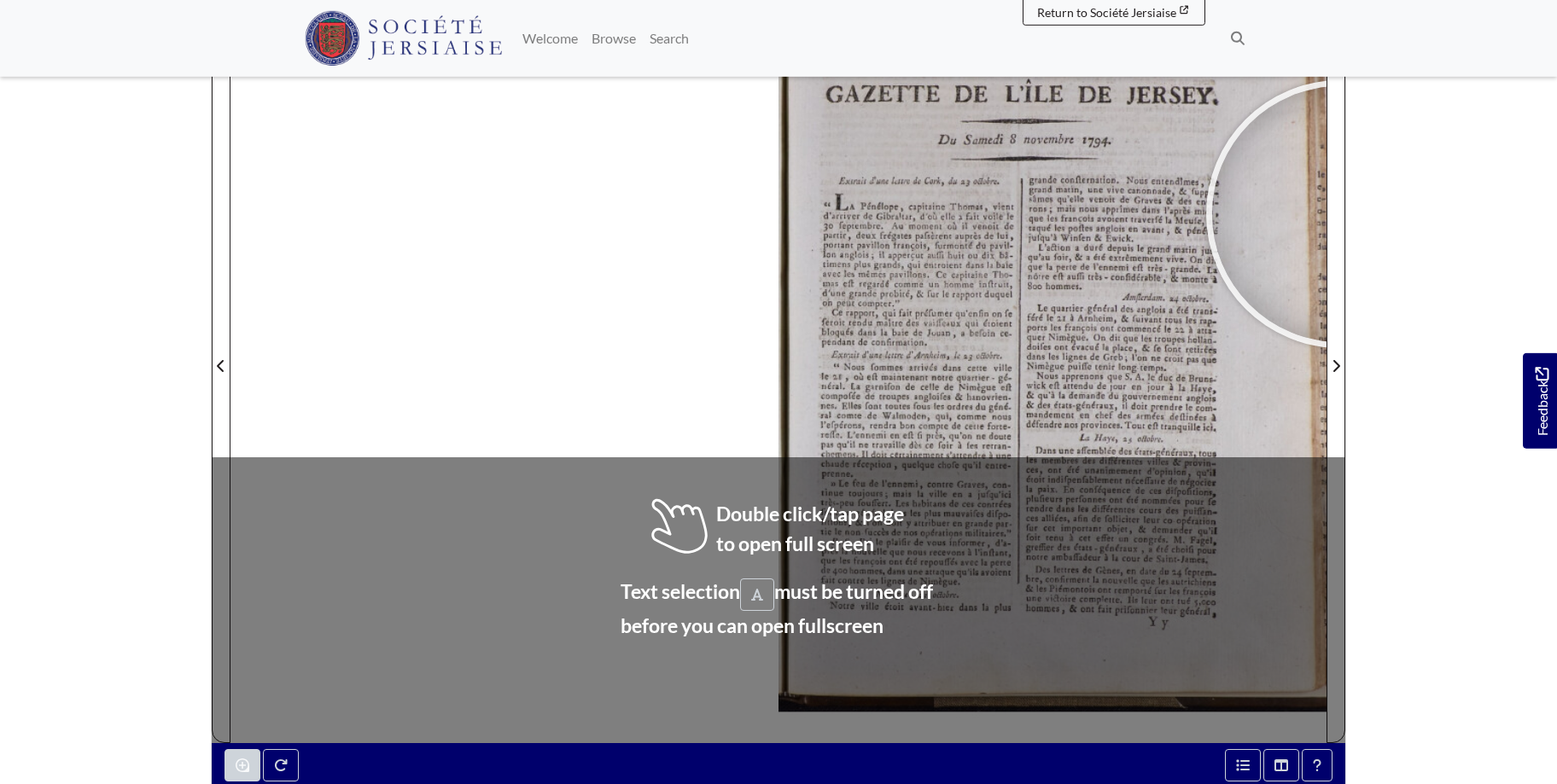
scroll to position [288, 0]
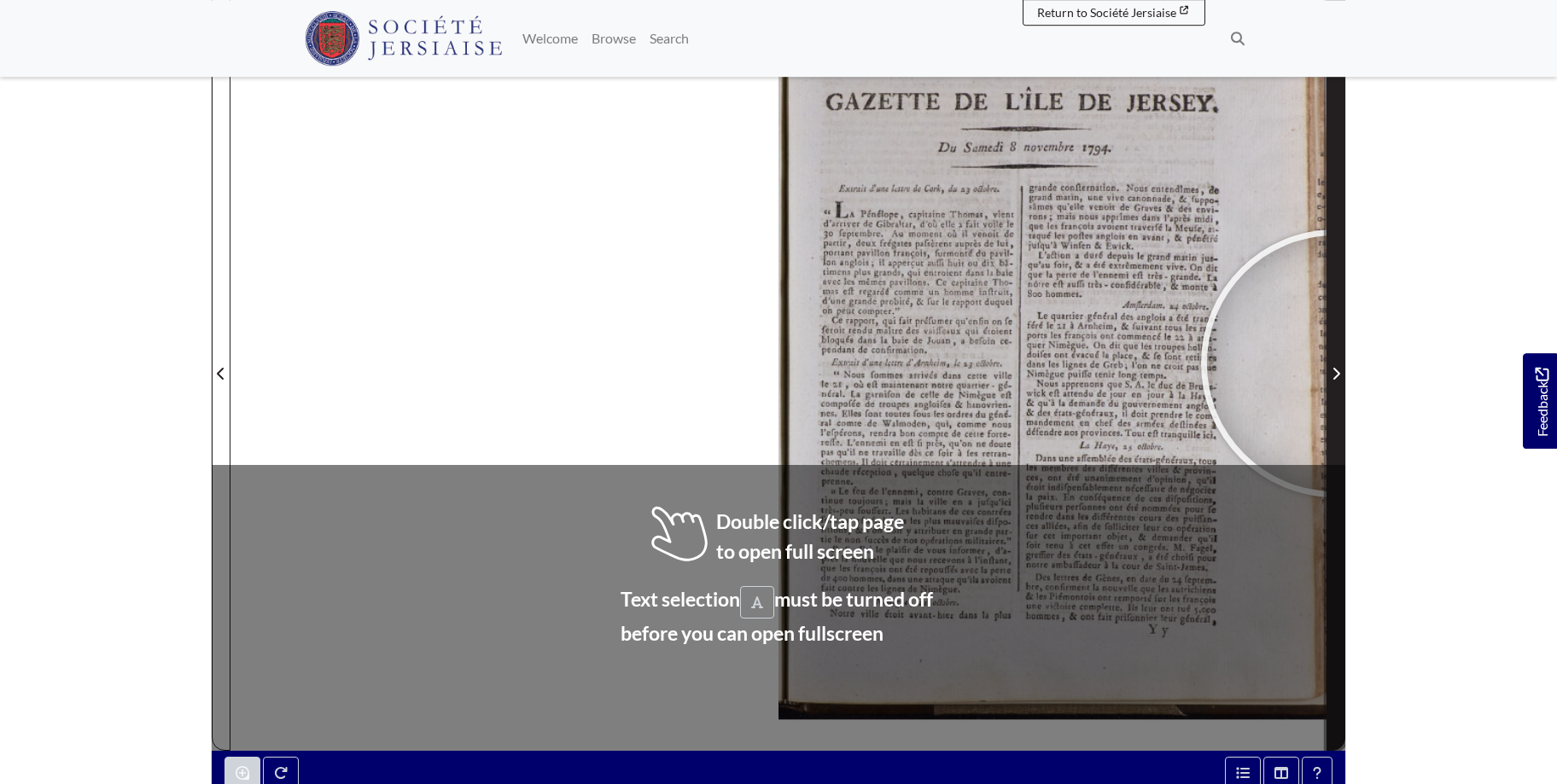
click at [1335, 363] on span "Next Page" at bounding box center [1335, 362] width 17 height 773
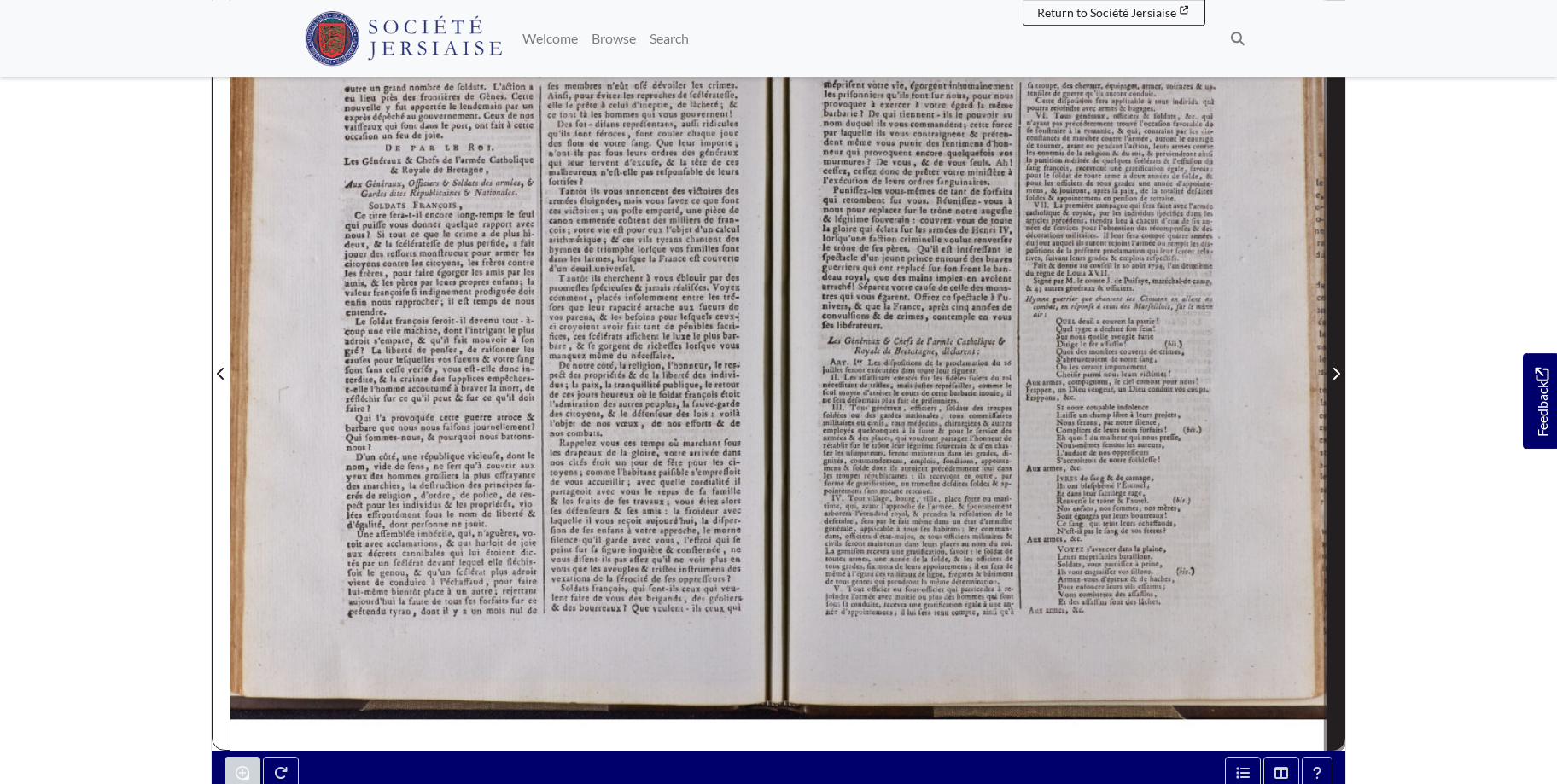
click at [1336, 369] on icon "Next Page" at bounding box center [1335, 374] width 8 height 14
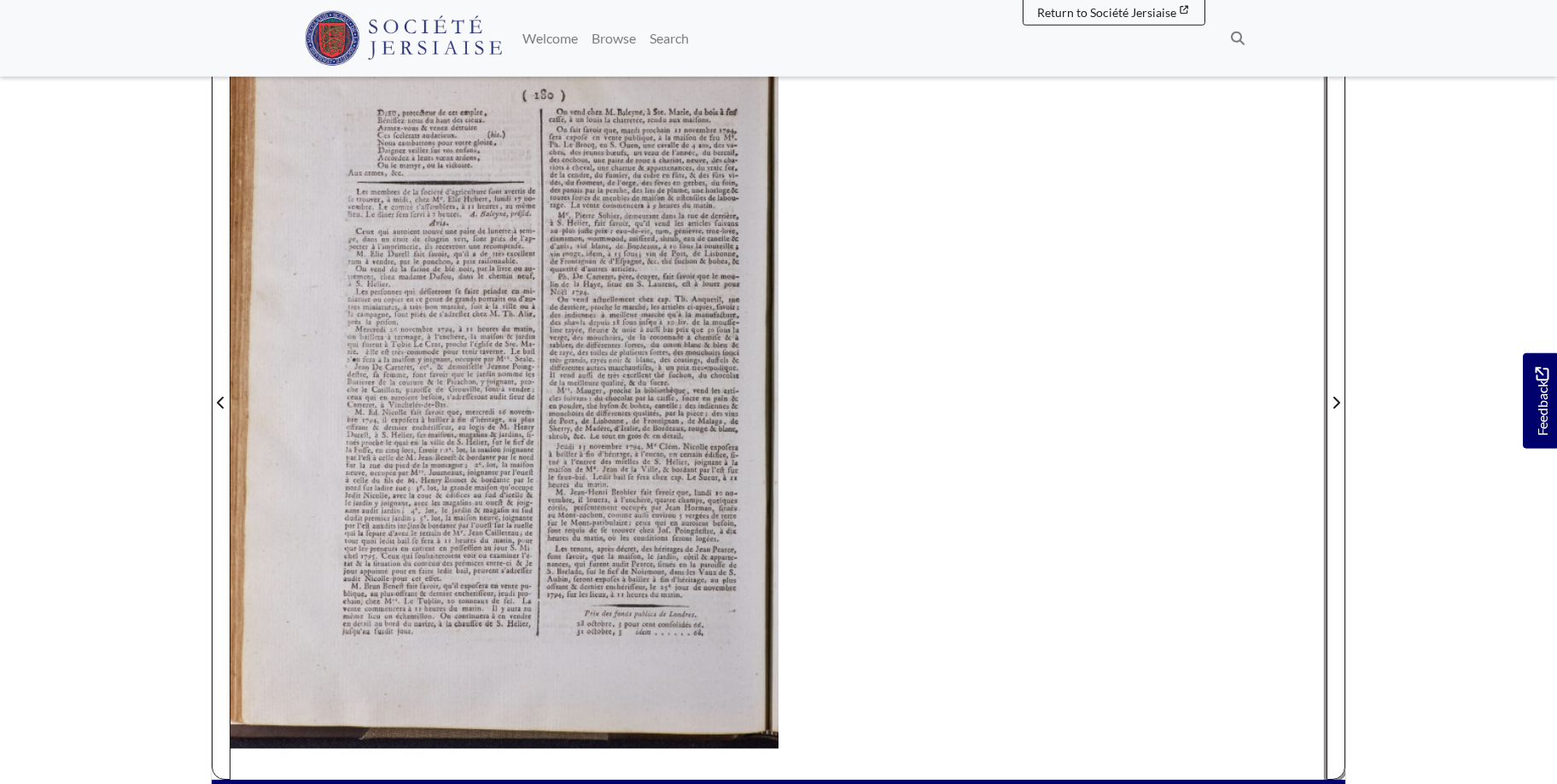
scroll to position [248, 0]
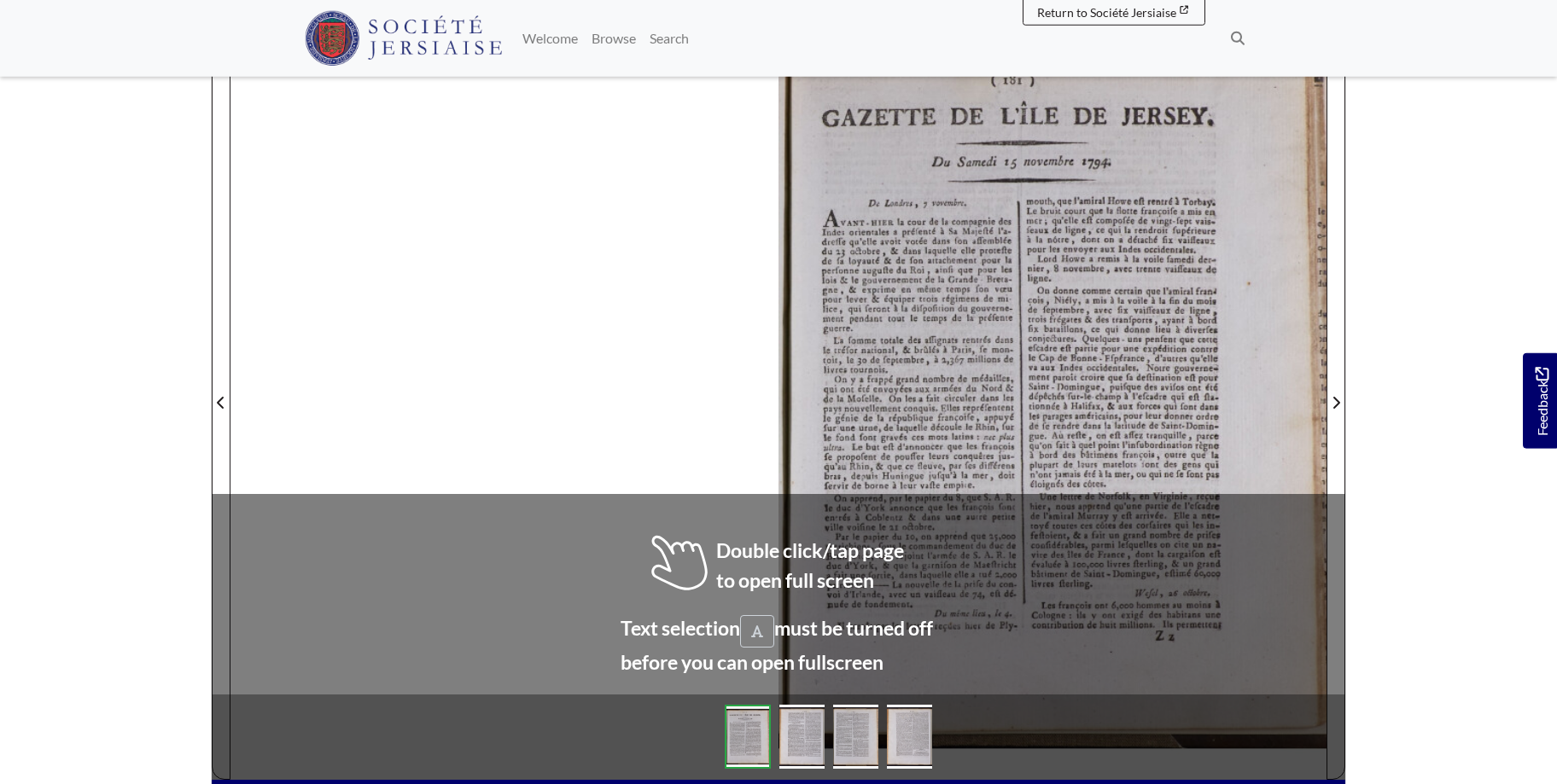
scroll to position [282, 0]
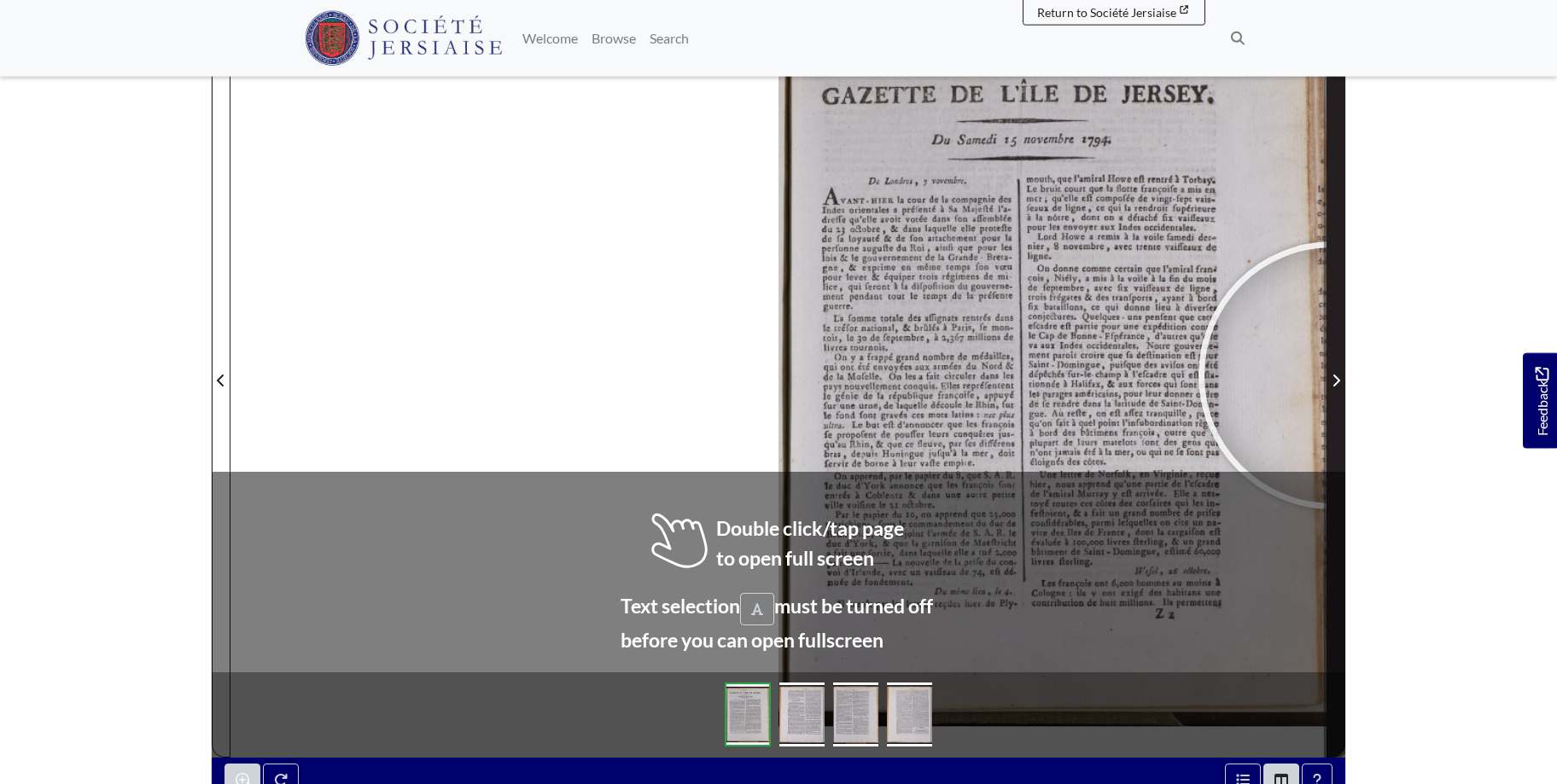
click at [1333, 376] on icon "Next Page" at bounding box center [1335, 380] width 8 height 14
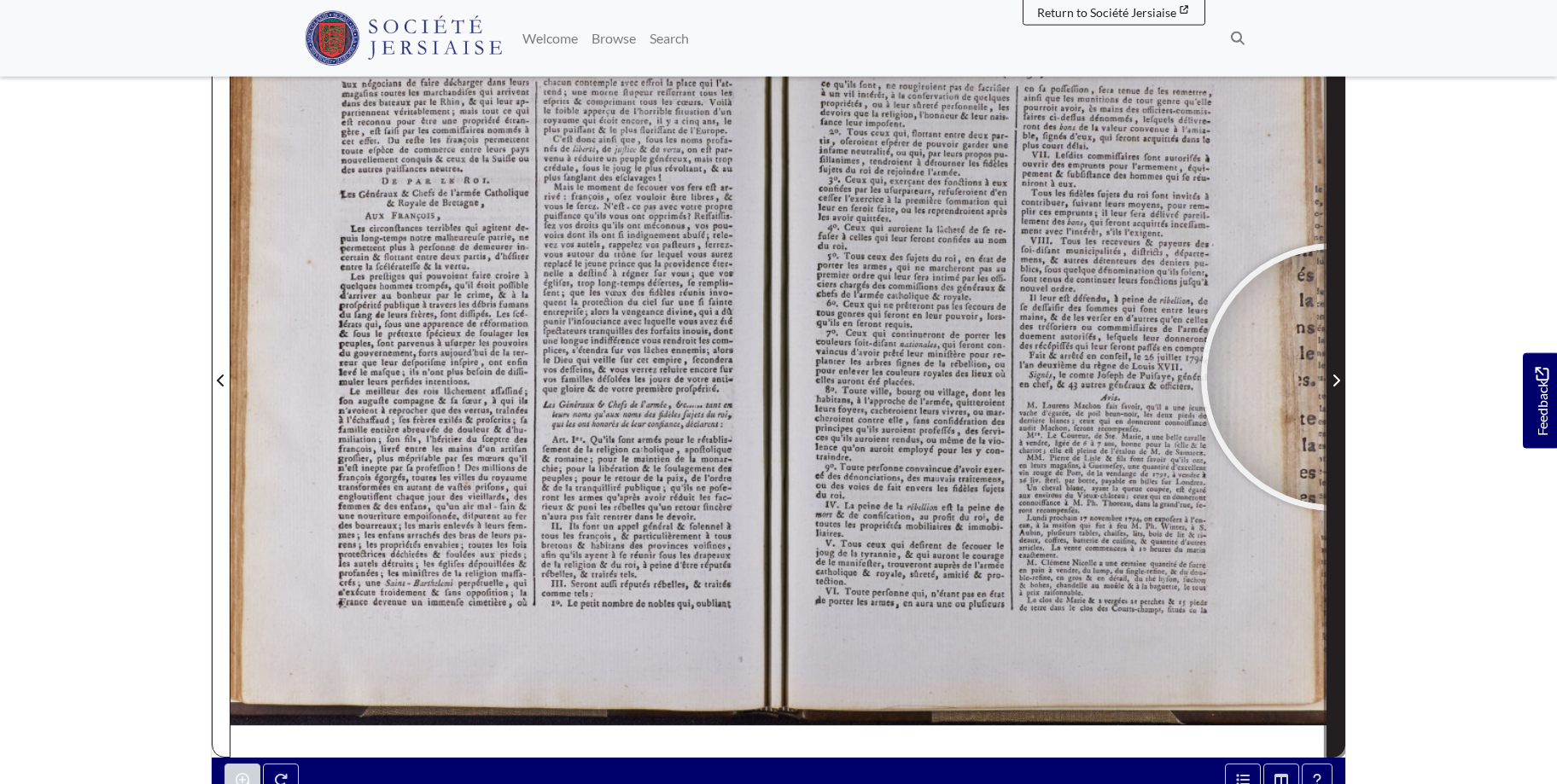
click at [1335, 375] on icon "Next Page" at bounding box center [1335, 380] width 8 height 14
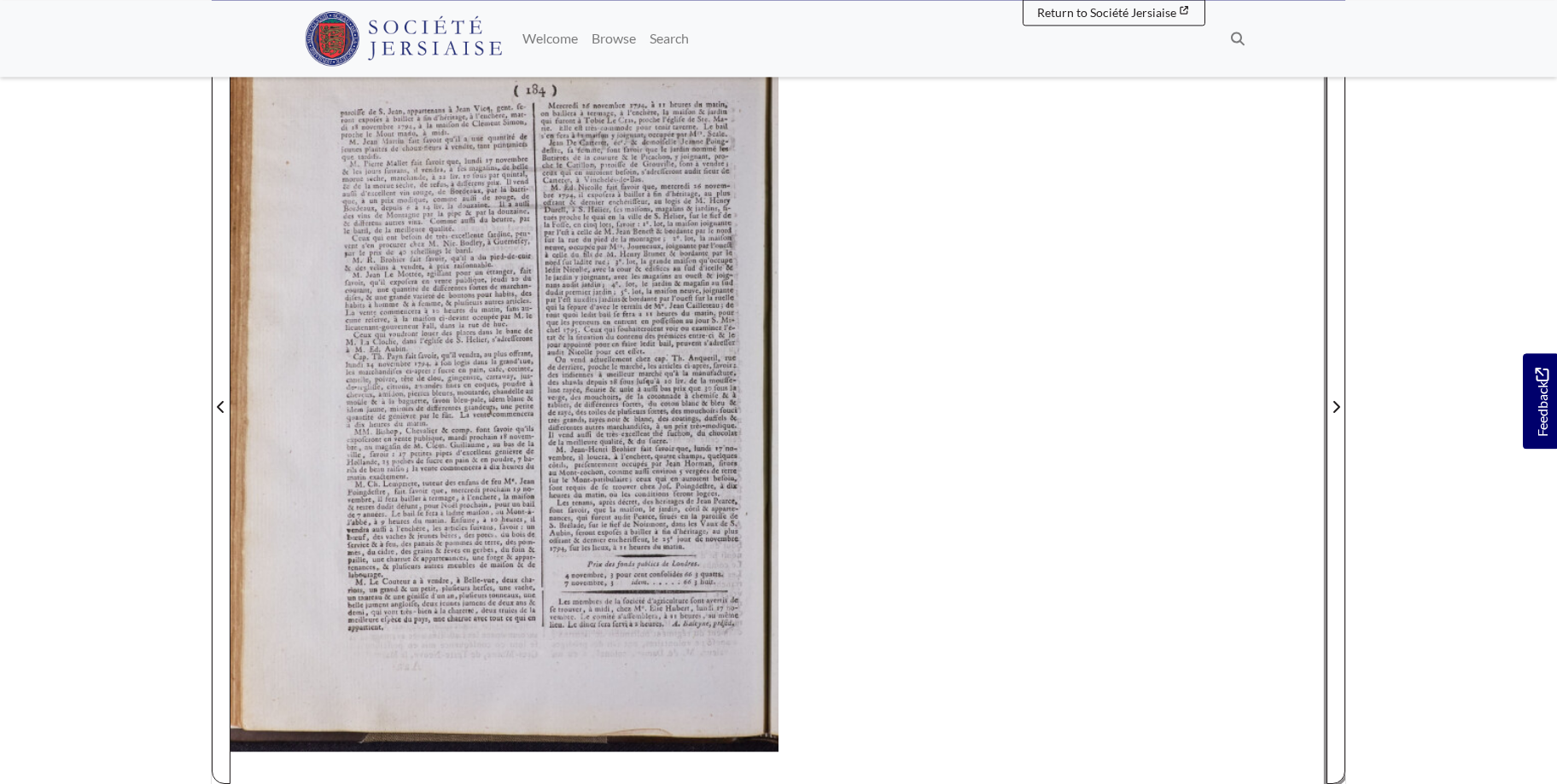
scroll to position [252, 0]
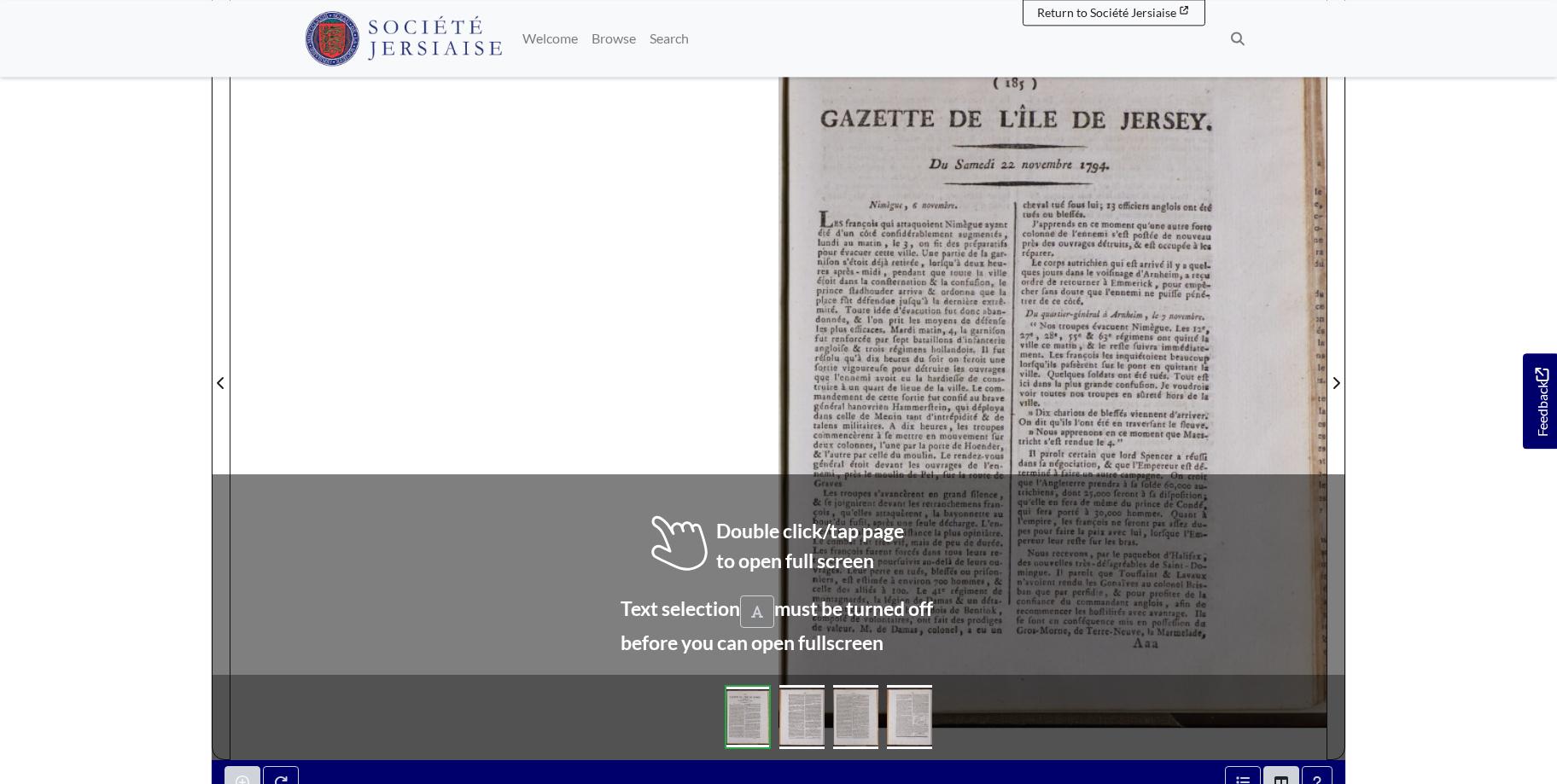
scroll to position [284, 0]
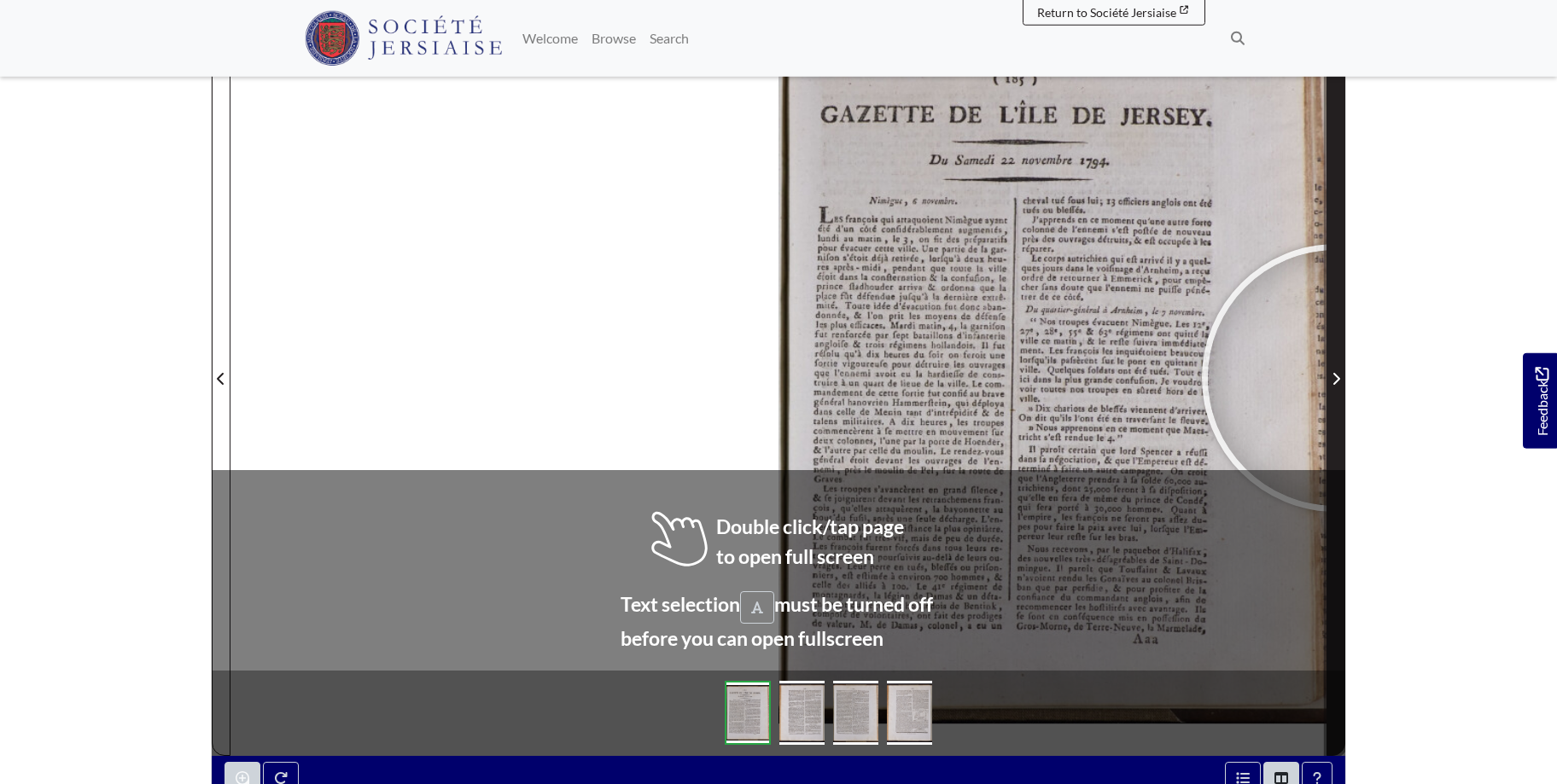
click at [1335, 378] on icon "Next Page" at bounding box center [1335, 378] width 8 height 14
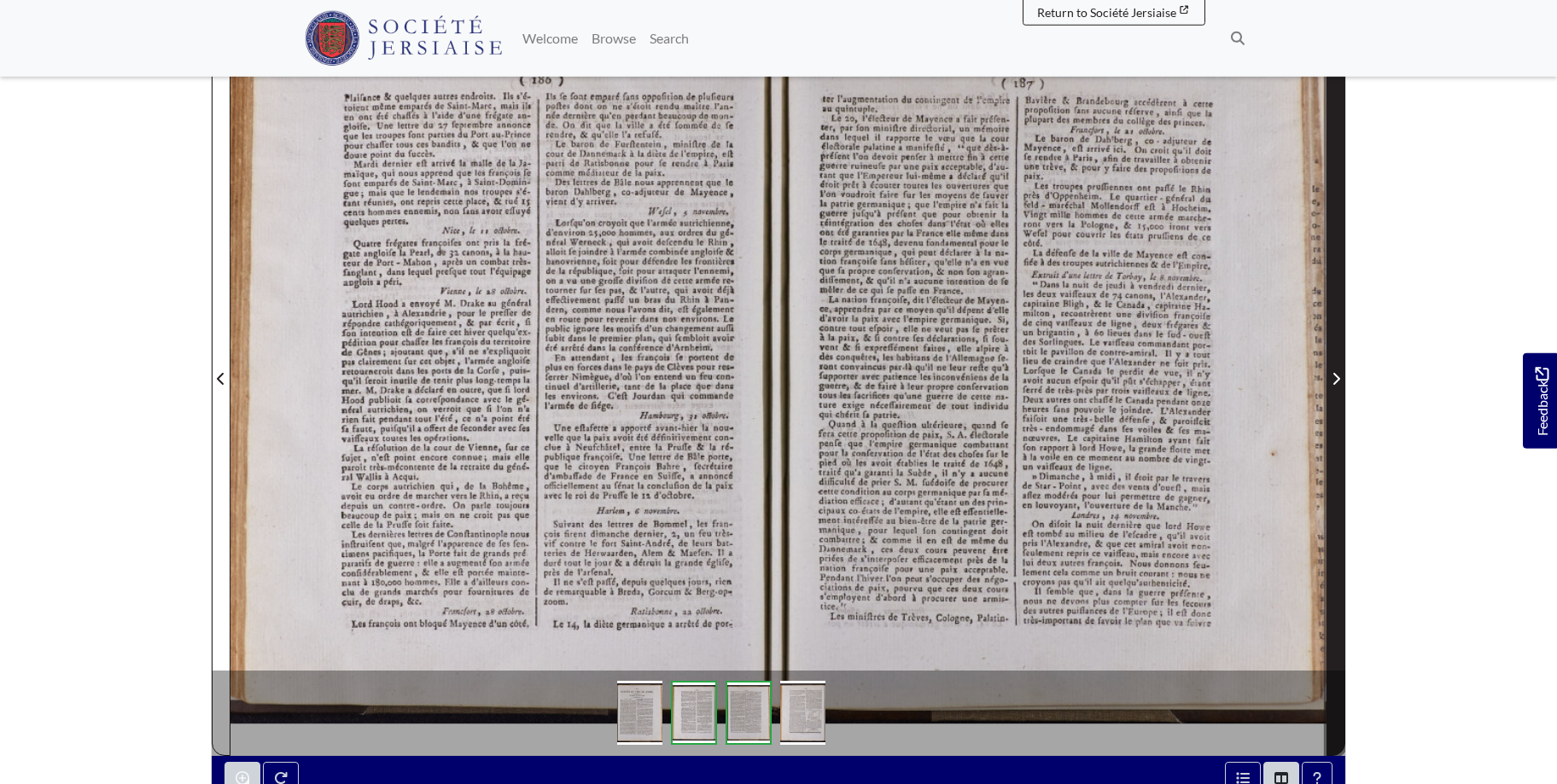
click at [1334, 366] on span "Next Page" at bounding box center [1335, 368] width 17 height 773
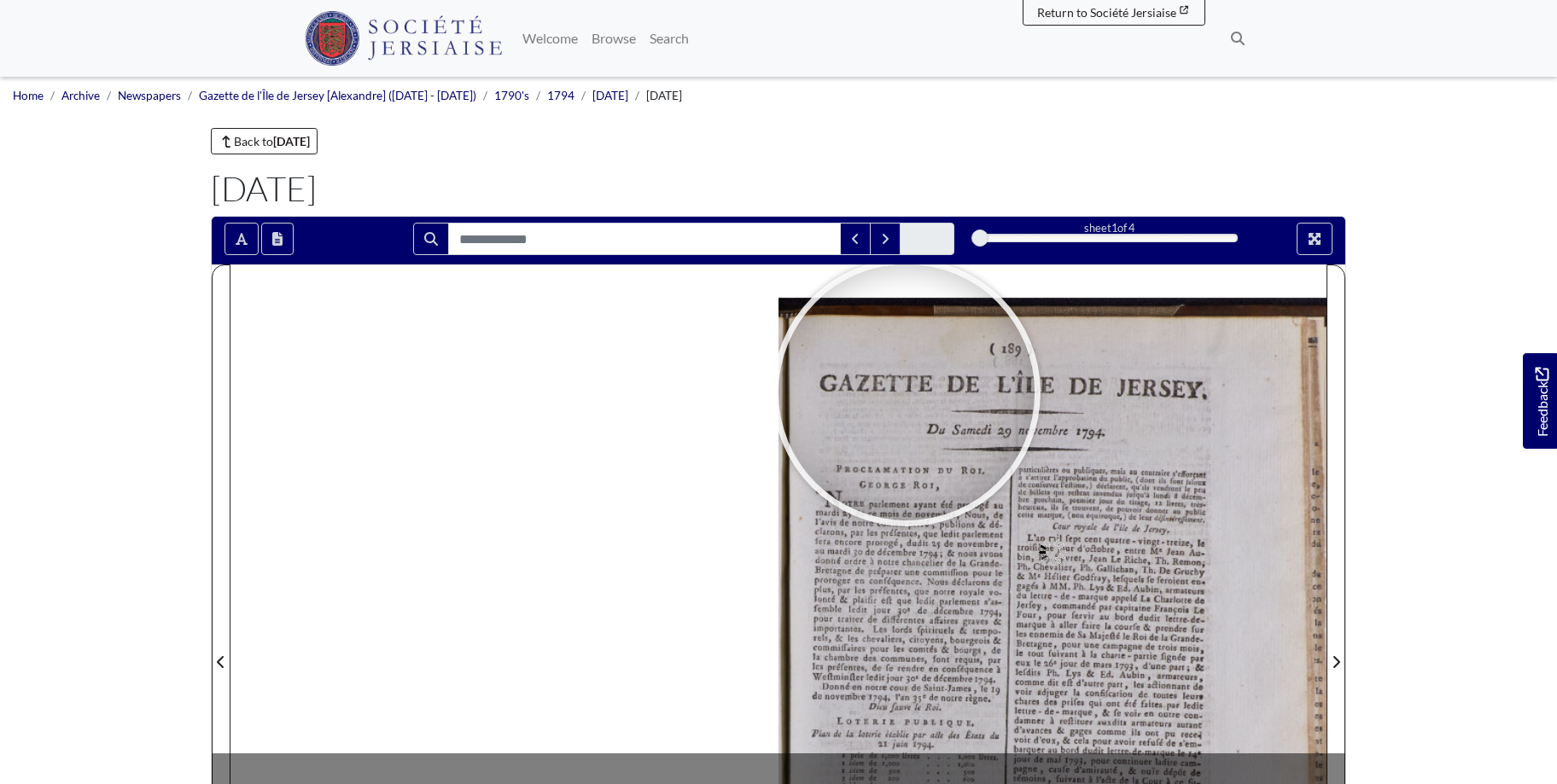
scroll to position [204, 0]
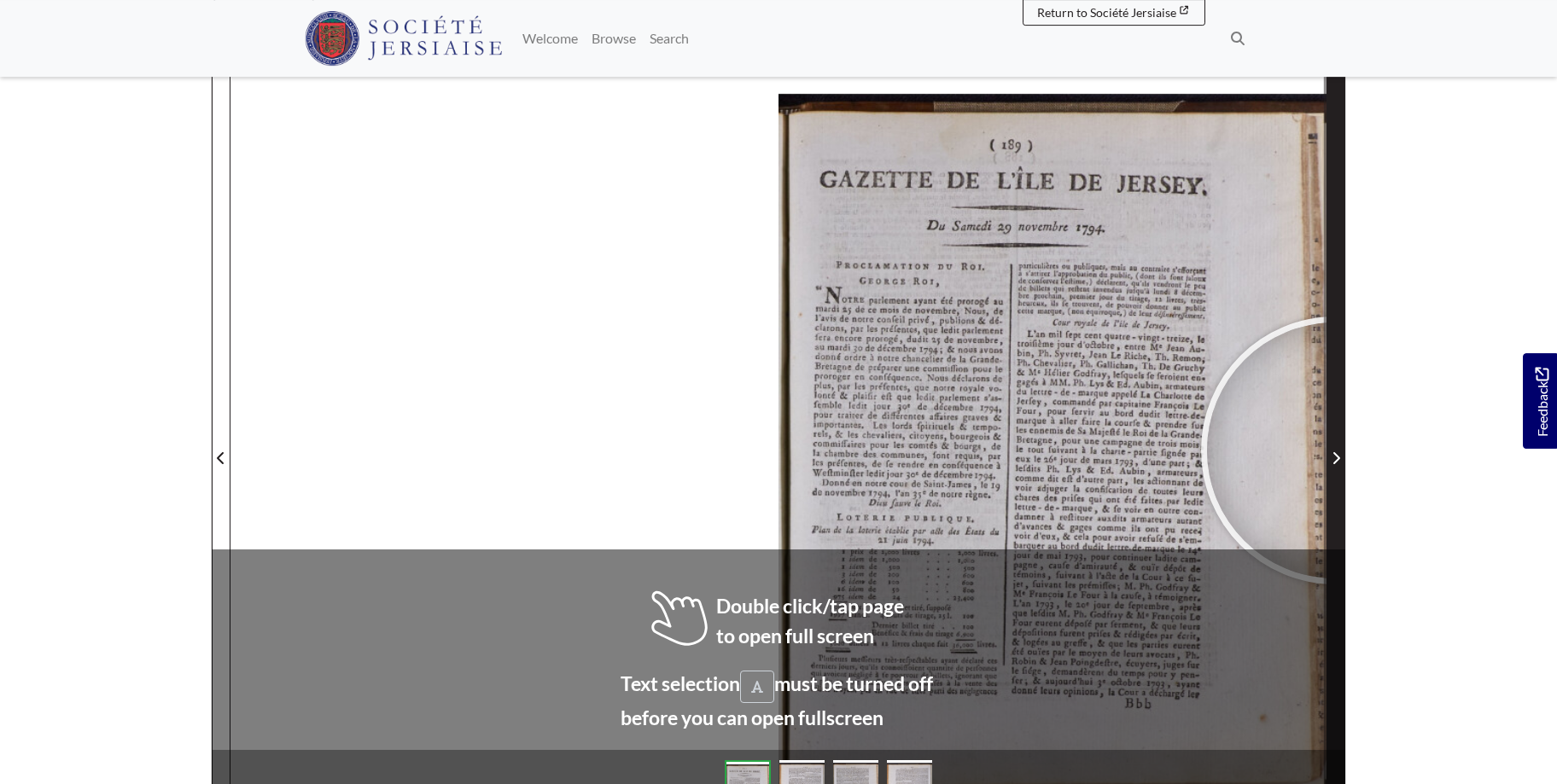
click at [1334, 451] on span "Next Page" at bounding box center [1335, 458] width 17 height 21
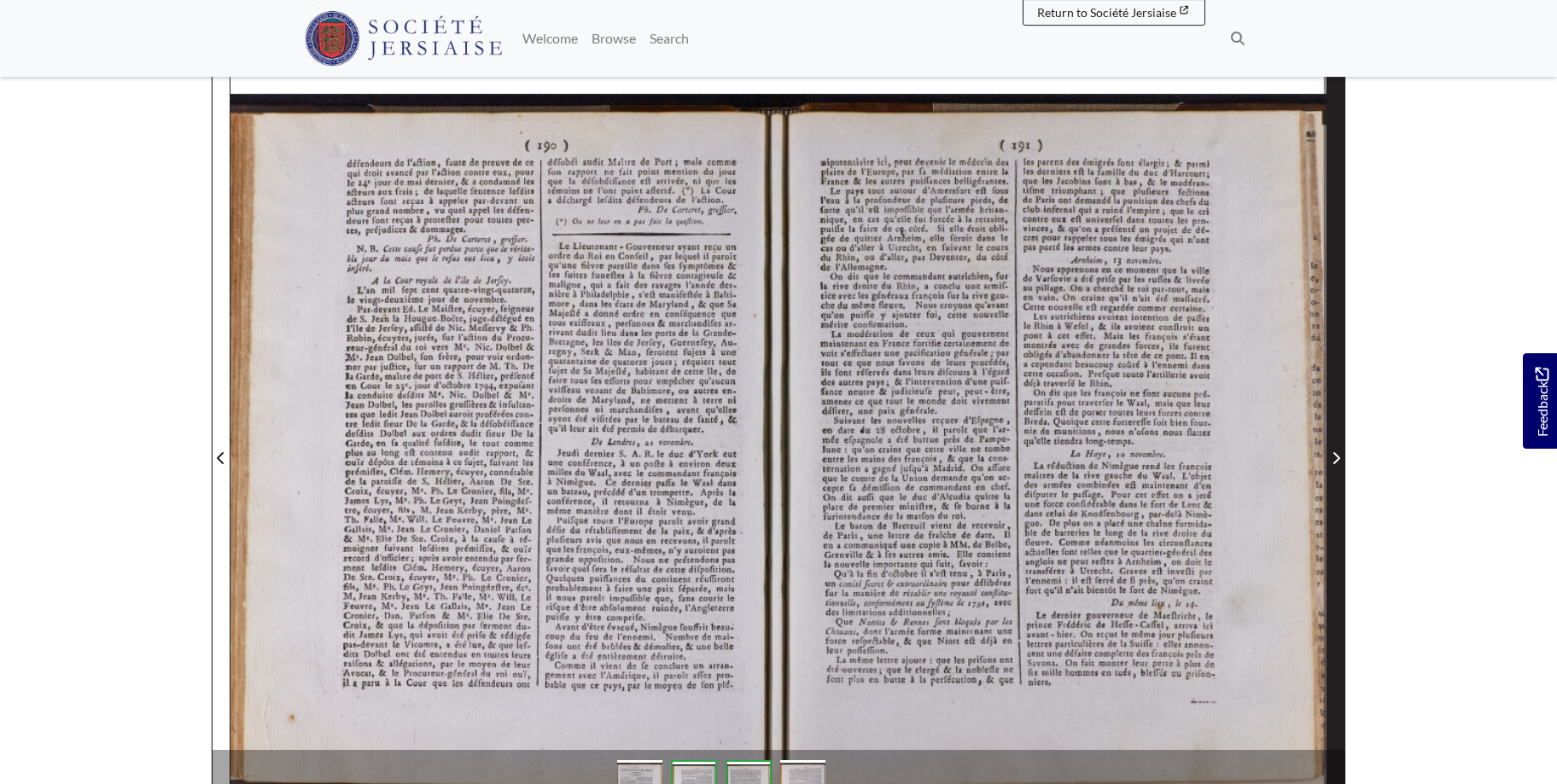
click at [1336, 455] on icon "Next Page" at bounding box center [1335, 458] width 7 height 12
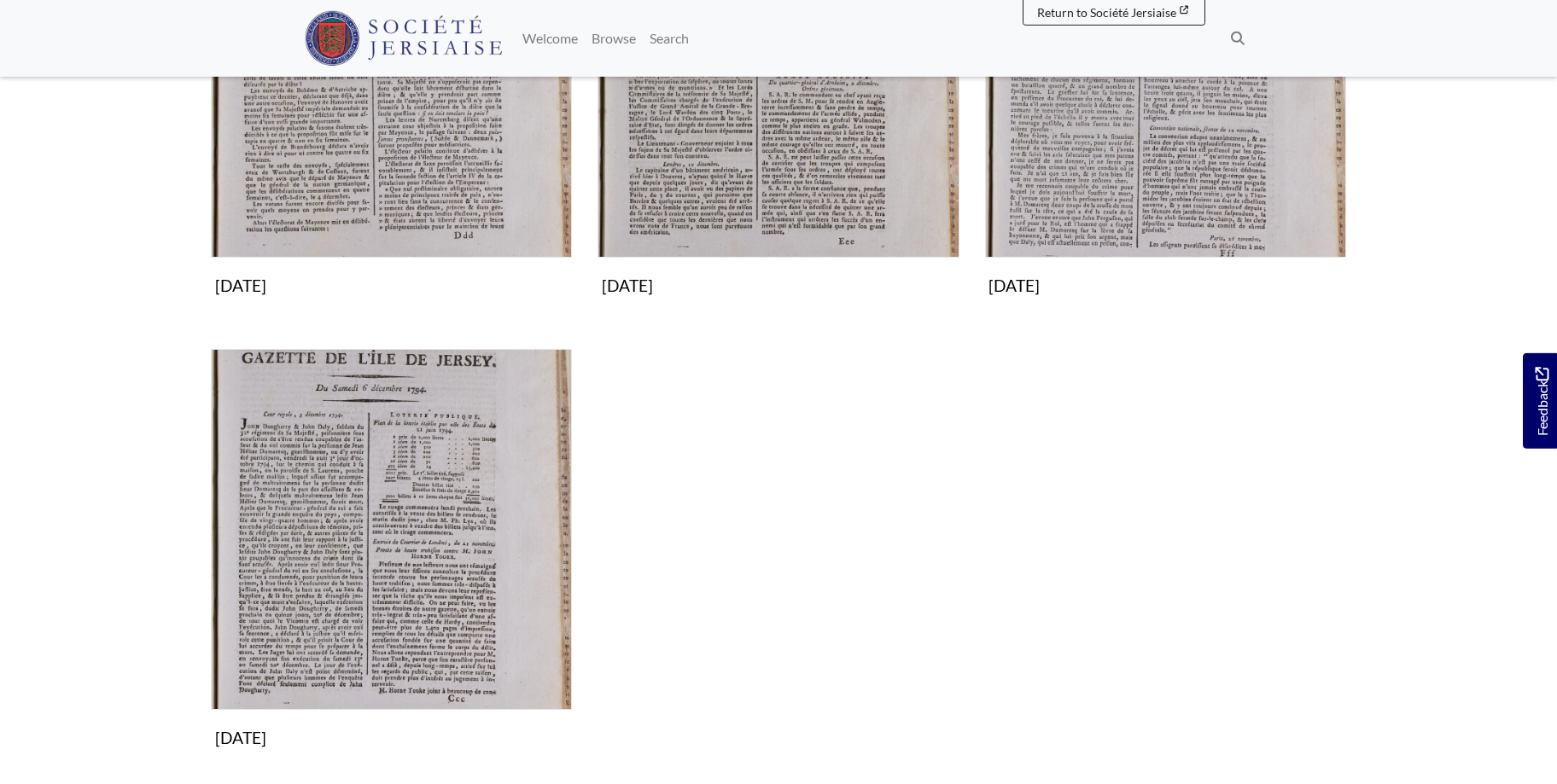
scroll to position [472, 0]
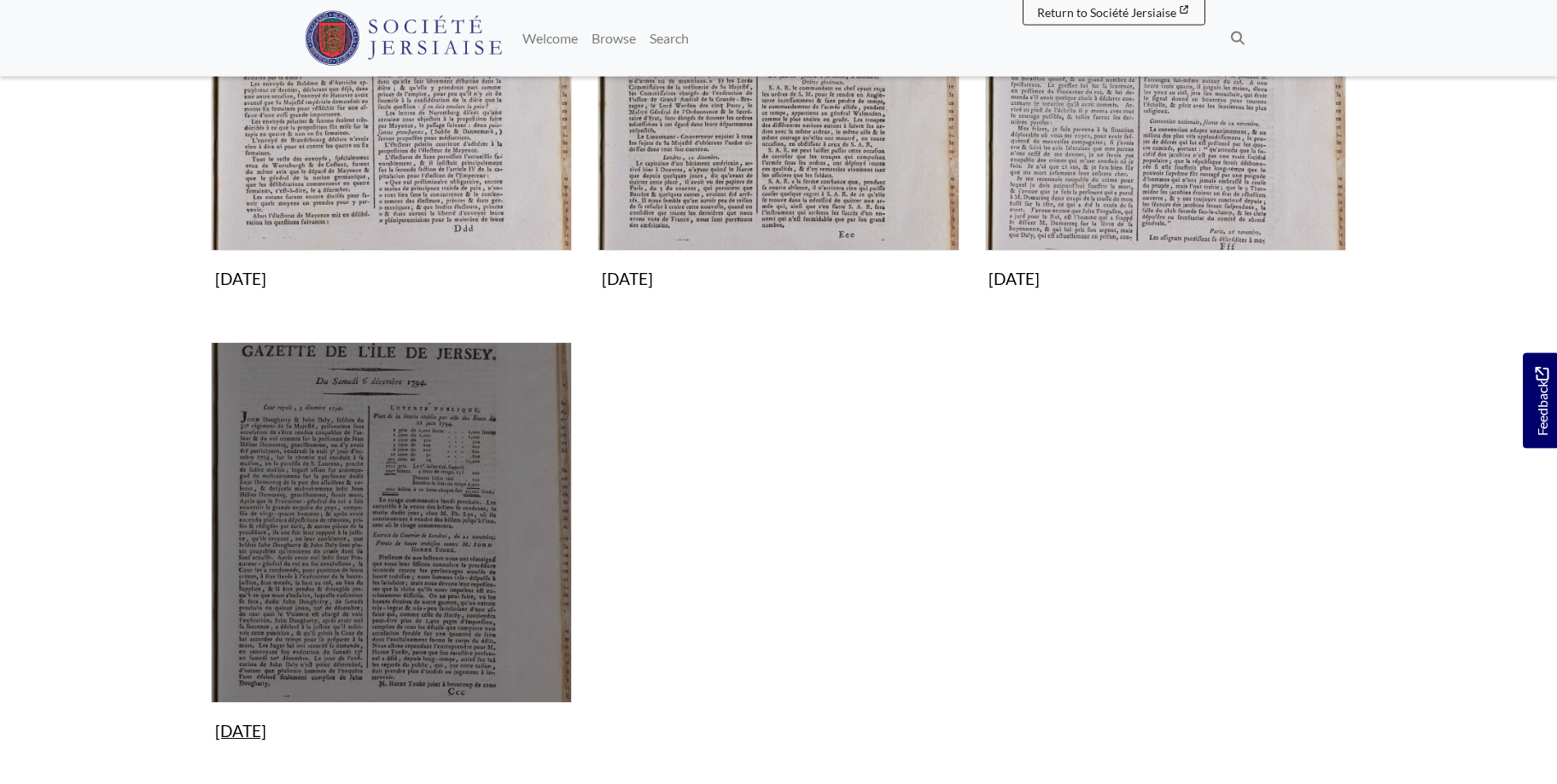
click at [373, 512] on img "Subcollection" at bounding box center [391, 522] width 361 height 361
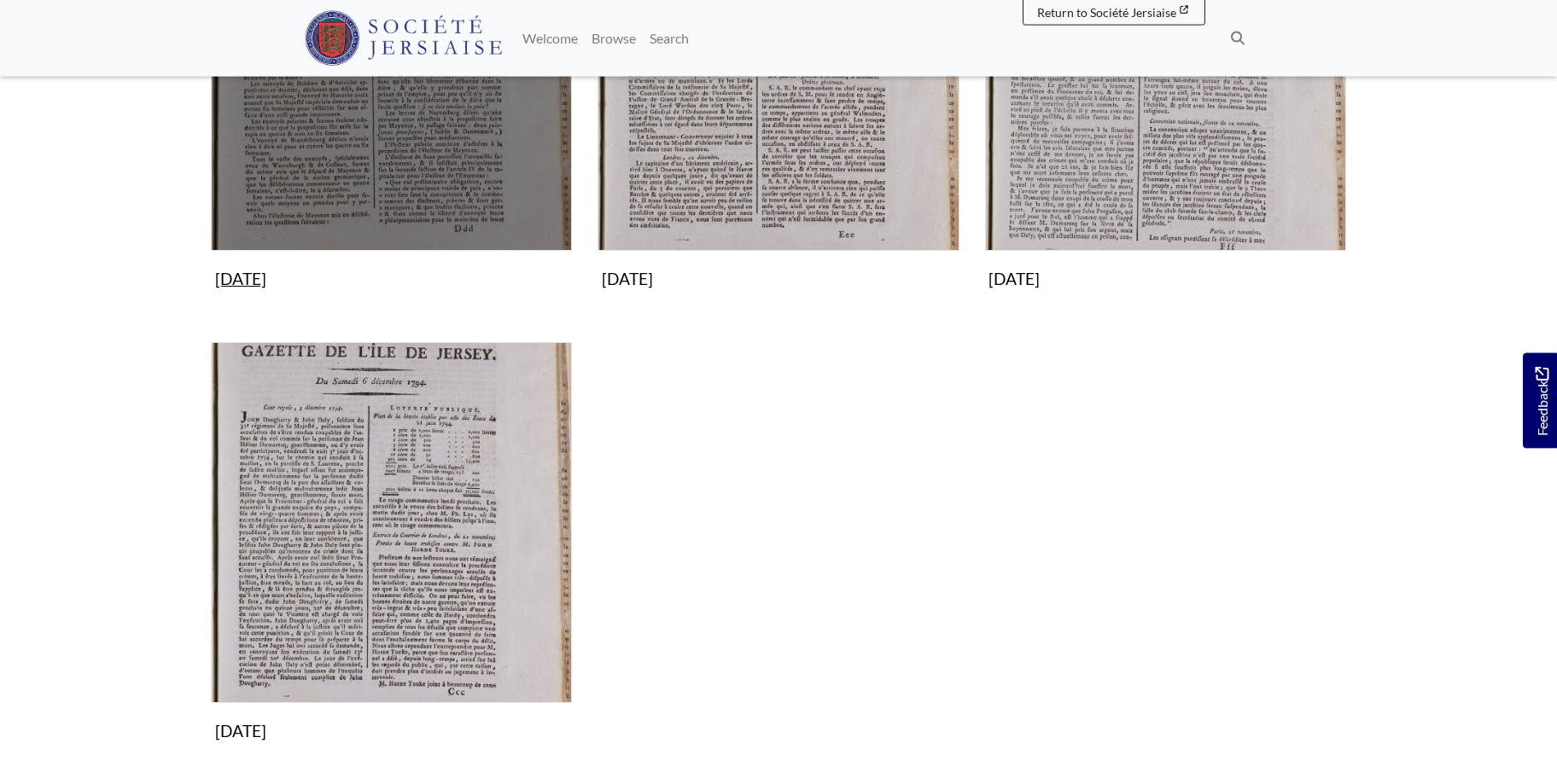
click at [465, 143] on img "Subcollection" at bounding box center [391, 70] width 361 height 361
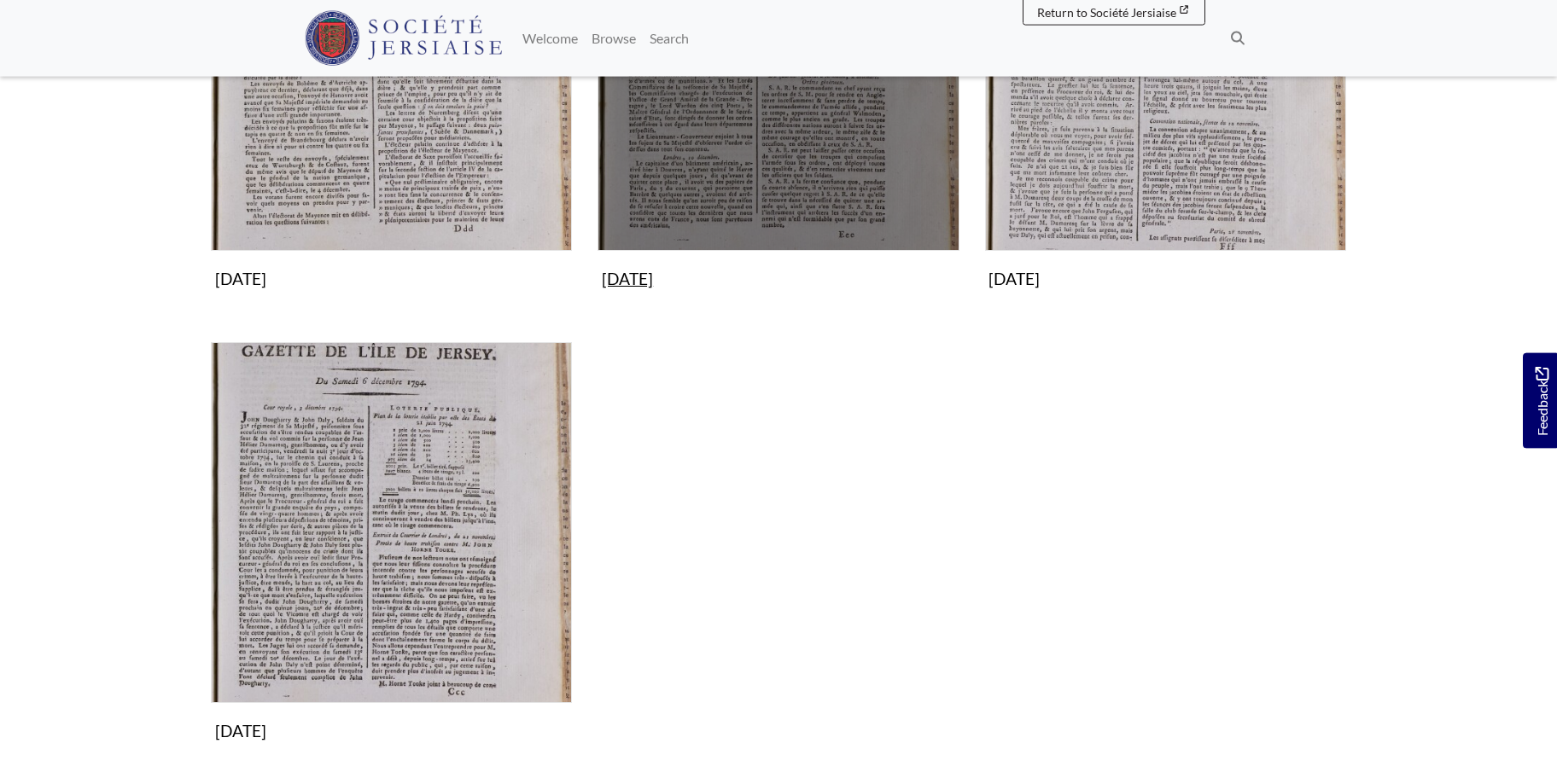
click at [806, 130] on img "Subcollection" at bounding box center [778, 70] width 361 height 361
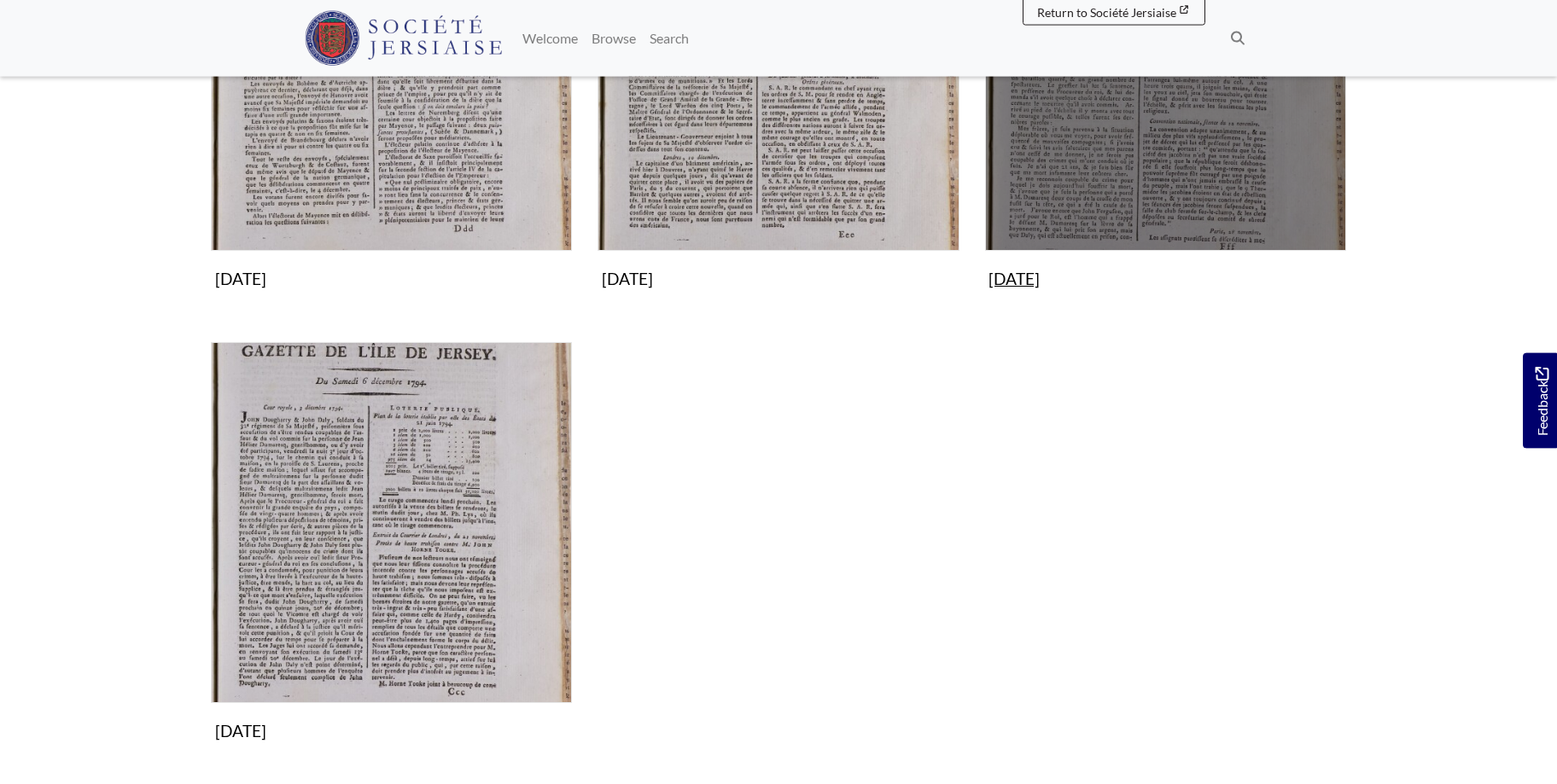
click at [1124, 139] on img "Subcollection" at bounding box center [1165, 70] width 361 height 361
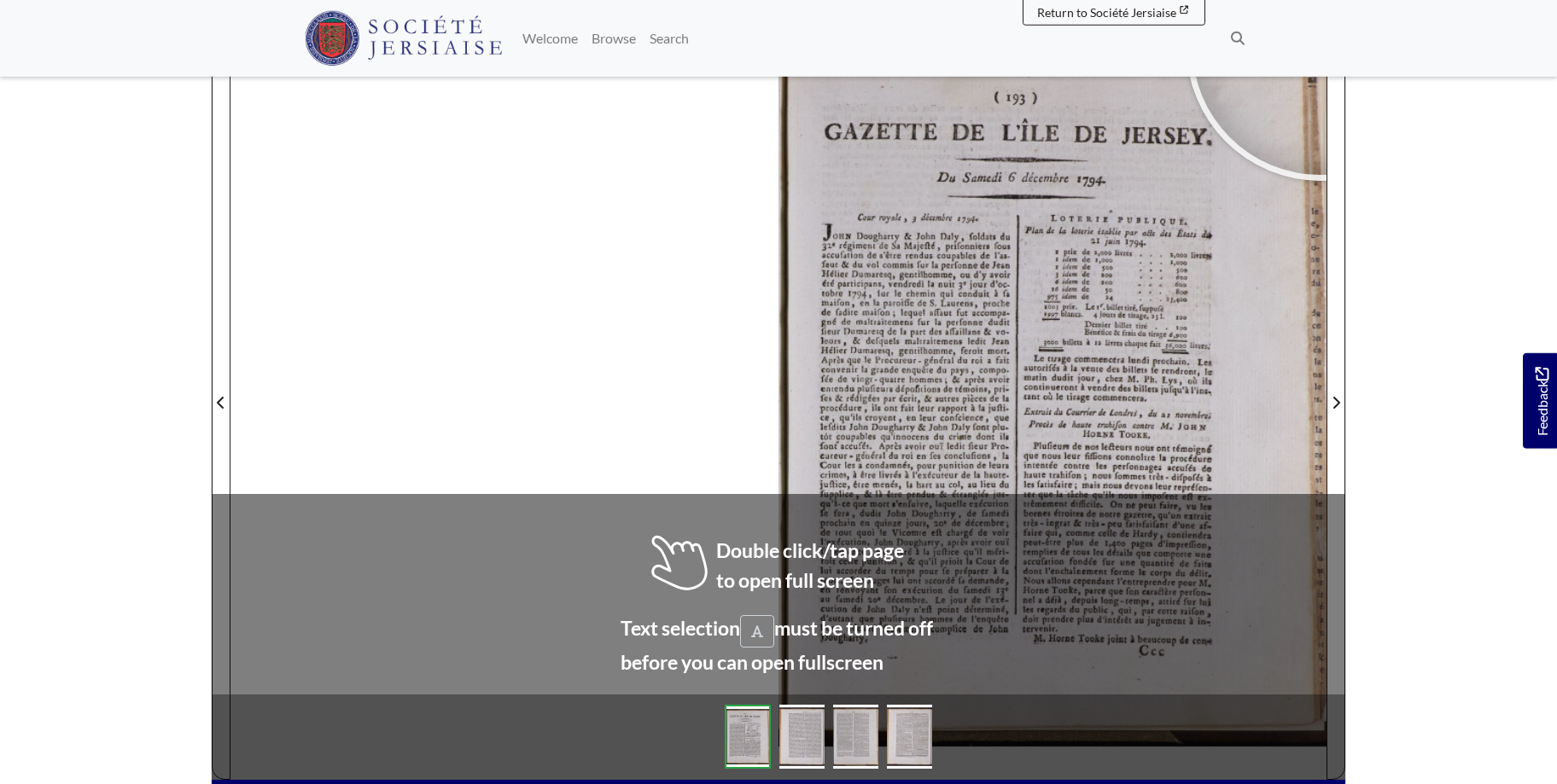
scroll to position [272, 0]
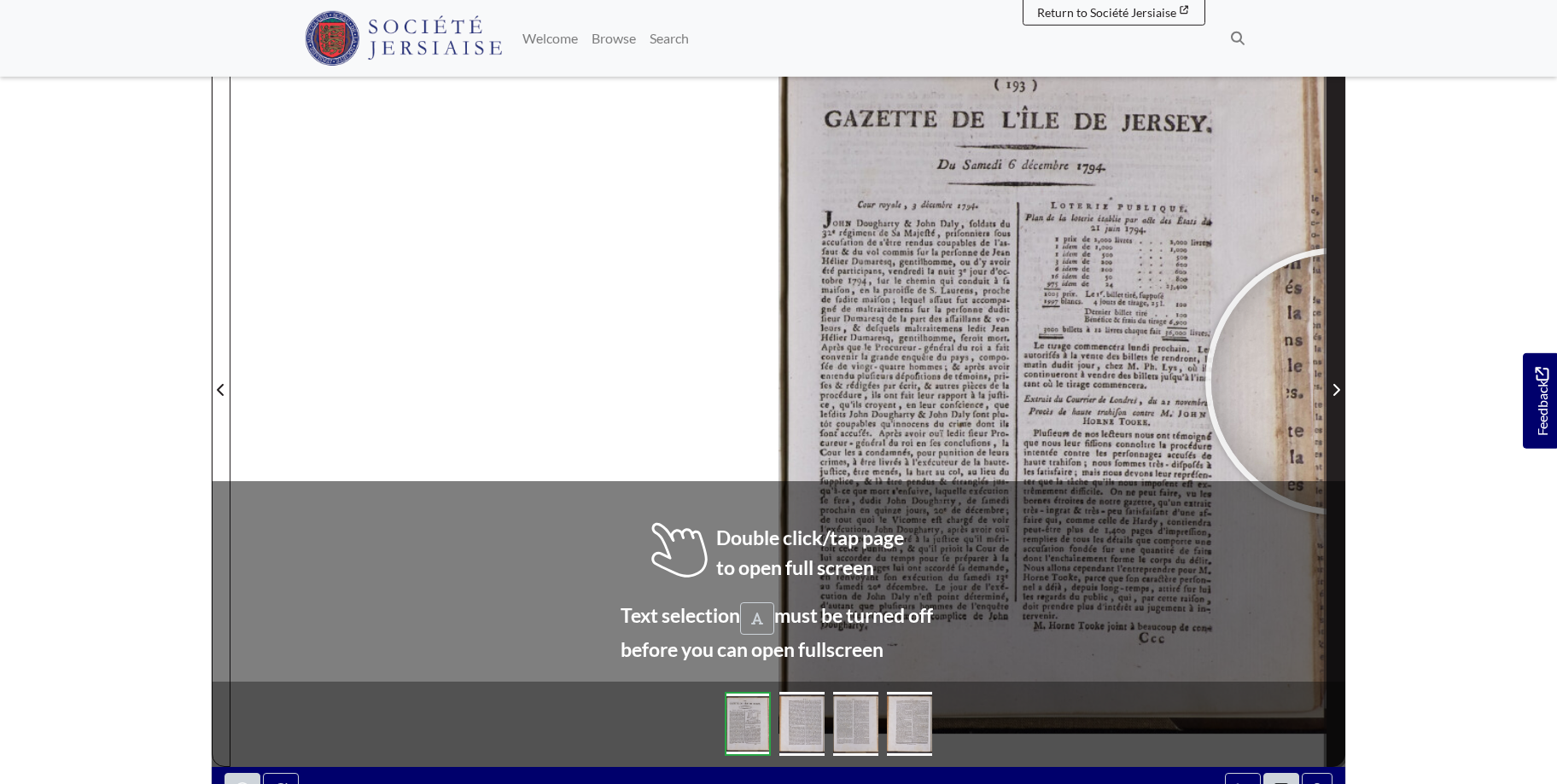
click at [1339, 381] on span "Next Page" at bounding box center [1335, 390] width 17 height 21
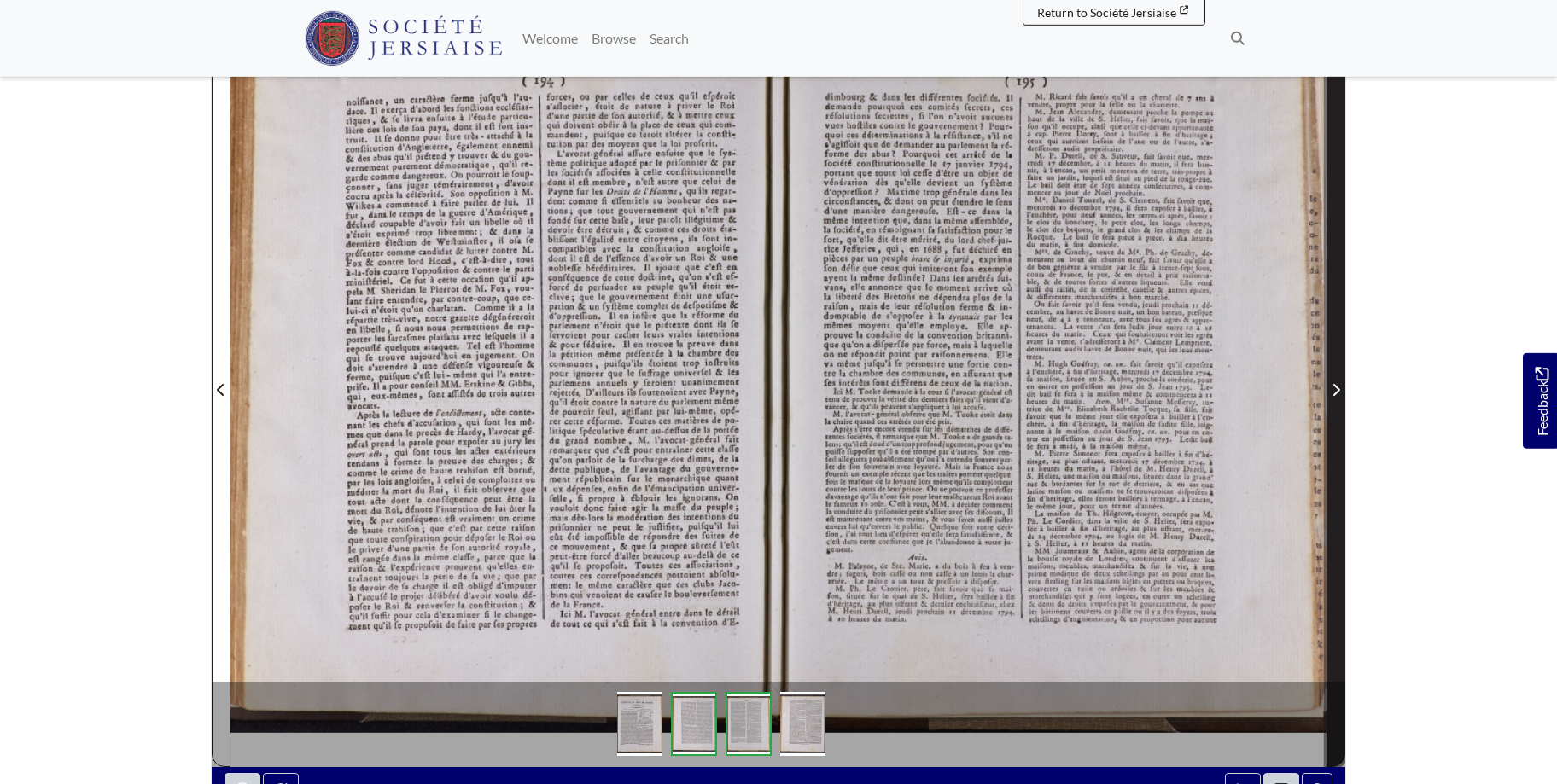
click at [1339, 381] on span "Next Page" at bounding box center [1335, 390] width 17 height 21
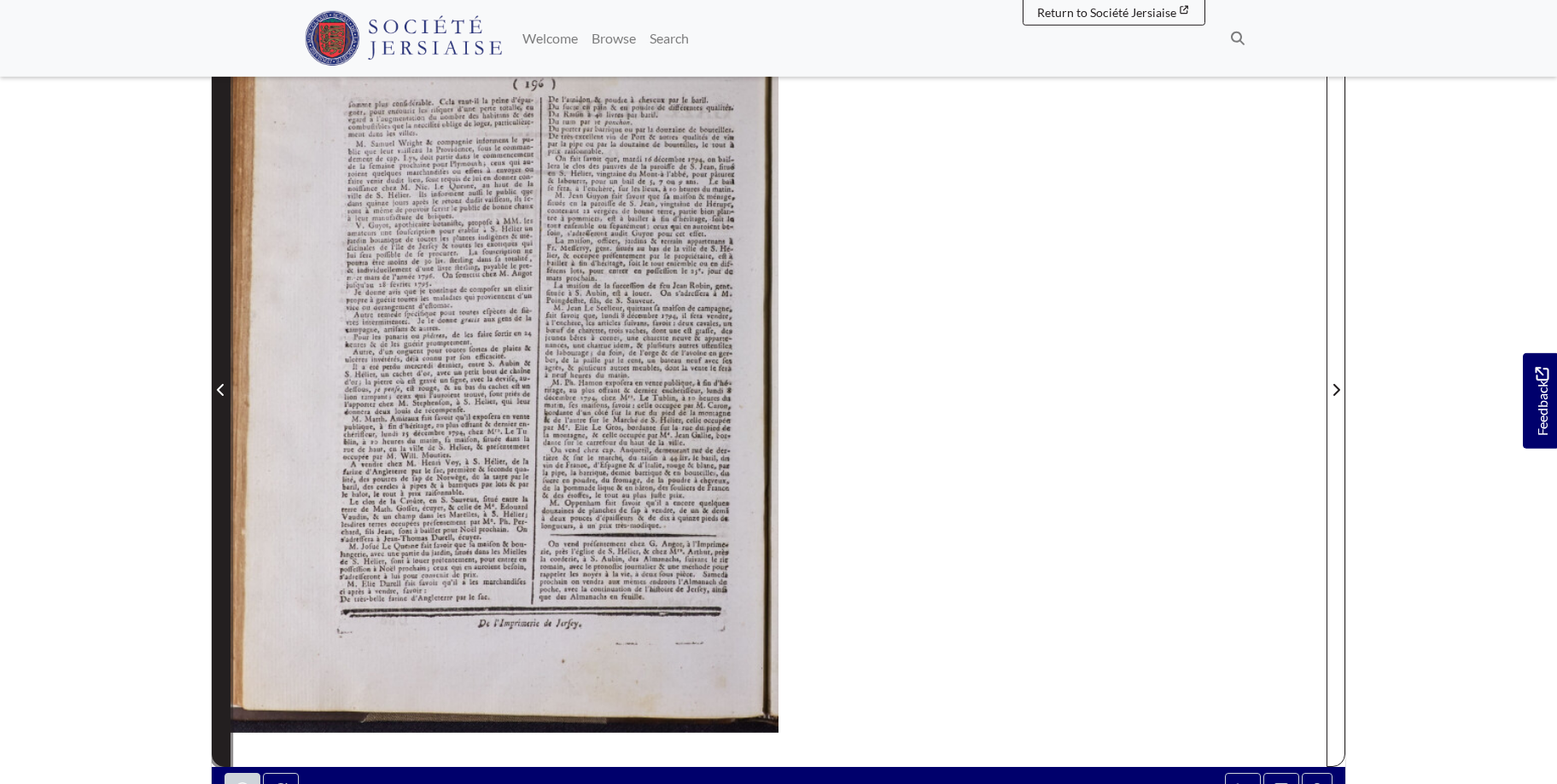
click at [219, 384] on icon "Previous Page" at bounding box center [221, 390] width 8 height 14
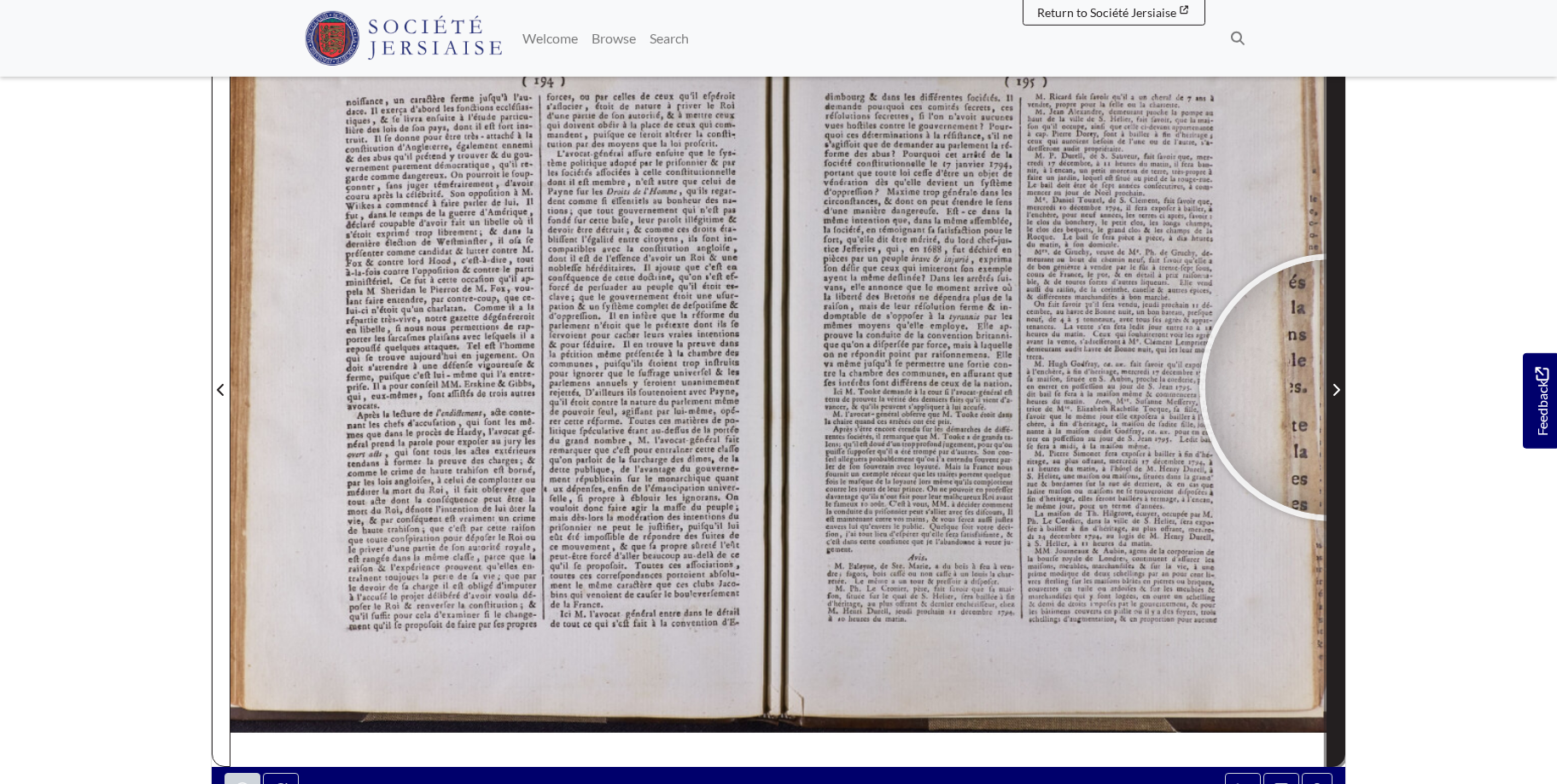
click at [1333, 388] on icon "Next Page" at bounding box center [1335, 390] width 8 height 14
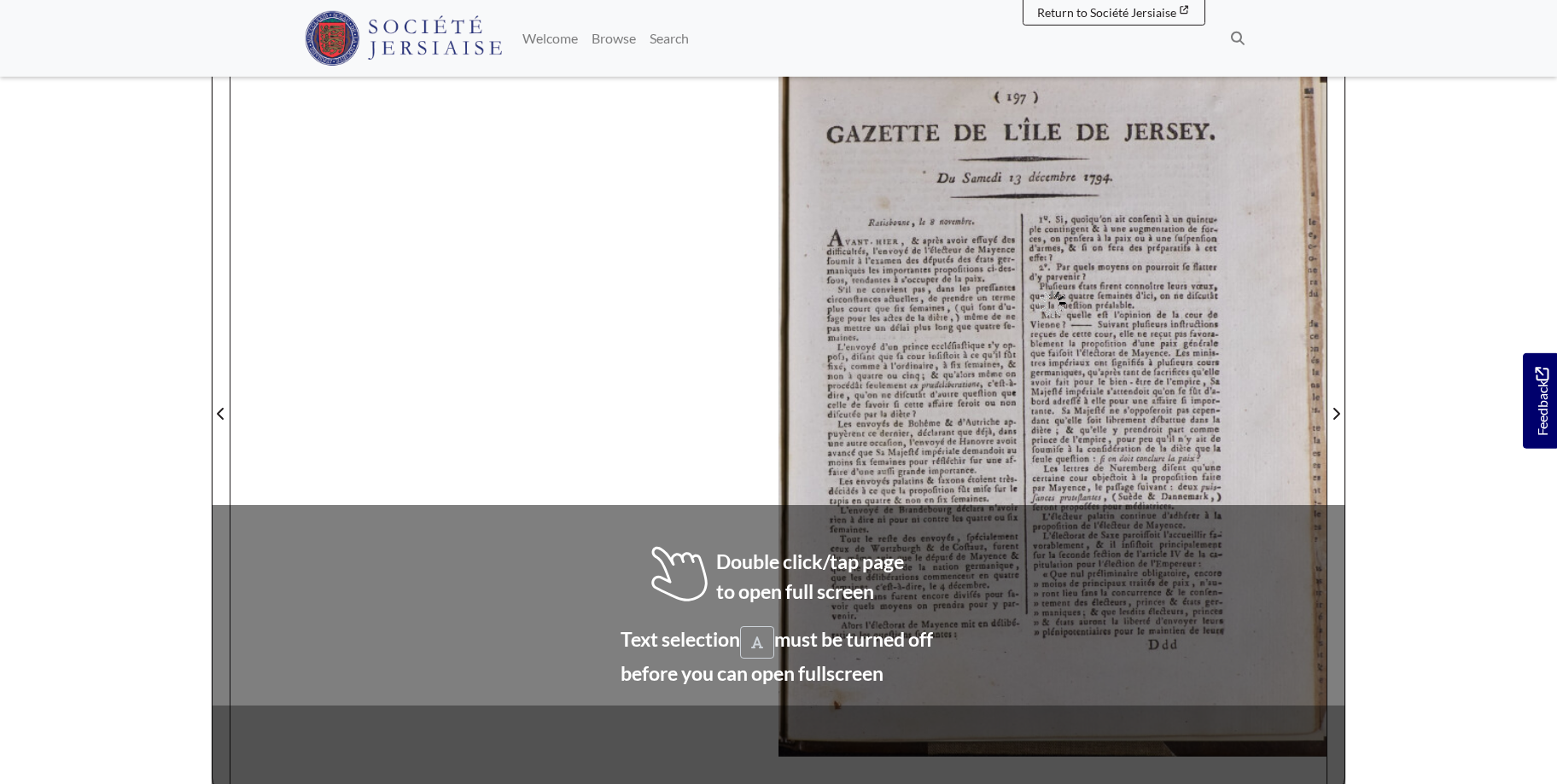
scroll to position [272, 0]
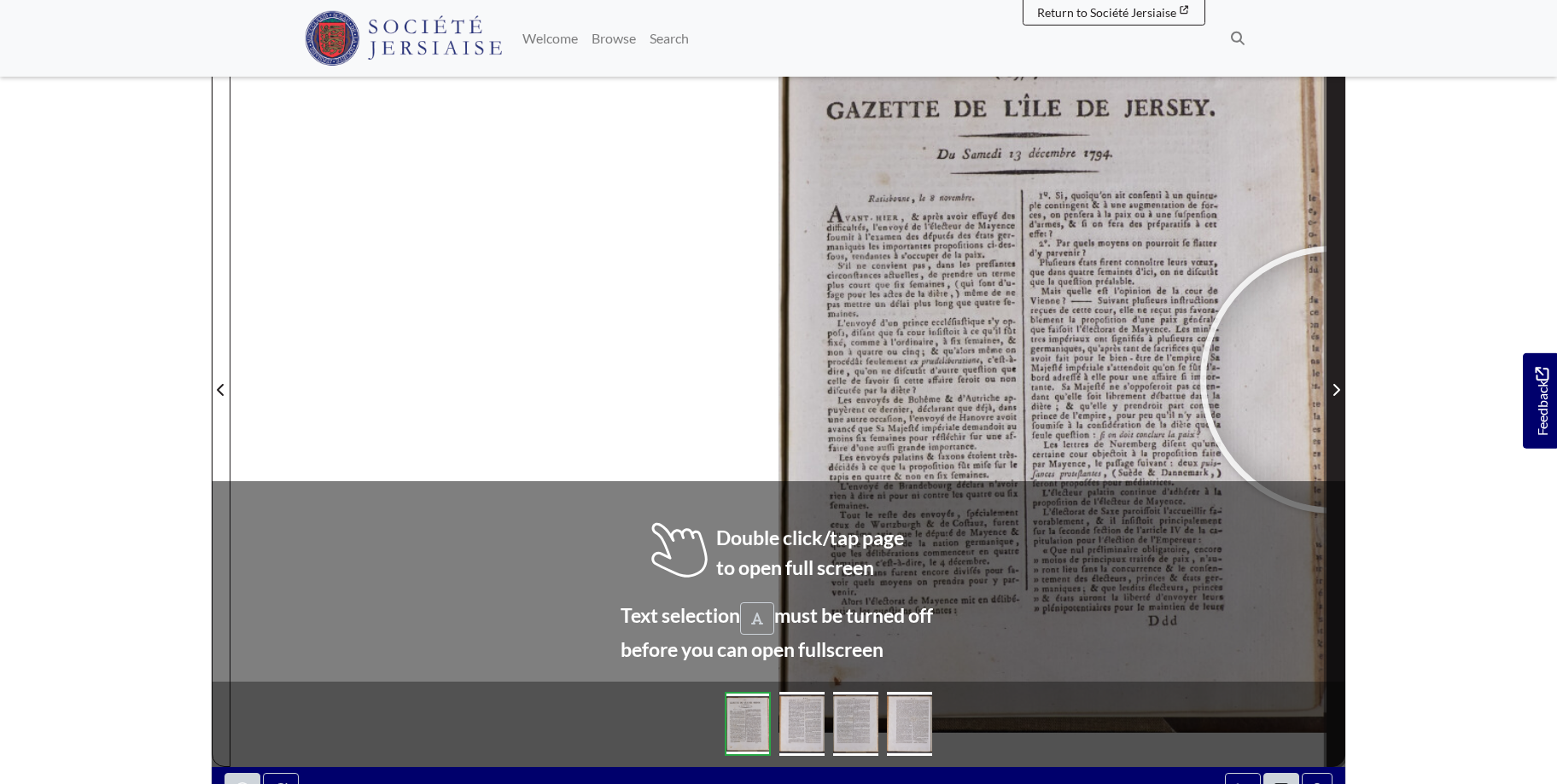
click at [1333, 379] on span "Next Page" at bounding box center [1335, 379] width 17 height 773
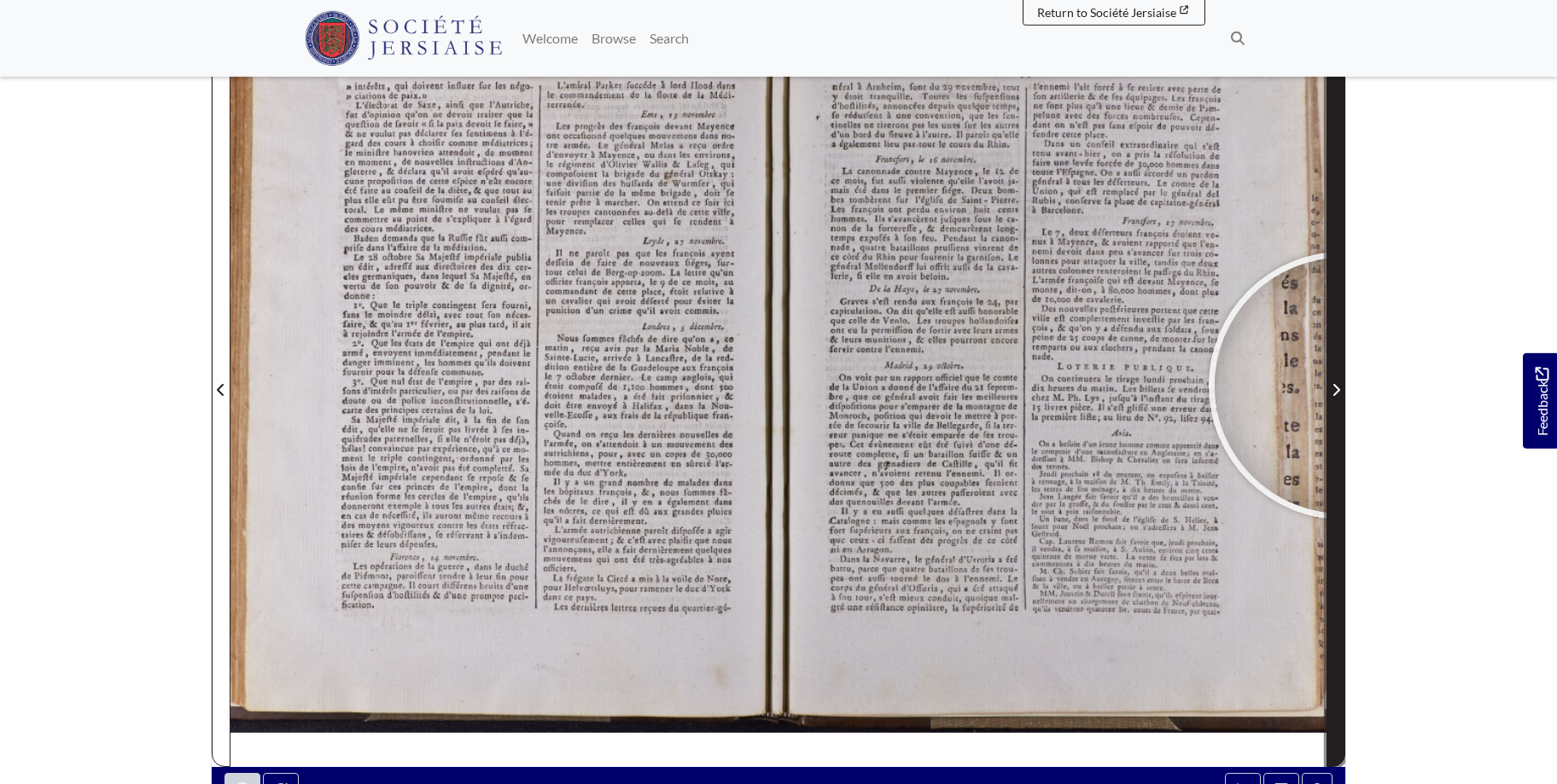
click at [1342, 386] on span "Next Page" at bounding box center [1335, 390] width 17 height 21
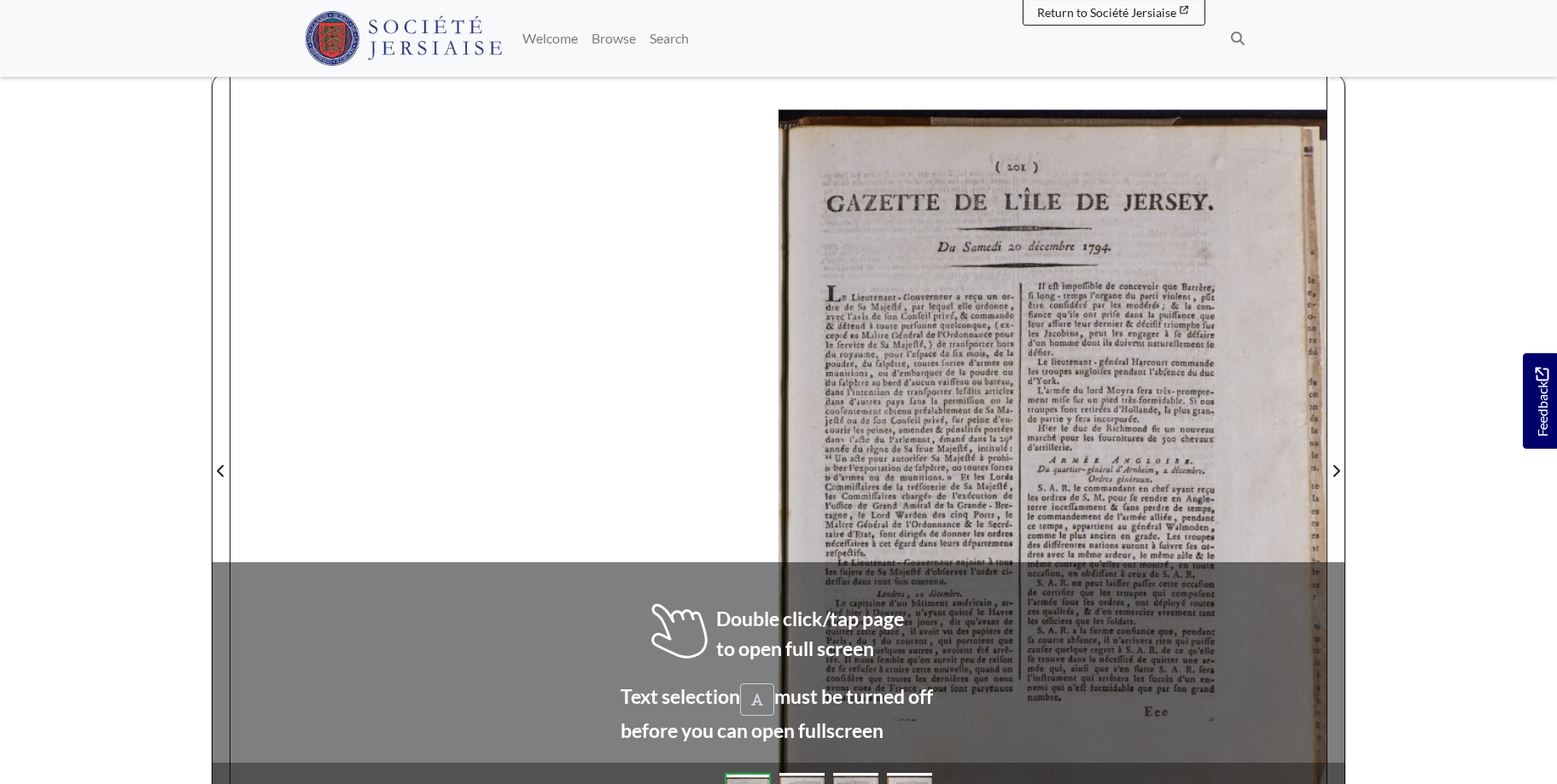
scroll to position [221, 0]
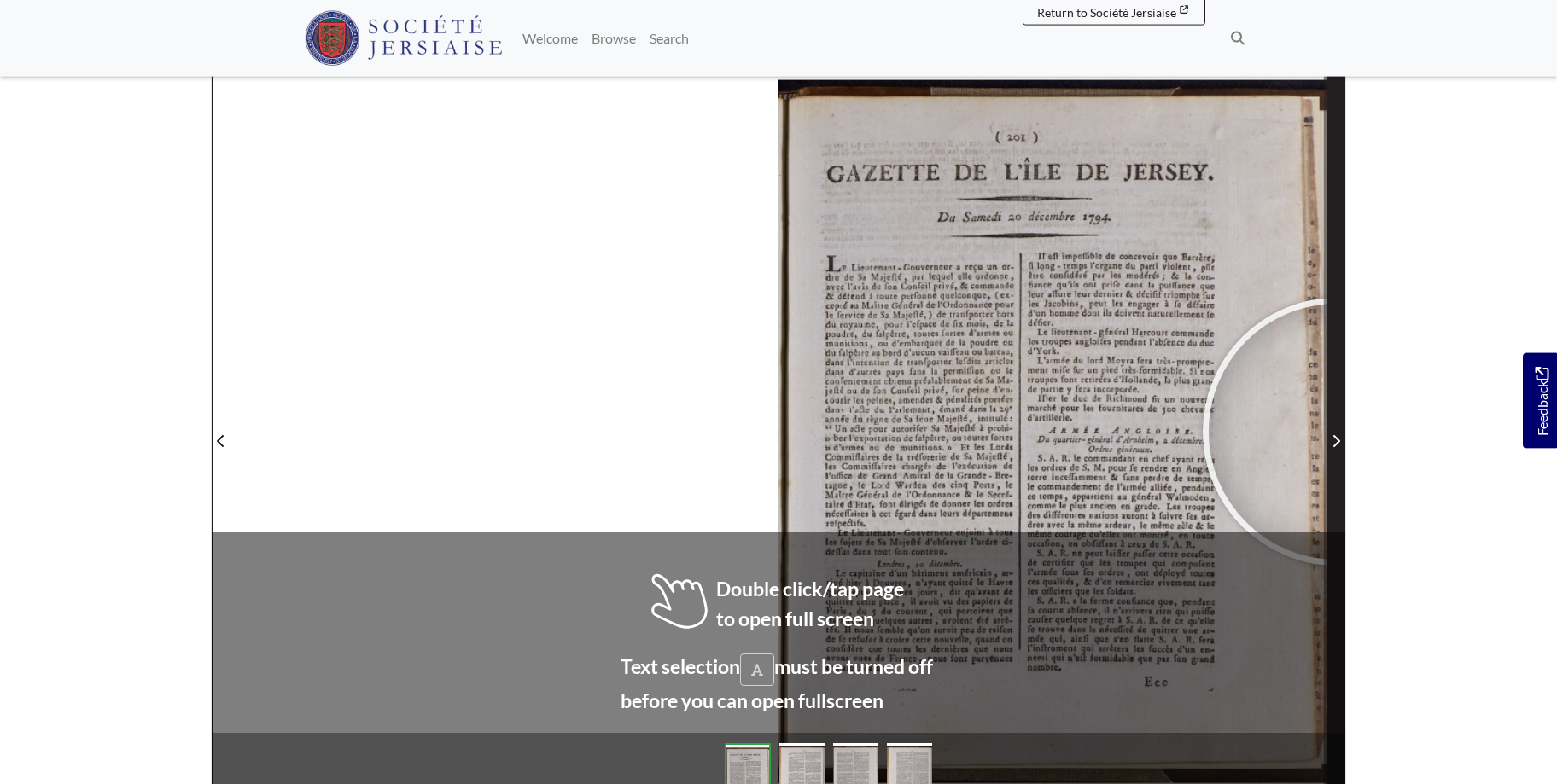
click at [1336, 432] on span "Next Page" at bounding box center [1335, 441] width 17 height 21
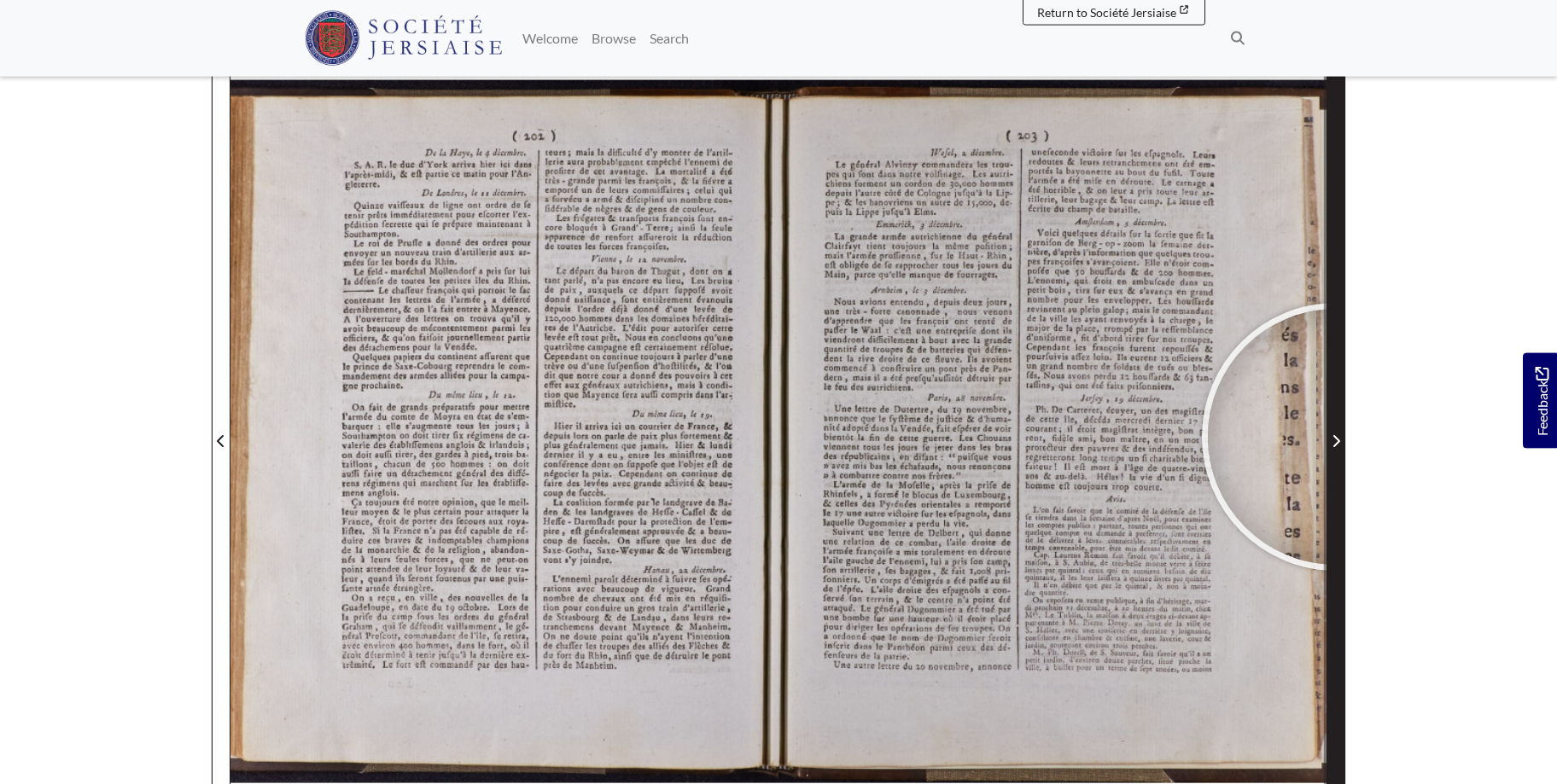
click at [1335, 437] on icon "Next Page" at bounding box center [1335, 441] width 8 height 14
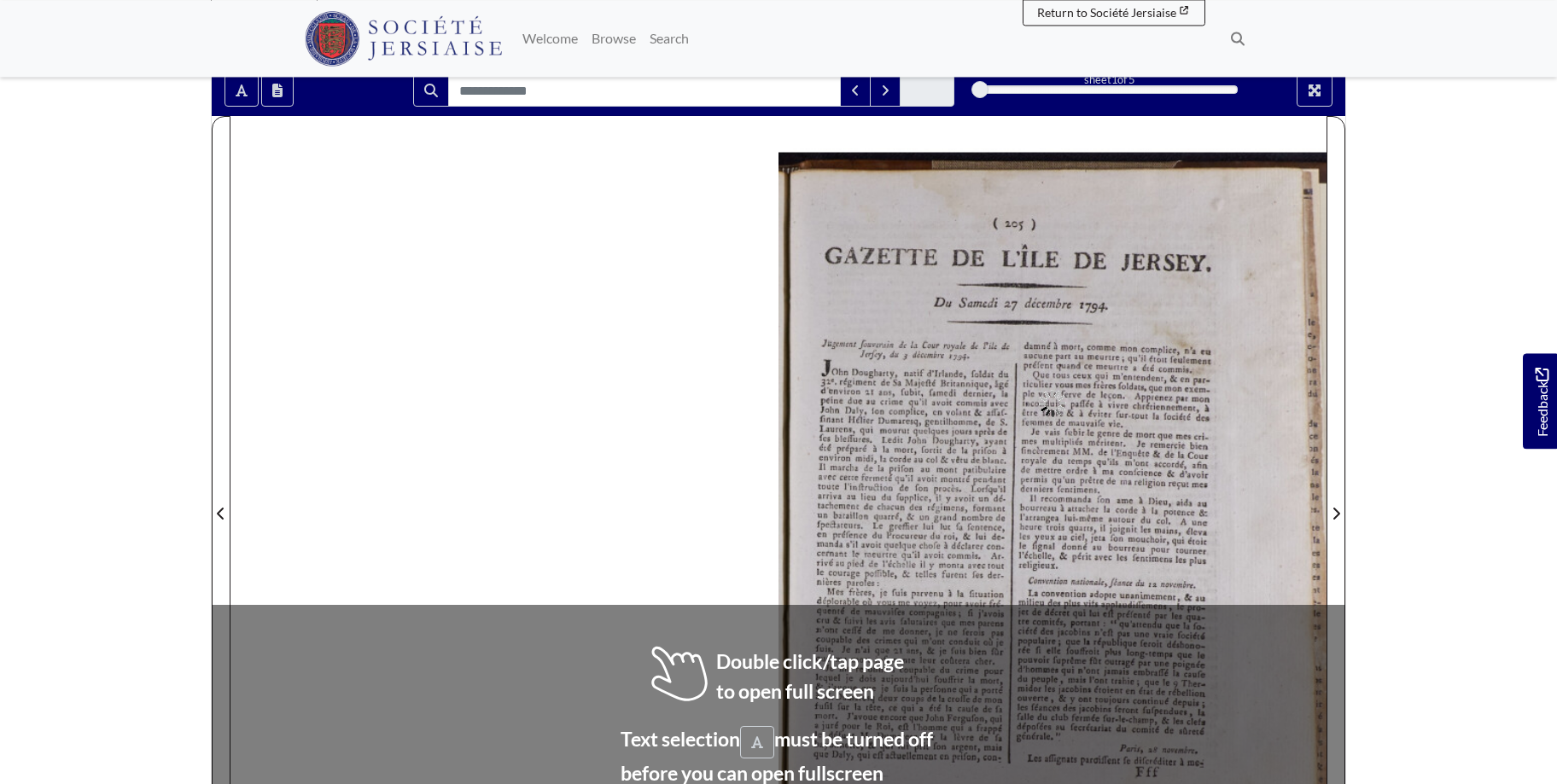
scroll to position [162, 0]
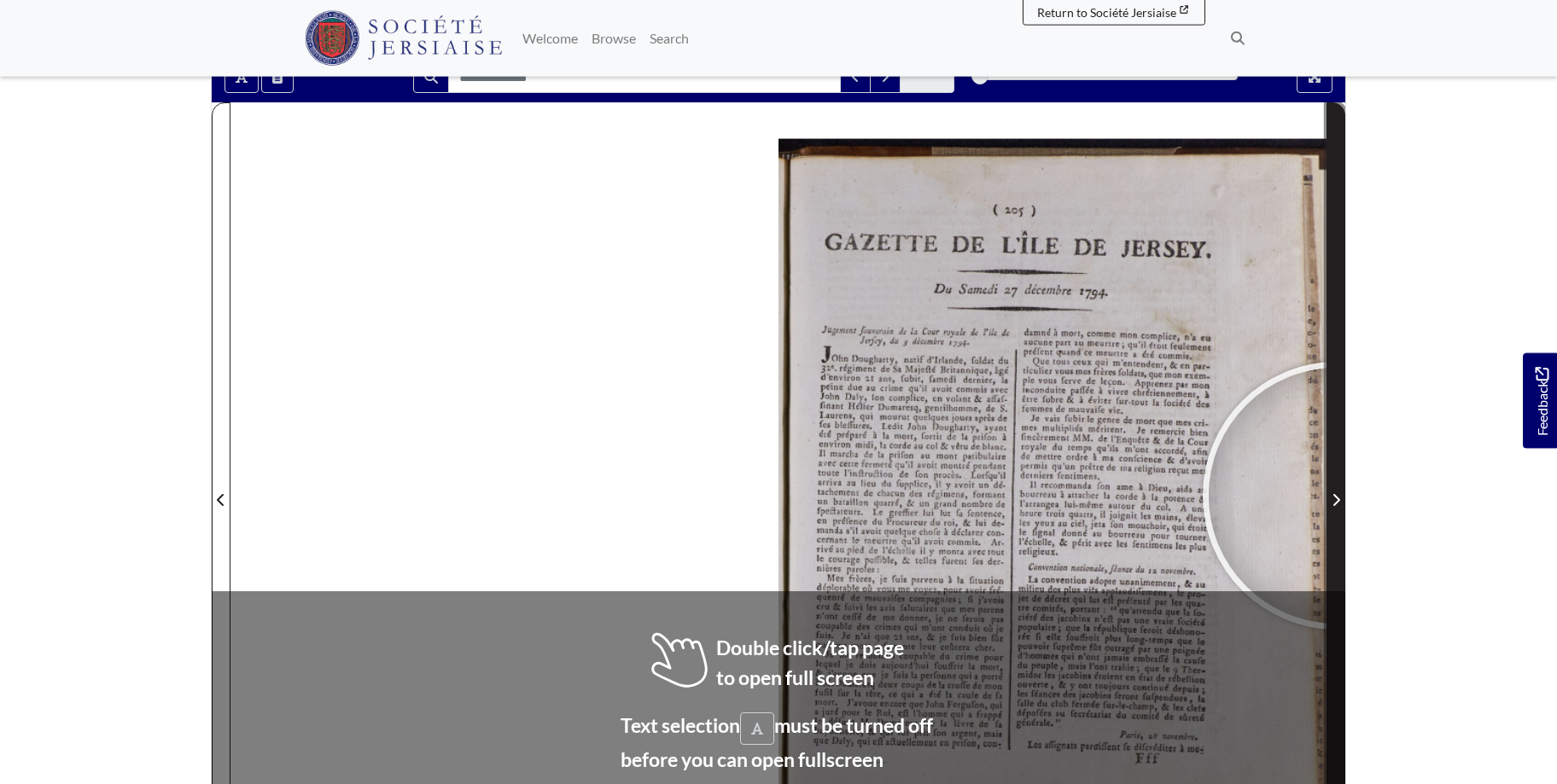
click at [1337, 495] on icon "Next Page" at bounding box center [1335, 500] width 8 height 14
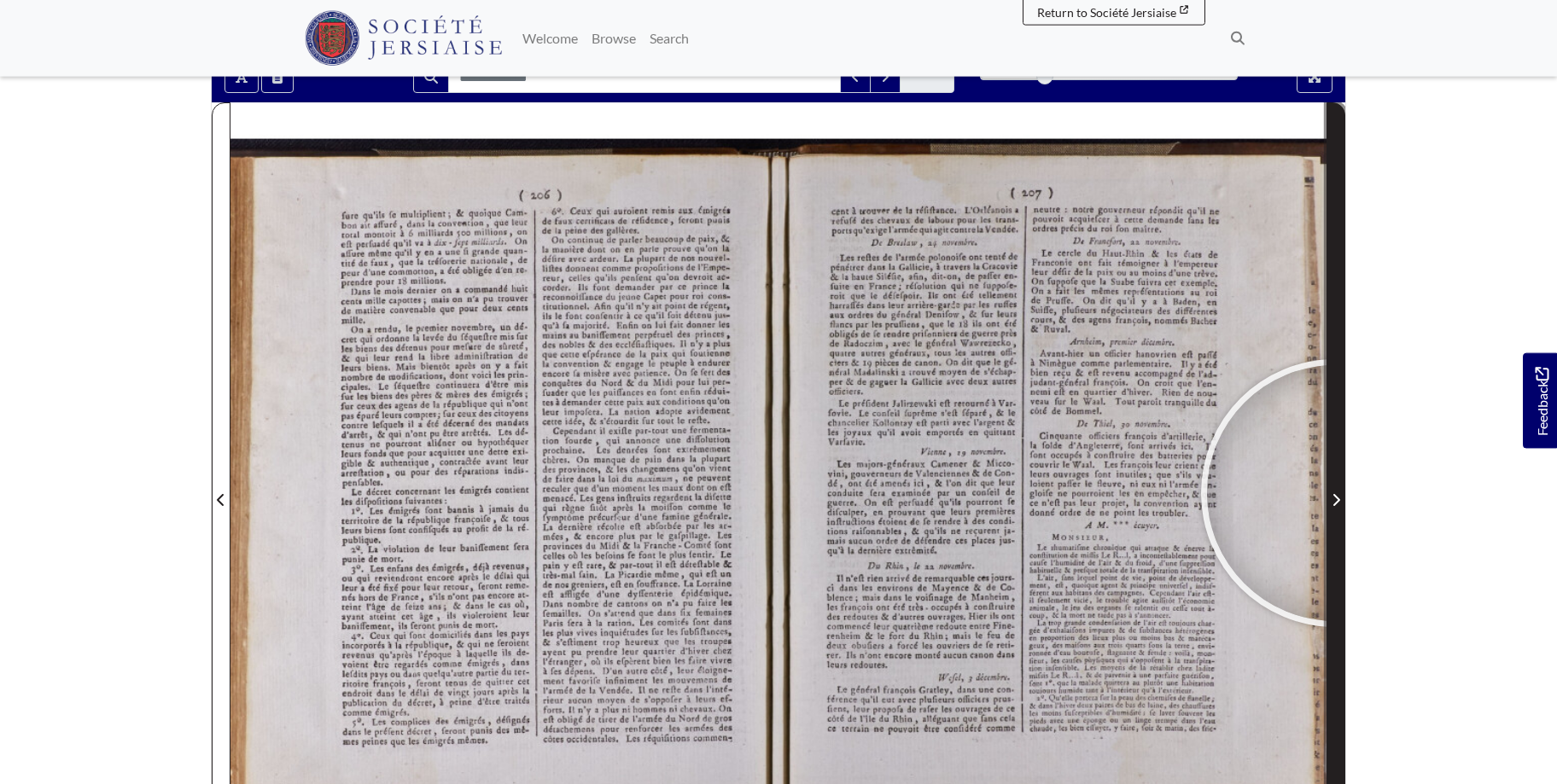
click at [1334, 493] on span "Next Page" at bounding box center [1335, 500] width 17 height 21
